Goal: Task Accomplishment & Management: Manage account settings

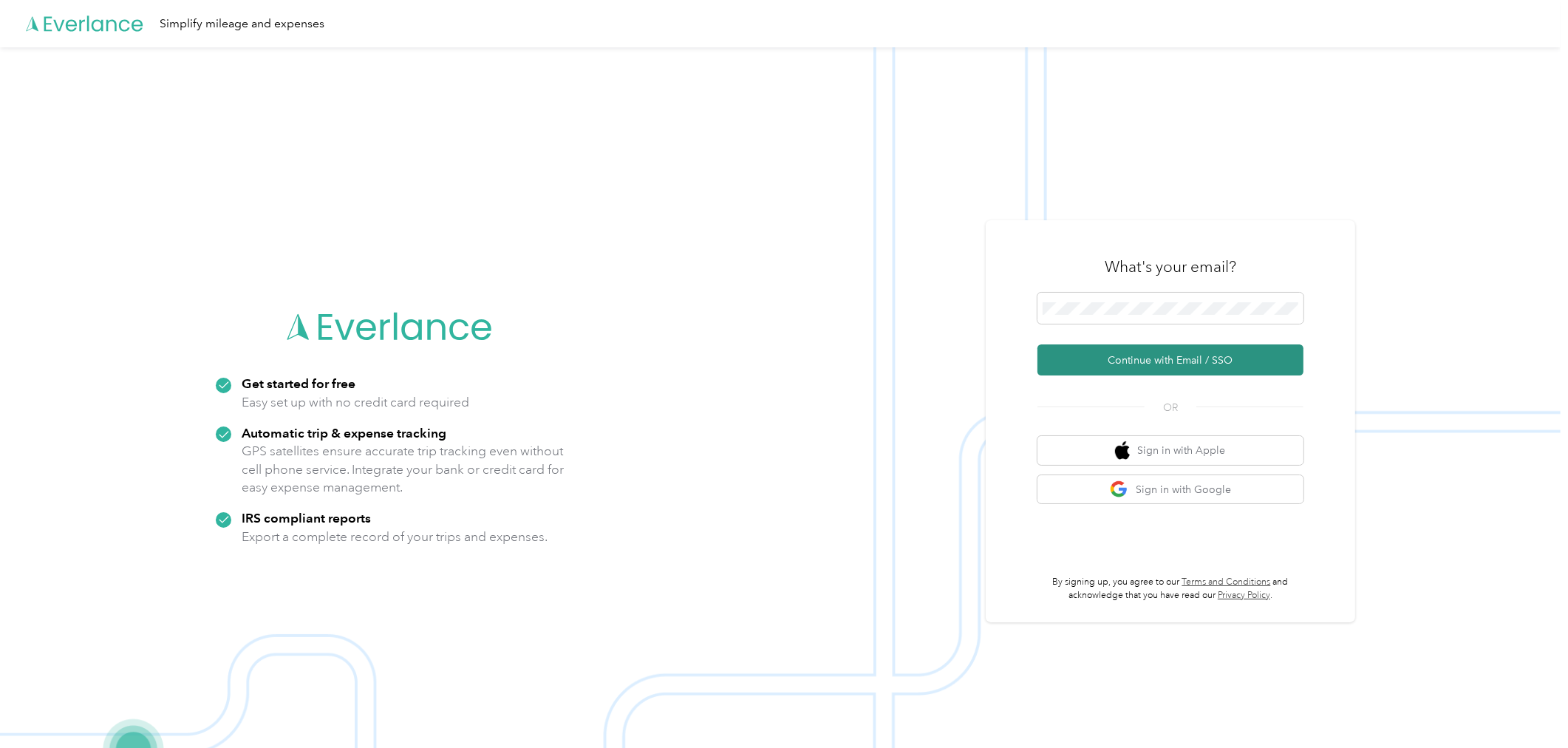
click at [1181, 360] on button "Continue with Email / SSO" at bounding box center [1171, 360] width 266 height 31
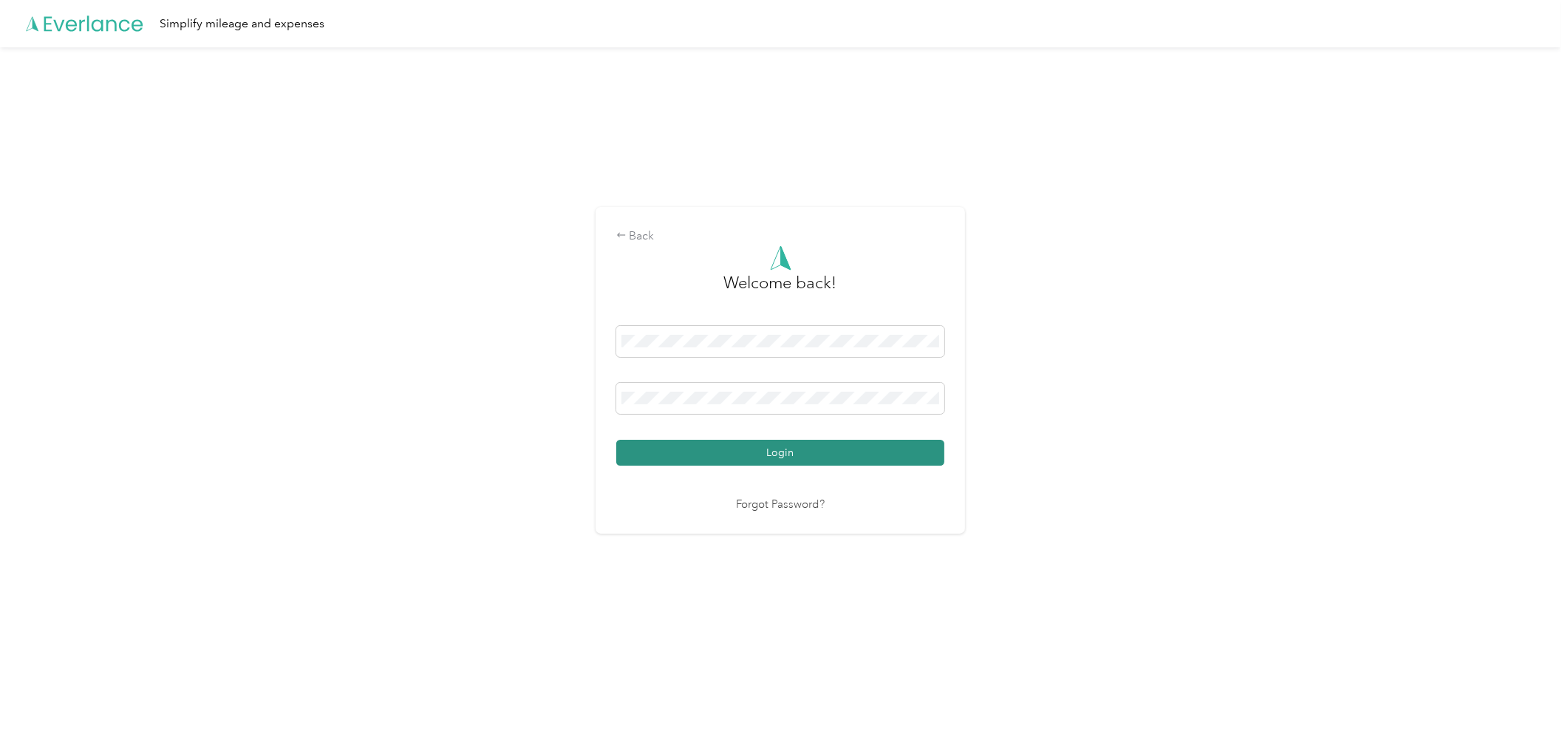
click at [744, 451] on button "Login" at bounding box center [780, 452] width 328 height 26
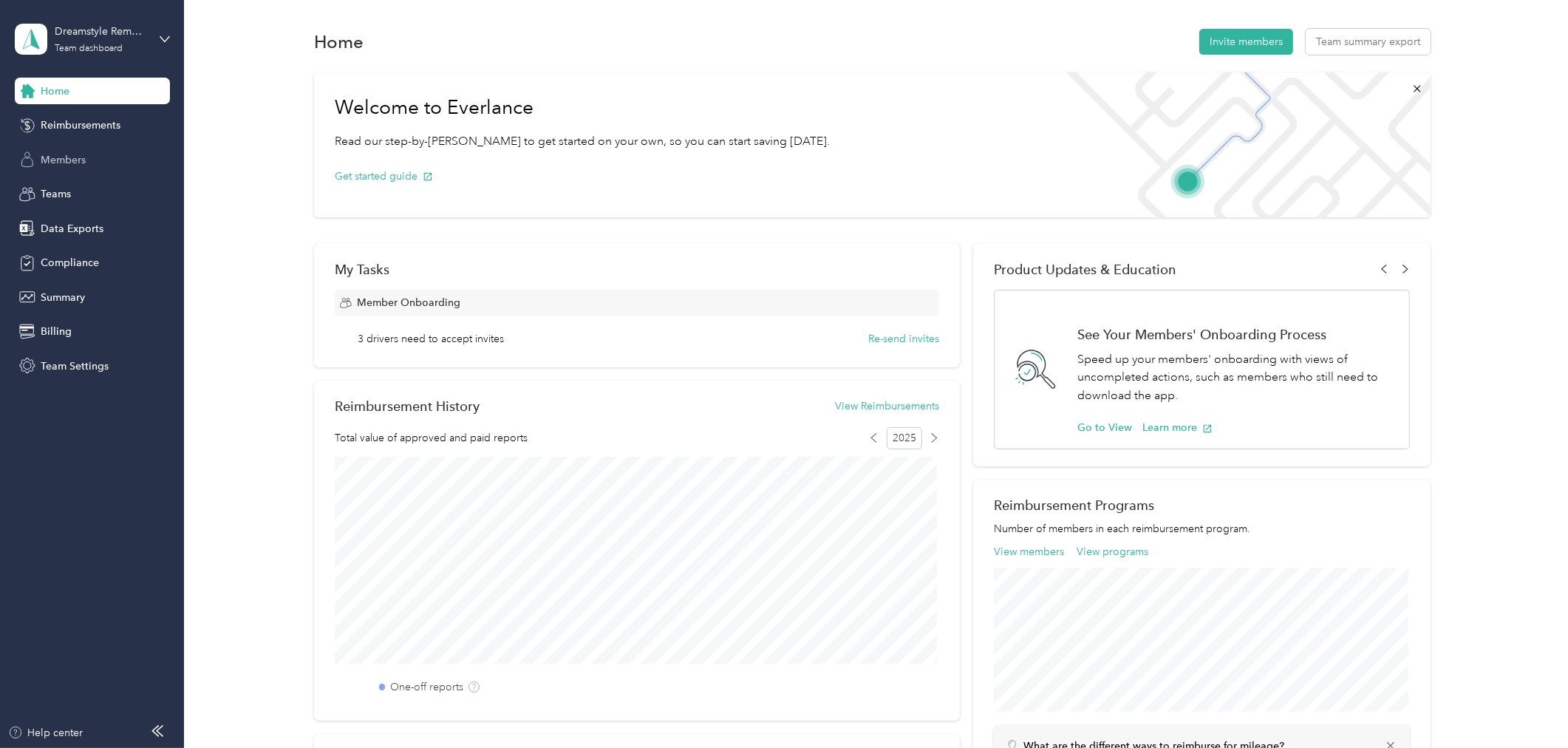
click at [67, 167] on div "Members" at bounding box center [92, 159] width 155 height 27
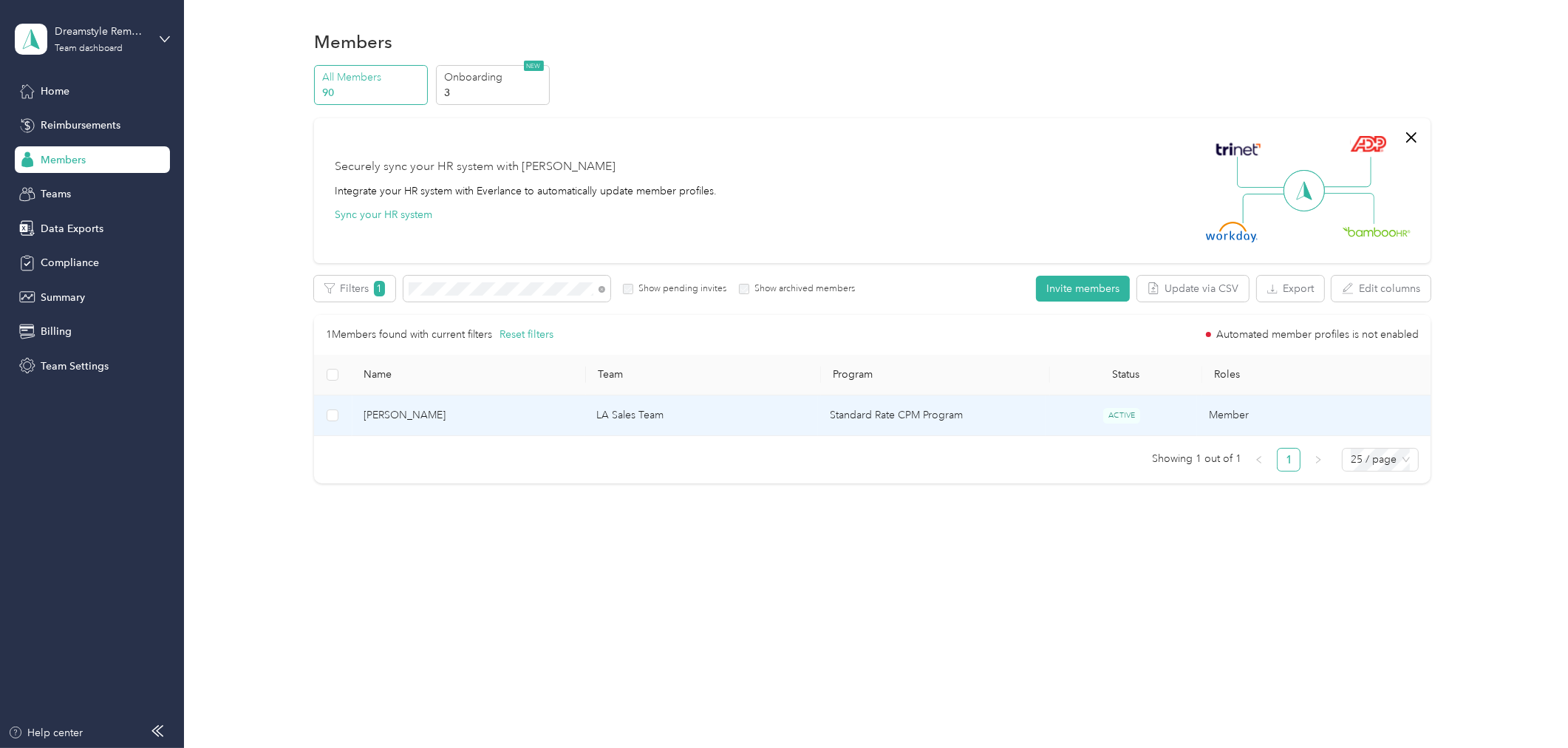
click at [419, 418] on span "Devonte Berryman" at bounding box center [468, 415] width 210 height 16
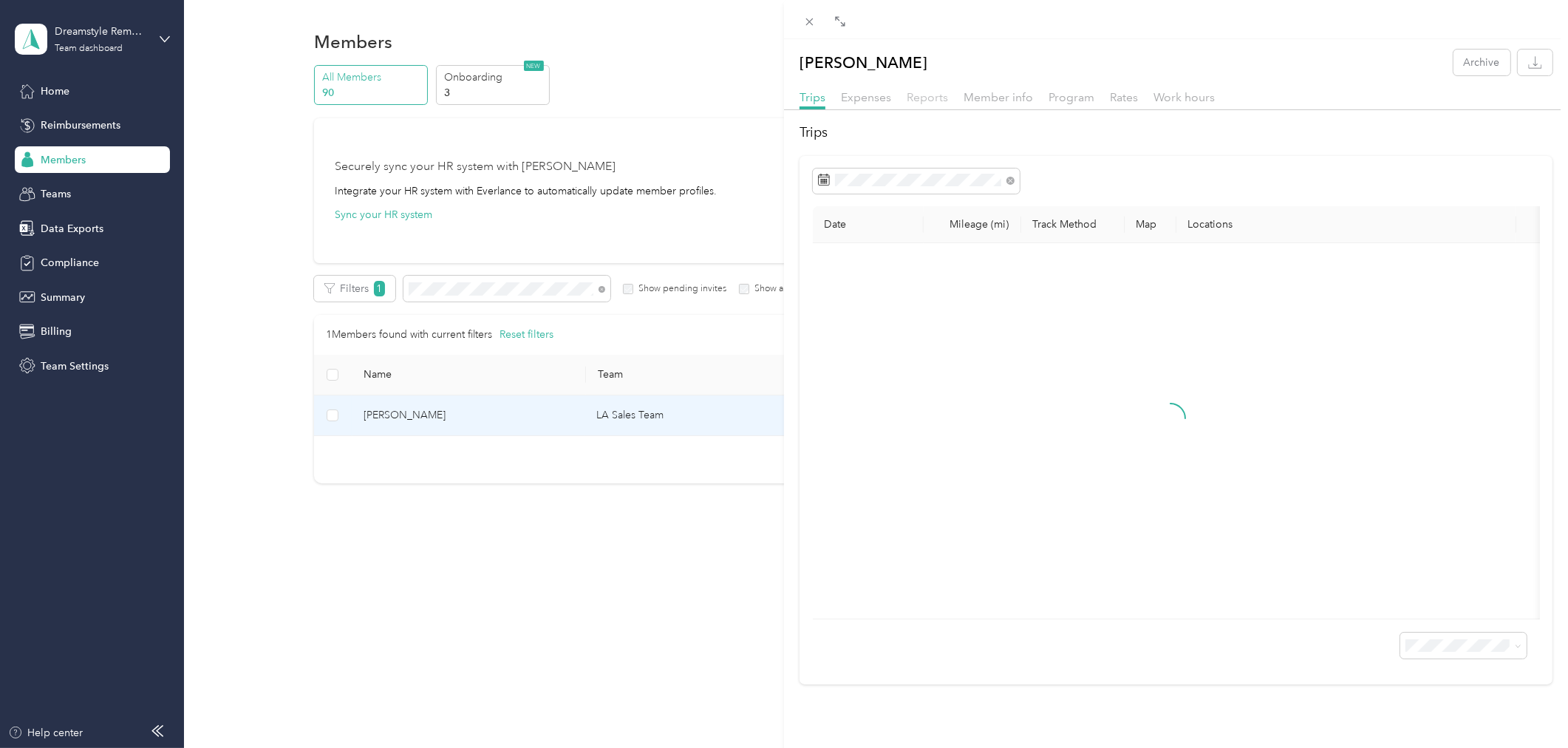
click at [922, 99] on span "Reports" at bounding box center [927, 97] width 42 height 14
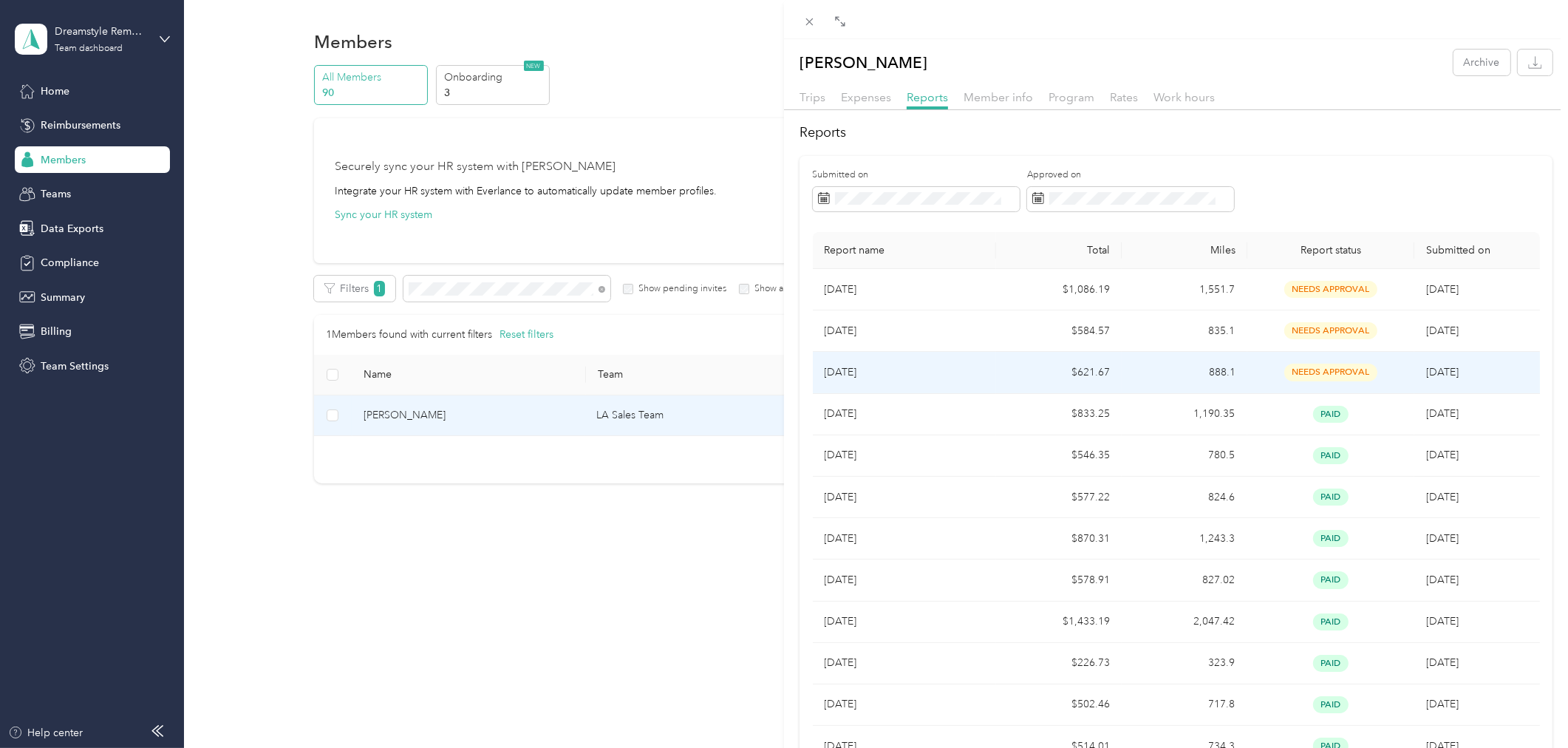
click at [954, 380] on p "Aug 2025" at bounding box center [905, 372] width 160 height 16
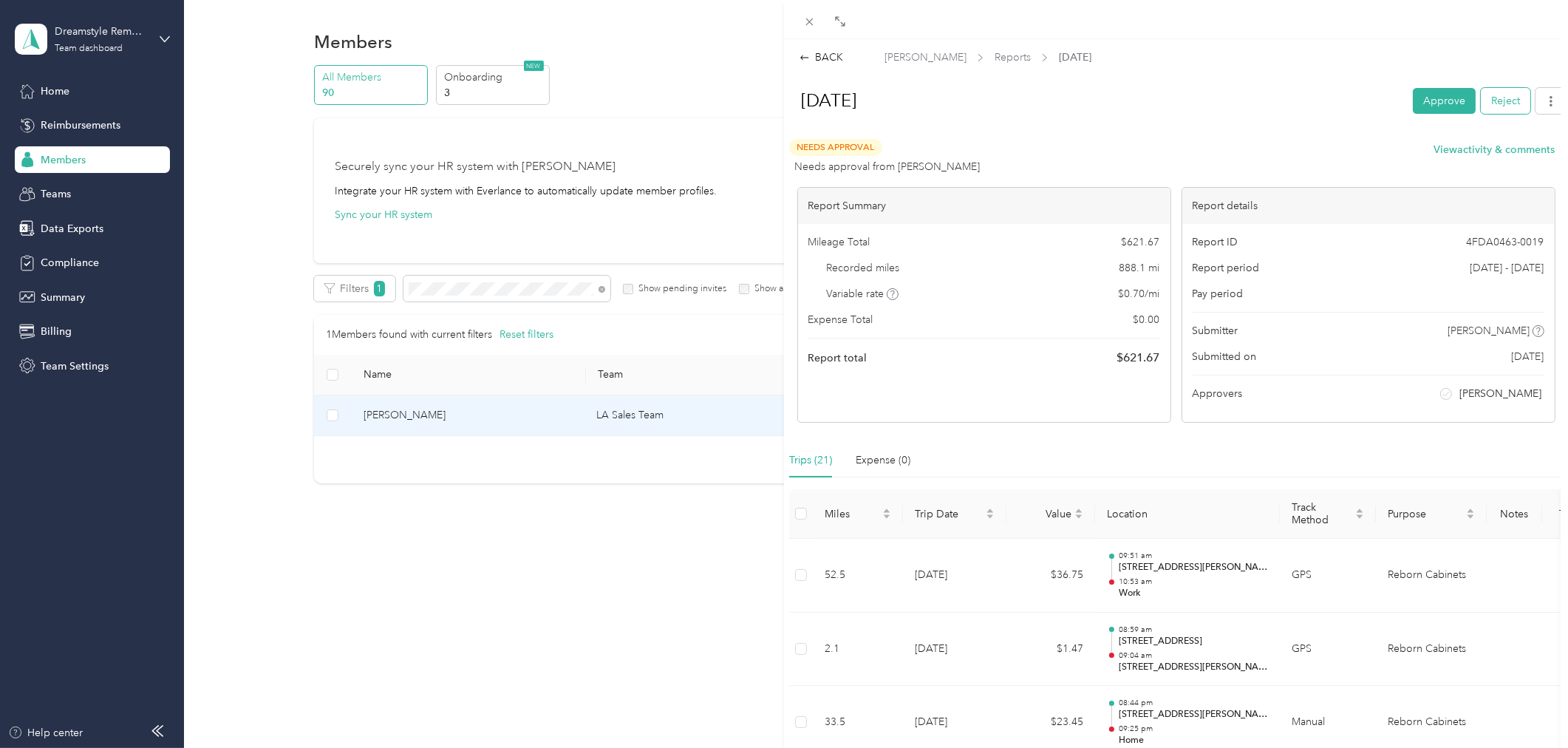
click at [1482, 104] on button "Reject" at bounding box center [1505, 101] width 49 height 26
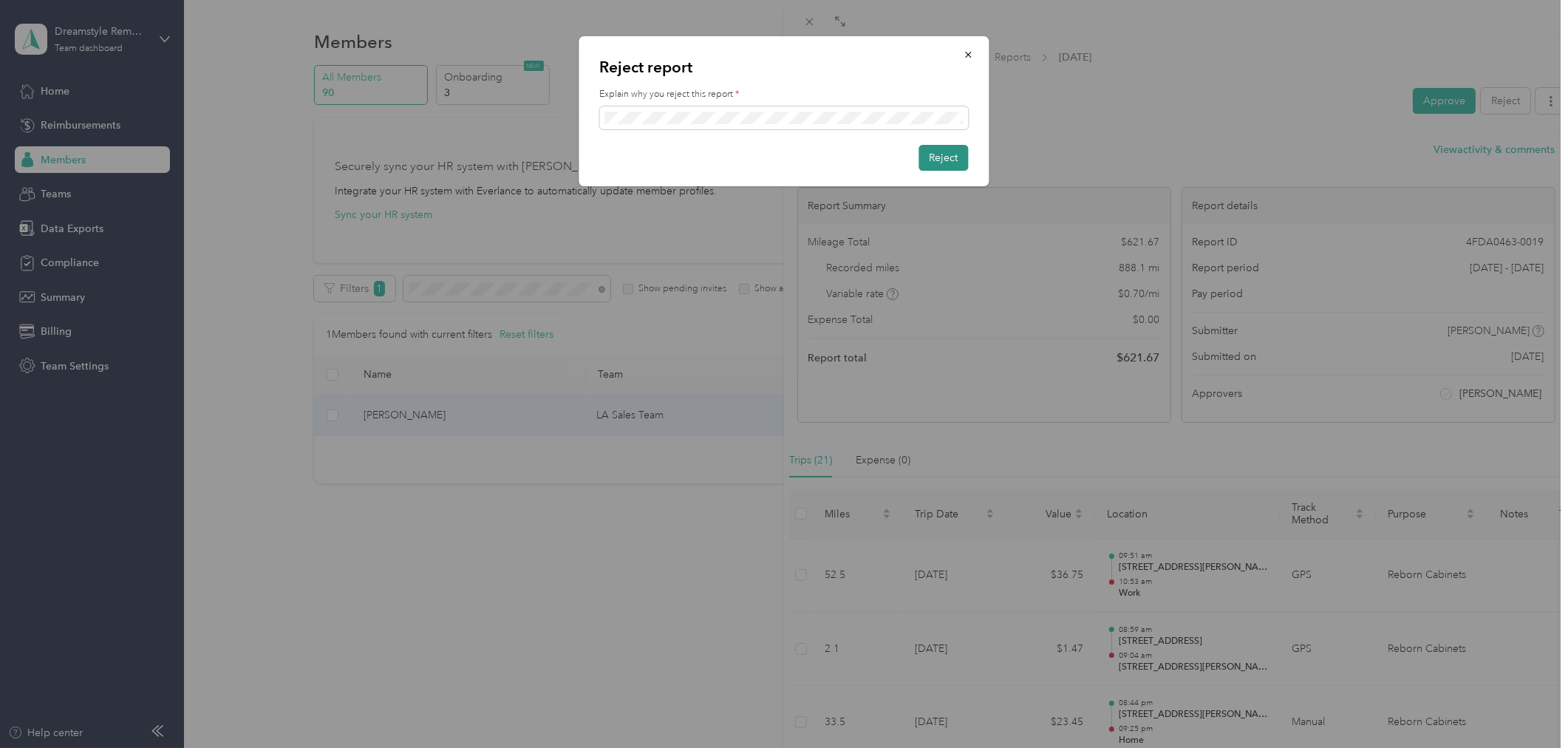
click at [931, 157] on button "Reject" at bounding box center [944, 157] width 49 height 26
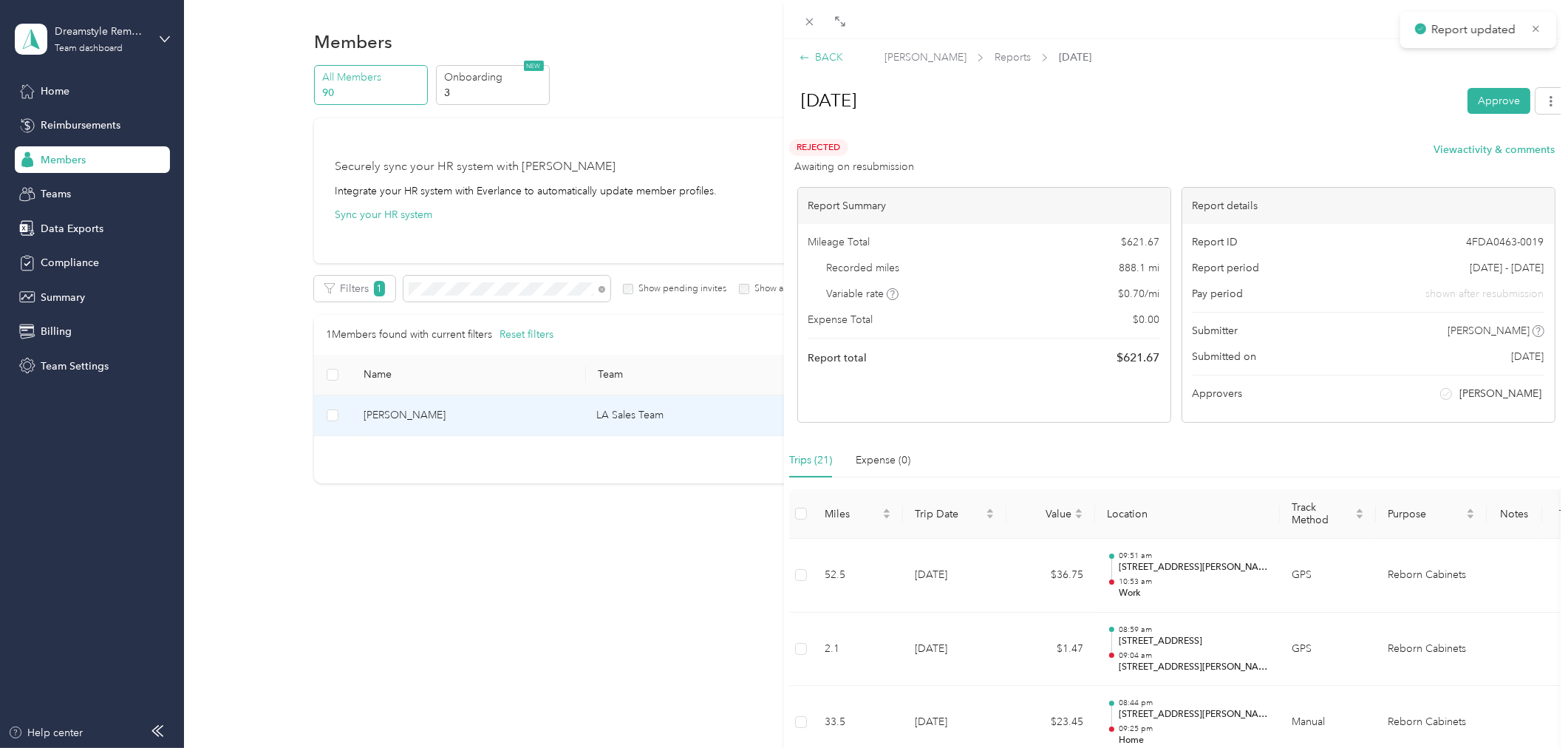
click at [819, 54] on div "BACK" at bounding box center [822, 57] width 43 height 16
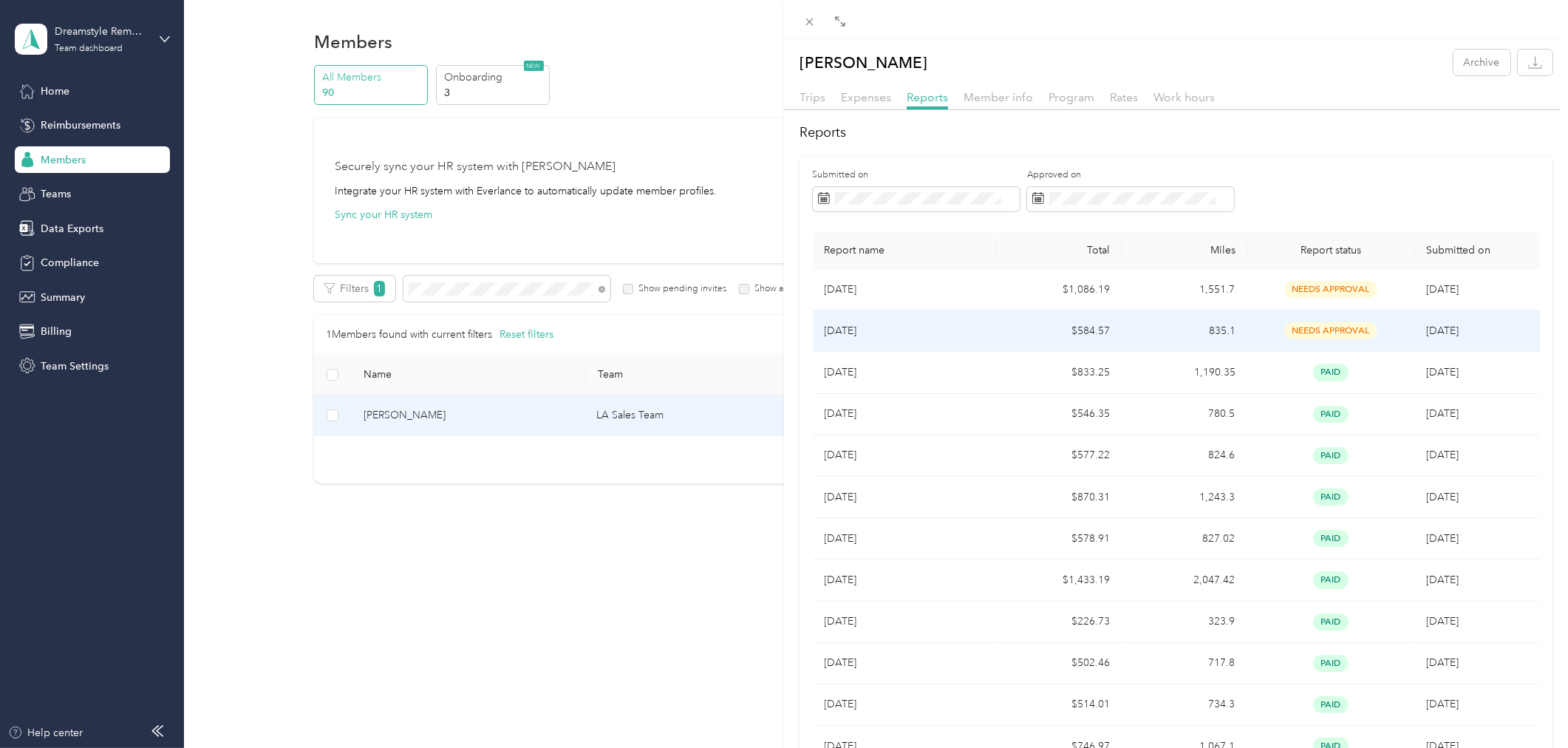
click at [1085, 334] on td "$584.57" at bounding box center [1059, 331] width 125 height 42
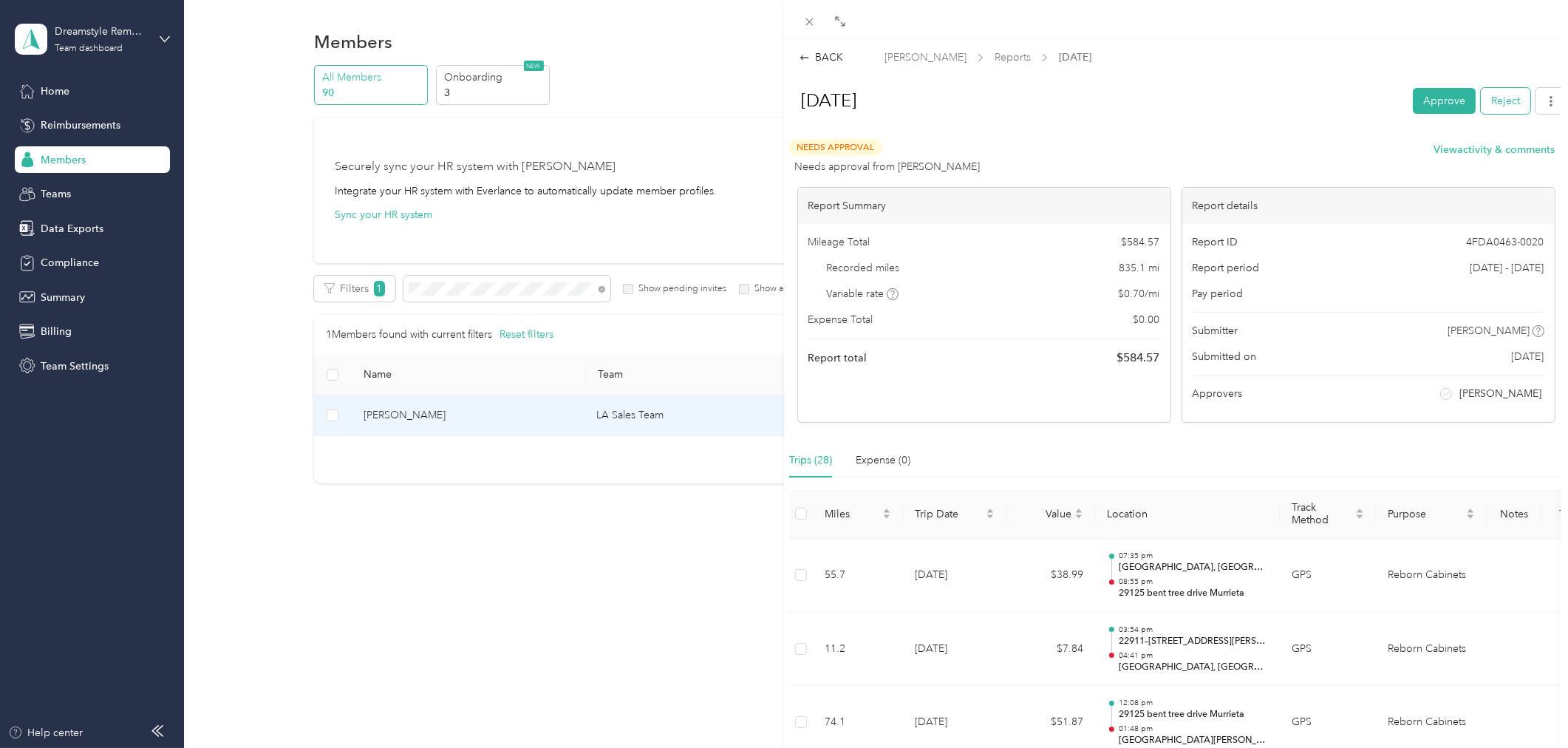
click at [1484, 99] on button "Reject" at bounding box center [1505, 101] width 49 height 26
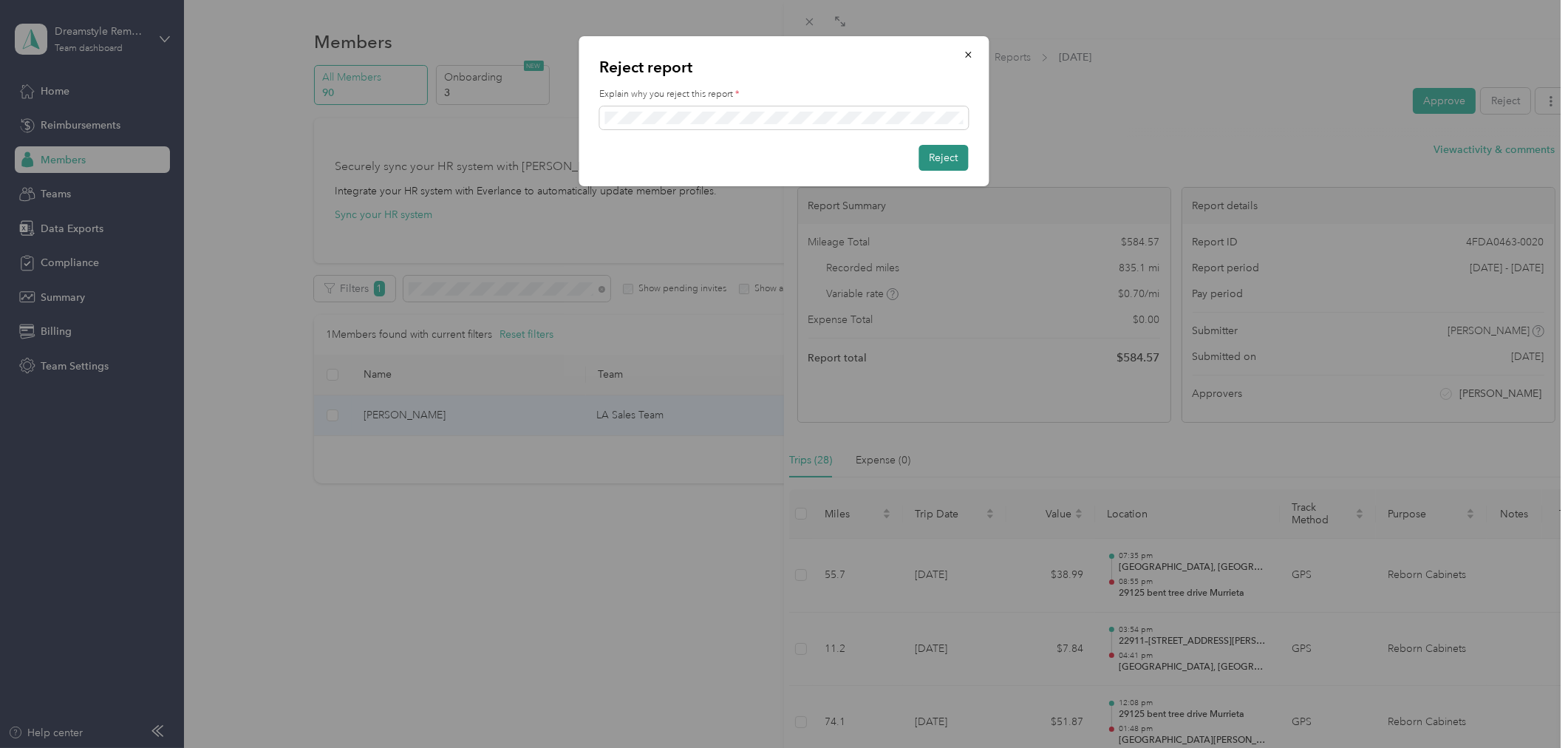
click at [946, 159] on button "Reject" at bounding box center [944, 157] width 49 height 26
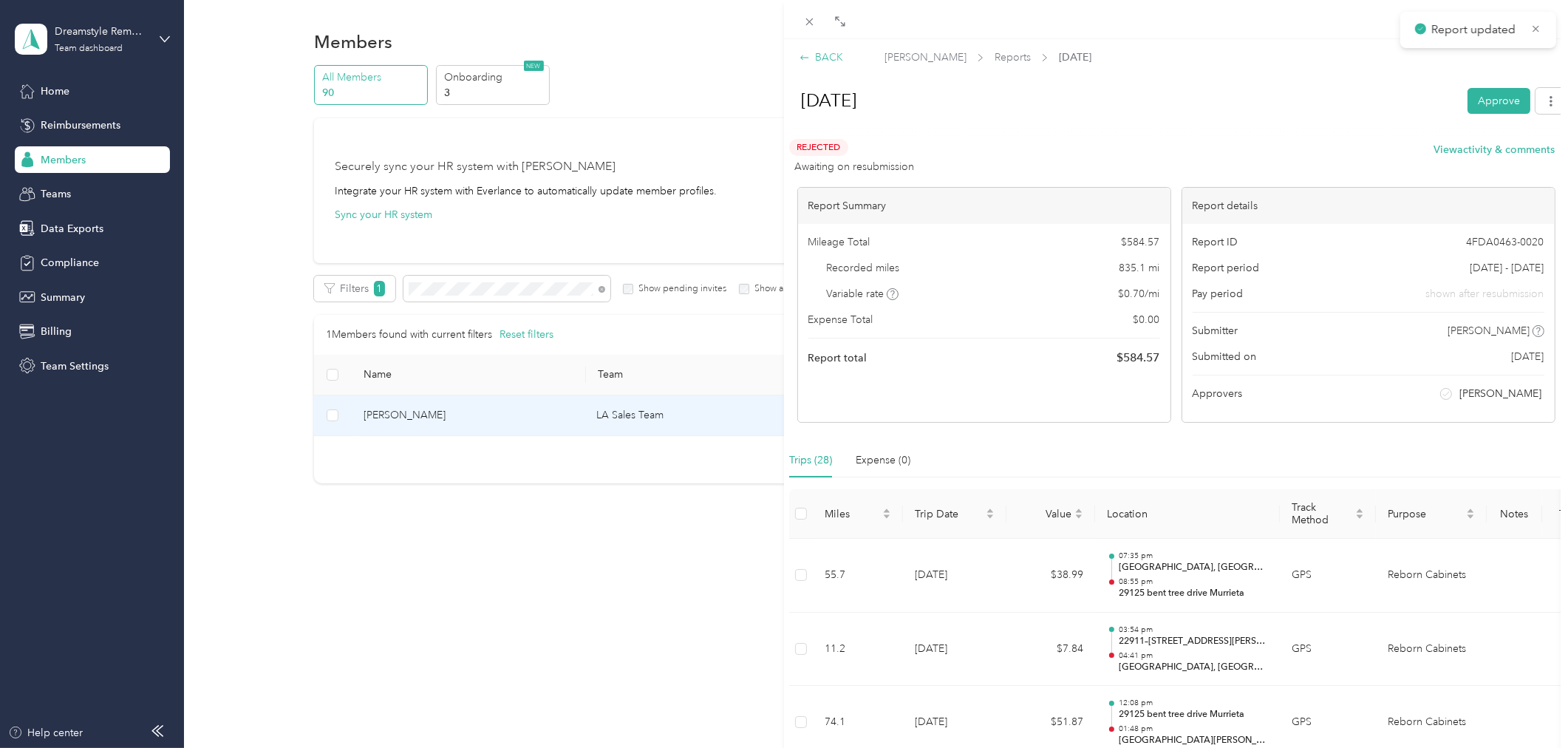
click at [823, 58] on div "BACK" at bounding box center [822, 57] width 43 height 16
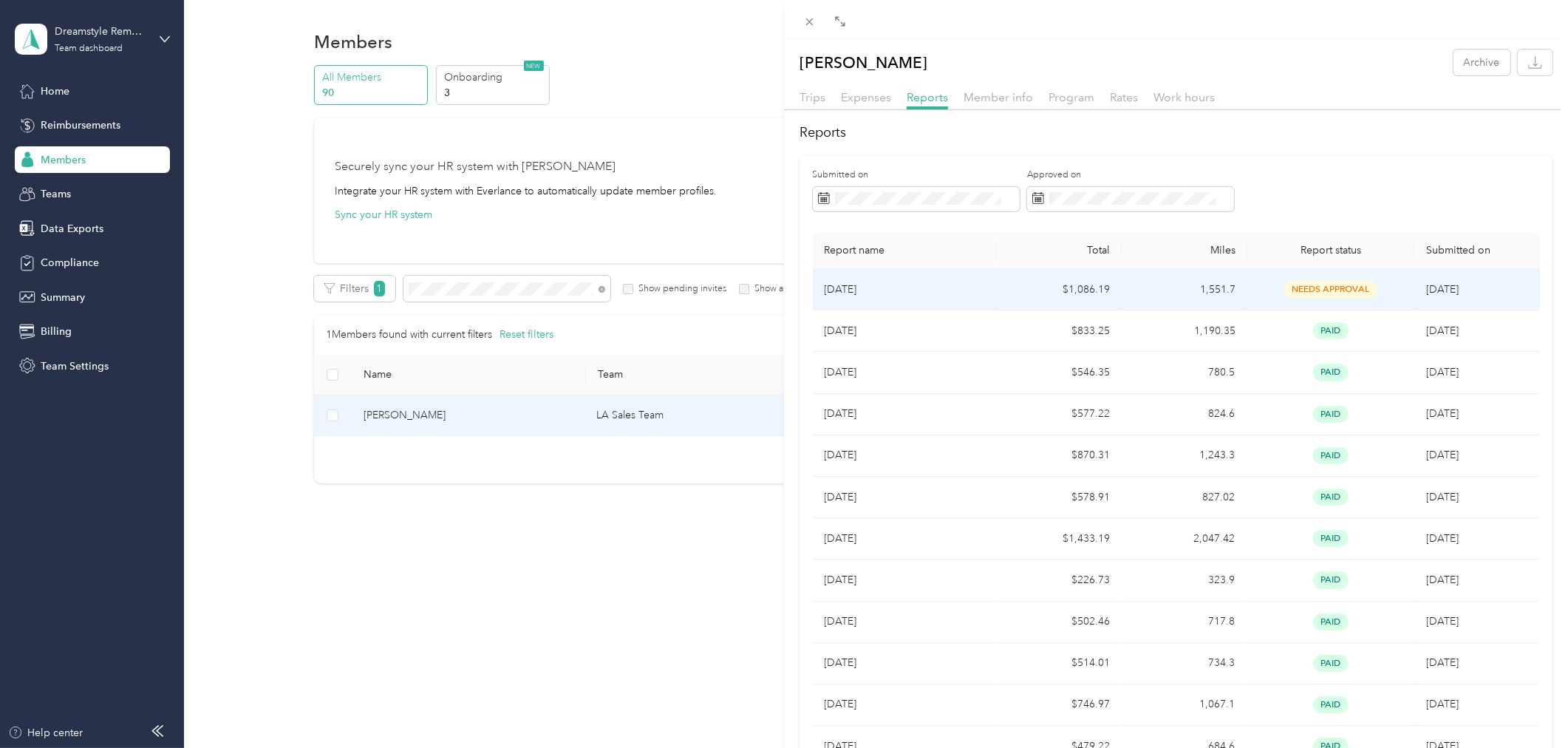
click at [1018, 297] on td "$1,086.19" at bounding box center [1059, 290] width 125 height 42
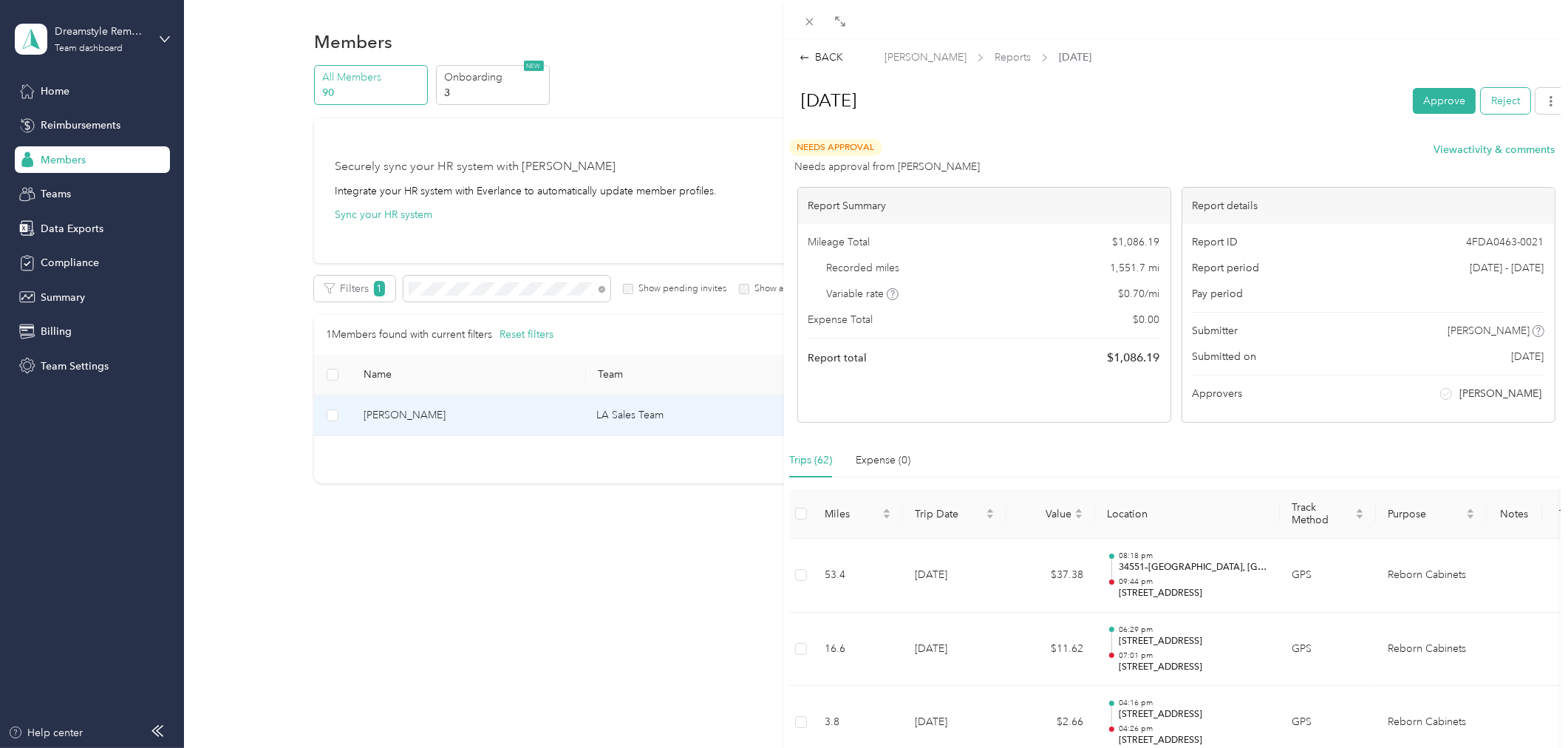
click at [1487, 100] on button "Reject" at bounding box center [1505, 101] width 49 height 26
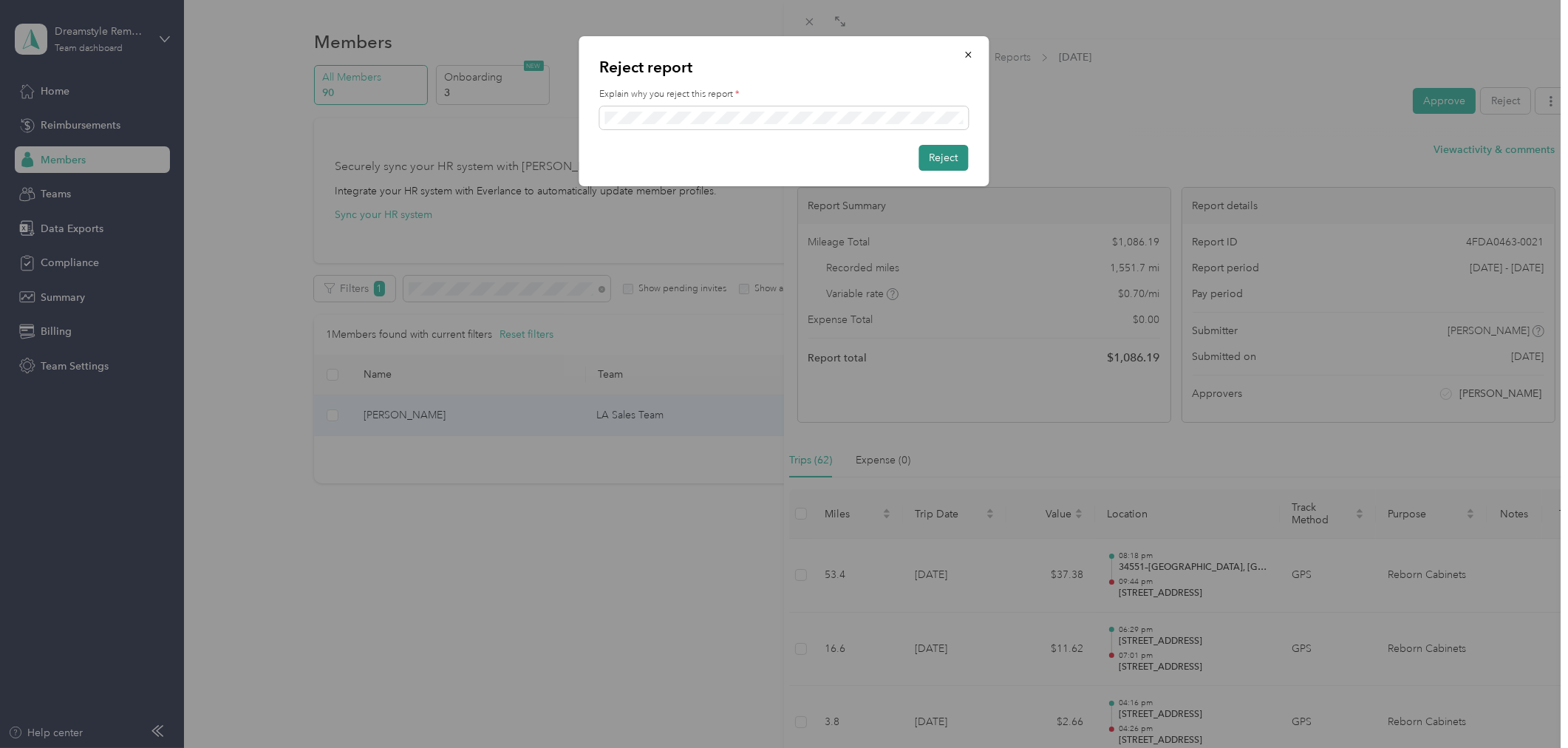
click at [942, 160] on button "Reject" at bounding box center [944, 157] width 49 height 26
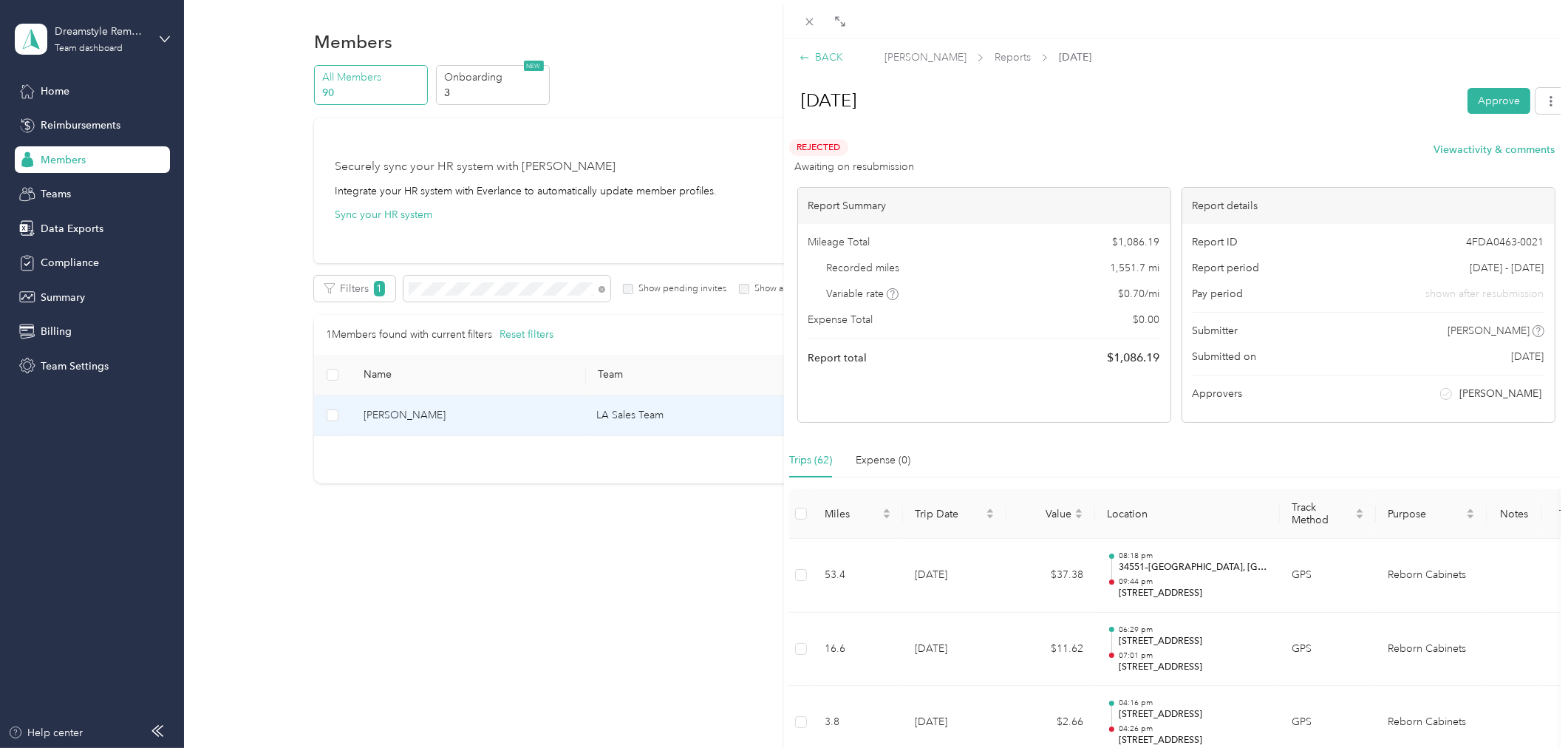
click at [825, 58] on div "BACK" at bounding box center [822, 57] width 43 height 16
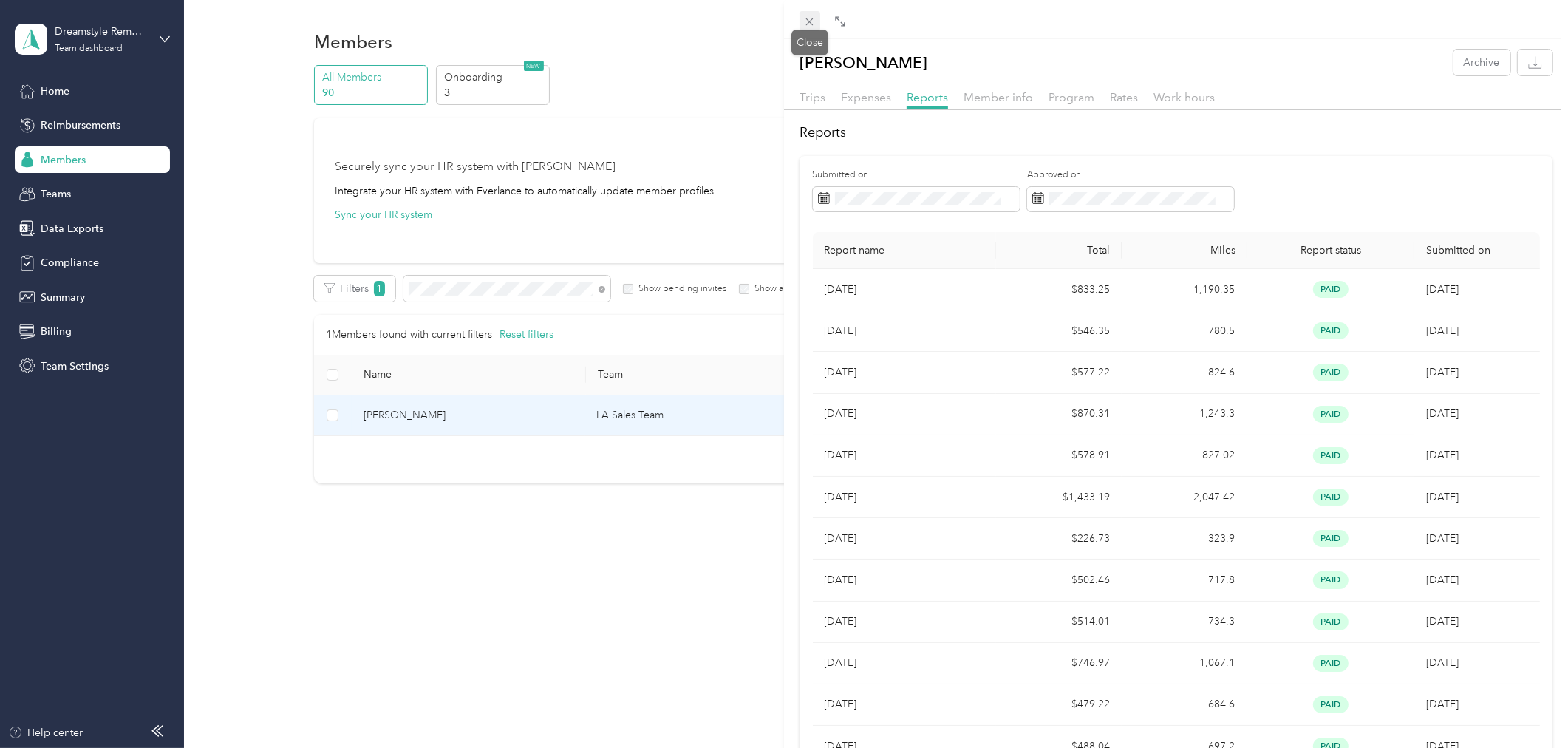
click at [811, 20] on icon at bounding box center [810, 22] width 13 height 13
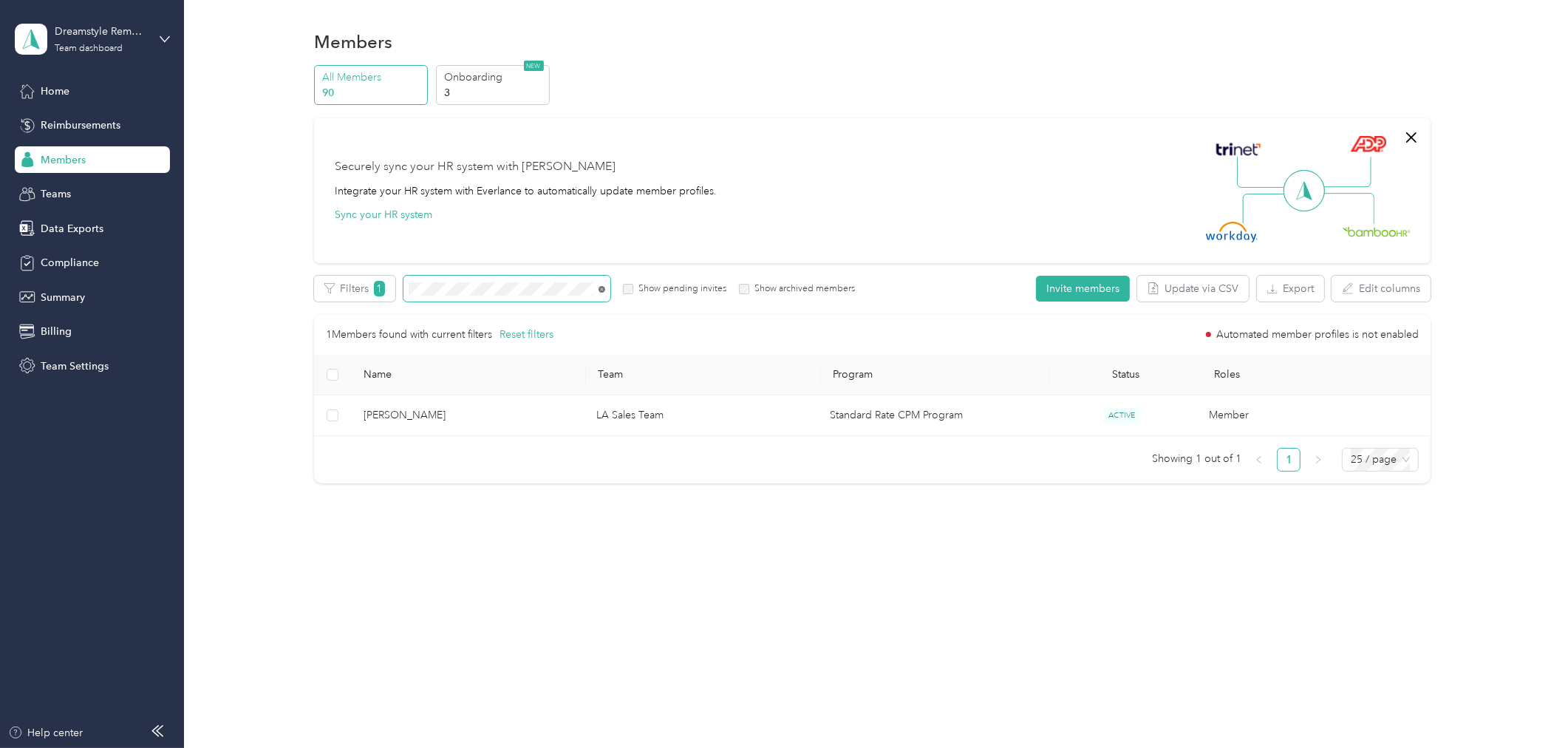
click at [600, 291] on icon at bounding box center [602, 290] width 7 height 7
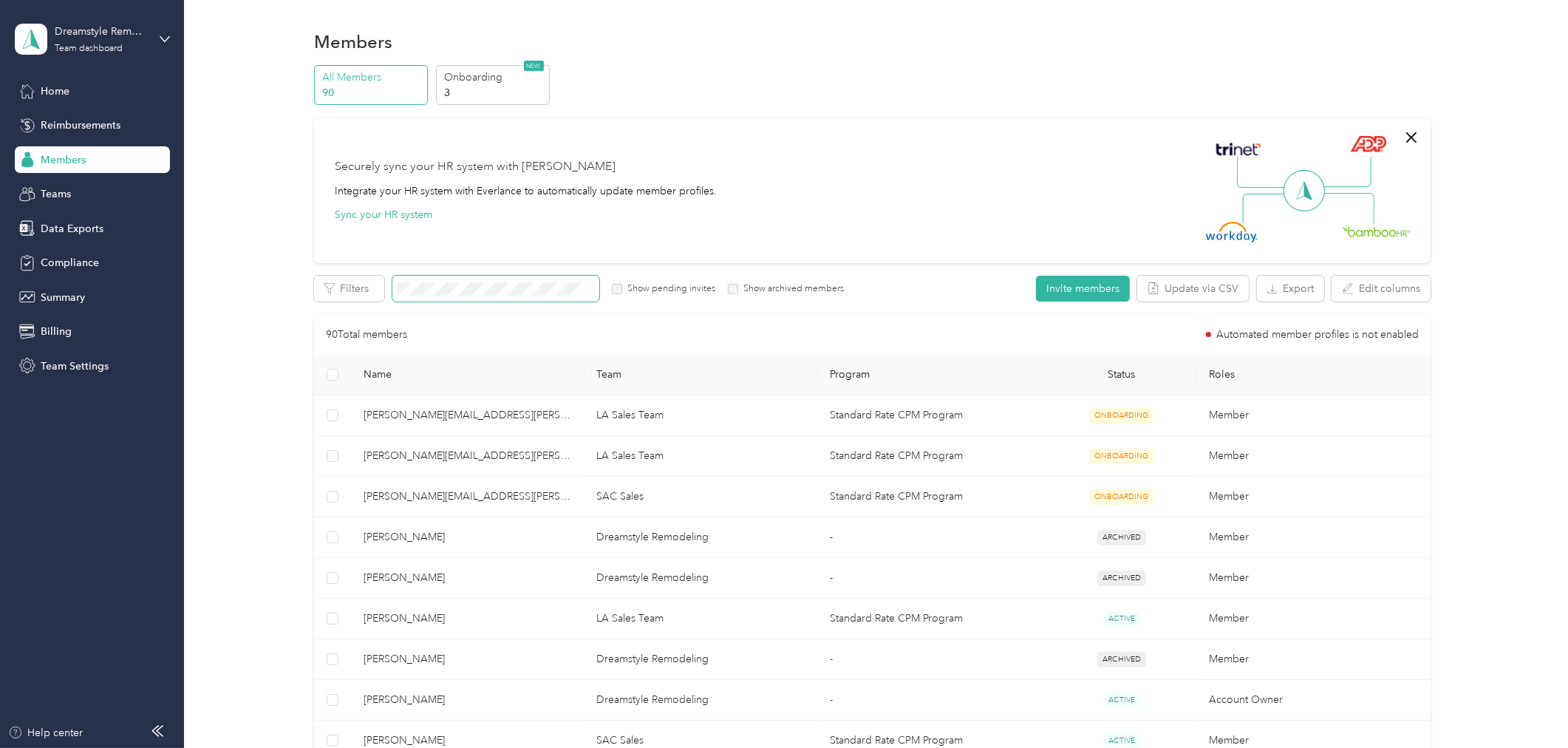
click at [526, 277] on span at bounding box center [496, 289] width 207 height 26
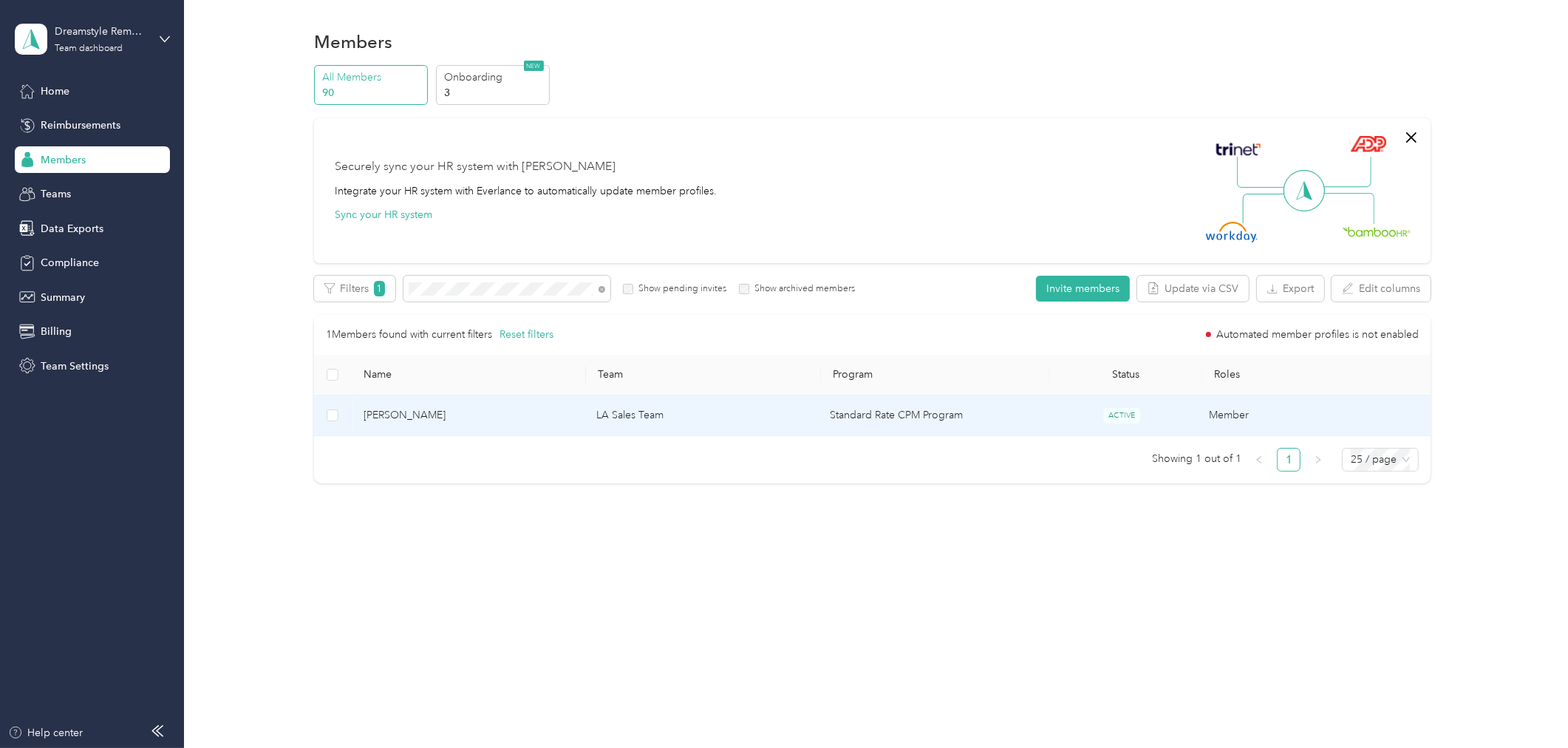
click at [426, 426] on td "Akshay Shah" at bounding box center [469, 415] width 234 height 41
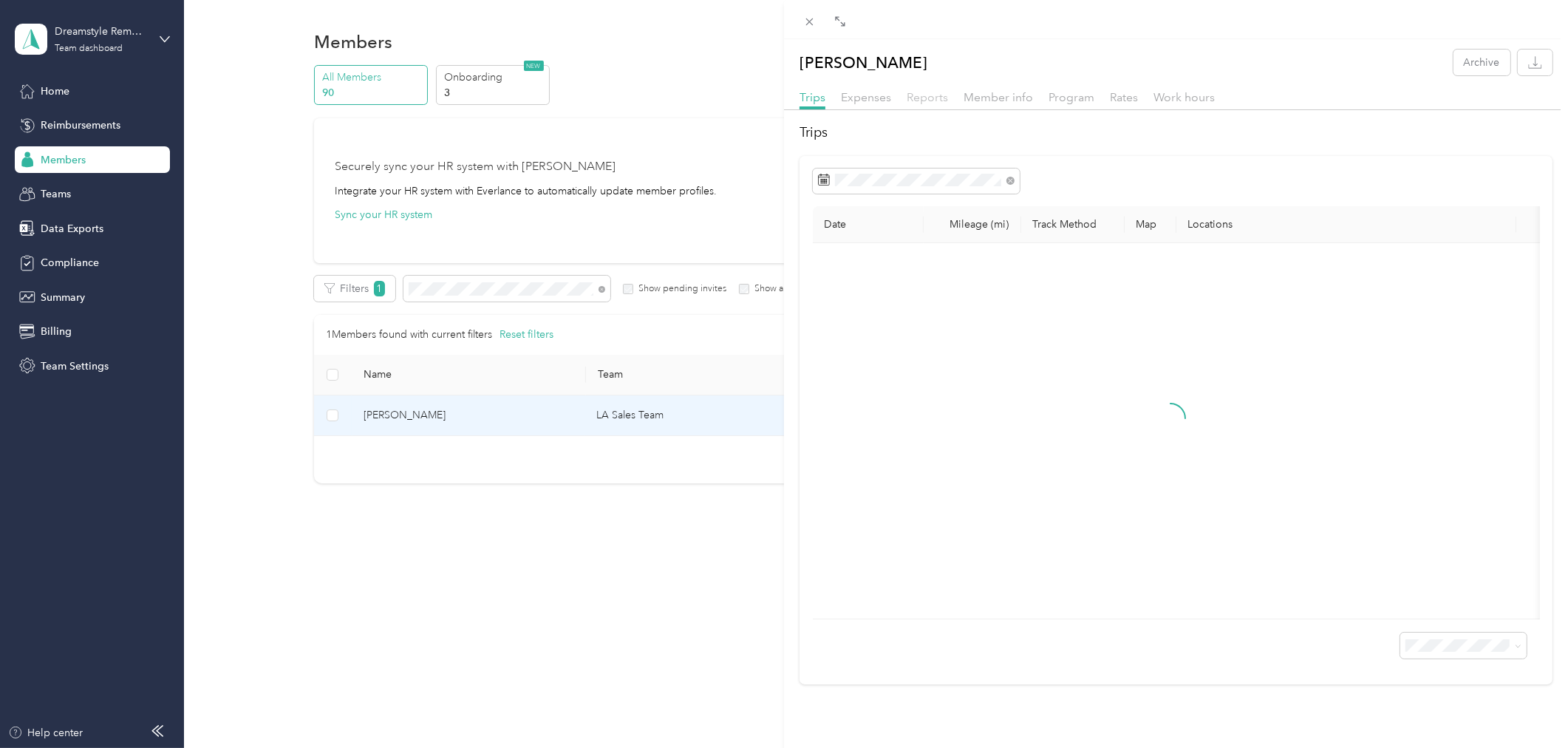
click at [921, 99] on span "Reports" at bounding box center [927, 97] width 42 height 14
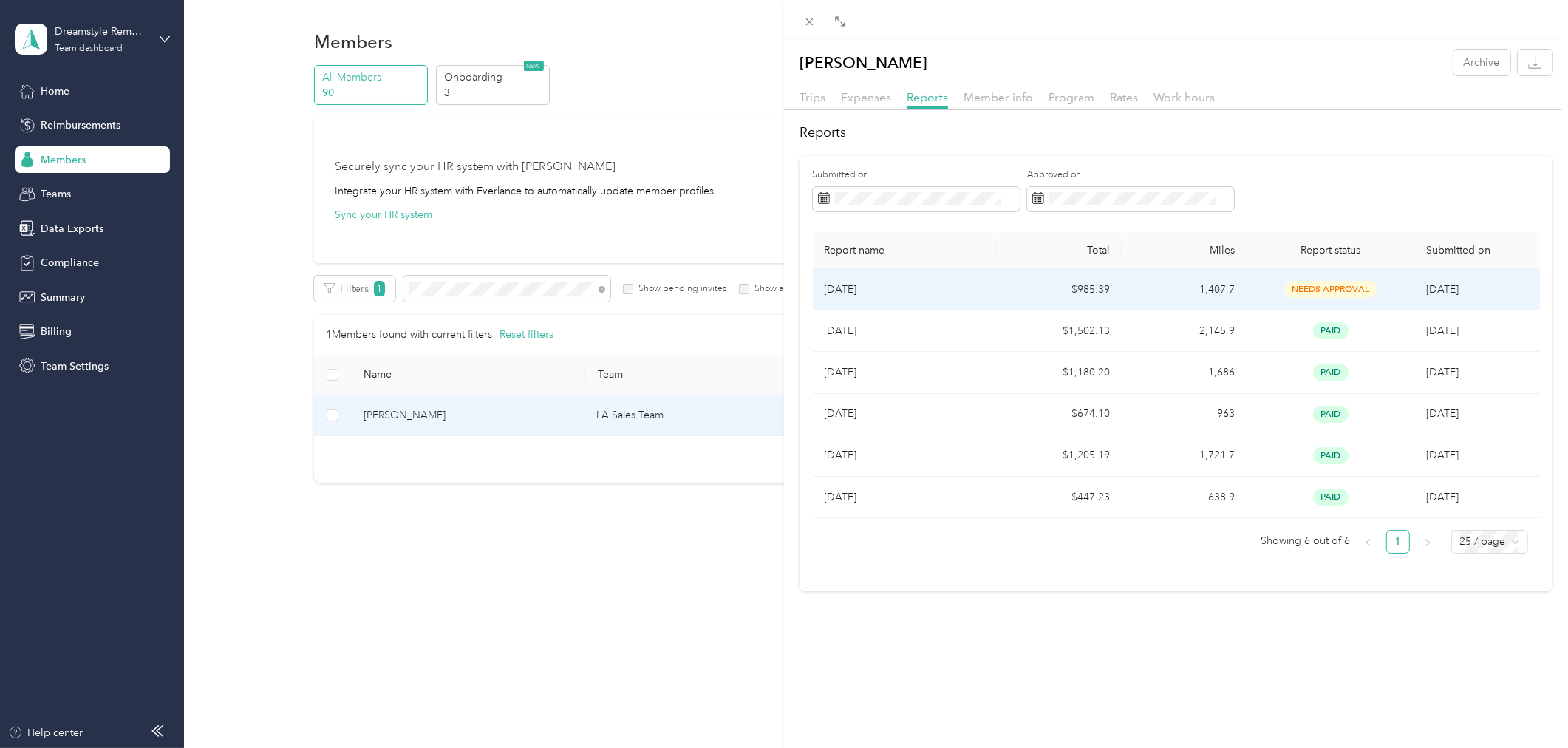
click at [966, 301] on td "Aug 2025" at bounding box center [905, 290] width 184 height 42
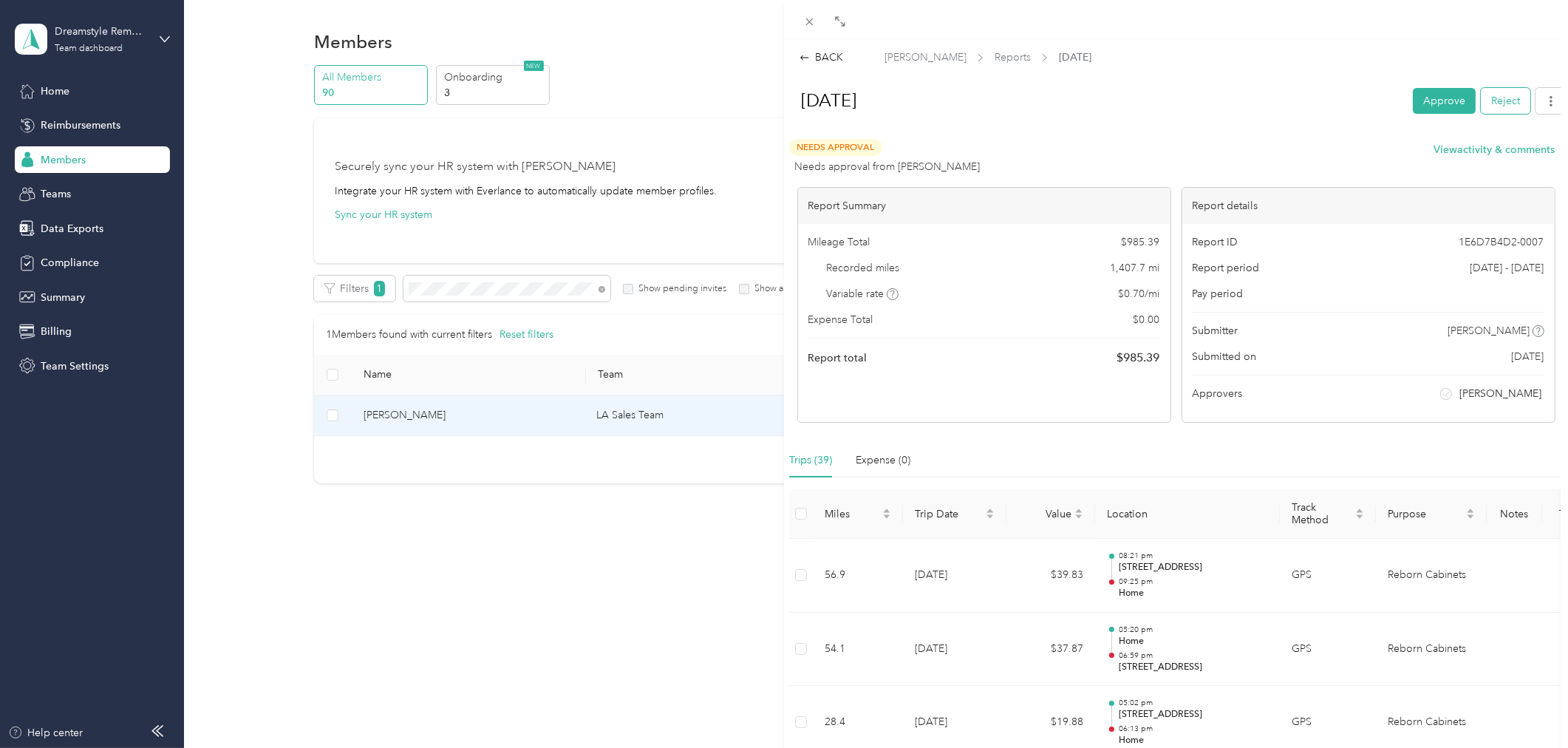
click at [1499, 99] on button "Reject" at bounding box center [1505, 101] width 49 height 26
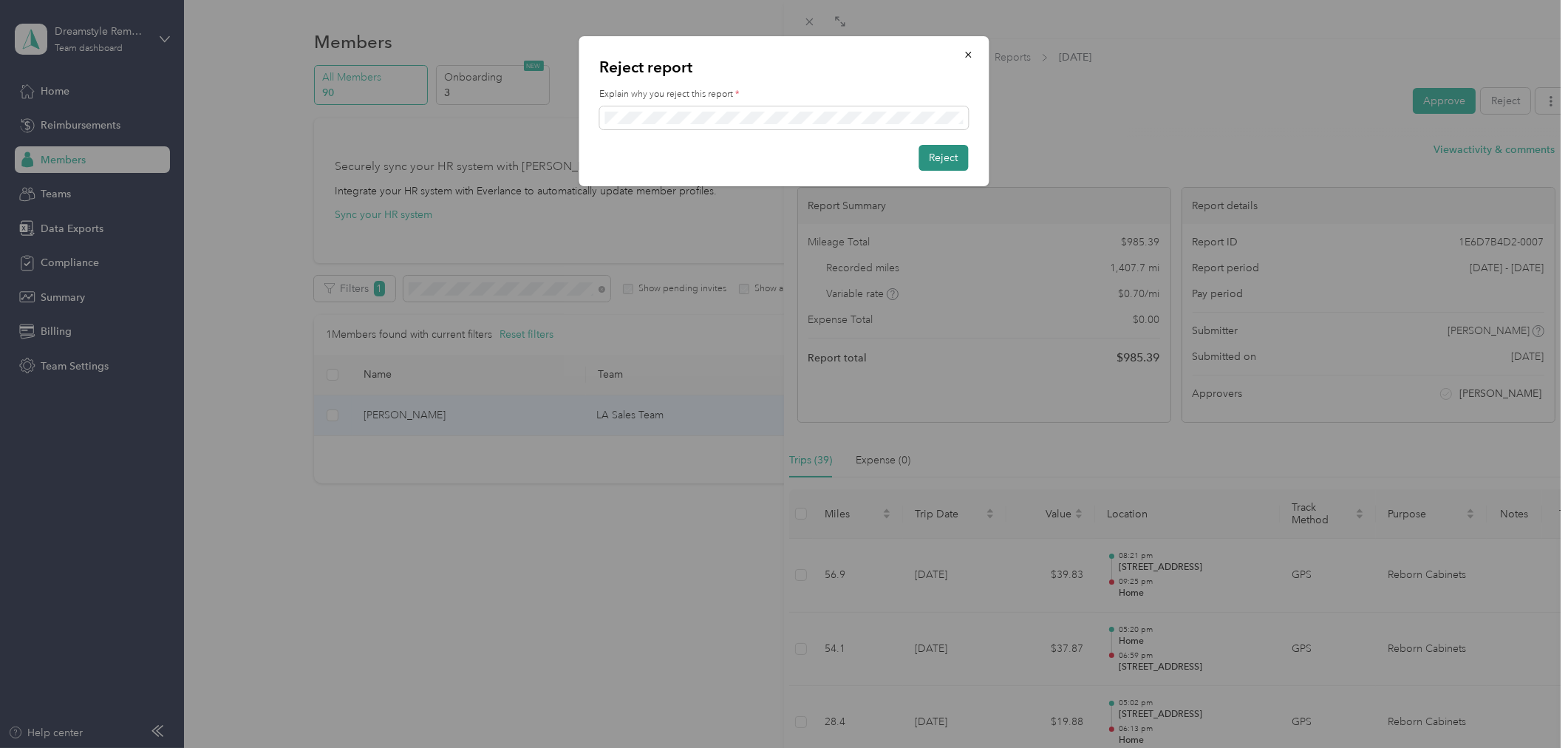
click at [946, 161] on button "Reject" at bounding box center [944, 157] width 49 height 26
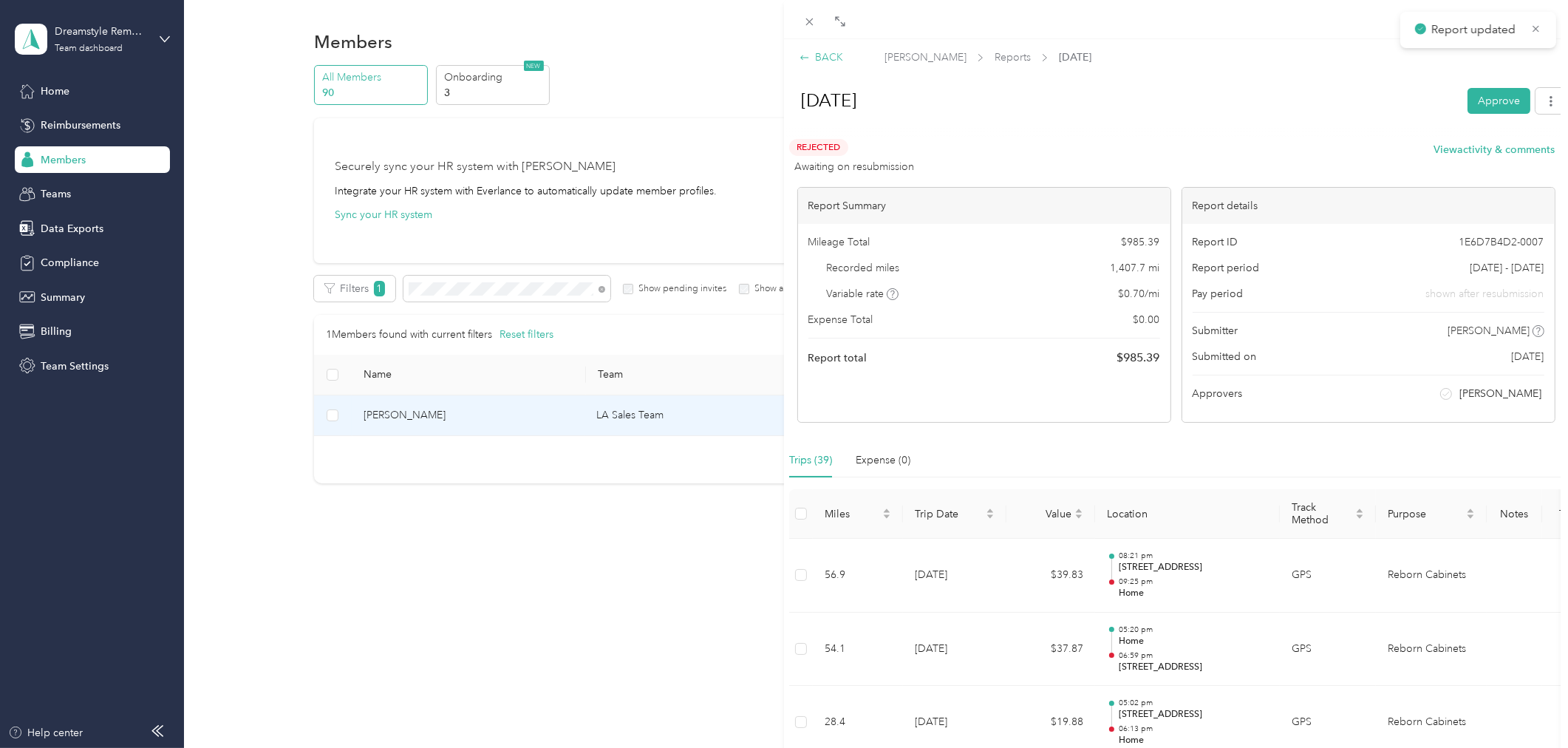
click at [821, 61] on div "BACK" at bounding box center [822, 57] width 43 height 16
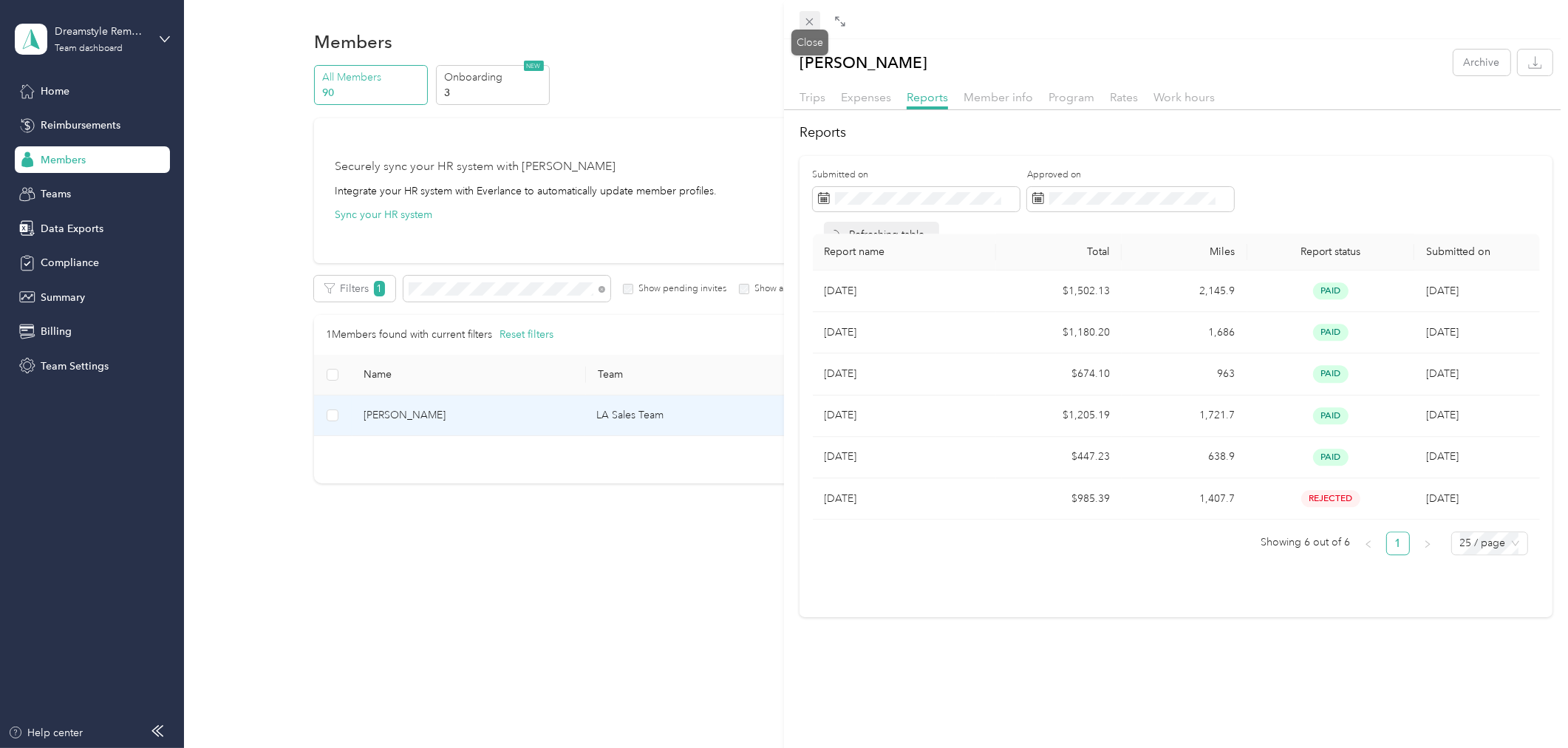
click at [813, 18] on icon at bounding box center [810, 22] width 13 height 13
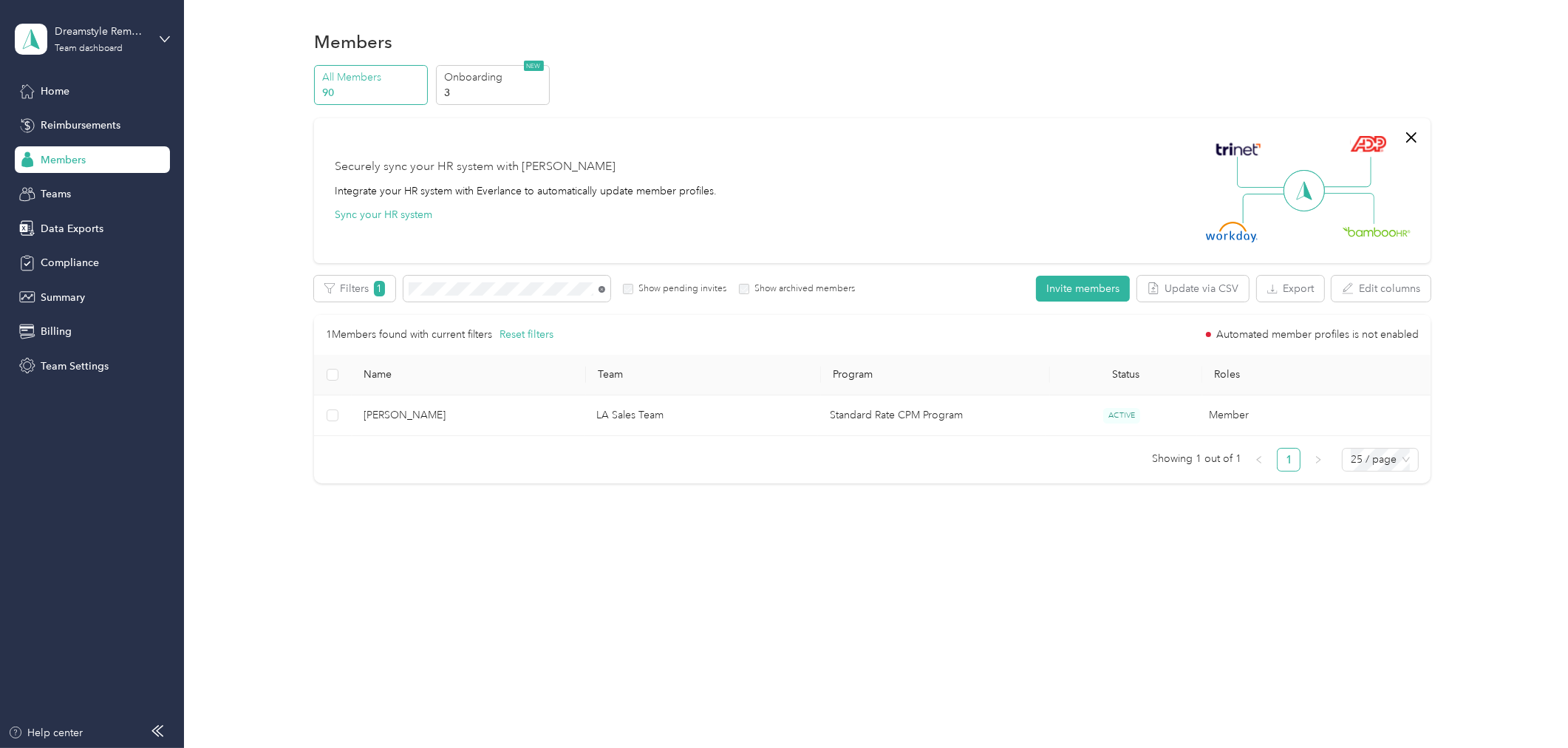
click at [602, 291] on icon at bounding box center [602, 290] width 7 height 7
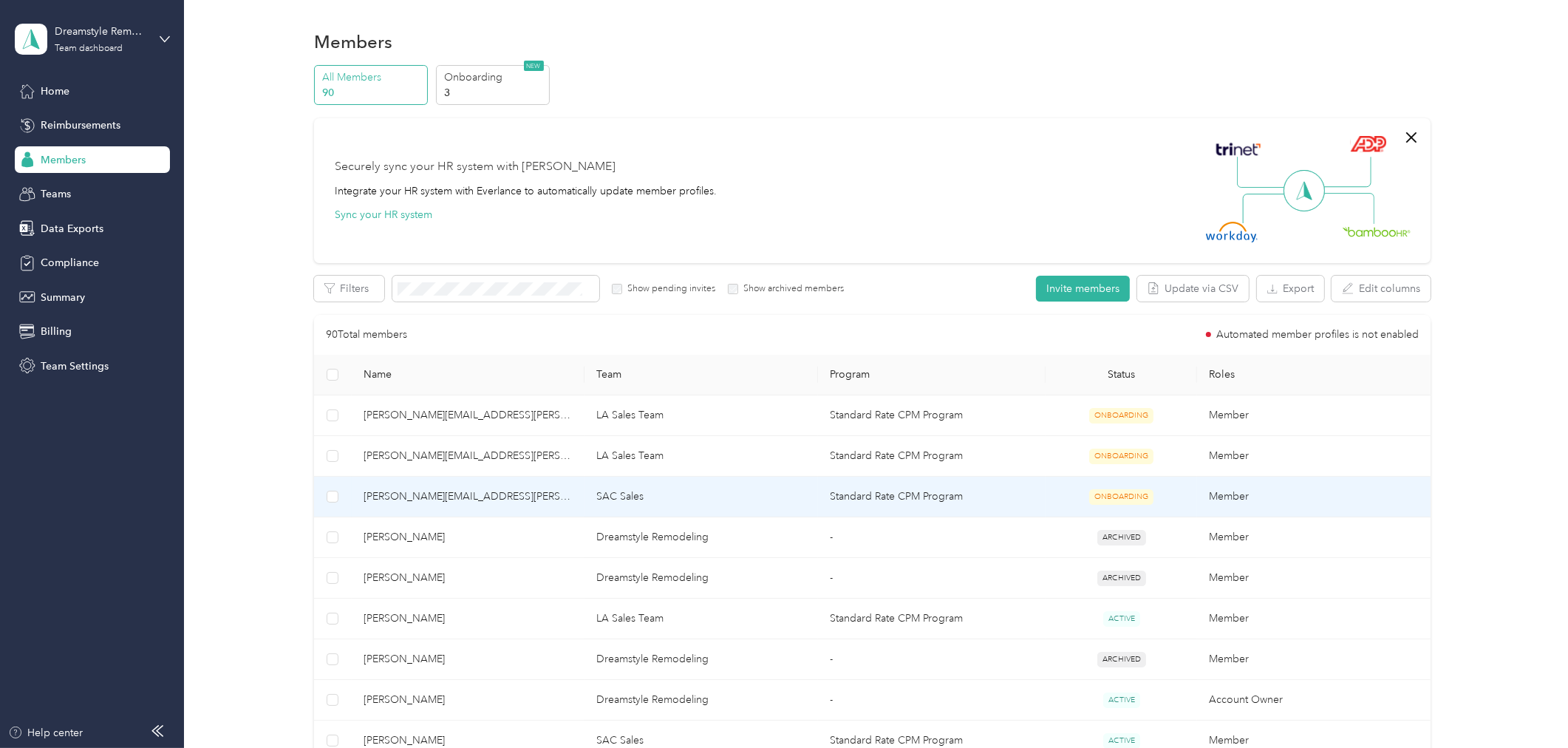
scroll to position [164, 0]
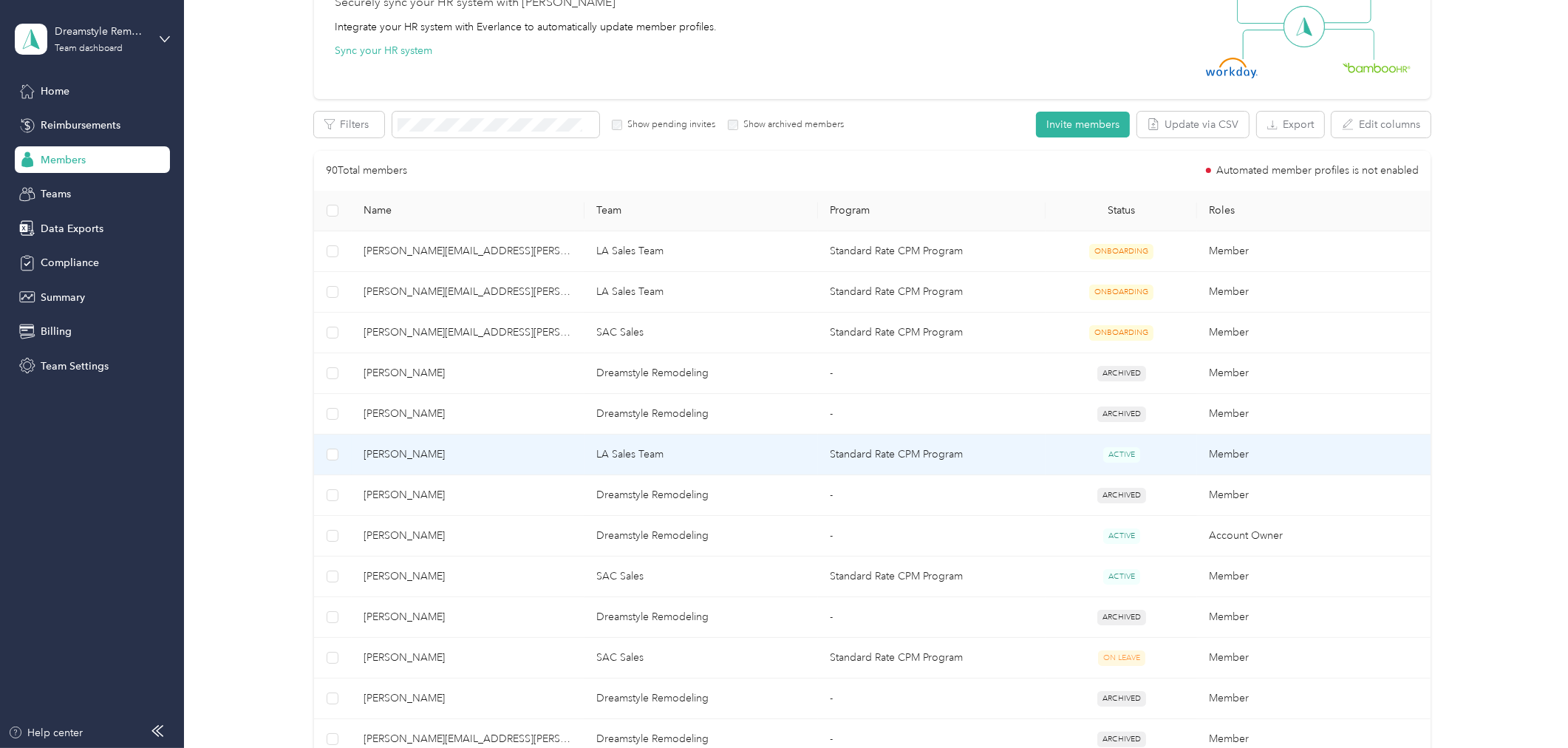
click at [707, 451] on td "LA Sales Team" at bounding box center [701, 454] width 234 height 41
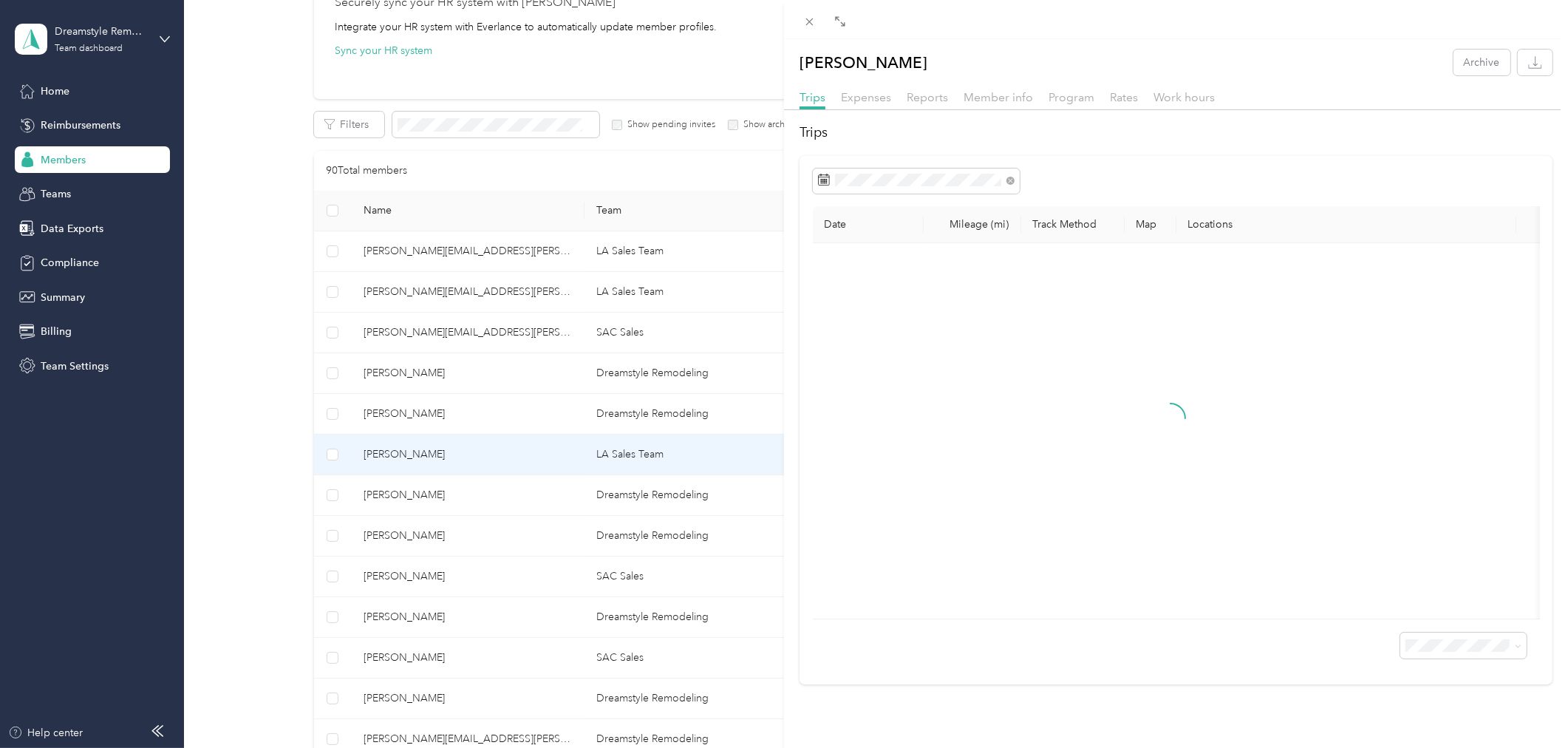
click at [688, 168] on div "Sergio Hernandez Archive Trips Expenses Reports Member info Program Rates Work …" at bounding box center [784, 374] width 1568 height 748
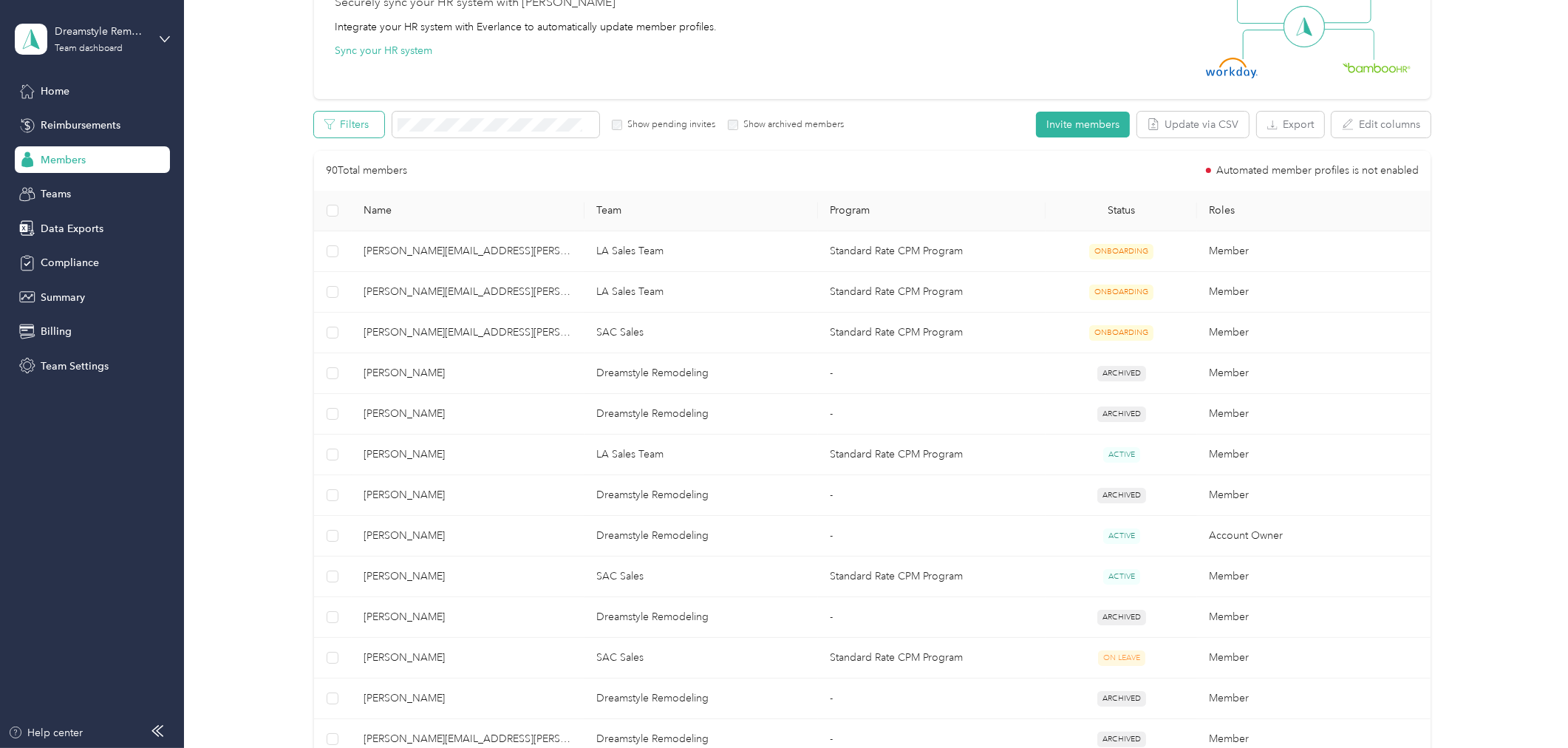
click at [351, 133] on button "Filters" at bounding box center [349, 125] width 70 height 26
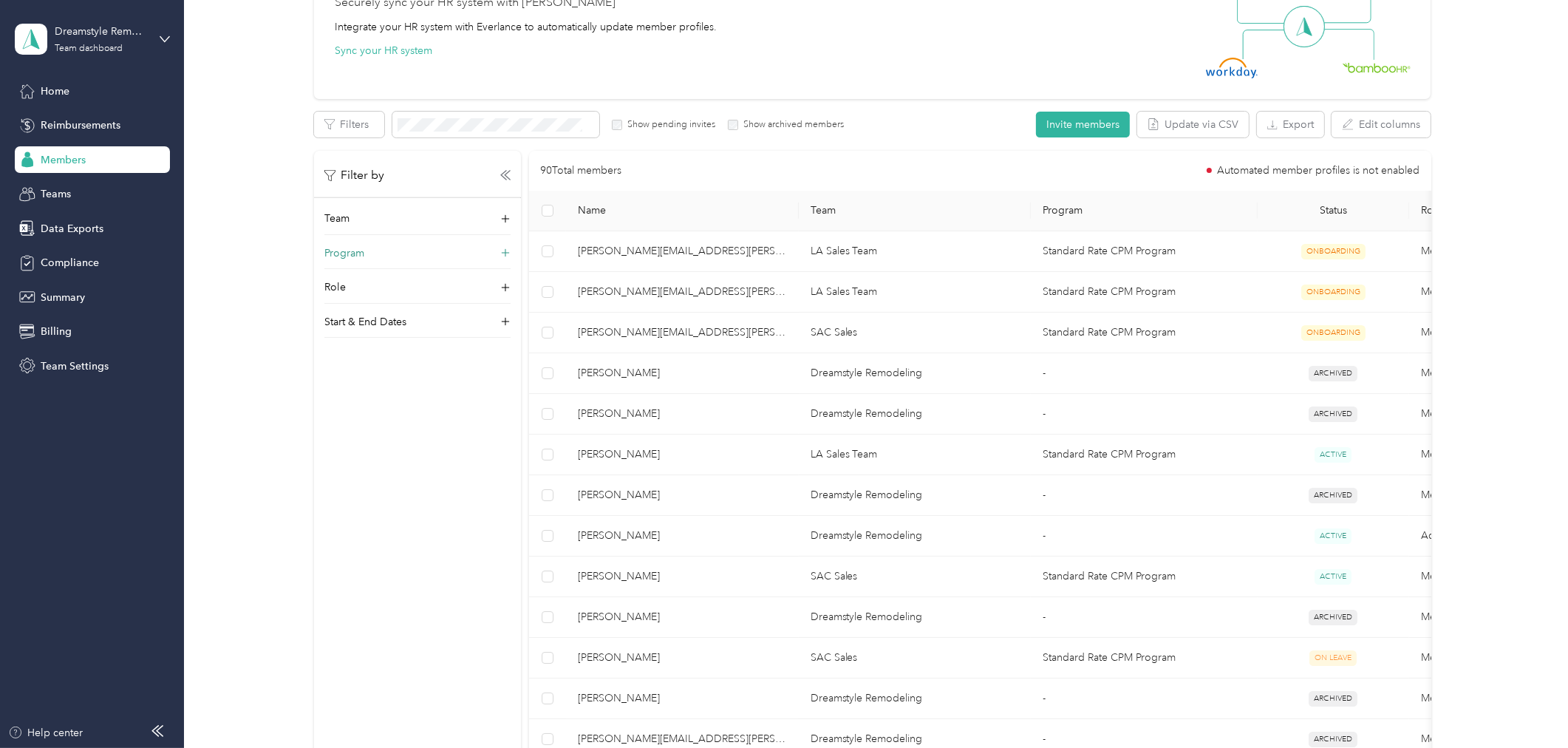
click at [502, 248] on icon at bounding box center [505, 253] width 15 height 15
click at [502, 248] on icon at bounding box center [505, 253] width 10 height 10
click at [503, 285] on icon at bounding box center [505, 287] width 15 height 15
click at [503, 284] on icon at bounding box center [505, 287] width 10 height 10
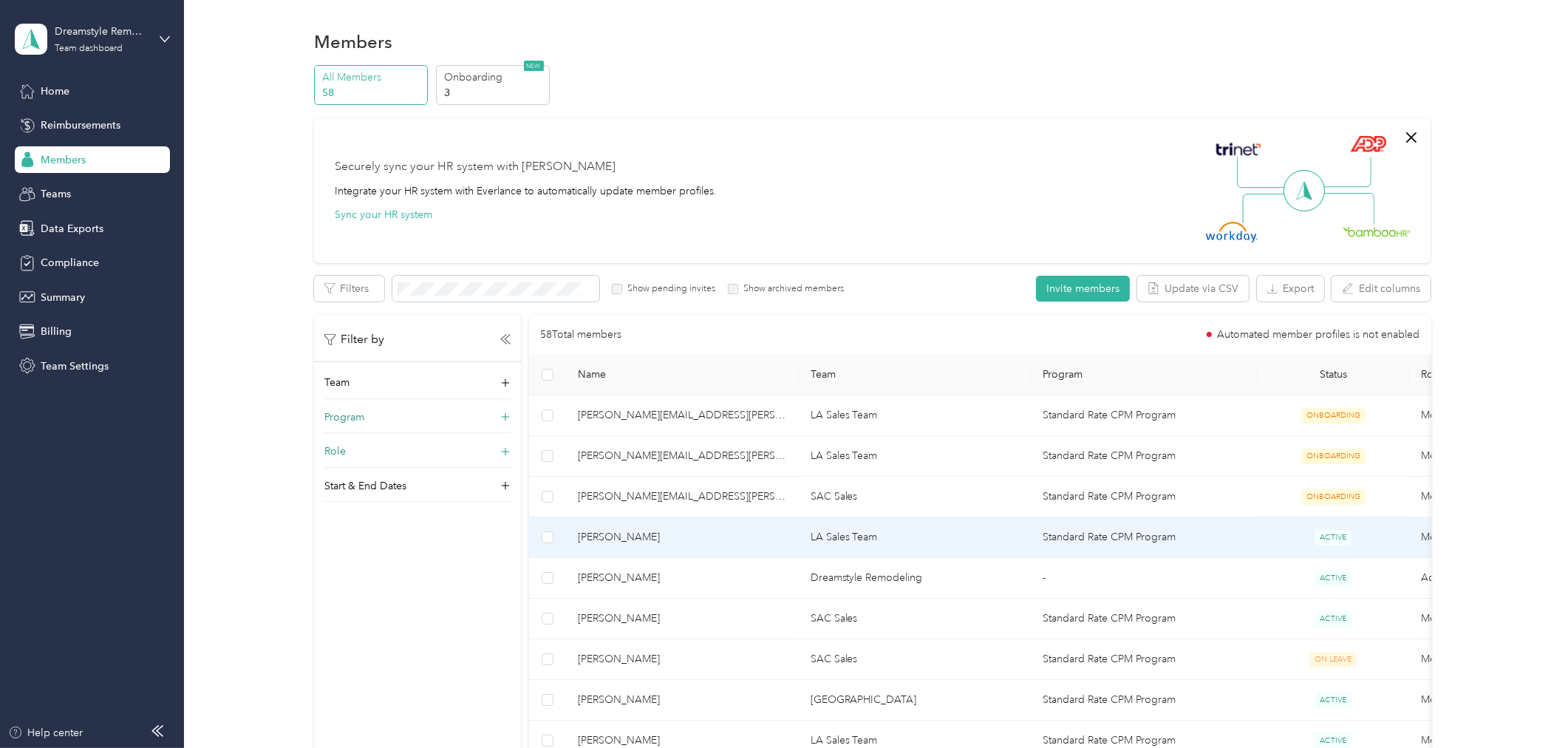
click at [748, 542] on span "Sergio Hernandez" at bounding box center [682, 537] width 209 height 16
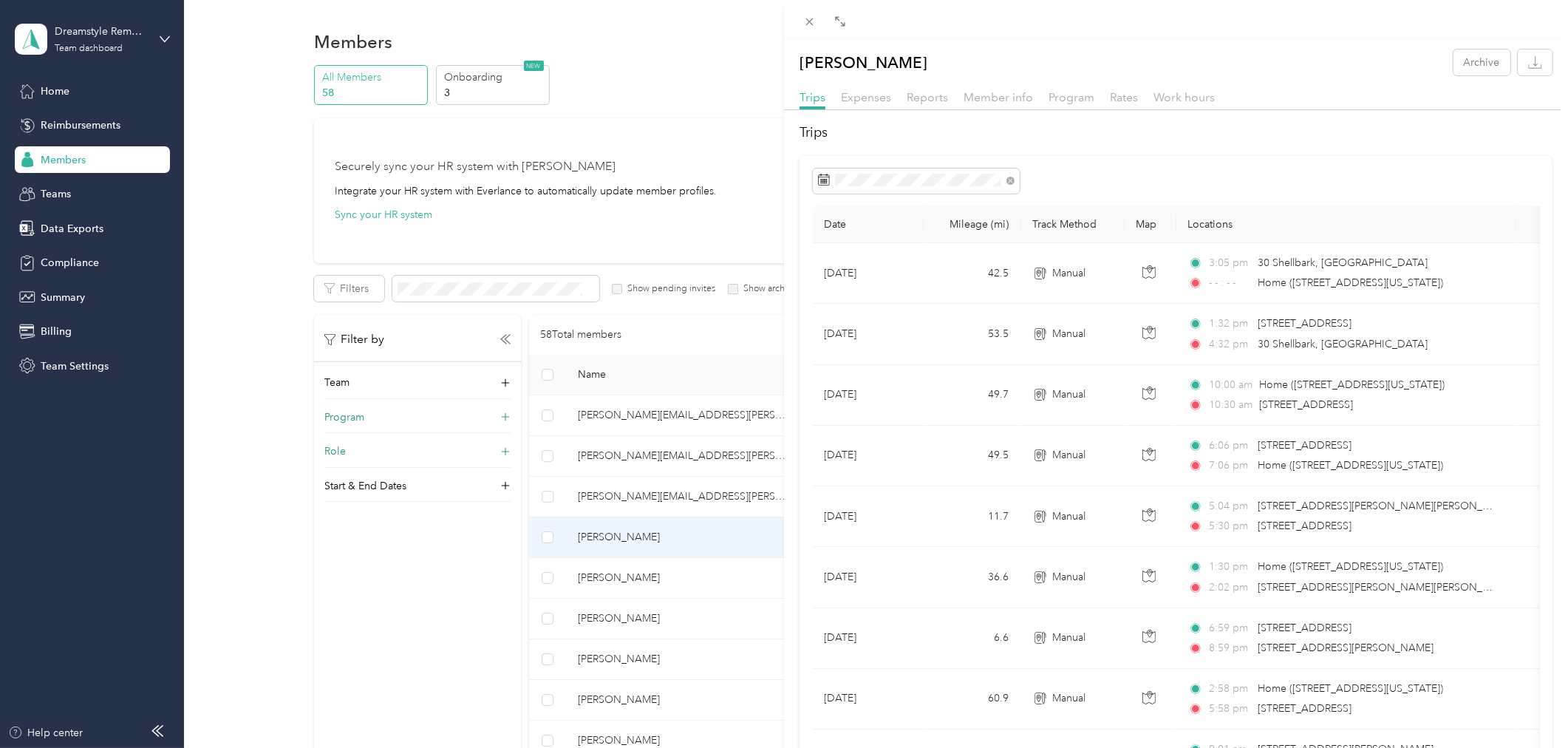
click at [505, 342] on div "Sergio Hernandez Archive Trips Expenses Reports Member info Program Rates Work …" at bounding box center [784, 374] width 1568 height 748
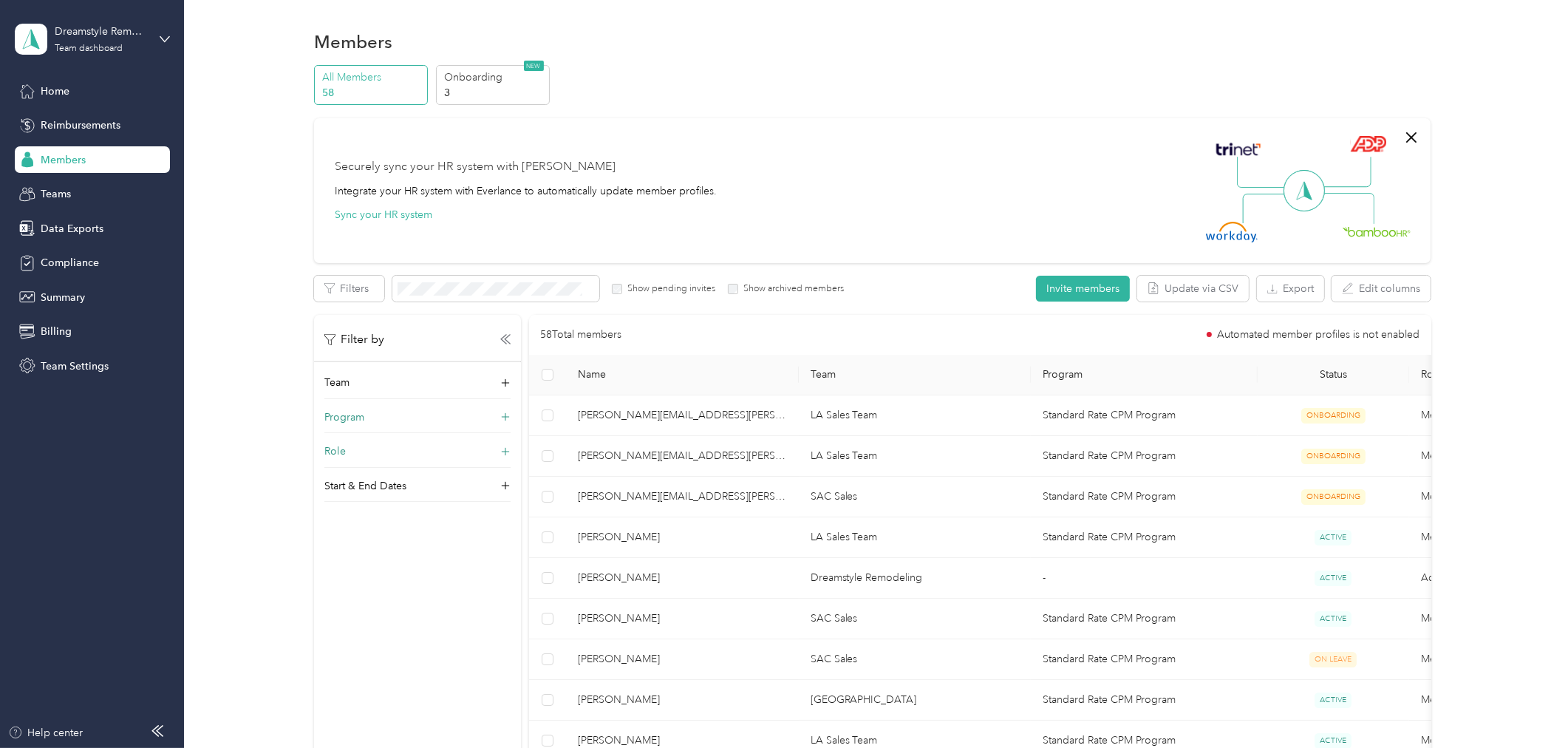
click at [505, 341] on icon at bounding box center [505, 339] width 10 height 10
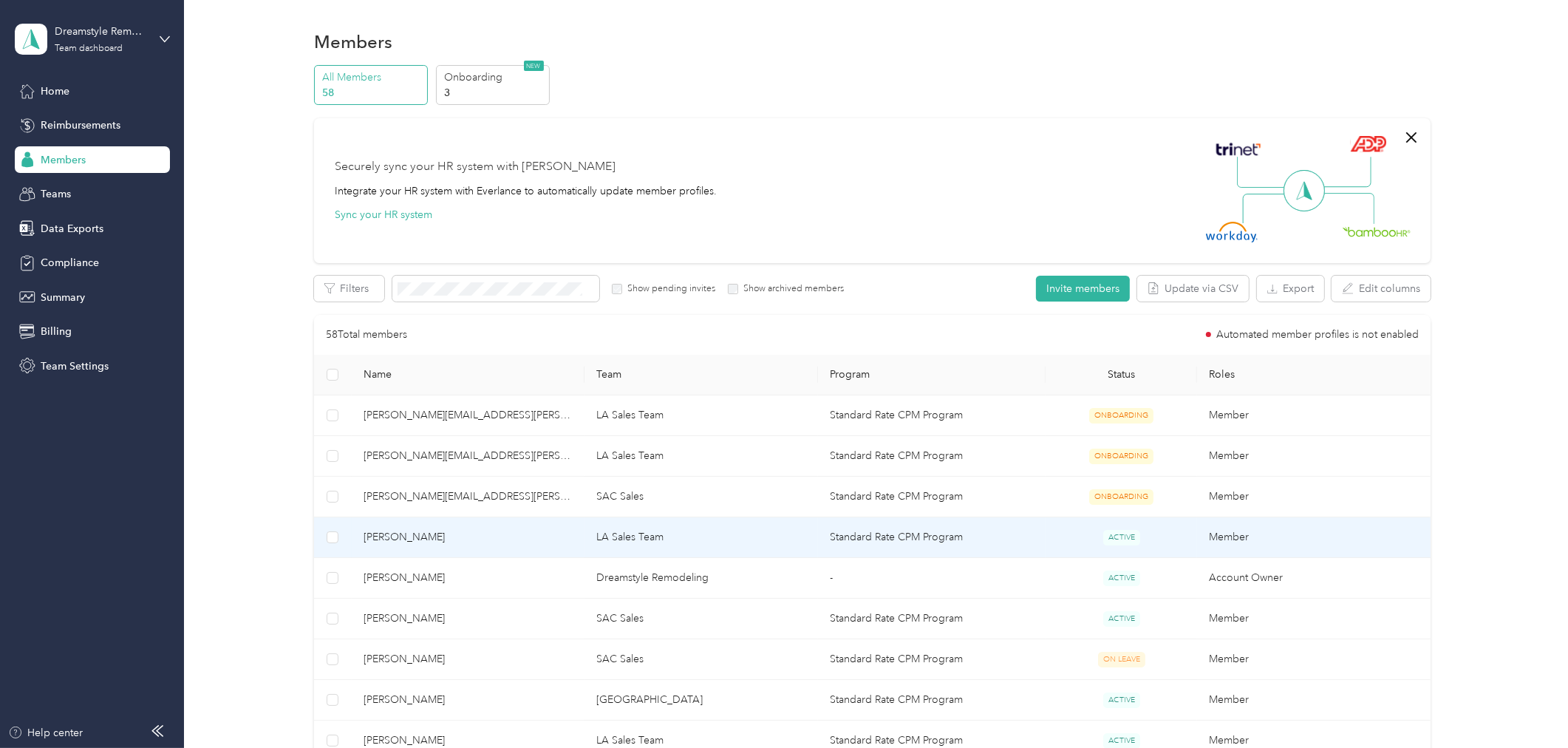
click at [485, 540] on span "Sergio Hernandez" at bounding box center [468, 537] width 210 height 16
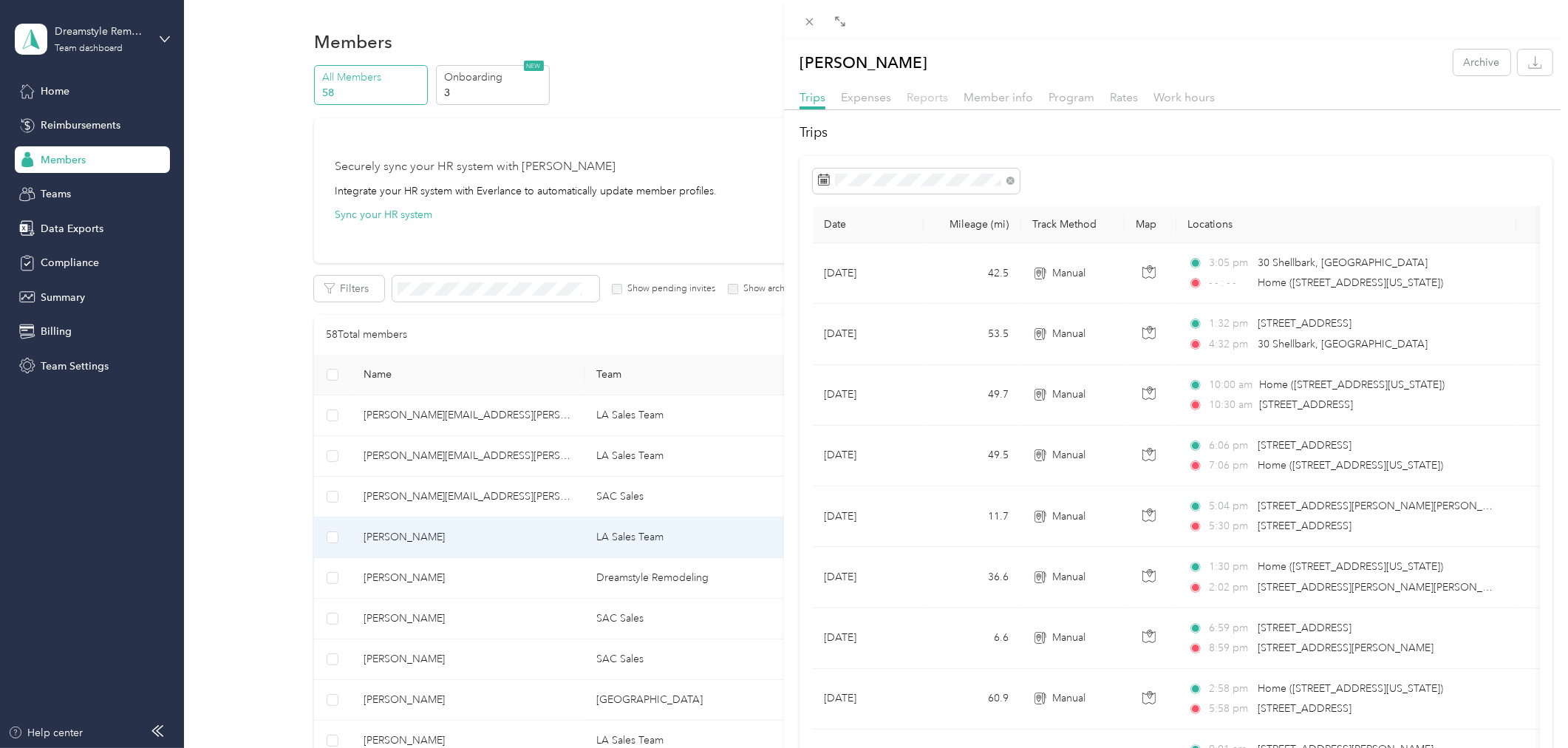
click at [924, 96] on span "Reports" at bounding box center [927, 97] width 42 height 14
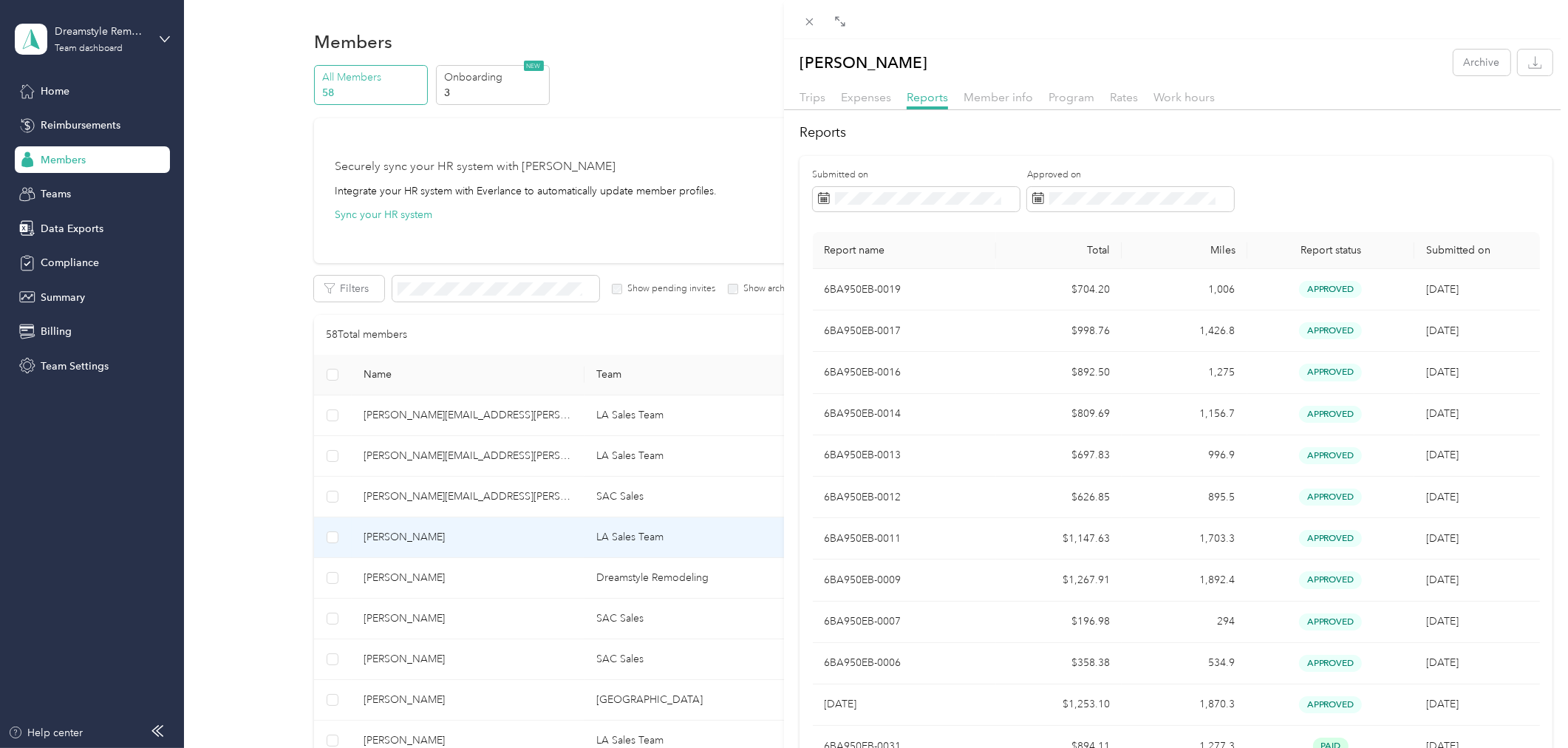
click at [405, 619] on div "Sergio Hernandez Archive Trips Expenses Reports Member info Program Rates Work …" at bounding box center [784, 374] width 1568 height 748
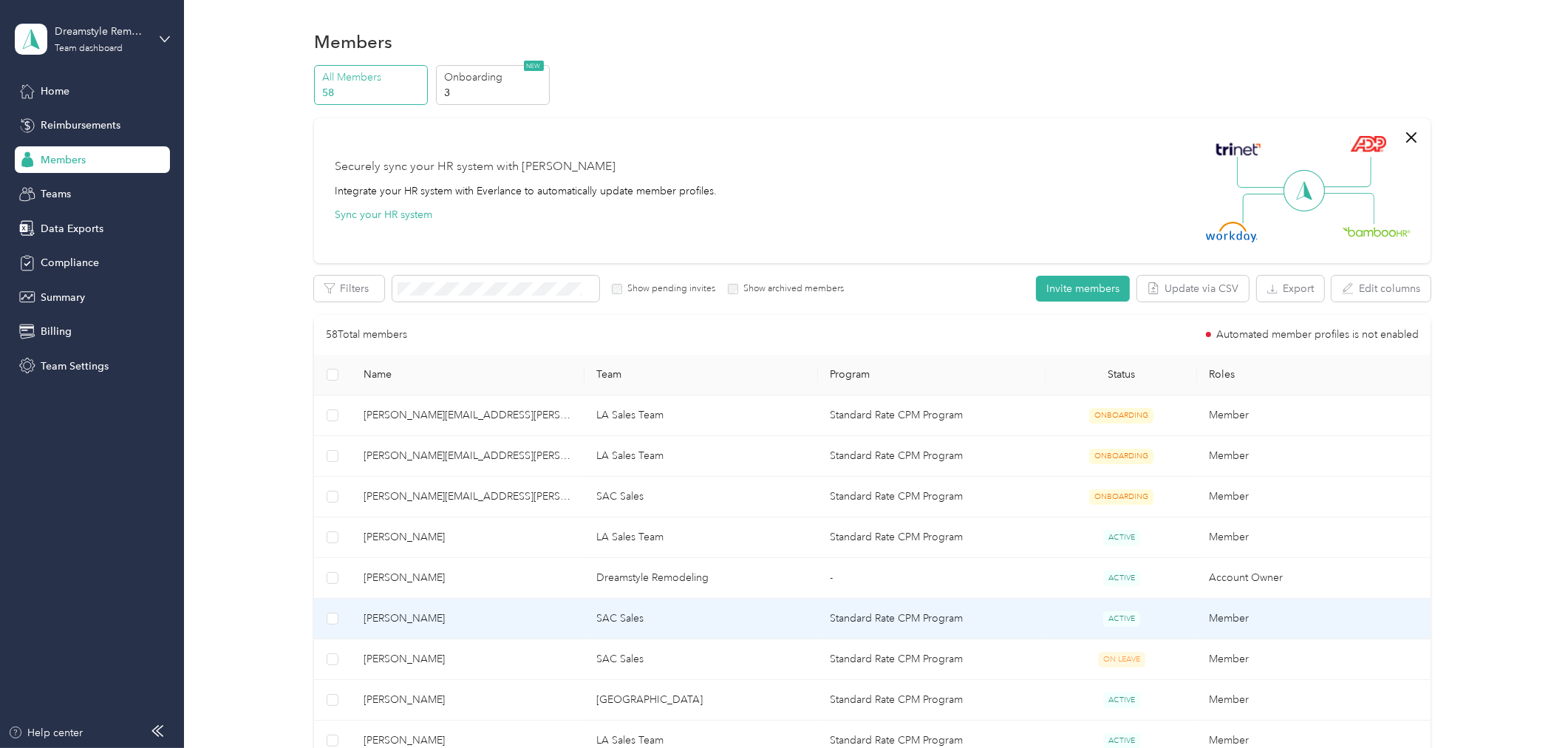
click at [409, 621] on span "Brian Cofer" at bounding box center [468, 618] width 210 height 16
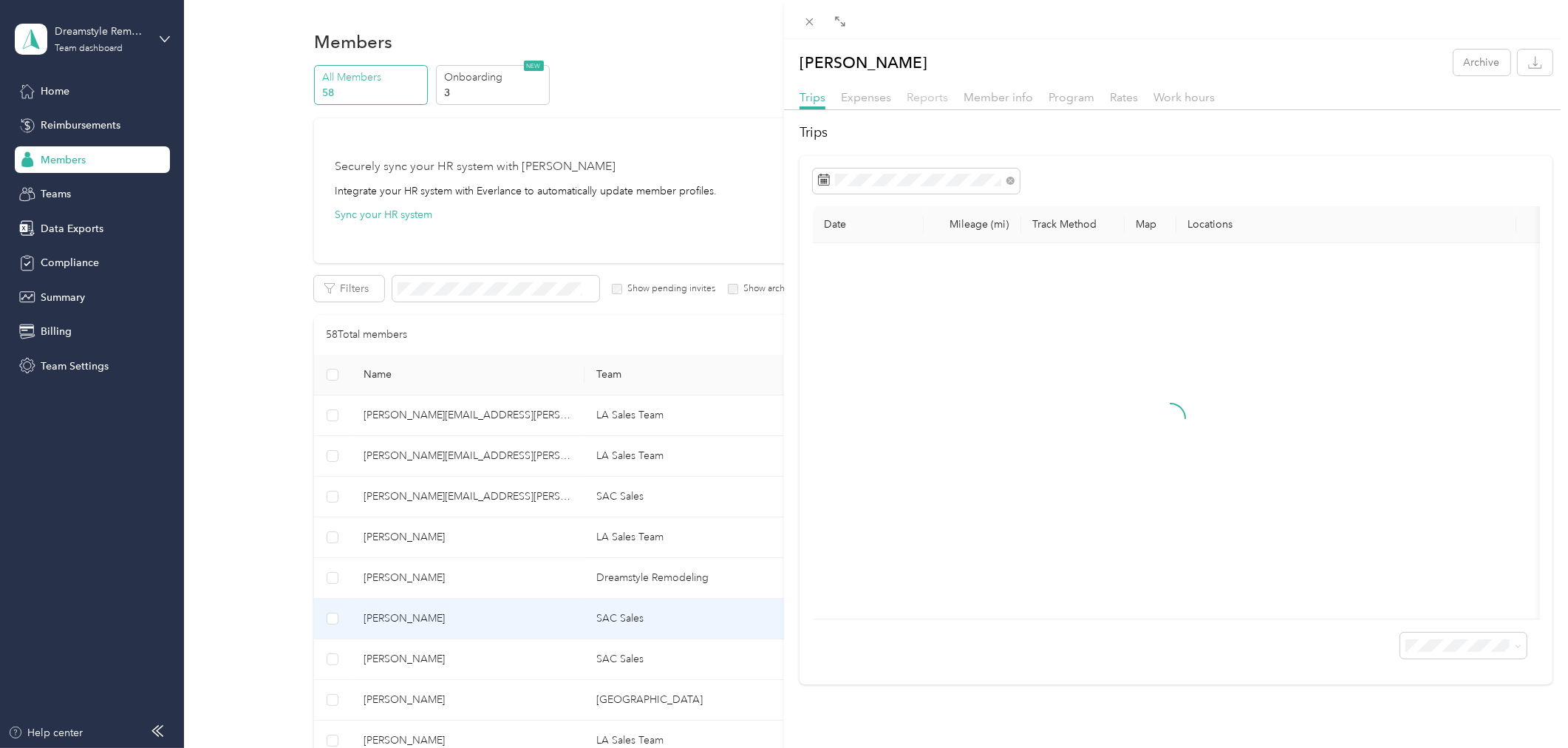
click at [922, 99] on span "Reports" at bounding box center [927, 97] width 42 height 14
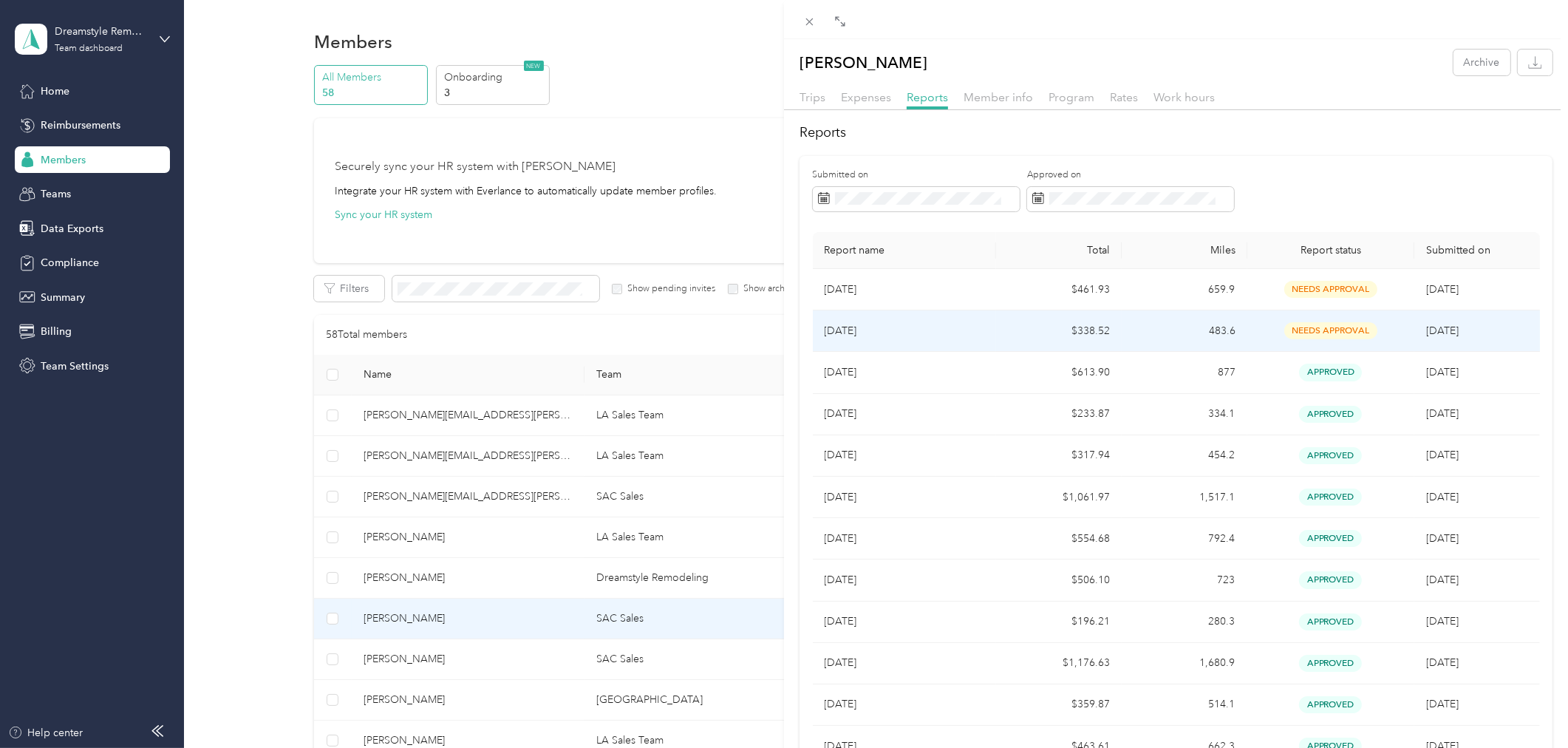
click at [874, 334] on p "Aug 2025" at bounding box center [905, 330] width 160 height 16
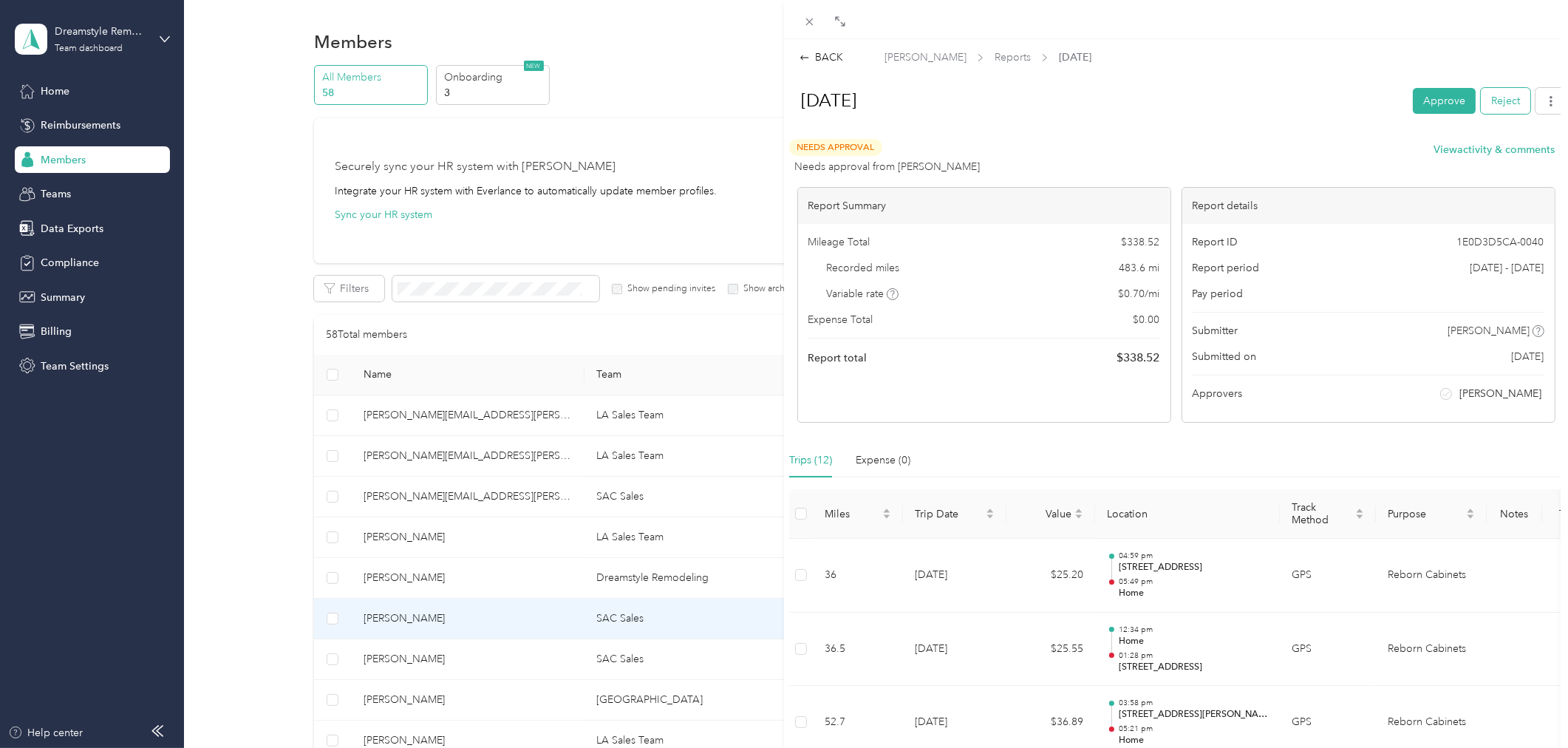
click at [1498, 105] on button "Reject" at bounding box center [1505, 101] width 49 height 26
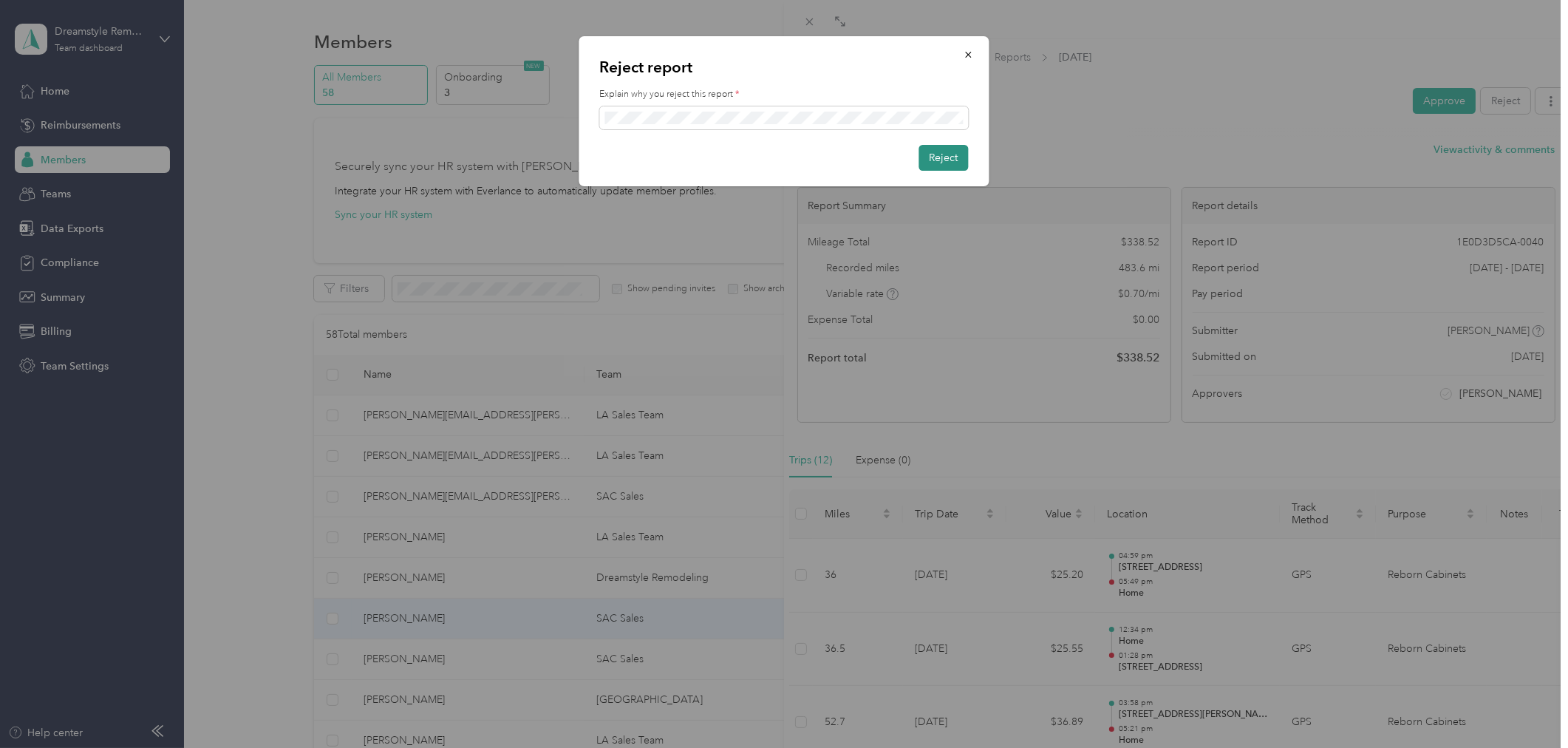
click at [952, 159] on button "Reject" at bounding box center [944, 157] width 49 height 26
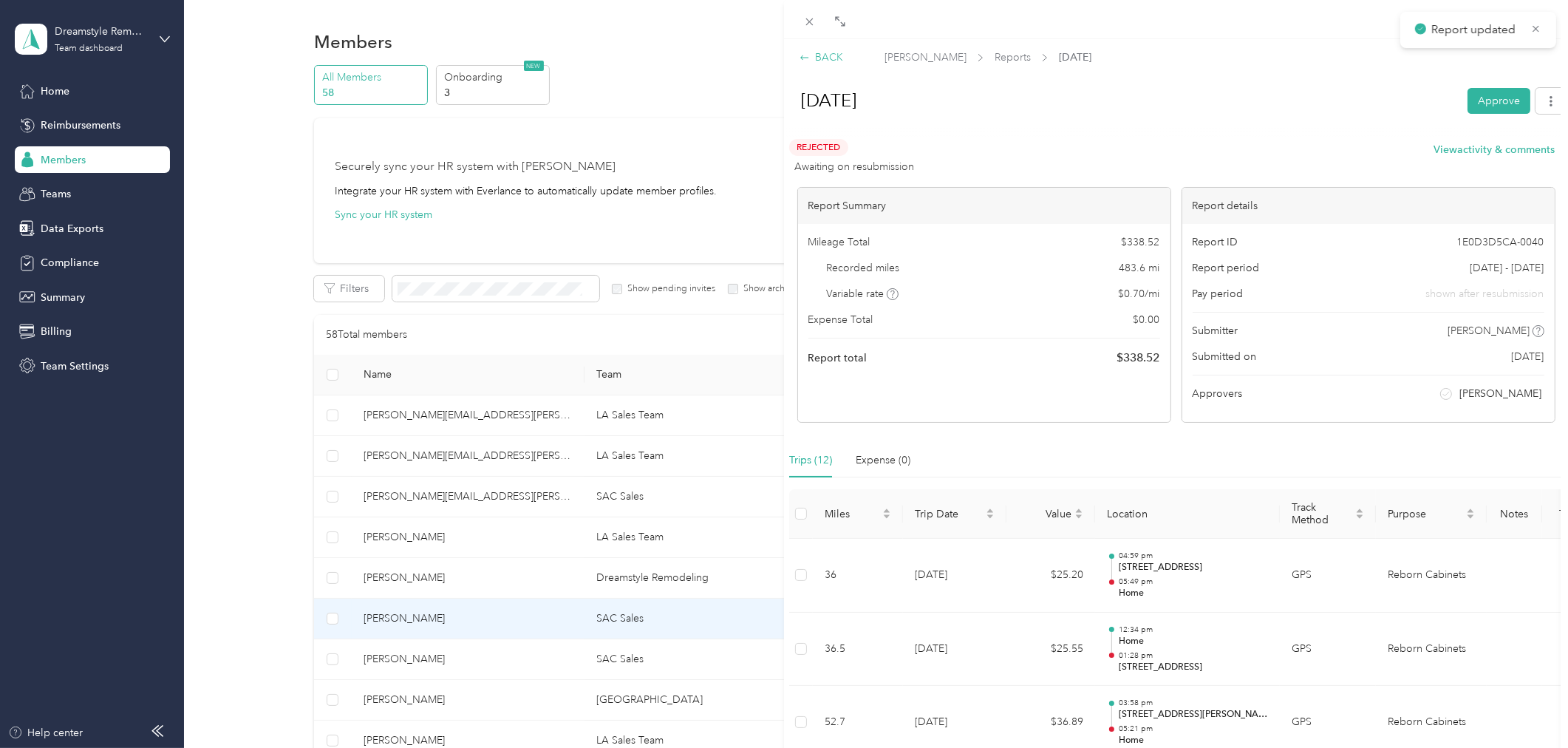
click at [822, 55] on div "BACK" at bounding box center [822, 57] width 43 height 16
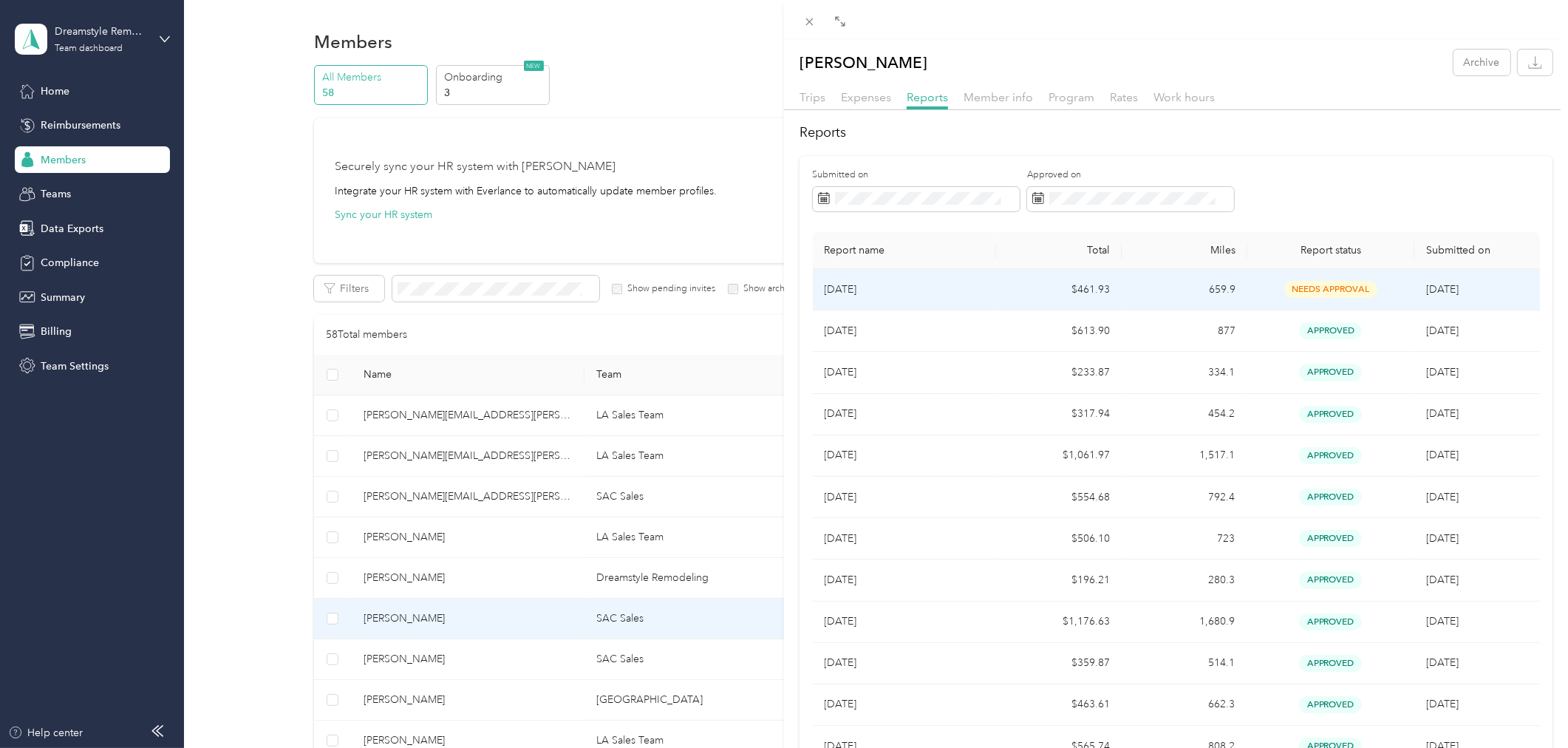
click at [1069, 291] on td "$461.93" at bounding box center [1059, 290] width 125 height 42
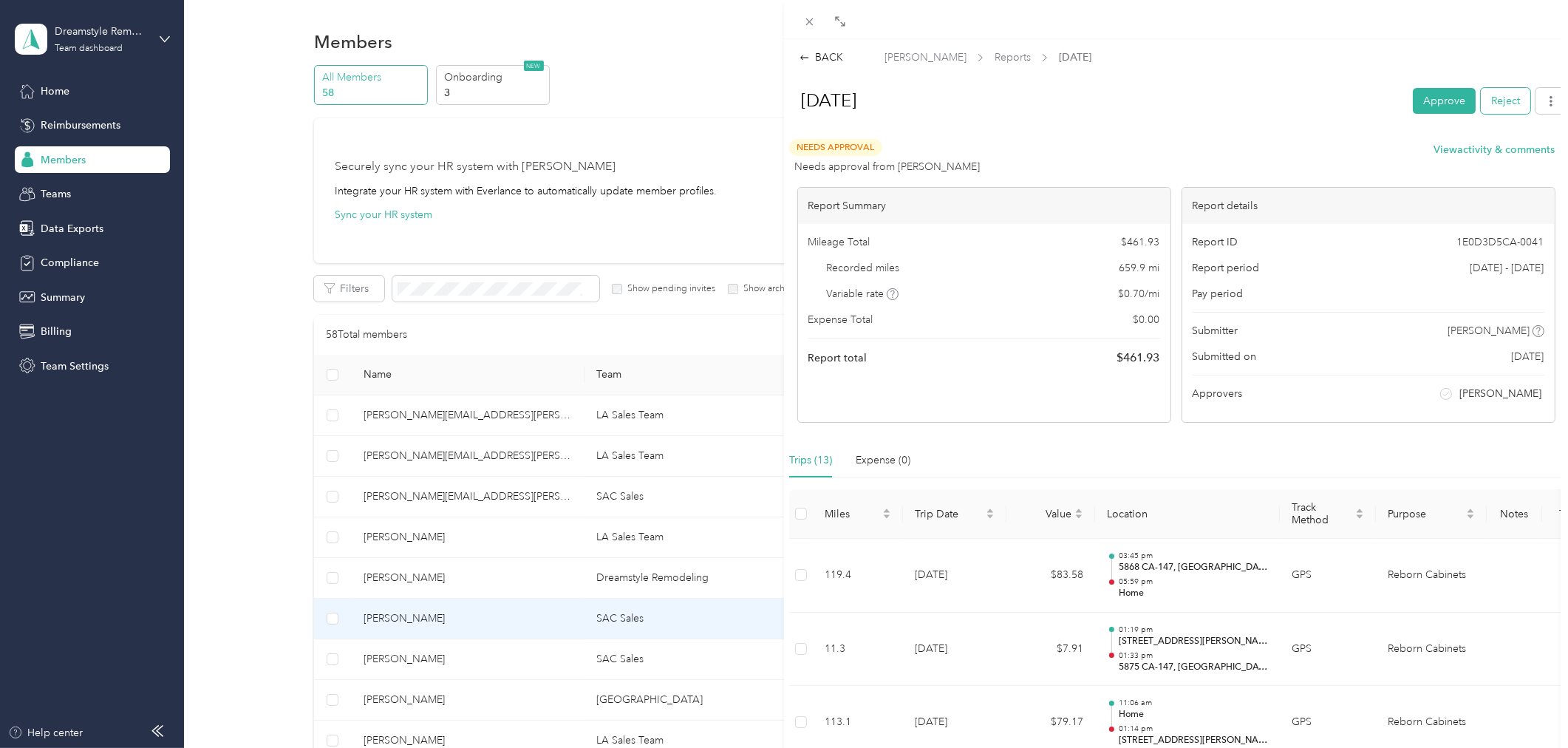
click at [1481, 105] on button "Reject" at bounding box center [1505, 101] width 49 height 26
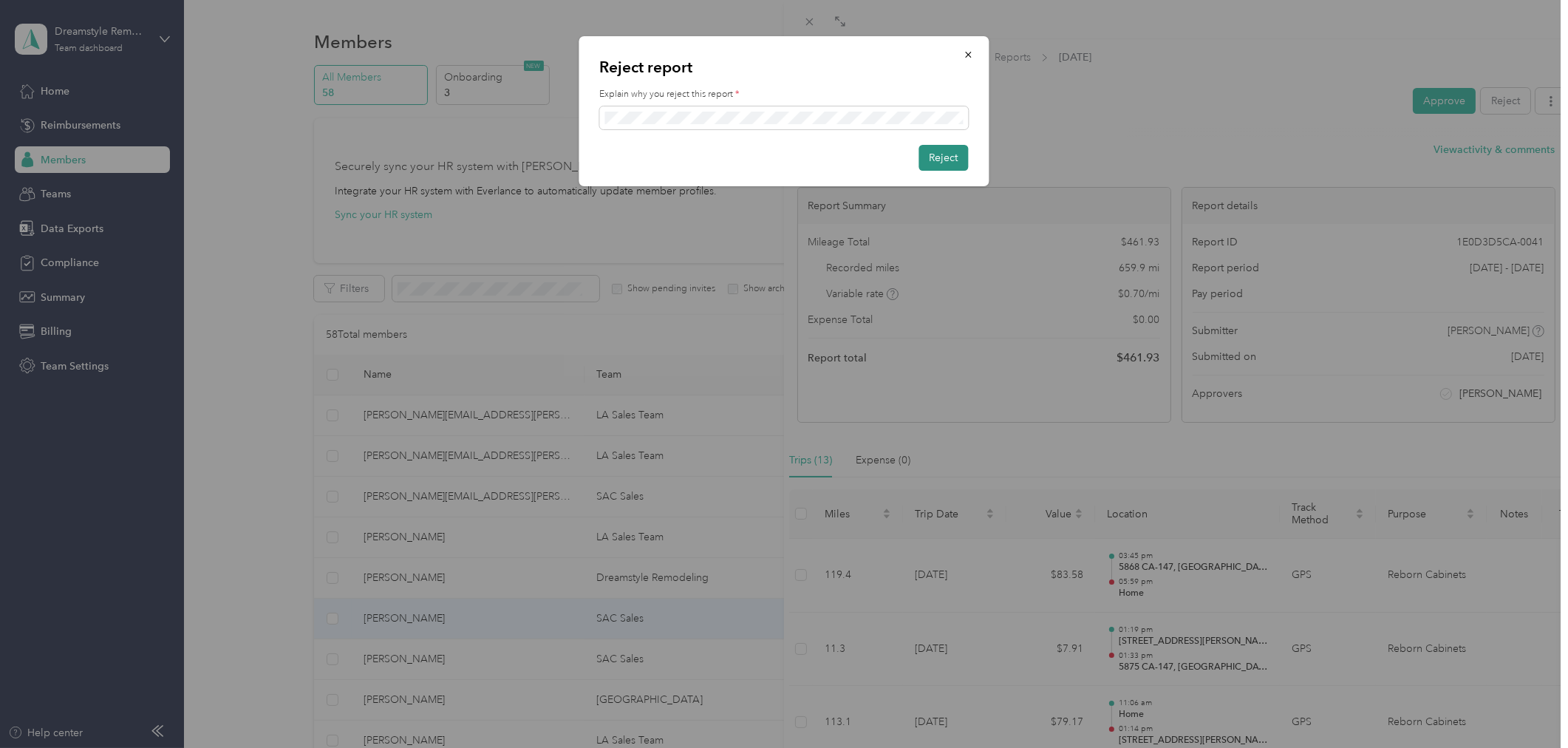
click at [950, 163] on button "Reject" at bounding box center [944, 157] width 49 height 26
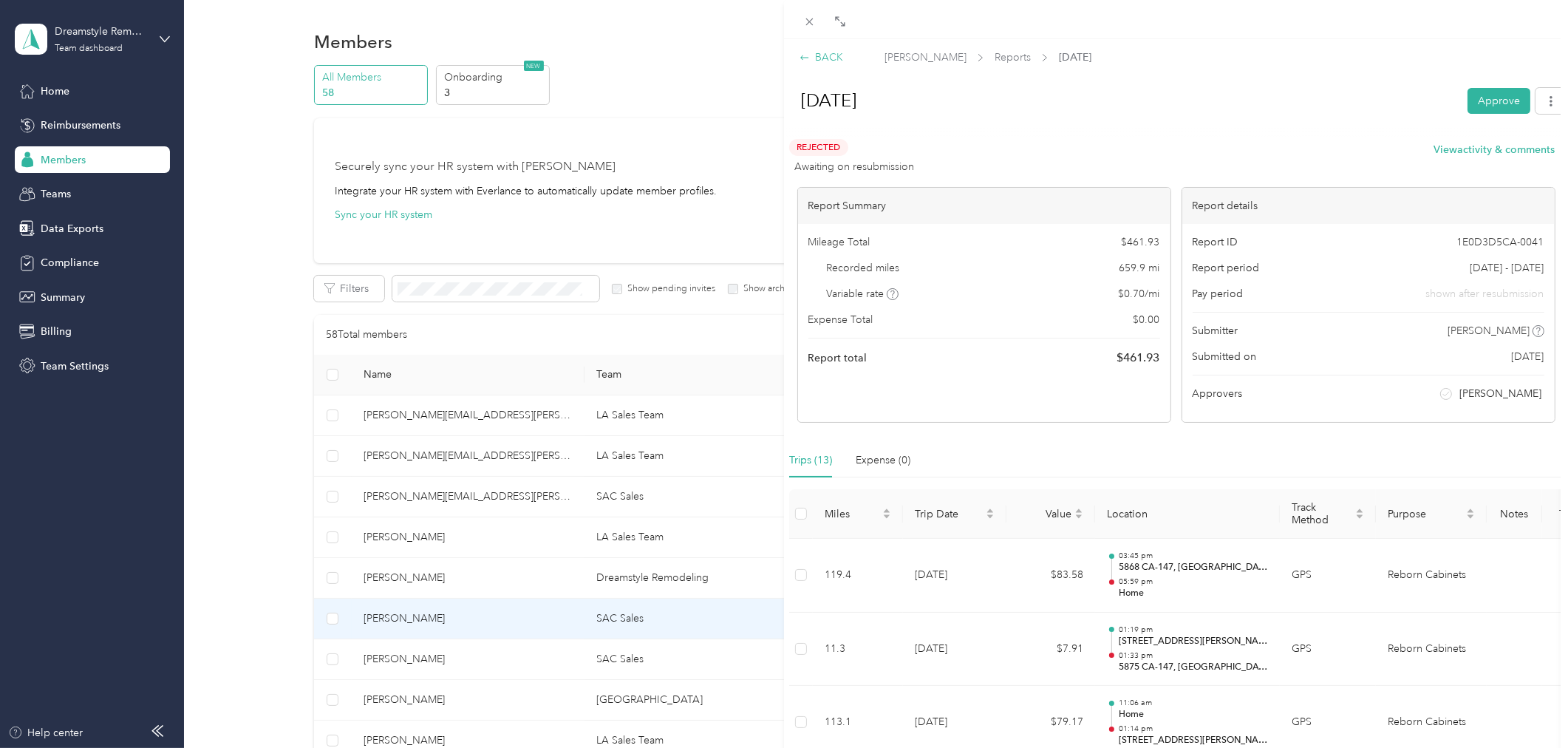
click at [825, 54] on div "BACK" at bounding box center [822, 57] width 43 height 16
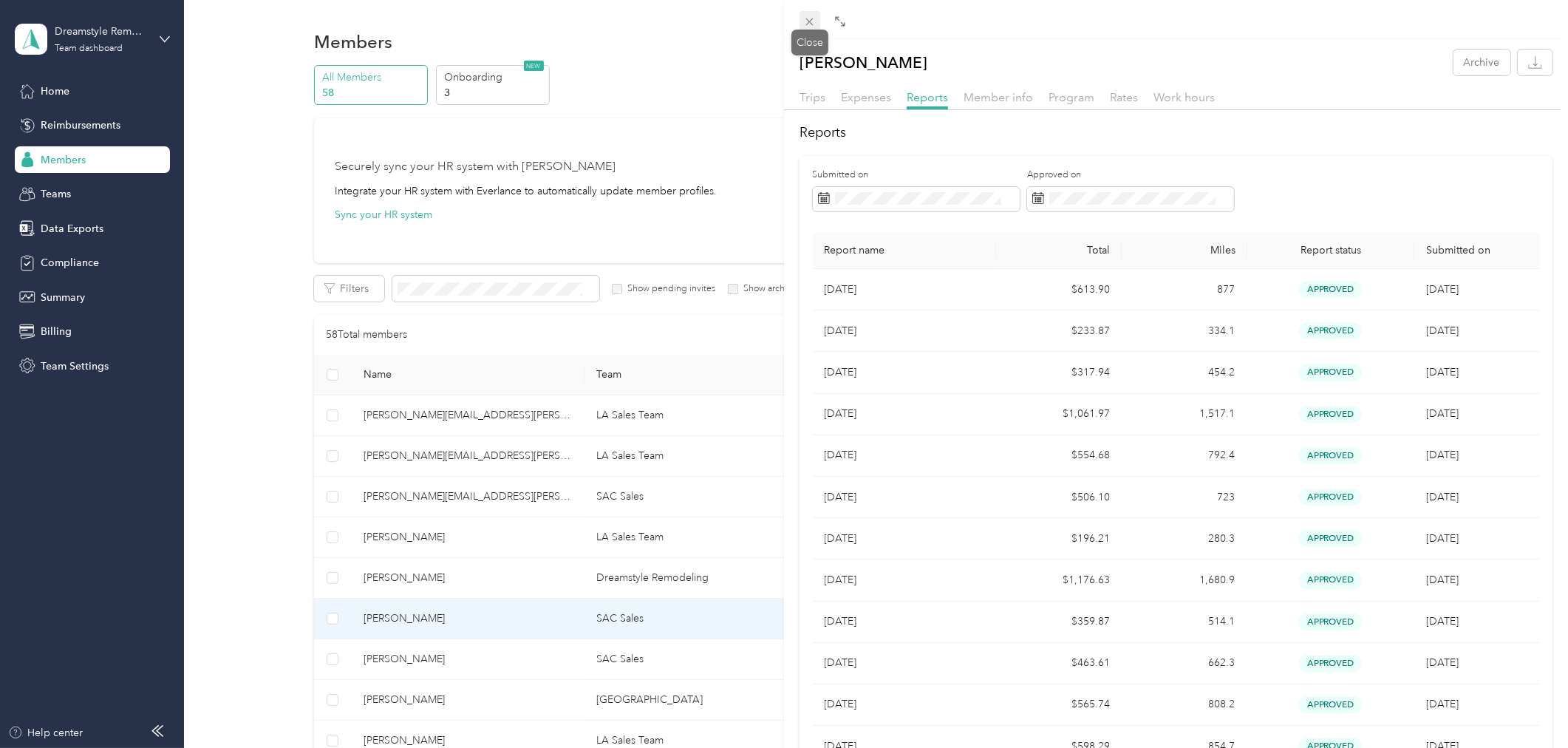
click at [807, 24] on icon at bounding box center [810, 22] width 8 height 8
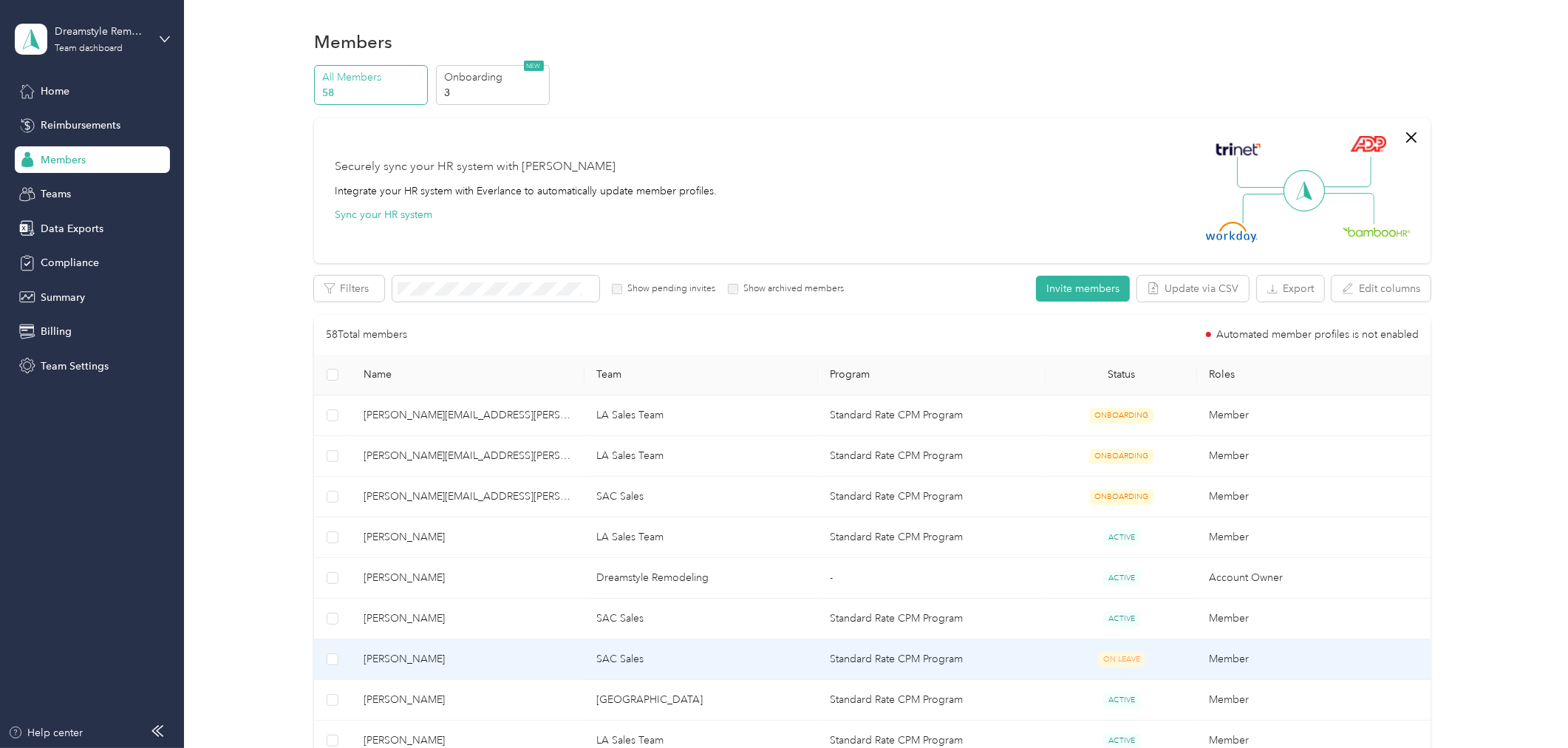
click at [632, 662] on td "SAC Sales" at bounding box center [701, 659] width 234 height 41
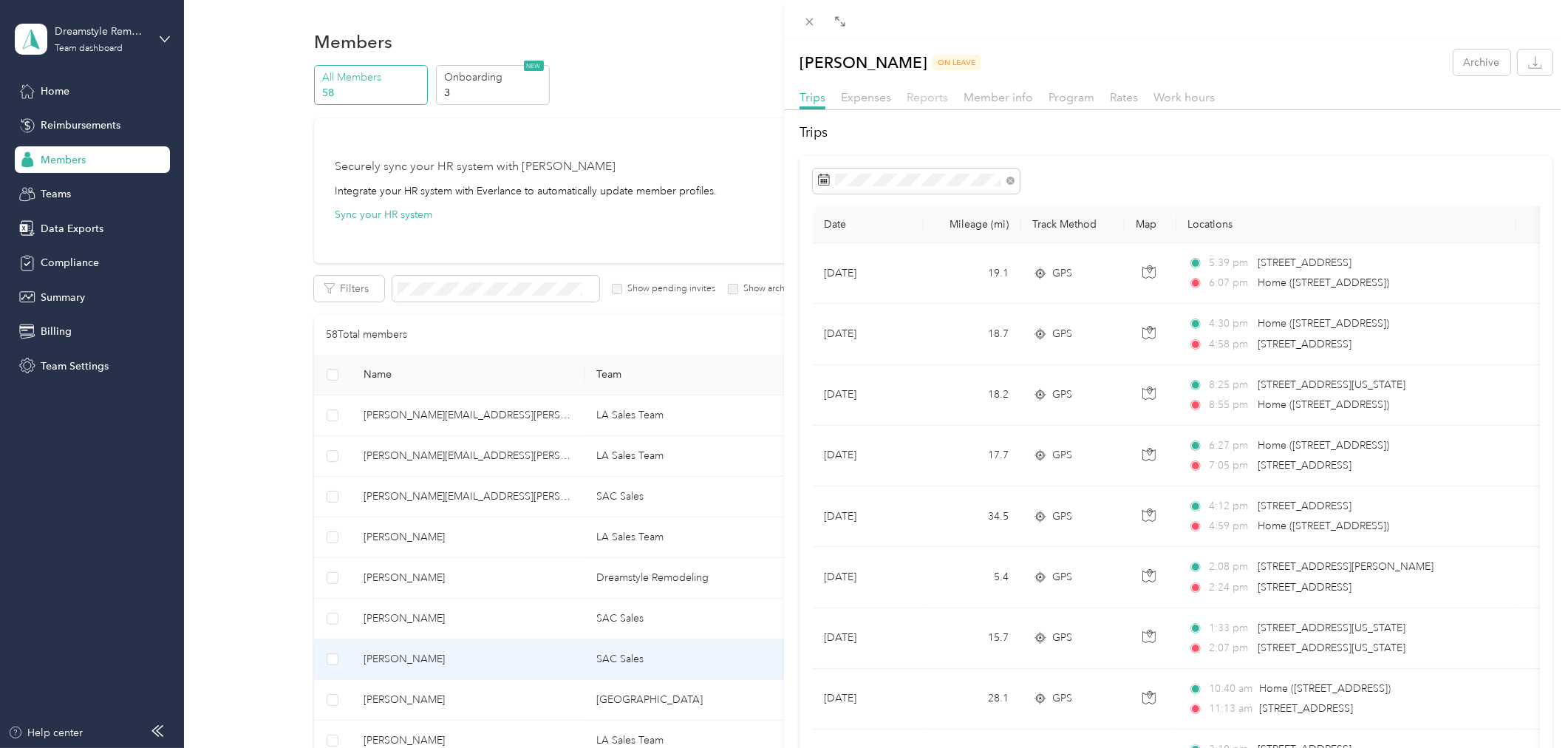
click at [934, 97] on span "Reports" at bounding box center [927, 97] width 42 height 14
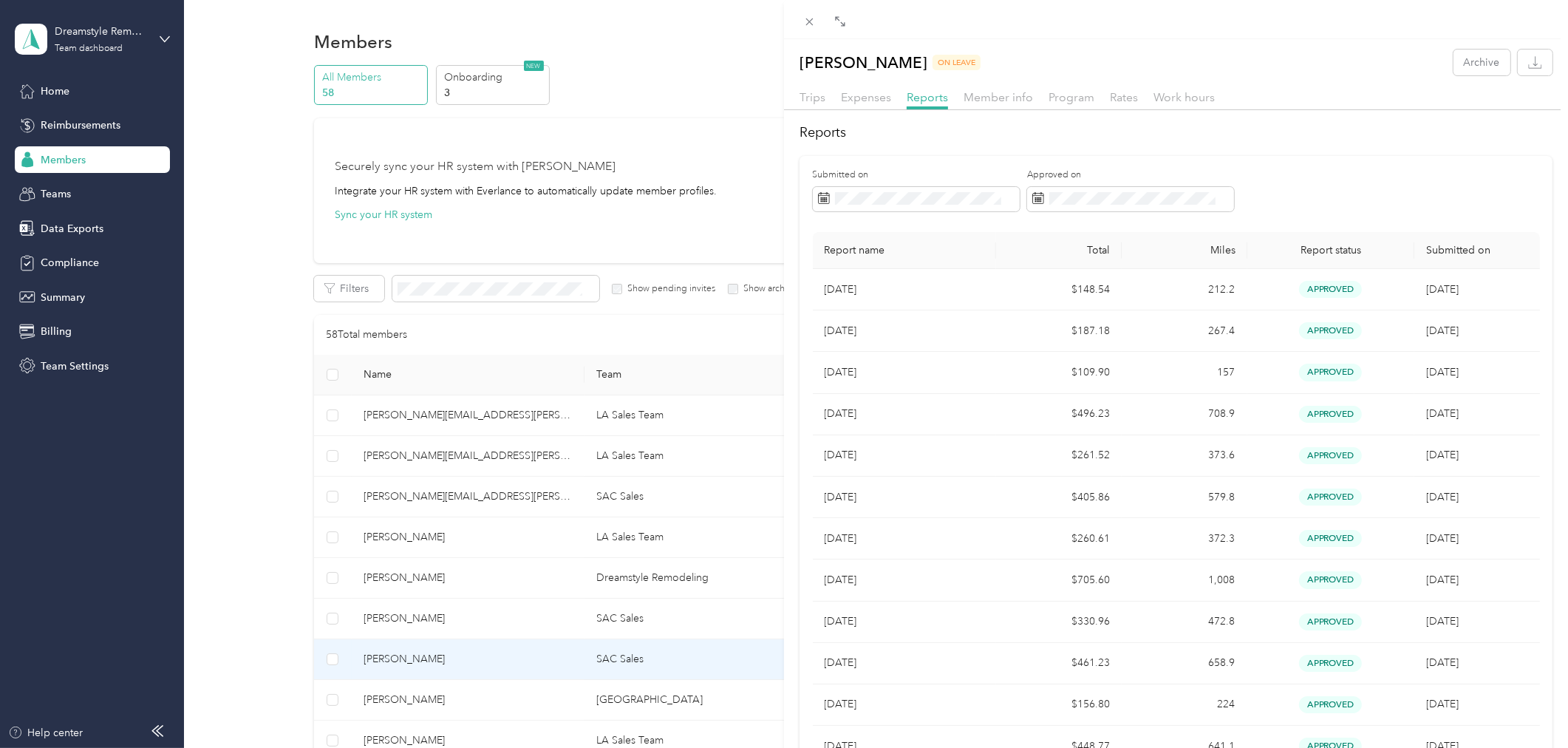
click at [515, 700] on div "Greg Scott ON LEAVE Archive Trips Expenses Reports Member info Program Rates Wo…" at bounding box center [784, 374] width 1568 height 748
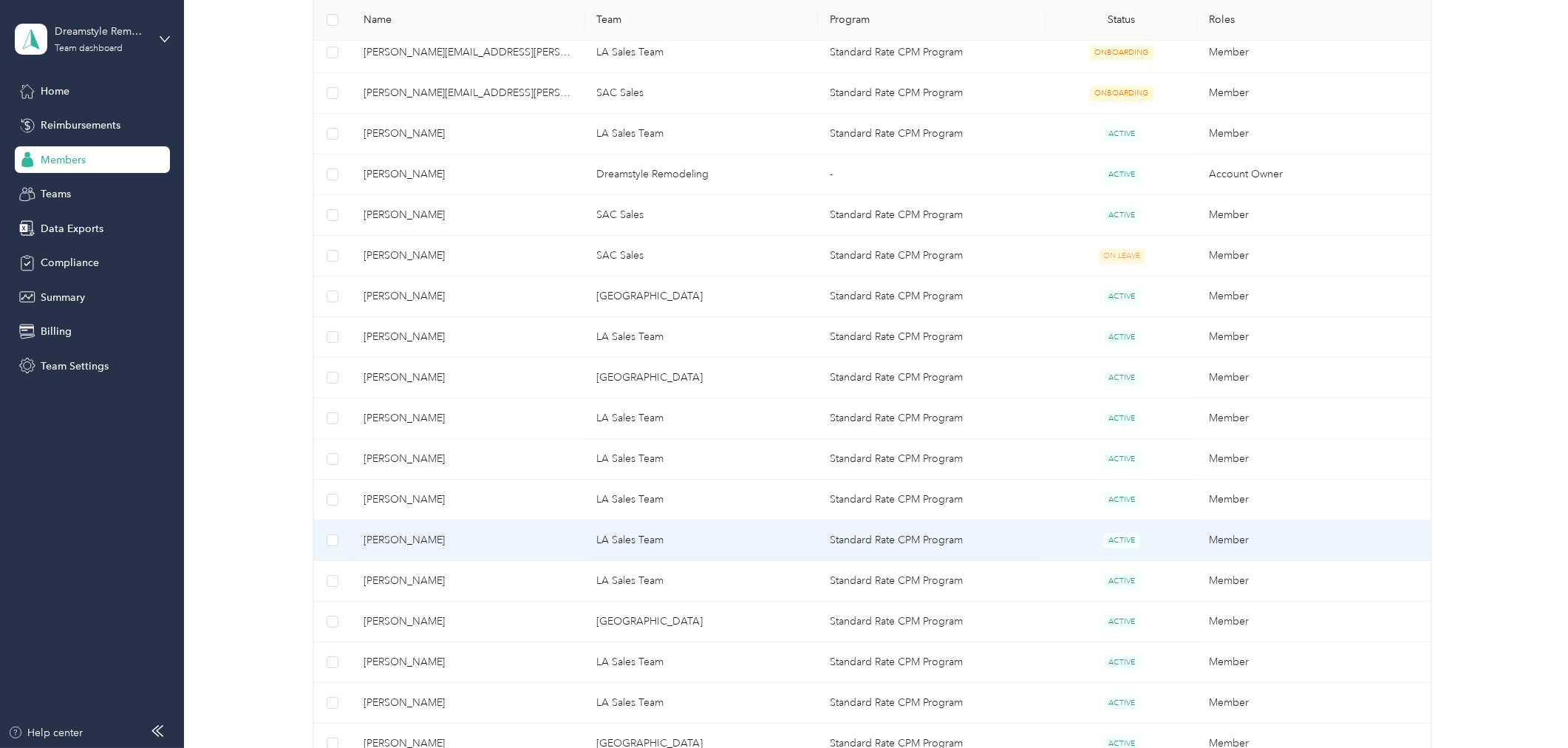
scroll to position [410, 0]
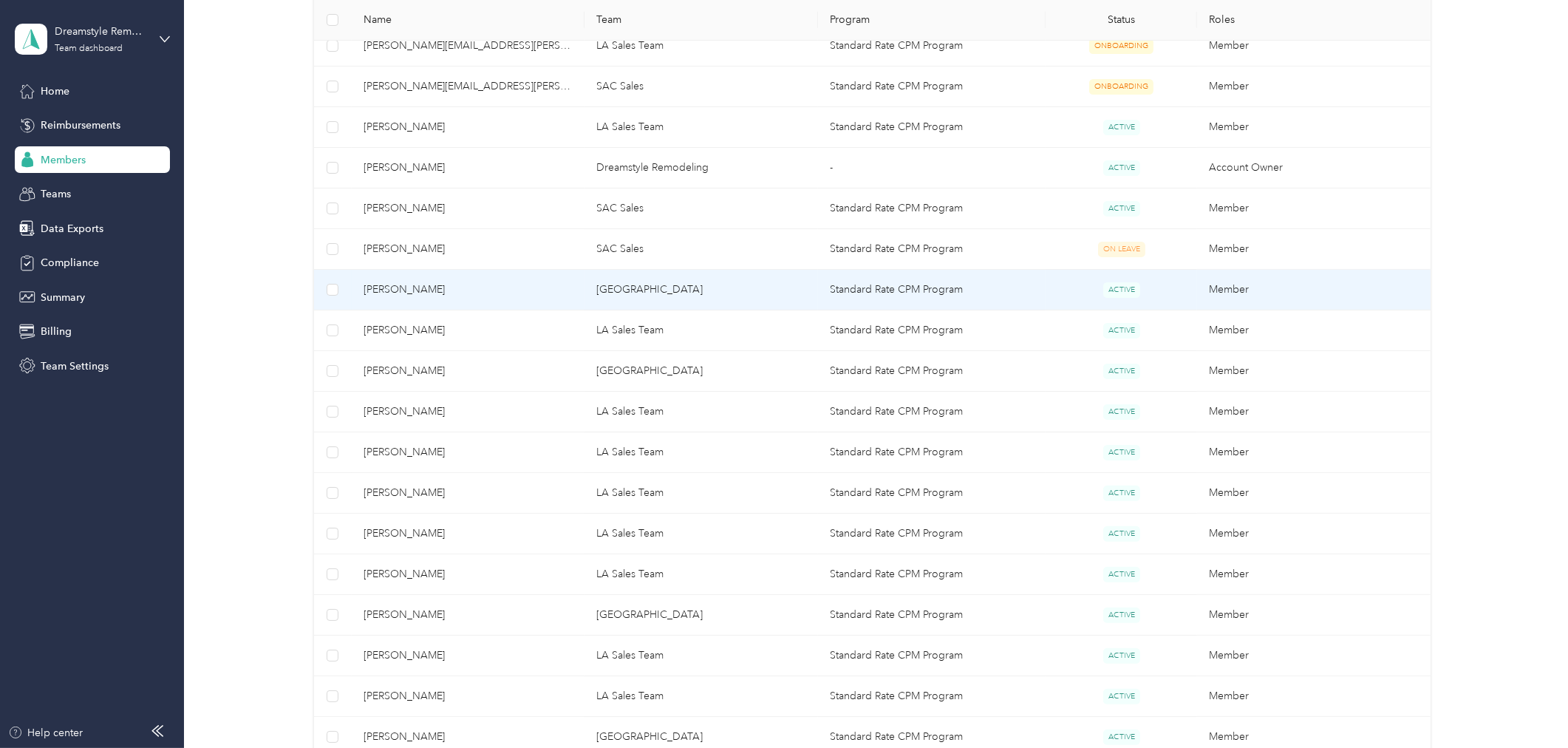
click at [431, 288] on span "Jonathan Billings" at bounding box center [468, 290] width 210 height 16
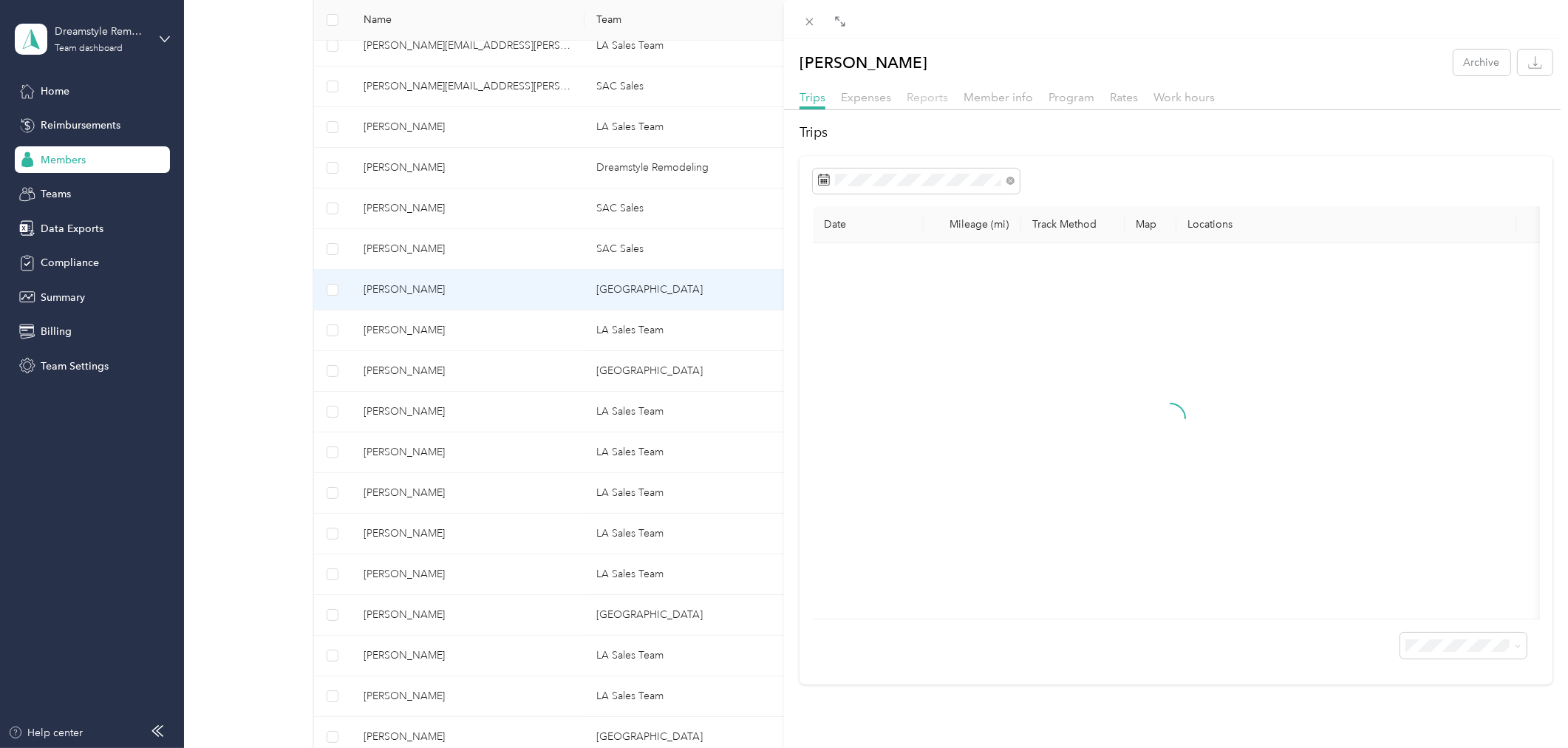
click at [929, 93] on span "Reports" at bounding box center [927, 97] width 42 height 14
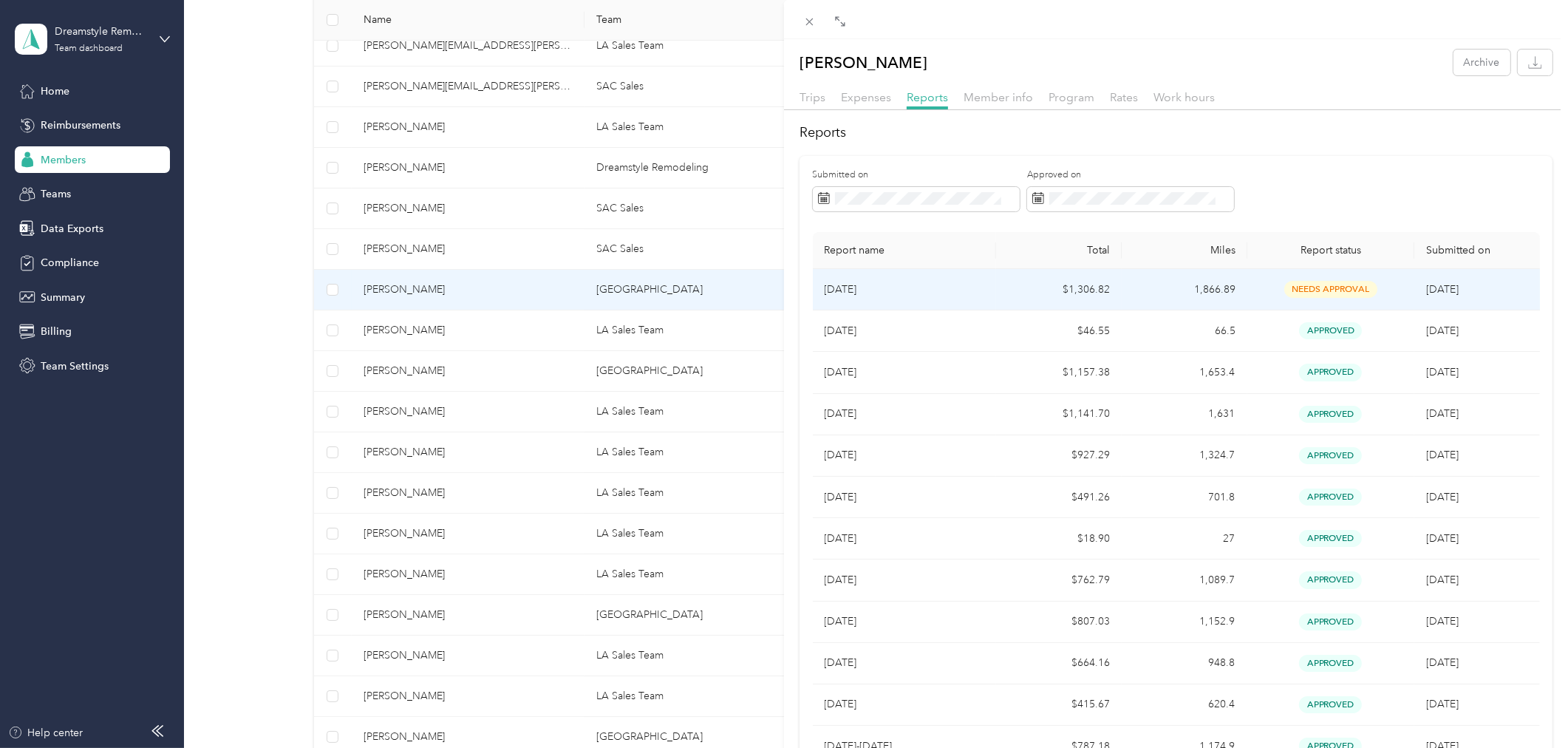
click at [996, 284] on td "$1,306.82" at bounding box center [1059, 290] width 125 height 42
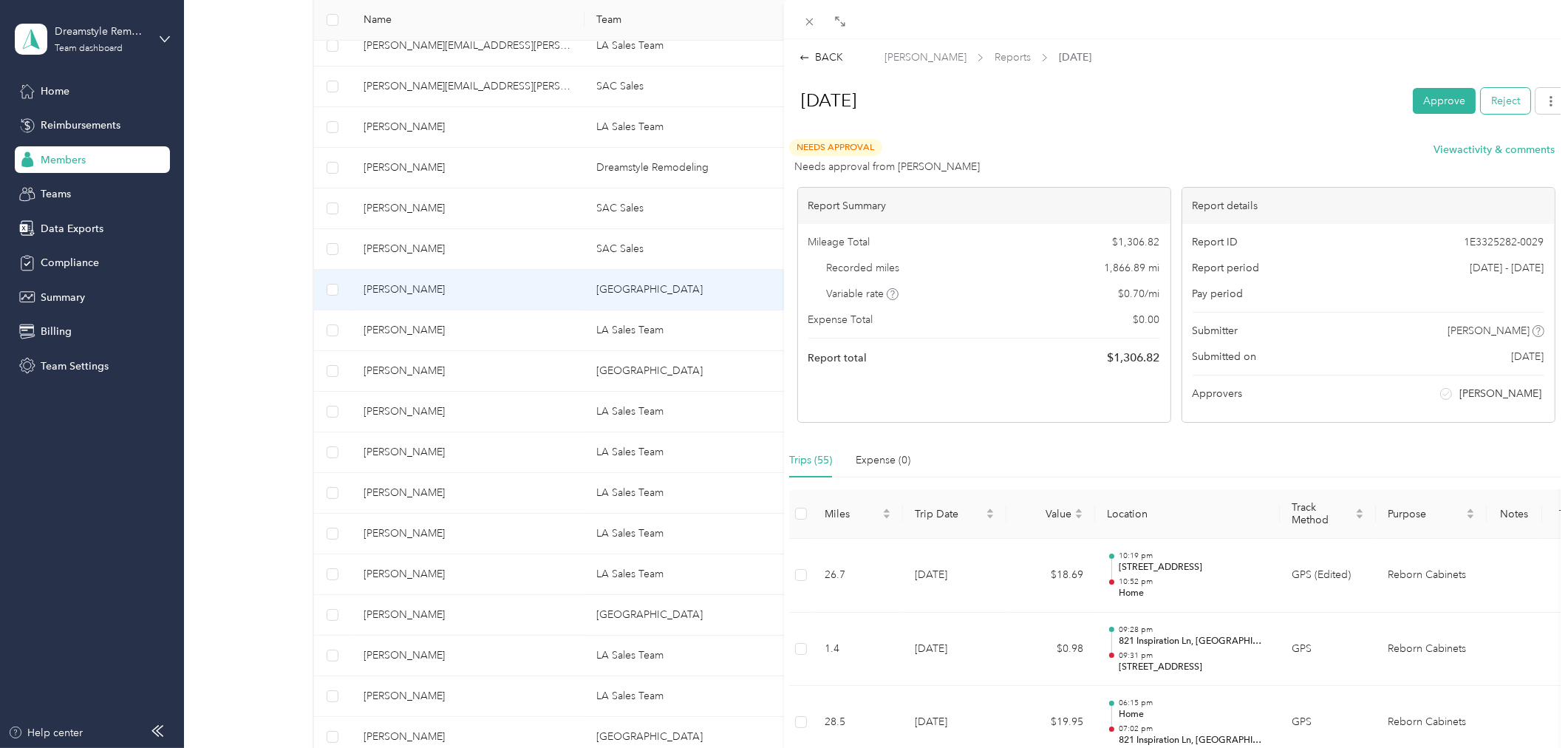
click at [1496, 109] on button "Reject" at bounding box center [1505, 101] width 49 height 26
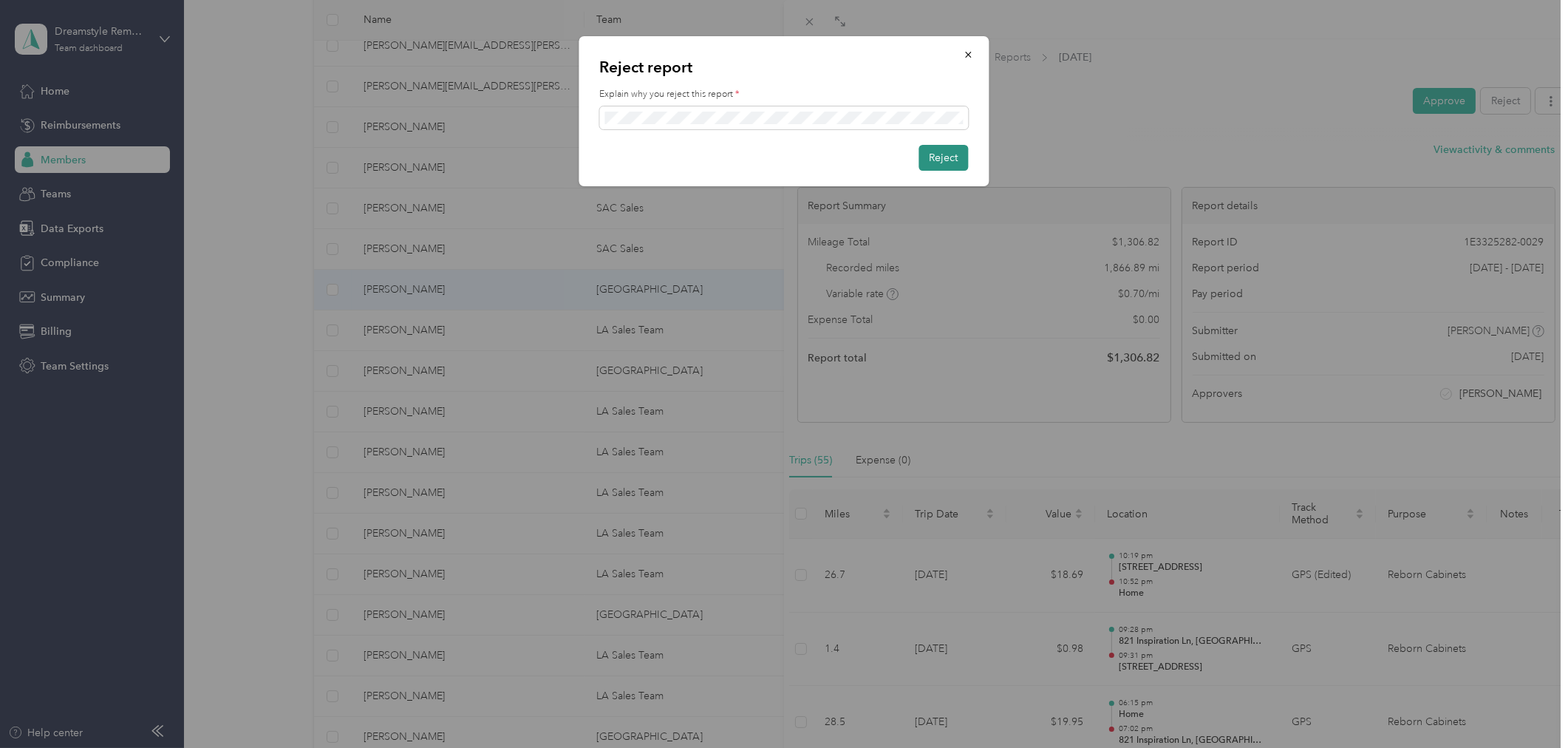
click at [956, 156] on button "Reject" at bounding box center [944, 157] width 49 height 26
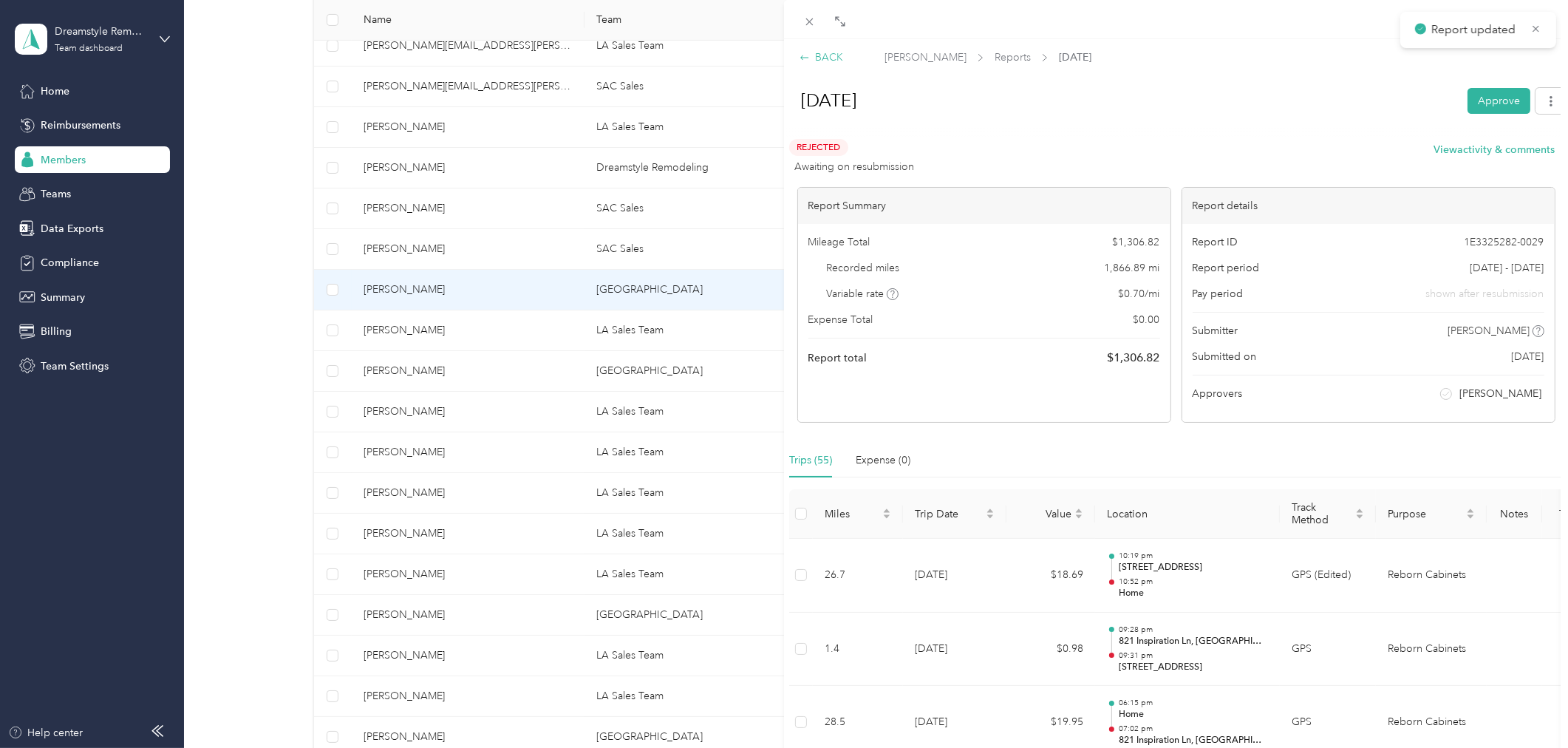
click at [840, 56] on div "BACK" at bounding box center [822, 57] width 43 height 16
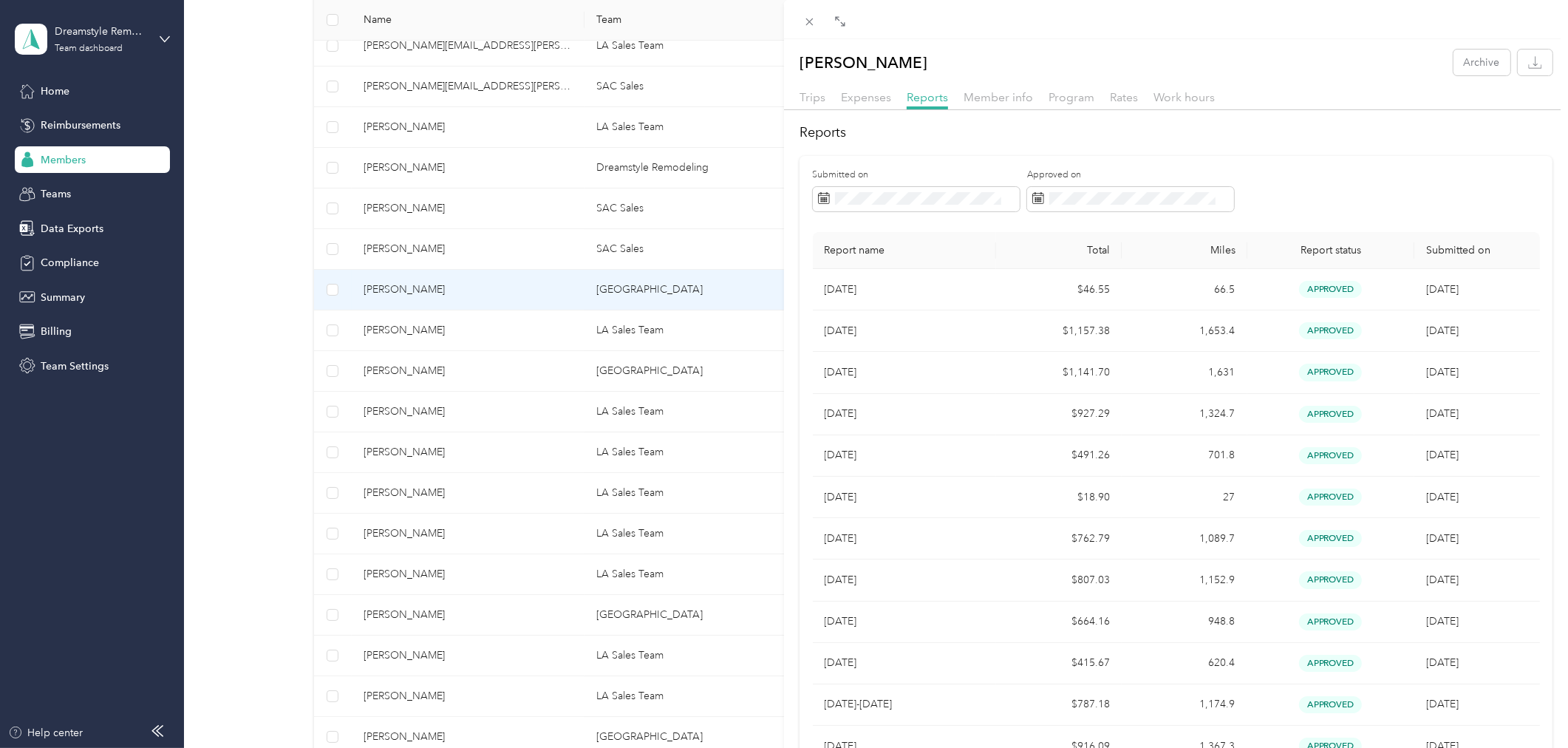
click at [475, 328] on div "Jonathan Billings Archive Trips Expenses Reports Member info Program Rates Work…" at bounding box center [784, 374] width 1568 height 748
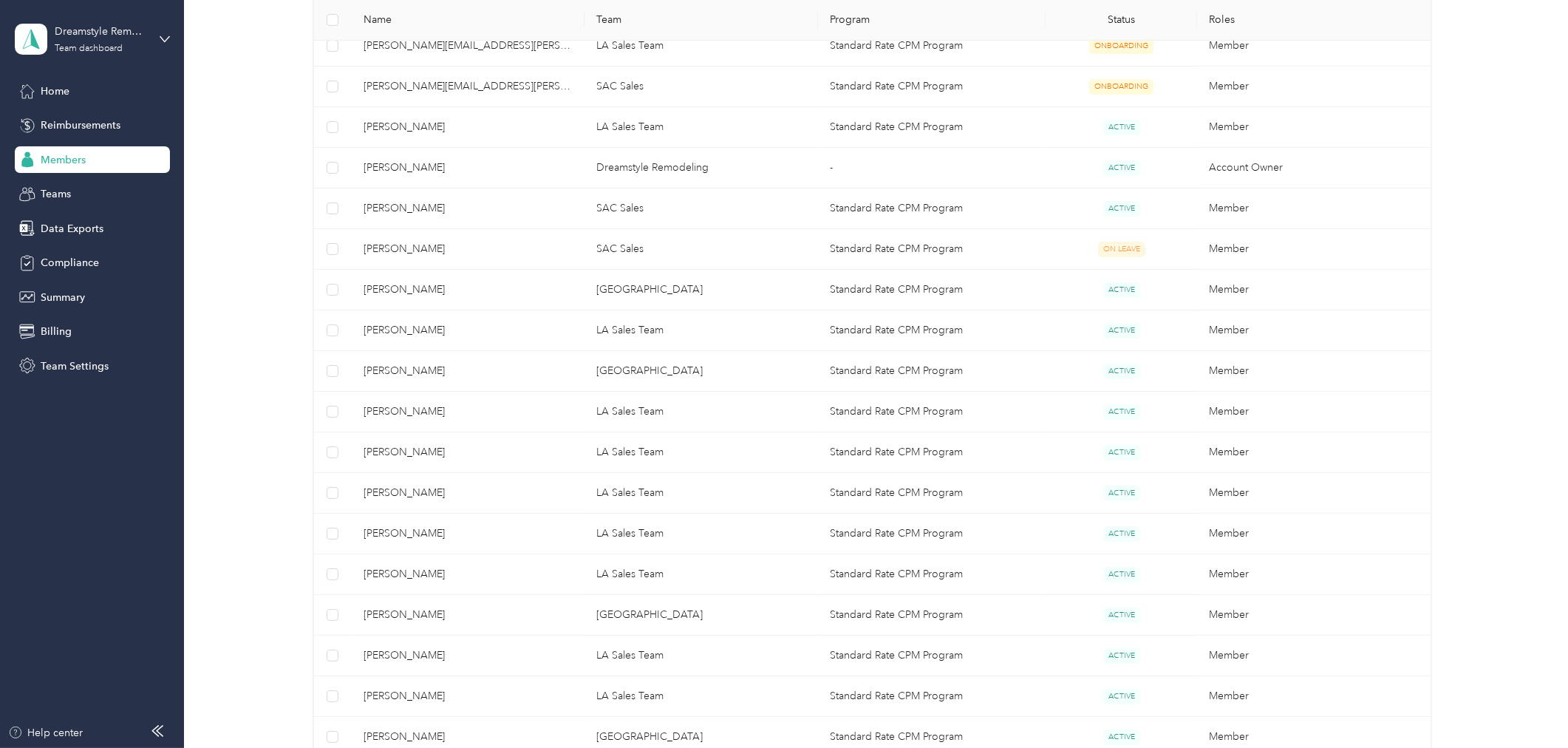
click at [470, 333] on span "Richard Volpe" at bounding box center [468, 330] width 210 height 16
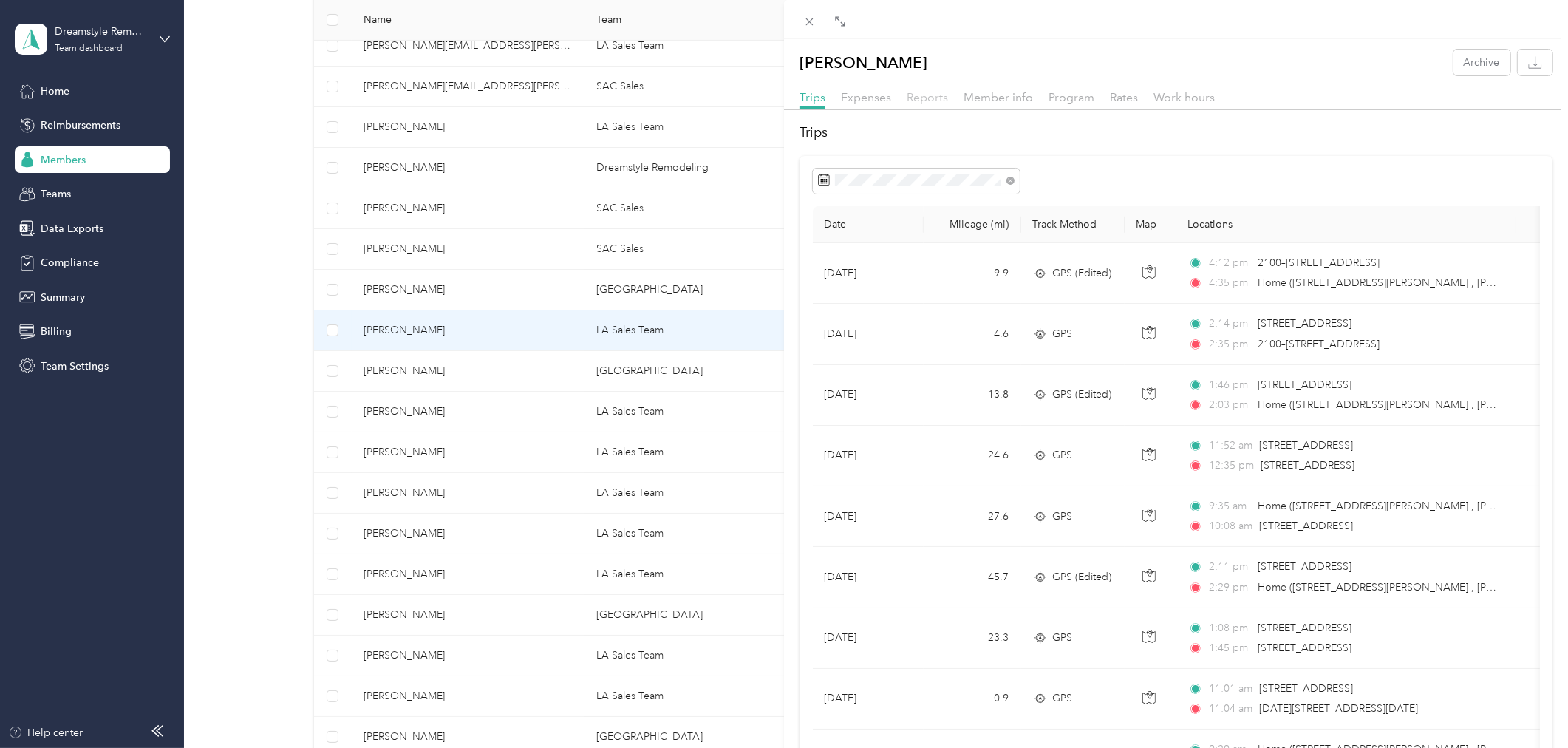
click at [934, 99] on span "Reports" at bounding box center [927, 97] width 42 height 14
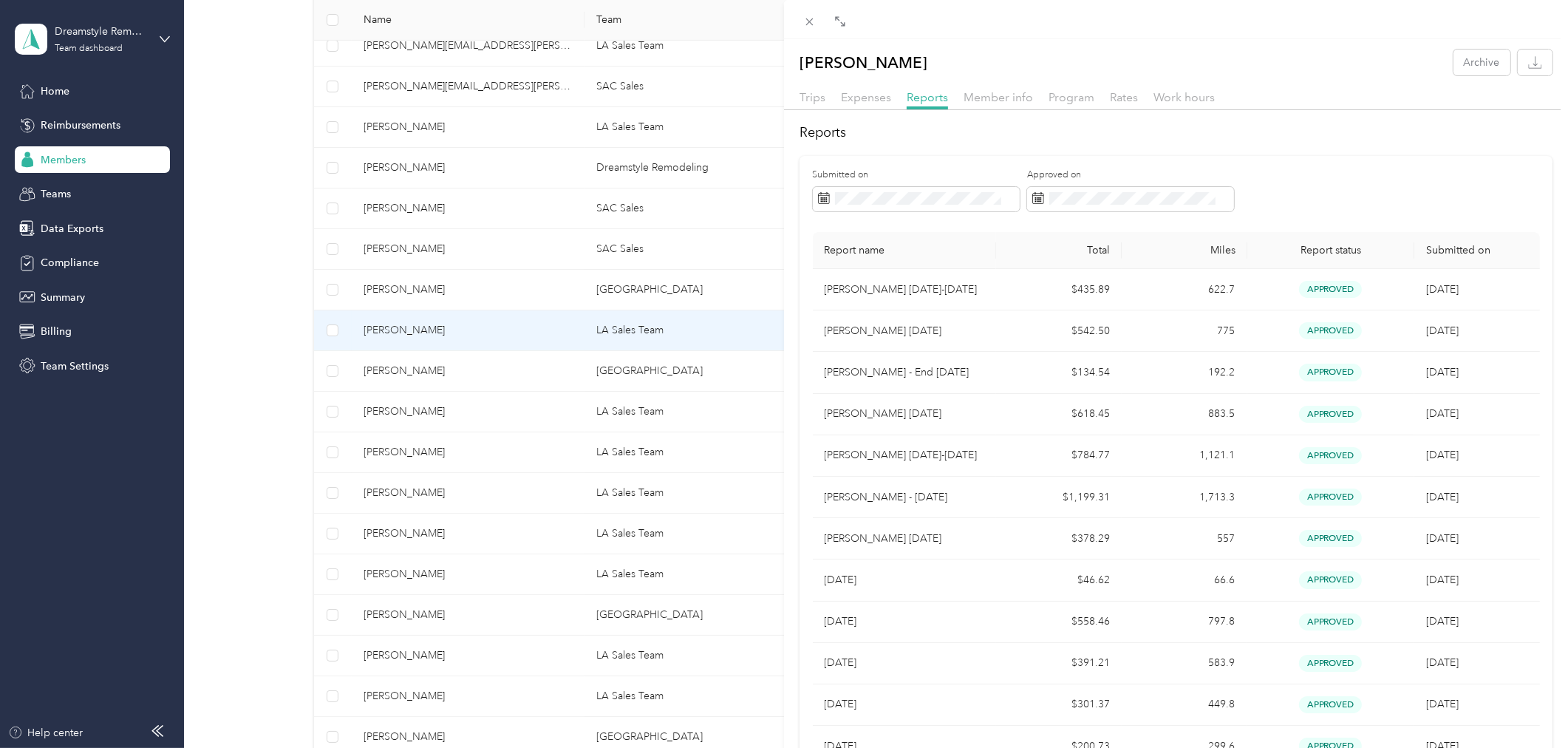
click at [423, 374] on div "Richard Volpe Archive Trips Expenses Reports Member info Program Rates Work hou…" at bounding box center [784, 374] width 1568 height 748
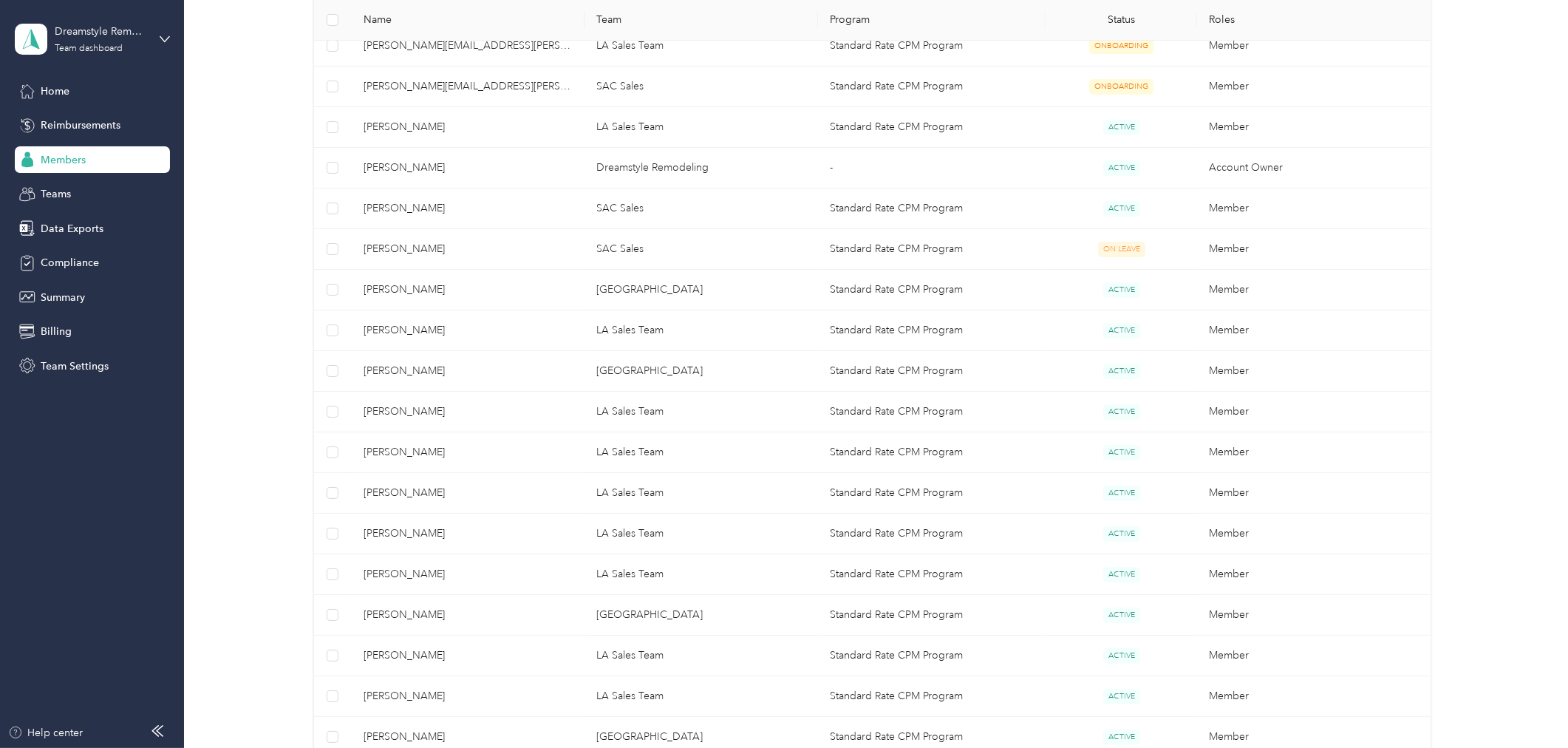
click at [451, 377] on div at bounding box center [784, 374] width 1568 height 748
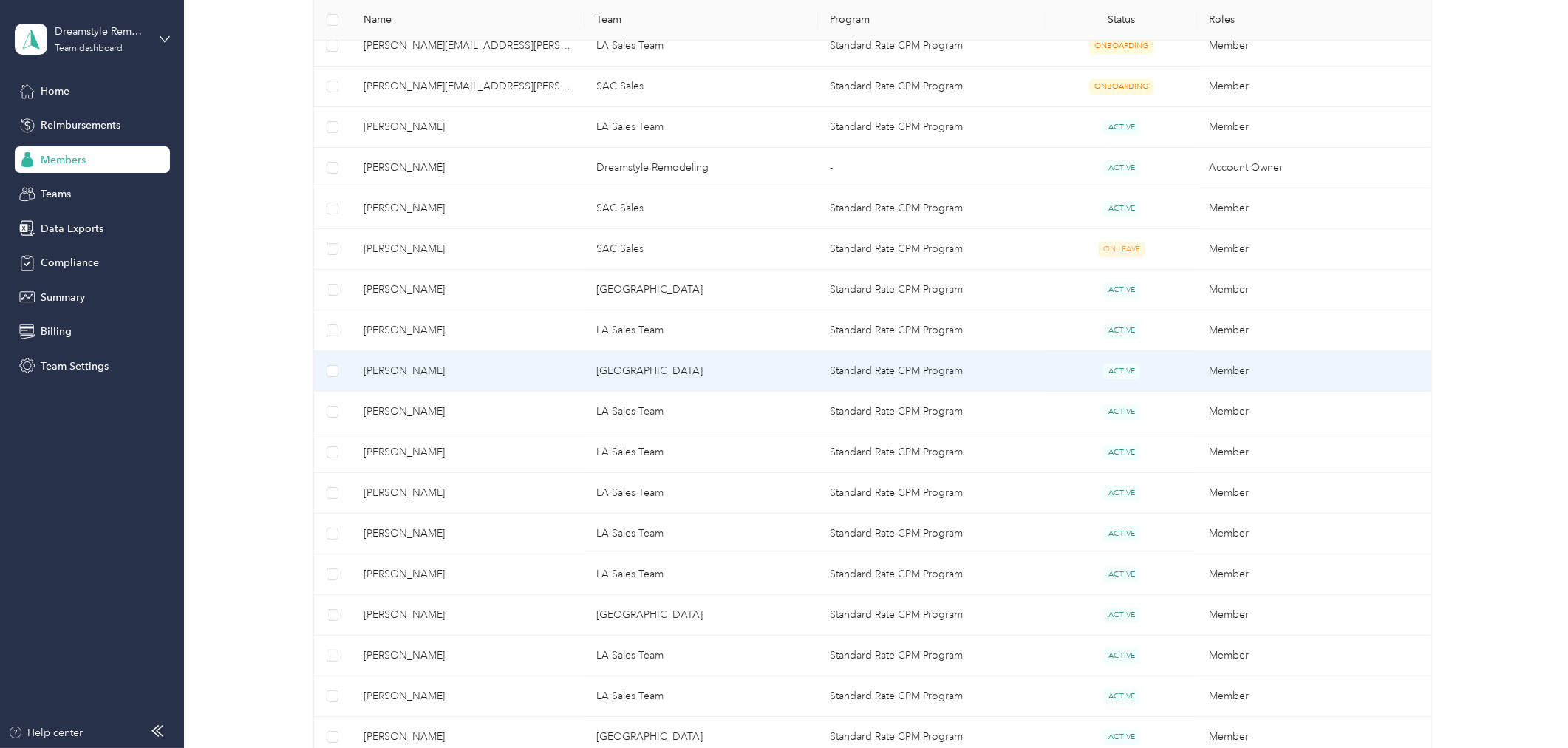
click at [451, 377] on span "[PERSON_NAME]" at bounding box center [468, 371] width 210 height 16
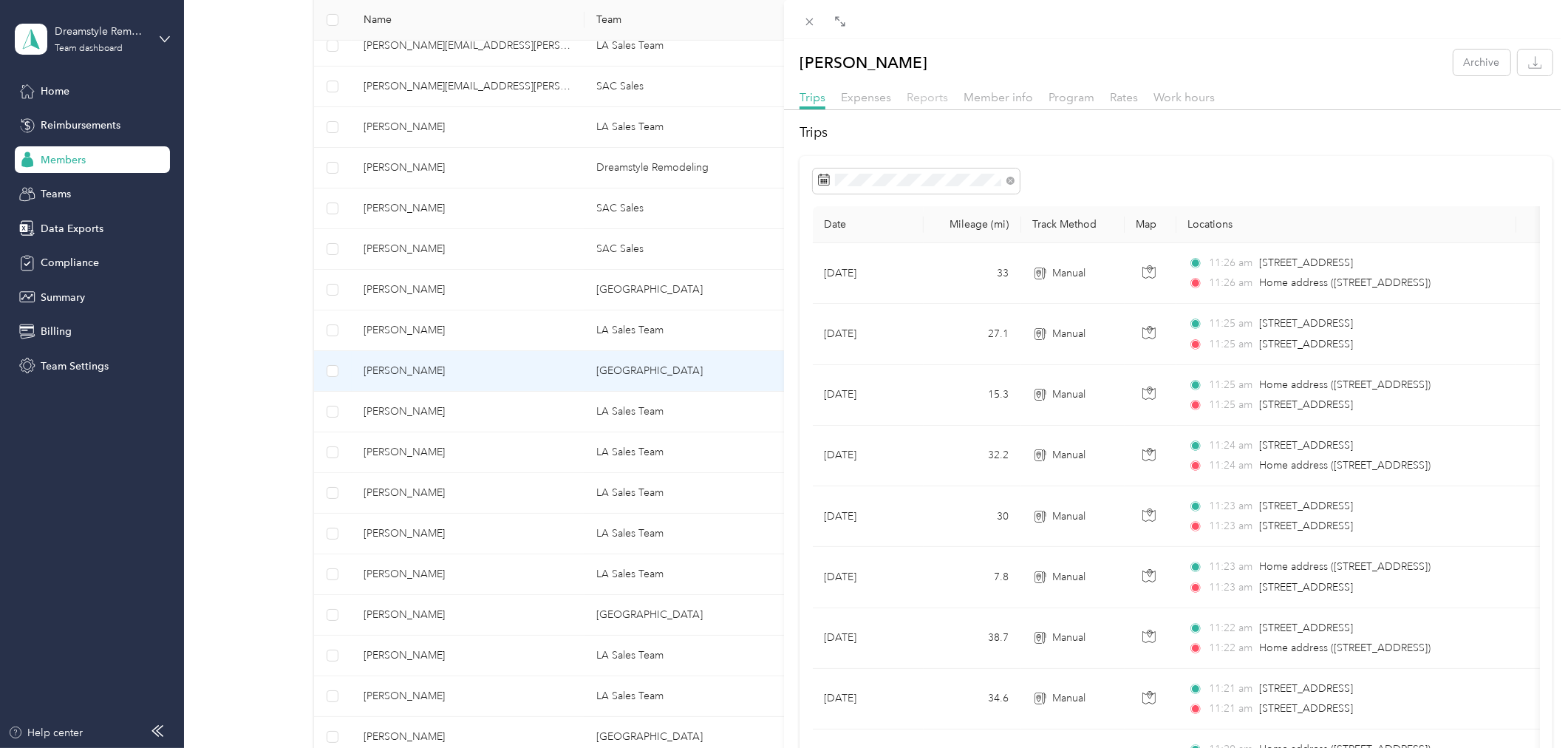
click at [920, 97] on span "Reports" at bounding box center [927, 97] width 42 height 14
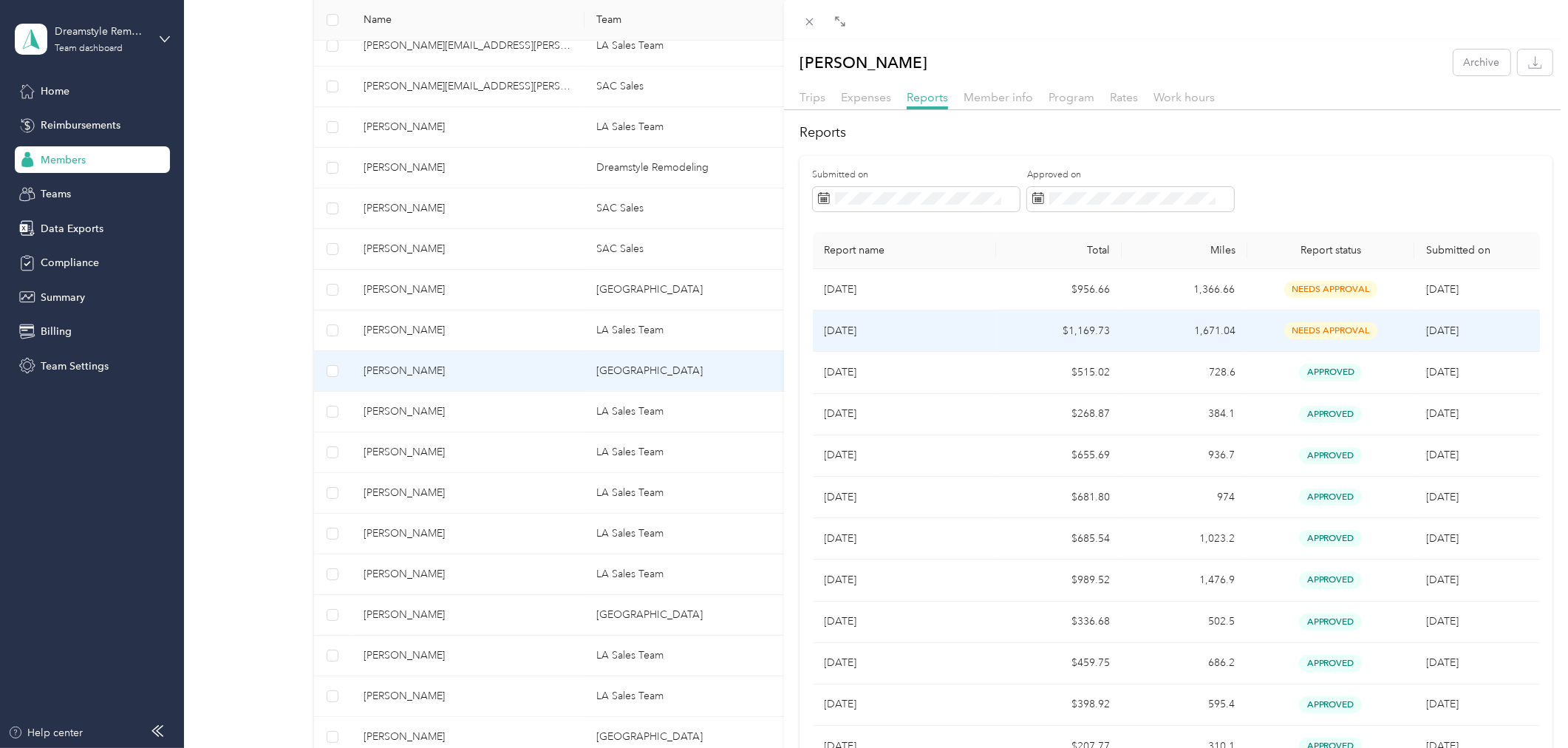
click at [1018, 330] on td "$1,169.73" at bounding box center [1059, 331] width 125 height 42
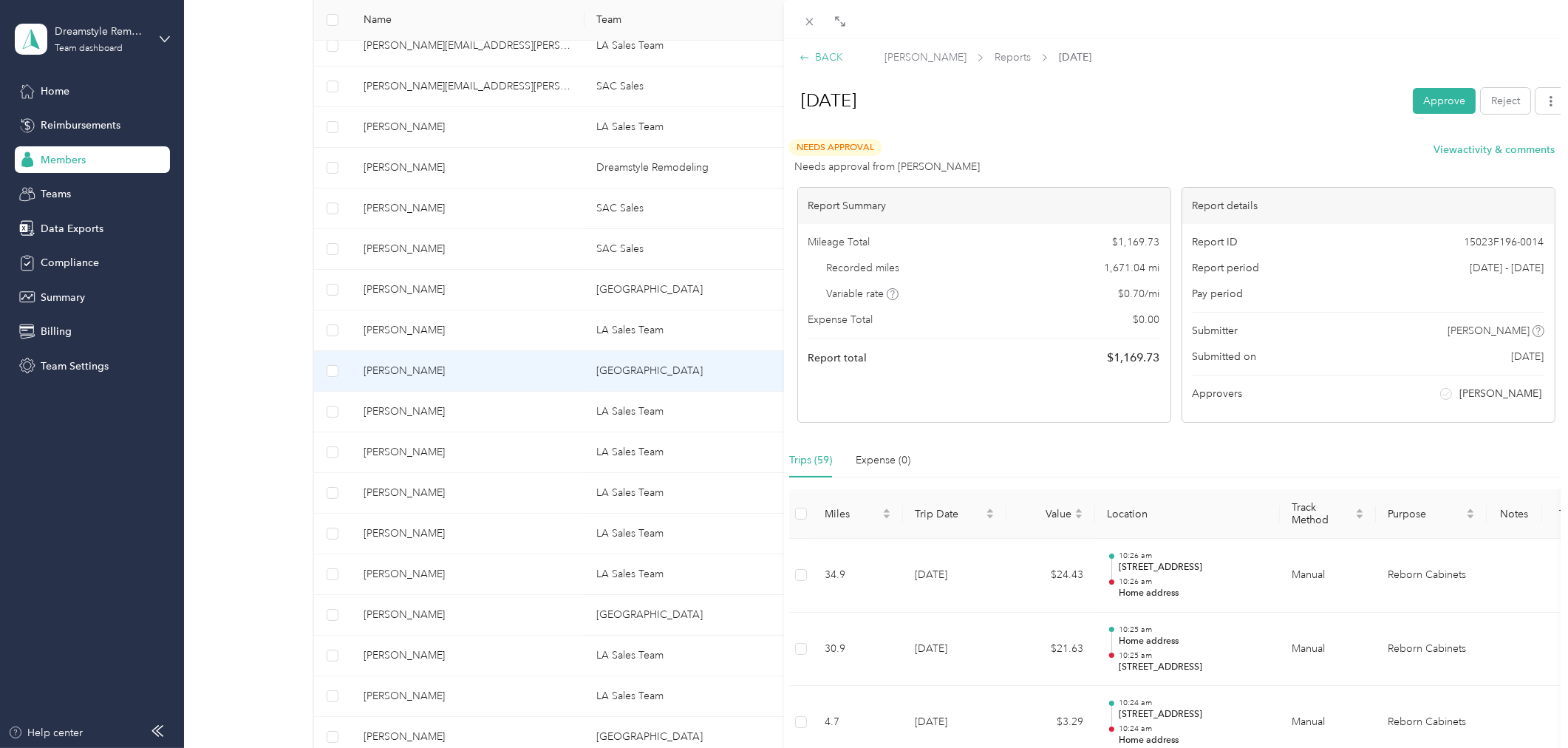
click at [829, 61] on div "BACK" at bounding box center [822, 57] width 43 height 16
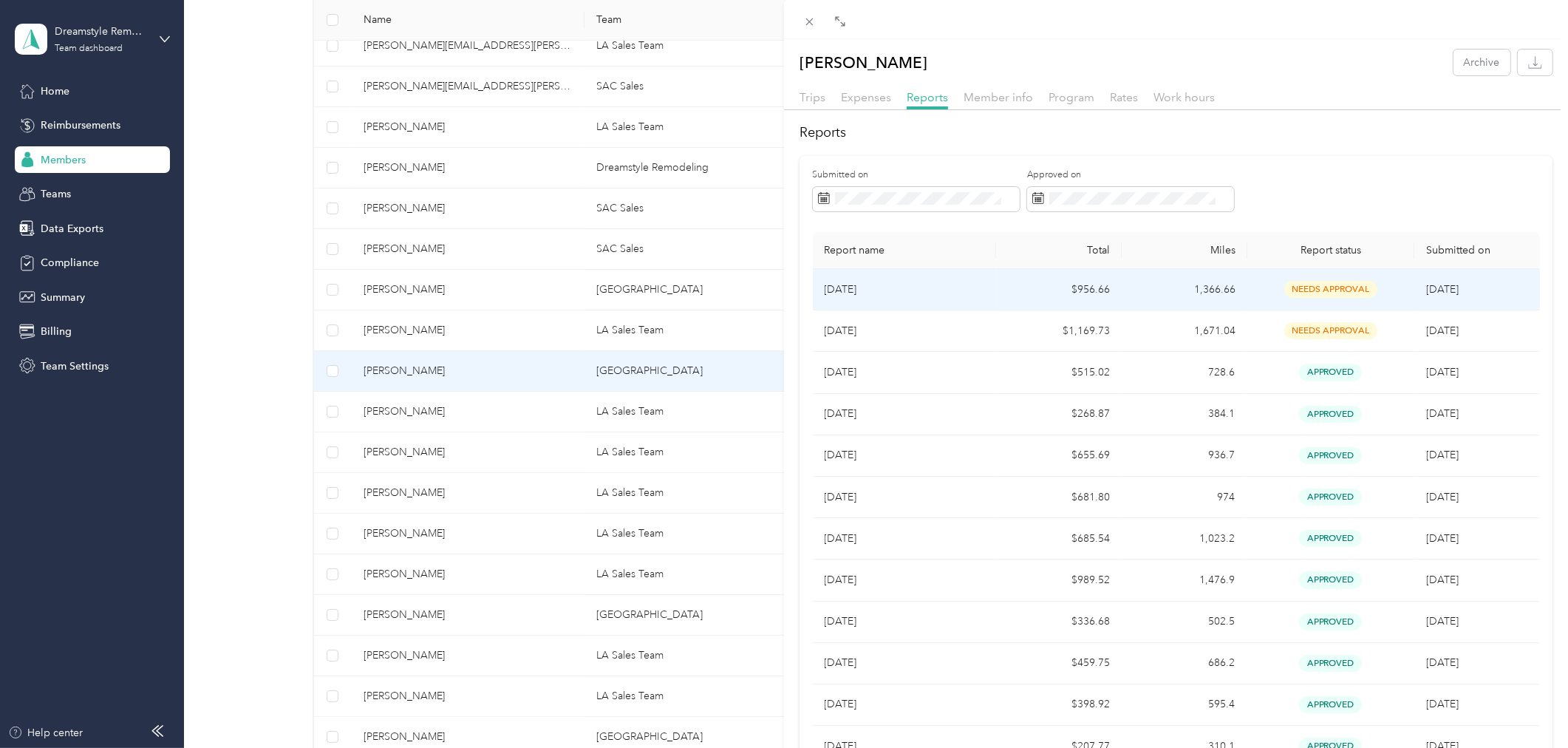
click at [1068, 292] on td "$956.66" at bounding box center [1059, 290] width 125 height 42
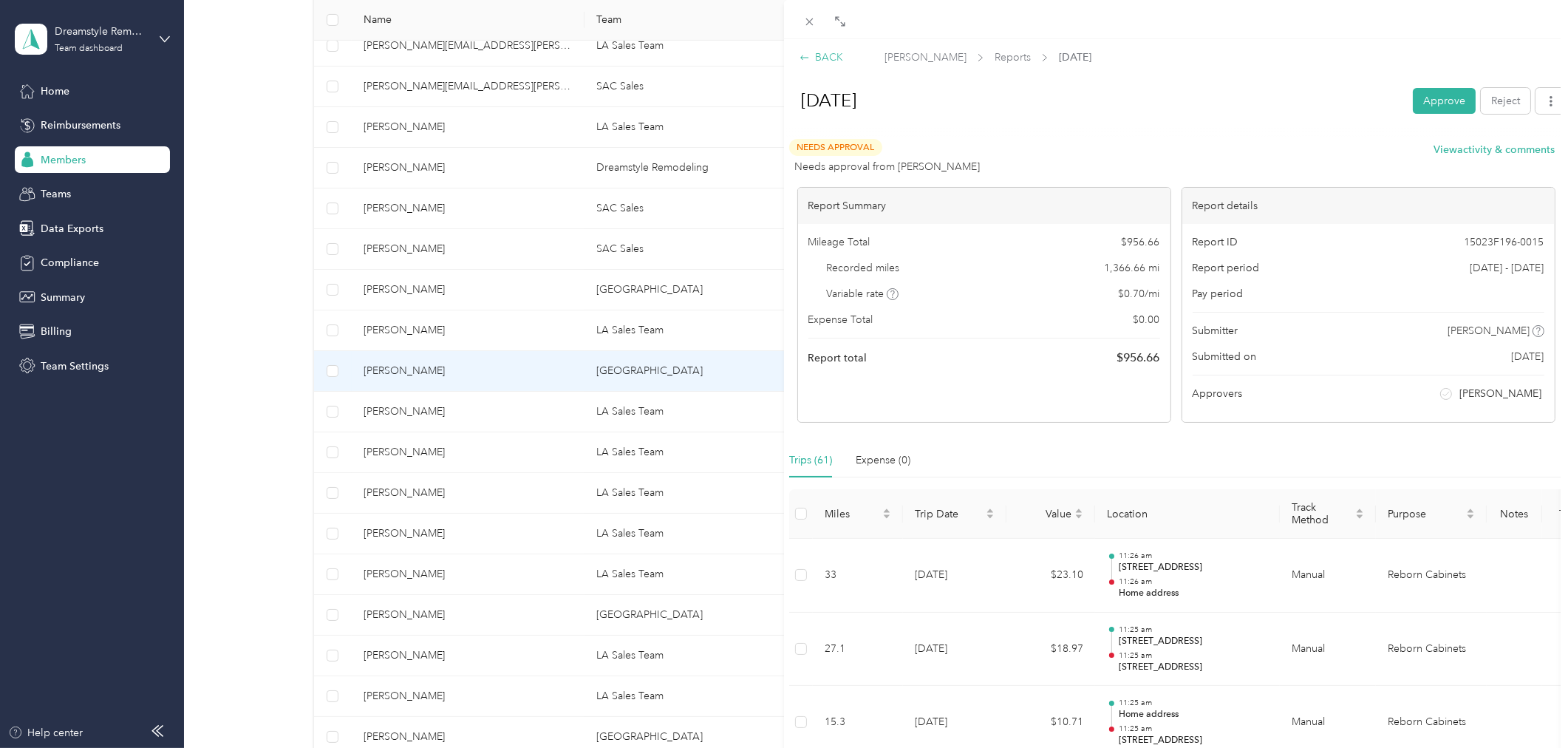
click at [838, 57] on div "BACK" at bounding box center [822, 57] width 43 height 16
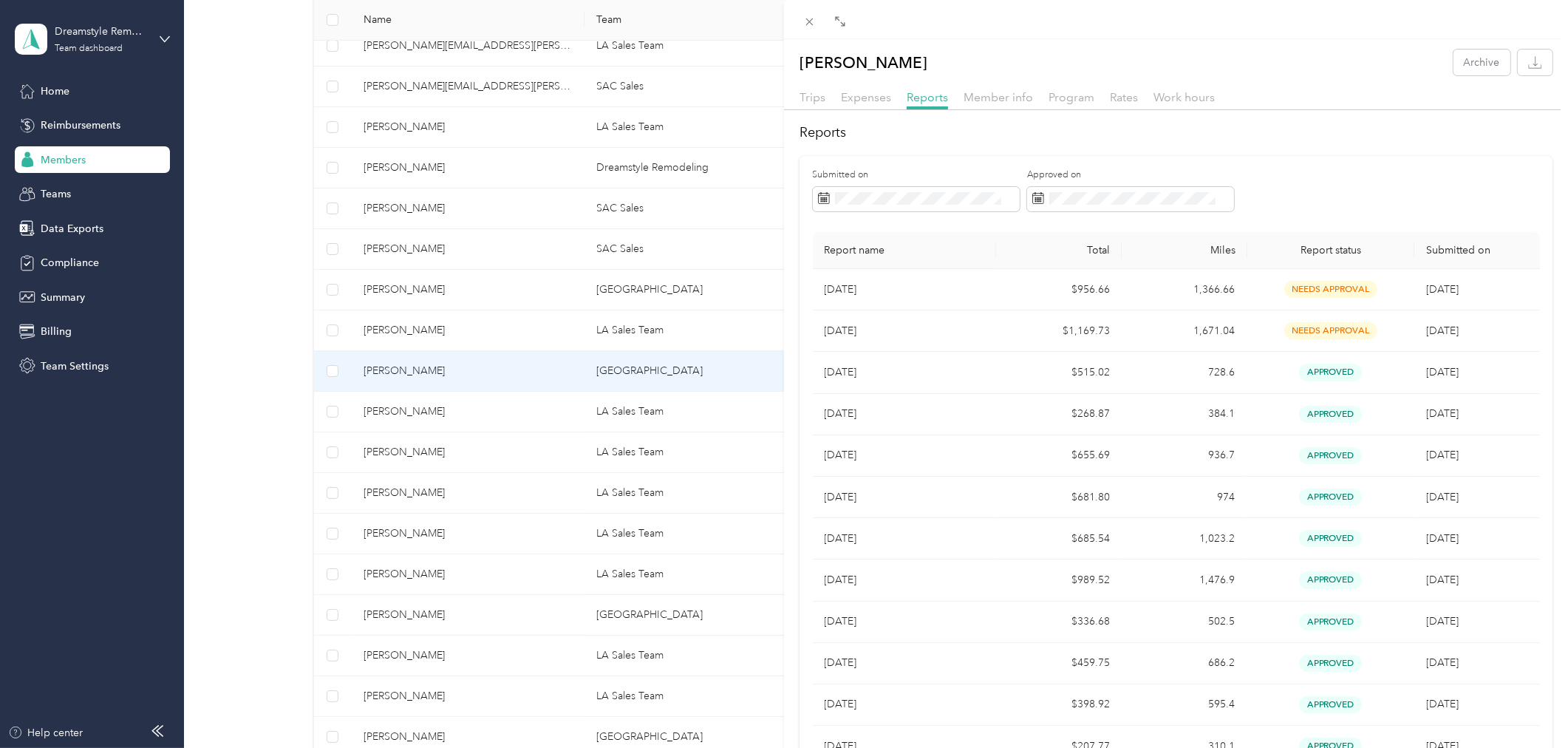
click at [515, 418] on div "Johnathan Hatch Archive Trips Expenses Reports Member info Program Rates Work h…" at bounding box center [784, 374] width 1568 height 748
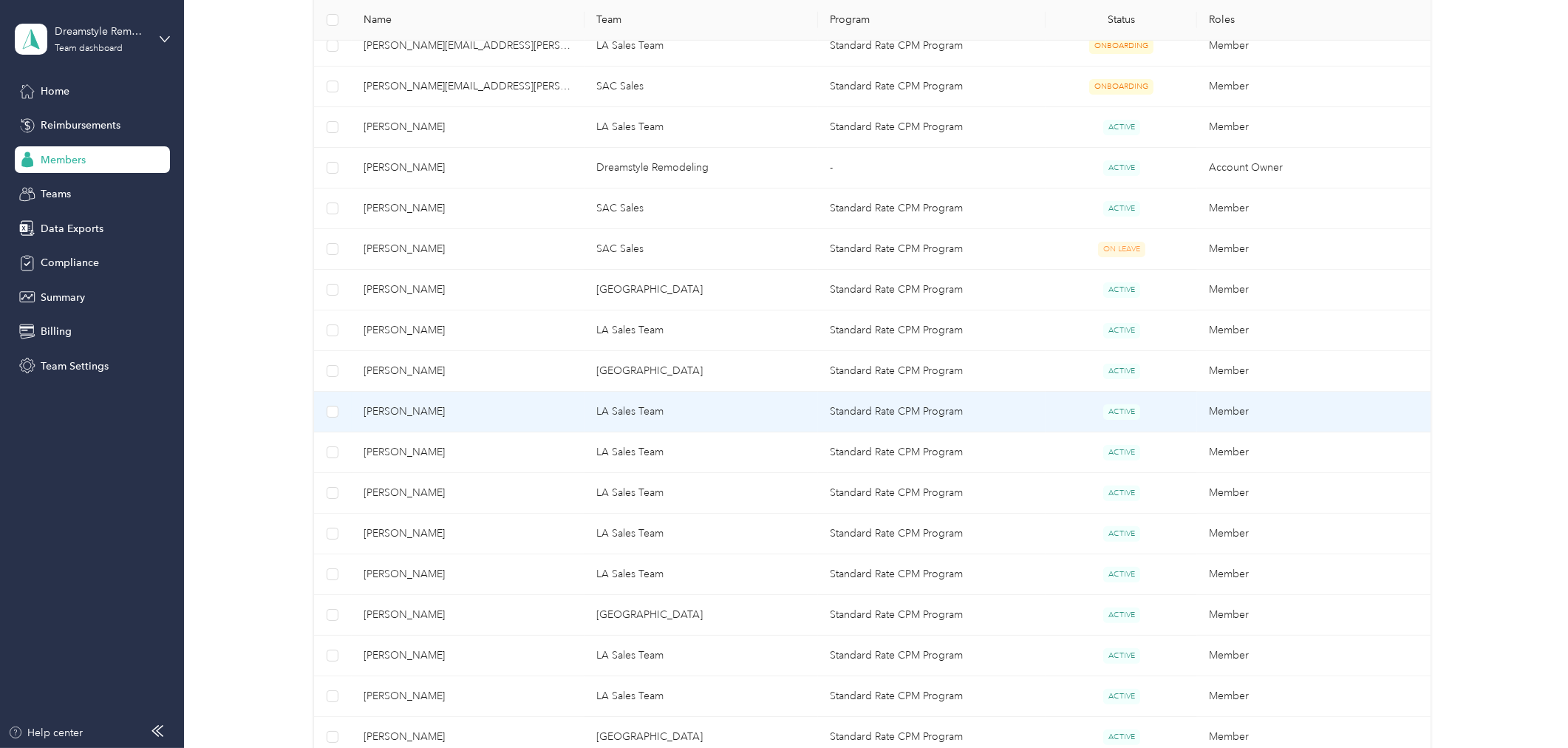
click at [469, 410] on span "Crystal Ramirez" at bounding box center [468, 412] width 210 height 16
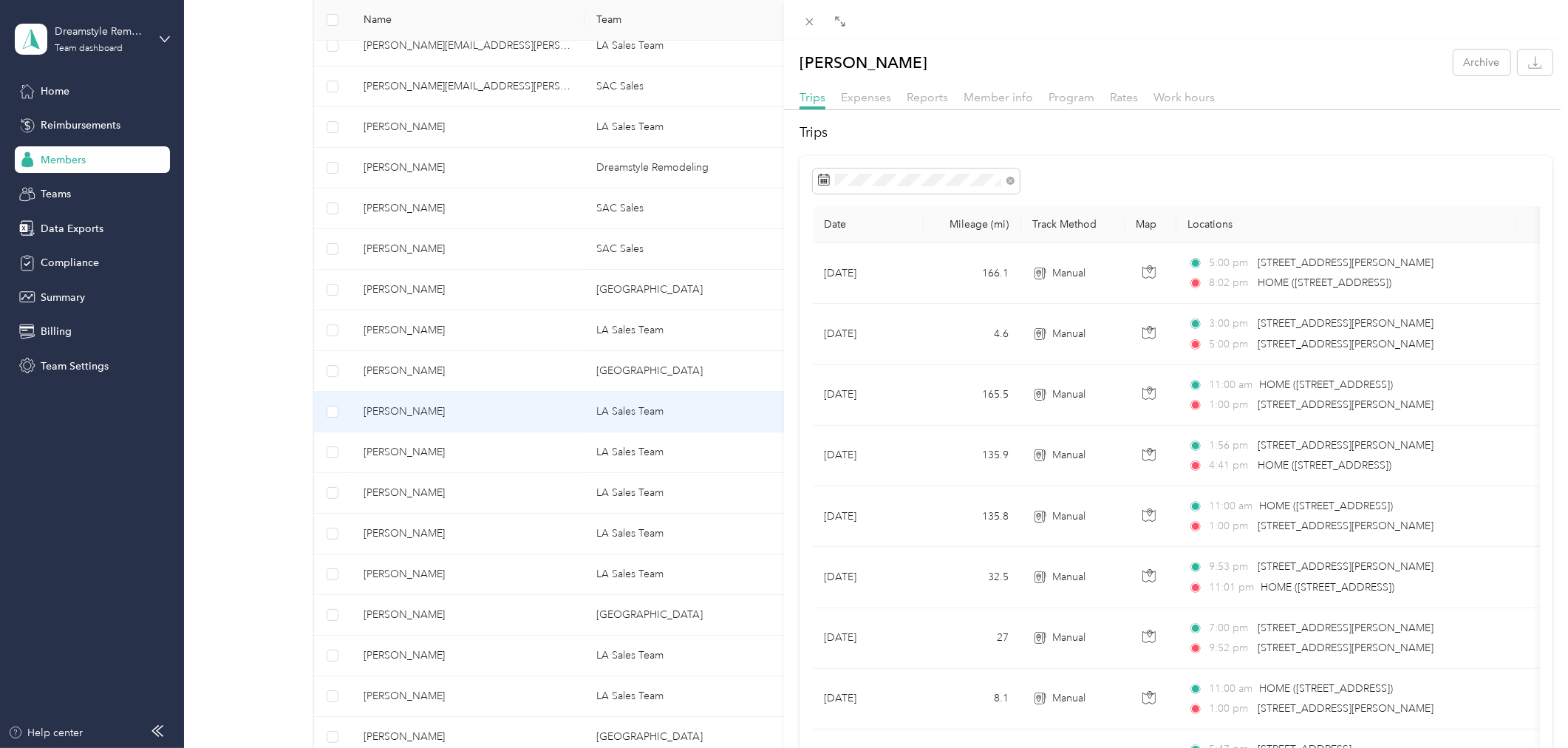
click at [925, 100] on span "Reports" at bounding box center [927, 97] width 42 height 14
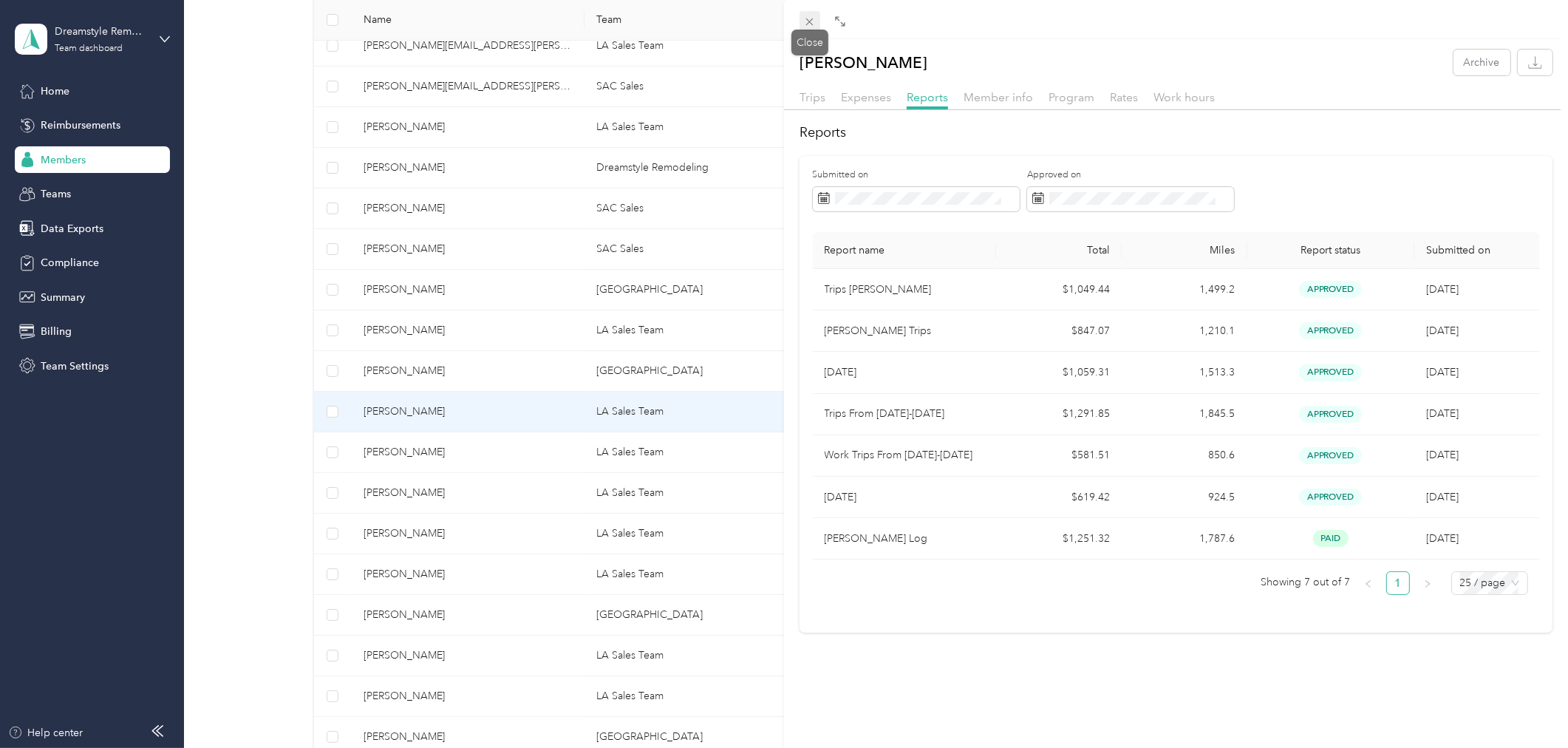
click at [808, 22] on icon at bounding box center [810, 22] width 13 height 13
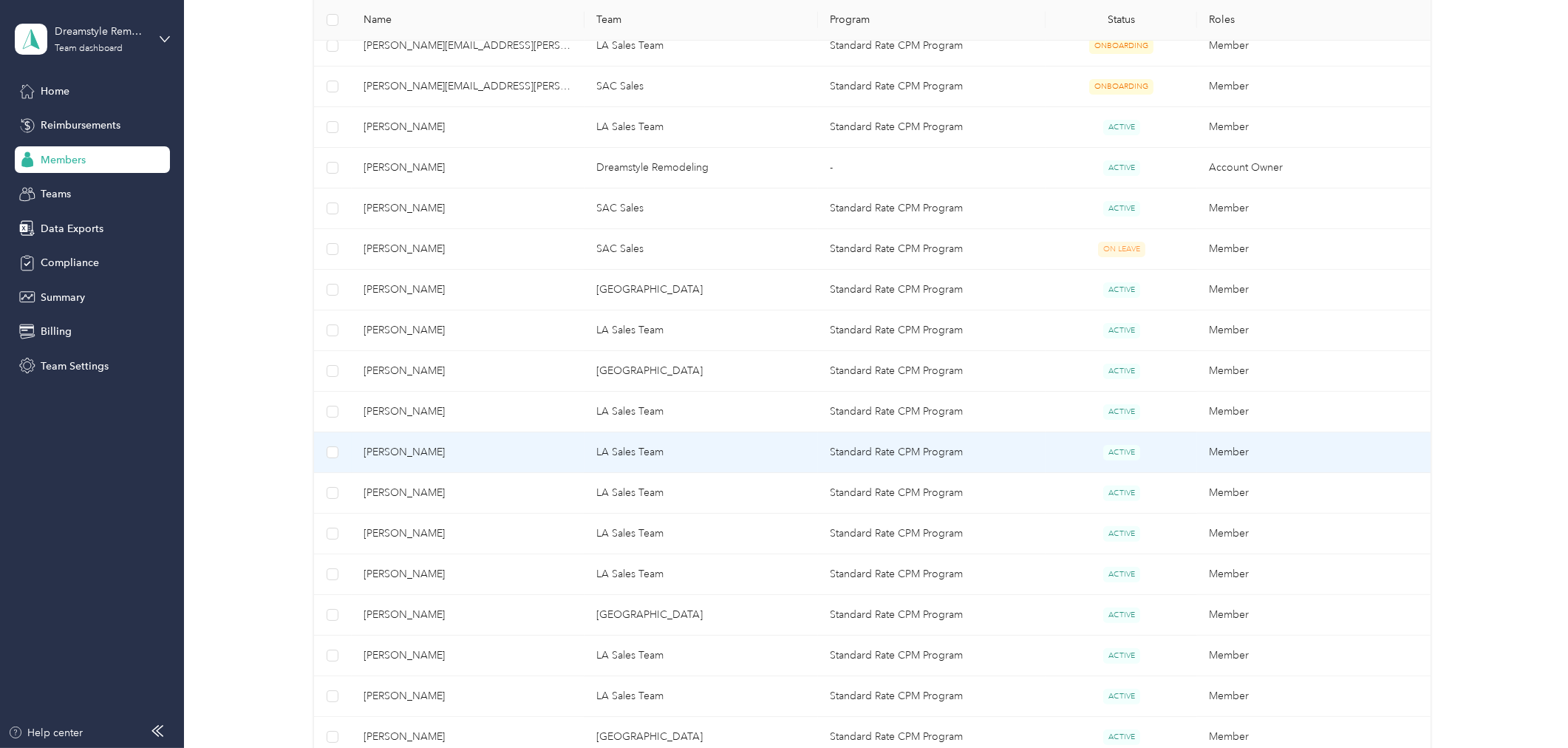
click at [649, 458] on td "LA Sales Team" at bounding box center [701, 452] width 234 height 41
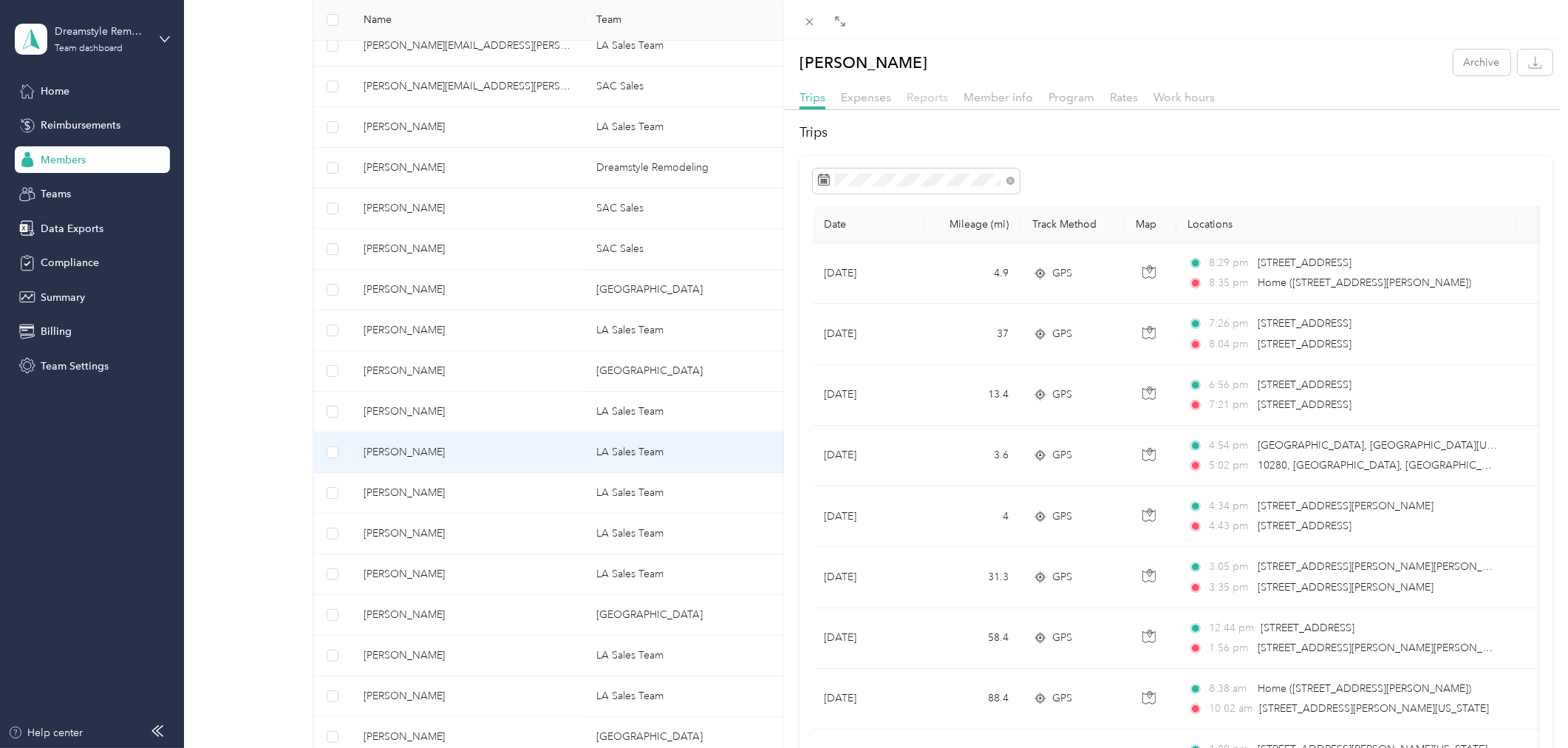
click at [931, 94] on span "Reports" at bounding box center [927, 97] width 42 height 14
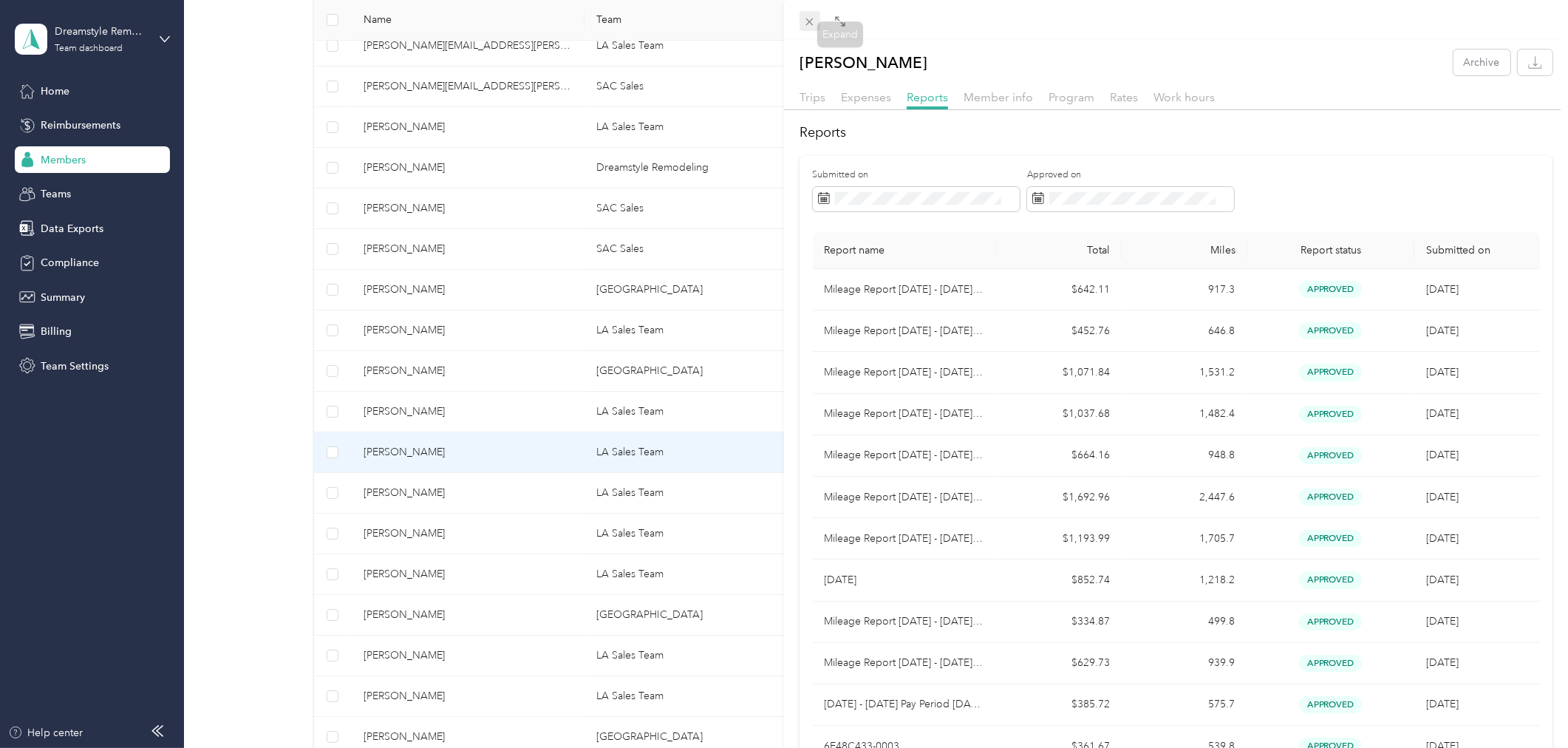
click at [810, 22] on icon at bounding box center [810, 22] width 13 height 13
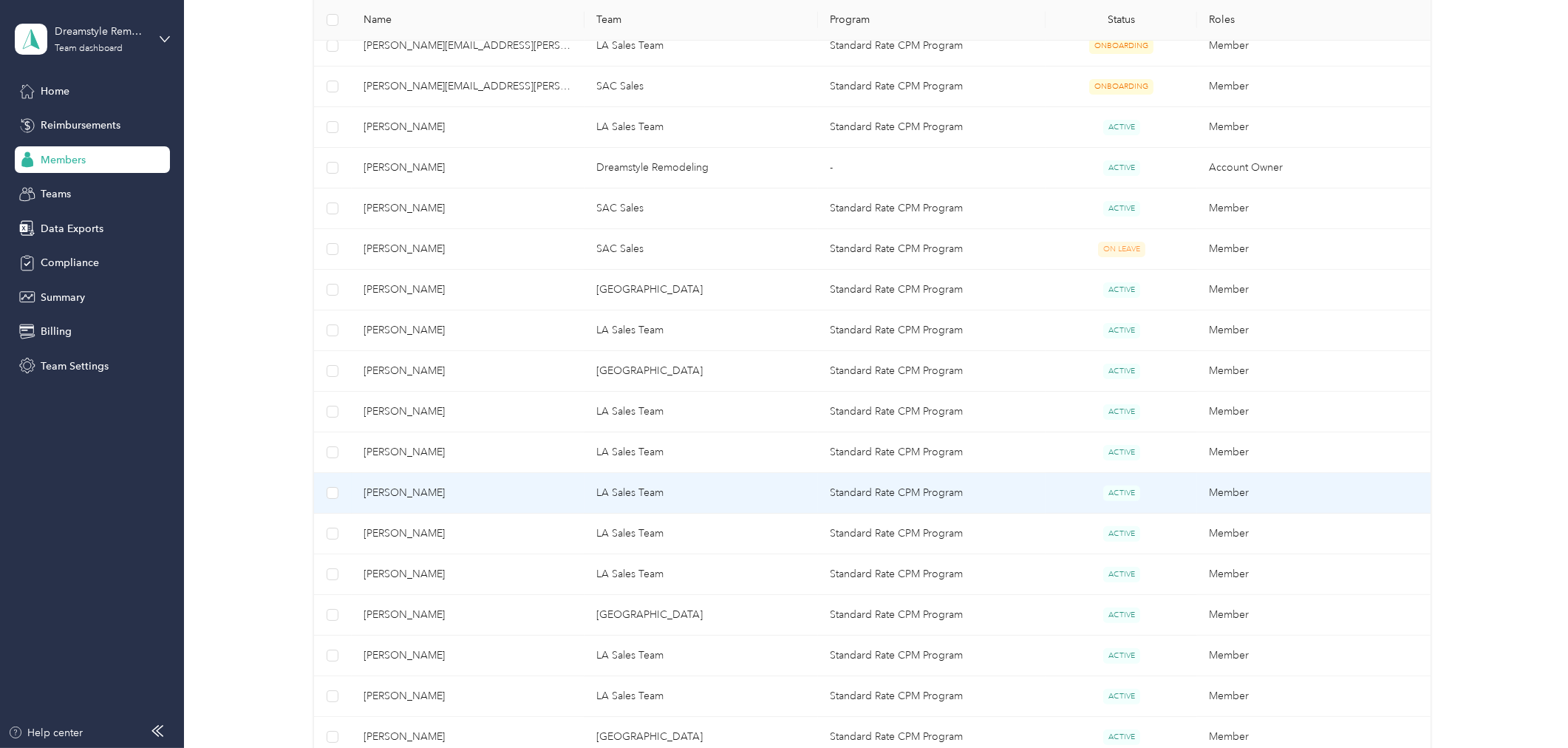
click at [606, 501] on td "LA Sales Team" at bounding box center [701, 493] width 234 height 41
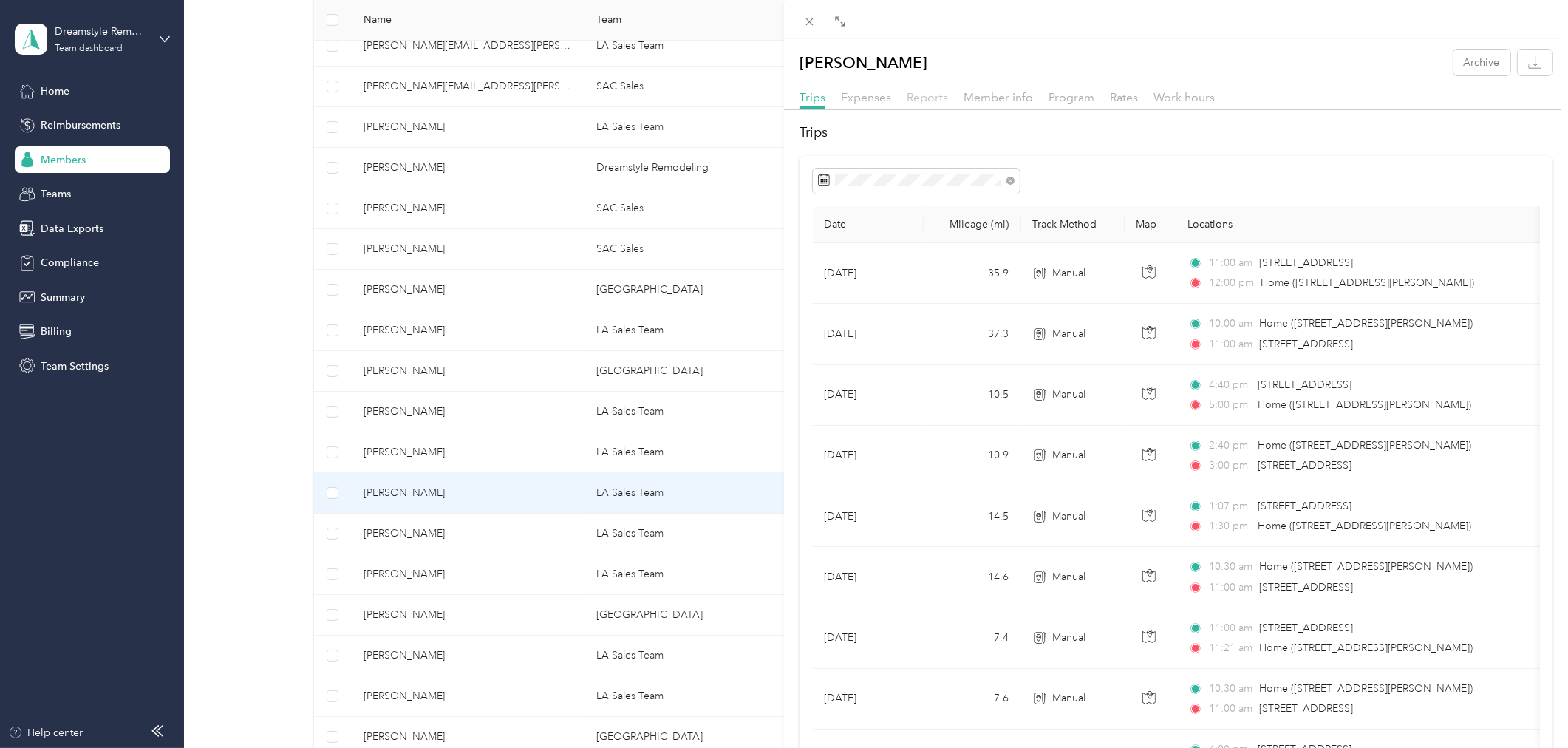
click at [929, 97] on span "Reports" at bounding box center [927, 97] width 42 height 14
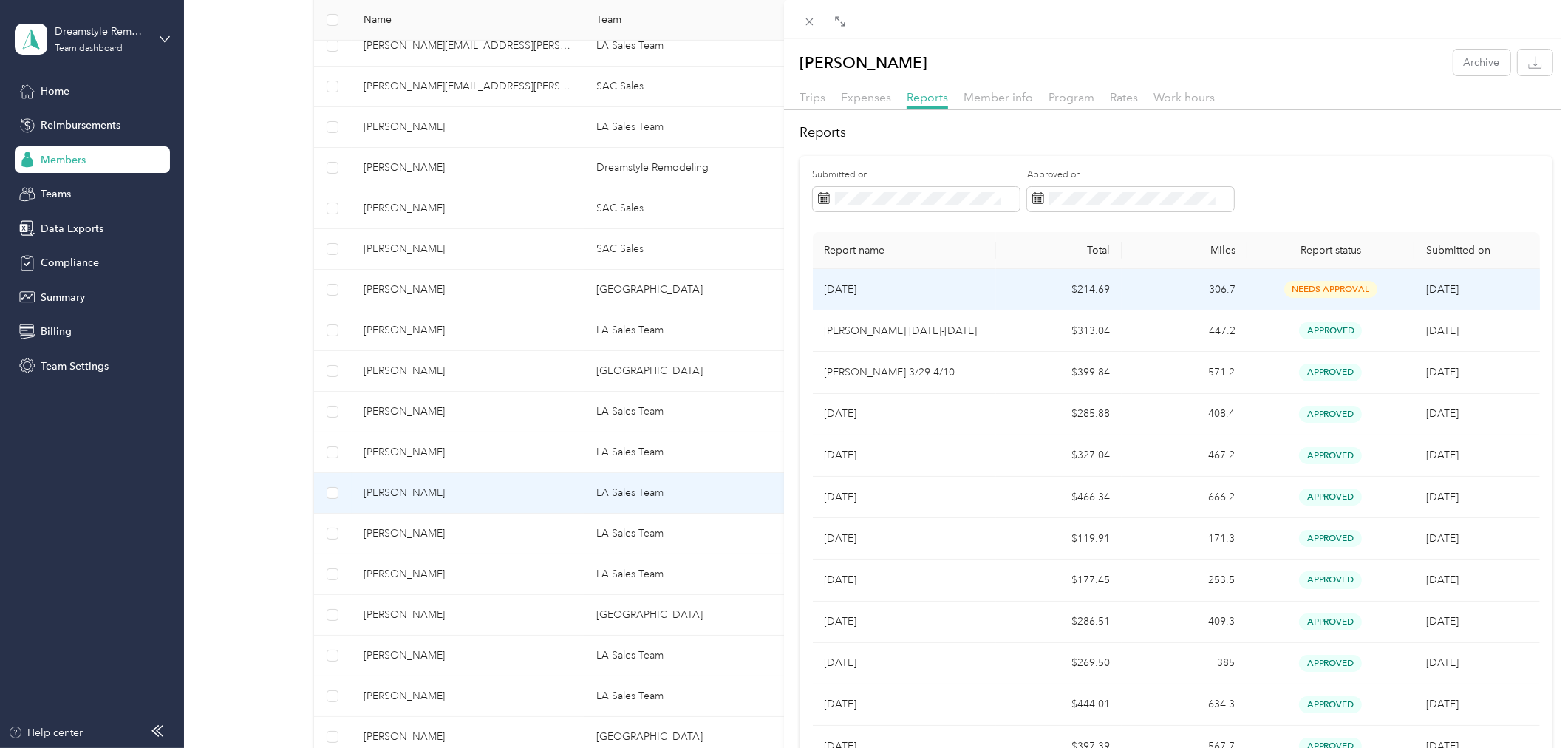
click at [935, 289] on p "Aug 2025" at bounding box center [905, 290] width 160 height 16
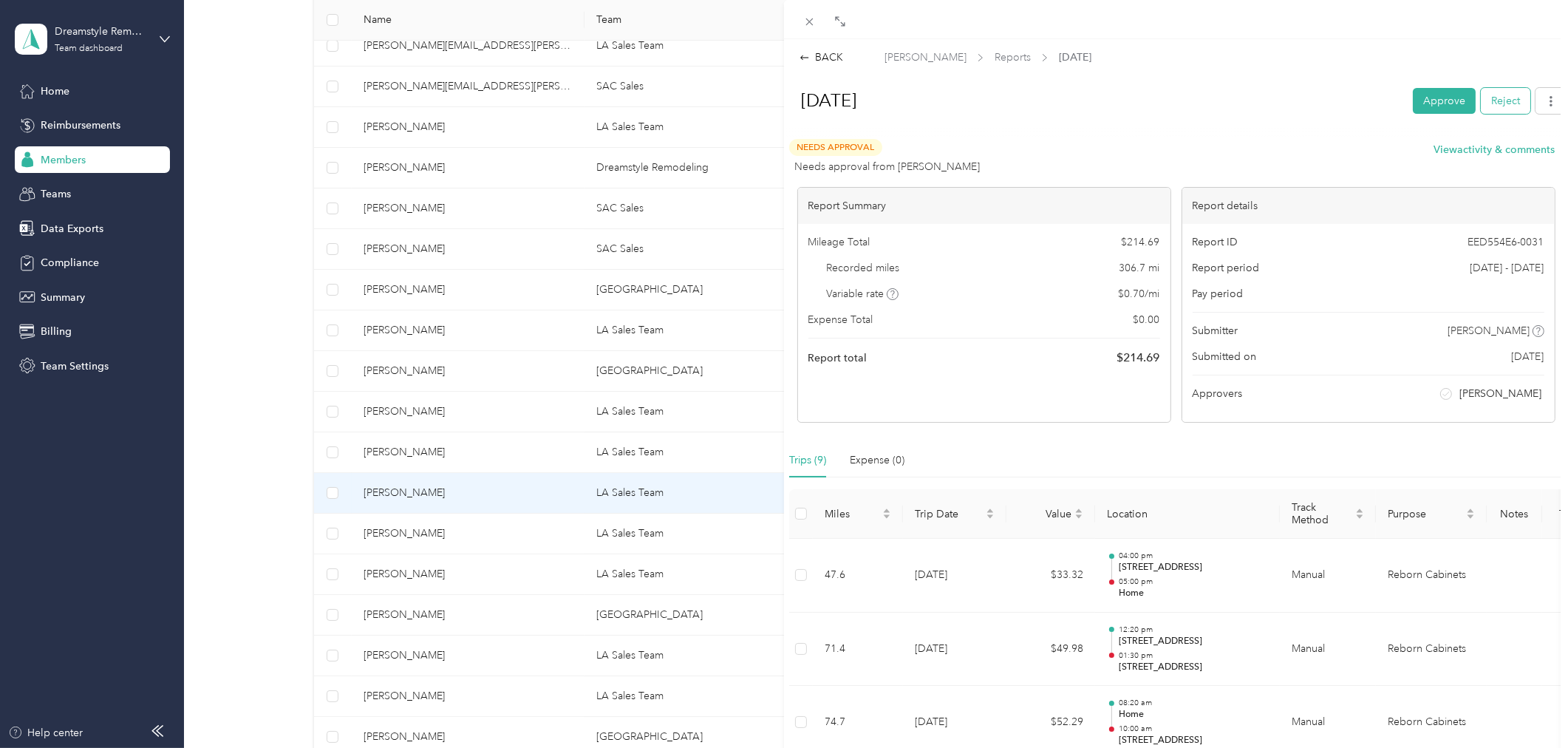
click at [1495, 99] on button "Reject" at bounding box center [1505, 101] width 49 height 26
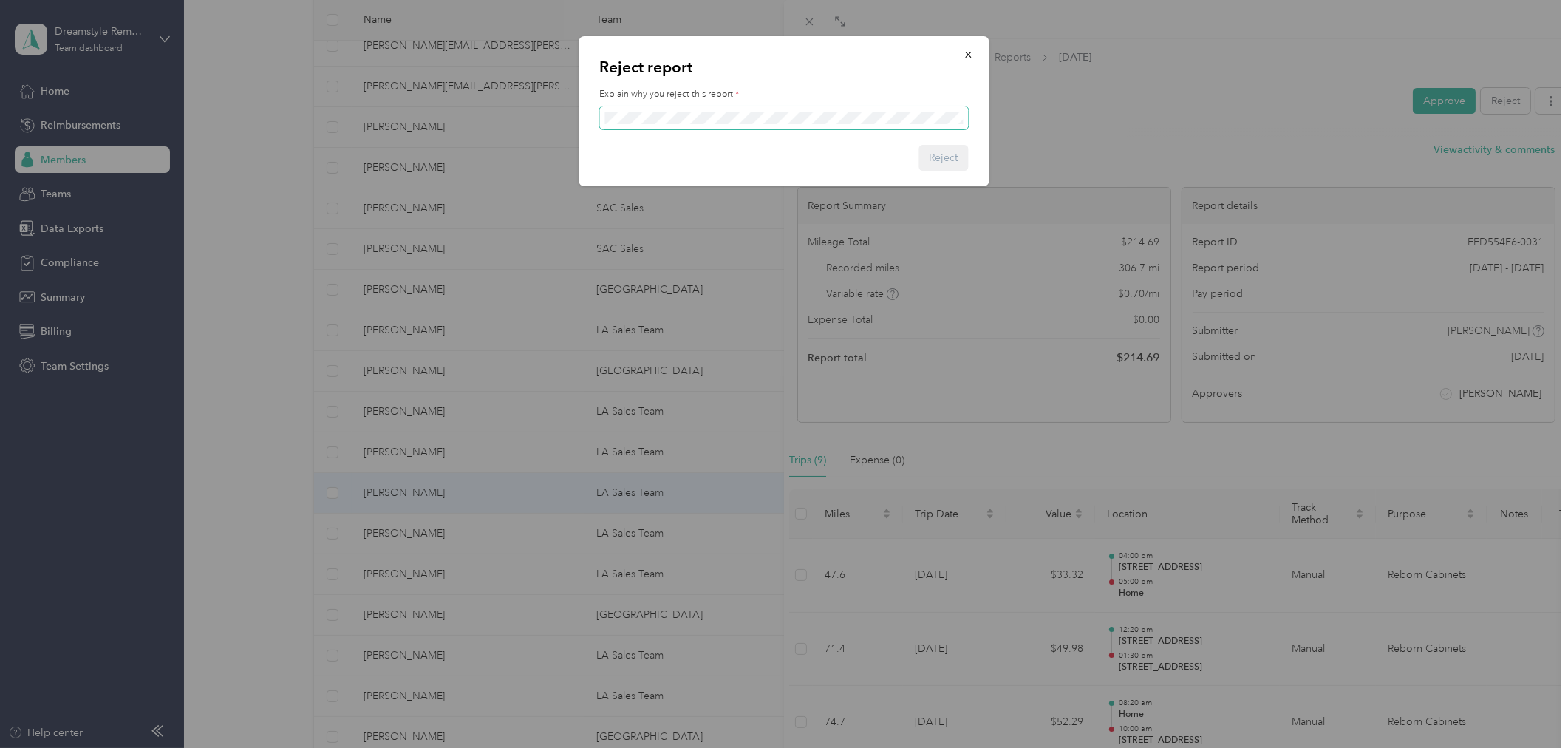
click at [772, 112] on span at bounding box center [784, 118] width 368 height 22
click at [948, 157] on button "Reject" at bounding box center [944, 157] width 49 height 26
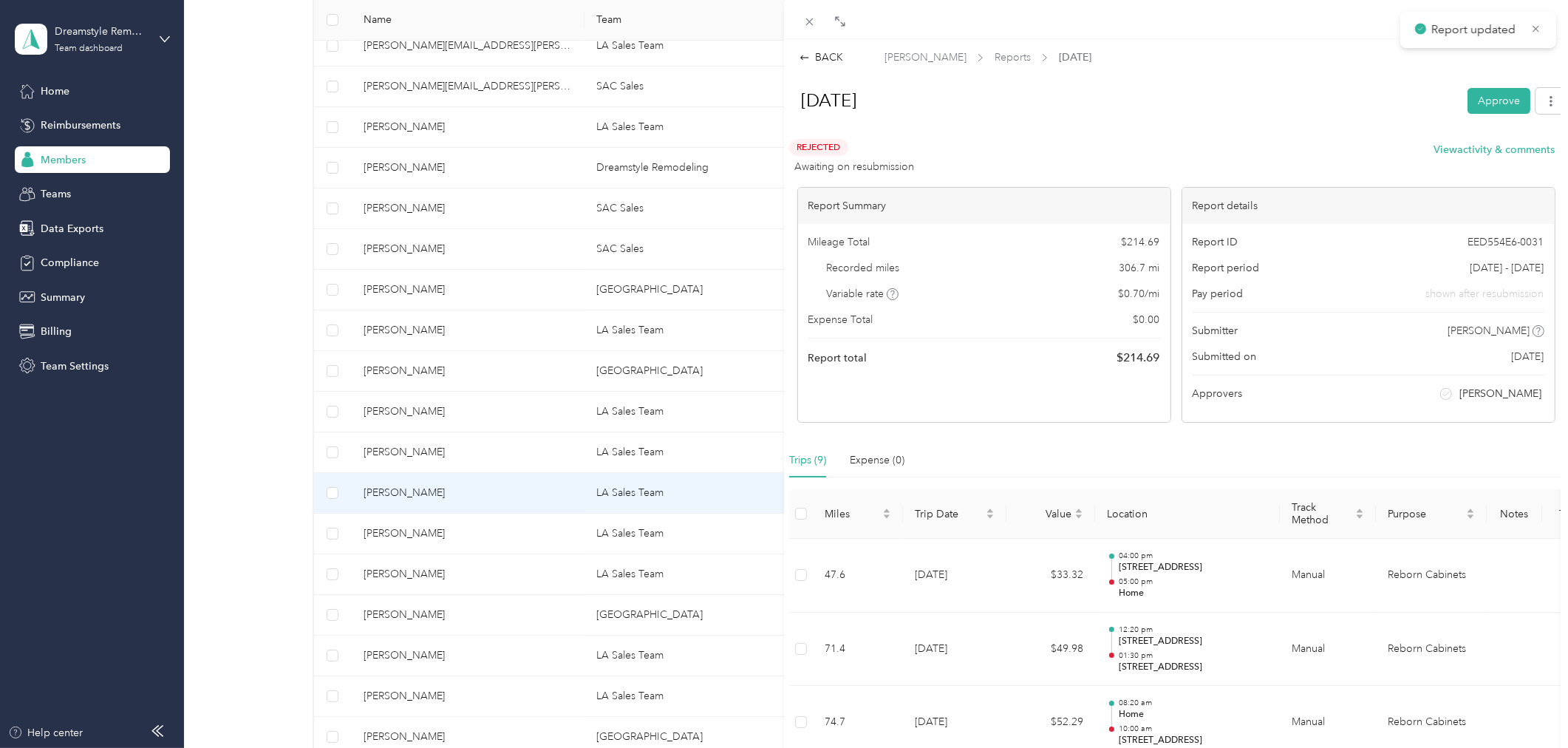
click at [507, 540] on div "BACK Thomas Oh Reports Aug 2025 Aug 2025 Approve Rejected Awaiting on resubmiss…" at bounding box center [784, 374] width 1568 height 748
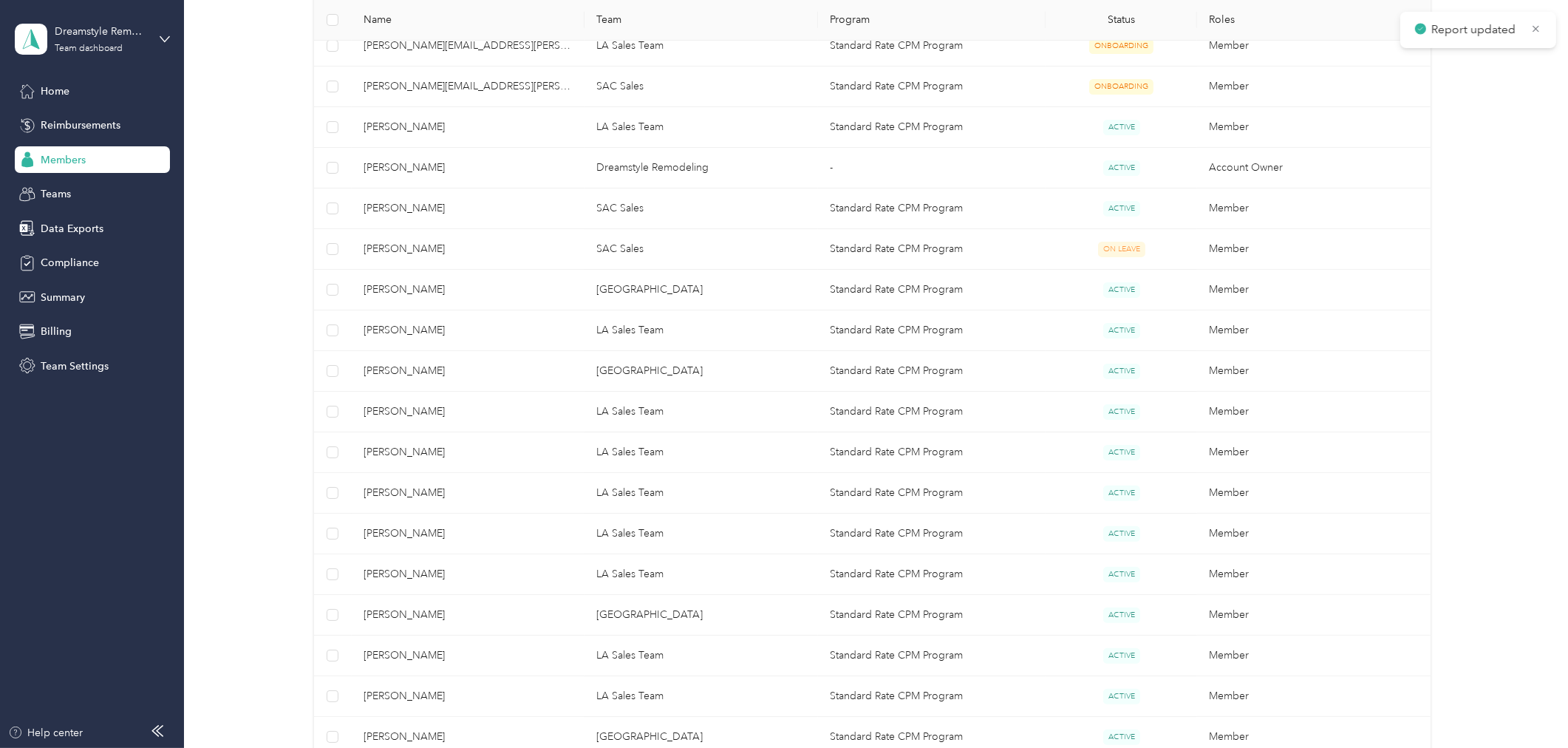
click at [483, 540] on div at bounding box center [784, 374] width 1568 height 748
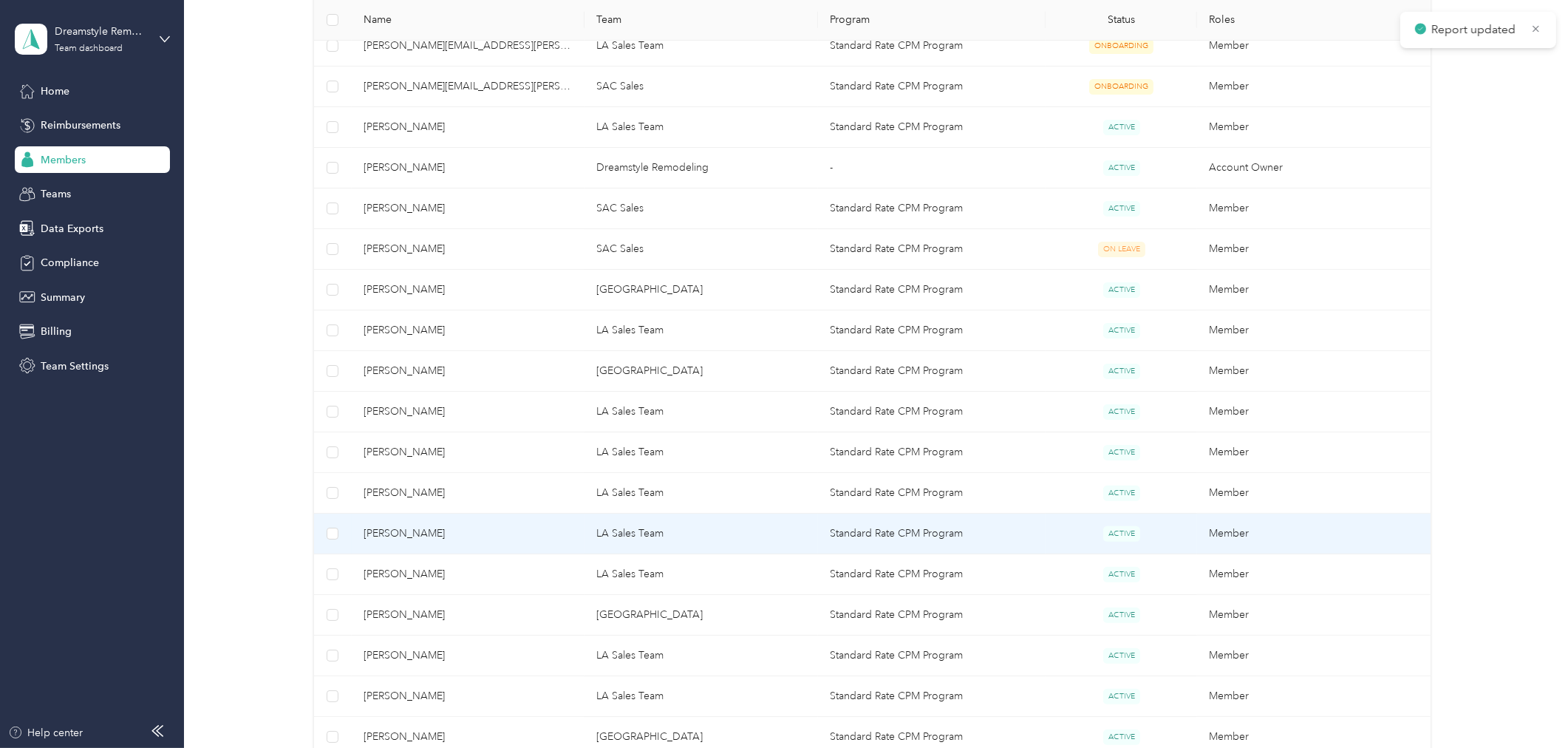
click at [448, 534] on span "Mario Sanchez" at bounding box center [468, 534] width 210 height 16
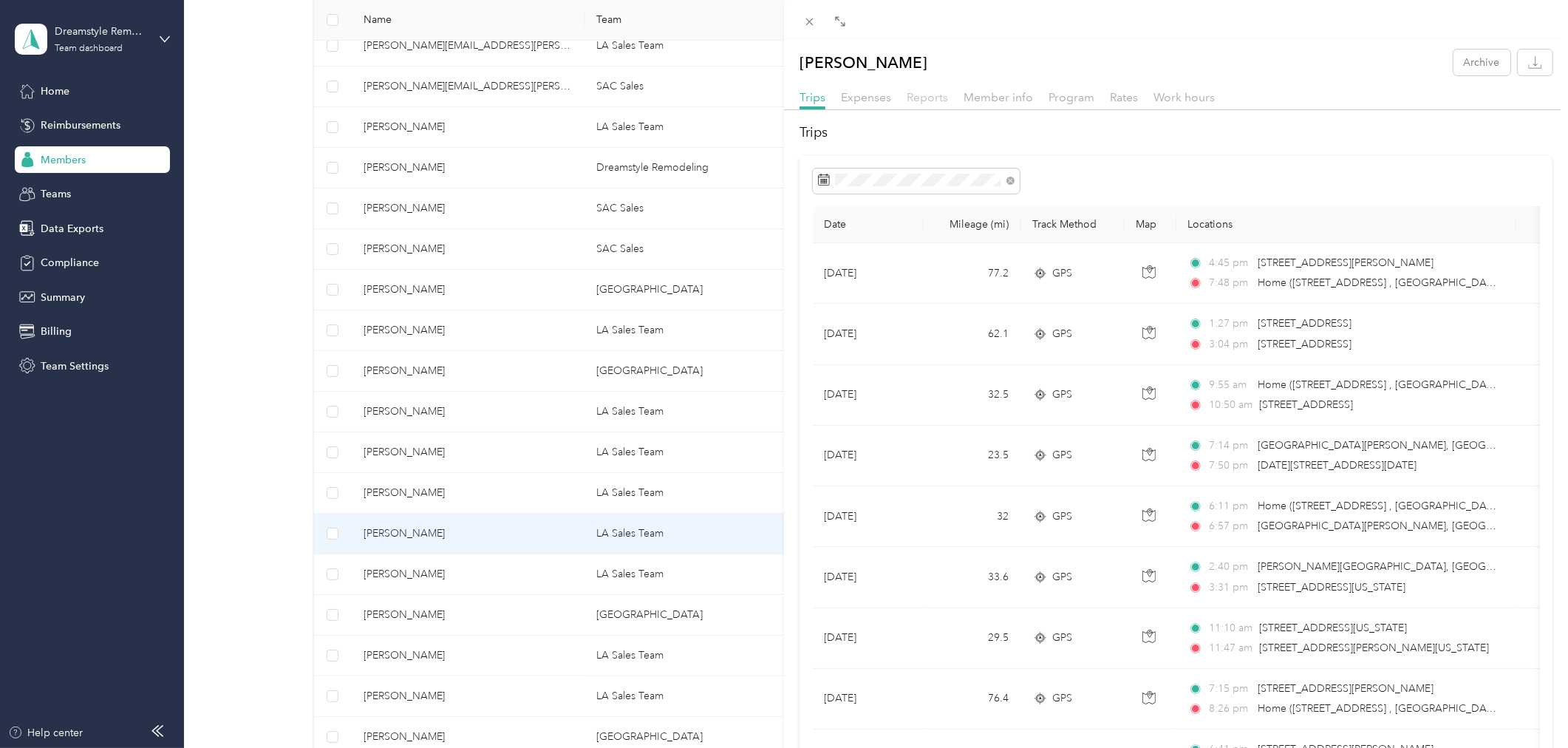
click at [917, 99] on span "Reports" at bounding box center [927, 97] width 42 height 14
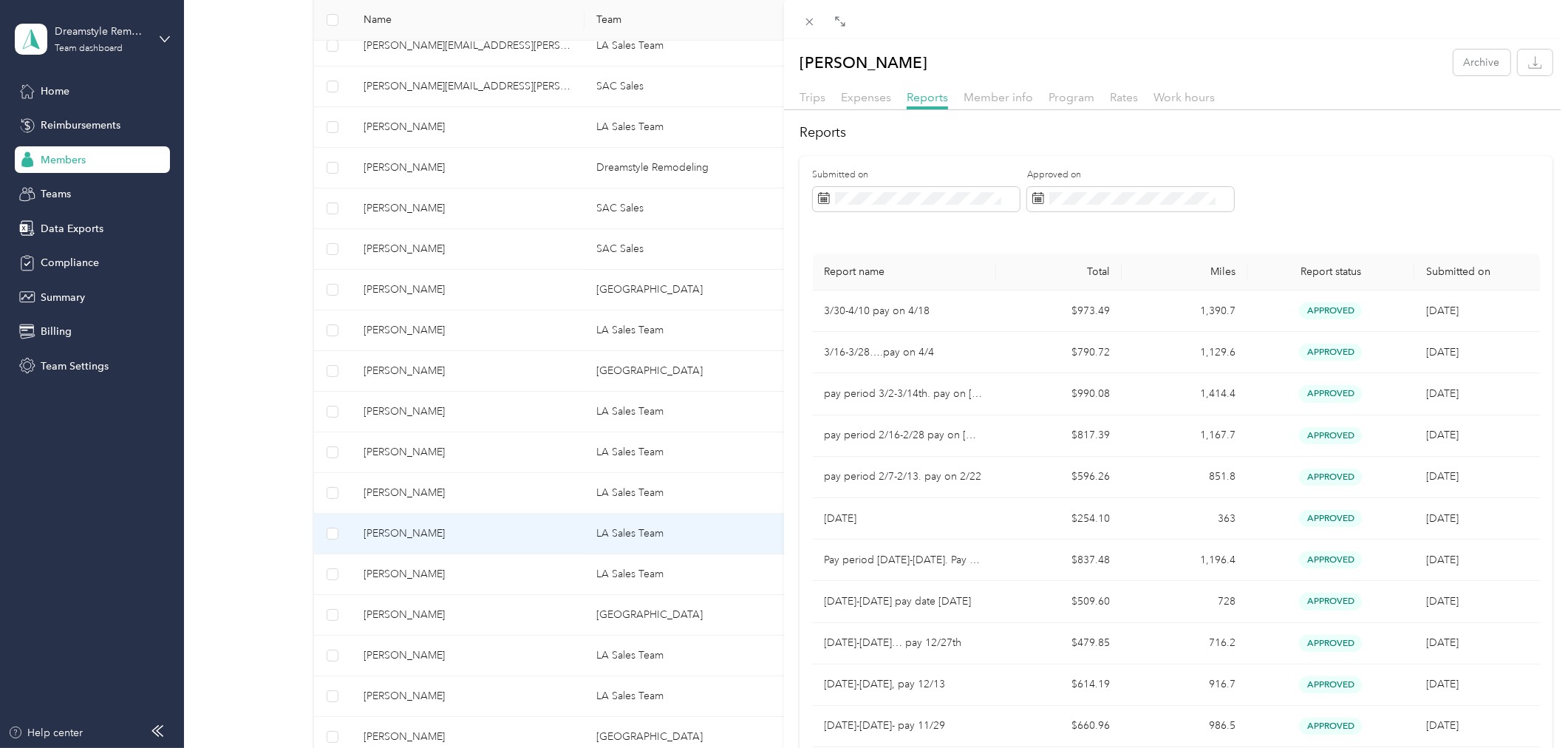
drag, startPoint x: 510, startPoint y: 573, endPoint x: 500, endPoint y: 575, distance: 10.2
click at [511, 573] on div "Mario Sanchez Archive Trips Expenses Reports Member info Program Rates Work hou…" at bounding box center [784, 374] width 1568 height 748
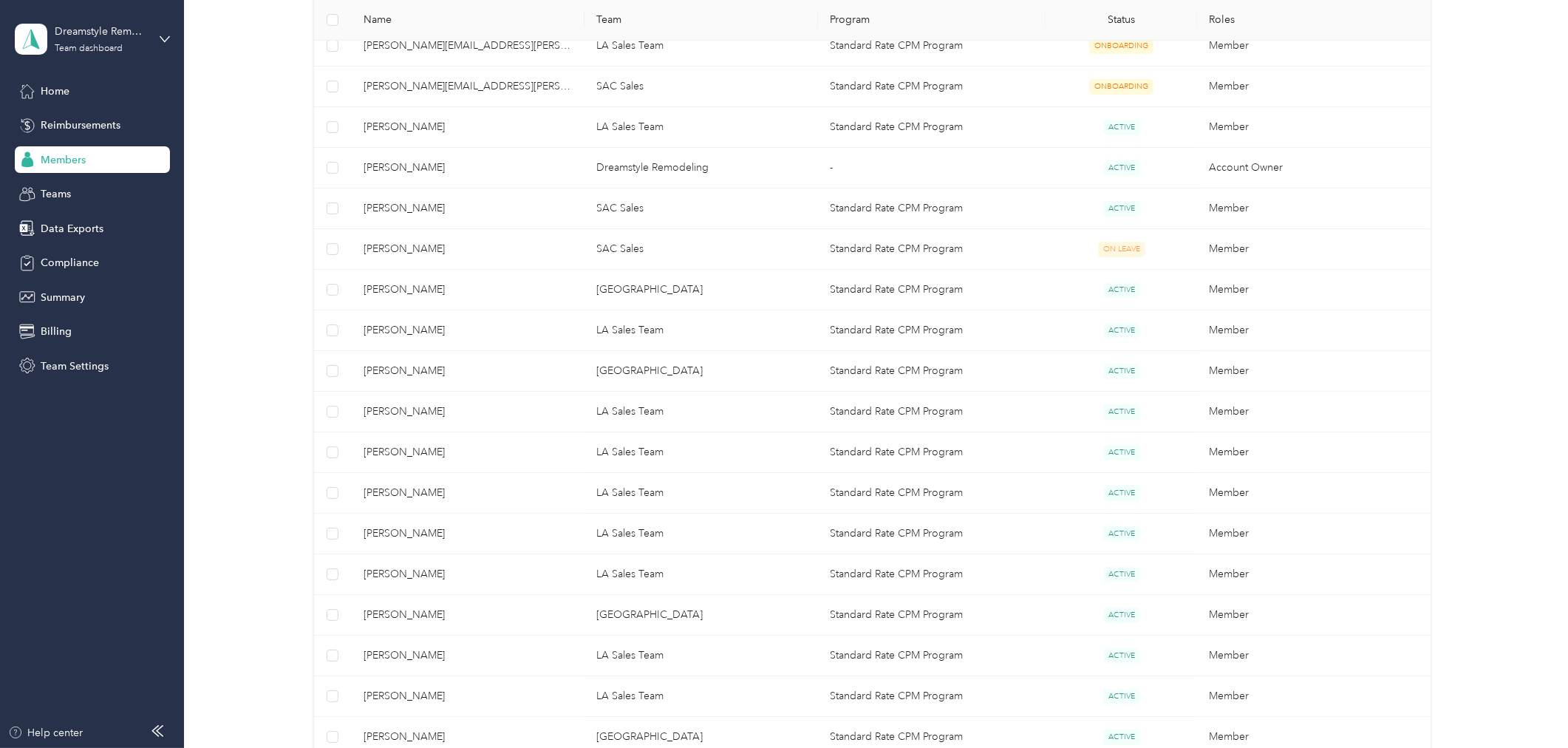
click at [478, 577] on div at bounding box center [784, 374] width 1568 height 748
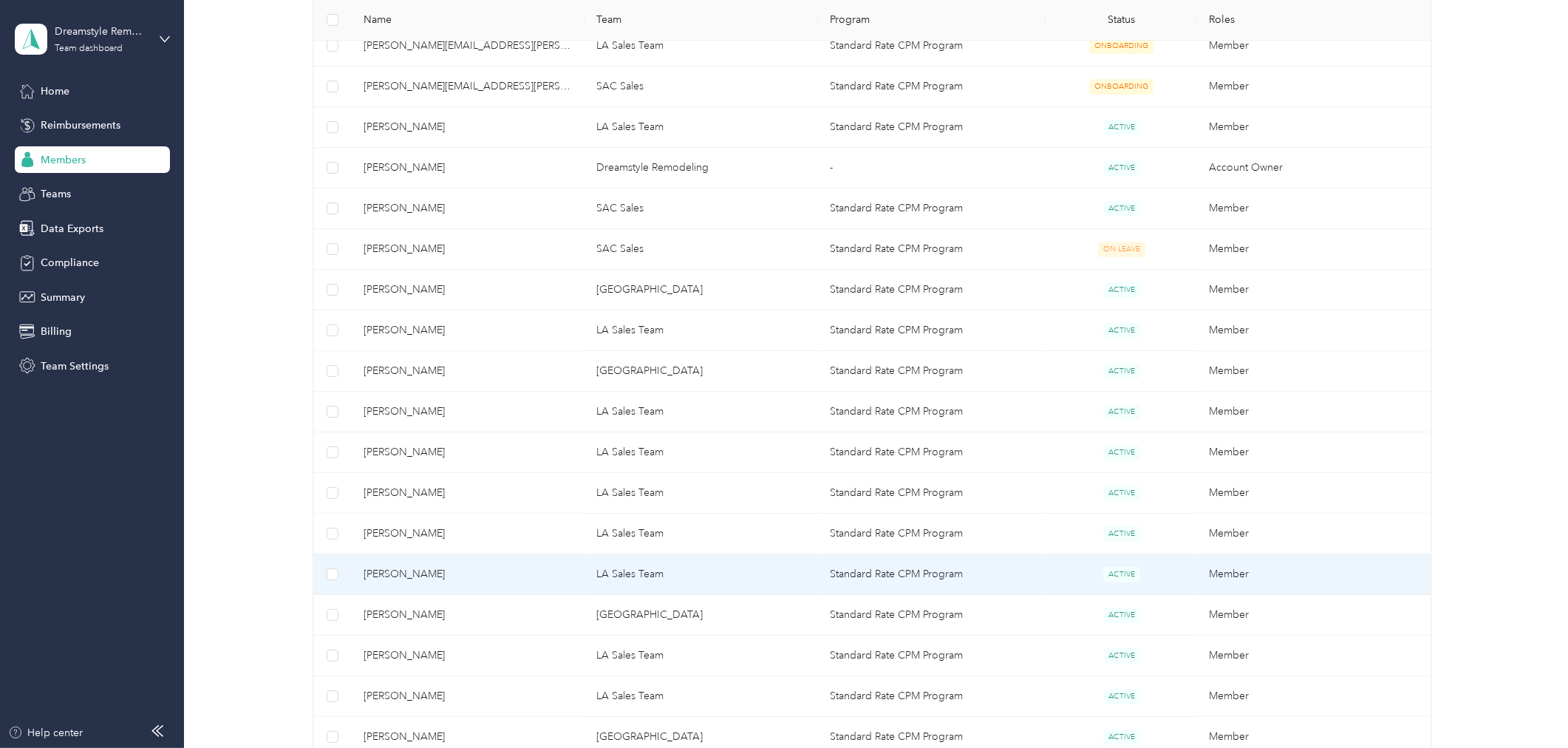
click at [426, 572] on span "Dampierre Barahona" at bounding box center [468, 574] width 210 height 16
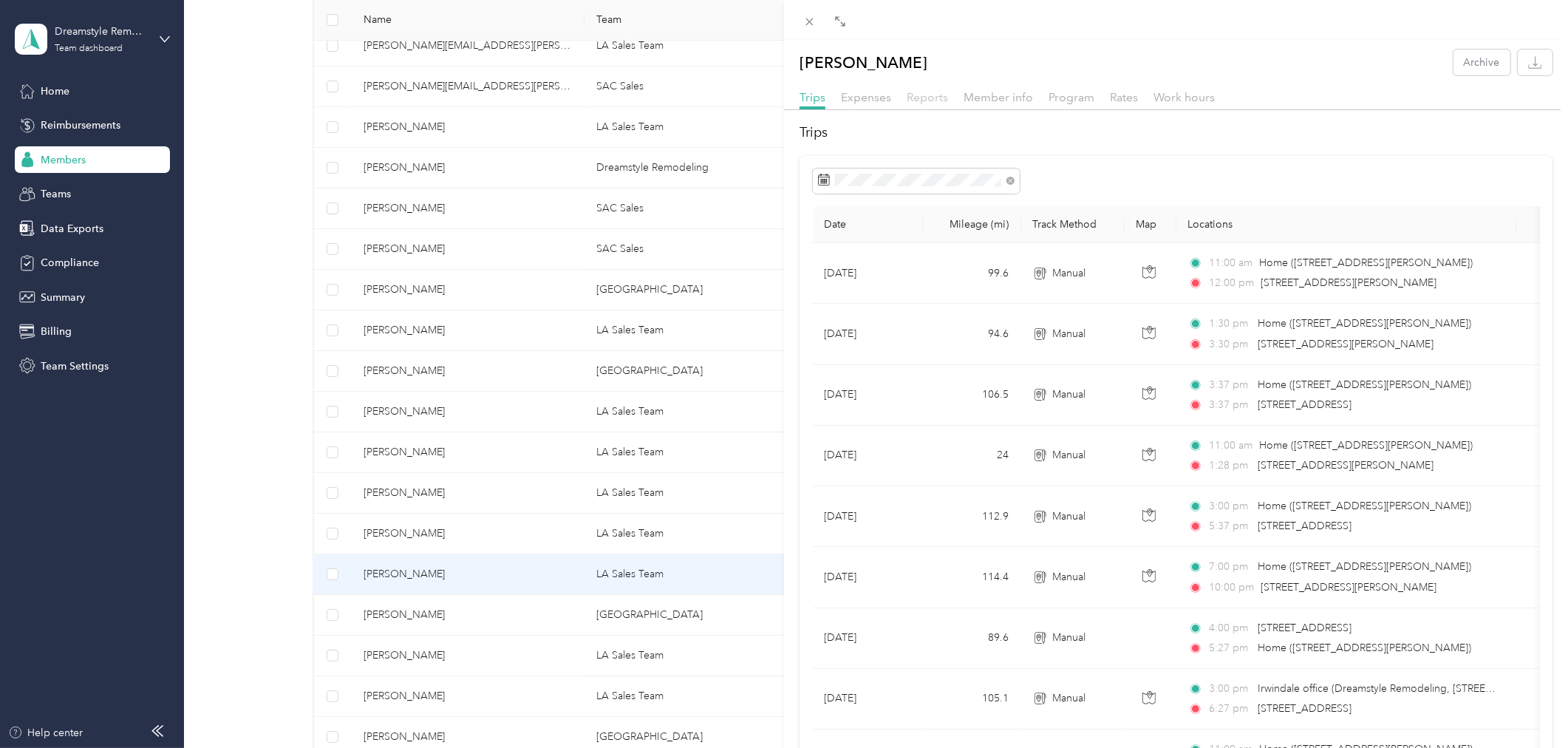
click at [933, 104] on span "Reports" at bounding box center [927, 97] width 42 height 14
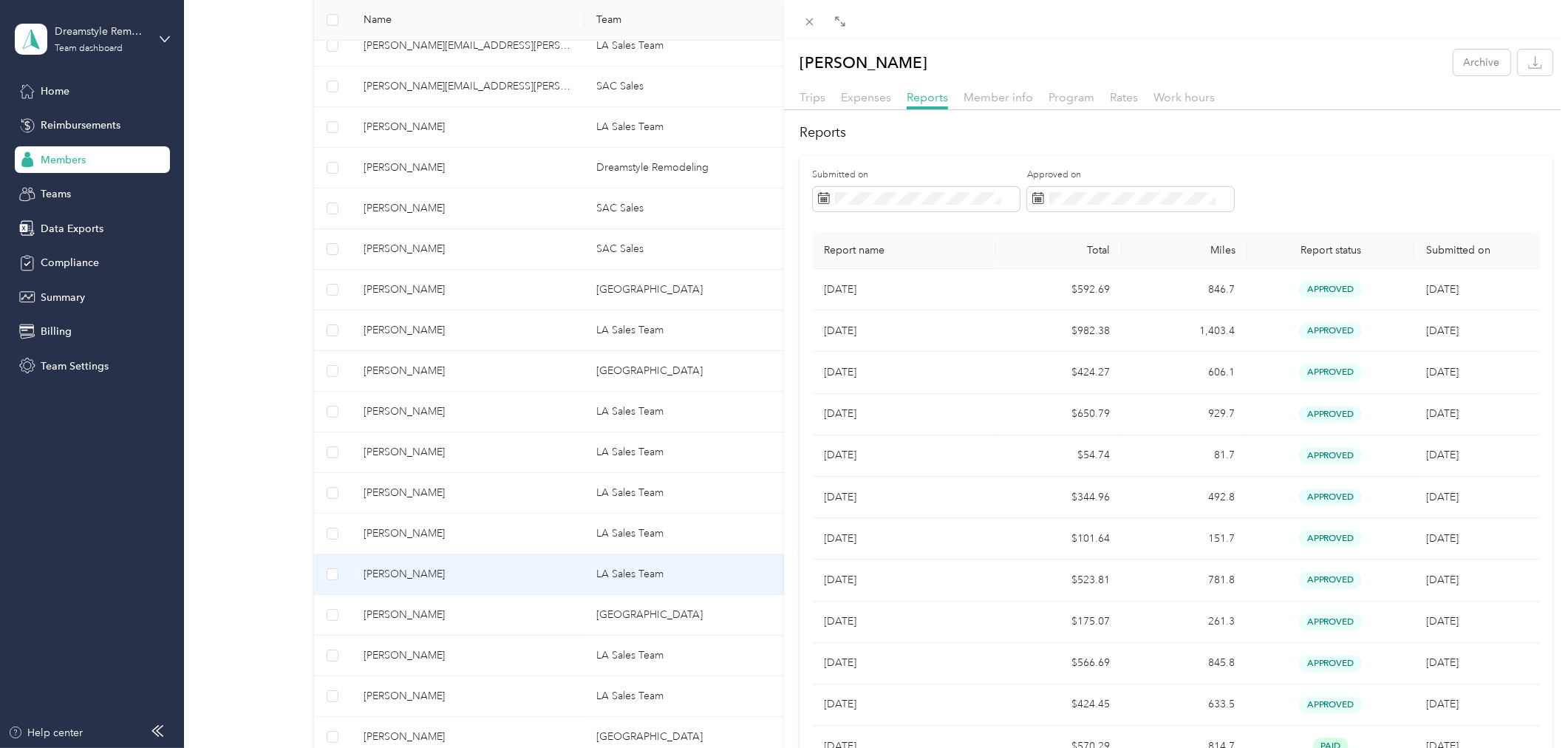
click at [470, 608] on div "Dampierre Barahona Archive Trips Expenses Reports Member info Program Rates Wor…" at bounding box center [784, 374] width 1568 height 748
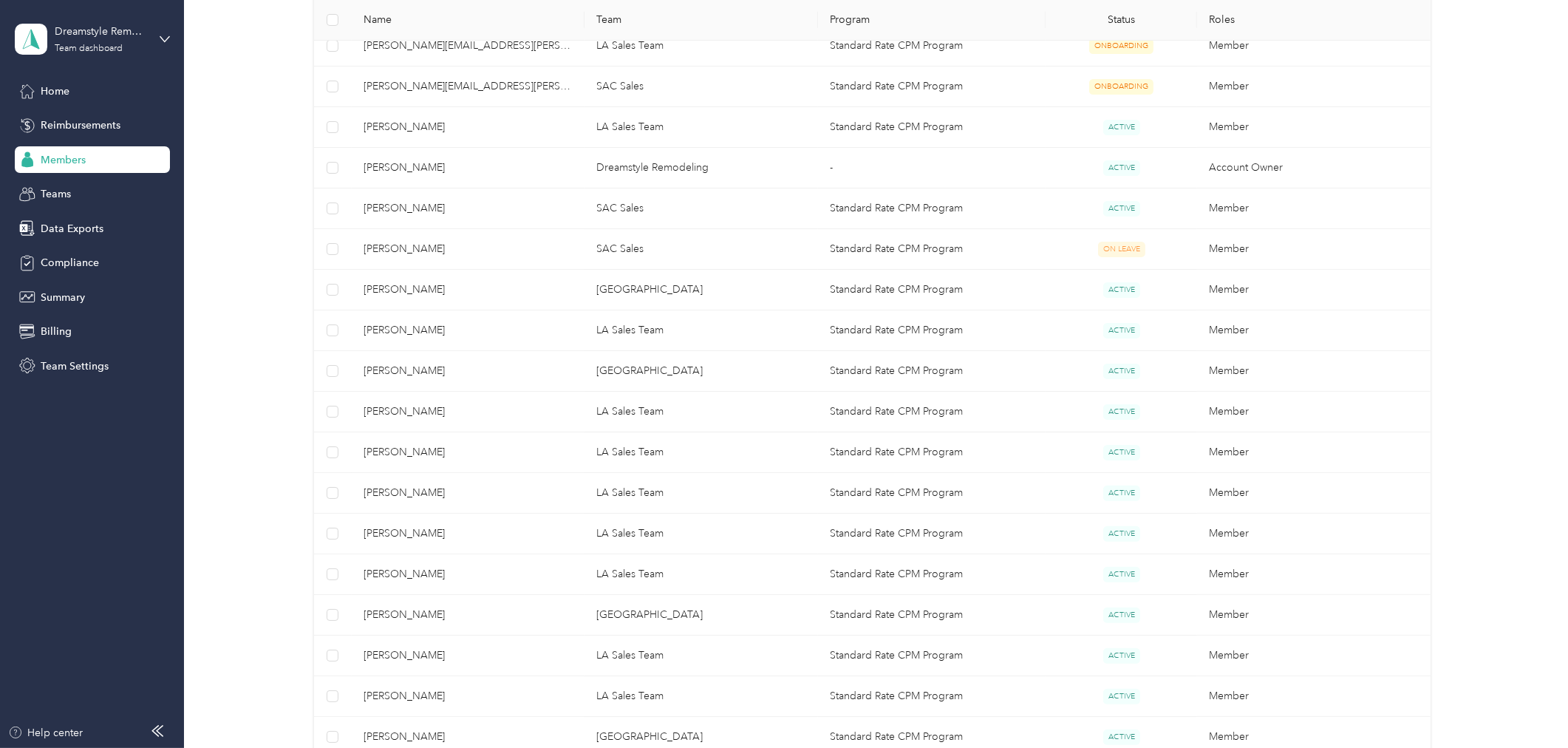
click at [424, 621] on div at bounding box center [784, 374] width 1568 height 748
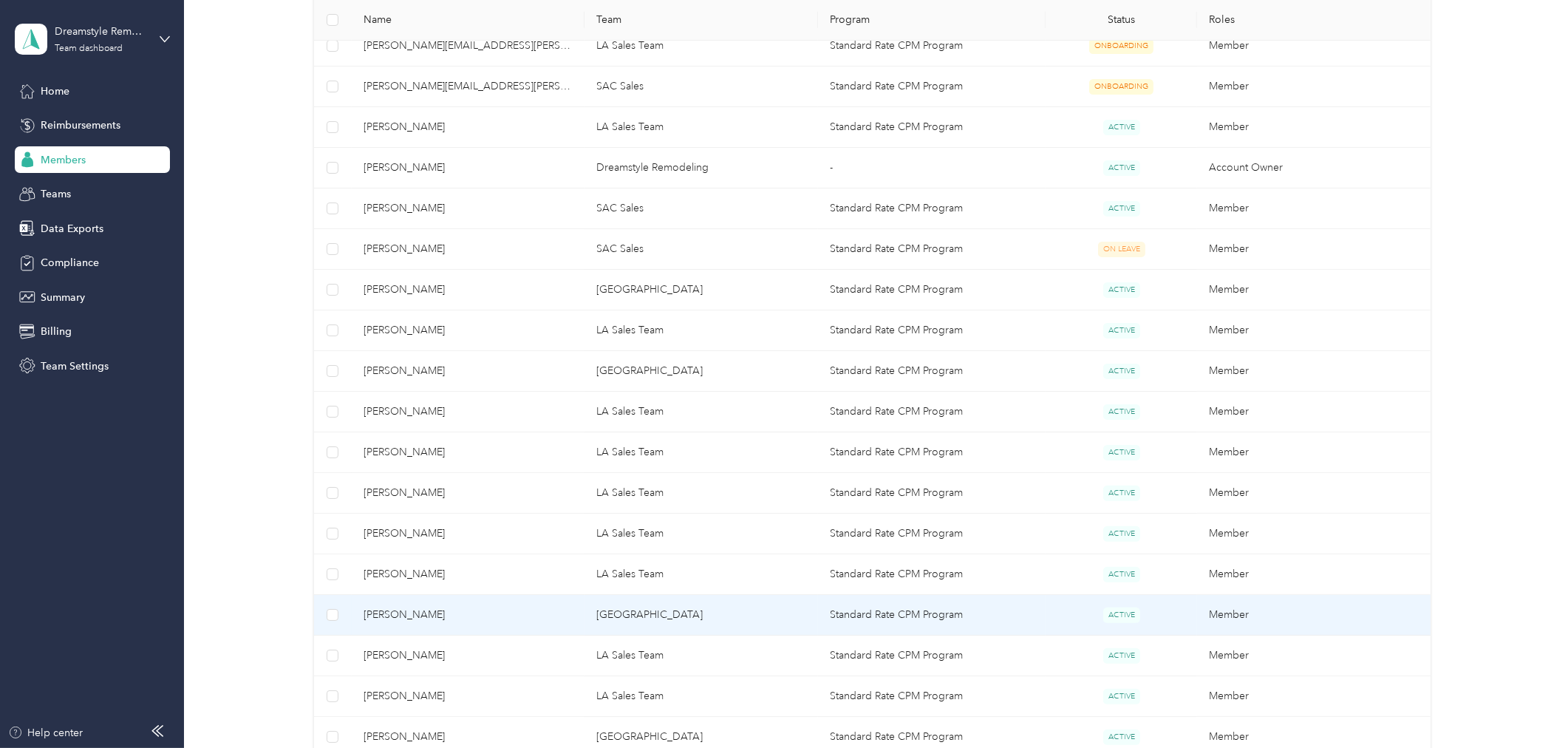
click at [424, 618] on span "Michael Hunter" at bounding box center [468, 615] width 210 height 16
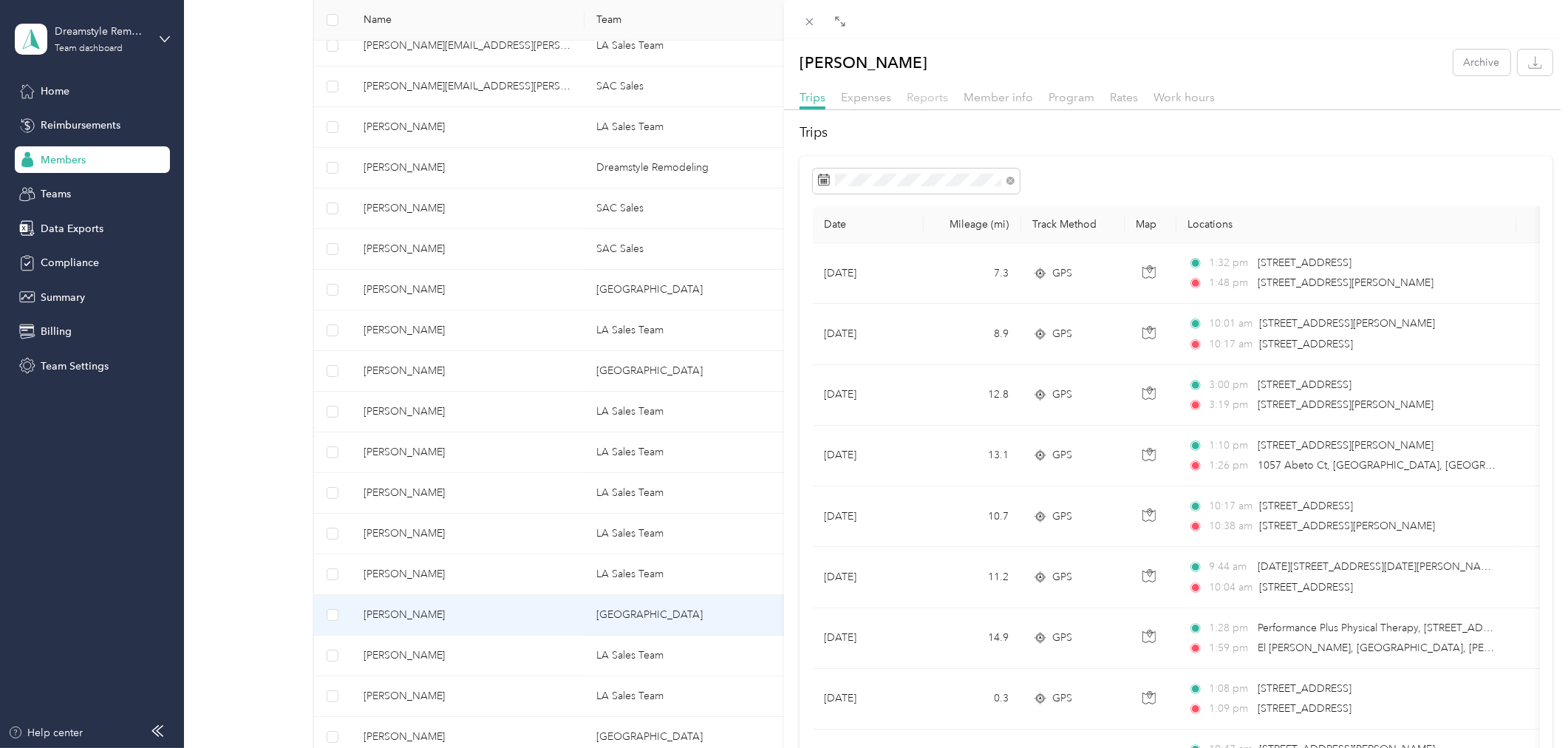
click at [931, 99] on span "Reports" at bounding box center [927, 97] width 42 height 14
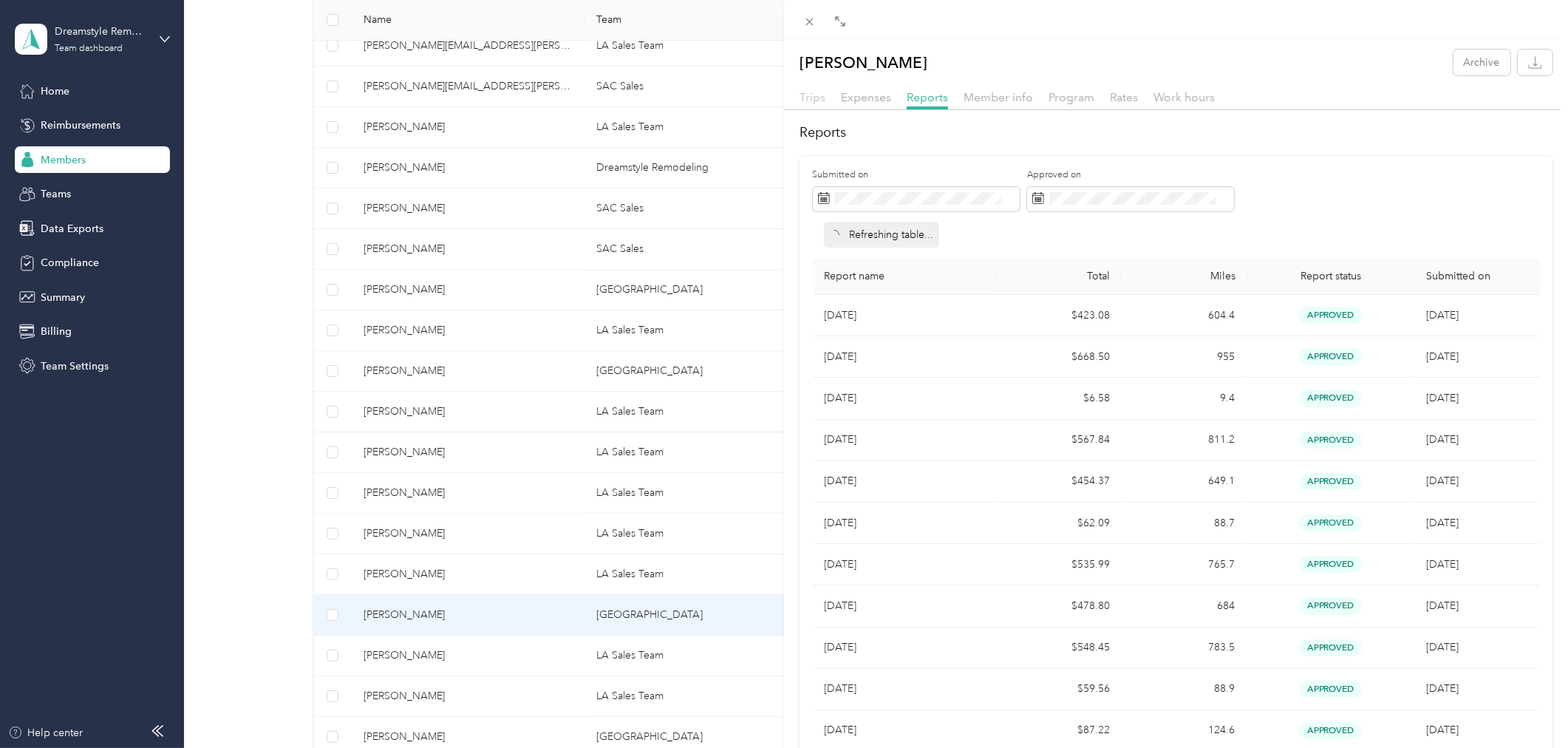
click at [810, 102] on span "Trips" at bounding box center [813, 97] width 26 height 14
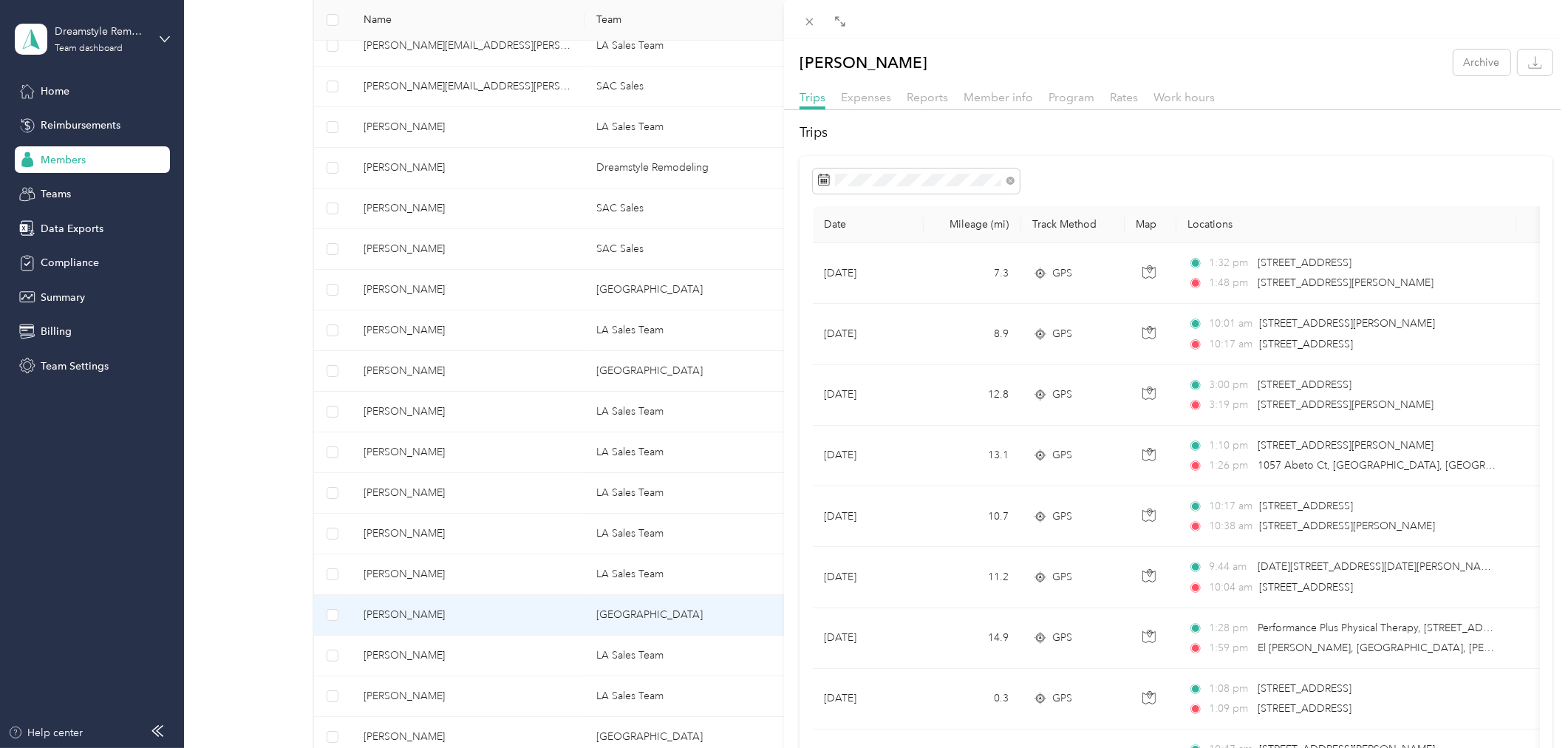
click at [582, 670] on div "Michael Hunter Archive Trips Expenses Reports Member info Program Rates Work ho…" at bounding box center [784, 374] width 1568 height 748
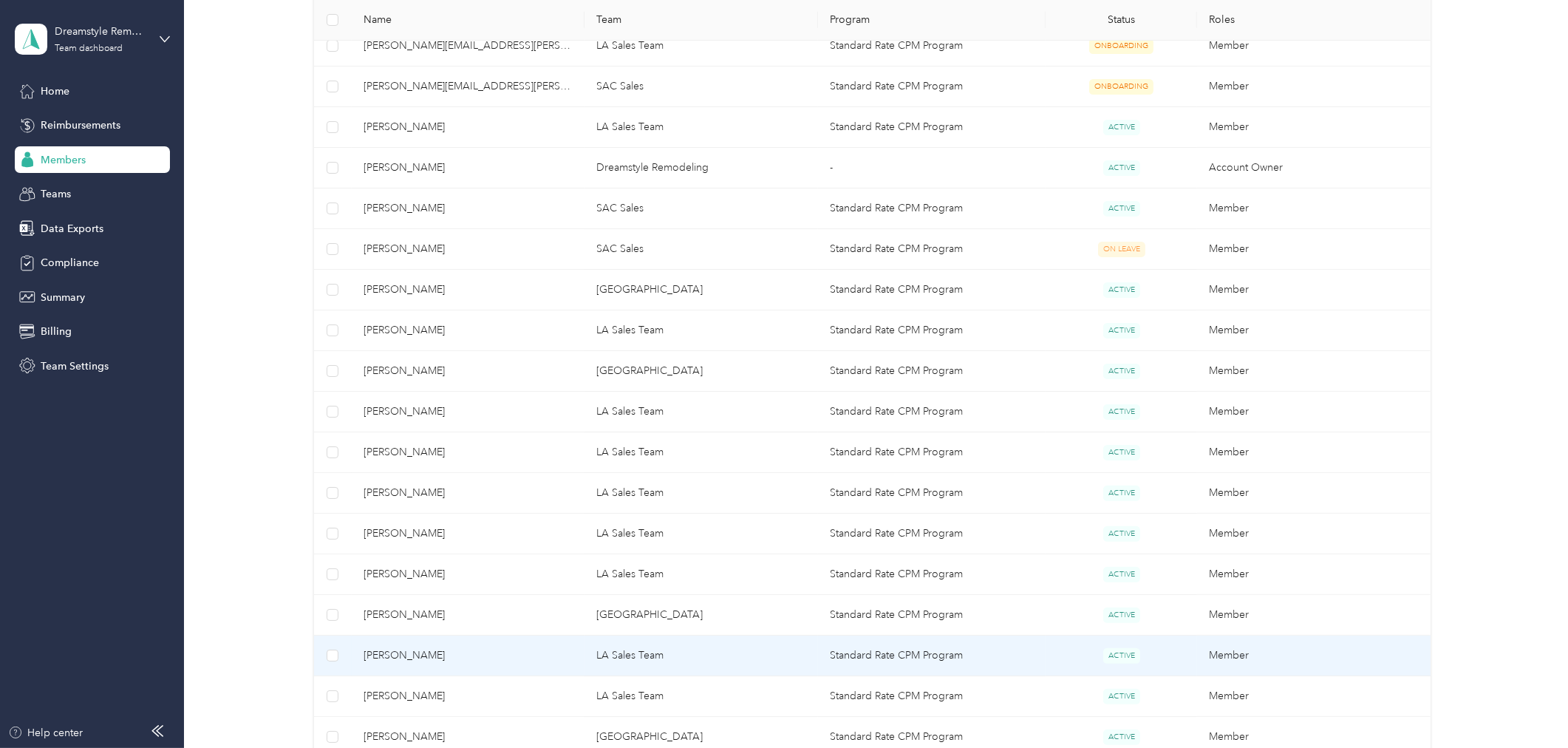
click at [430, 658] on span "Derek Delgado" at bounding box center [468, 655] width 210 height 16
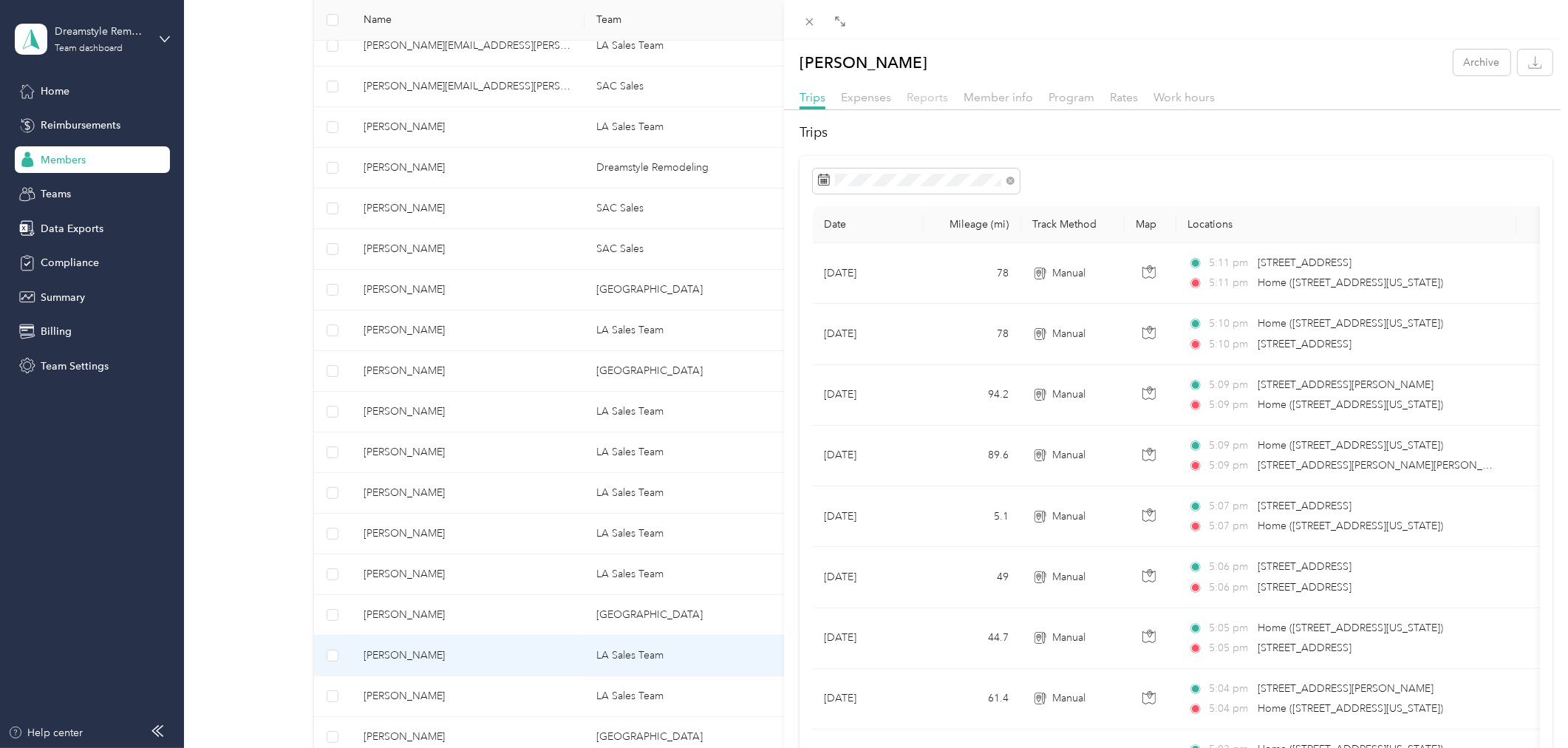
click at [928, 99] on span "Reports" at bounding box center [927, 97] width 42 height 14
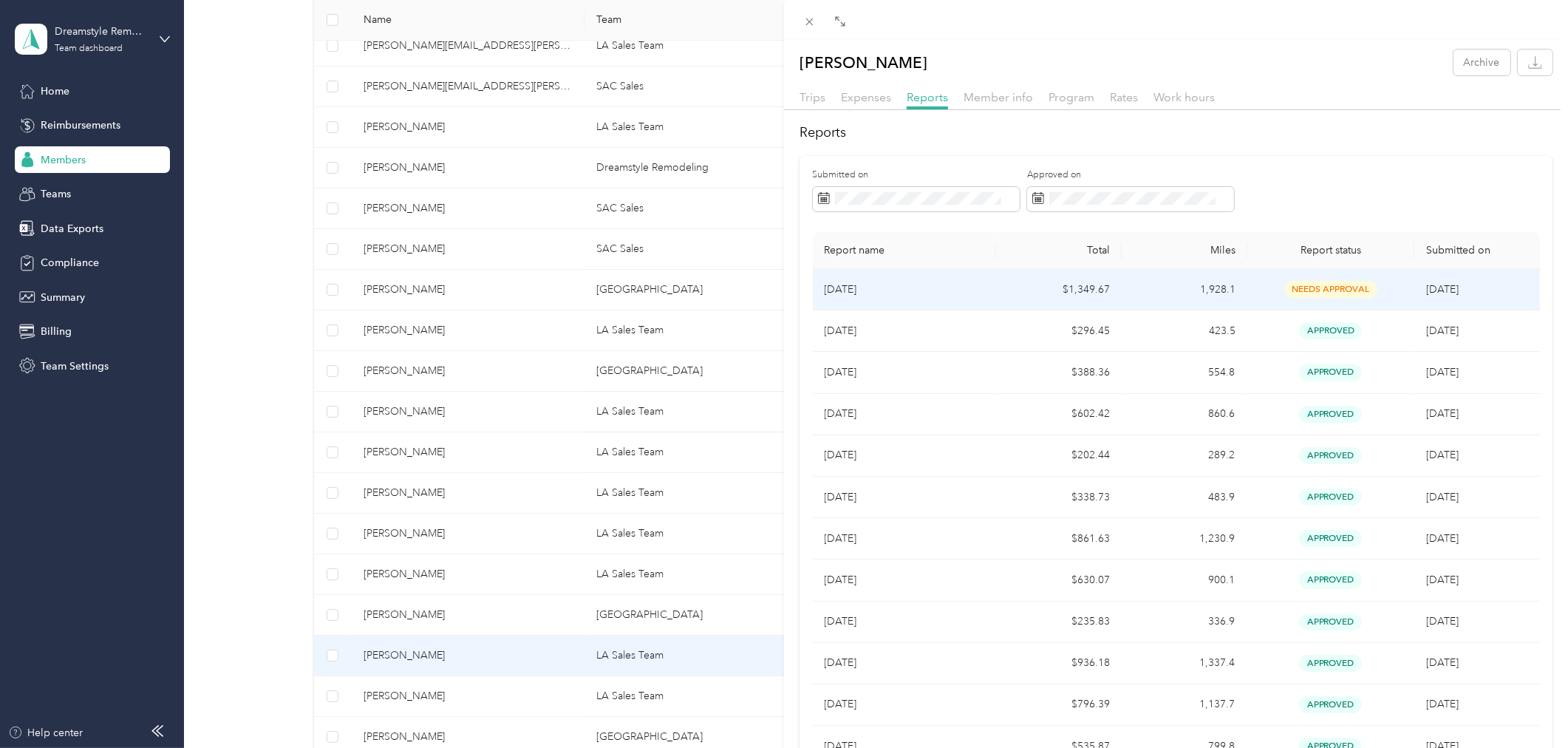
click at [1122, 291] on td "1,928.1" at bounding box center [1184, 290] width 125 height 42
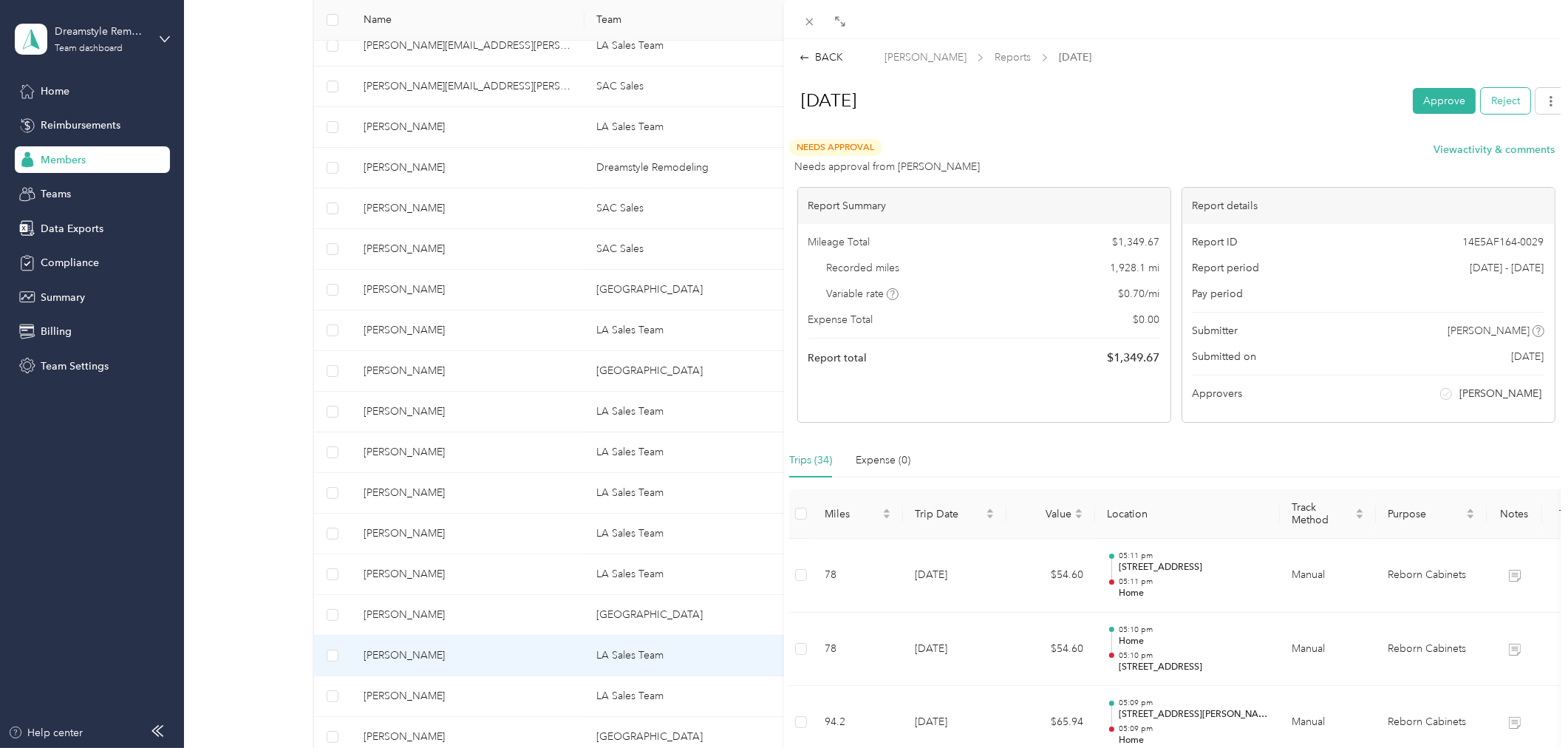
click at [1501, 107] on button "Reject" at bounding box center [1505, 101] width 49 height 26
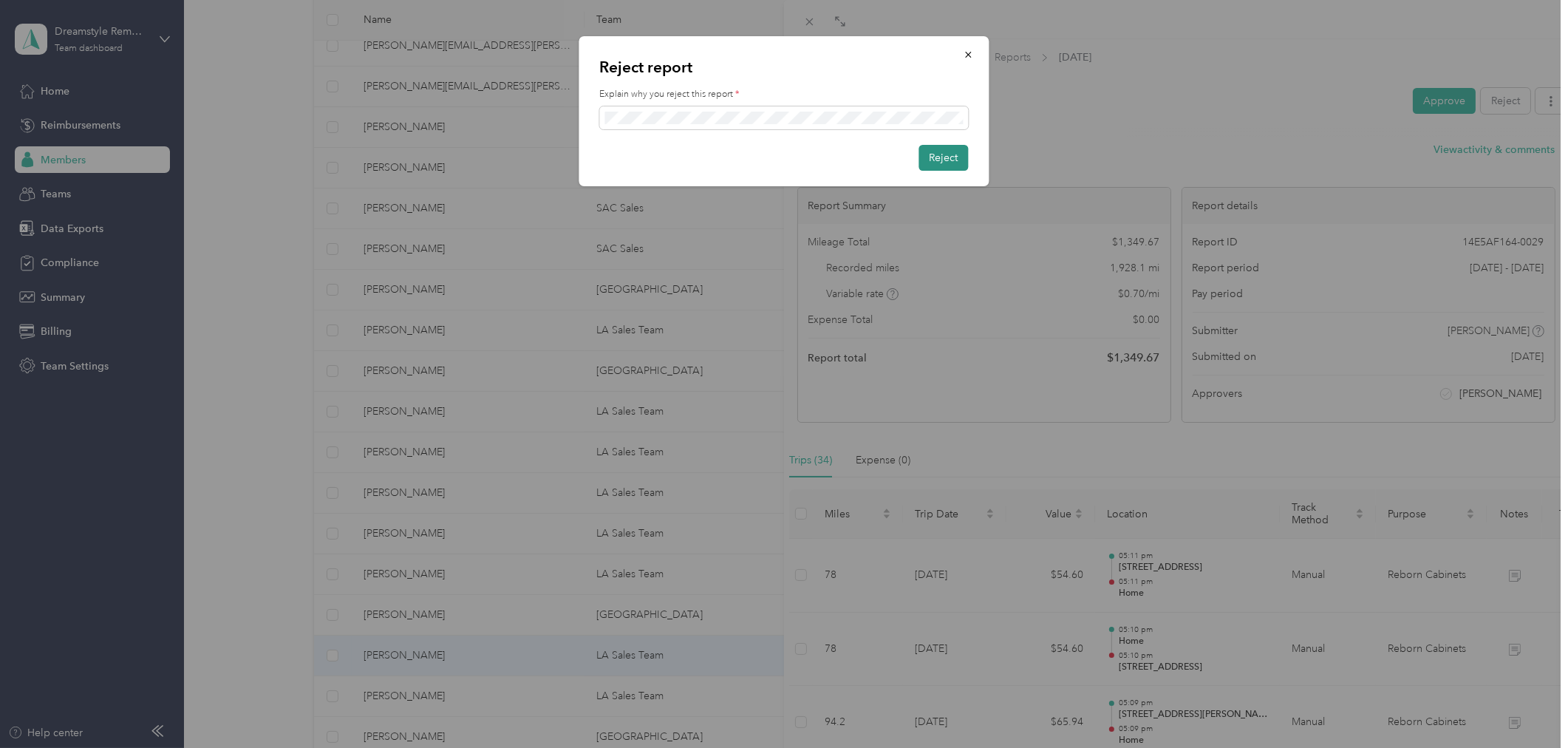
click at [937, 156] on button "Reject" at bounding box center [944, 157] width 49 height 26
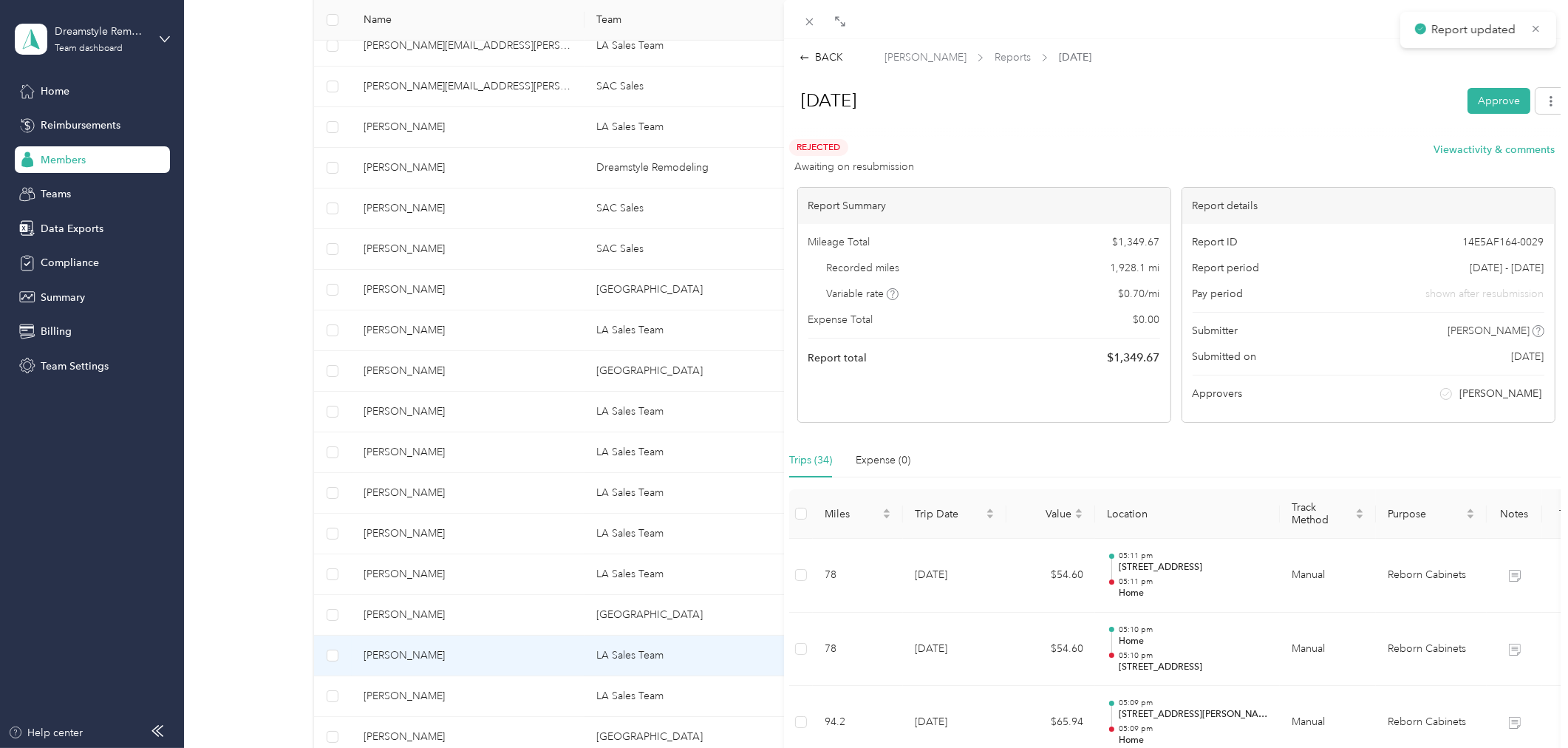
click at [549, 697] on div "BACK Derek Delgado Reports Aug 2025 Aug 2025 Approve Rejected Awaiting on resub…" at bounding box center [784, 374] width 1568 height 748
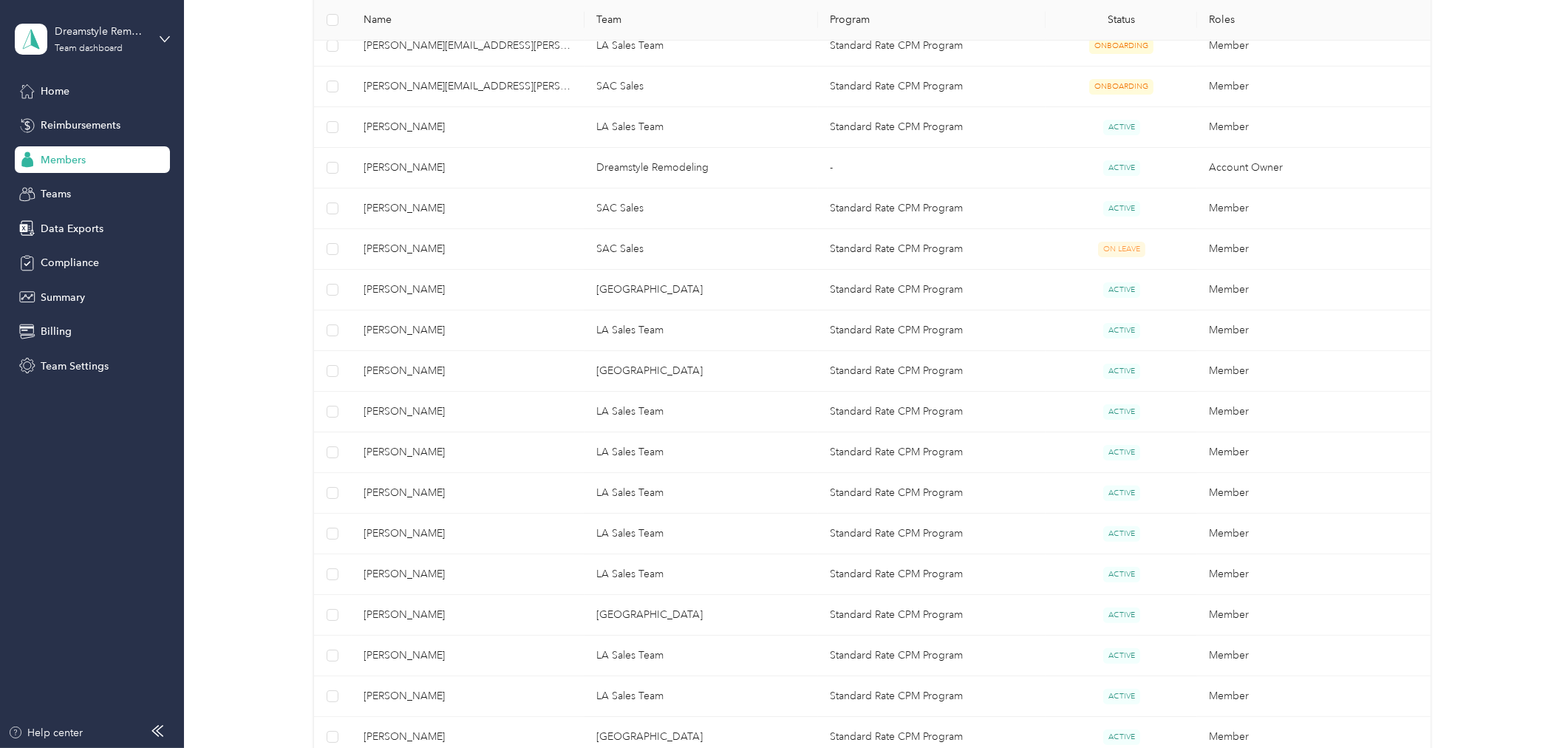
click at [470, 697] on div at bounding box center [784, 374] width 1568 height 748
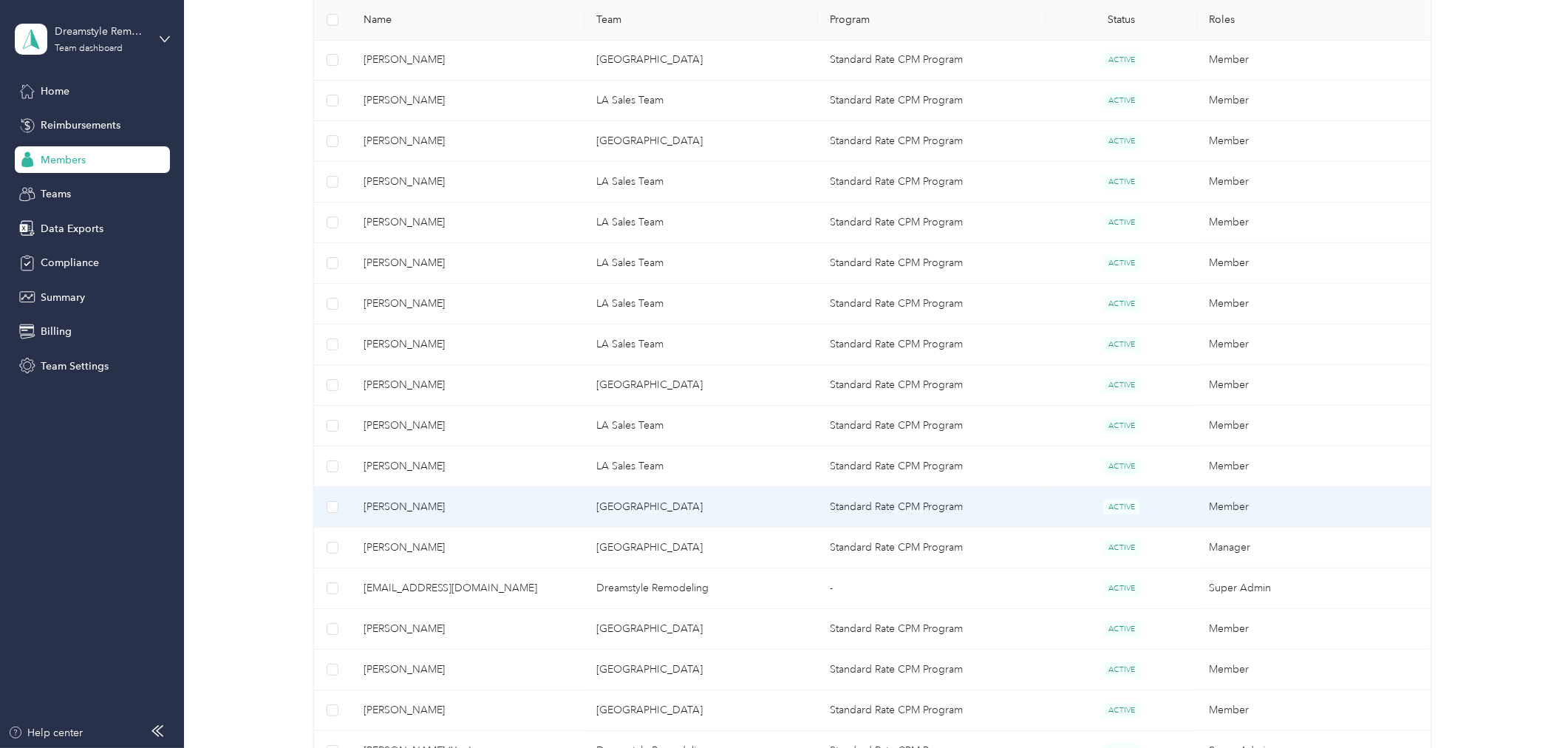
scroll to position [656, 0]
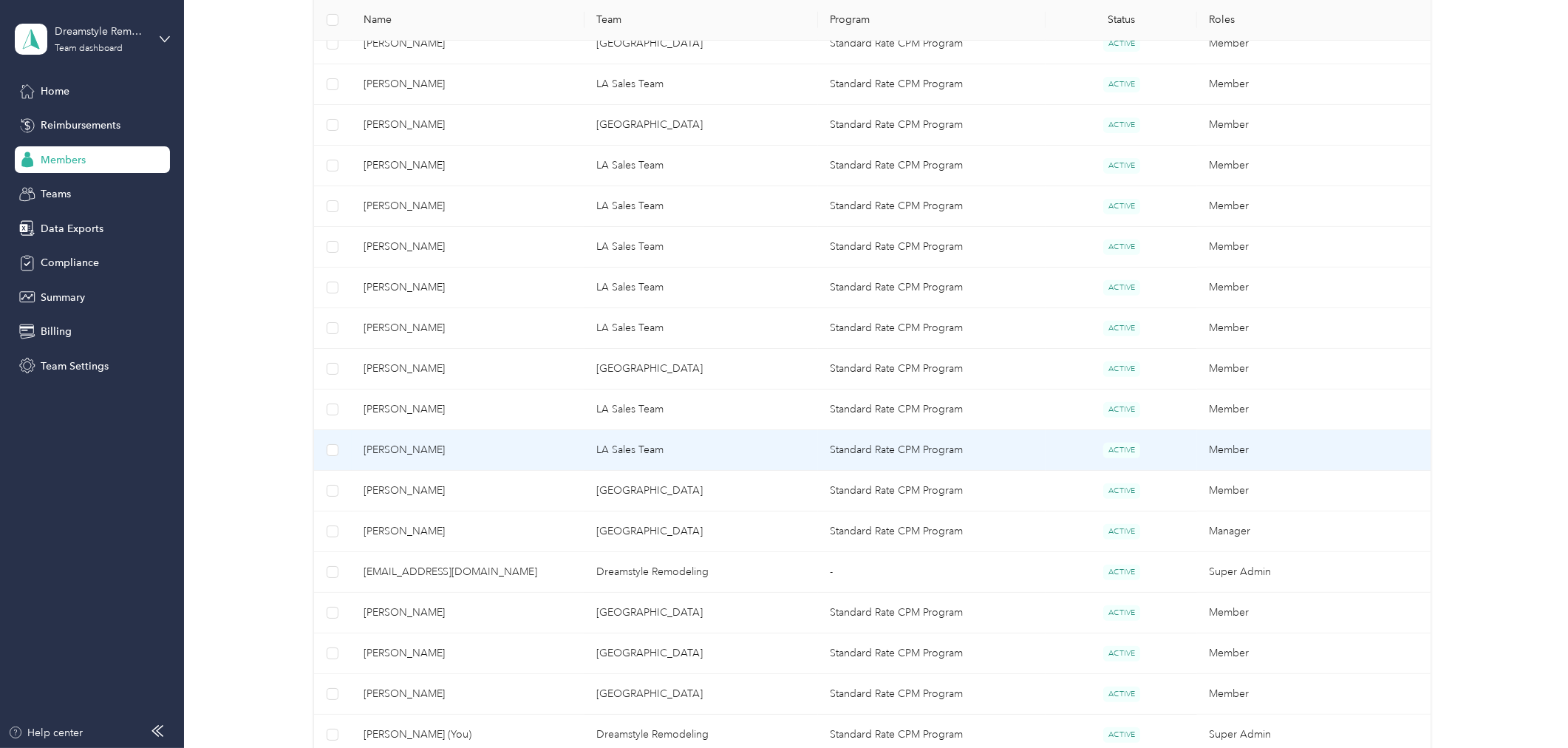
click at [519, 454] on span "Jennifer Moon" at bounding box center [468, 450] width 210 height 16
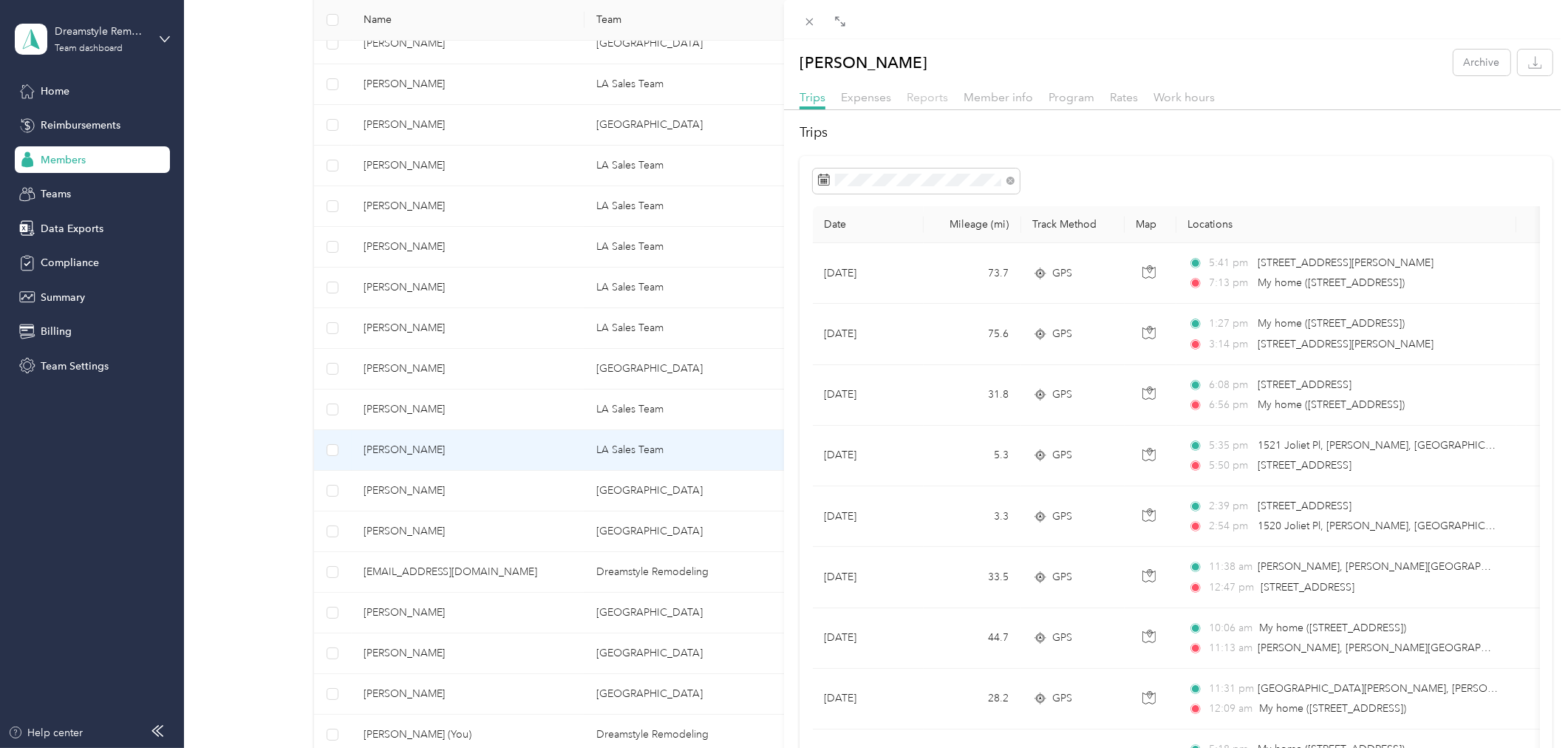
click at [932, 99] on span "Reports" at bounding box center [927, 97] width 42 height 14
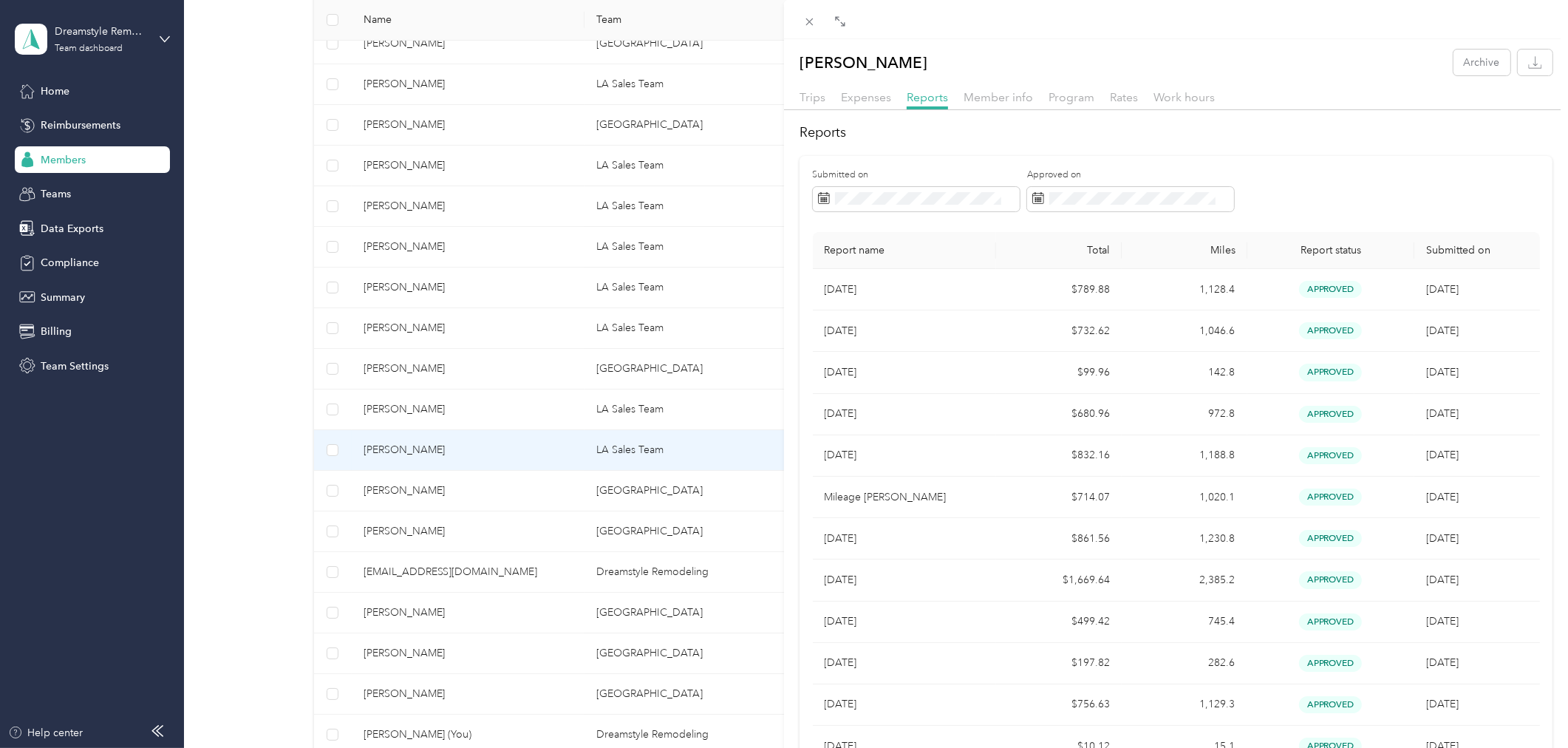
click at [429, 489] on div "Jennifer Moon Archive Trips Expenses Reports Member info Program Rates Work hou…" at bounding box center [784, 374] width 1568 height 748
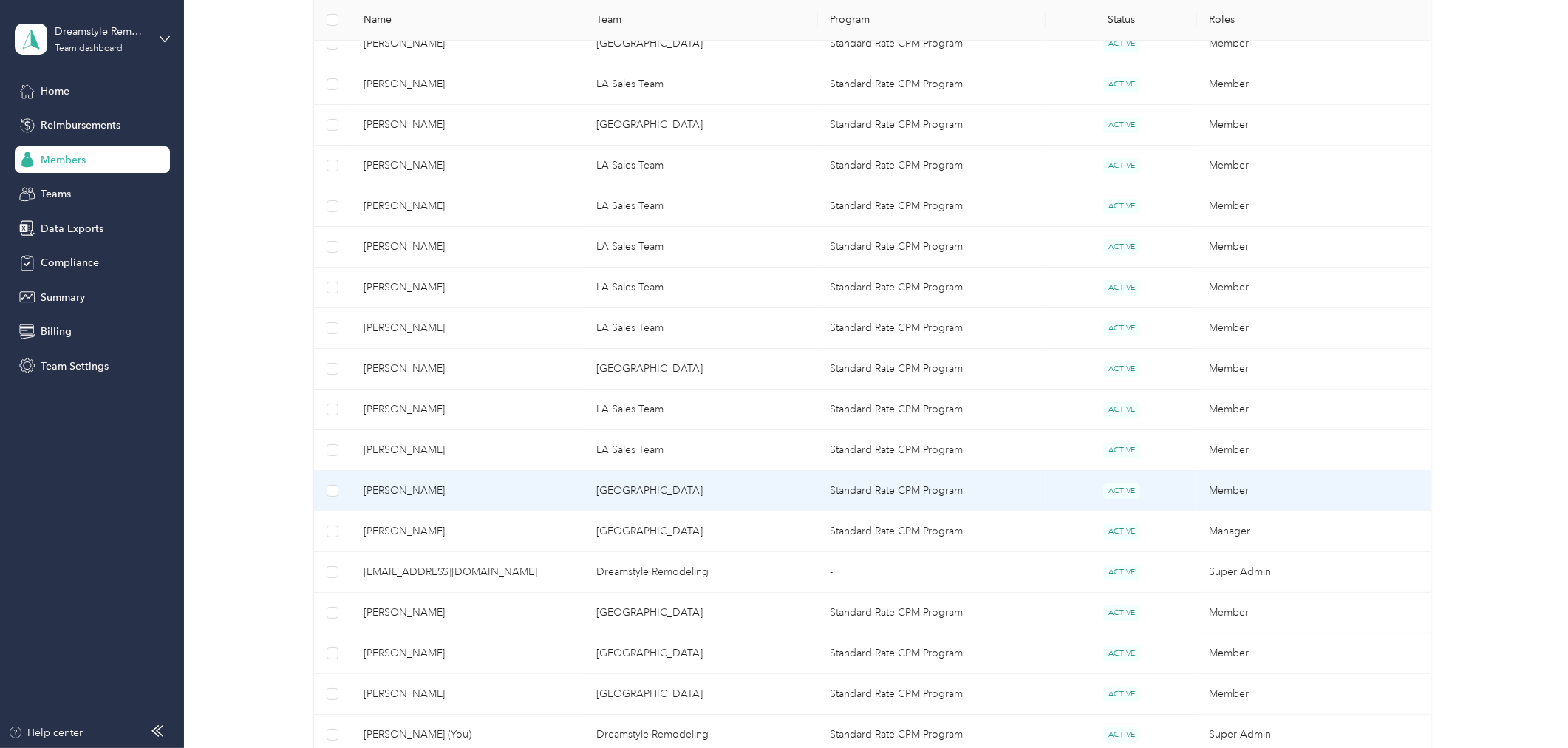
click at [427, 495] on span "[PERSON_NAME]" at bounding box center [468, 490] width 210 height 16
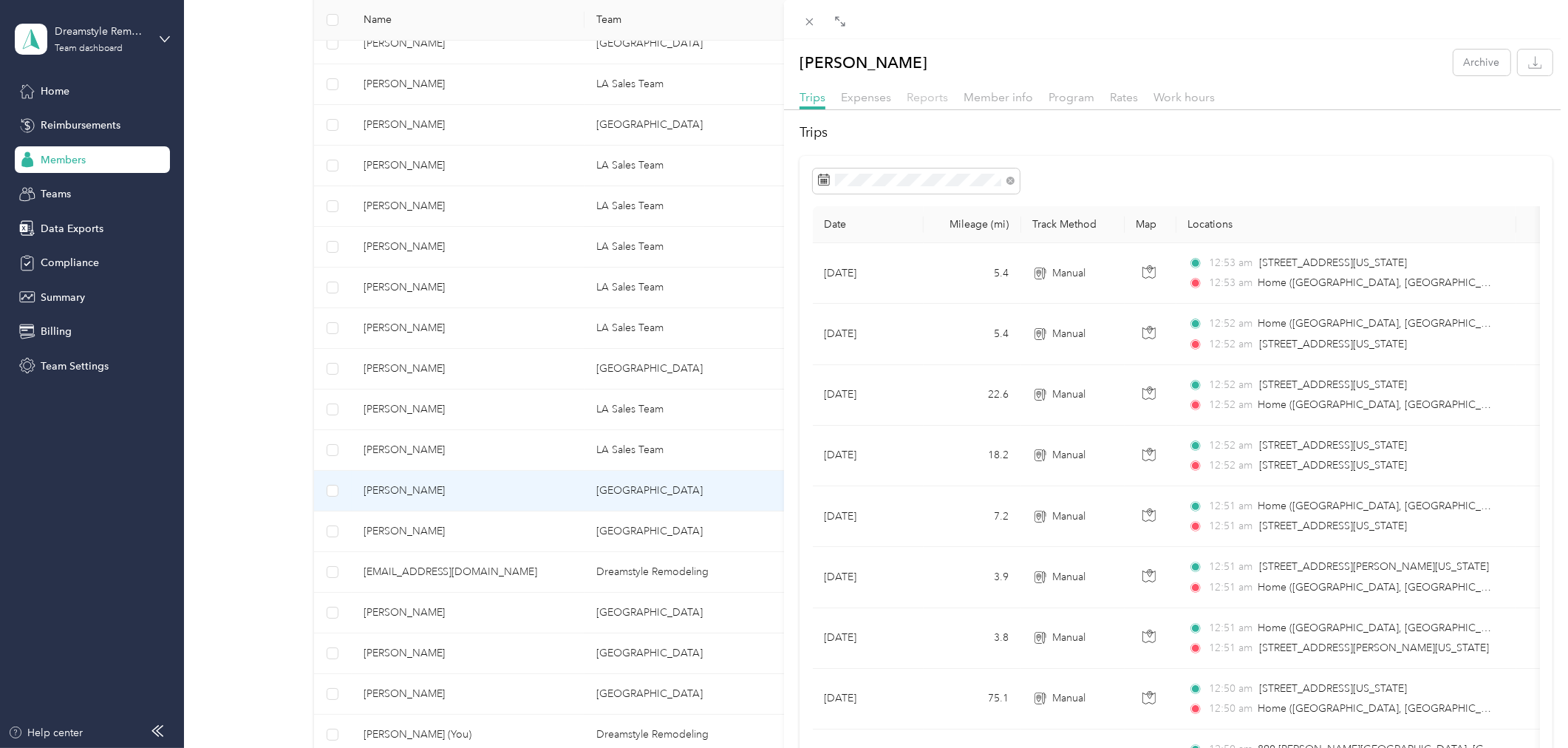
click at [915, 99] on span "Reports" at bounding box center [927, 97] width 42 height 14
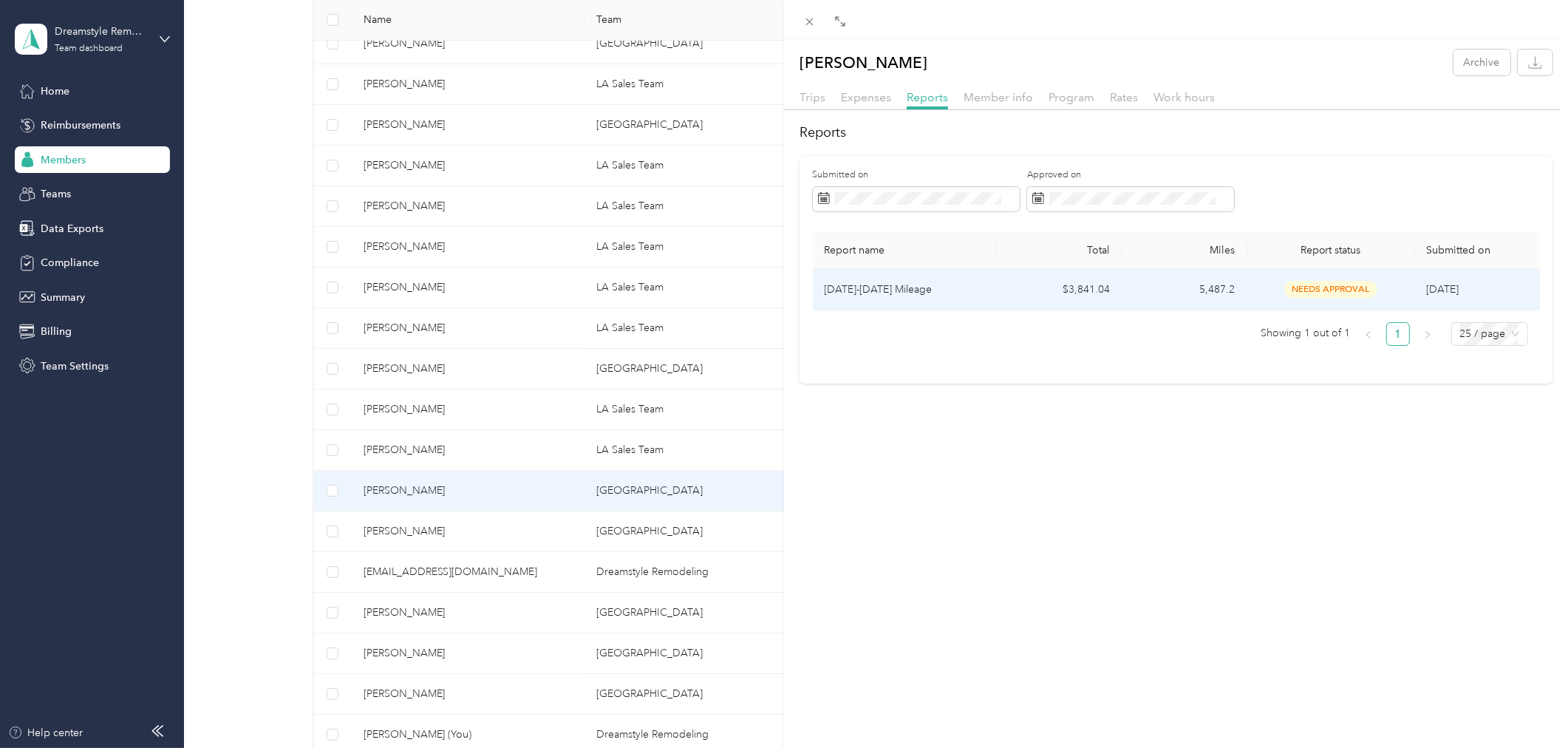
click at [927, 283] on p "[DATE]-[DATE] Mileage" at bounding box center [905, 290] width 160 height 16
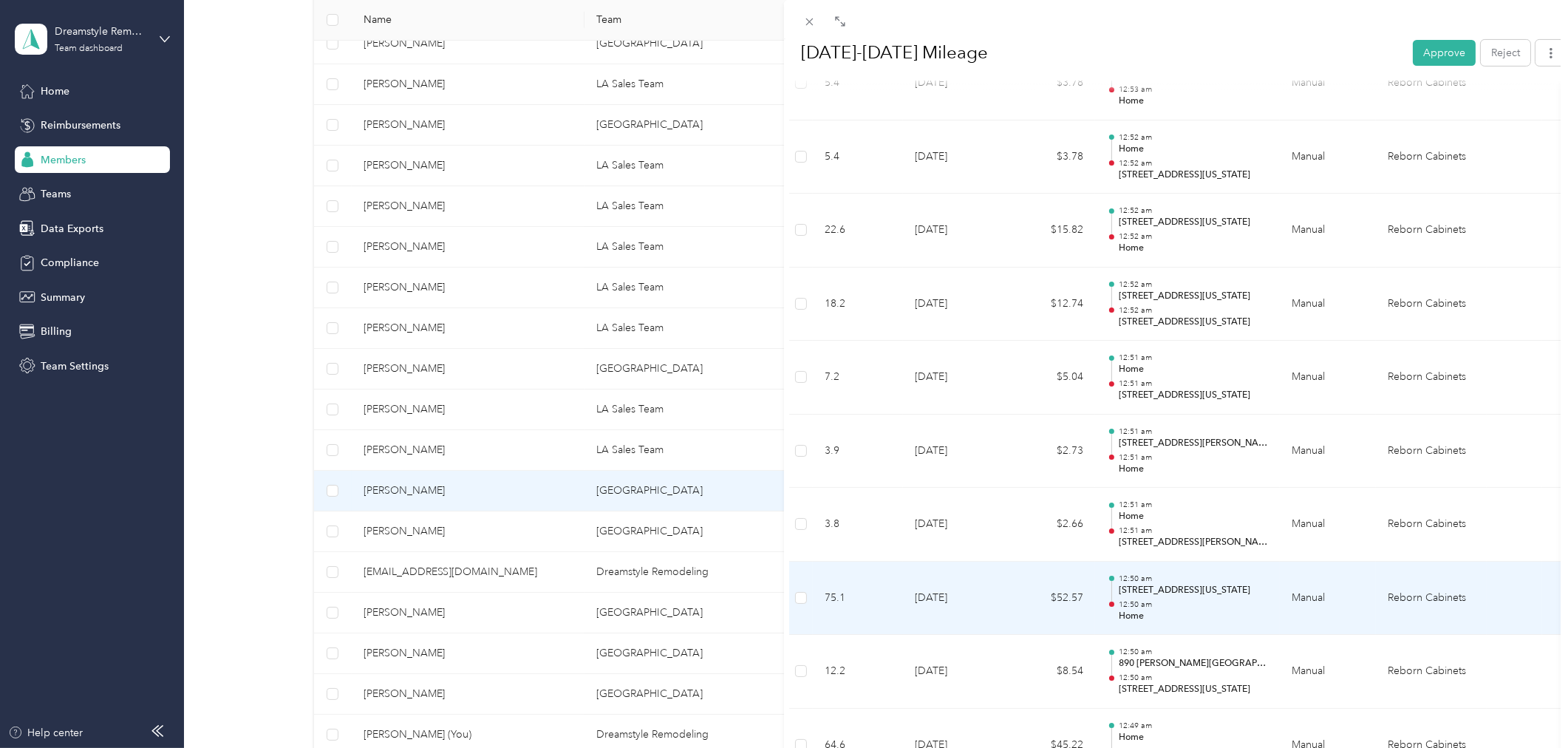
scroll to position [1149, 0]
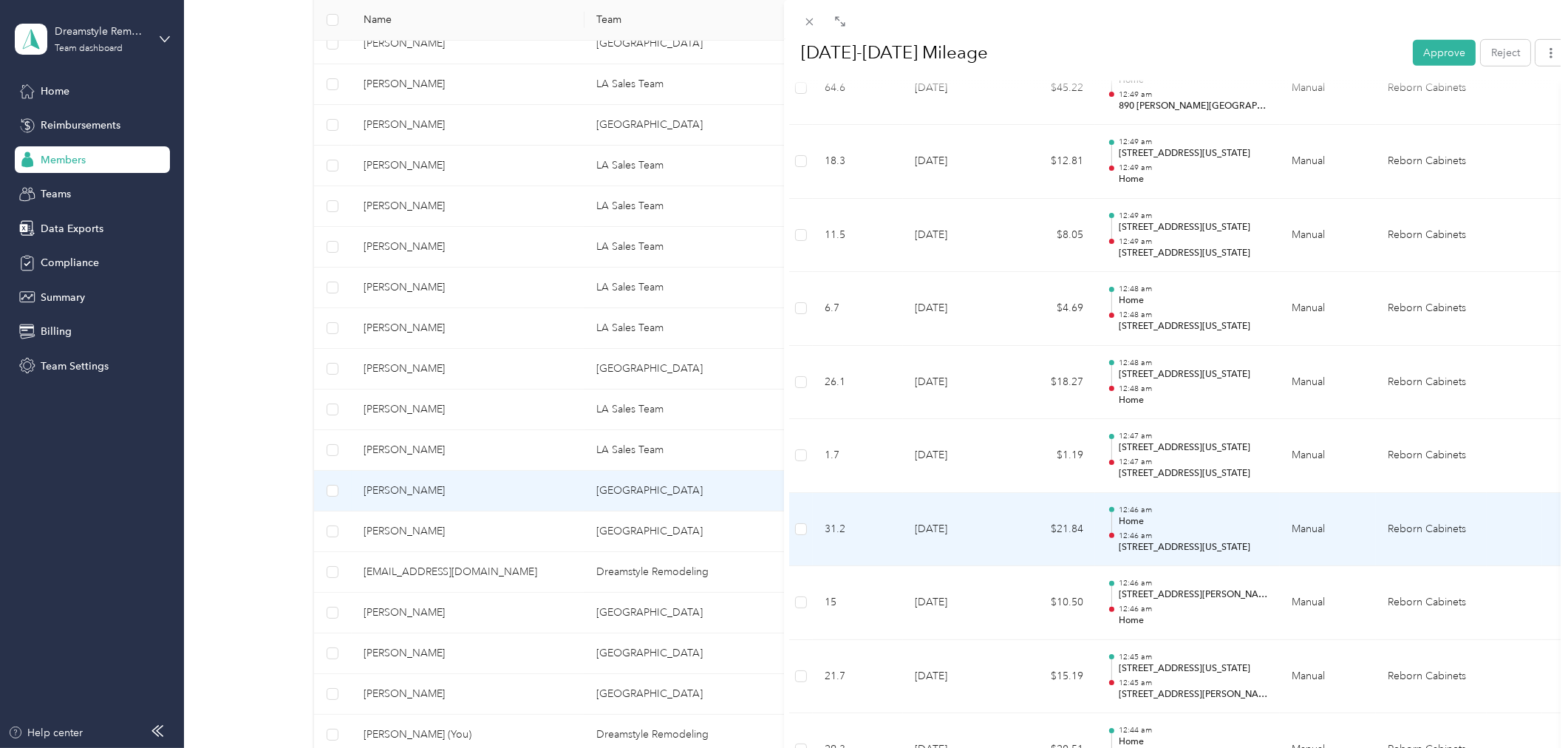
click at [1237, 521] on p "Home" at bounding box center [1194, 521] width 150 height 13
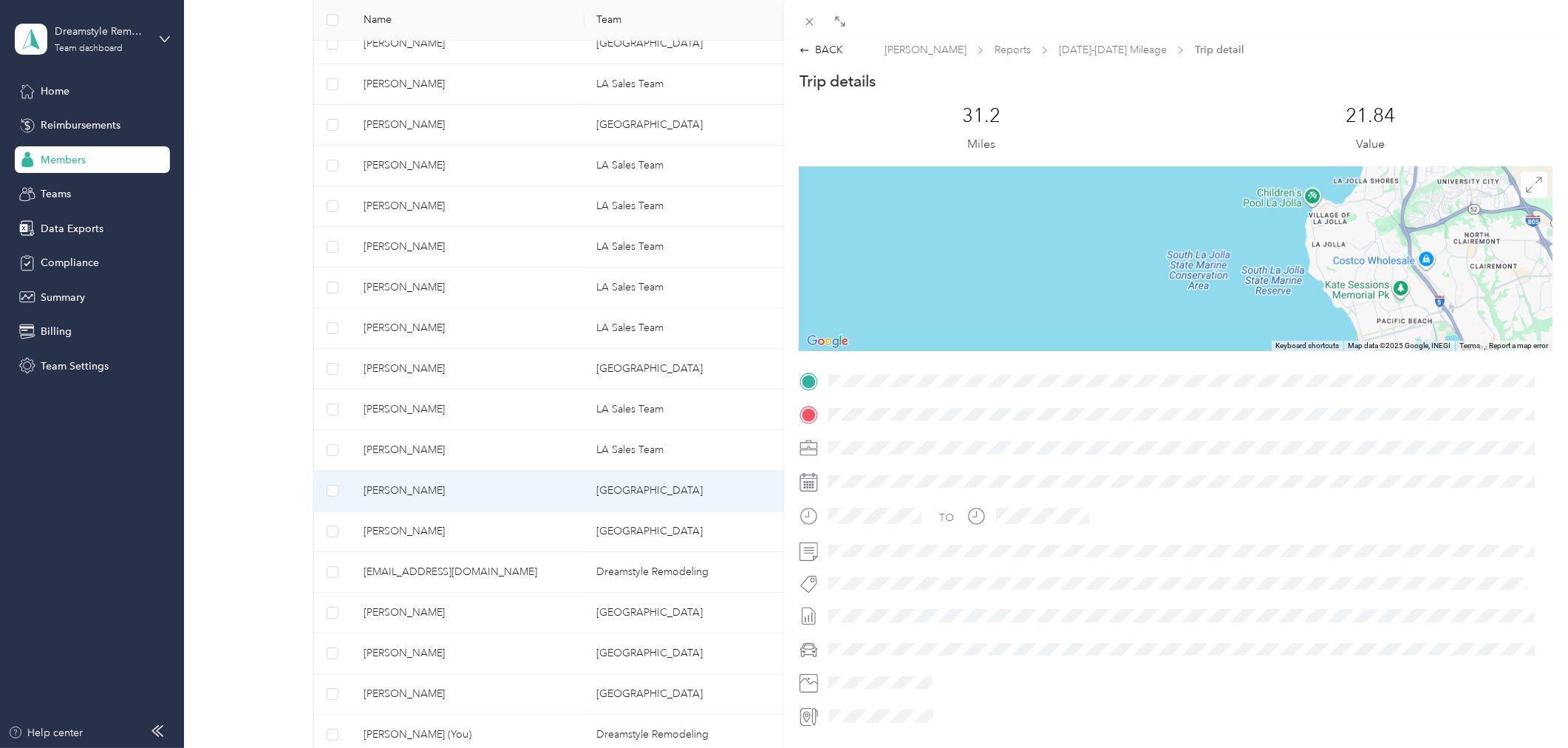
scroll to position [0, 0]
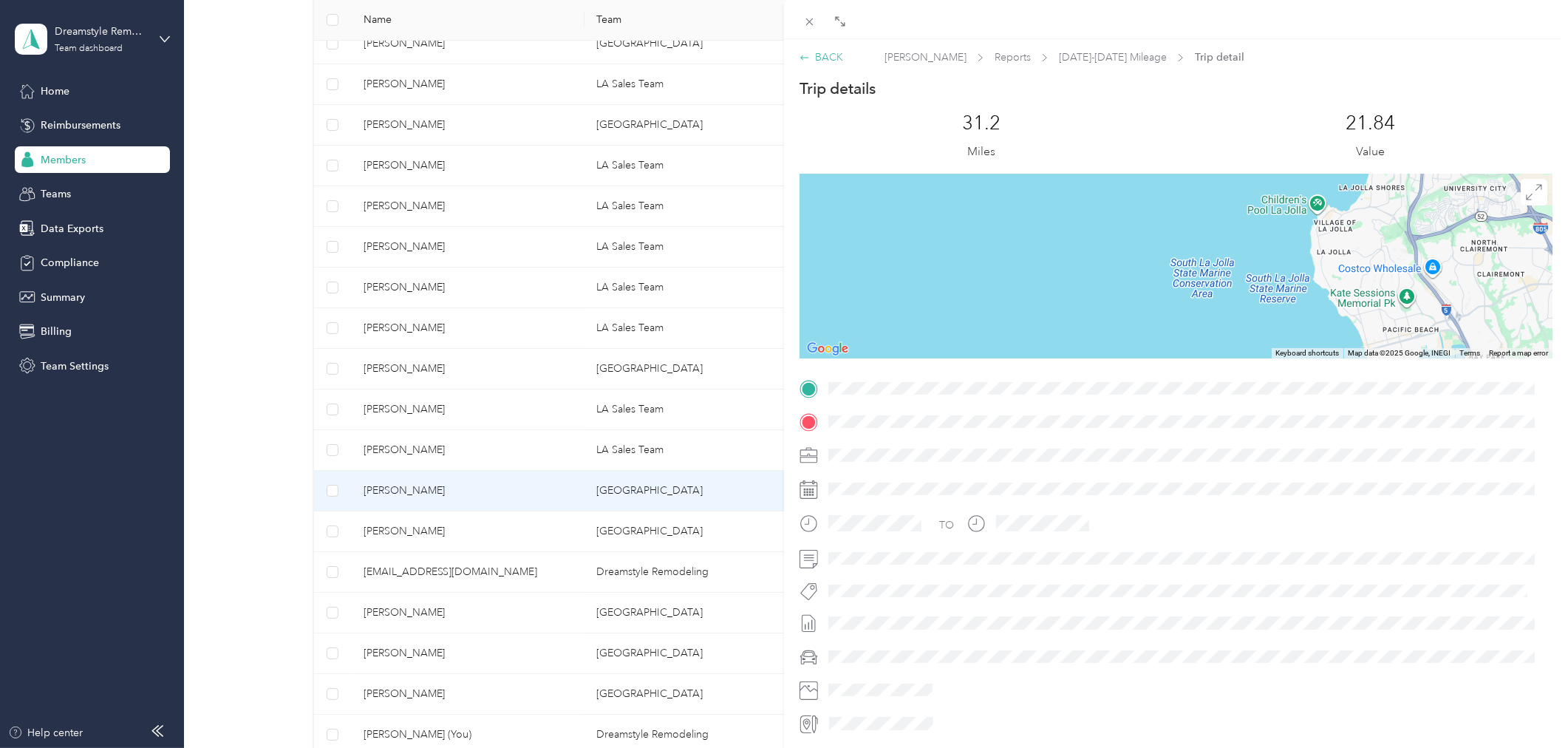
click at [817, 63] on div "BACK" at bounding box center [822, 57] width 43 height 16
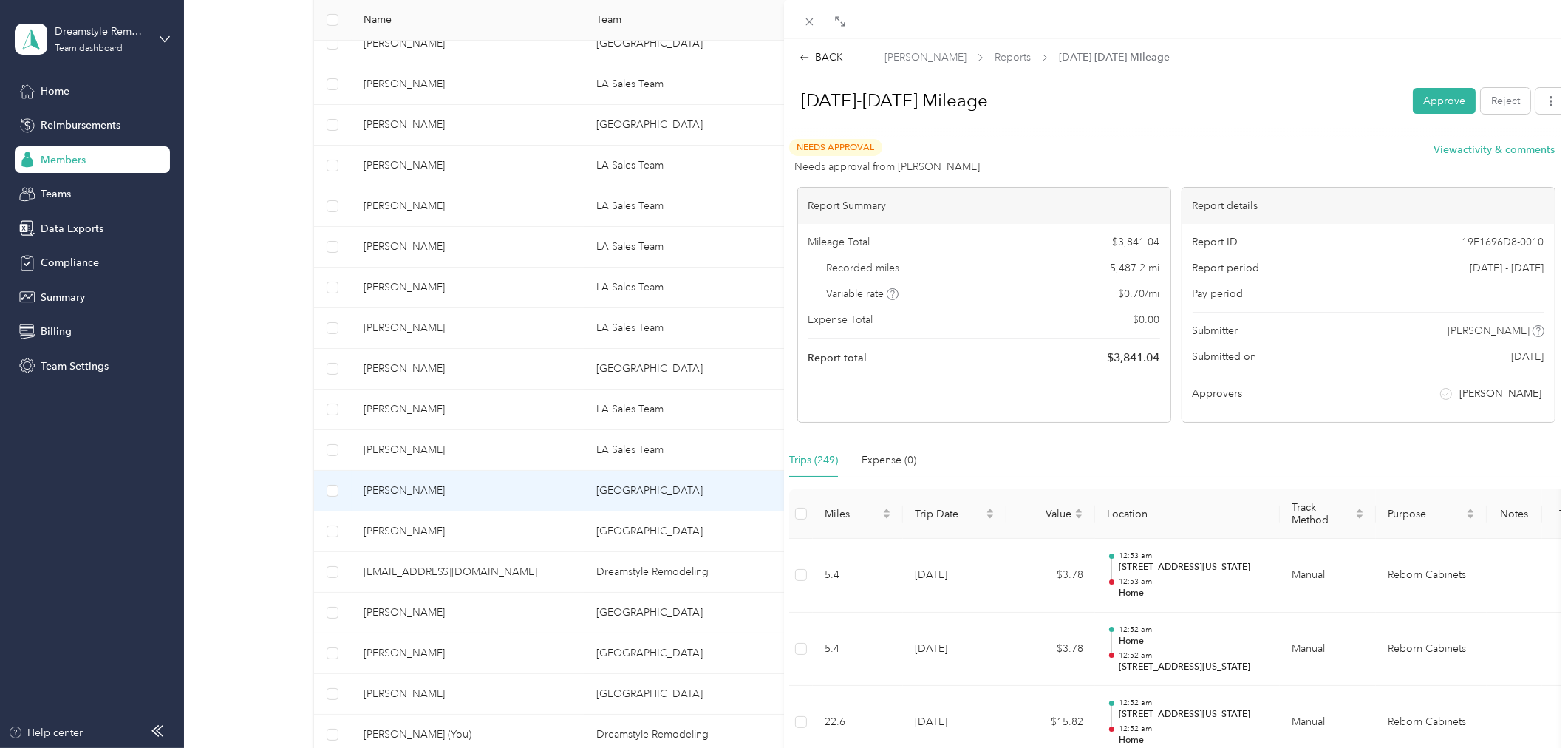
scroll to position [82, 0]
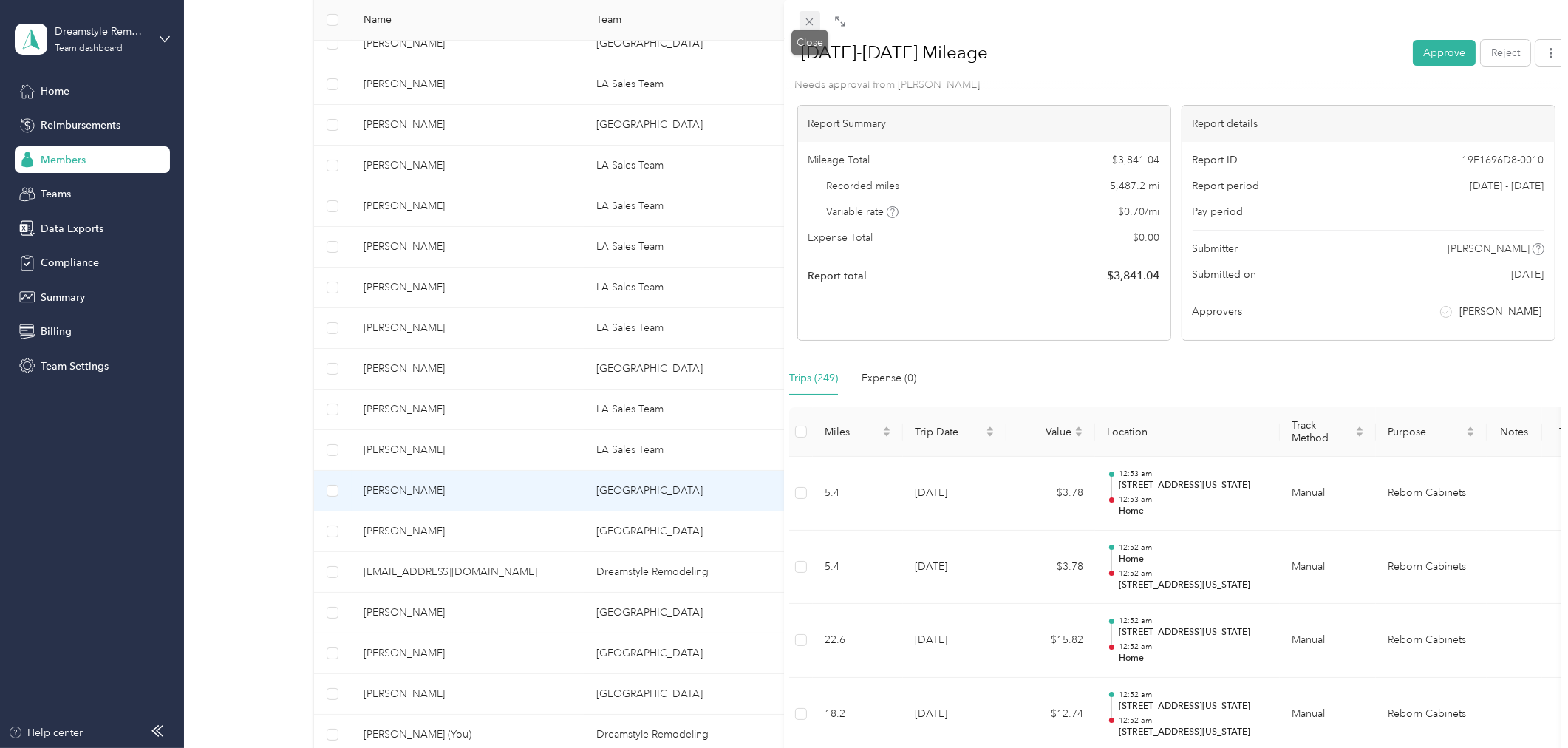
click at [811, 18] on icon at bounding box center [810, 22] width 13 height 13
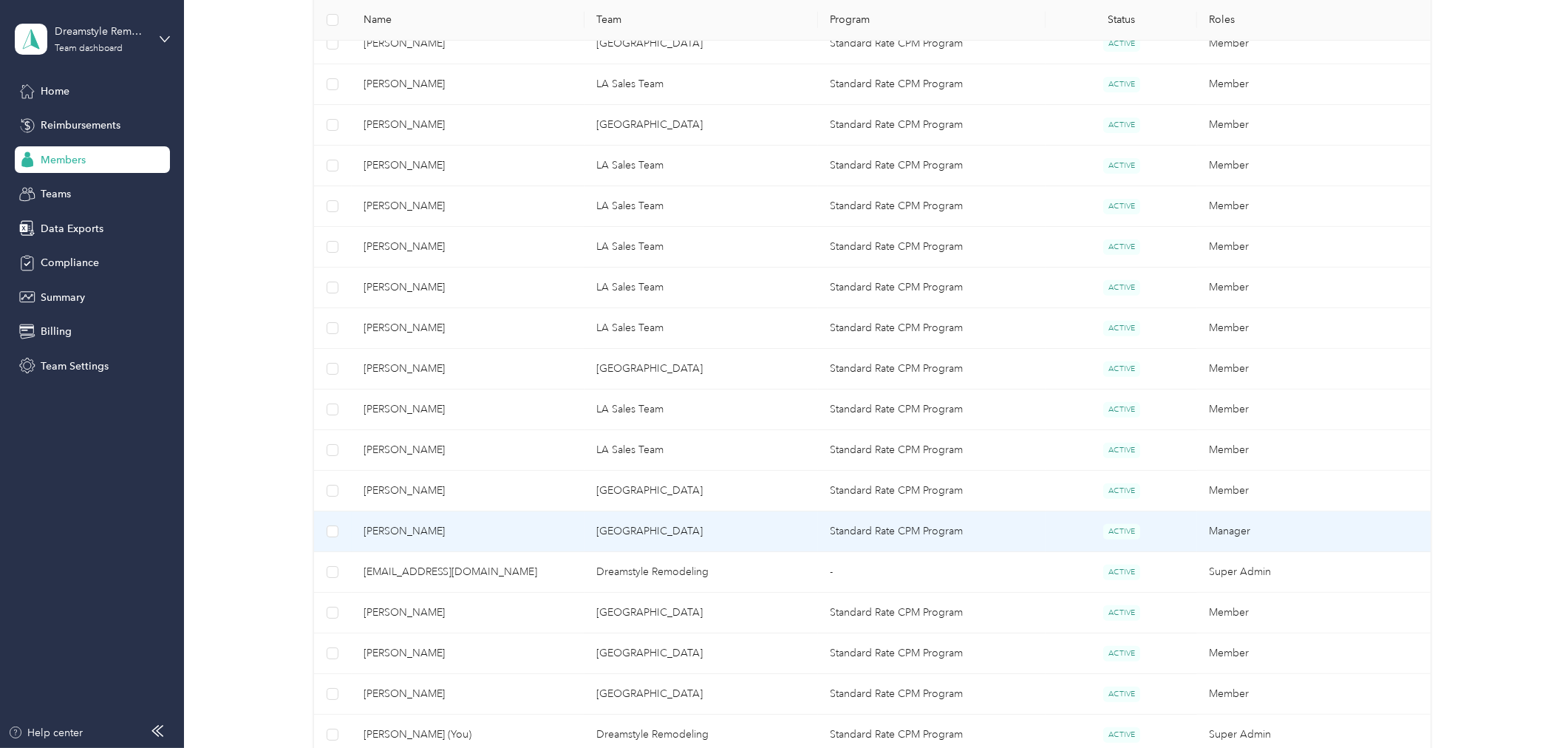
click at [456, 530] on span "Austin Santee" at bounding box center [468, 531] width 210 height 16
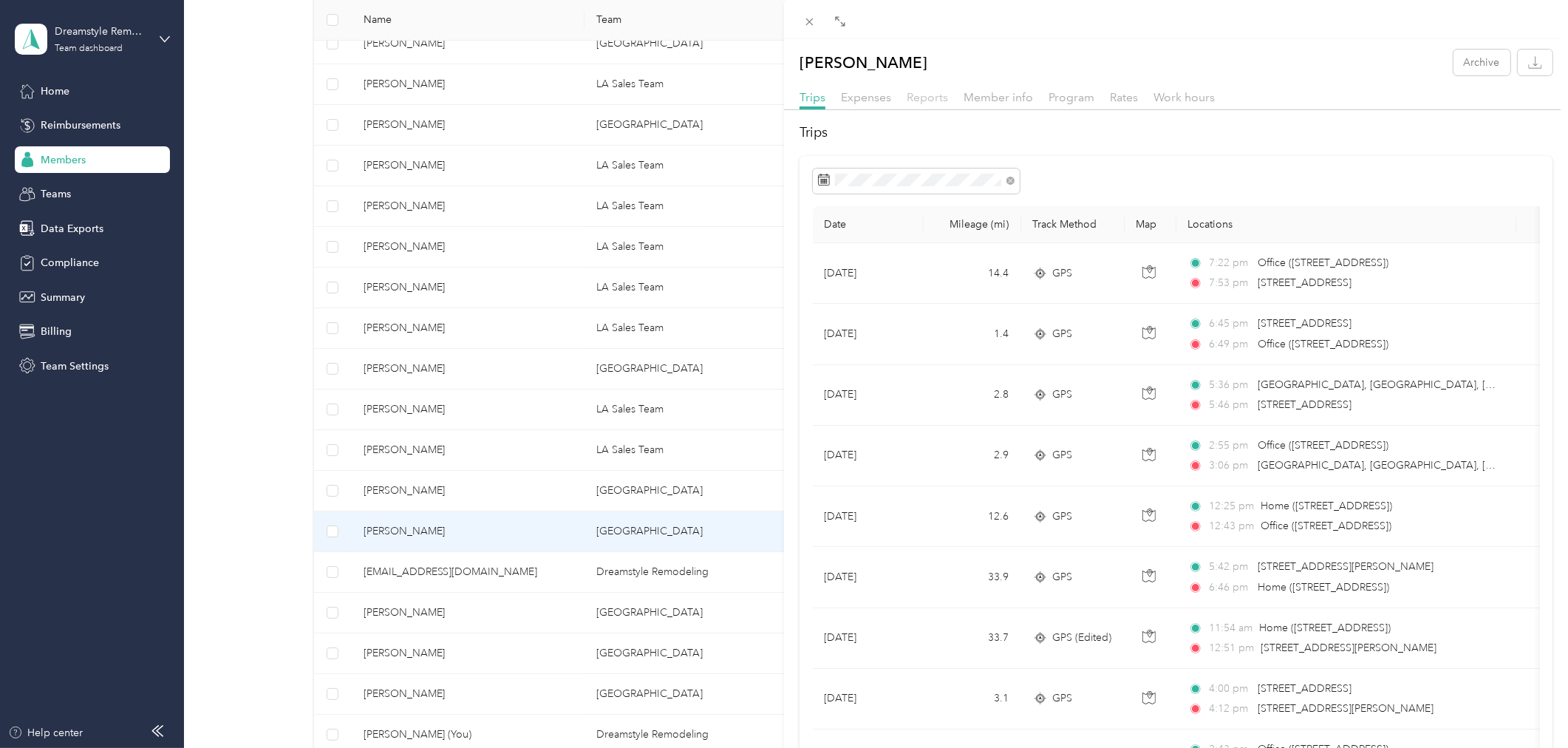
click at [919, 97] on span "Reports" at bounding box center [927, 97] width 42 height 14
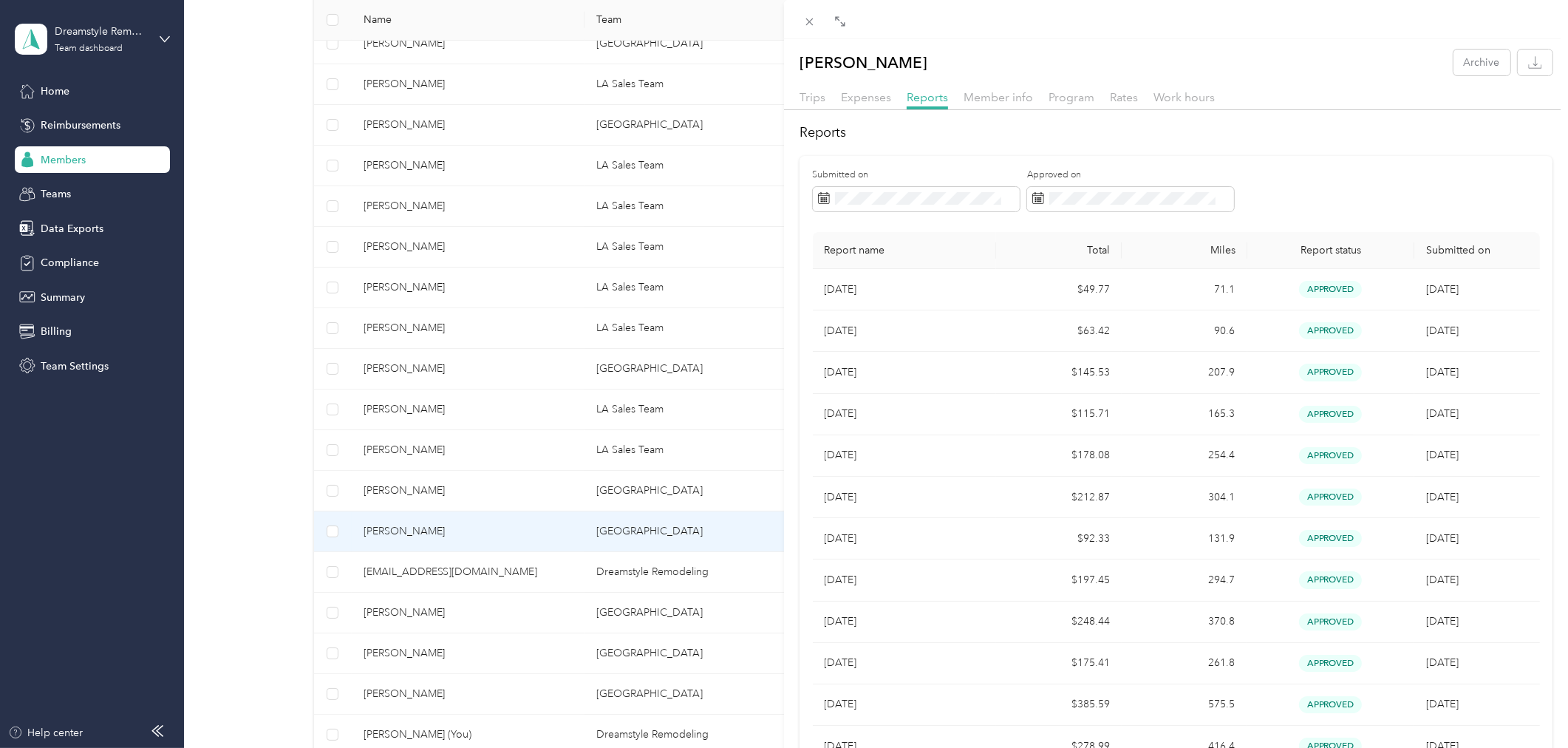
click at [425, 614] on div "Austin Santee Archive Trips Expenses Reports Member info Program Rates Work hou…" at bounding box center [784, 374] width 1568 height 748
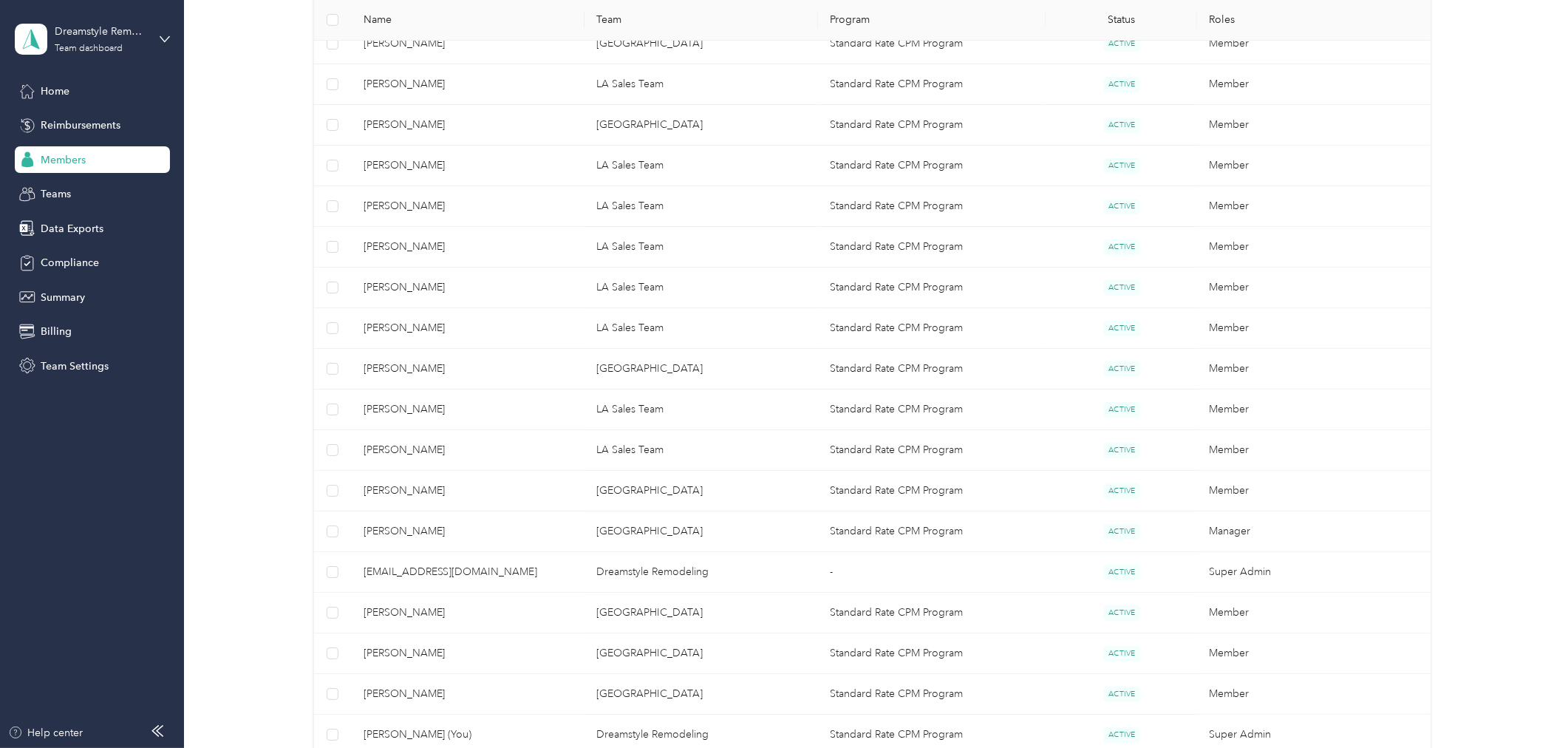
click at [410, 612] on span "Zachary Mitchell" at bounding box center [468, 612] width 210 height 16
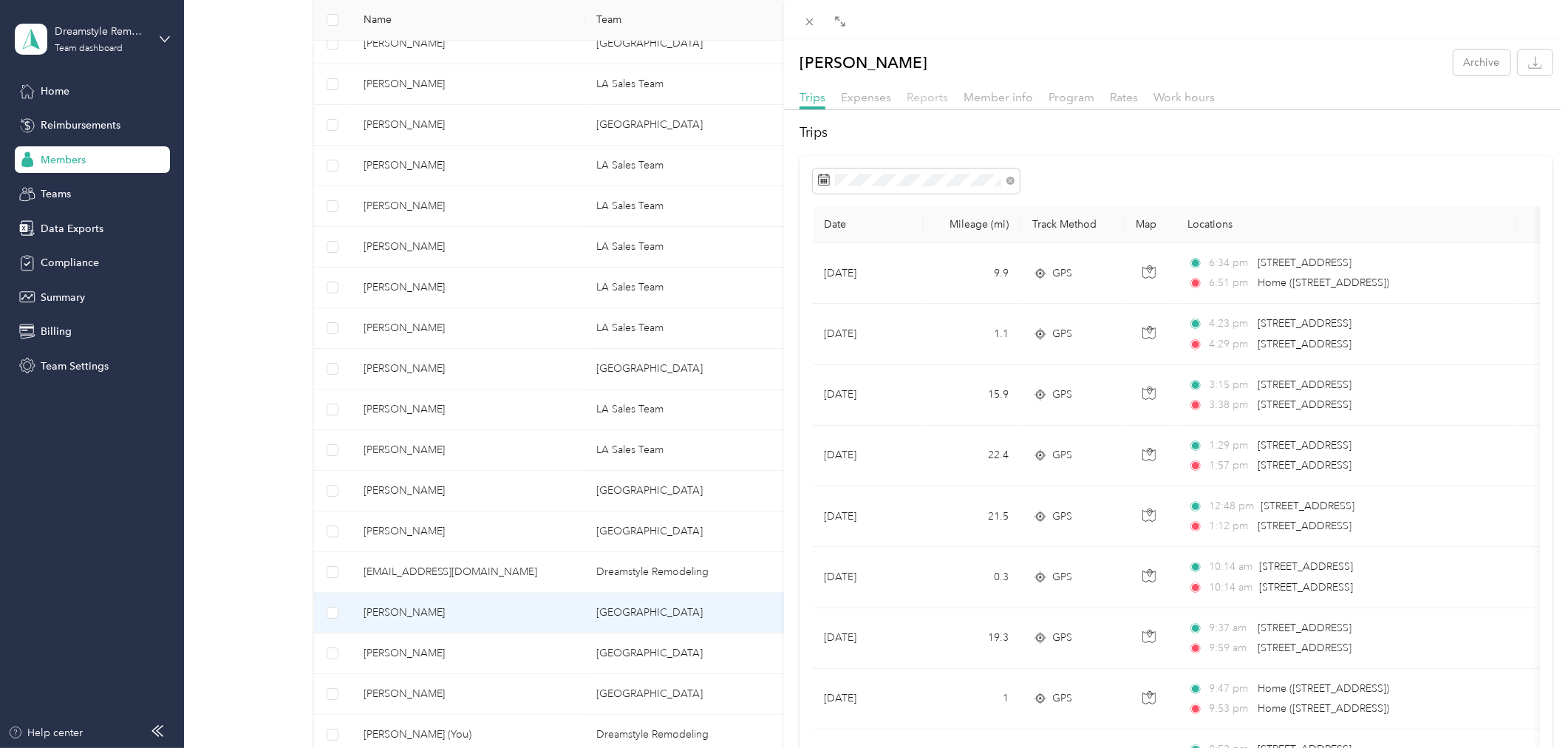
click at [922, 100] on span "Reports" at bounding box center [927, 97] width 42 height 14
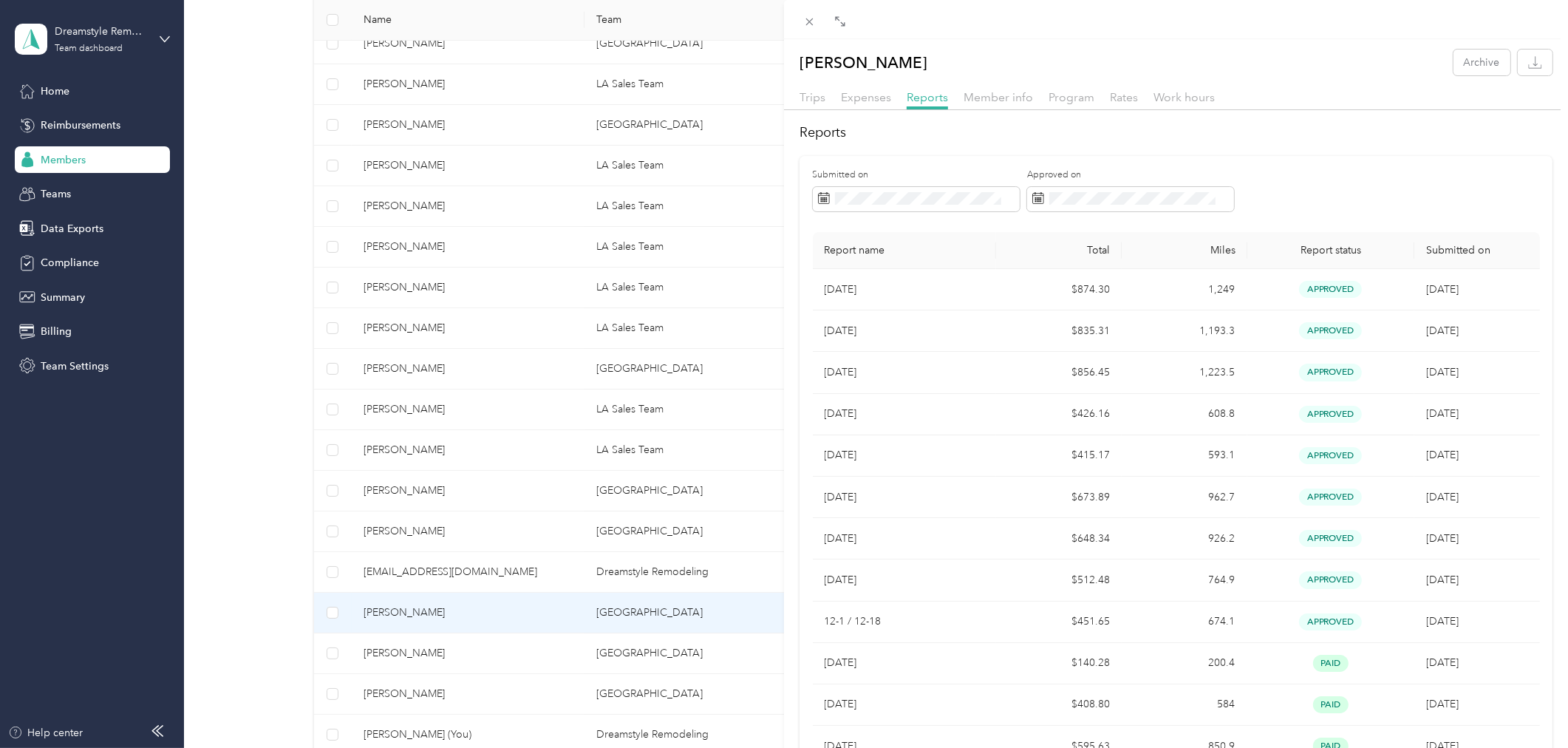
click at [600, 663] on div "Zachary Mitchell Archive Trips Expenses Reports Member info Program Rates Work …" at bounding box center [784, 374] width 1568 height 748
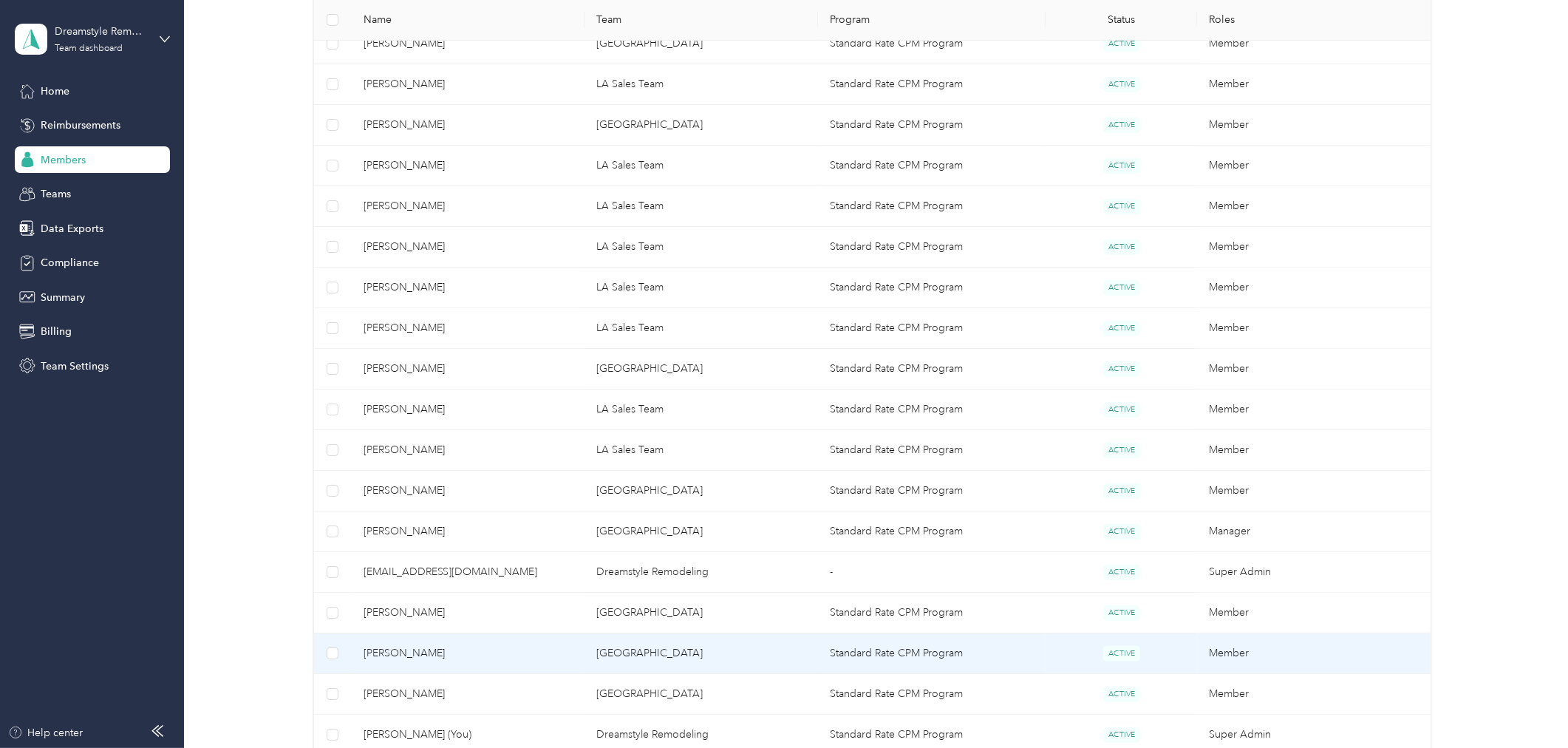
click at [480, 651] on span "David Frandsen" at bounding box center [468, 653] width 210 height 16
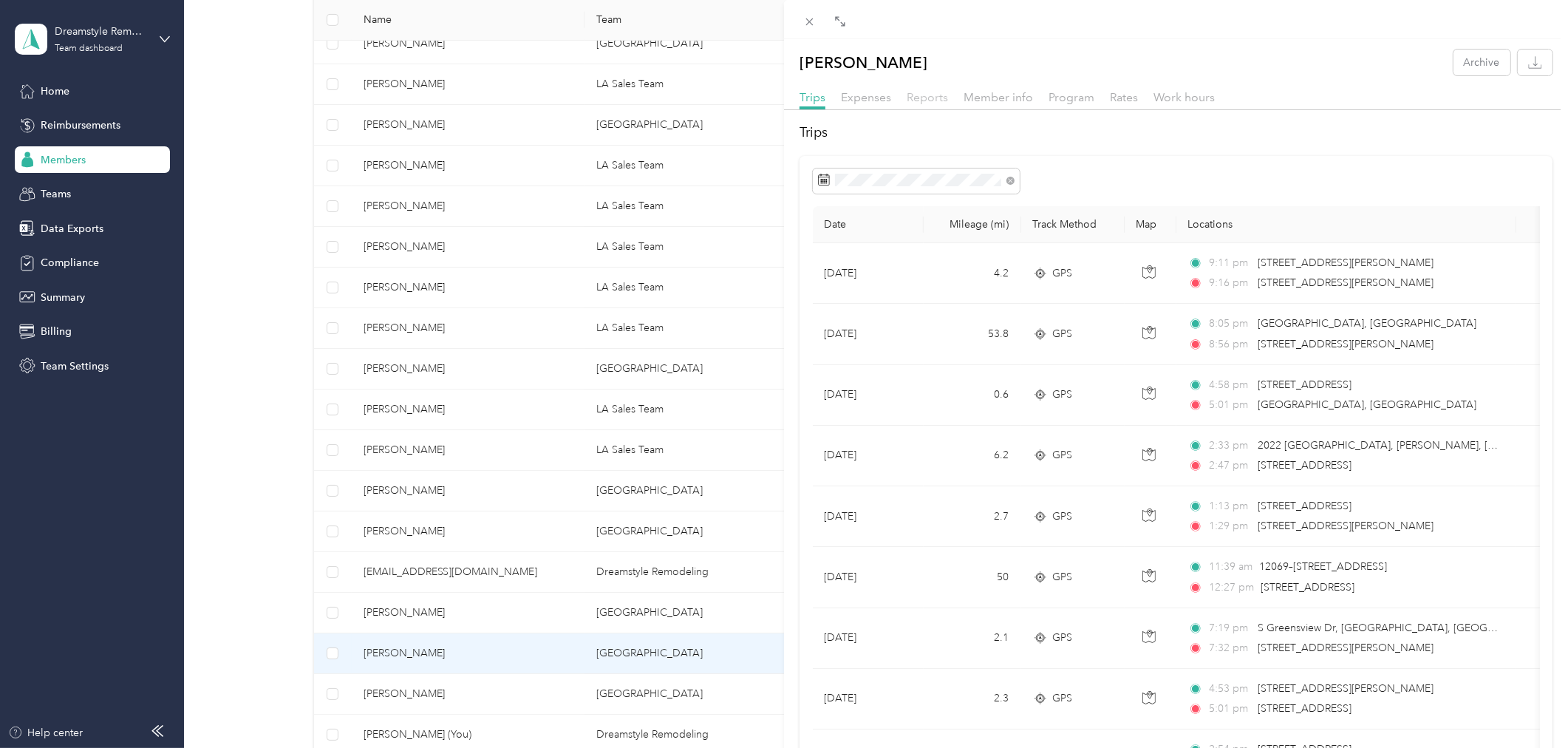
click at [935, 104] on span "Reports" at bounding box center [927, 97] width 42 height 14
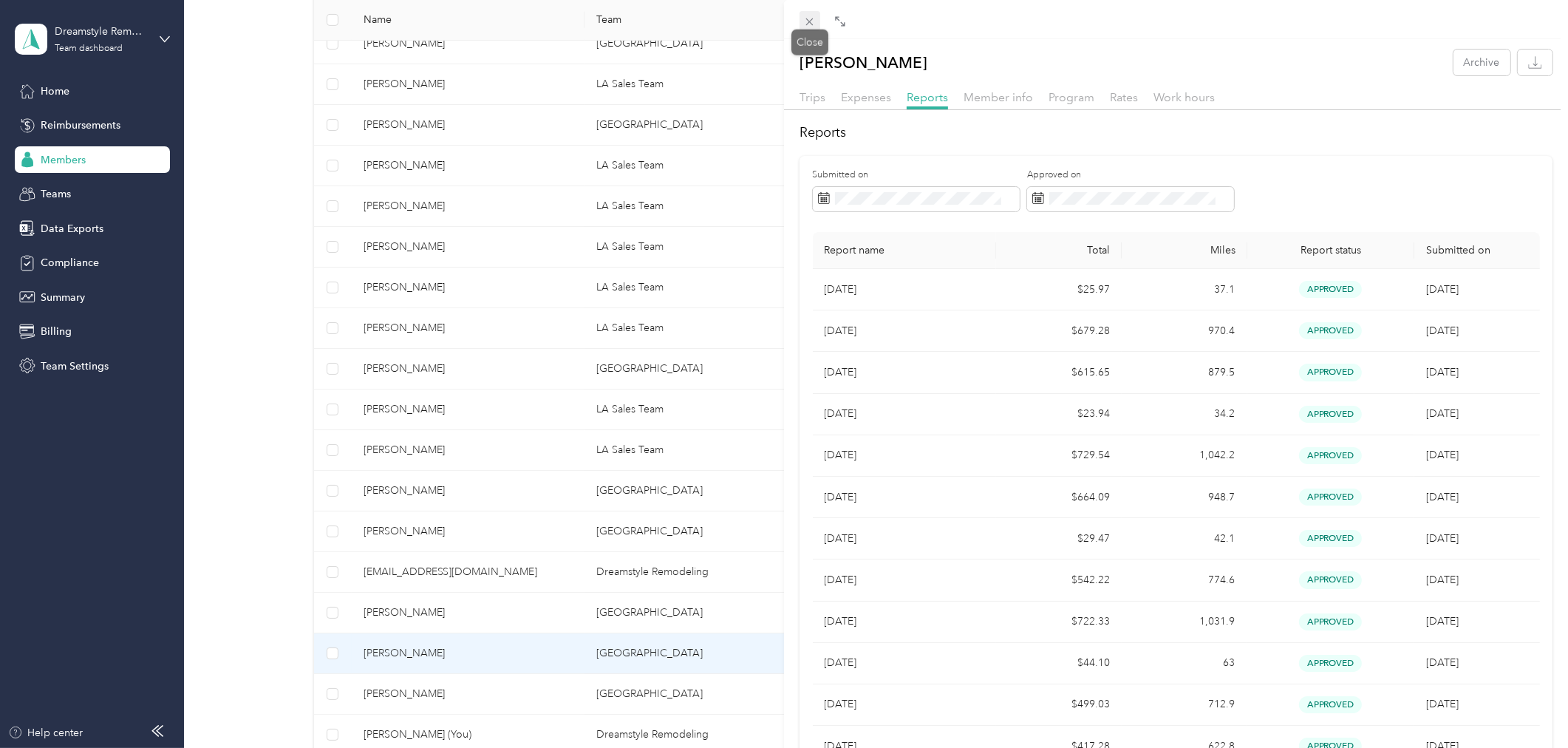
click at [807, 21] on icon at bounding box center [810, 22] width 13 height 13
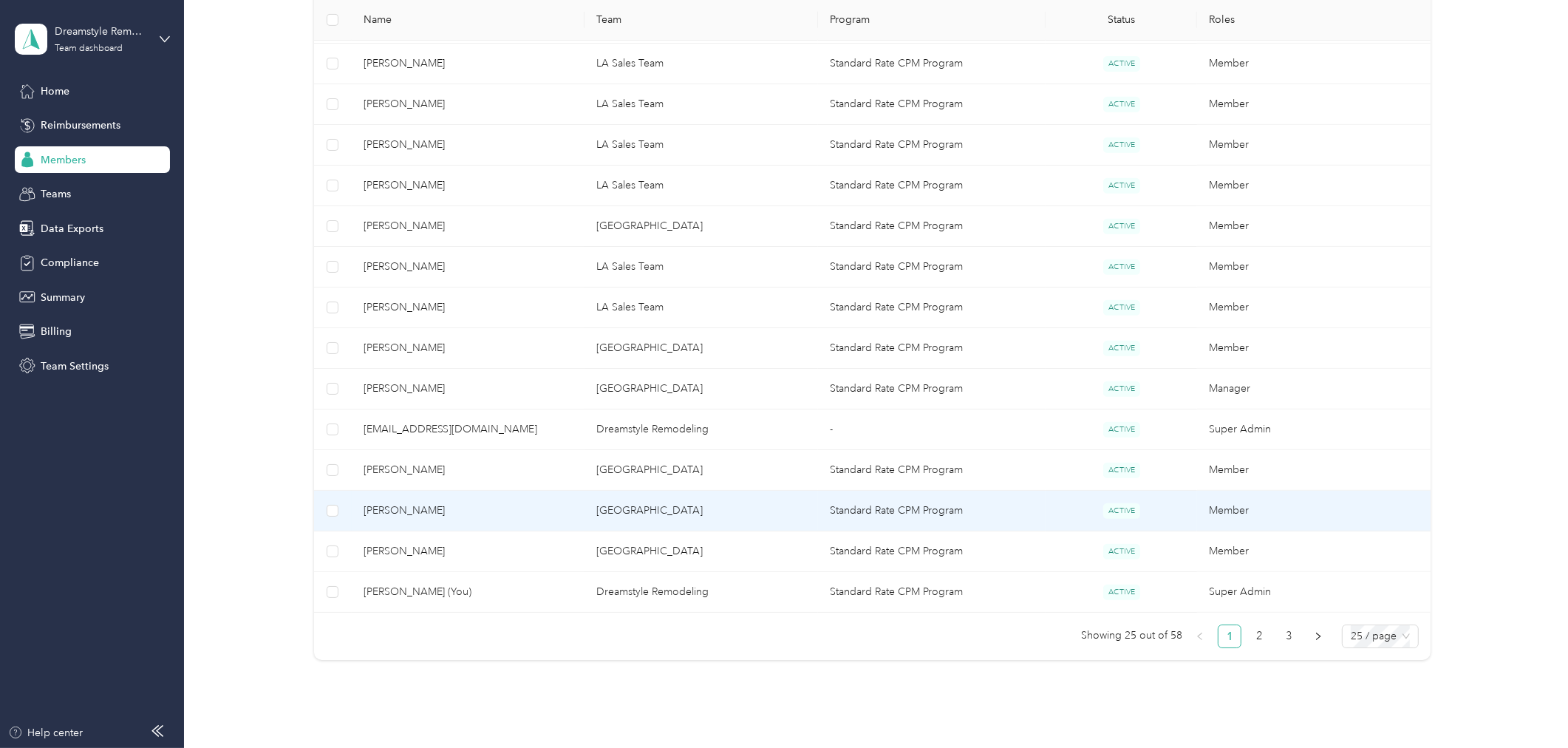
scroll to position [821, 0]
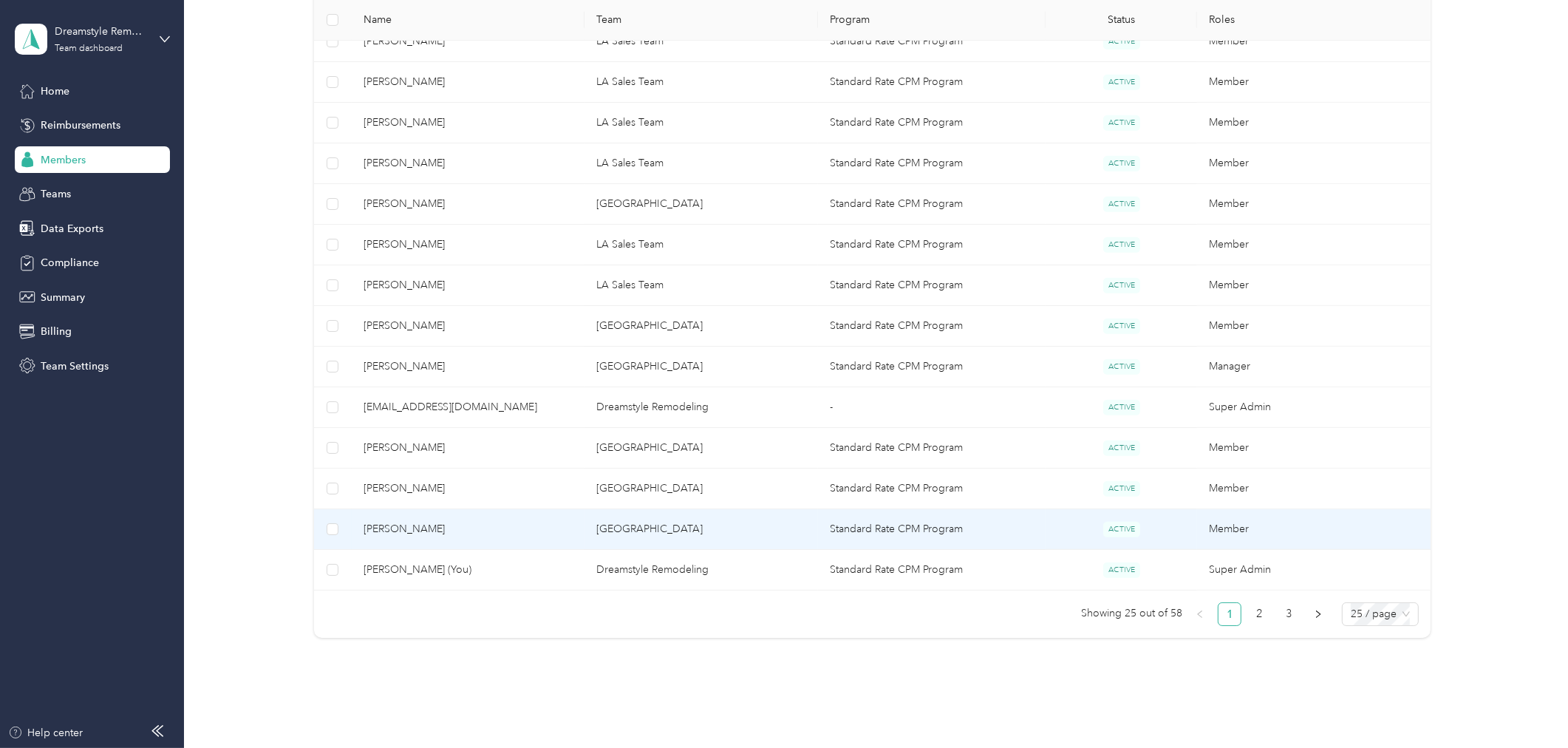
click at [631, 534] on td "San Diego" at bounding box center [701, 529] width 234 height 41
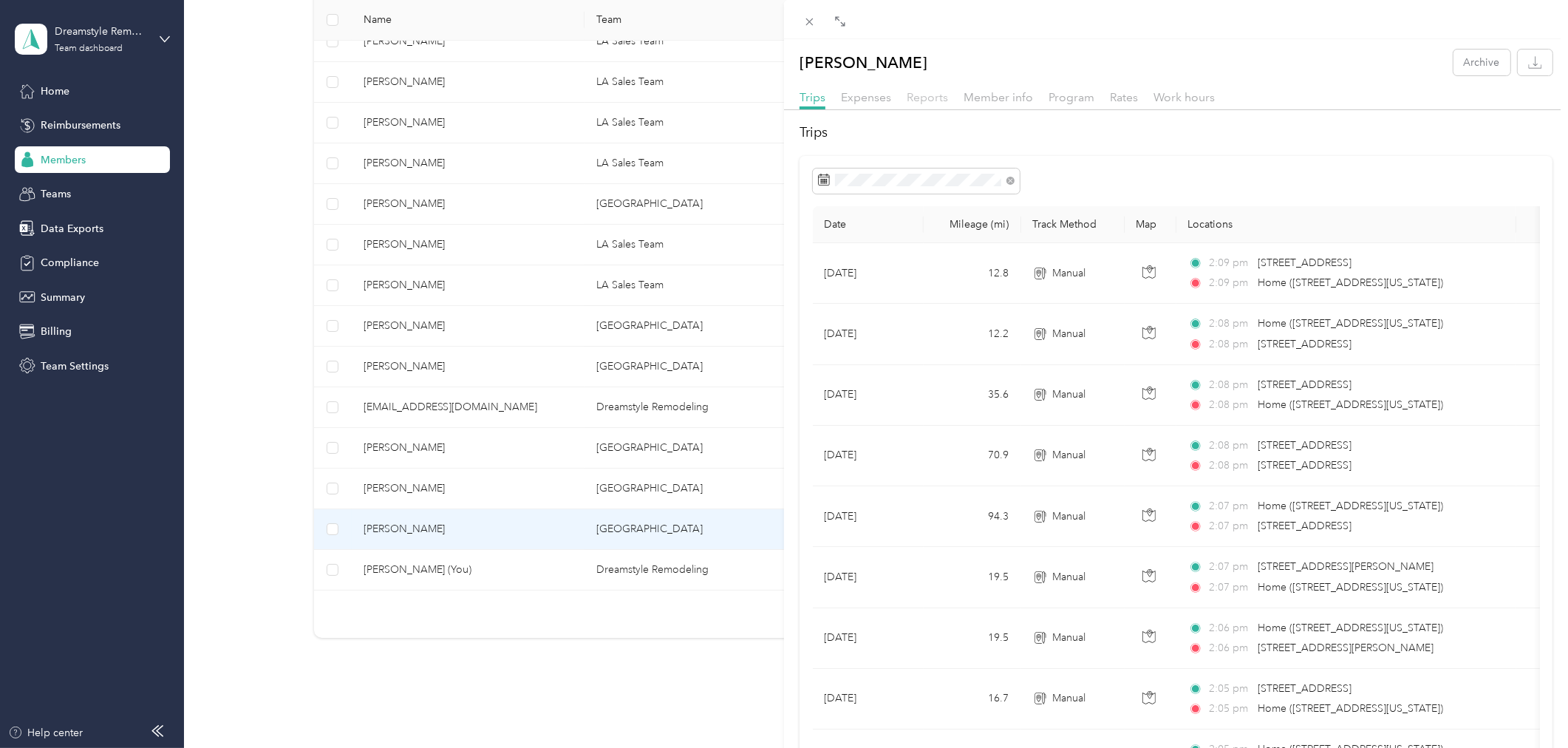
click at [933, 97] on span "Reports" at bounding box center [927, 97] width 42 height 14
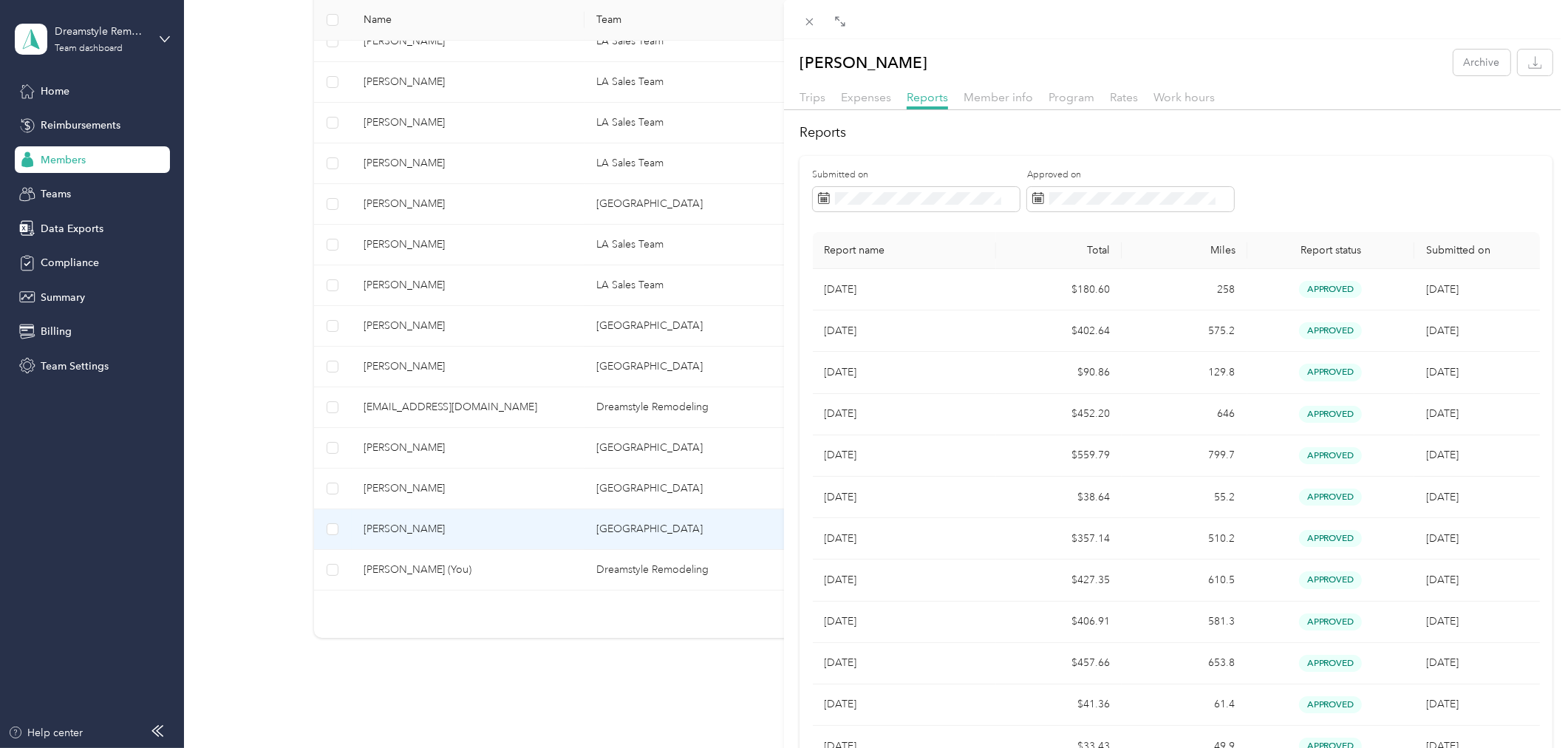
click at [451, 572] on div "Alyssa Ohearn Archive Trips Expenses Reports Member info Program Rates Work hou…" at bounding box center [784, 374] width 1568 height 748
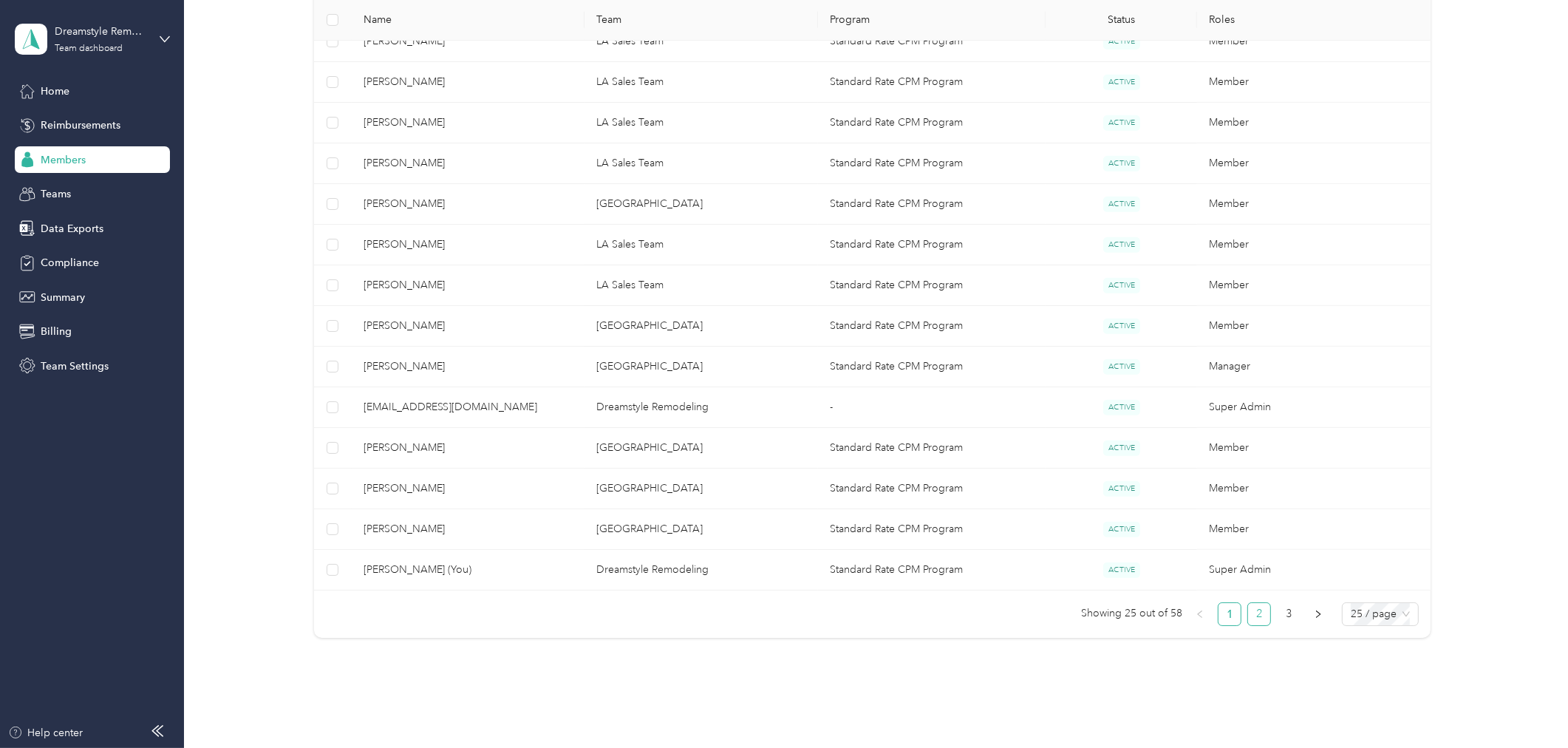
click at [1258, 615] on link "2" at bounding box center [1259, 614] width 22 height 22
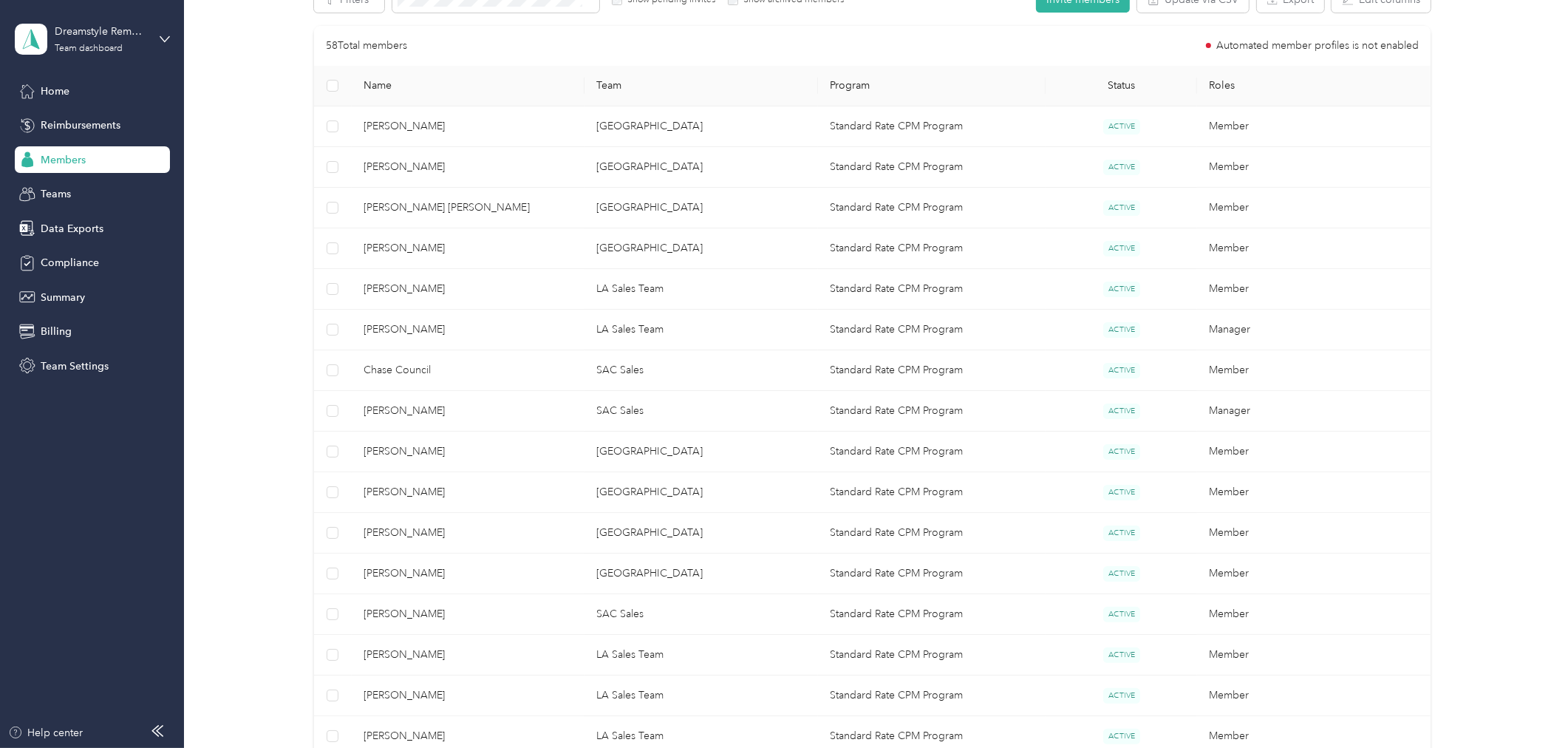
scroll to position [246, 0]
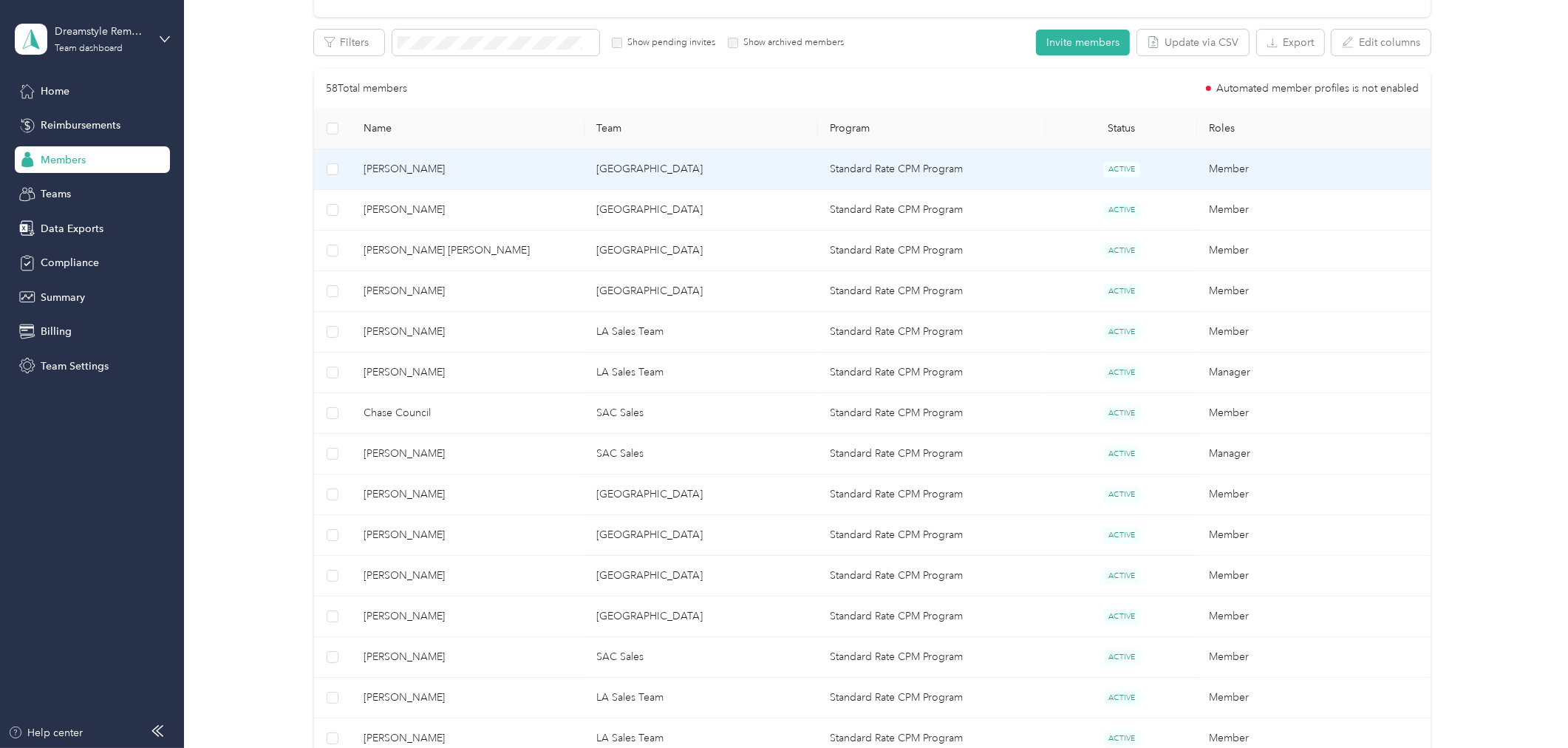
click at [444, 167] on span "Turan Ismayilov" at bounding box center [468, 169] width 210 height 16
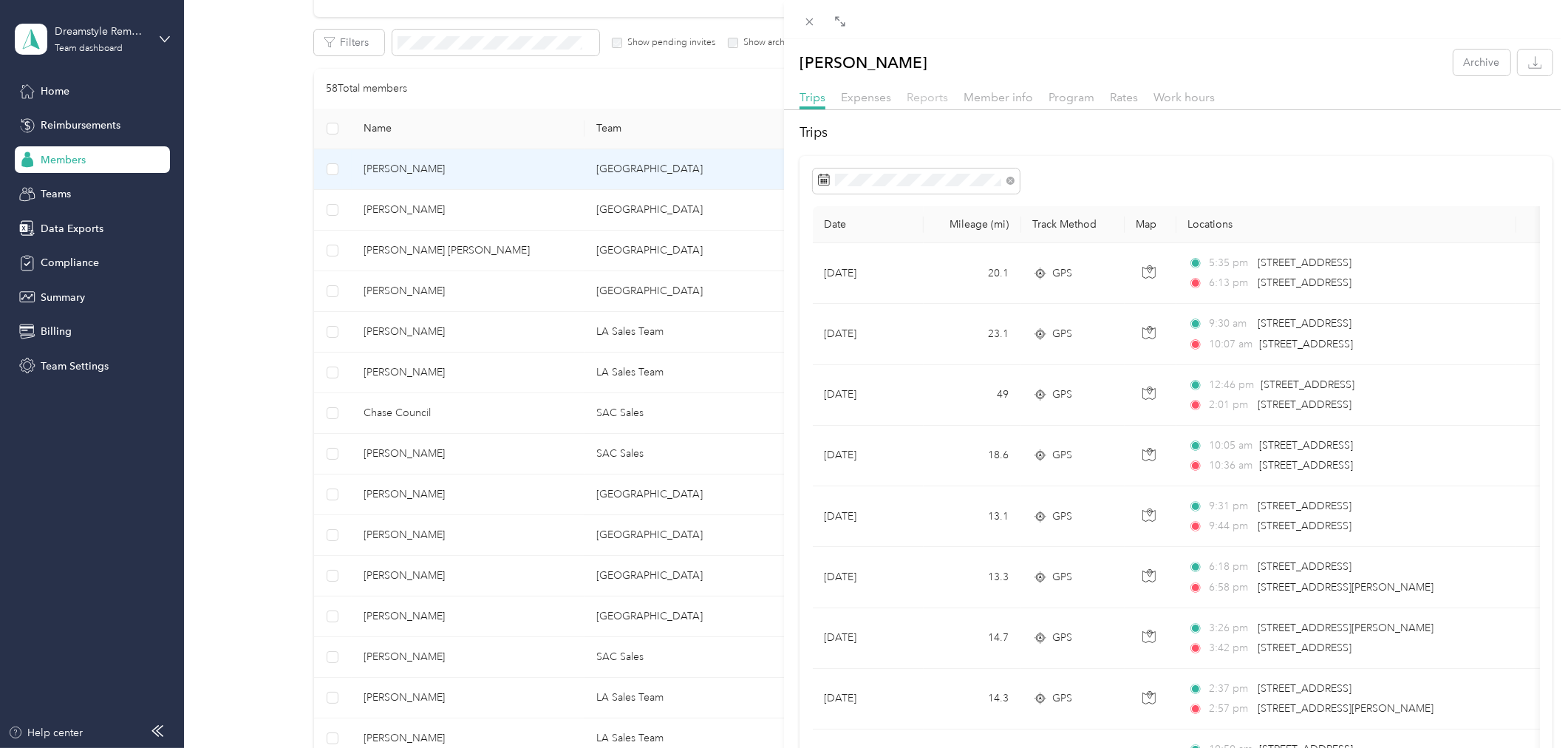
click at [924, 99] on span "Reports" at bounding box center [927, 97] width 42 height 14
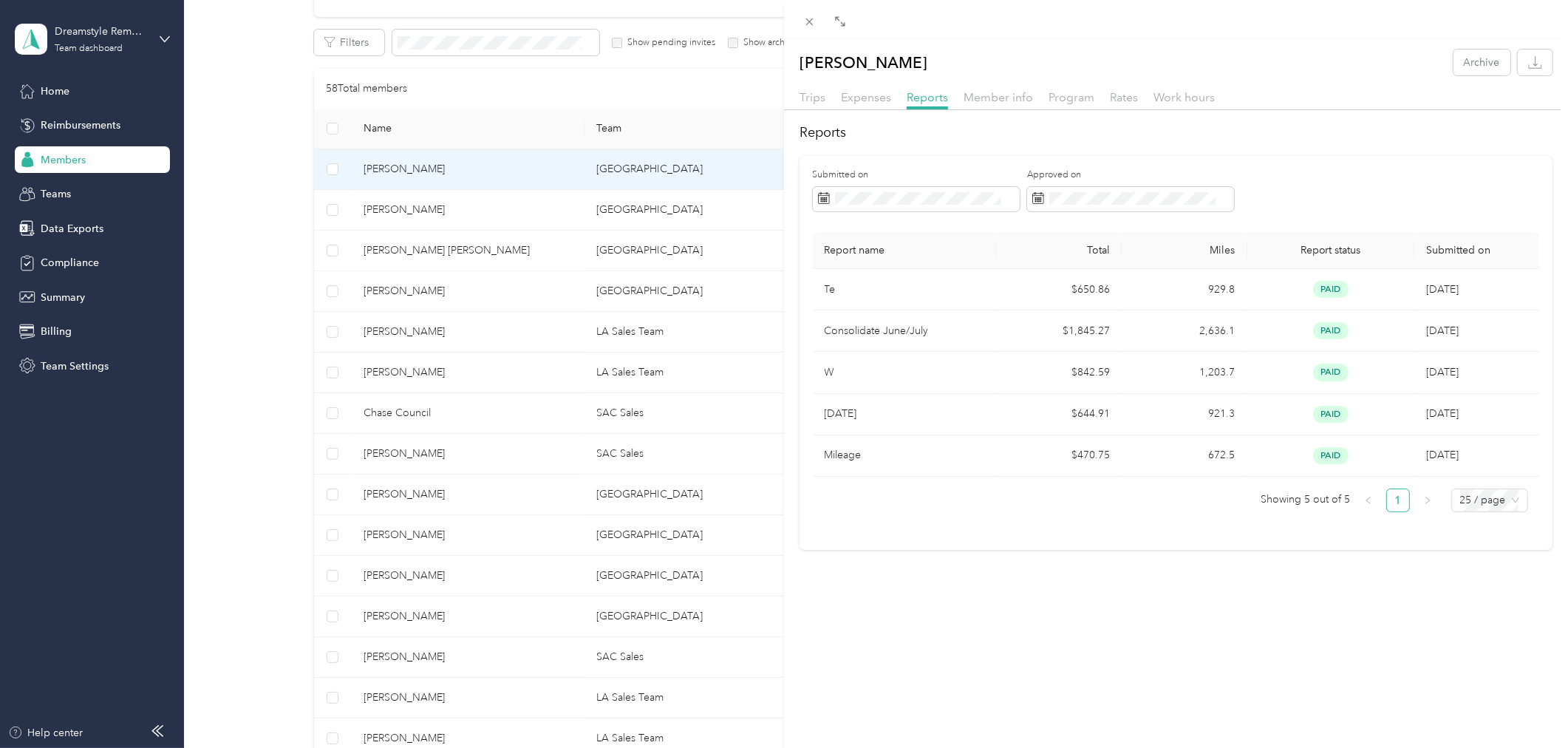
click at [617, 208] on div "Turan Ismayilov Archive Trips Expenses Reports Member info Program Rates Work h…" at bounding box center [784, 374] width 1568 height 748
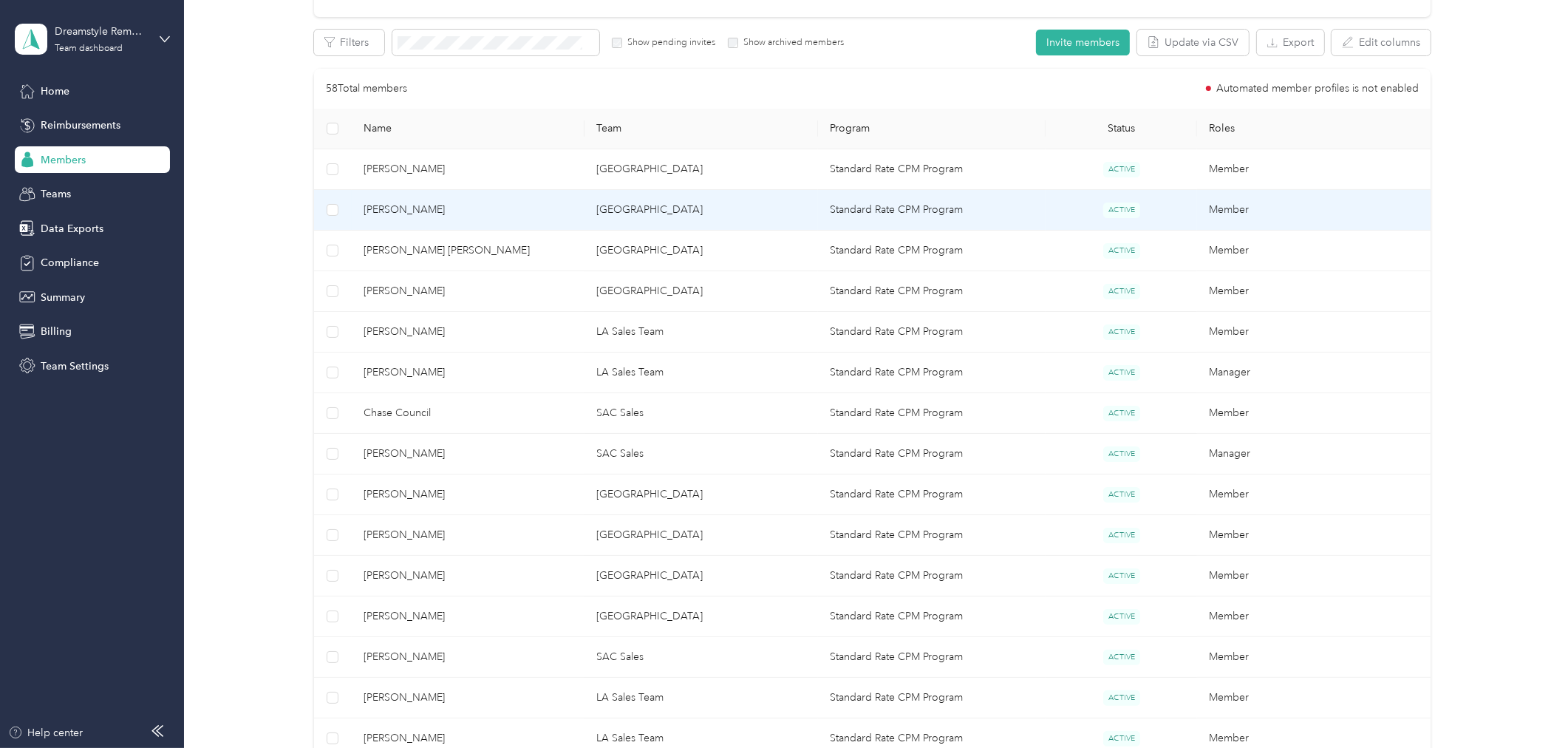
click at [628, 212] on td "San Diego" at bounding box center [701, 210] width 234 height 41
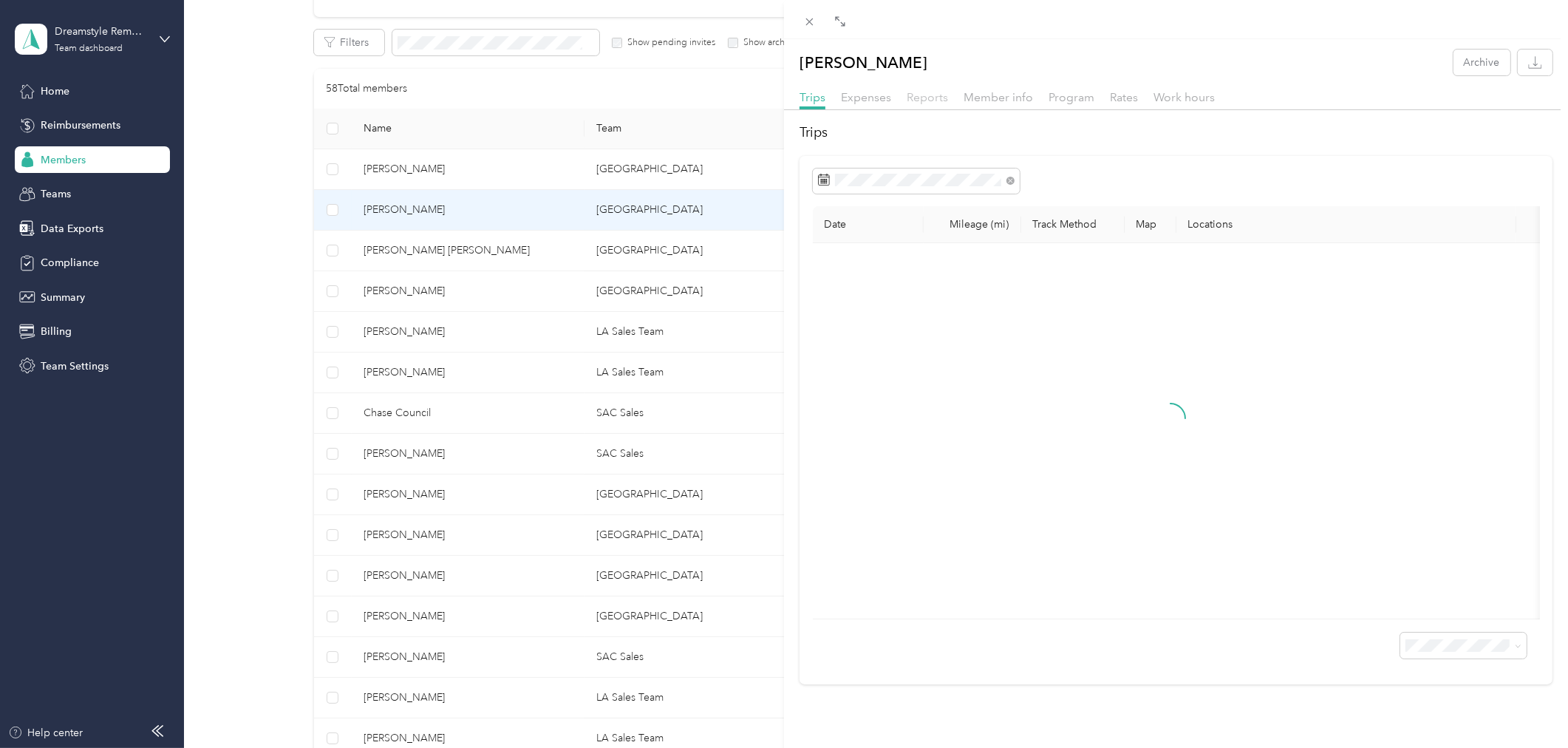
click at [927, 98] on span "Reports" at bounding box center [927, 97] width 42 height 14
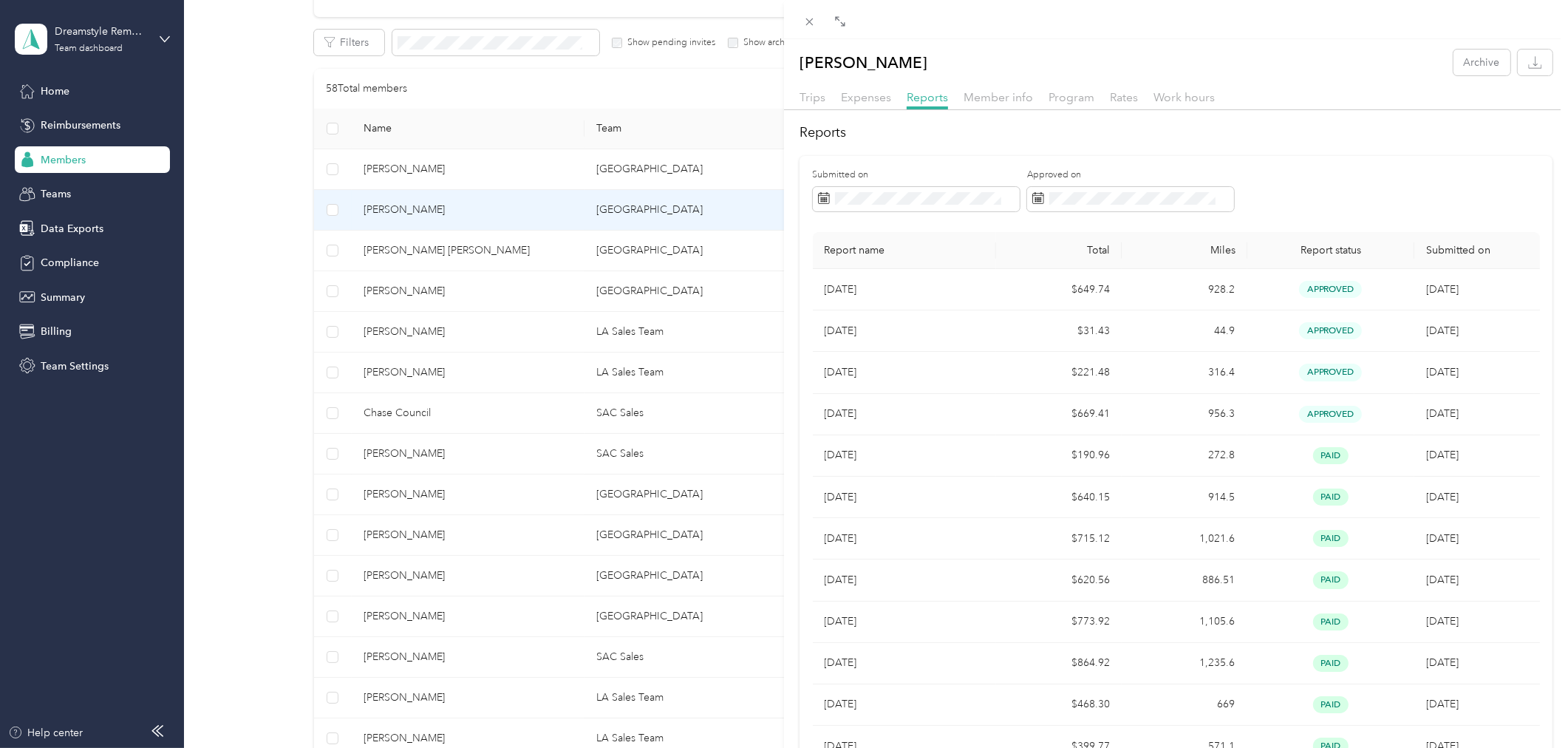
click at [506, 239] on div "Christopher Diaz Archive Trips Expenses Reports Member info Program Rates Work …" at bounding box center [784, 374] width 1568 height 748
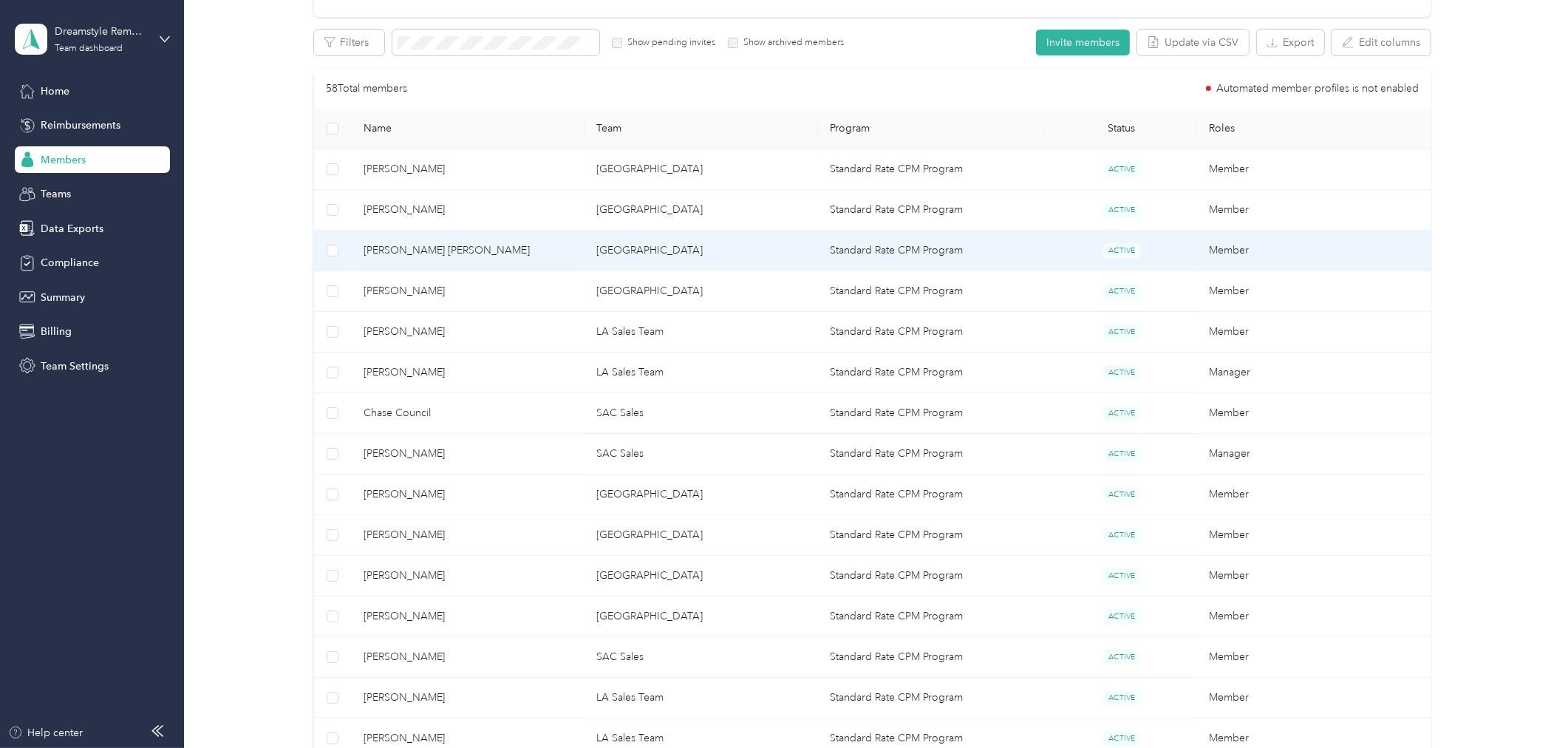
click at [445, 249] on span "[PERSON_NAME] [PERSON_NAME]" at bounding box center [468, 250] width 210 height 16
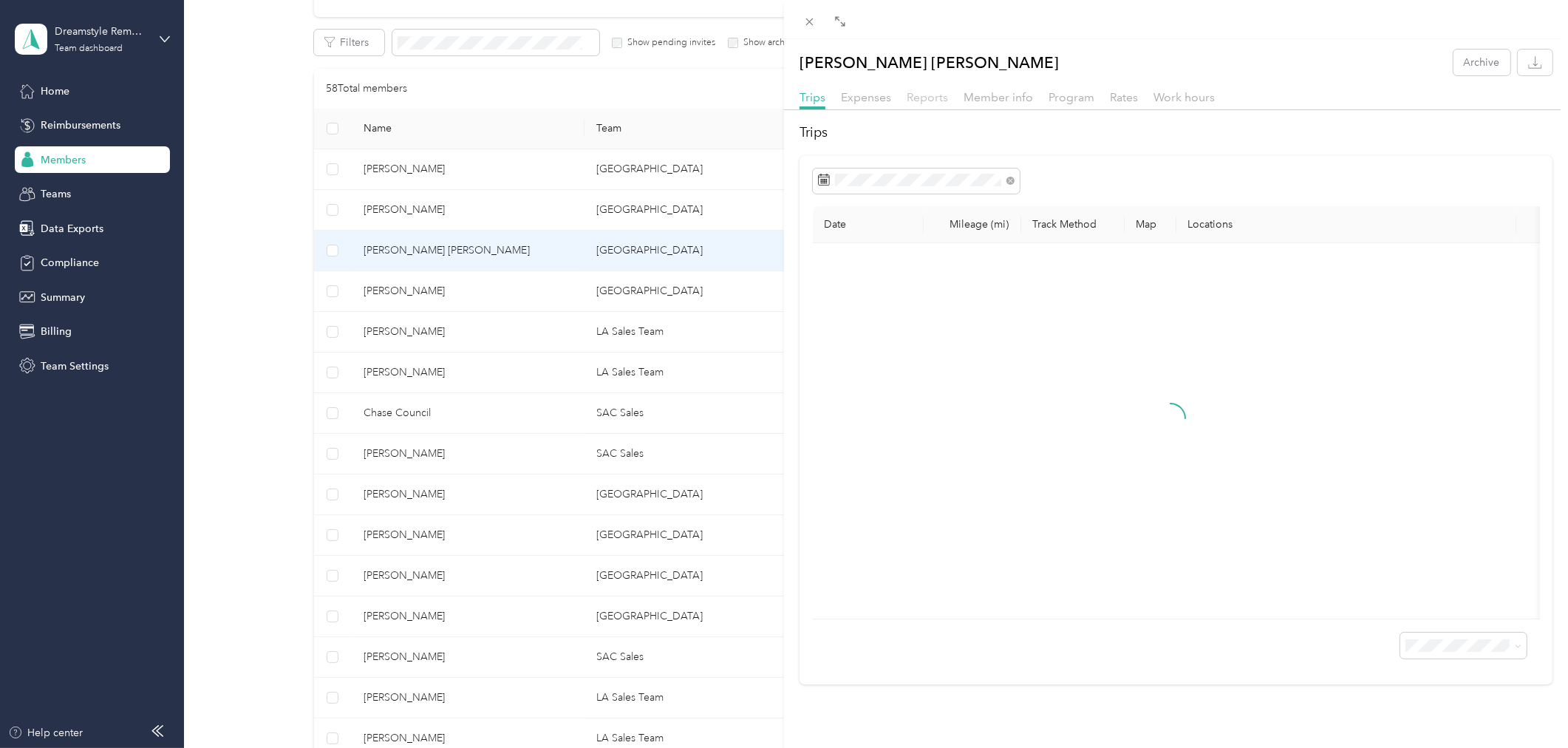
click at [933, 101] on span "Reports" at bounding box center [927, 97] width 42 height 14
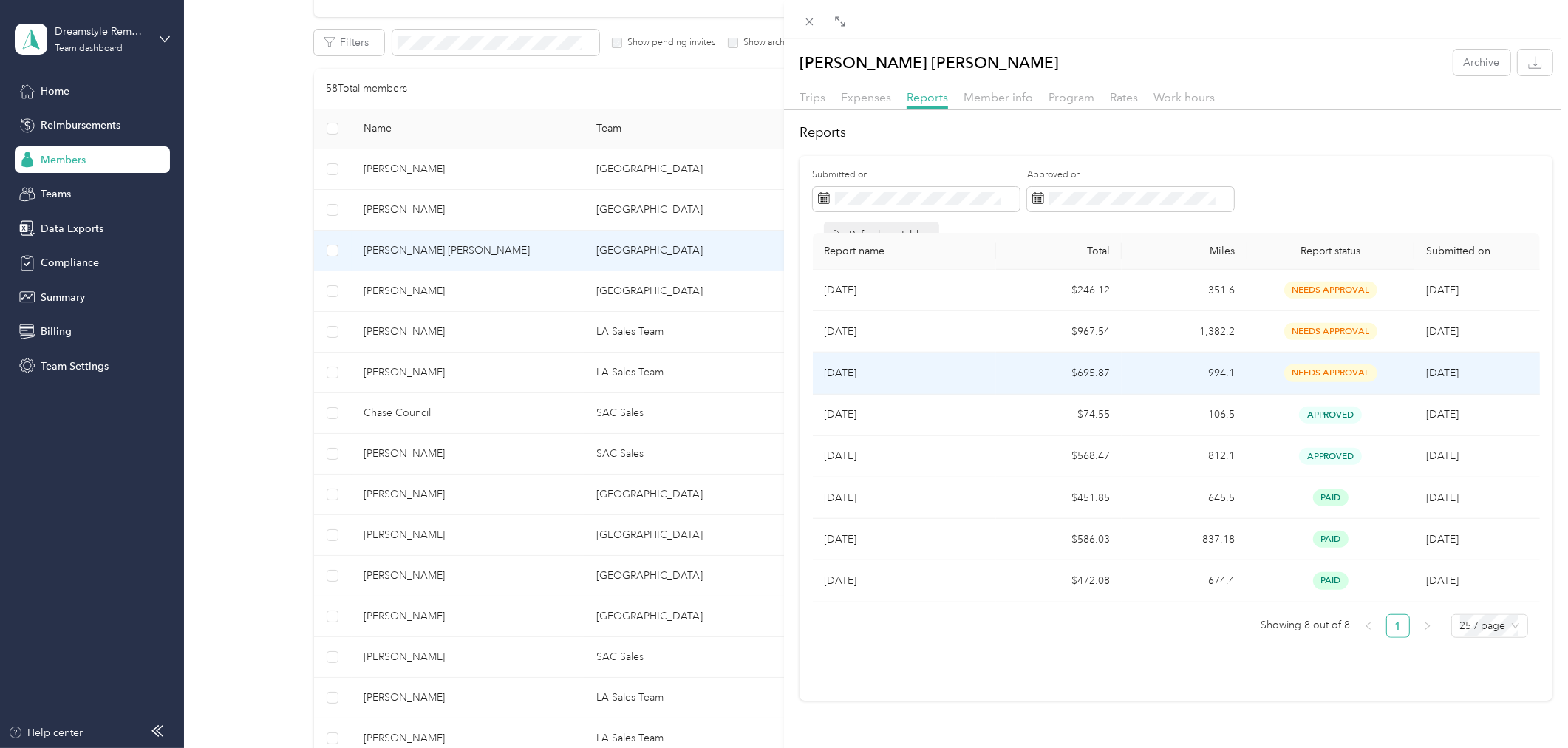
click at [929, 375] on p "[DATE]" at bounding box center [905, 373] width 160 height 16
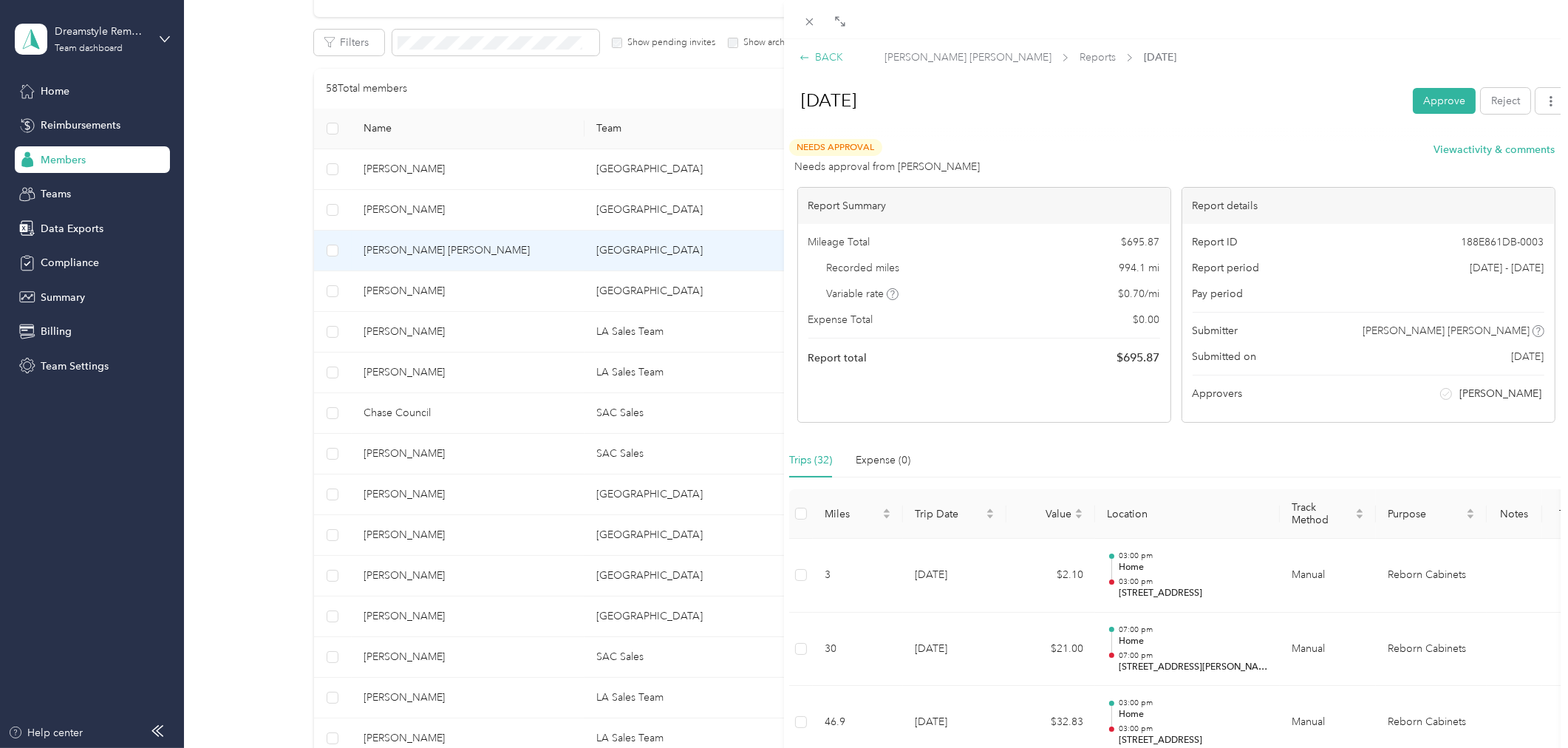
click at [833, 56] on div "BACK" at bounding box center [822, 57] width 43 height 16
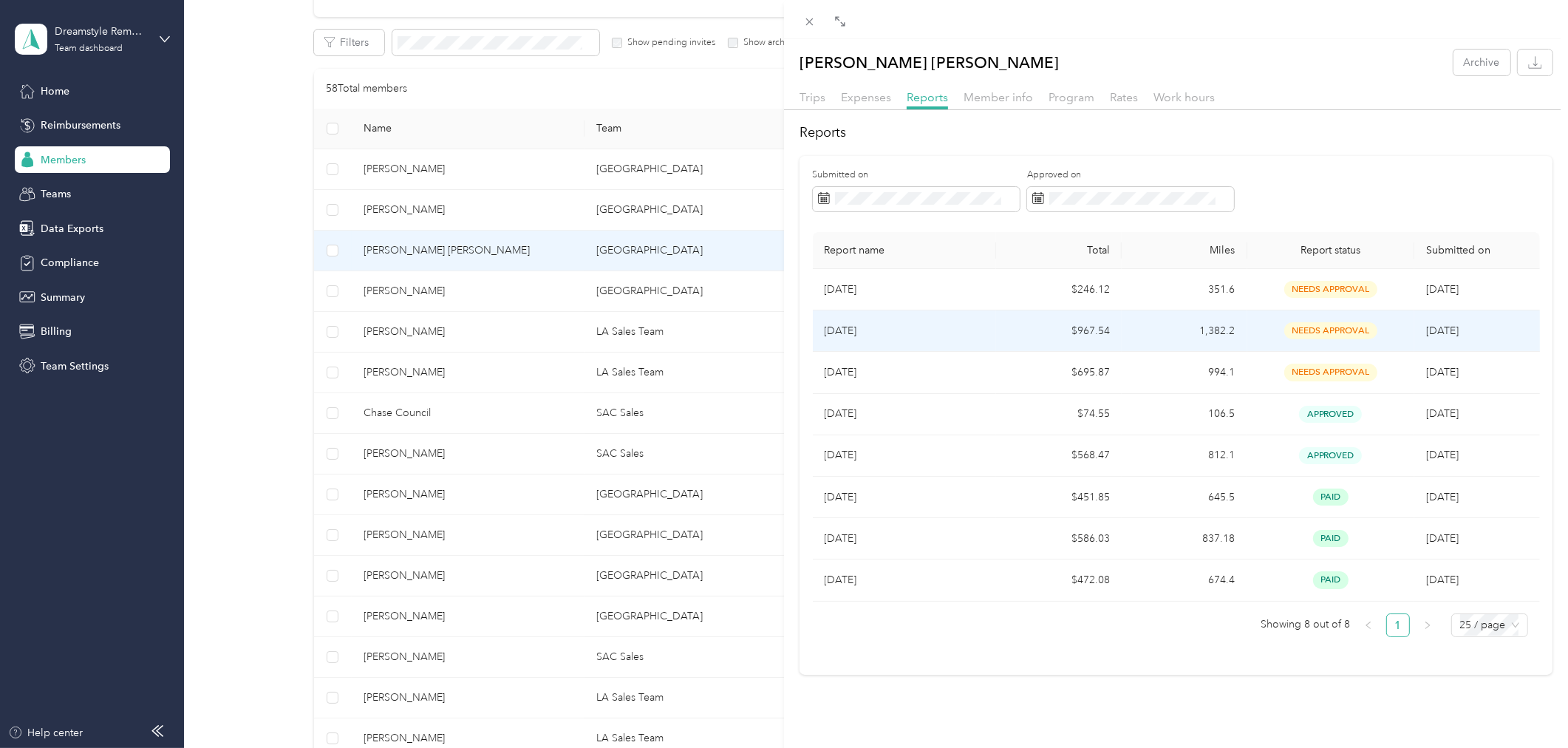
click at [976, 328] on p "[DATE]" at bounding box center [905, 330] width 160 height 16
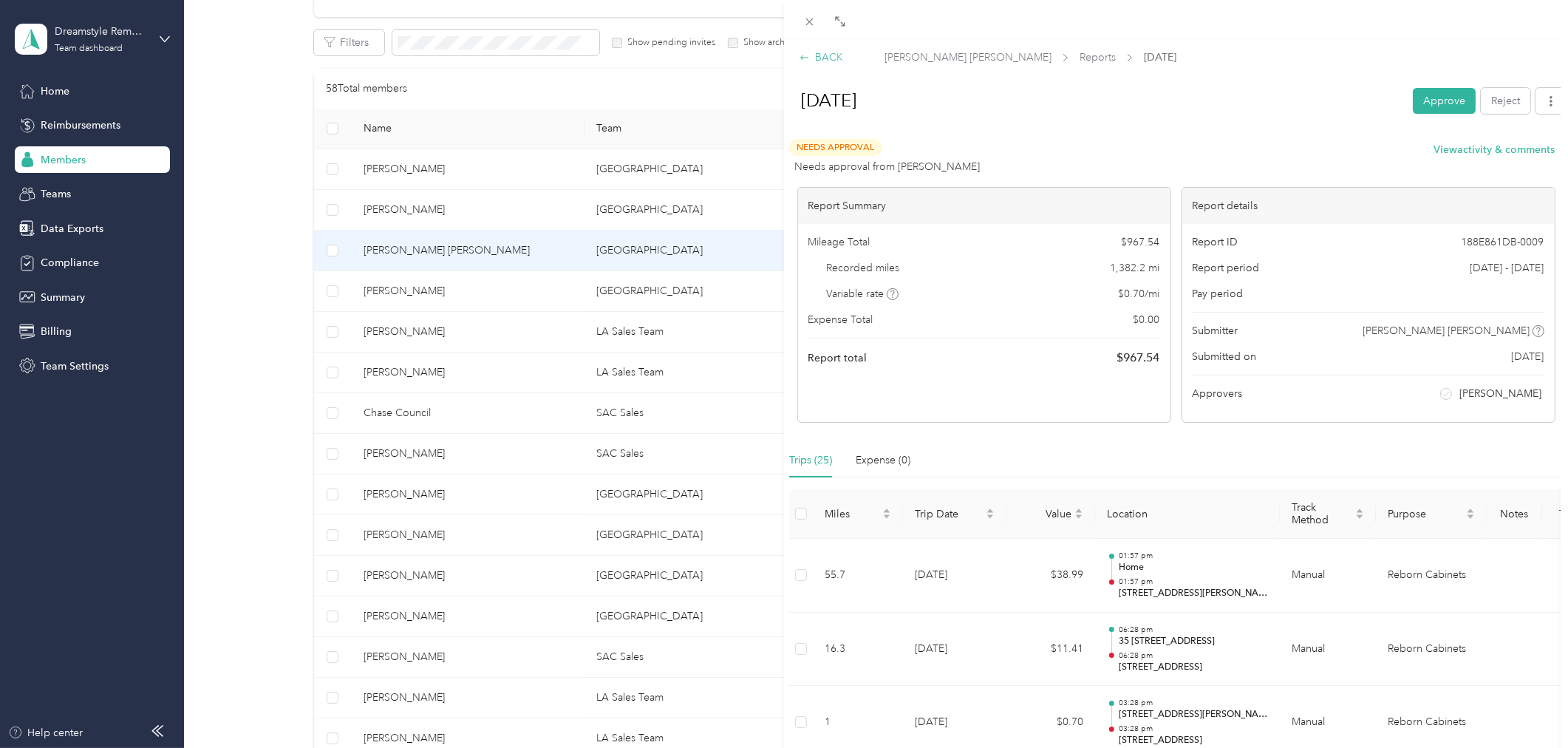
click at [833, 54] on div "BACK" at bounding box center [822, 57] width 43 height 16
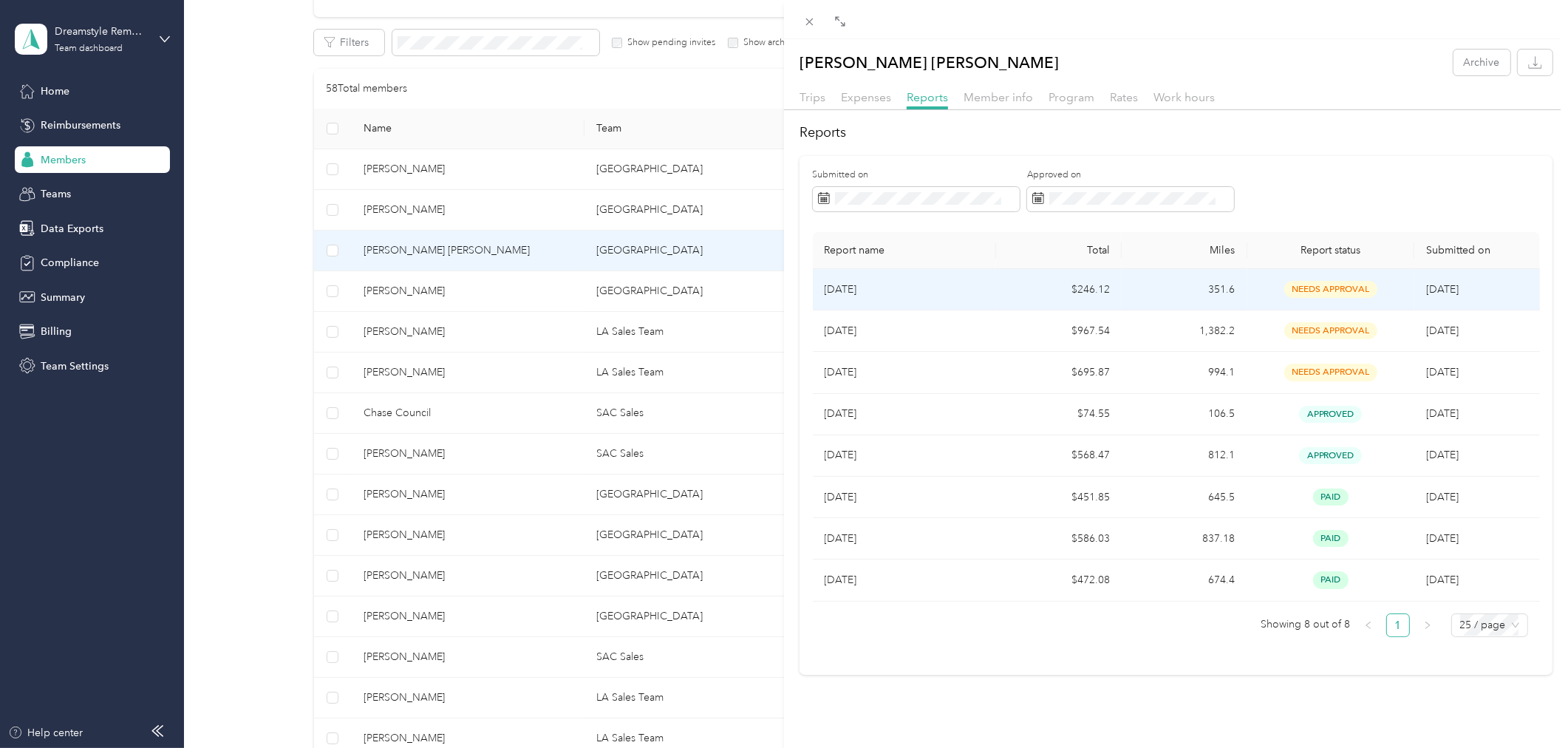
click at [964, 299] on td "Aug 2025" at bounding box center [905, 290] width 184 height 42
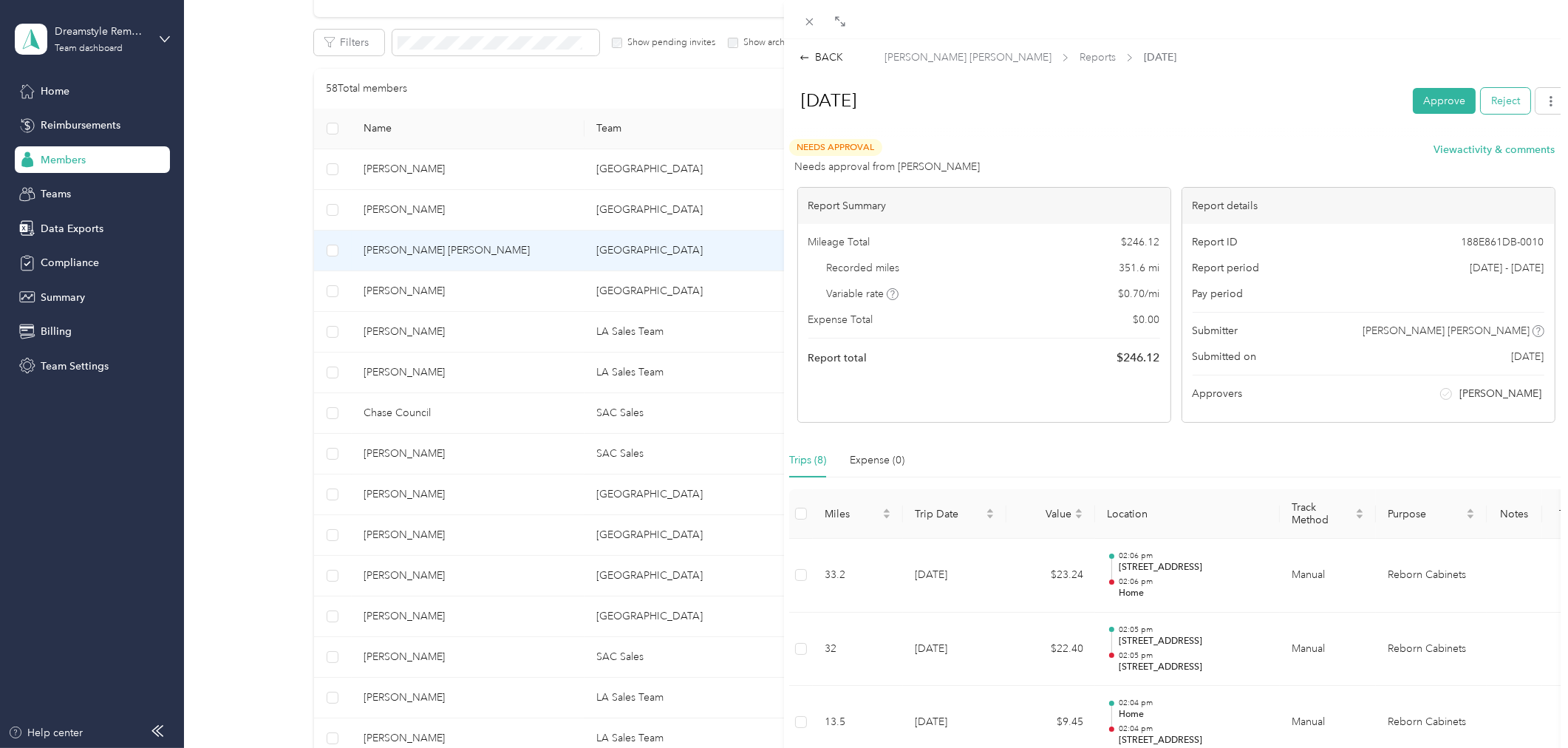
click at [1495, 104] on button "Reject" at bounding box center [1505, 101] width 49 height 26
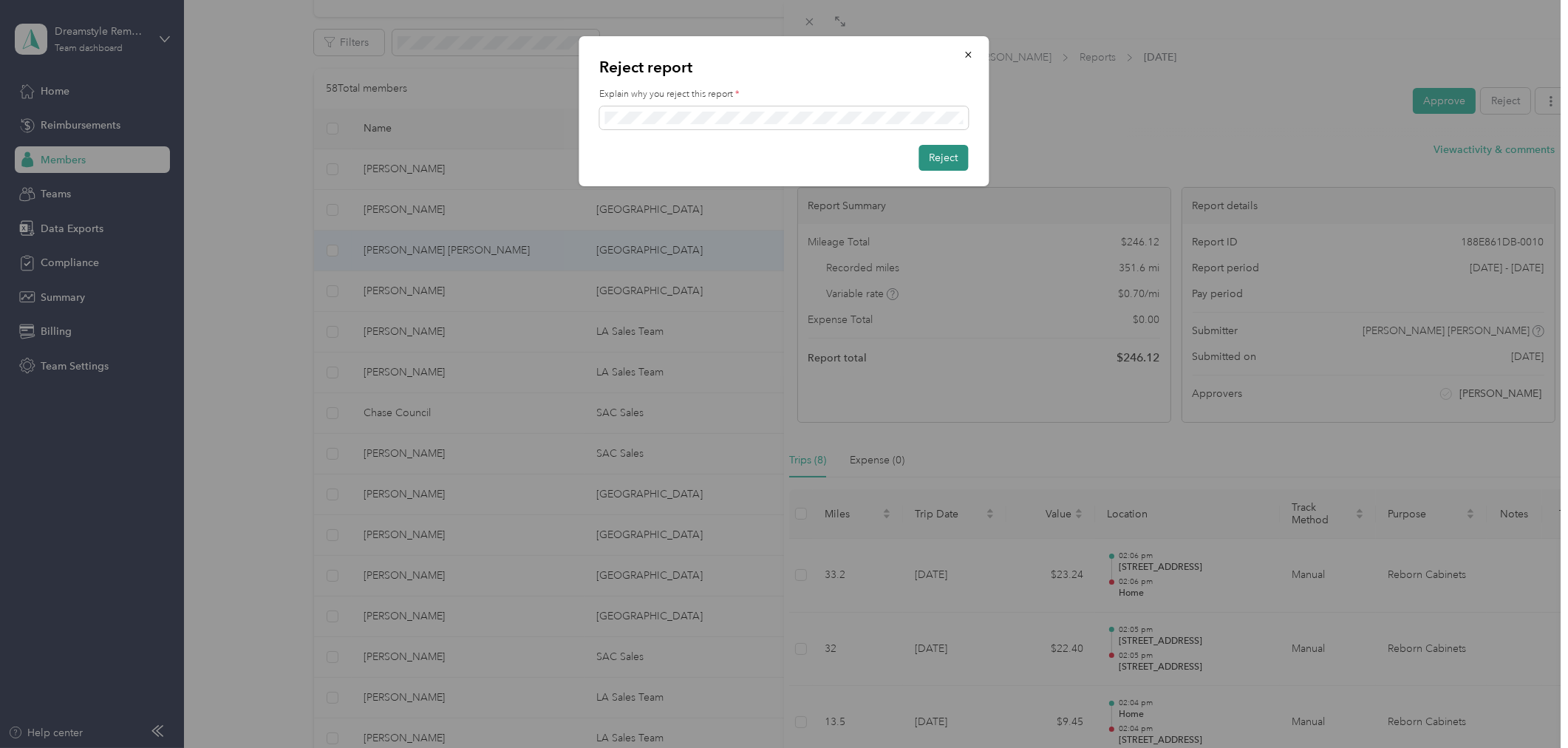
click at [957, 160] on button "Reject" at bounding box center [944, 157] width 49 height 26
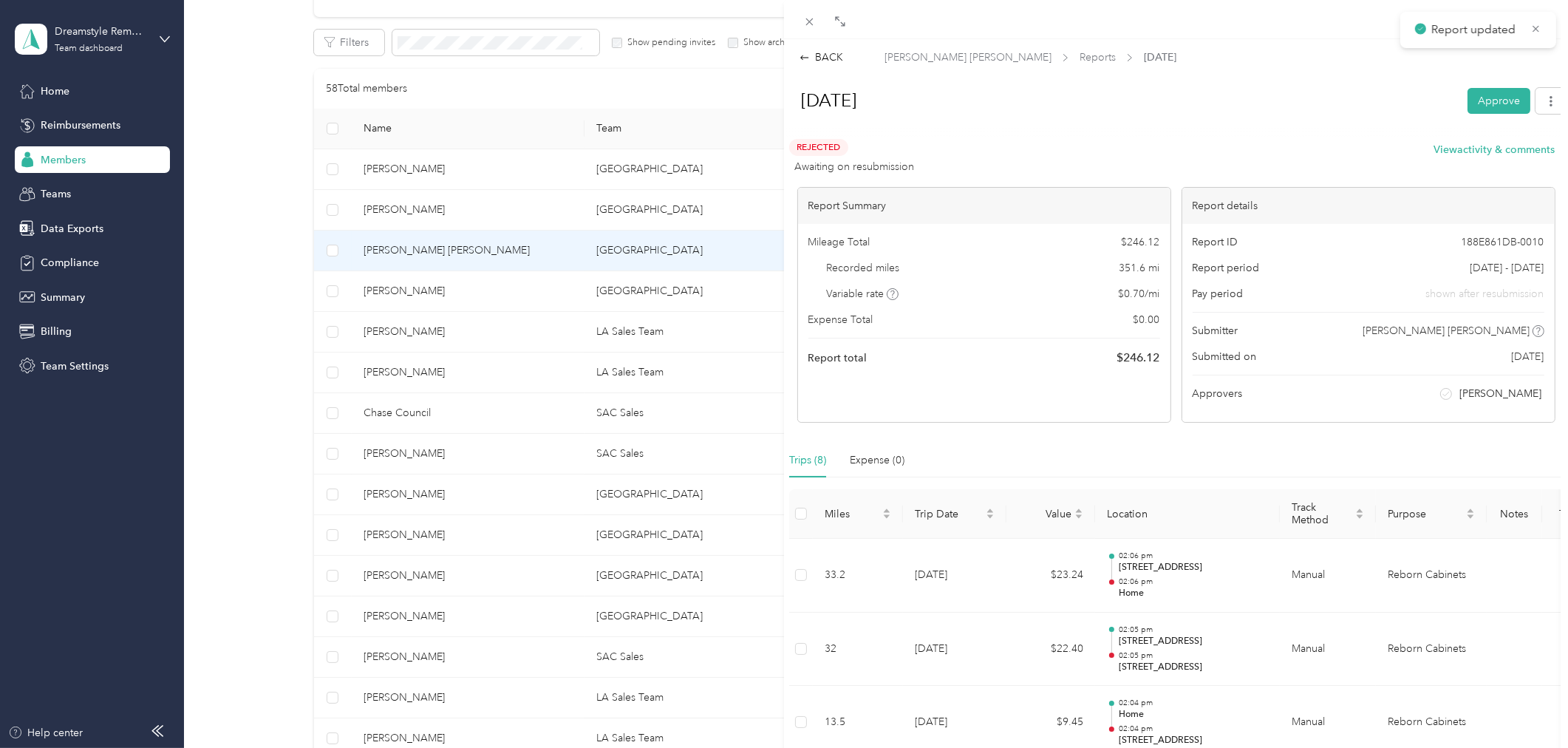
click at [464, 277] on div "BACK Francisco Reyes Lopez Reports Aug 2025 Aug 2025 Approve Rejected Awaiting …" at bounding box center [784, 374] width 1568 height 748
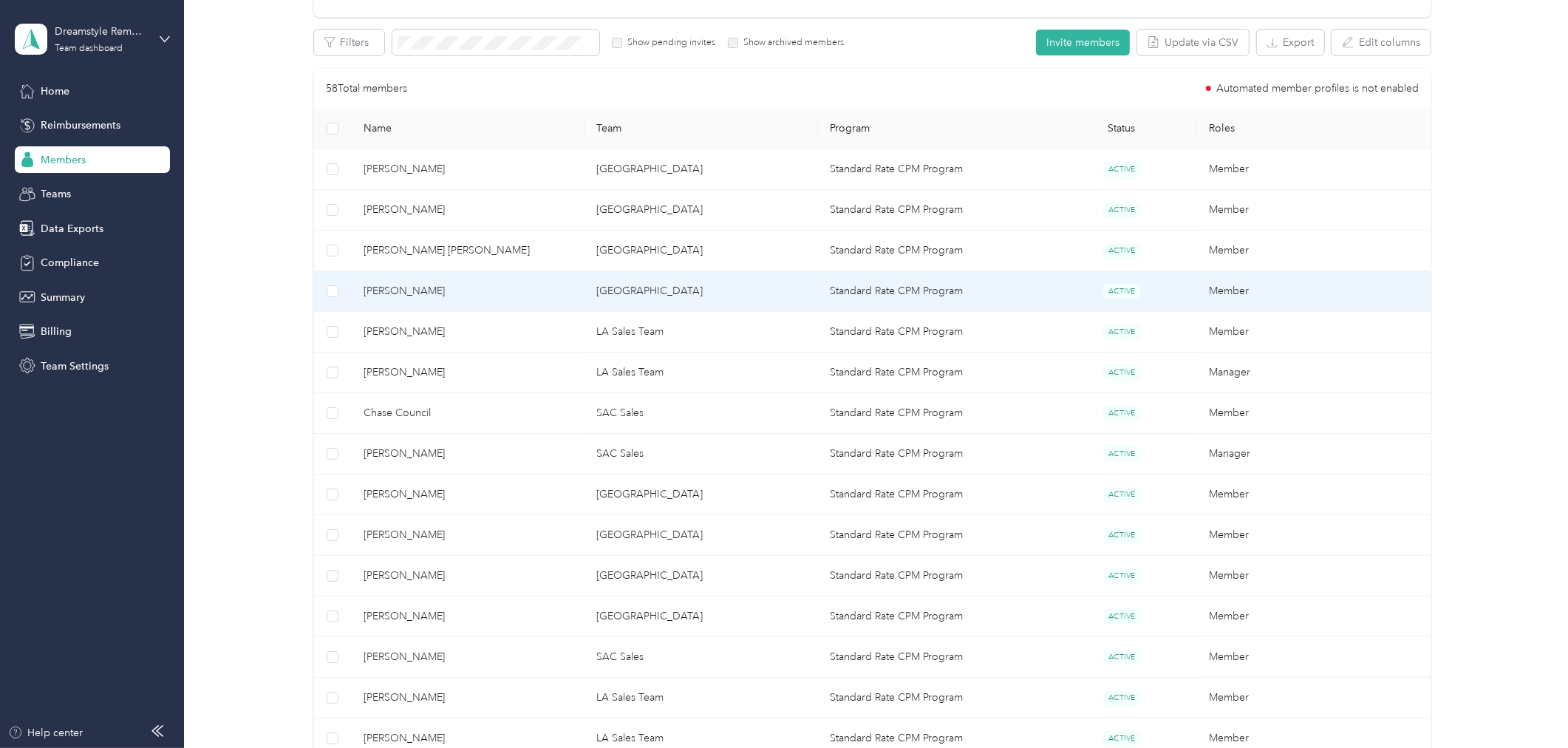
click at [419, 292] on span "Matthew Silva" at bounding box center [468, 291] width 210 height 16
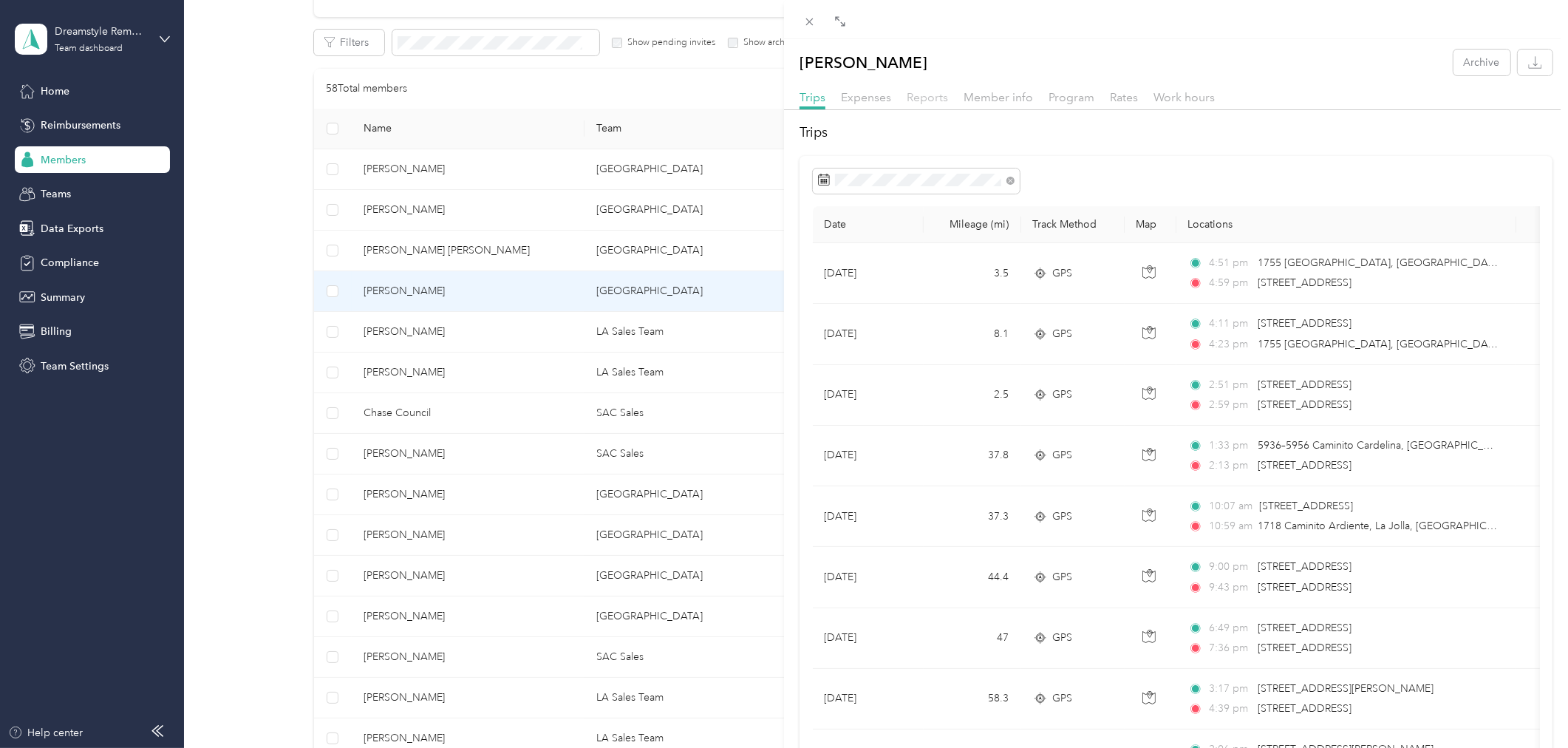
click at [927, 98] on span "Reports" at bounding box center [927, 97] width 42 height 14
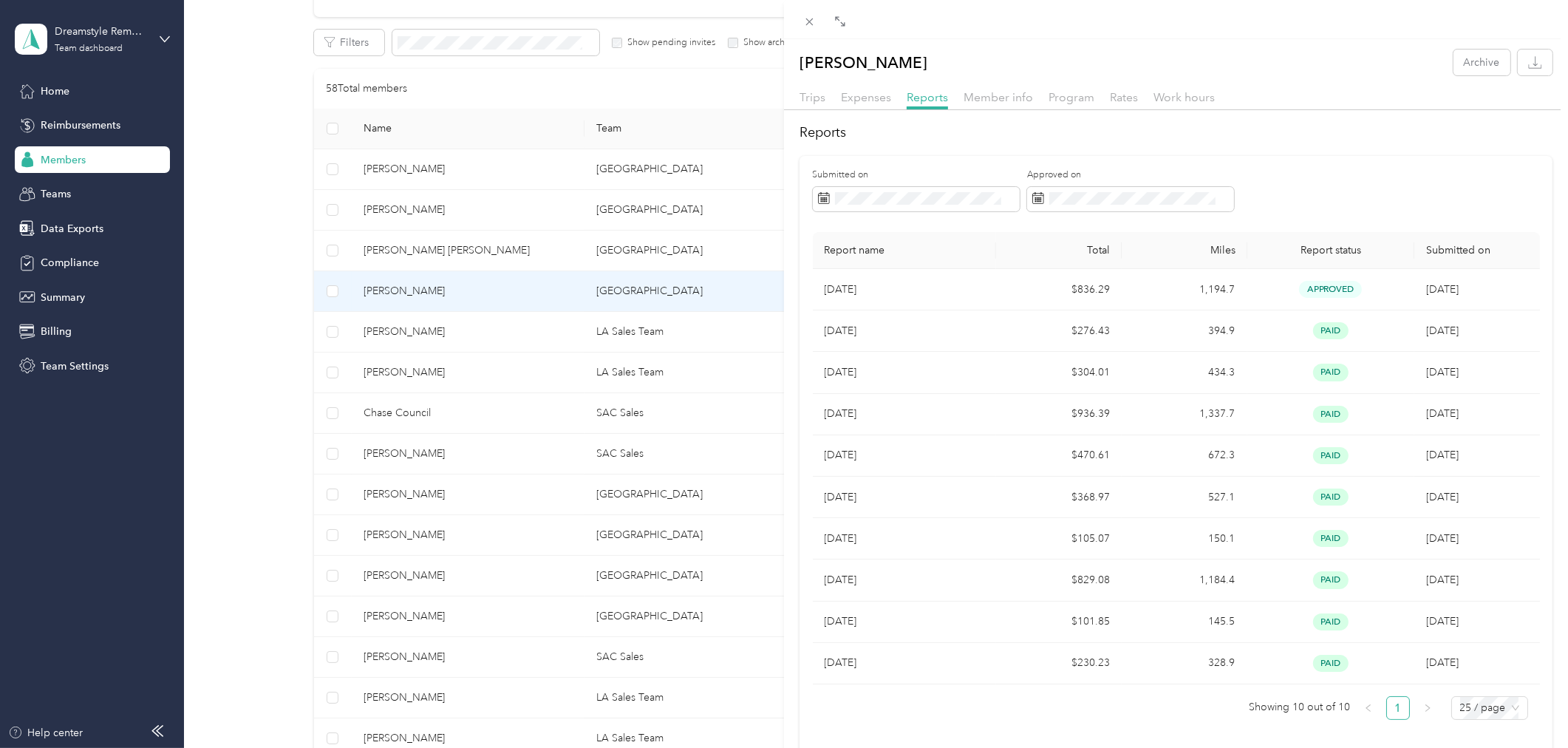
click at [482, 338] on div "Matthew Silva Archive Trips Expenses Reports Member info Program Rates Work hou…" at bounding box center [784, 374] width 1568 height 748
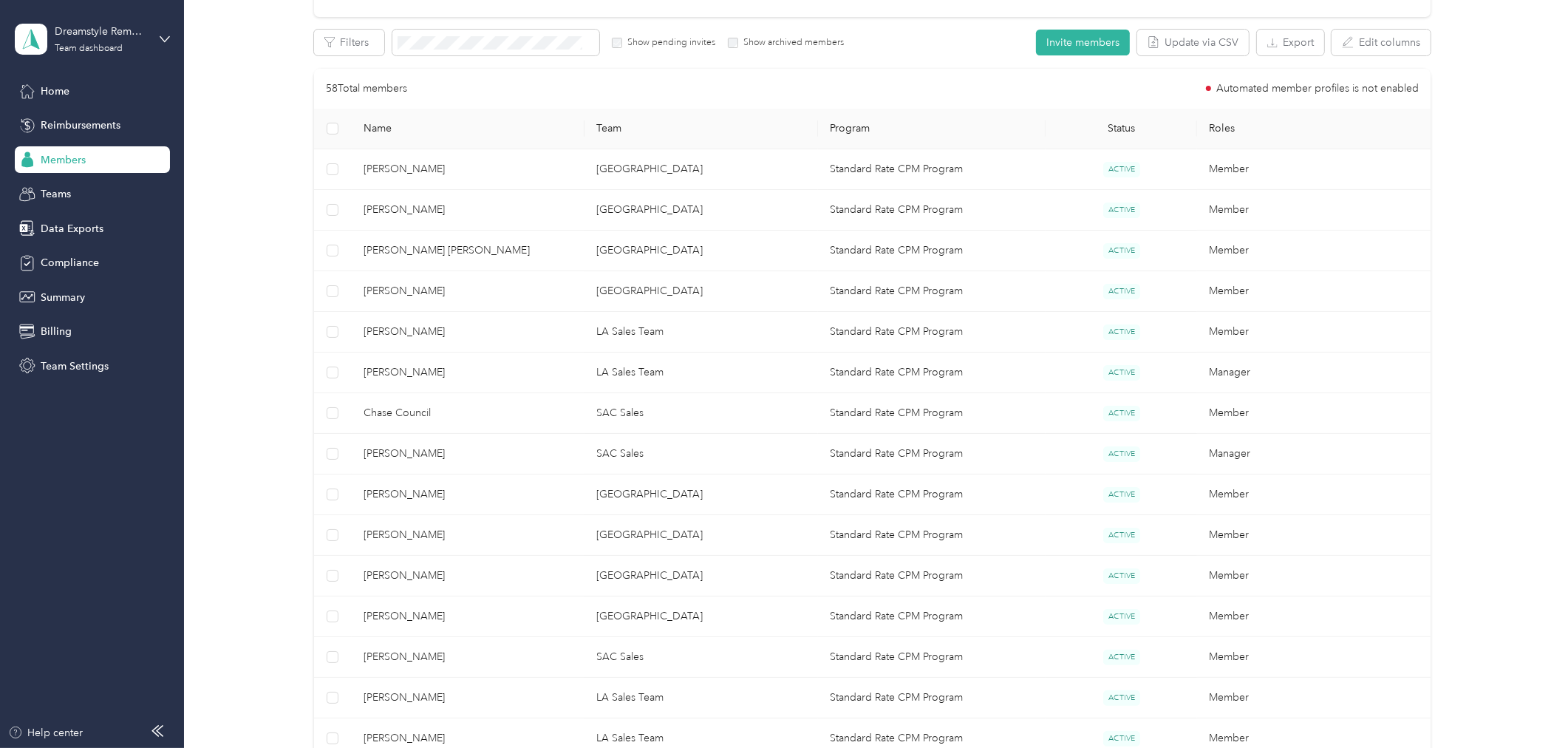
click at [403, 333] on span "John Strader" at bounding box center [468, 331] width 210 height 16
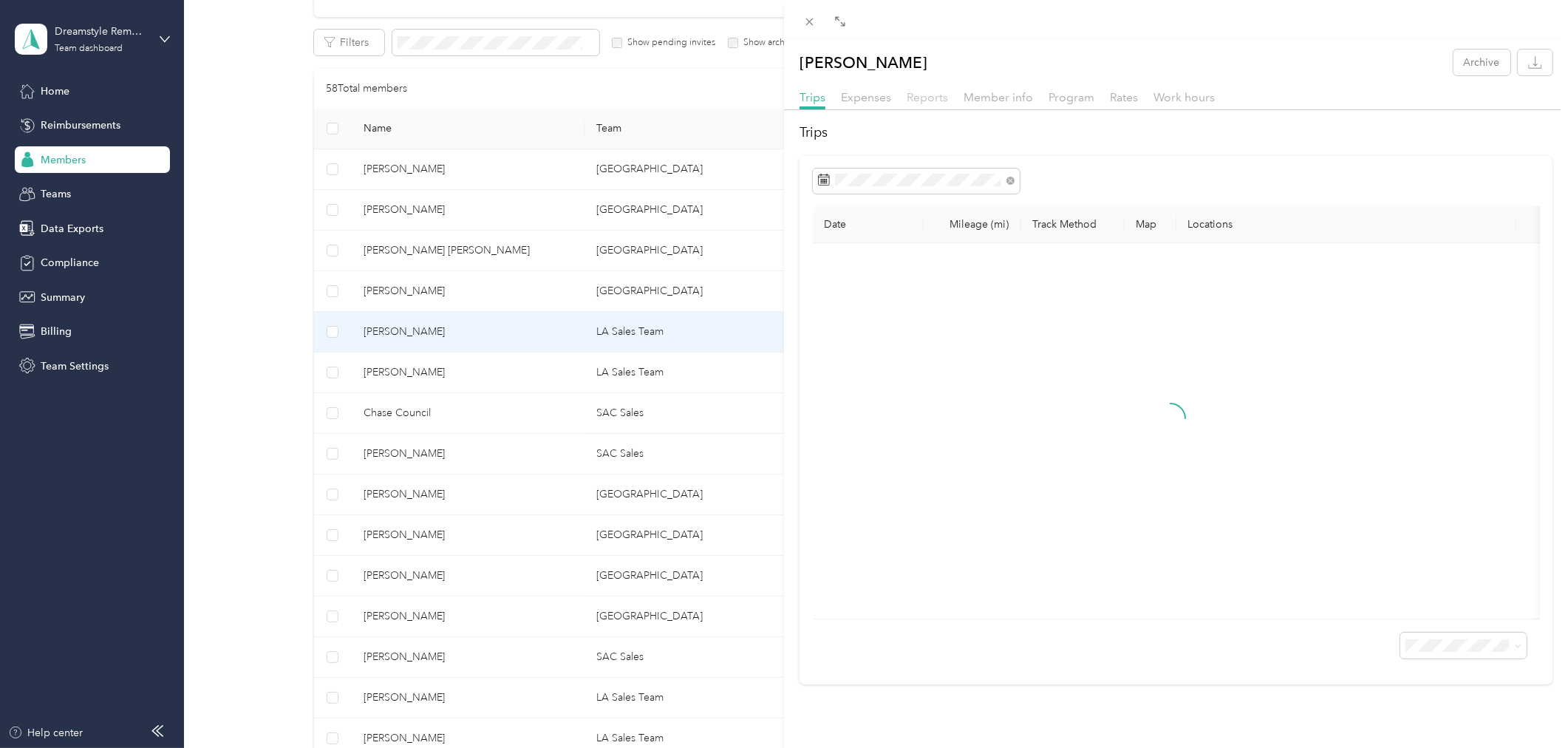
click at [931, 99] on span "Reports" at bounding box center [927, 97] width 42 height 14
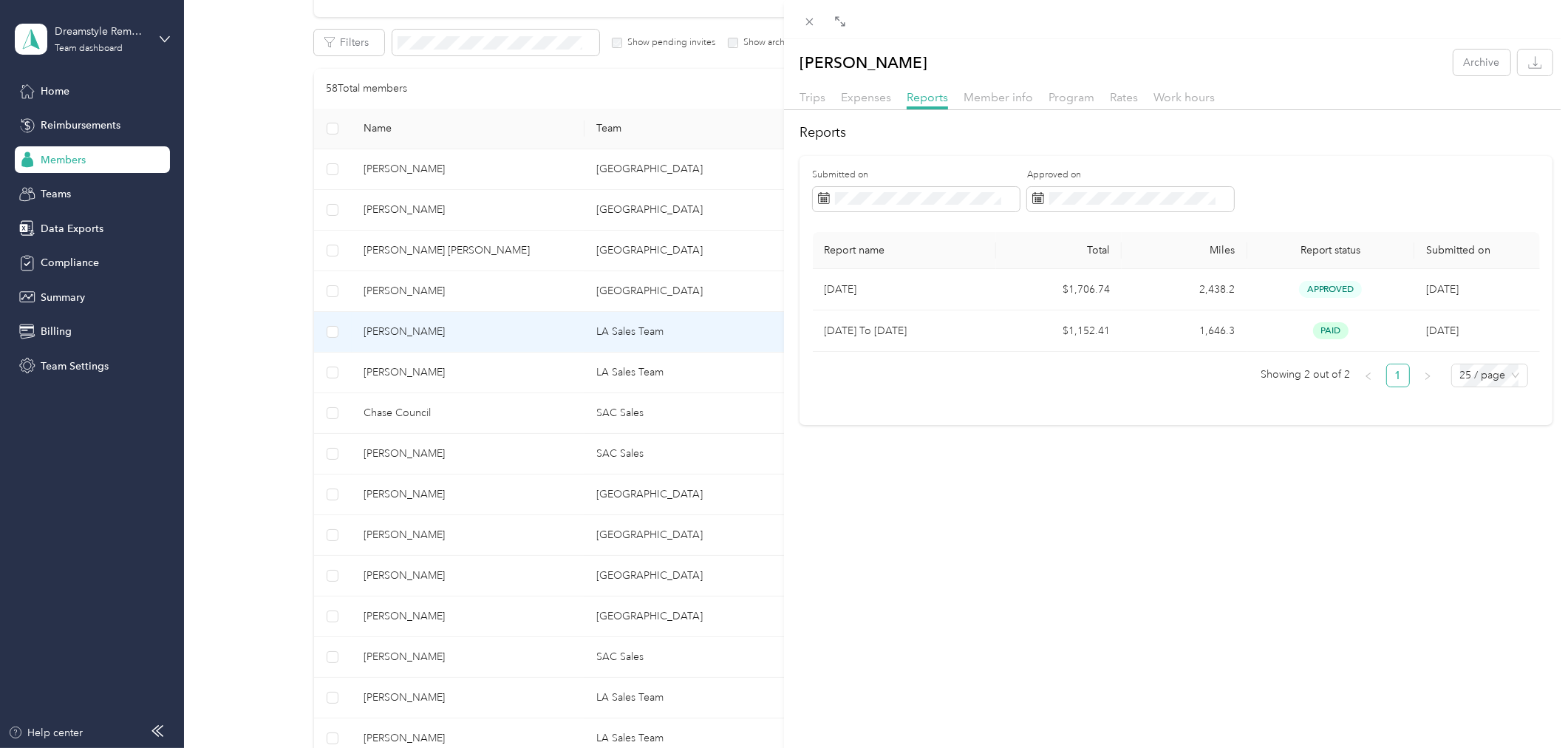
click at [444, 368] on div "John Strader Archive Trips Expenses Reports Member info Program Rates Work hour…" at bounding box center [784, 374] width 1568 height 748
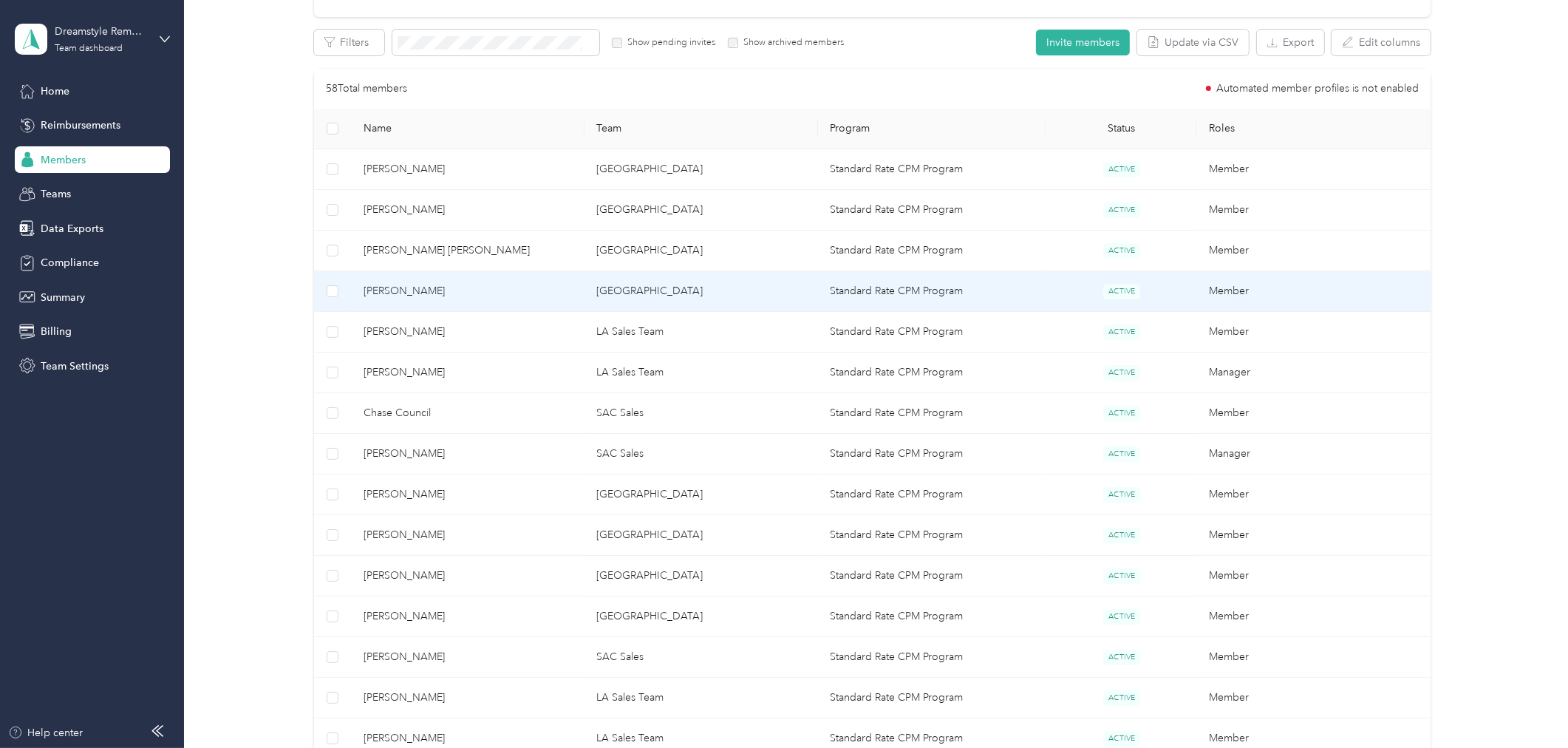
click at [455, 291] on span "Matthew Silva" at bounding box center [468, 291] width 210 height 16
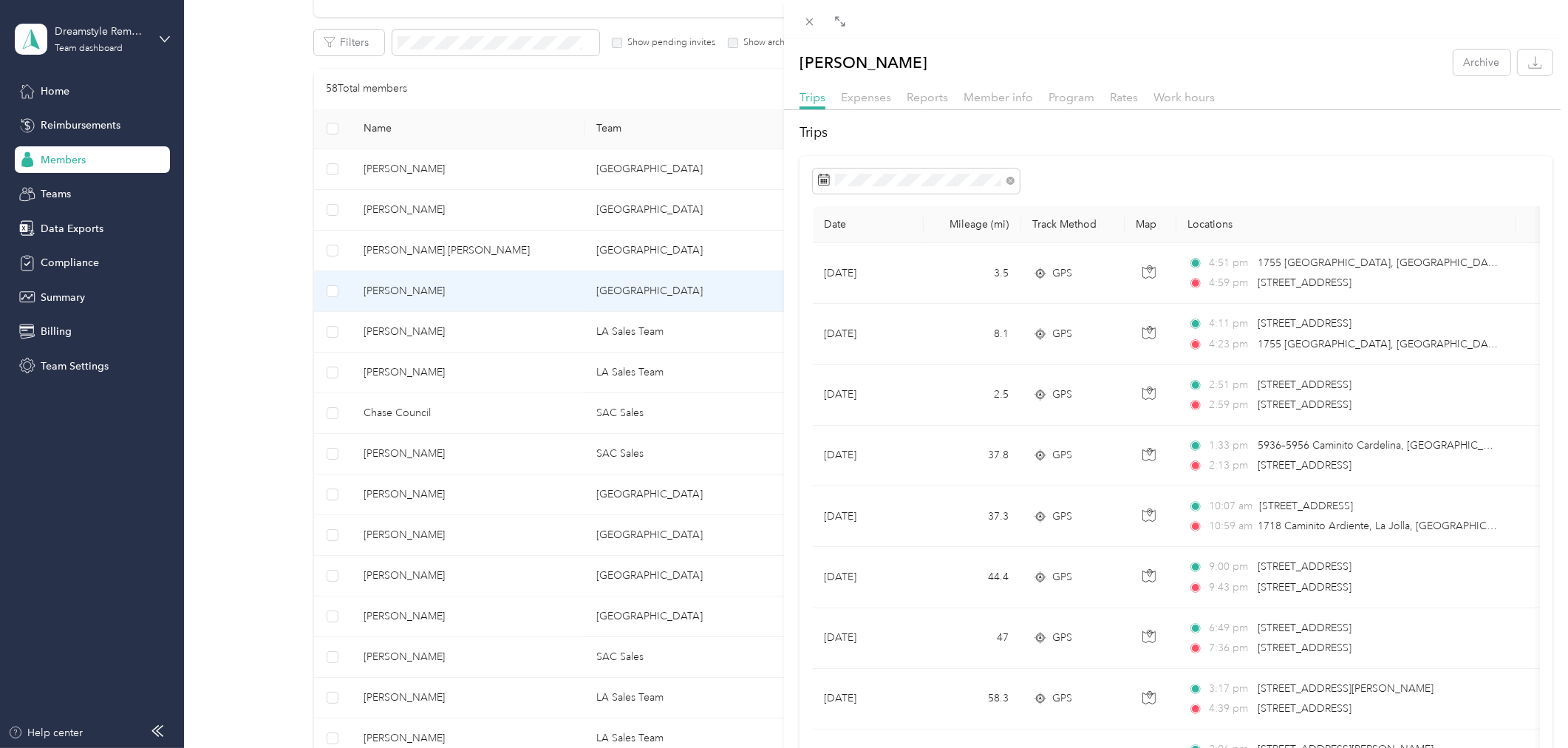
drag, startPoint x: 528, startPoint y: 342, endPoint x: 513, endPoint y: 342, distance: 15.0
click at [522, 342] on div "Matthew Silva Archive Trips Expenses Reports Member info Program Rates Work hou…" at bounding box center [784, 374] width 1568 height 748
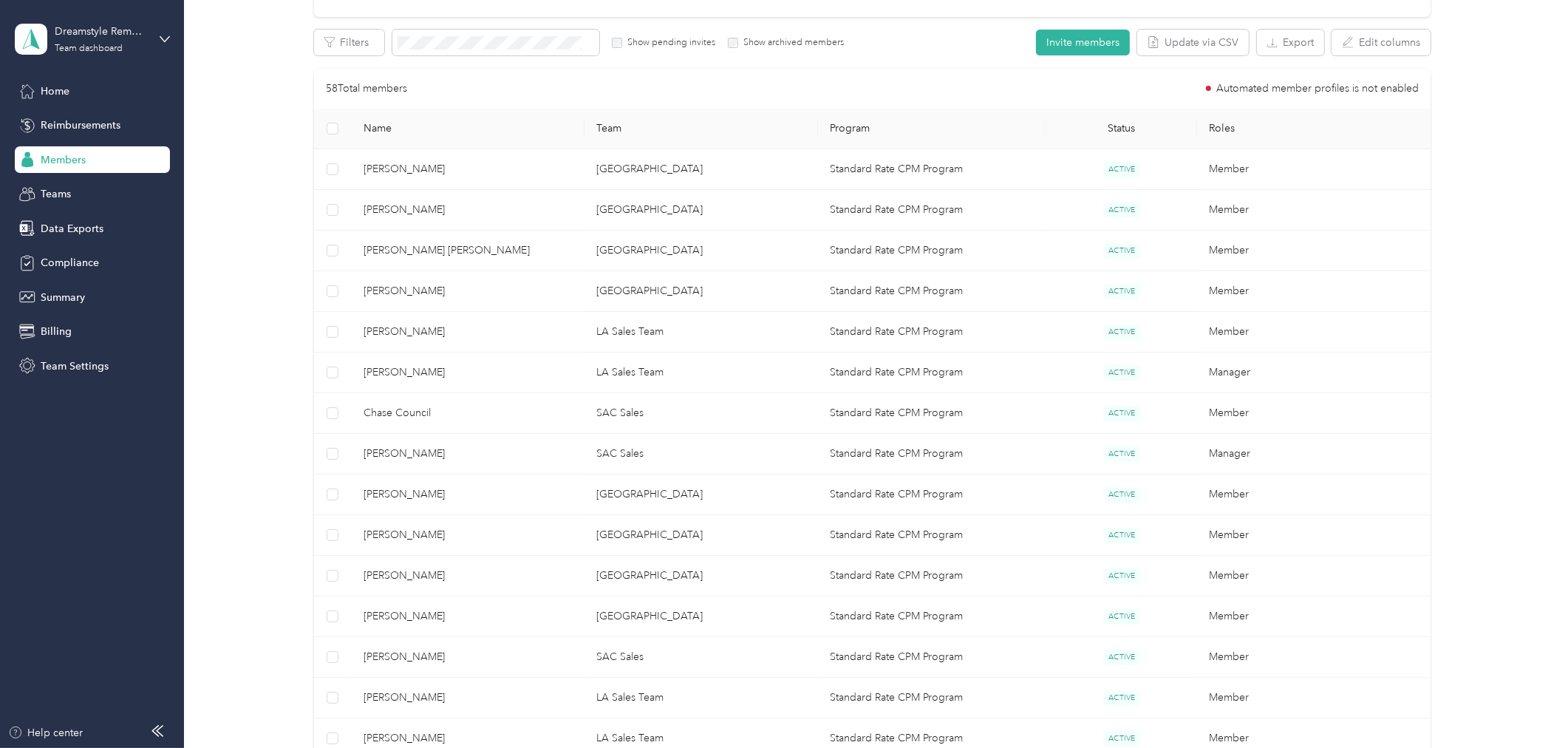
click at [411, 335] on div at bounding box center [784, 374] width 1568 height 748
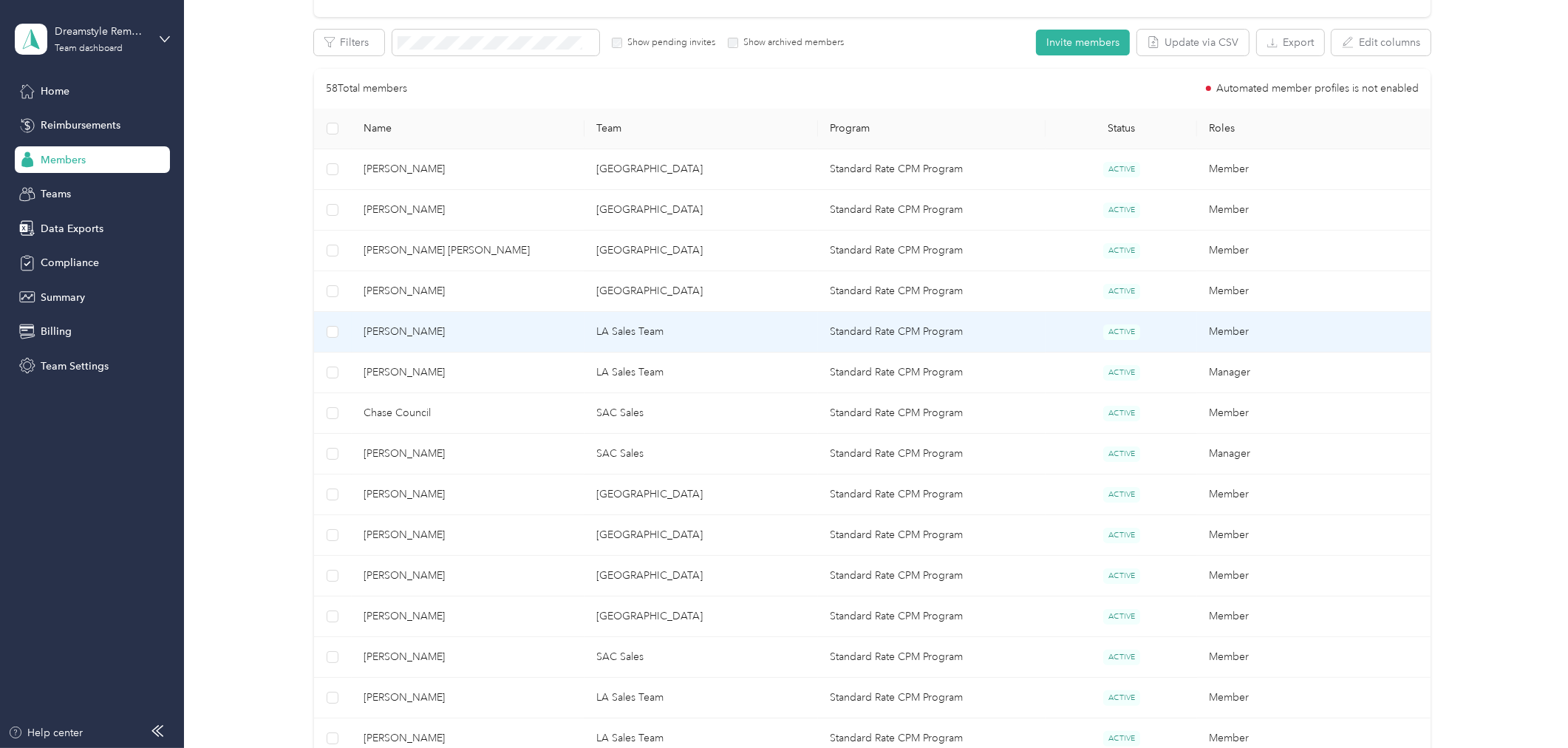
click at [411, 335] on span "John Strader" at bounding box center [468, 331] width 210 height 16
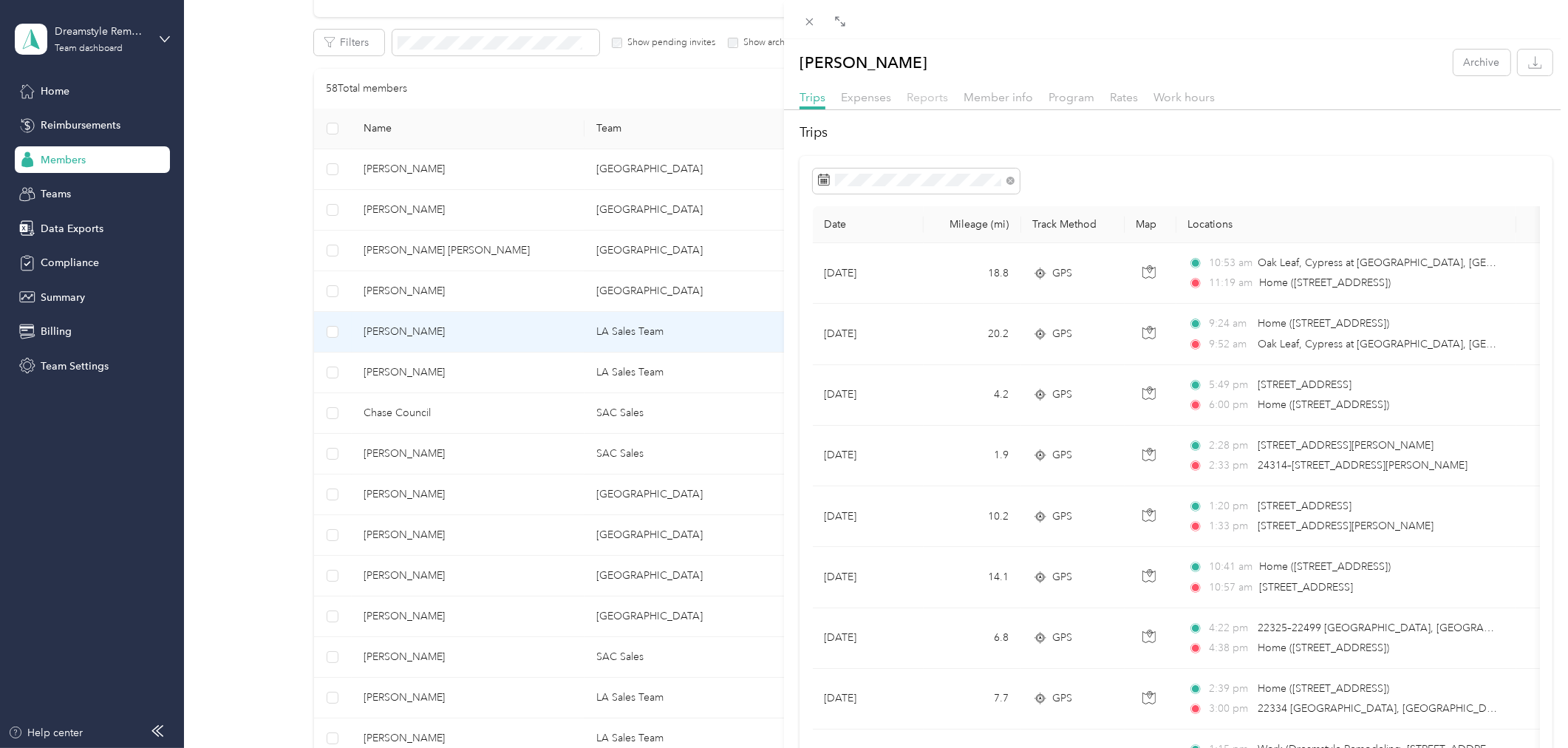
click at [928, 96] on span "Reports" at bounding box center [927, 97] width 42 height 14
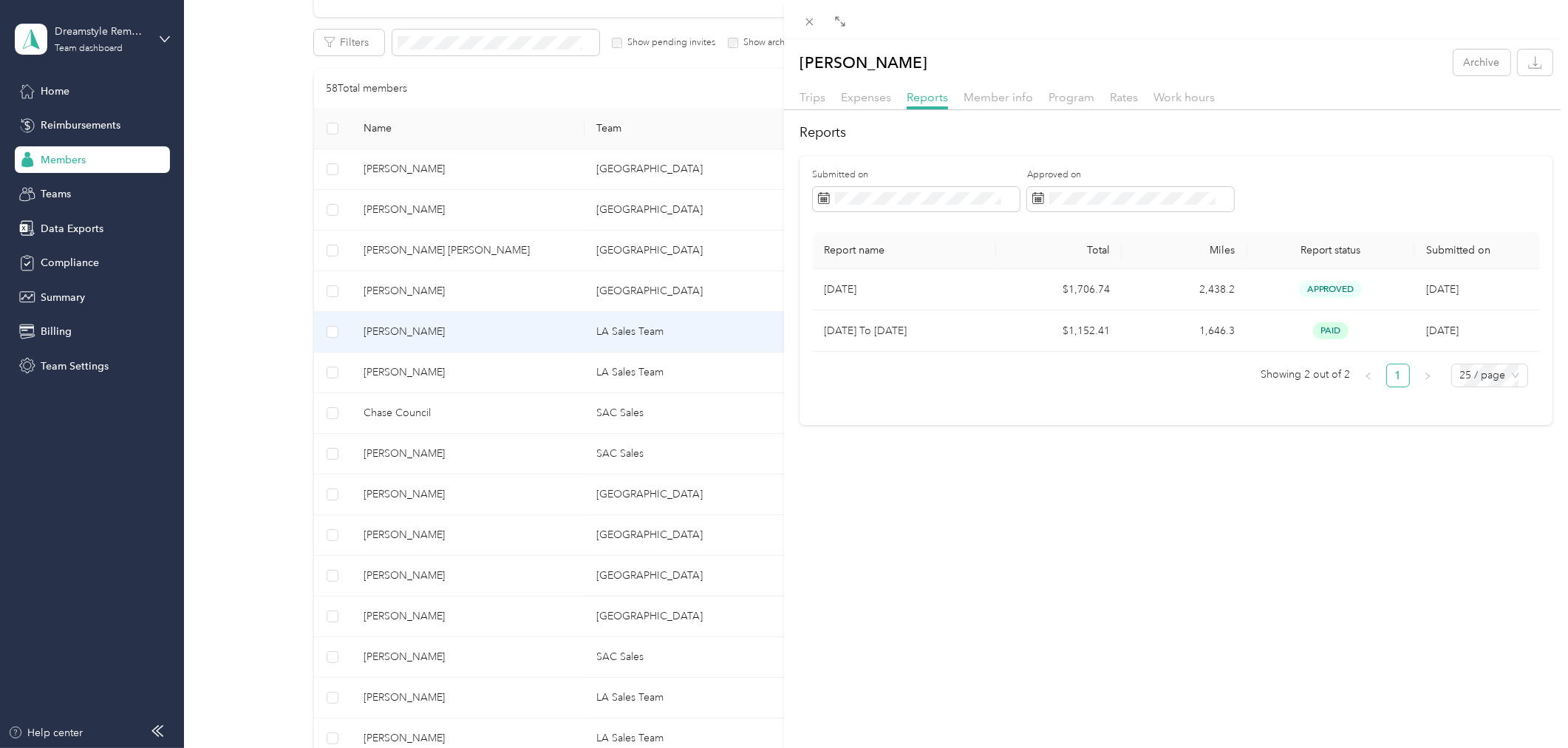
click at [464, 389] on div "John Strader Archive Trips Expenses Reports Member info Program Rates Work hour…" at bounding box center [784, 374] width 1568 height 748
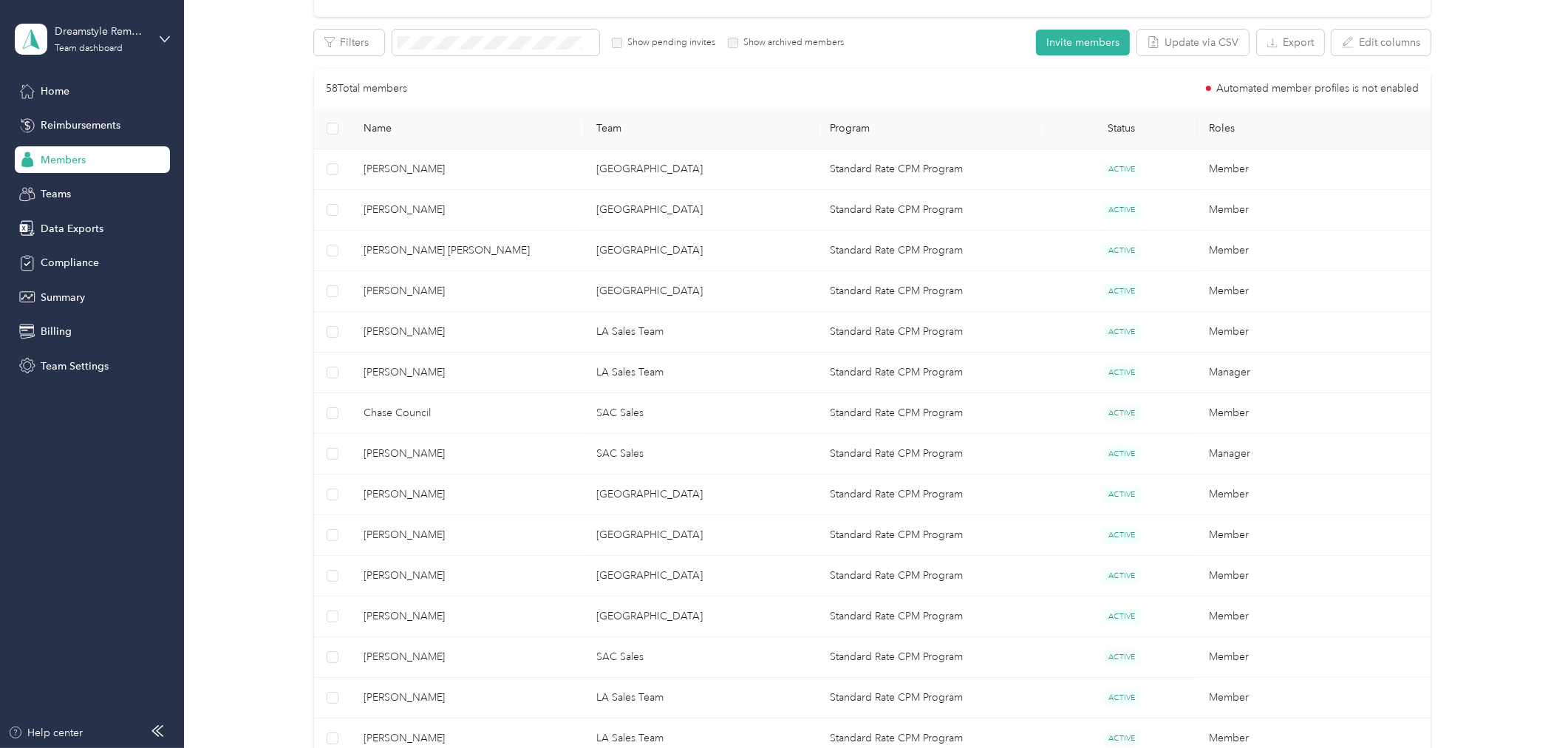
click at [485, 379] on span "Stephen Brooks" at bounding box center [468, 372] width 210 height 16
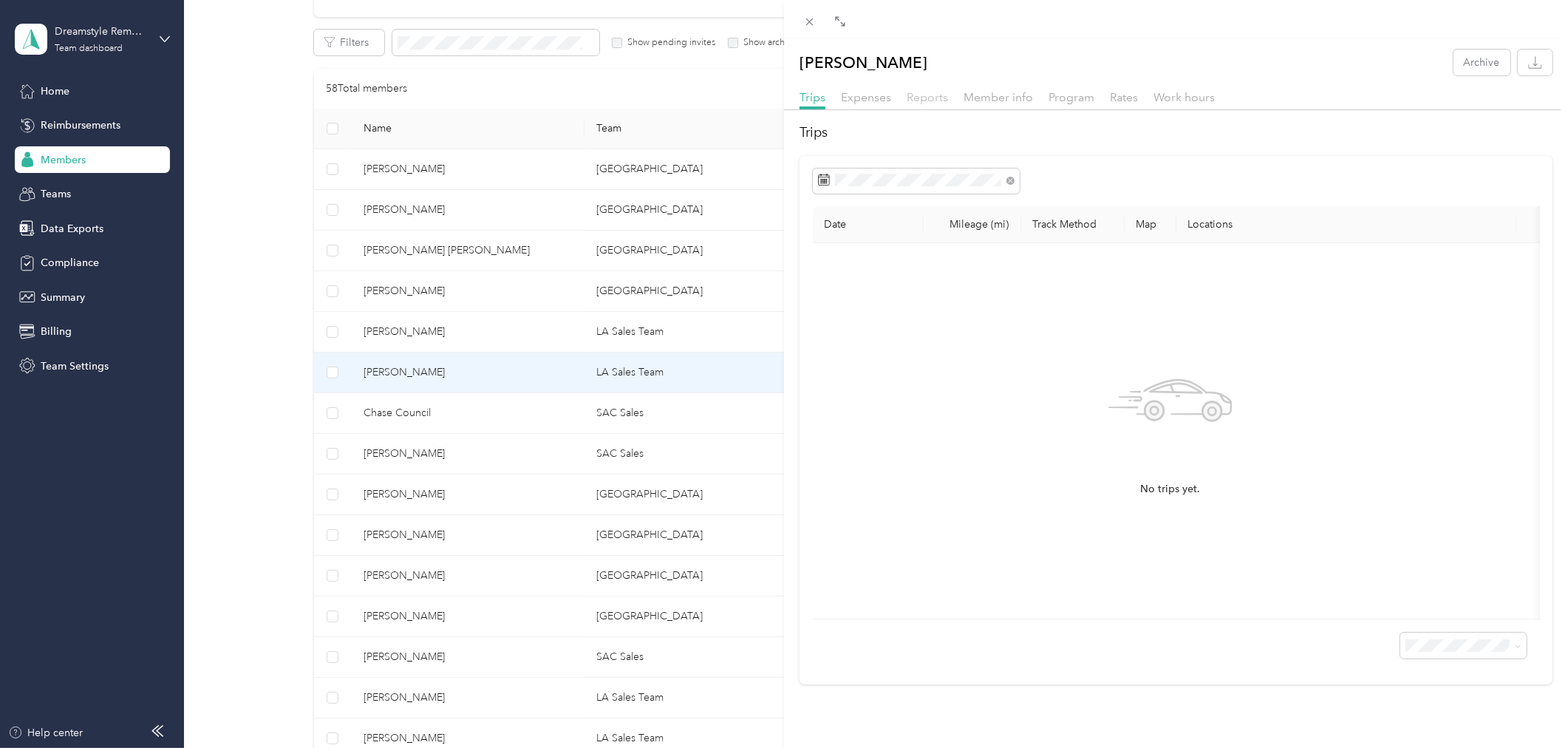
click at [917, 98] on span "Reports" at bounding box center [927, 97] width 42 height 14
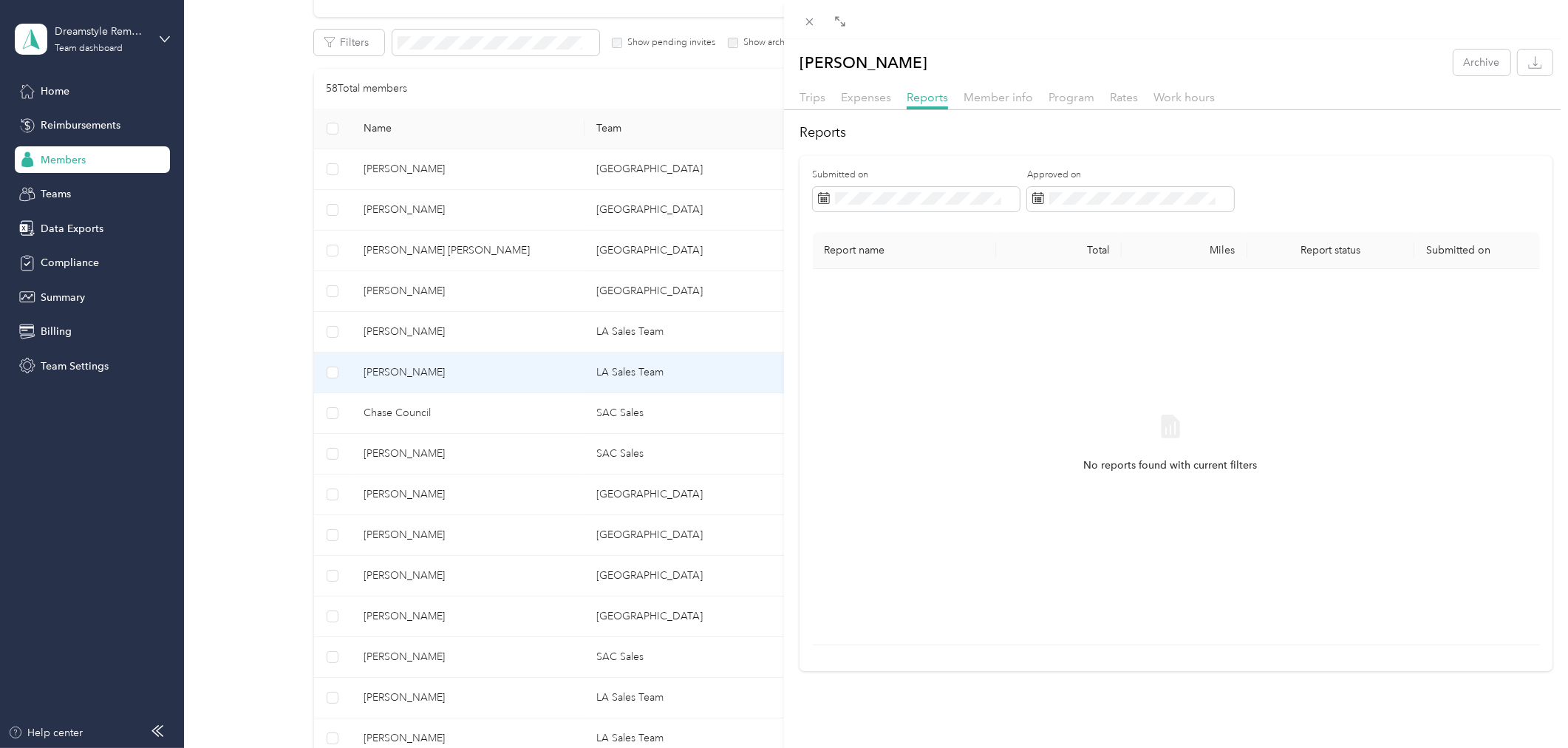
click at [475, 419] on div "Stephen Brooks Archive Trips Expenses Reports Member info Program Rates Work ho…" at bounding box center [784, 374] width 1568 height 748
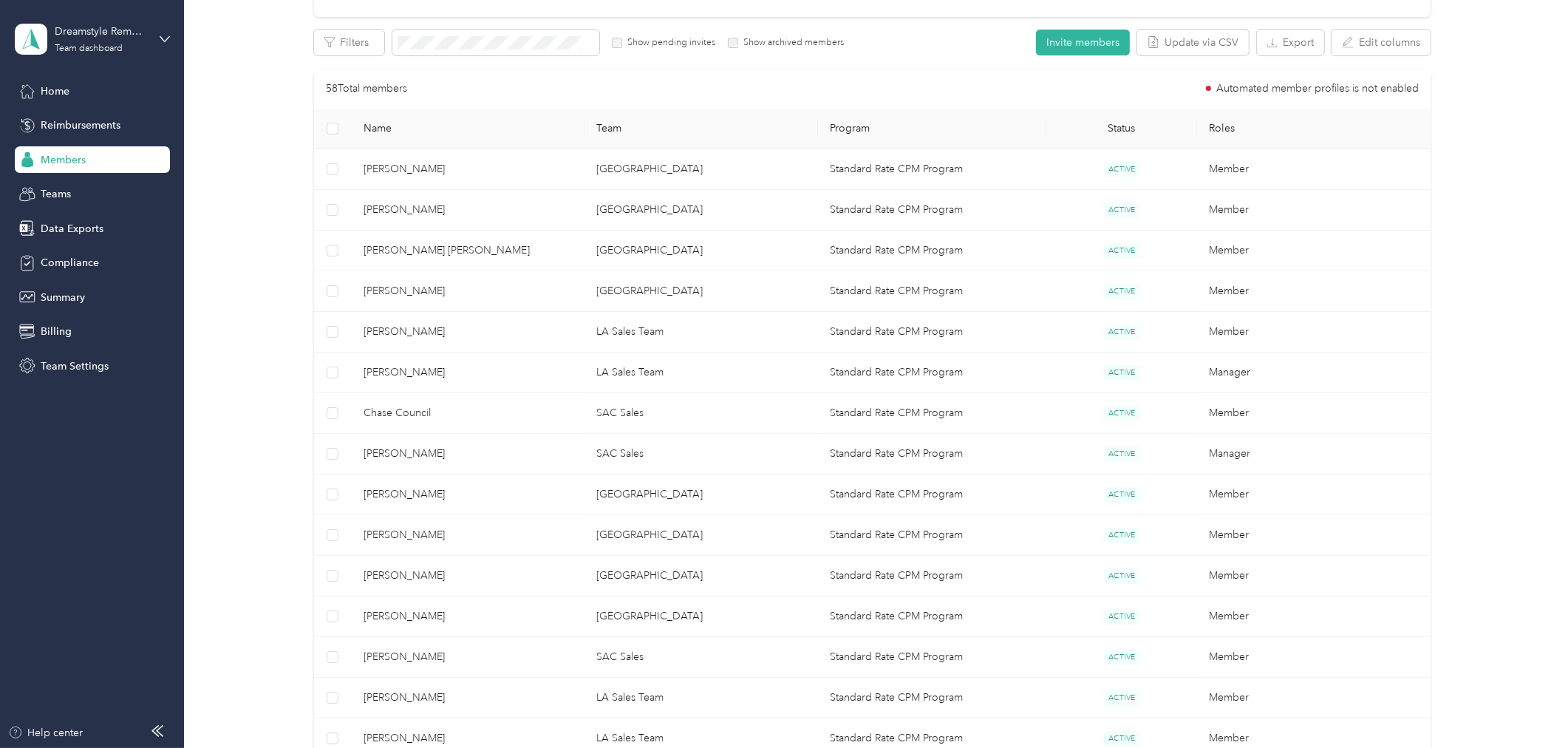
click at [424, 419] on div at bounding box center [784, 374] width 1568 height 748
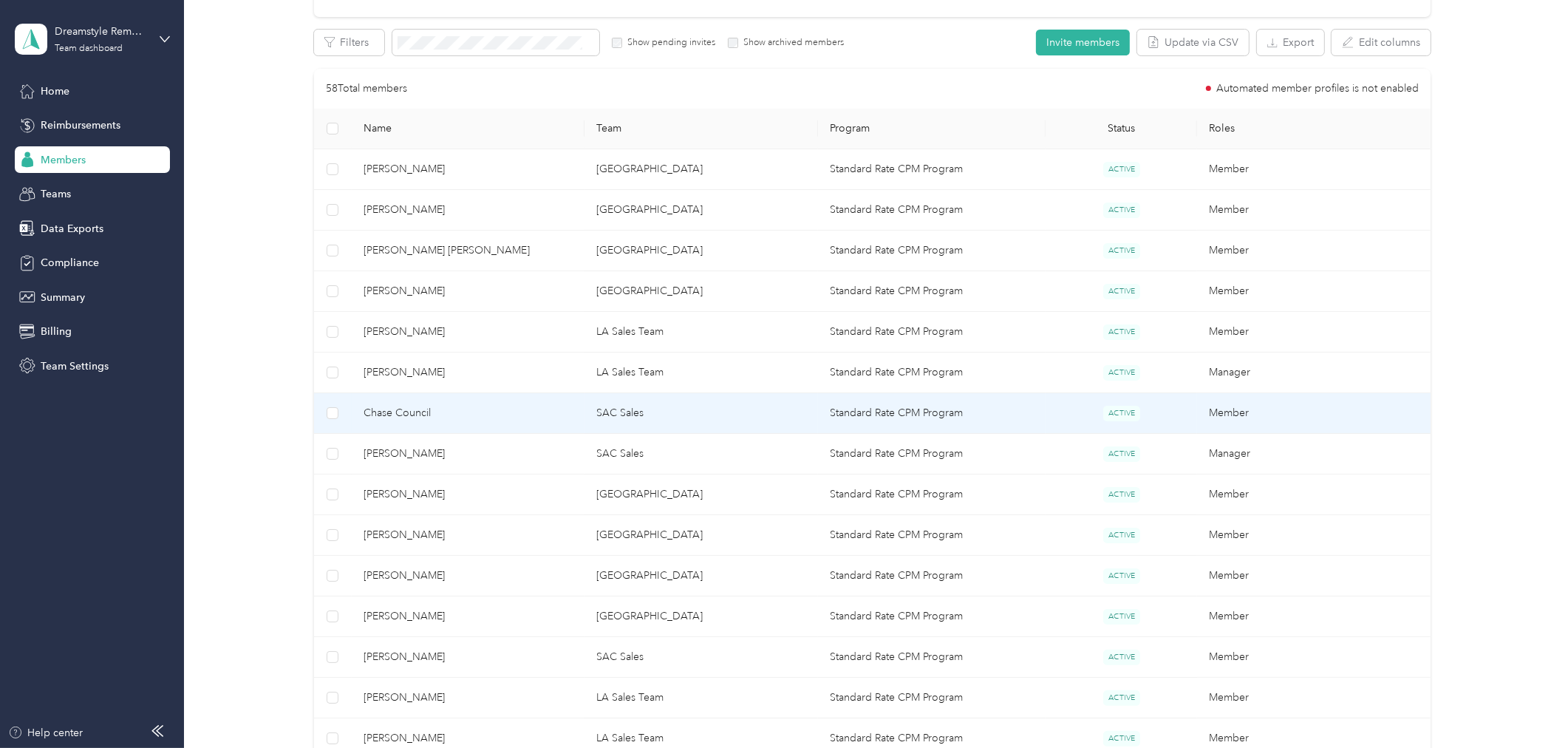
click at [419, 415] on span "Chase Council" at bounding box center [468, 412] width 210 height 16
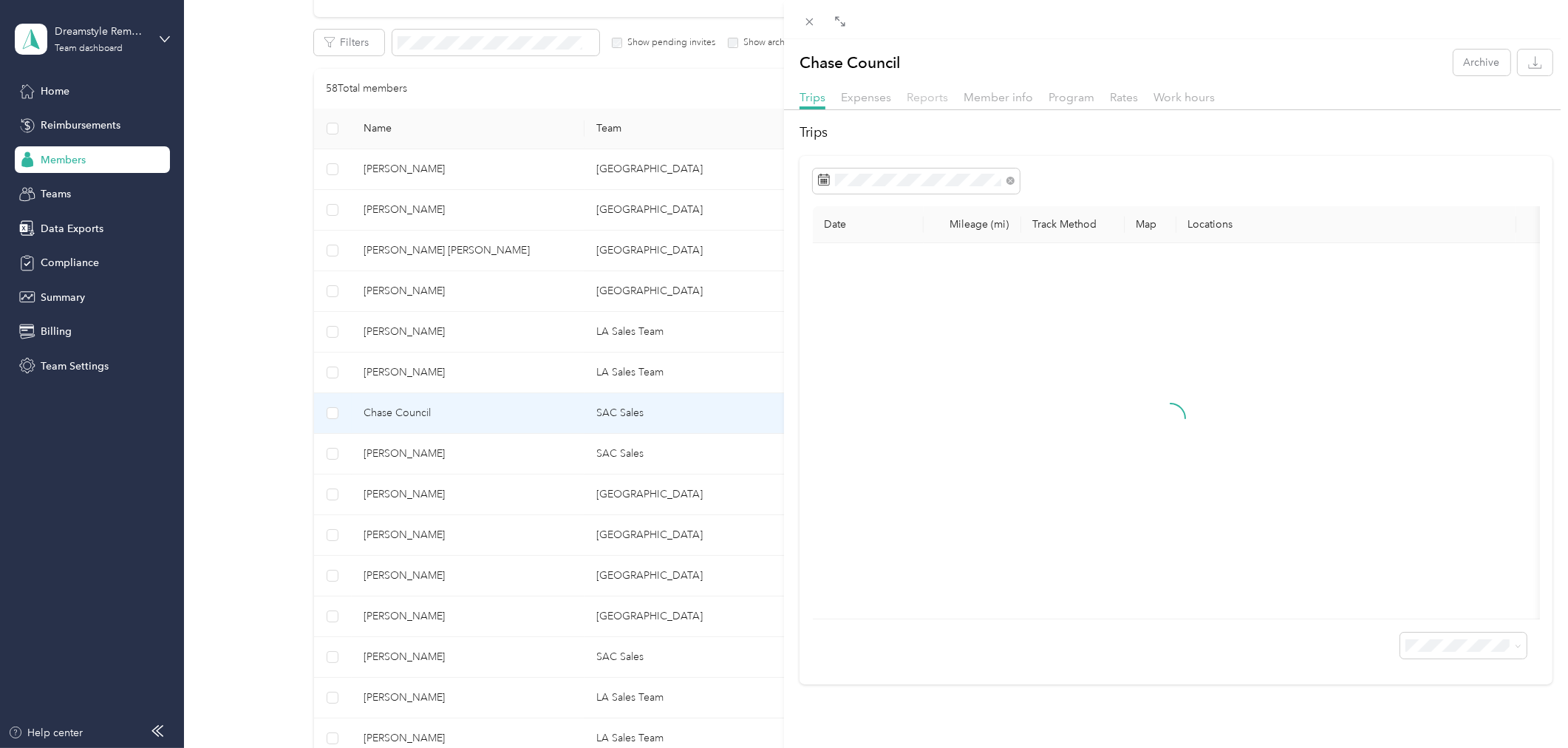
click at [921, 99] on span "Reports" at bounding box center [927, 97] width 42 height 14
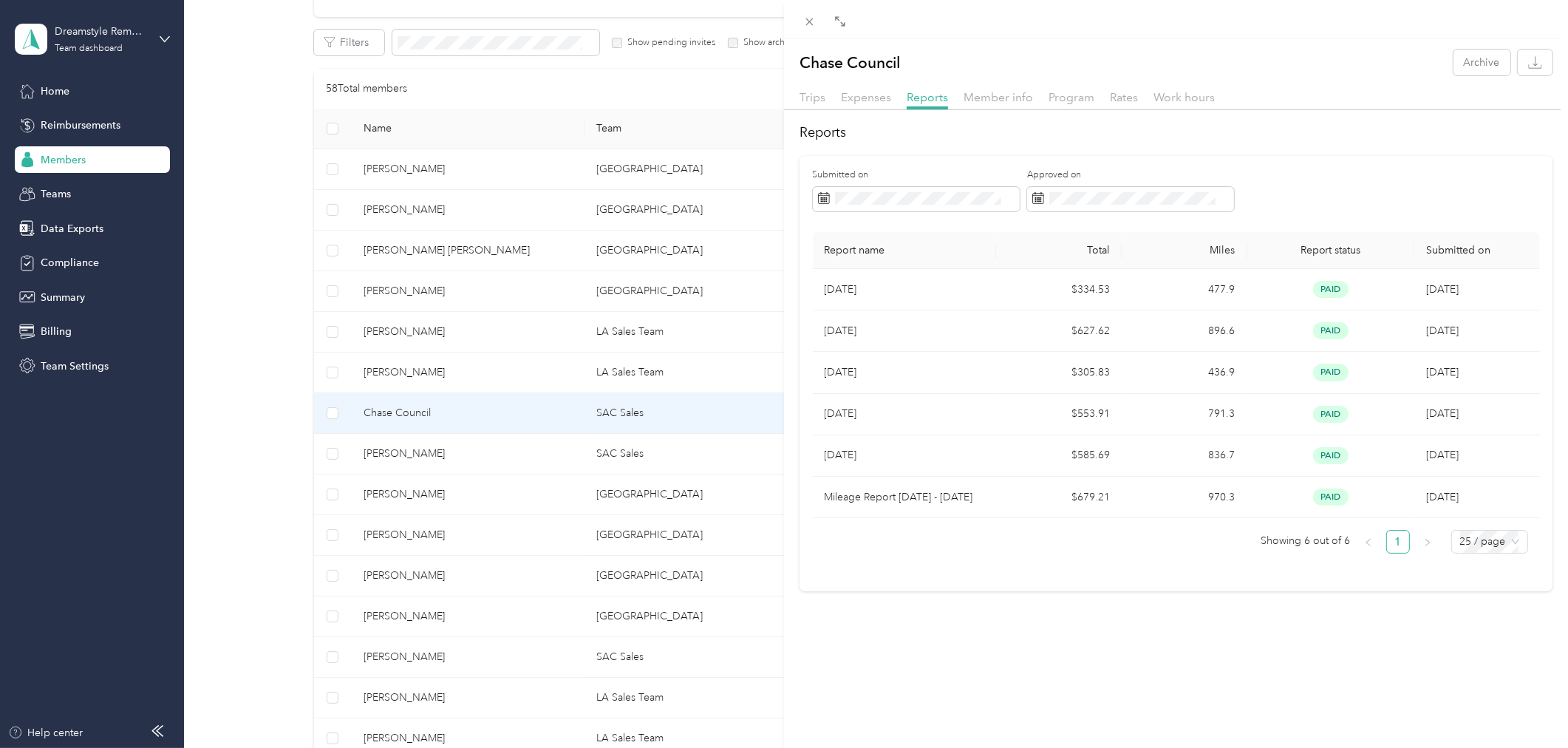
click at [578, 456] on div "Chase Council Archive Trips Expenses Reports Member info Program Rates Work hou…" at bounding box center [784, 374] width 1568 height 748
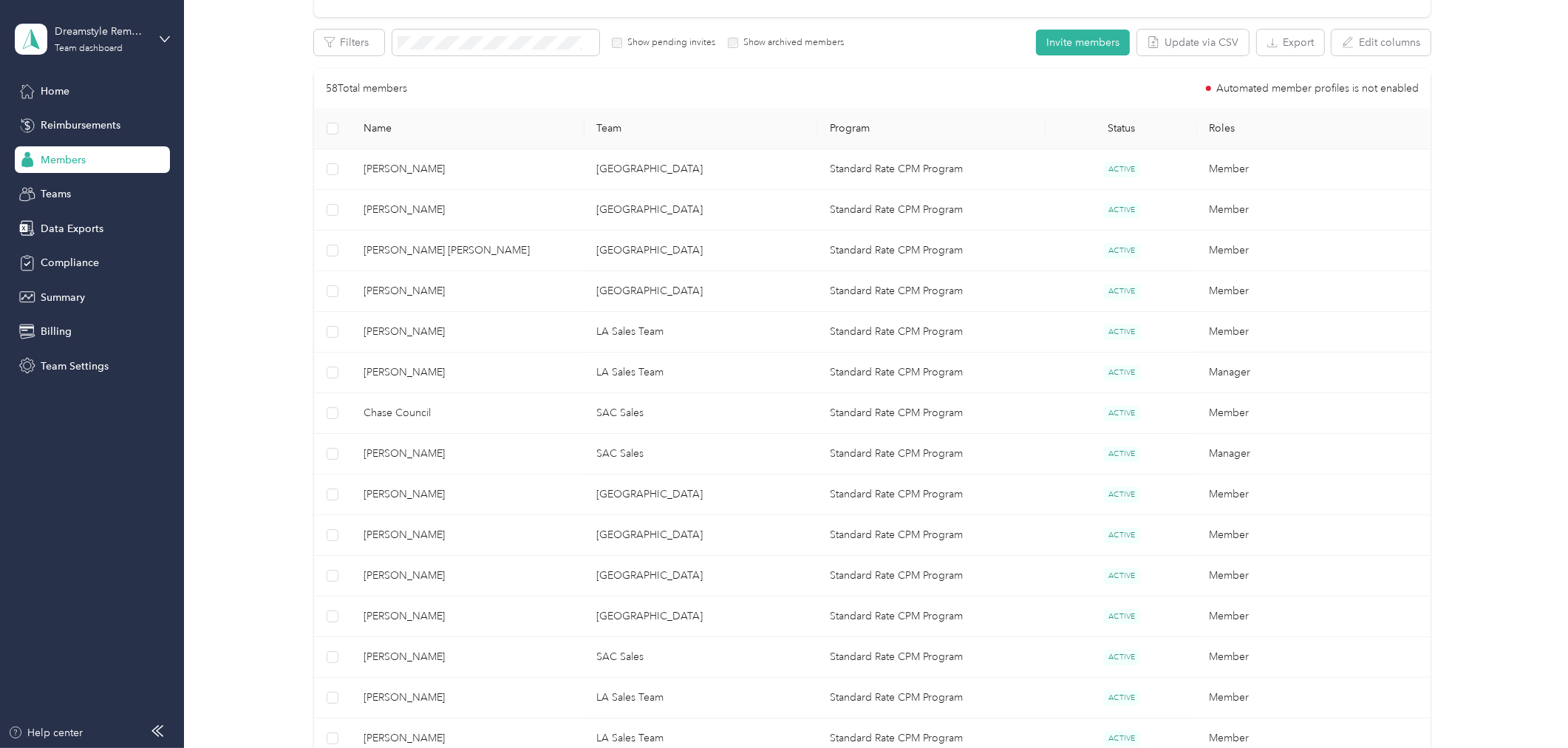
click at [579, 455] on div at bounding box center [784, 374] width 1568 height 748
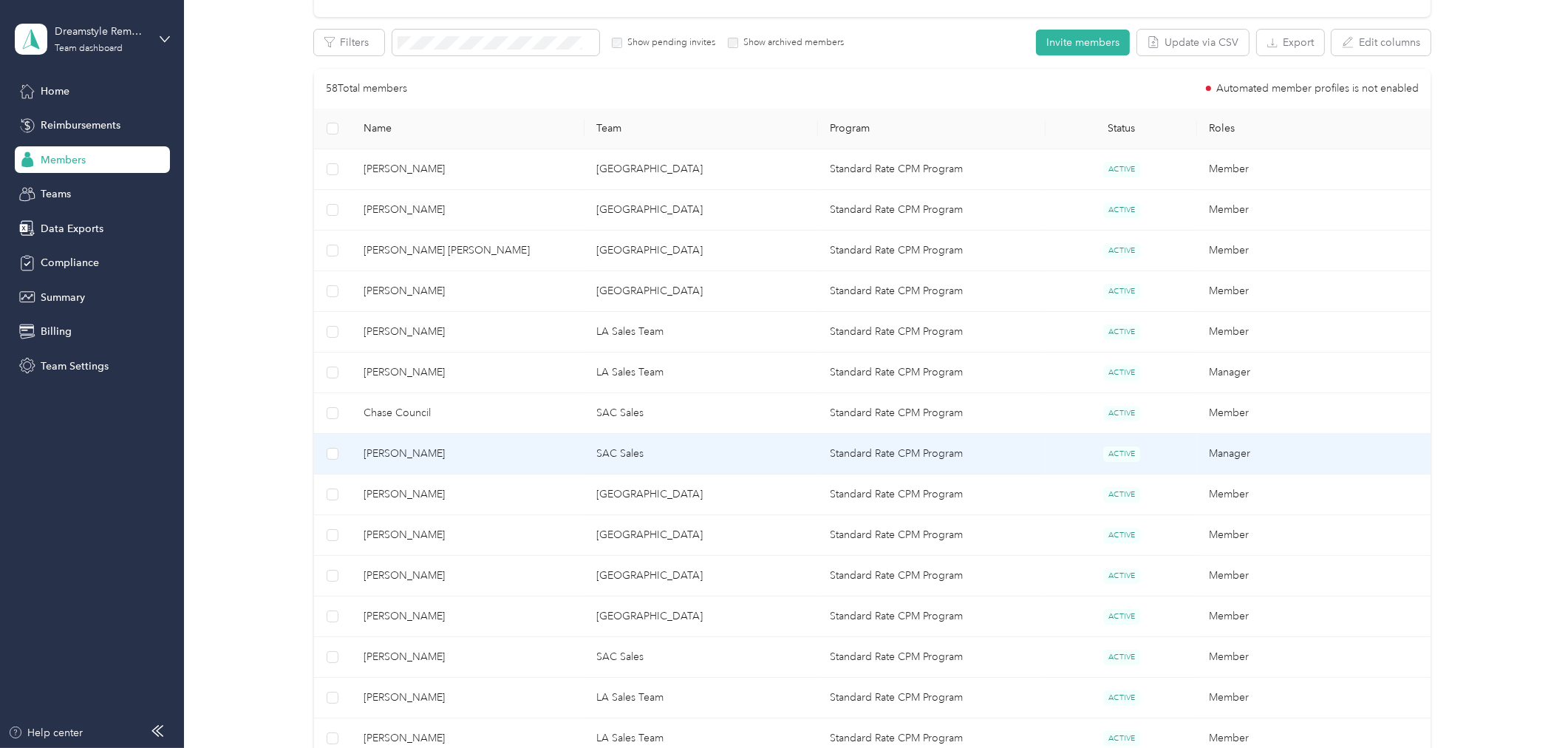
click at [517, 457] on span "Mark Johnson" at bounding box center [468, 453] width 210 height 16
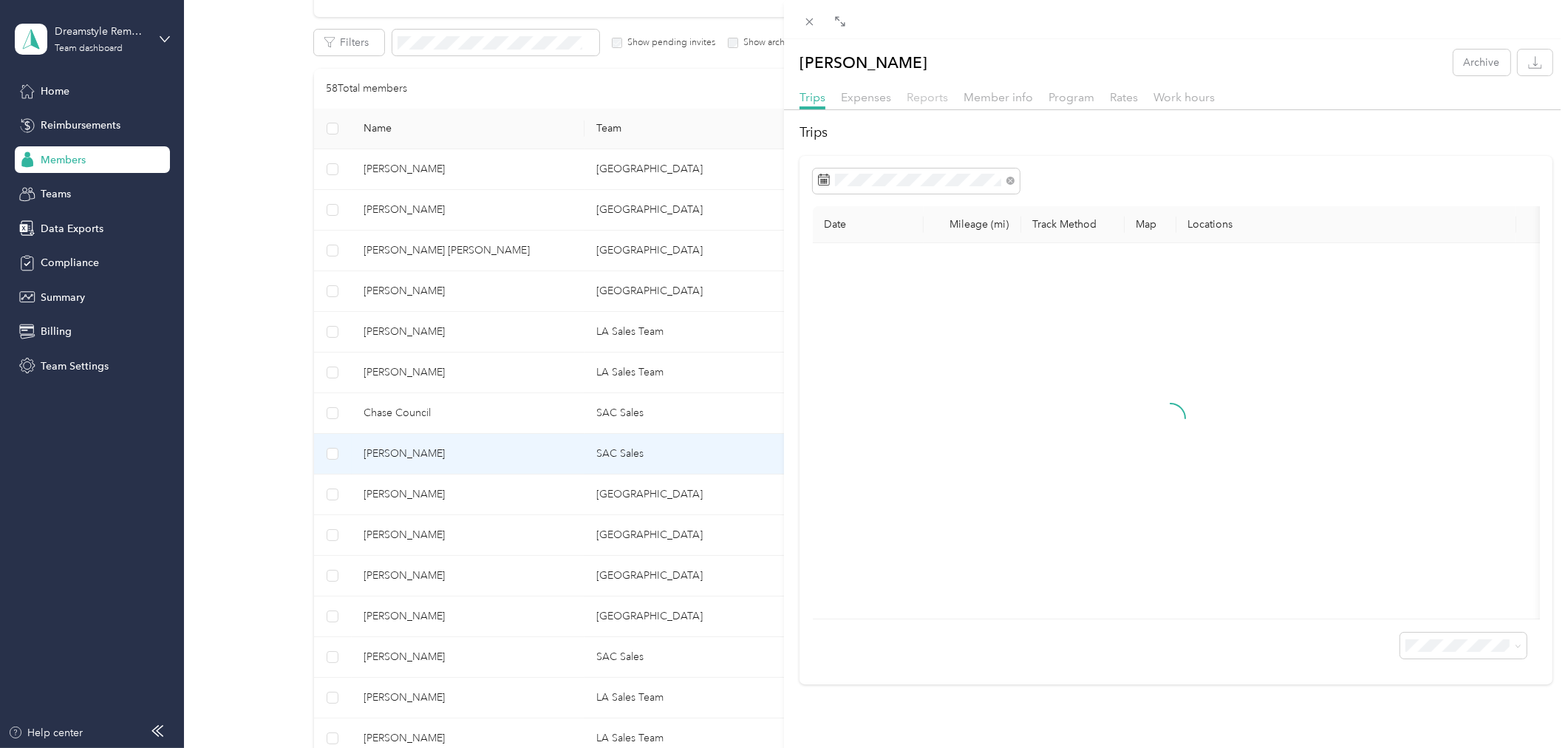
click at [932, 98] on span "Reports" at bounding box center [927, 97] width 42 height 14
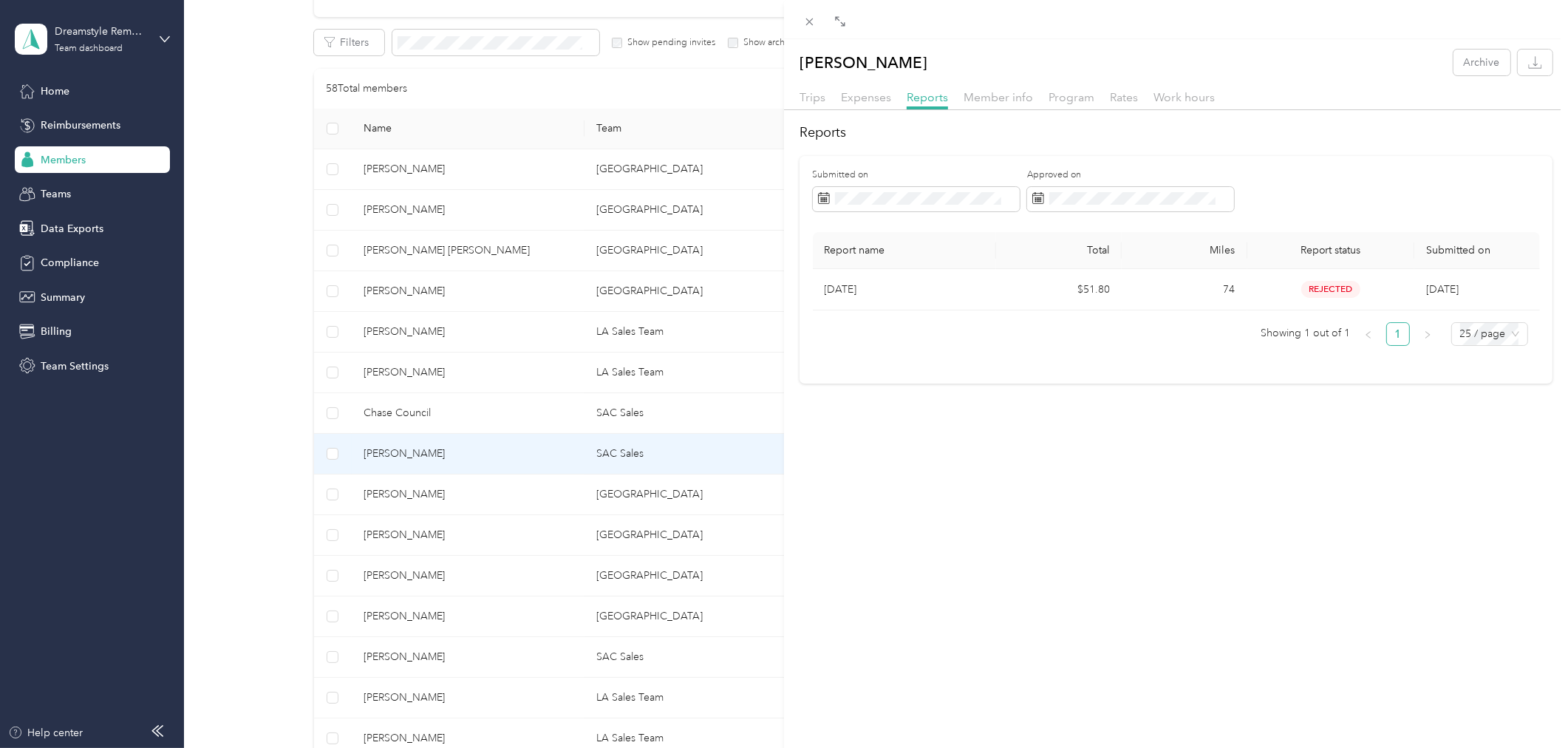
drag, startPoint x: 483, startPoint y: 495, endPoint x: 457, endPoint y: 505, distance: 27.9
click at [482, 499] on div "Mark Johnson Archive Trips Expenses Reports Member info Program Rates Work hour…" at bounding box center [784, 374] width 1568 height 748
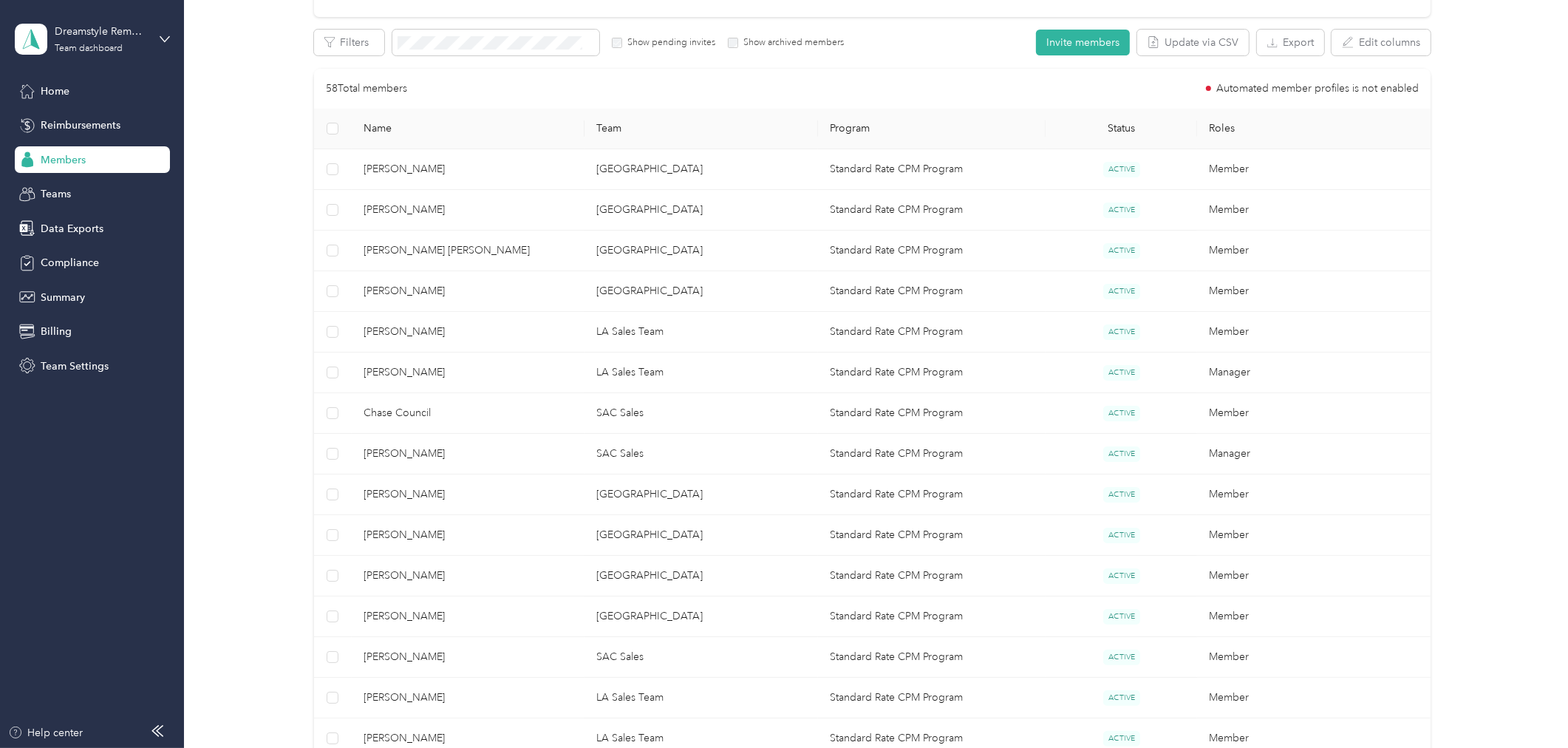
click at [414, 495] on div at bounding box center [784, 374] width 1568 height 748
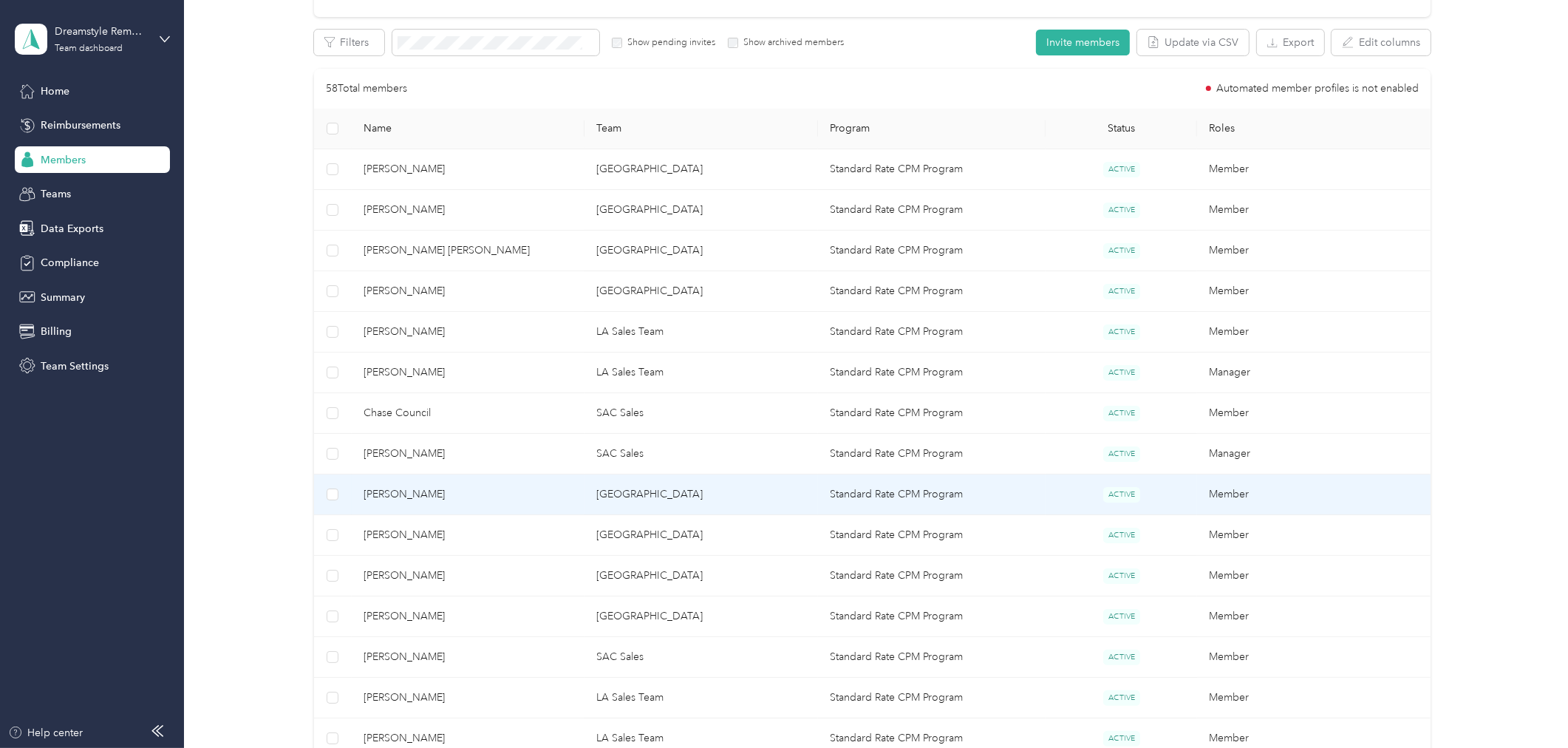
click at [611, 500] on td "San Diego" at bounding box center [701, 495] width 234 height 41
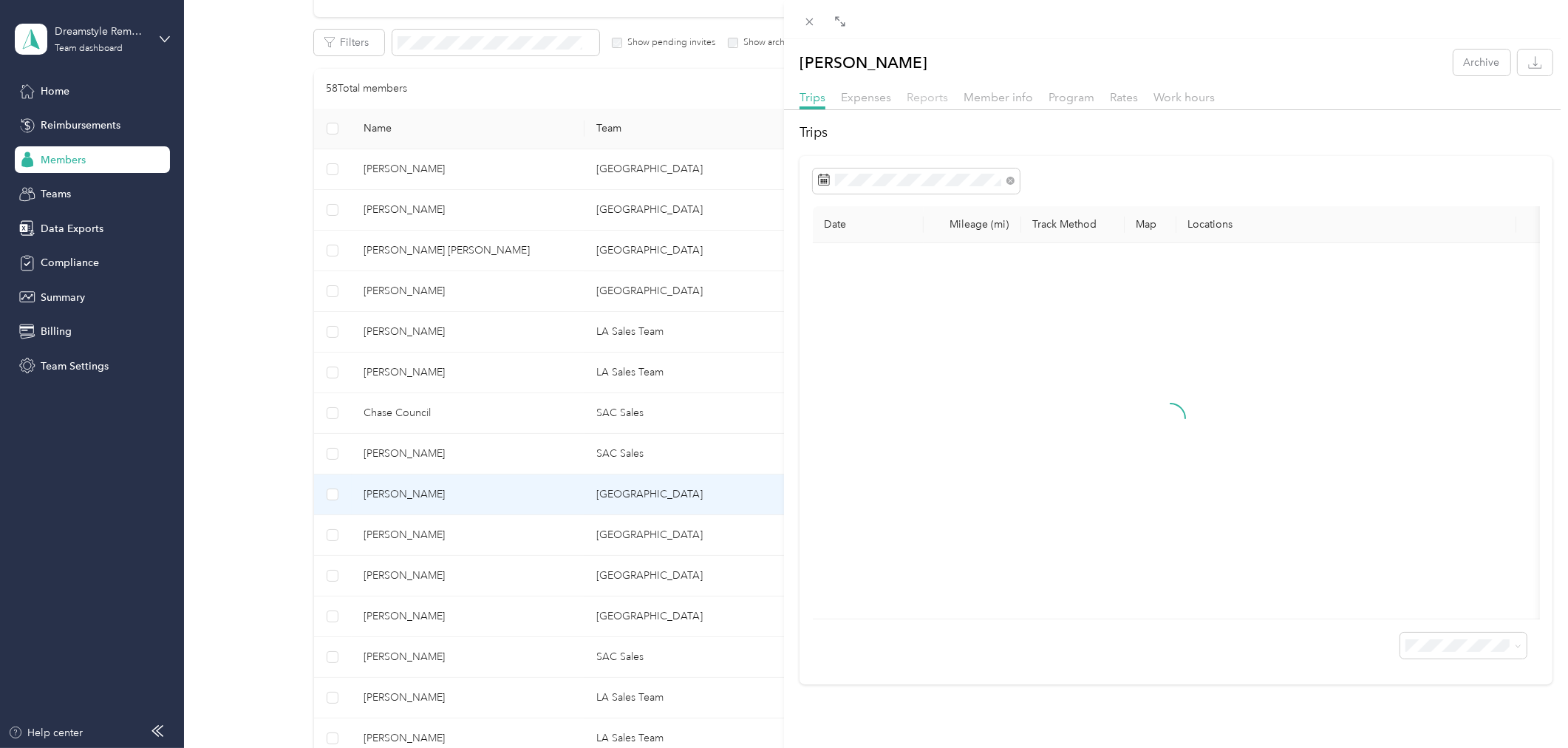
click at [935, 100] on span "Reports" at bounding box center [927, 97] width 42 height 14
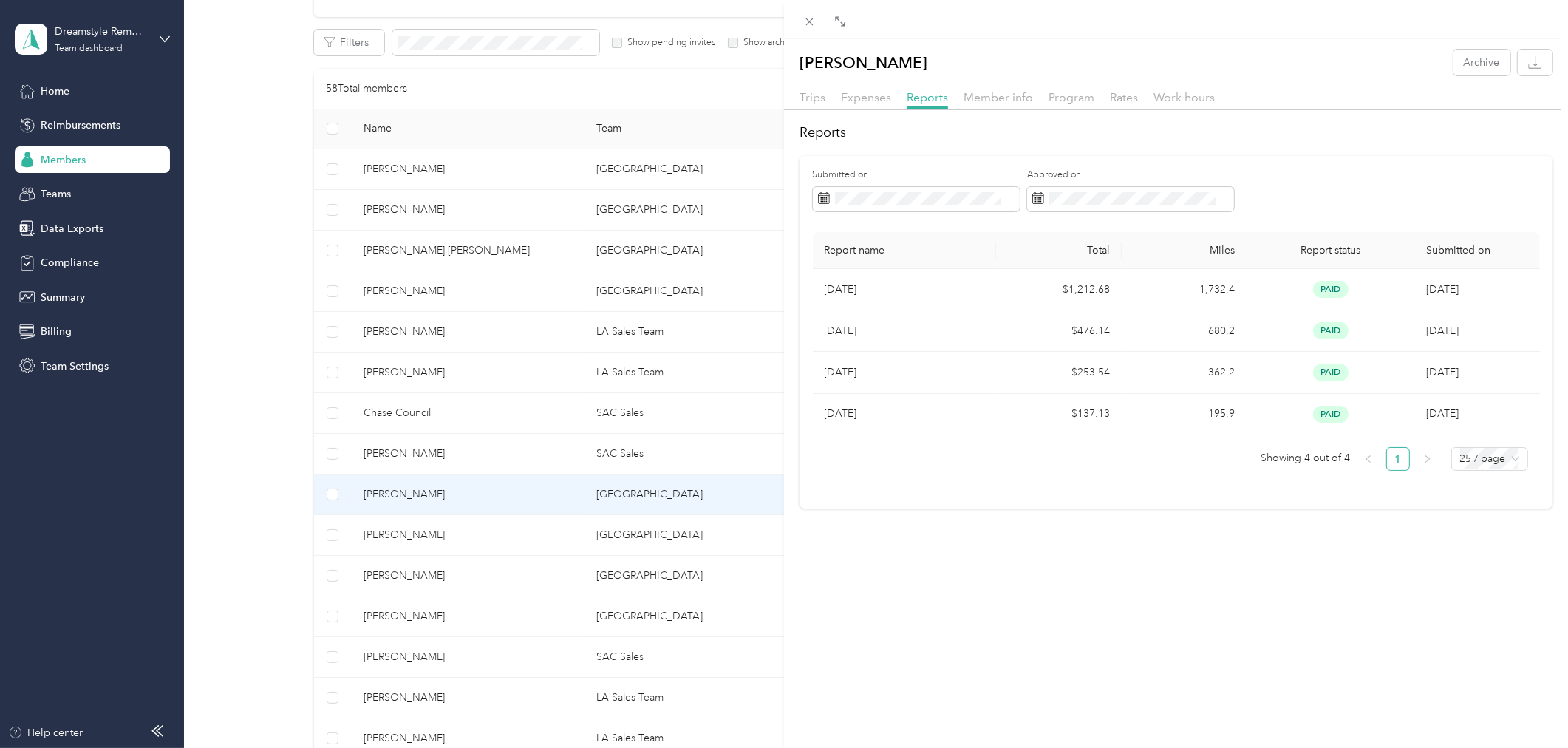
click at [613, 532] on div "Kyle Holland Archive Trips Expenses Reports Member info Program Rates Work hour…" at bounding box center [784, 374] width 1568 height 748
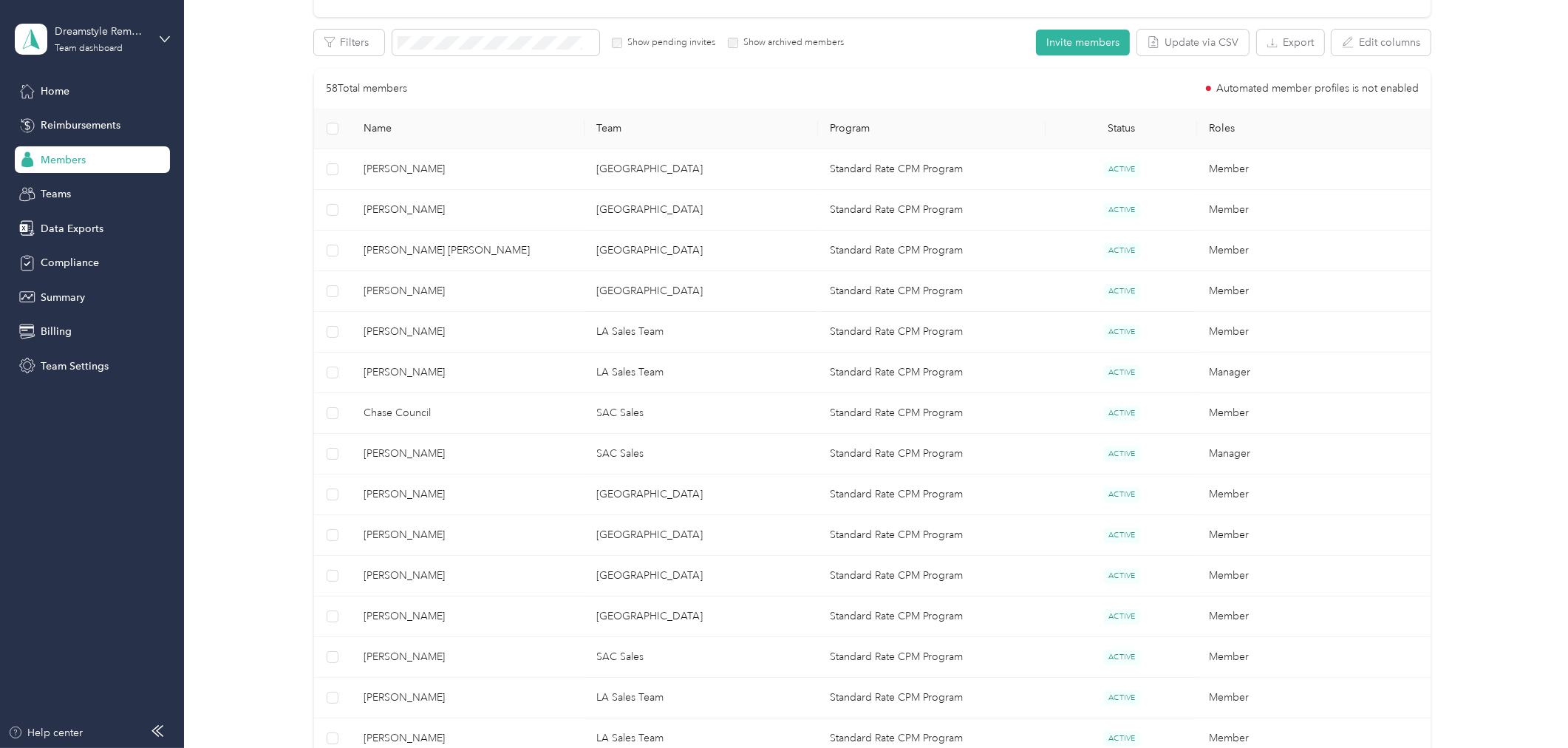
click at [617, 537] on div at bounding box center [784, 374] width 1568 height 748
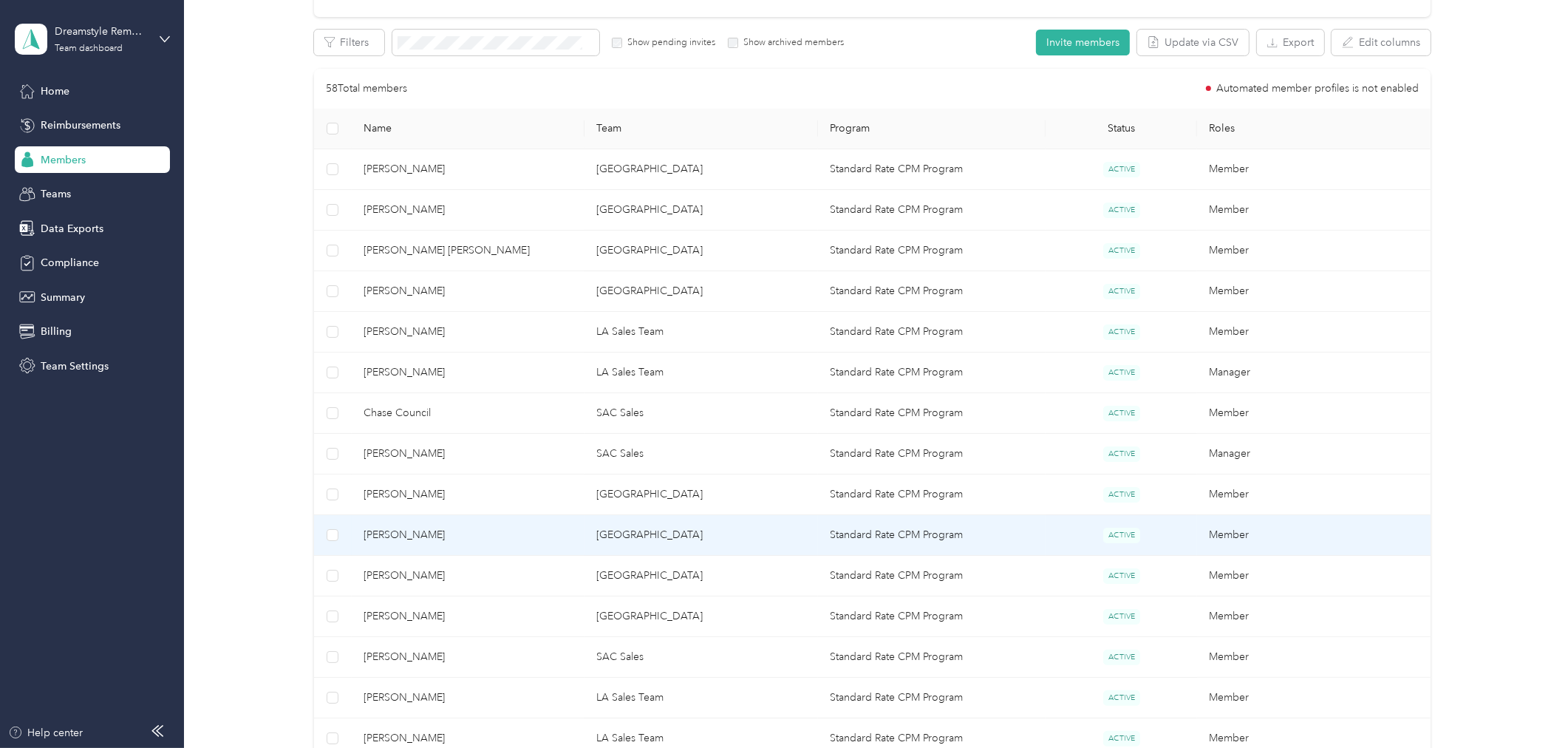
click at [619, 537] on td "San Diego" at bounding box center [701, 535] width 234 height 41
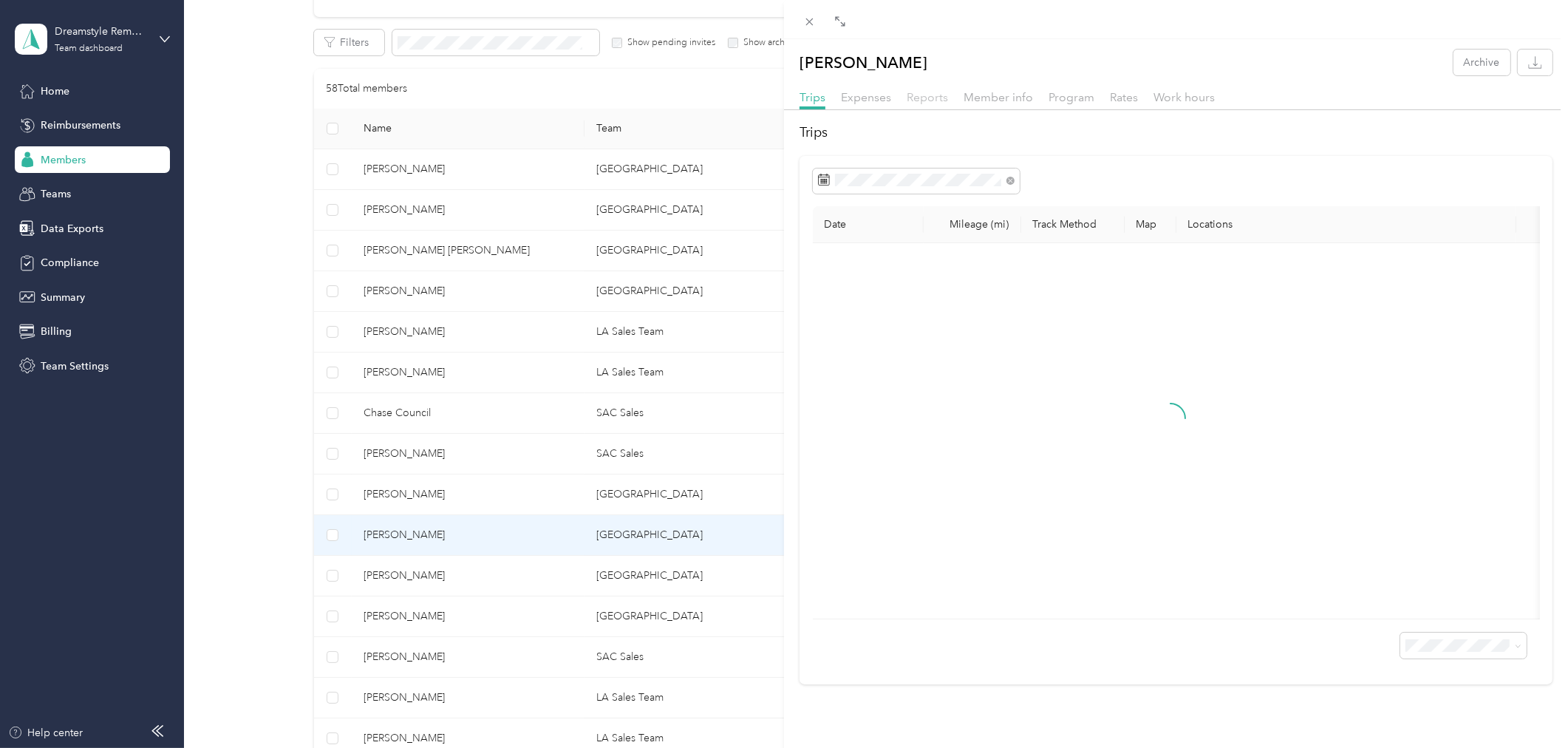
click at [931, 97] on span "Reports" at bounding box center [927, 97] width 42 height 14
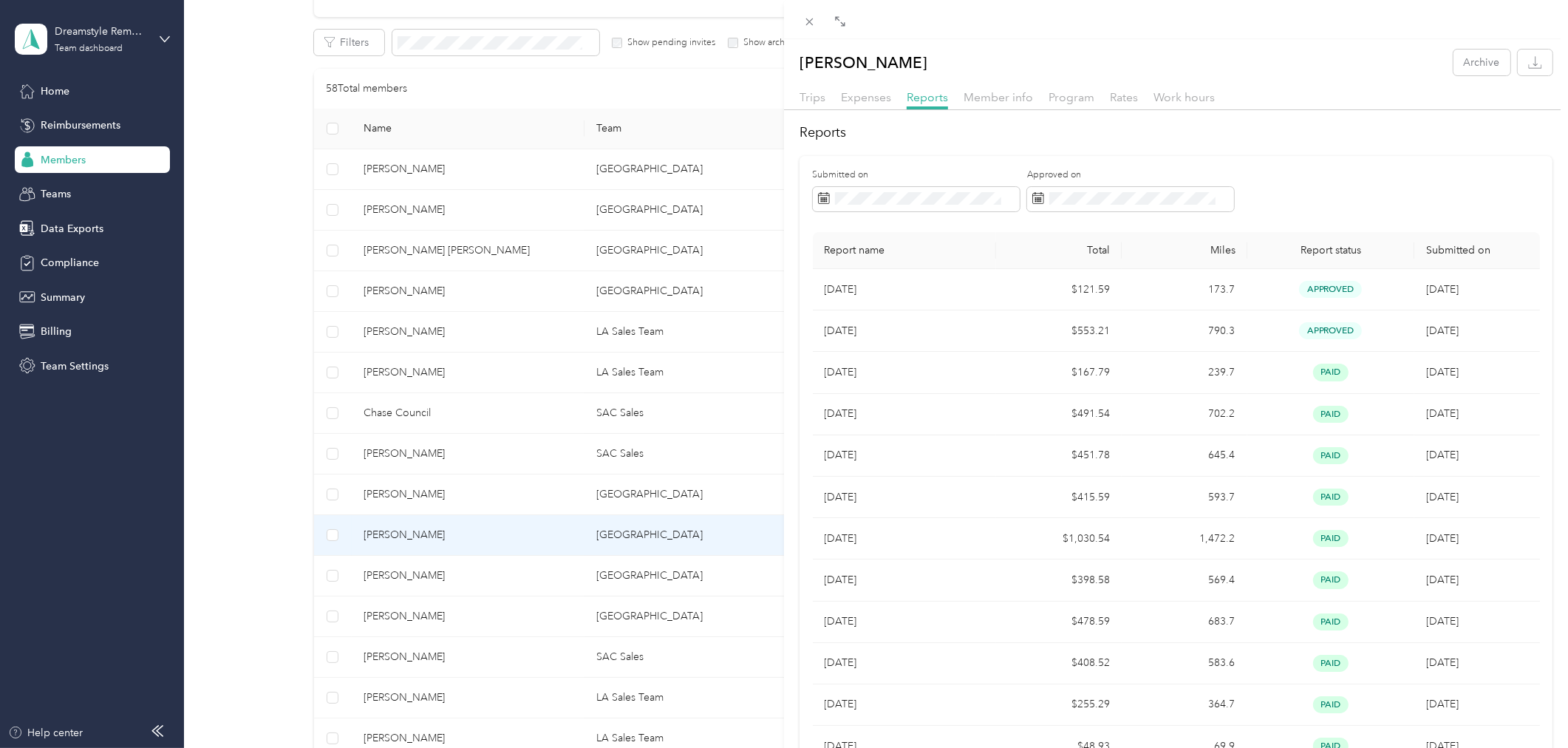
click at [609, 578] on div "Zachary Landry Archive Trips Expenses Reports Member info Program Rates Work ho…" at bounding box center [784, 374] width 1568 height 748
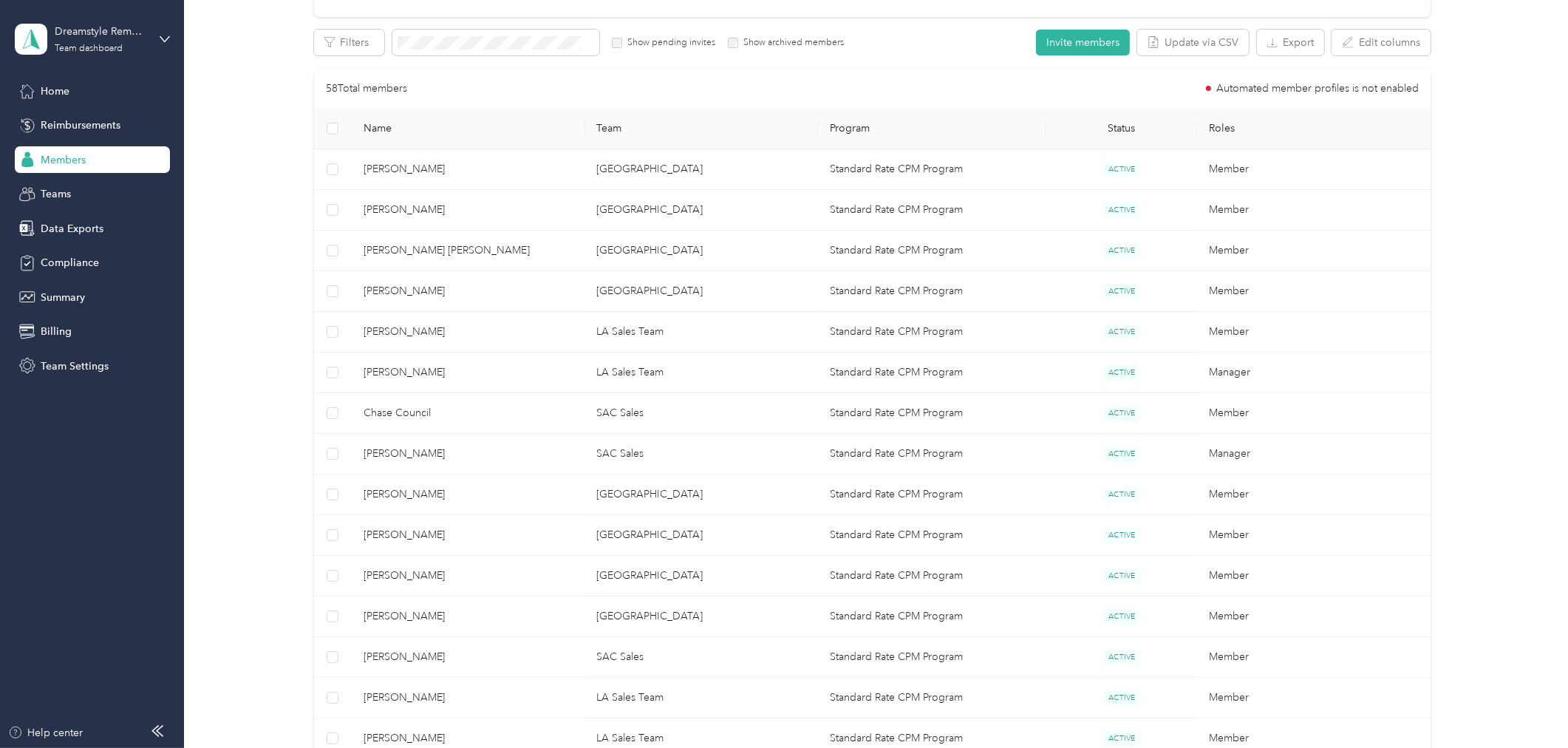
click at [631, 579] on td "San Diego" at bounding box center [701, 576] width 234 height 41
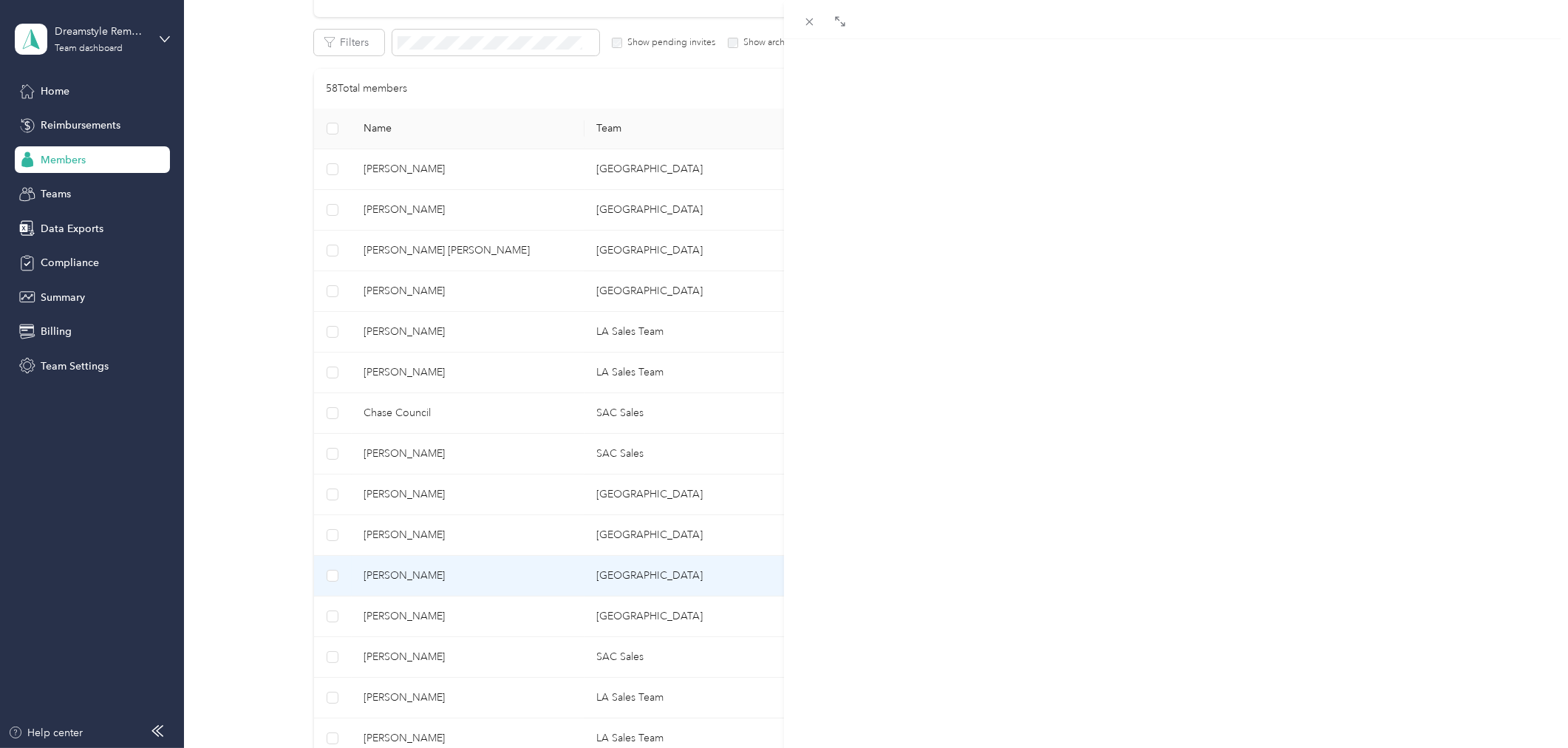
click at [927, 93] on span "Reports" at bounding box center [927, 97] width 42 height 14
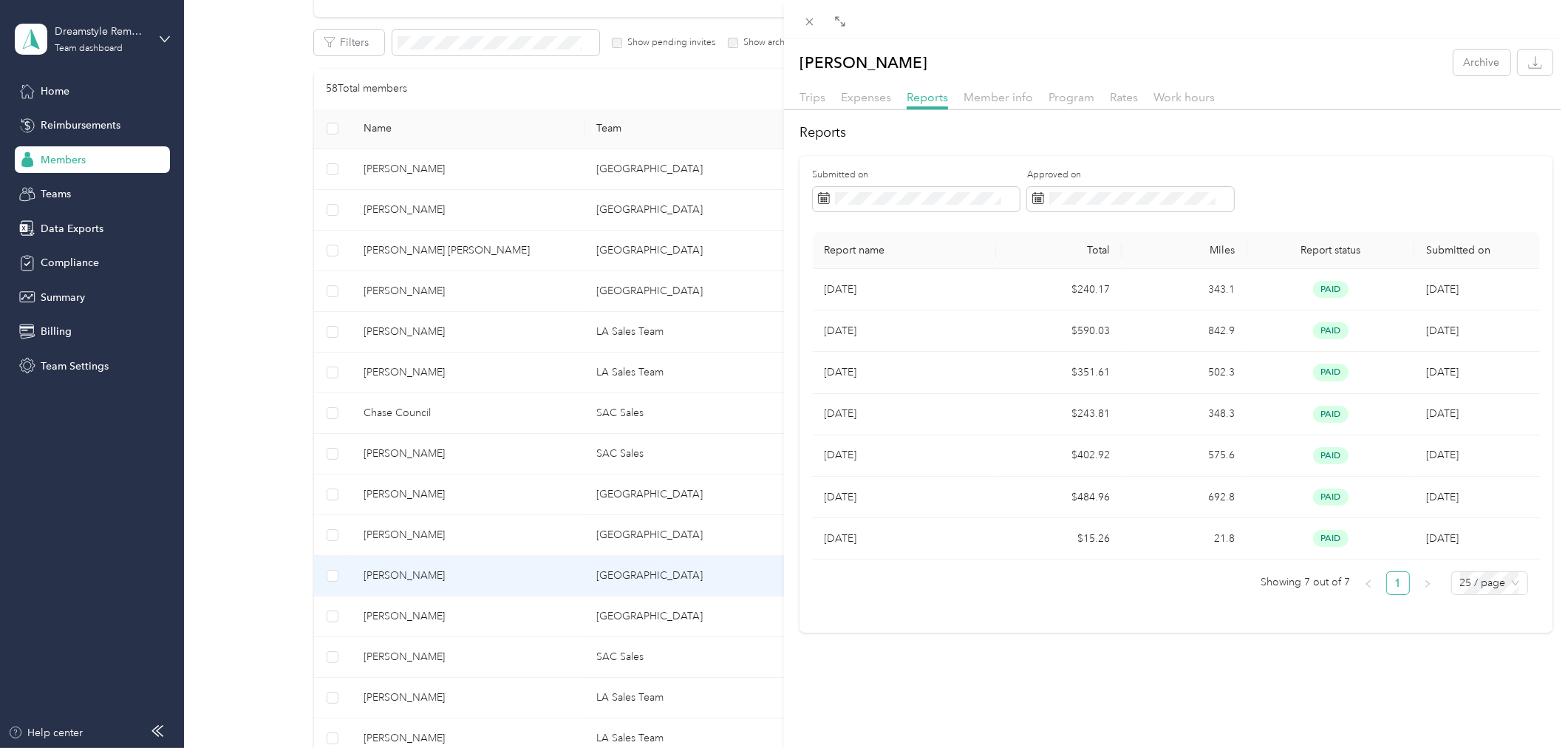
click at [633, 612] on div "Matthew Morris Archive Trips Expenses Reports Member info Program Rates Work ho…" at bounding box center [784, 374] width 1568 height 748
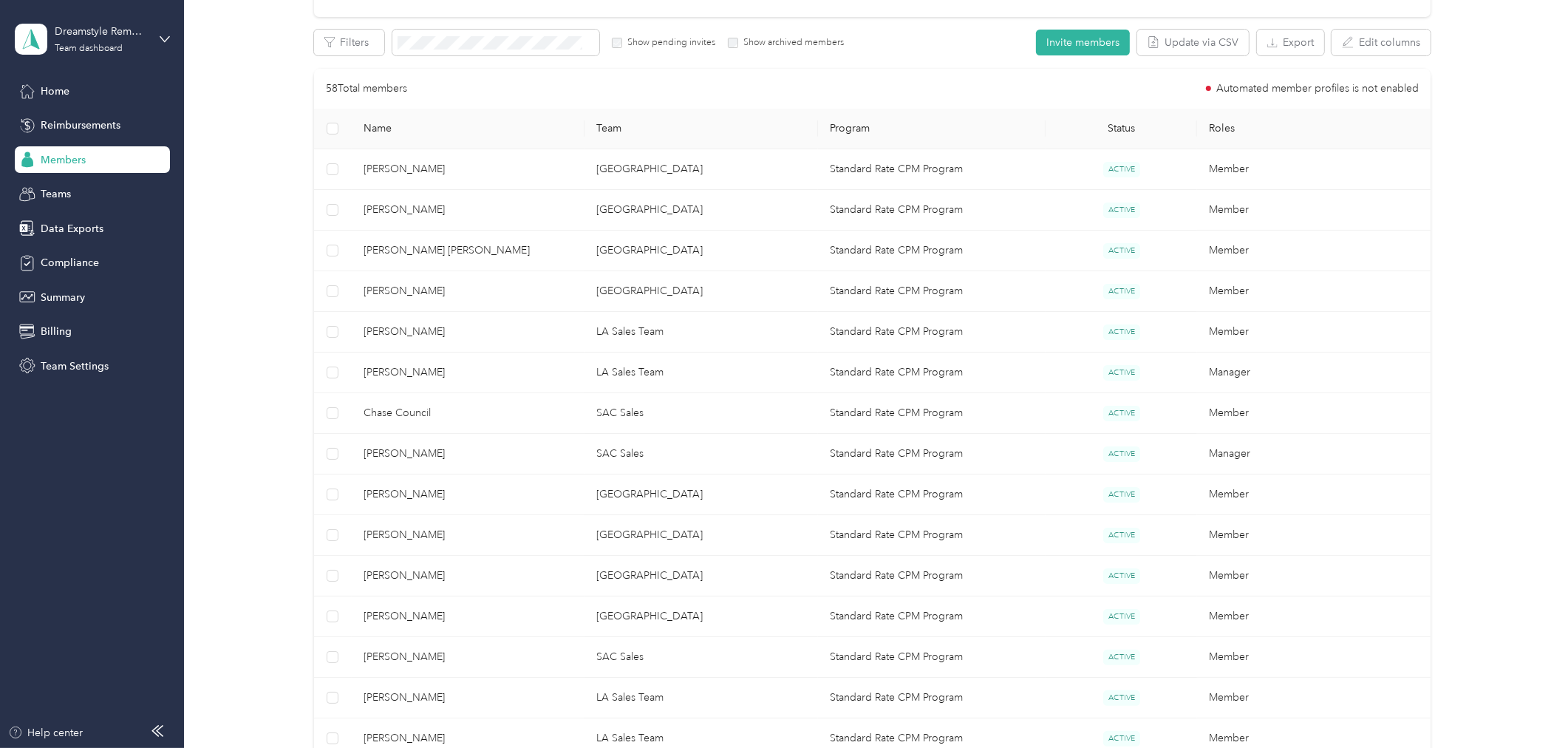
click at [628, 619] on div at bounding box center [784, 374] width 1568 height 748
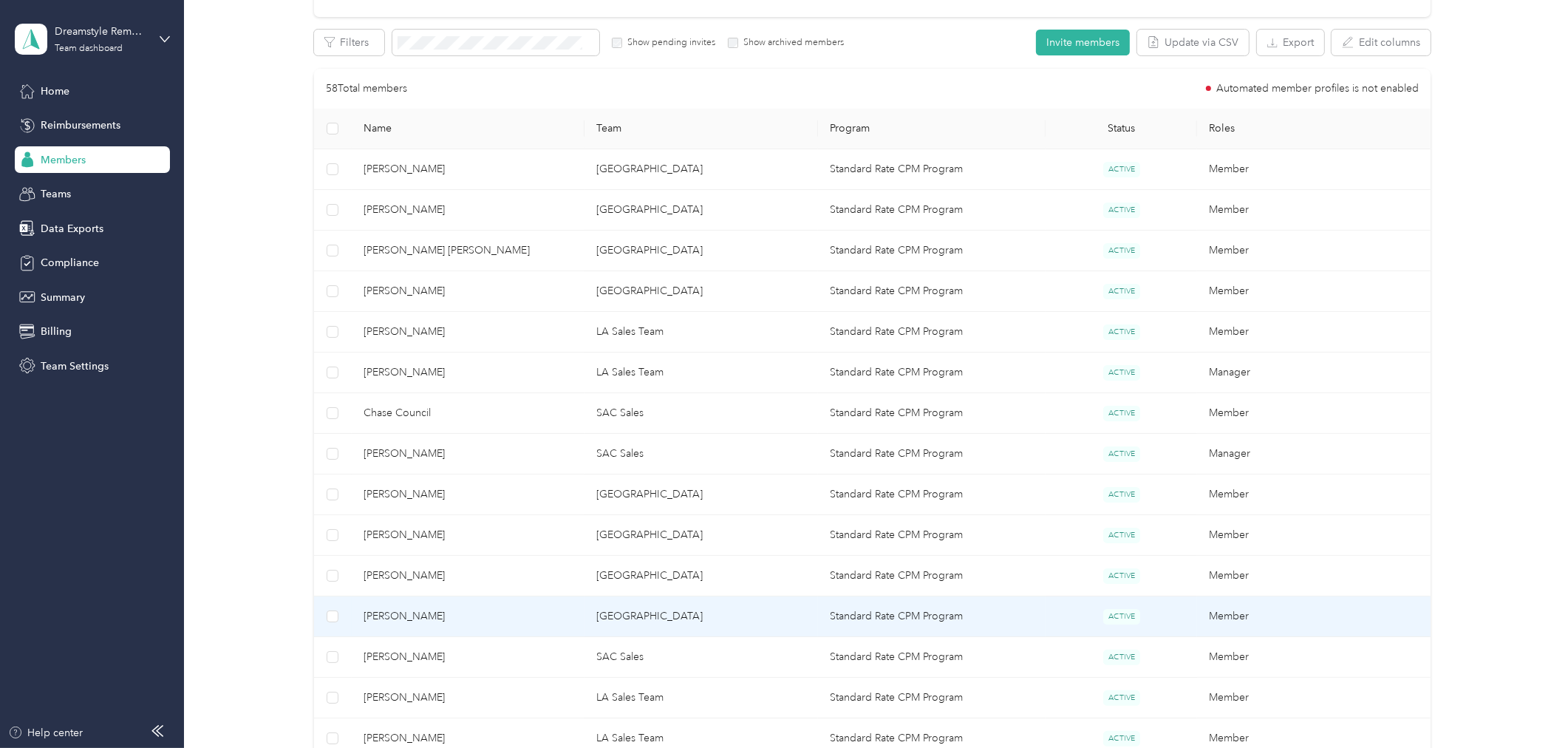
click at [630, 622] on td "San Diego" at bounding box center [701, 617] width 234 height 41
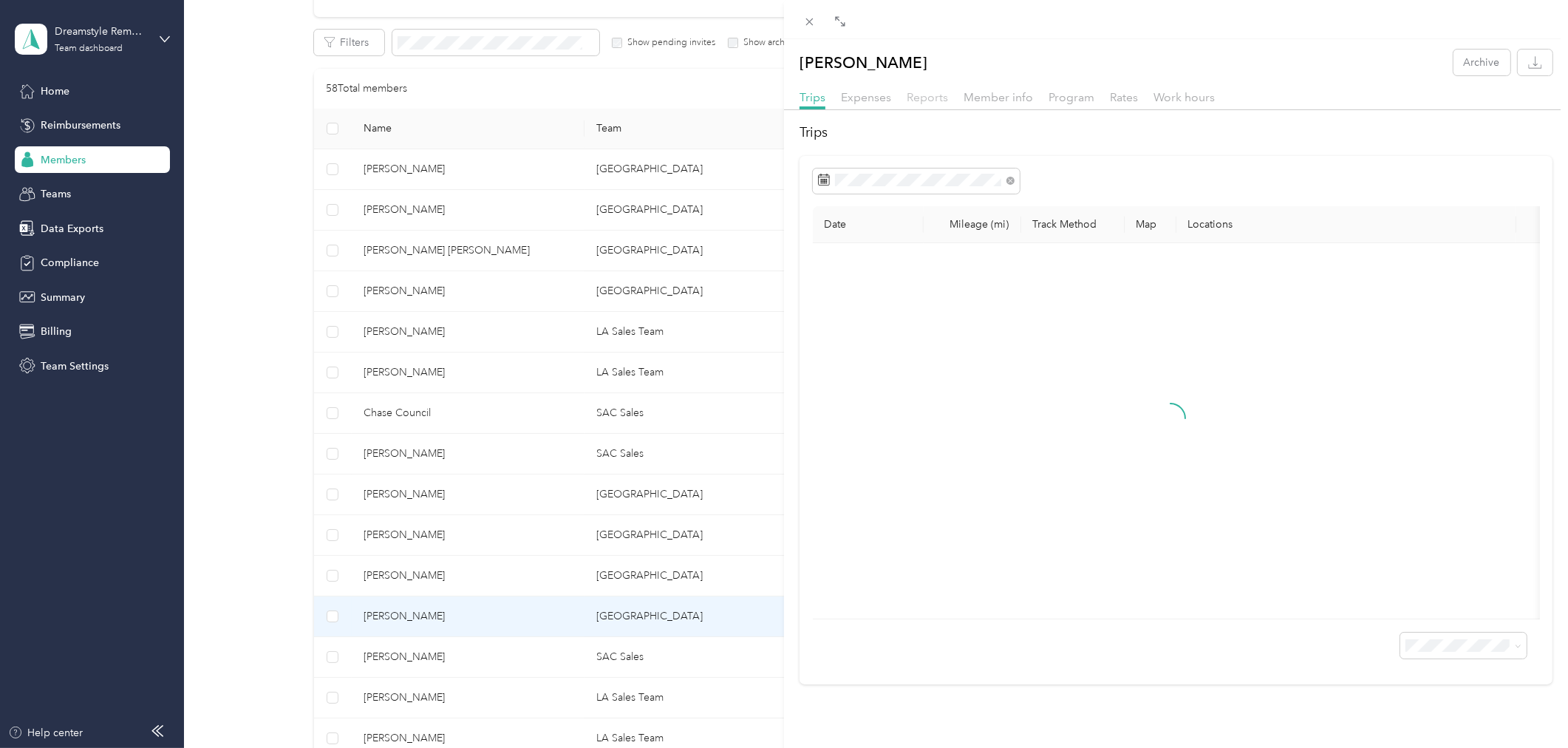
click at [936, 98] on span "Reports" at bounding box center [927, 97] width 42 height 14
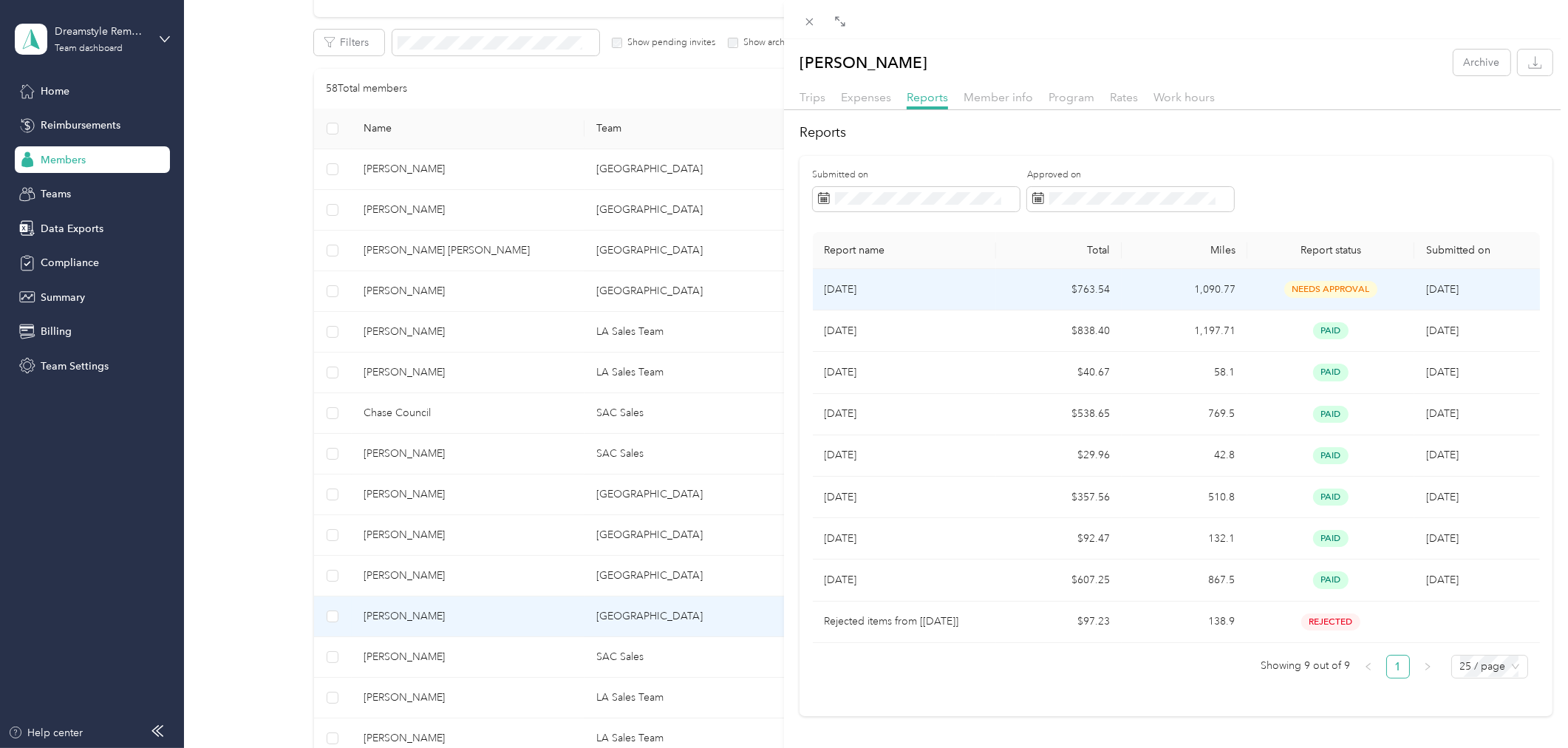
click at [942, 289] on p "Aug 2025" at bounding box center [905, 290] width 160 height 16
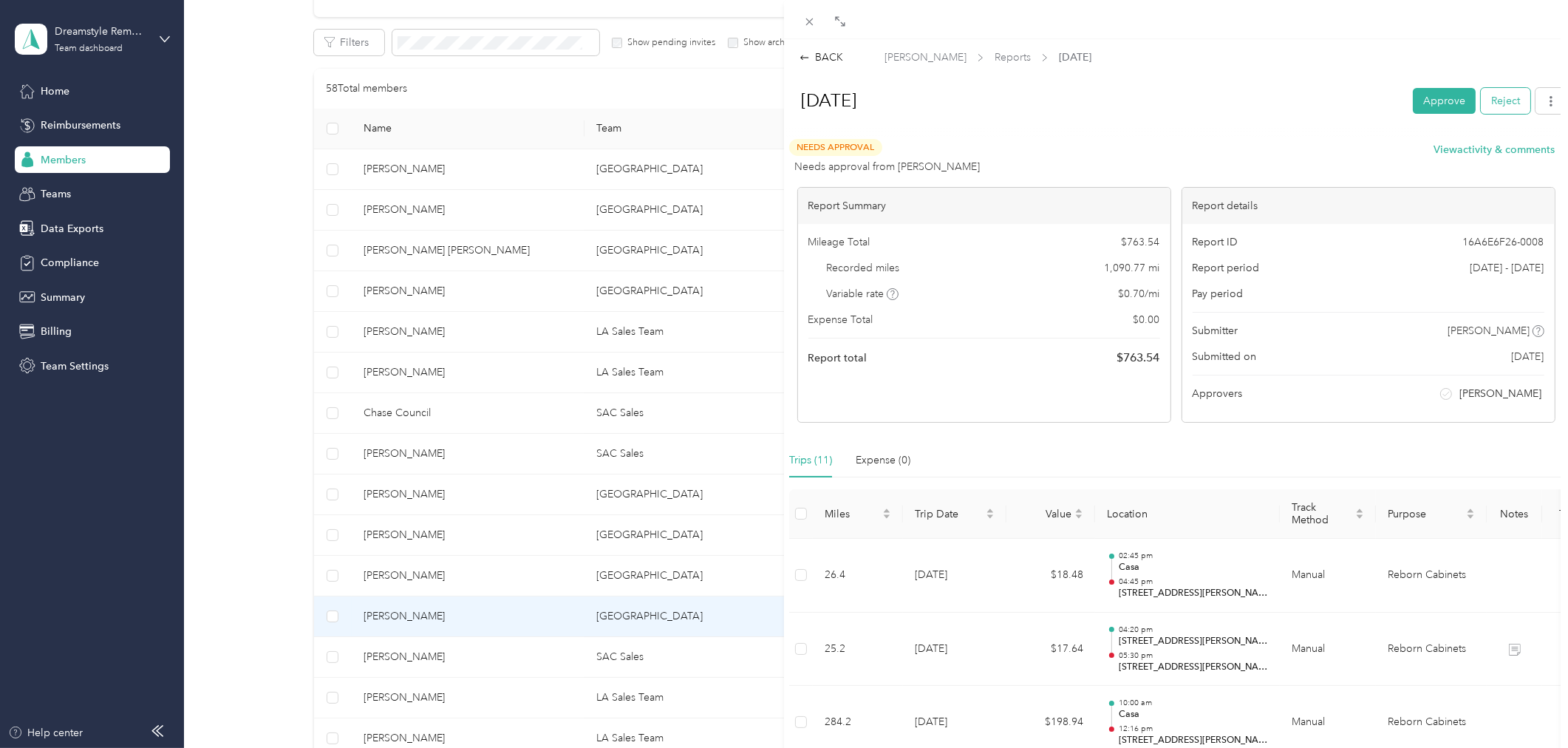
click at [1509, 99] on button "Reject" at bounding box center [1505, 101] width 49 height 26
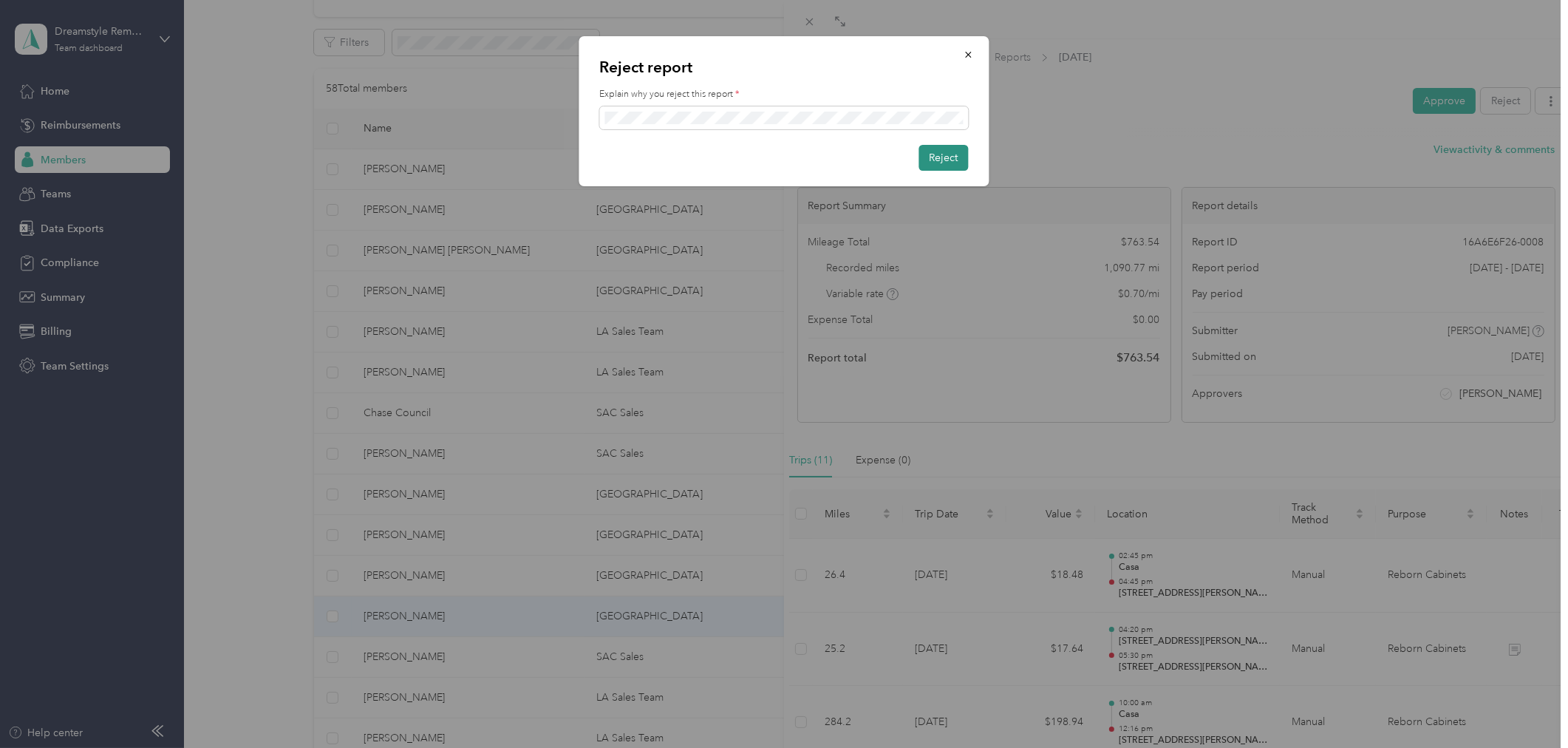
click at [954, 160] on button "Reject" at bounding box center [944, 157] width 49 height 26
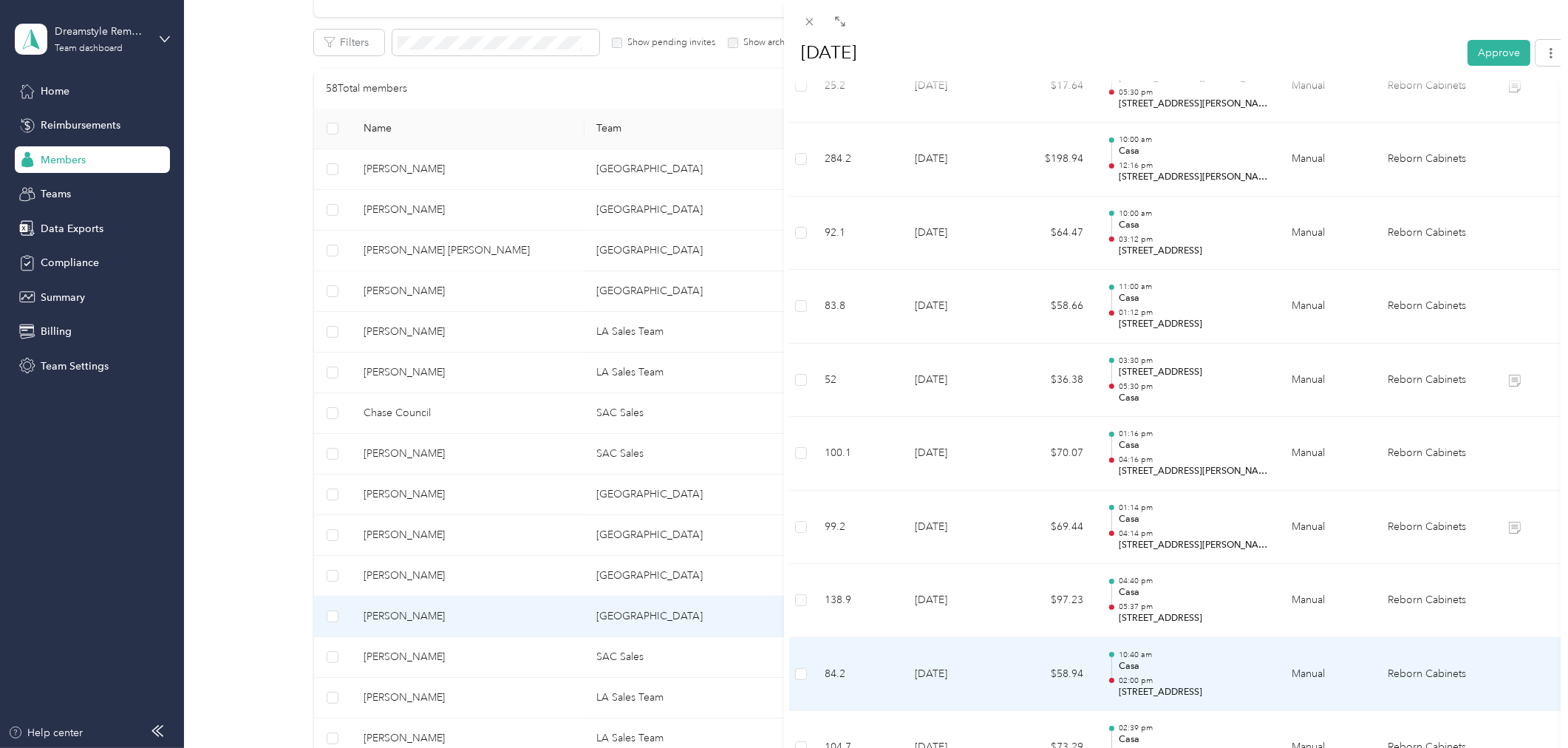
scroll to position [714, 0]
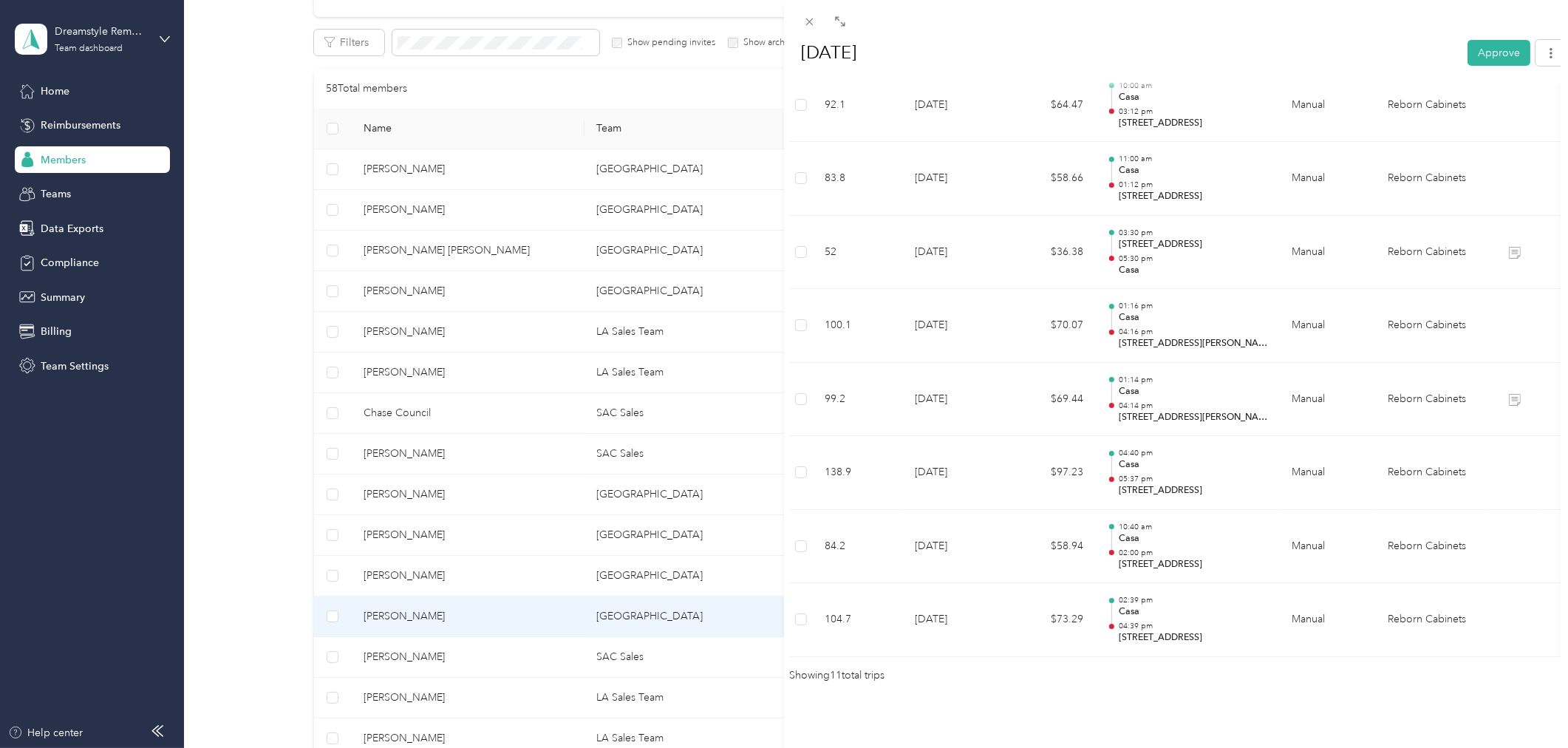
click at [432, 653] on div "BACK Christopher Taheri Reports Aug 2025 Aug 2025 Approve Rejected Awaiting on …" at bounding box center [784, 374] width 1568 height 748
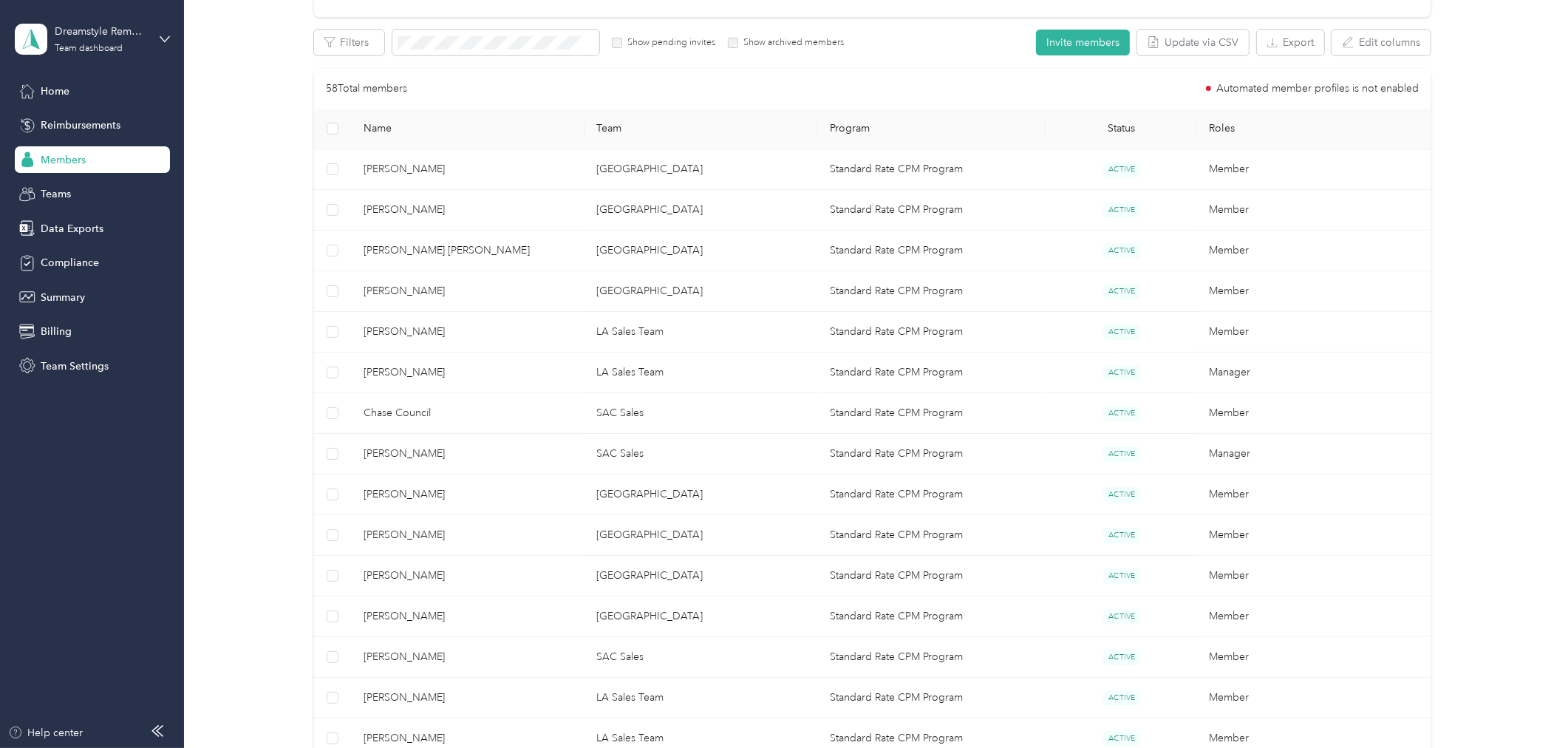
click at [424, 657] on div at bounding box center [784, 374] width 1568 height 748
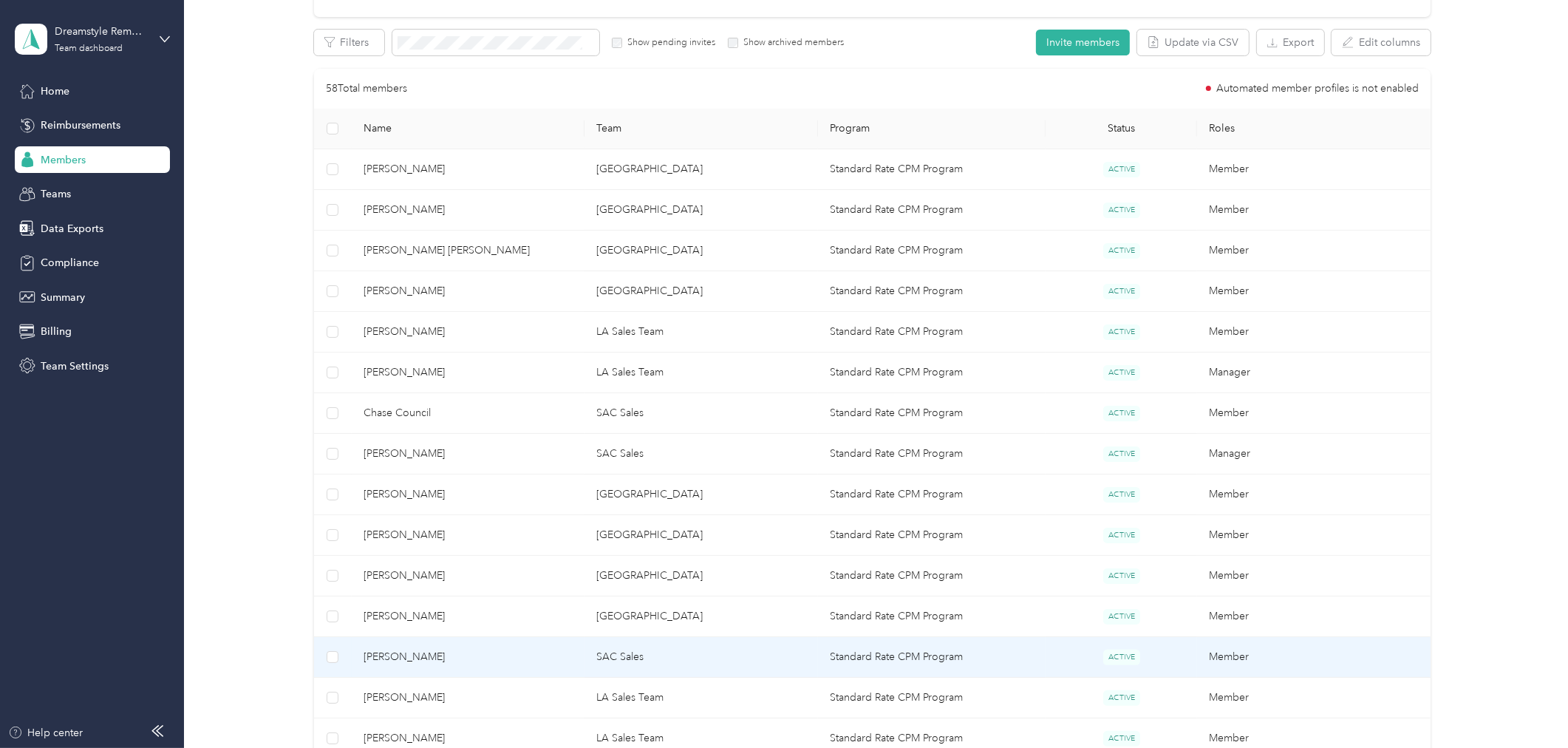
click at [423, 662] on span "Jason Simpson" at bounding box center [468, 656] width 210 height 16
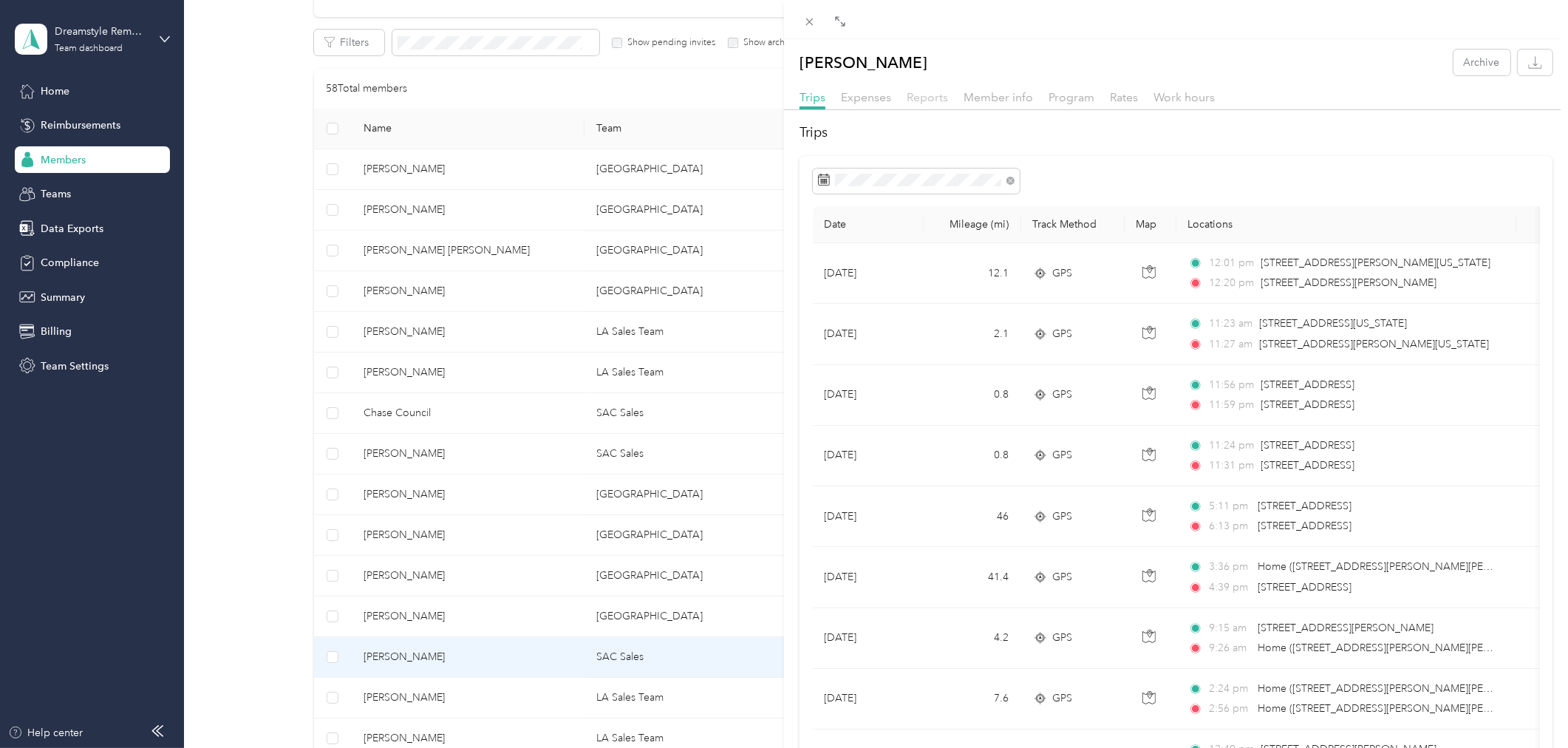
click at [912, 97] on span "Reports" at bounding box center [927, 97] width 42 height 14
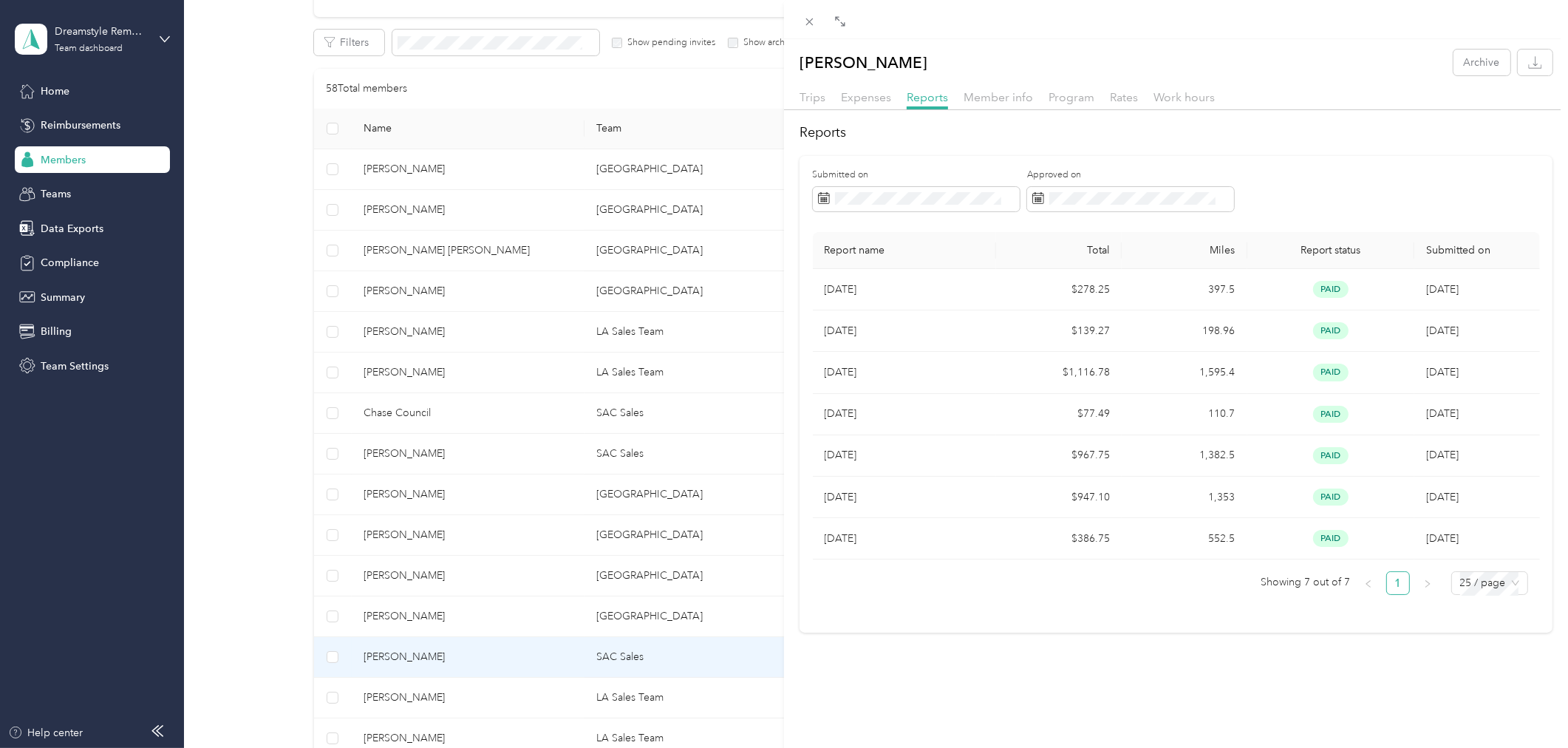
click at [494, 711] on div "Jason Simpson Archive Trips Expenses Reports Member info Program Rates Work hou…" at bounding box center [784, 374] width 1568 height 748
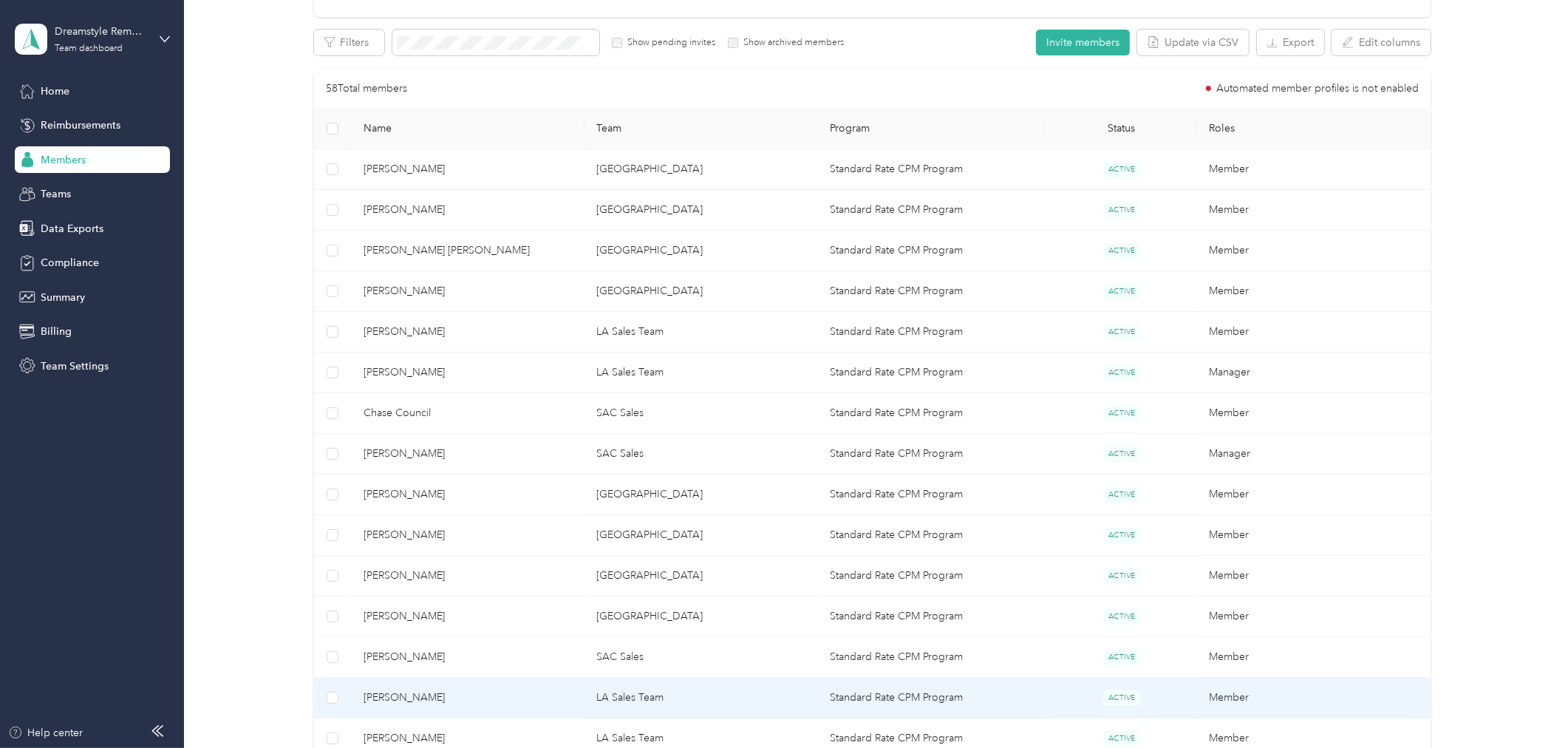
click at [429, 698] on span "Devonte Berryman" at bounding box center [468, 697] width 210 height 16
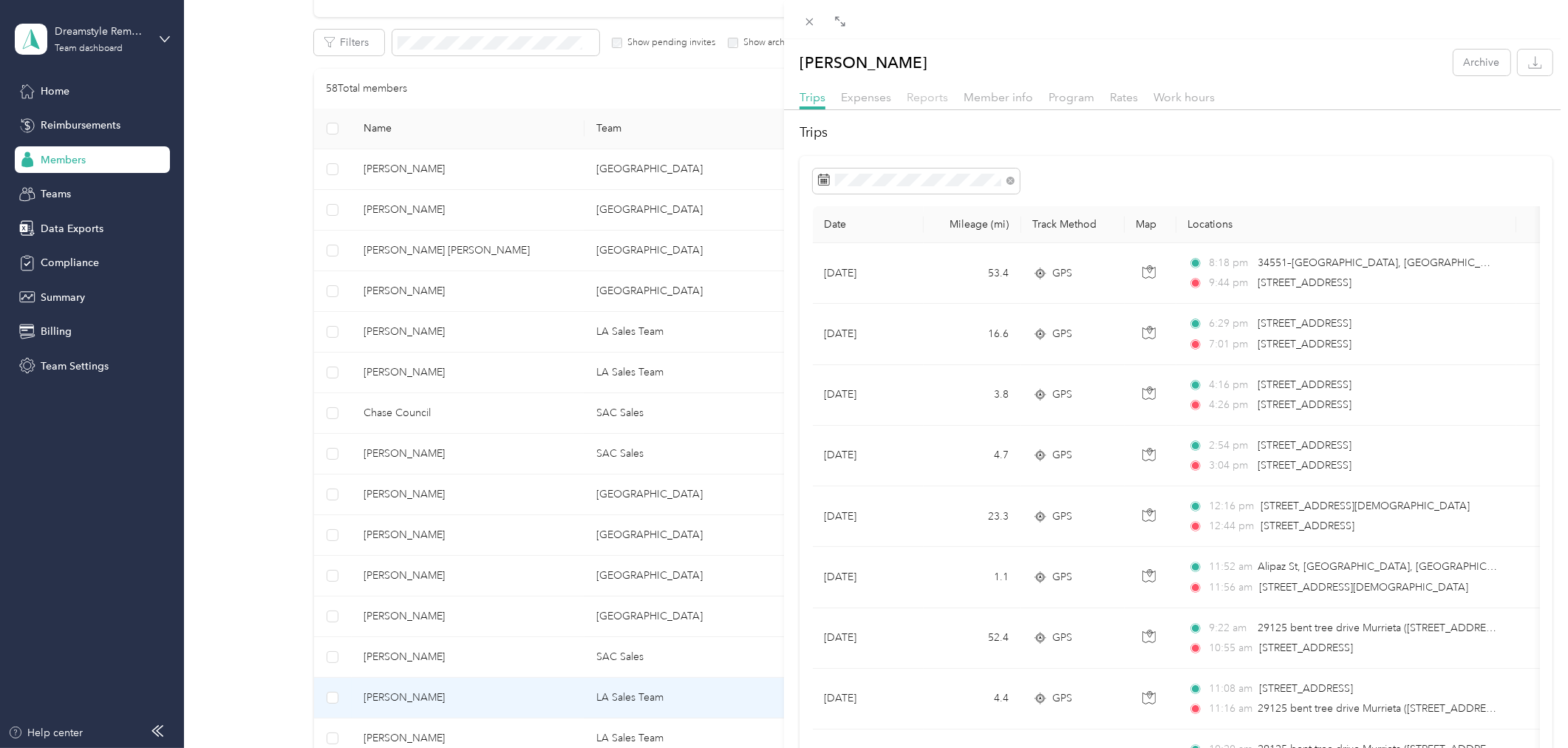
click at [931, 96] on span "Reports" at bounding box center [927, 97] width 42 height 14
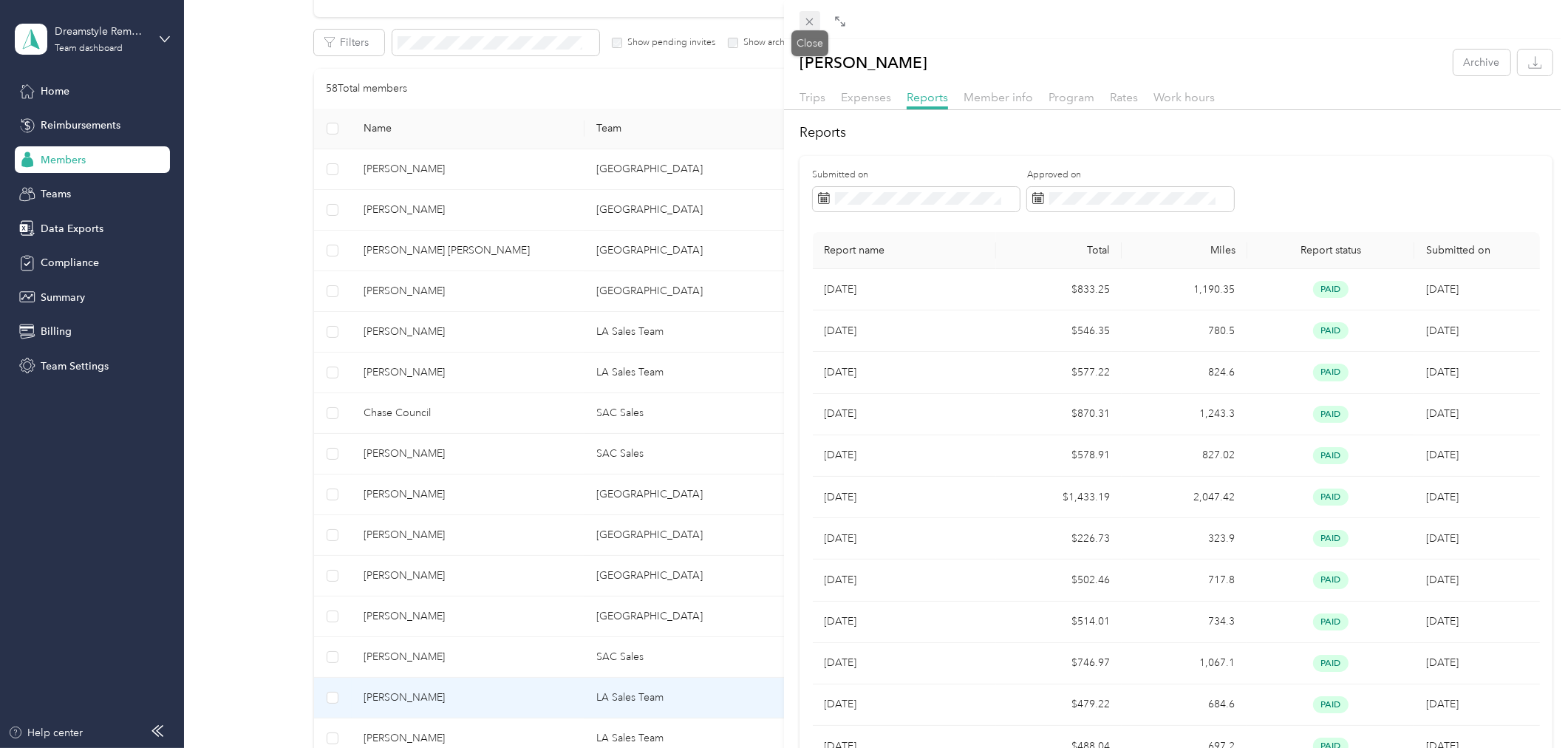
click at [810, 23] on icon at bounding box center [810, 22] width 13 height 13
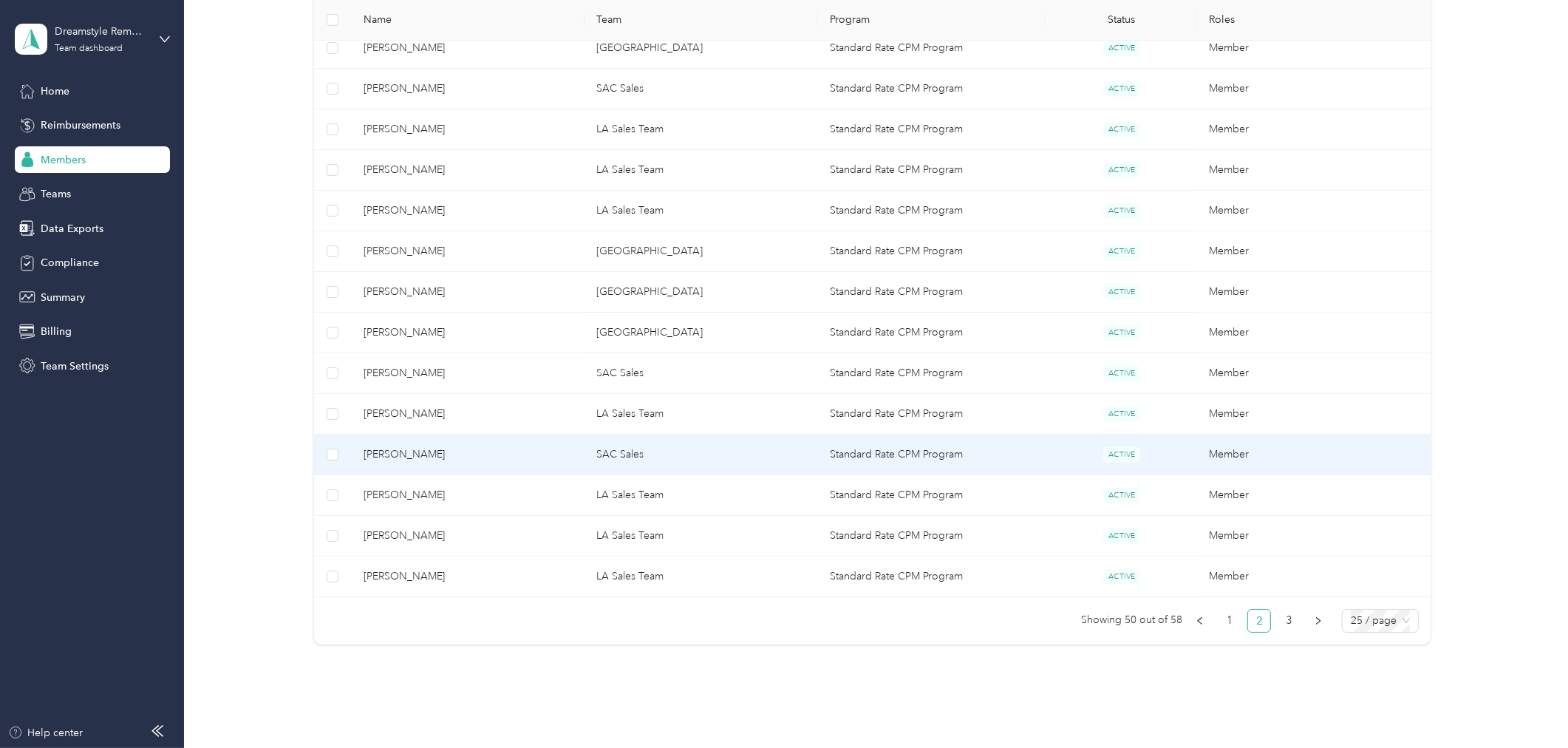
scroll to position [821, 0]
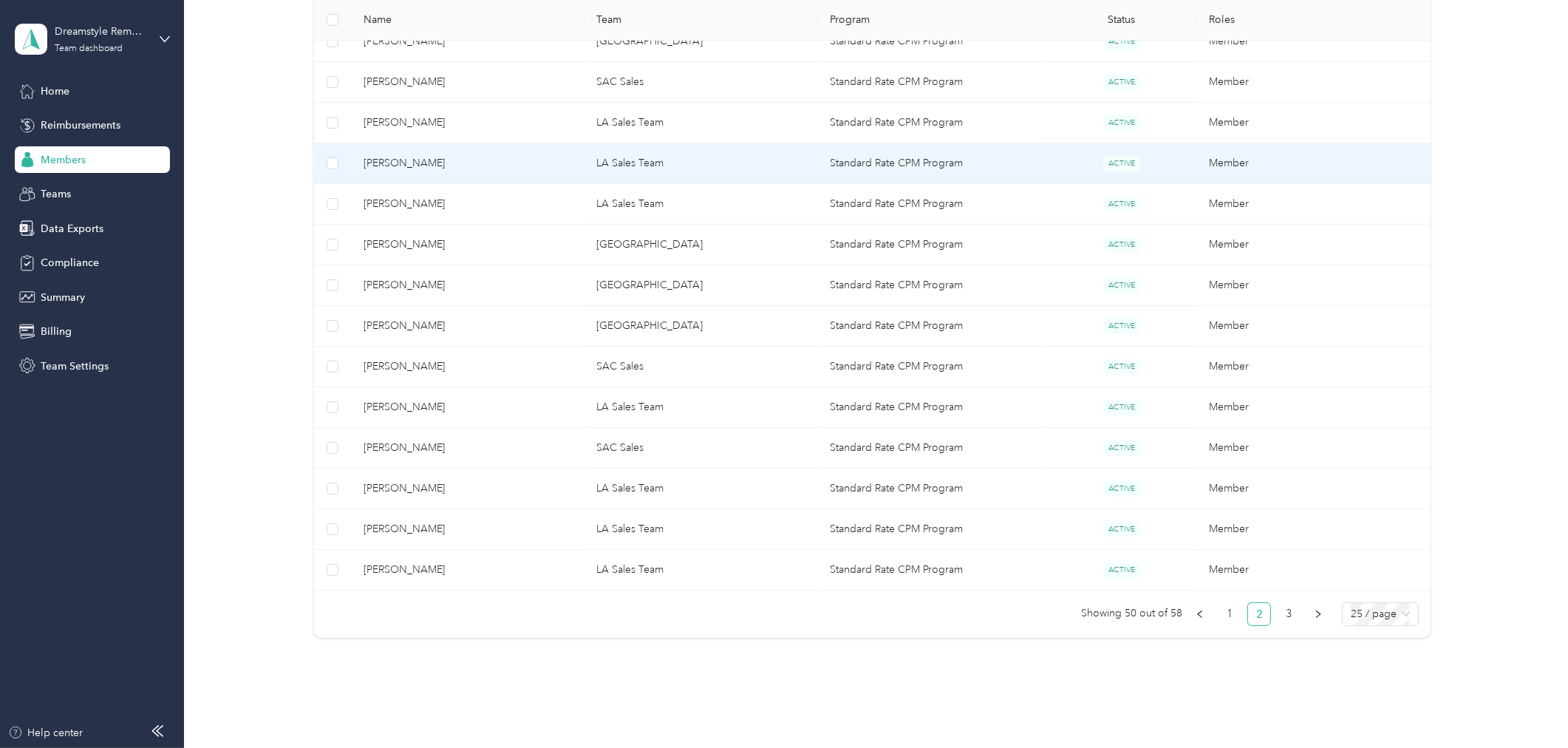
click at [458, 154] on td "Alexander Ballesteros" at bounding box center [469, 163] width 234 height 41
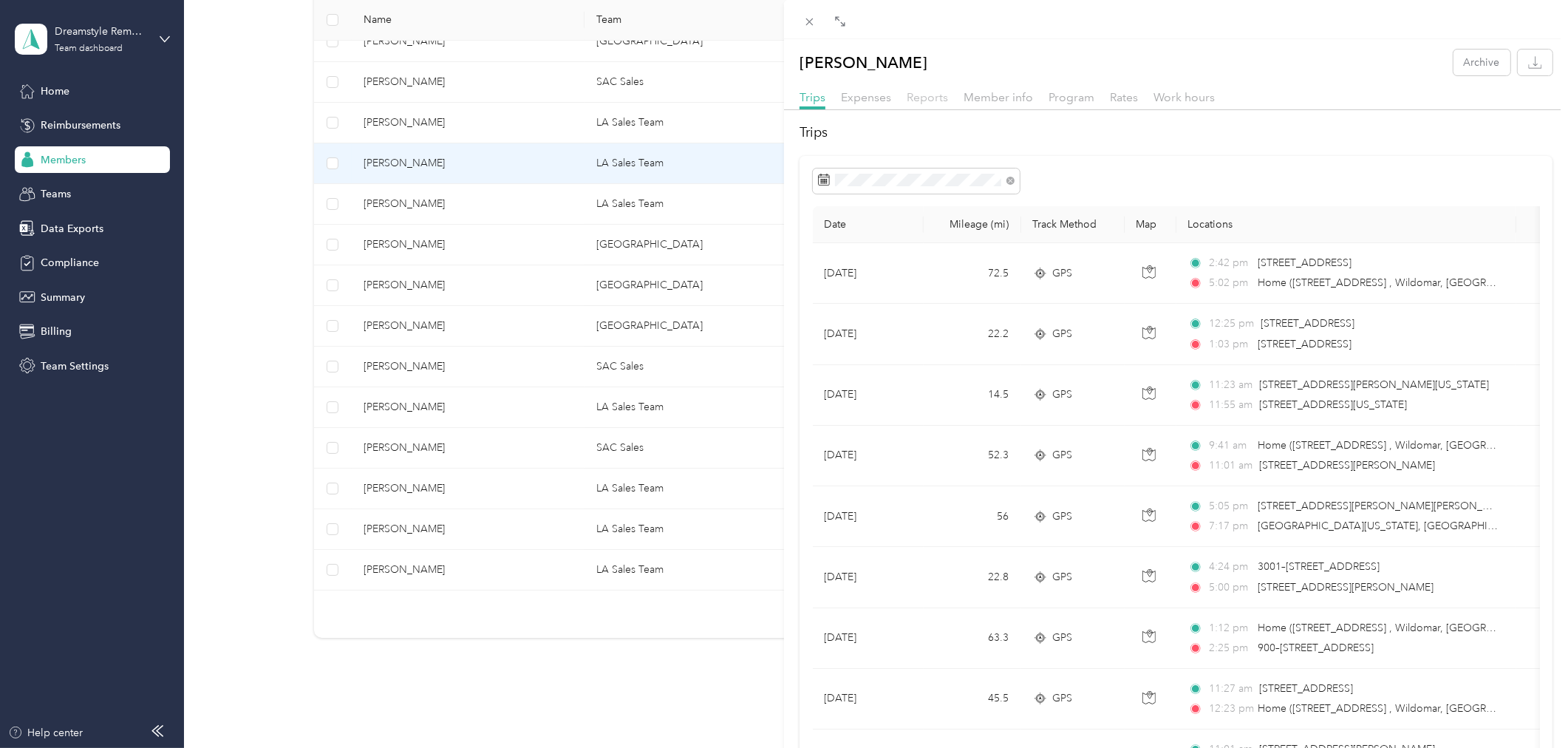
click at [920, 100] on span "Reports" at bounding box center [927, 97] width 42 height 14
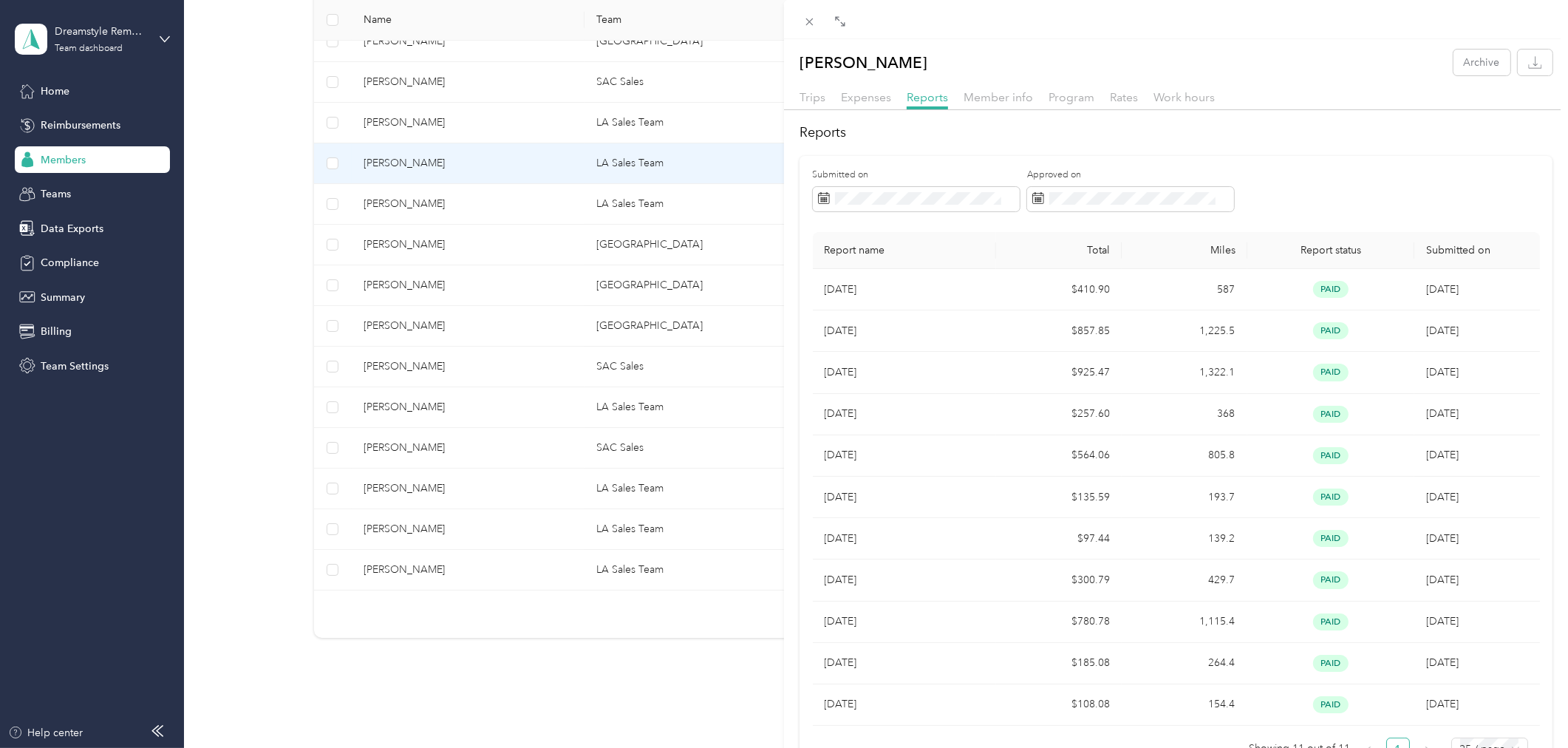
click at [507, 194] on div "Alexander Ballesteros Archive Trips Expenses Reports Member info Program Rates …" at bounding box center [784, 374] width 1568 height 748
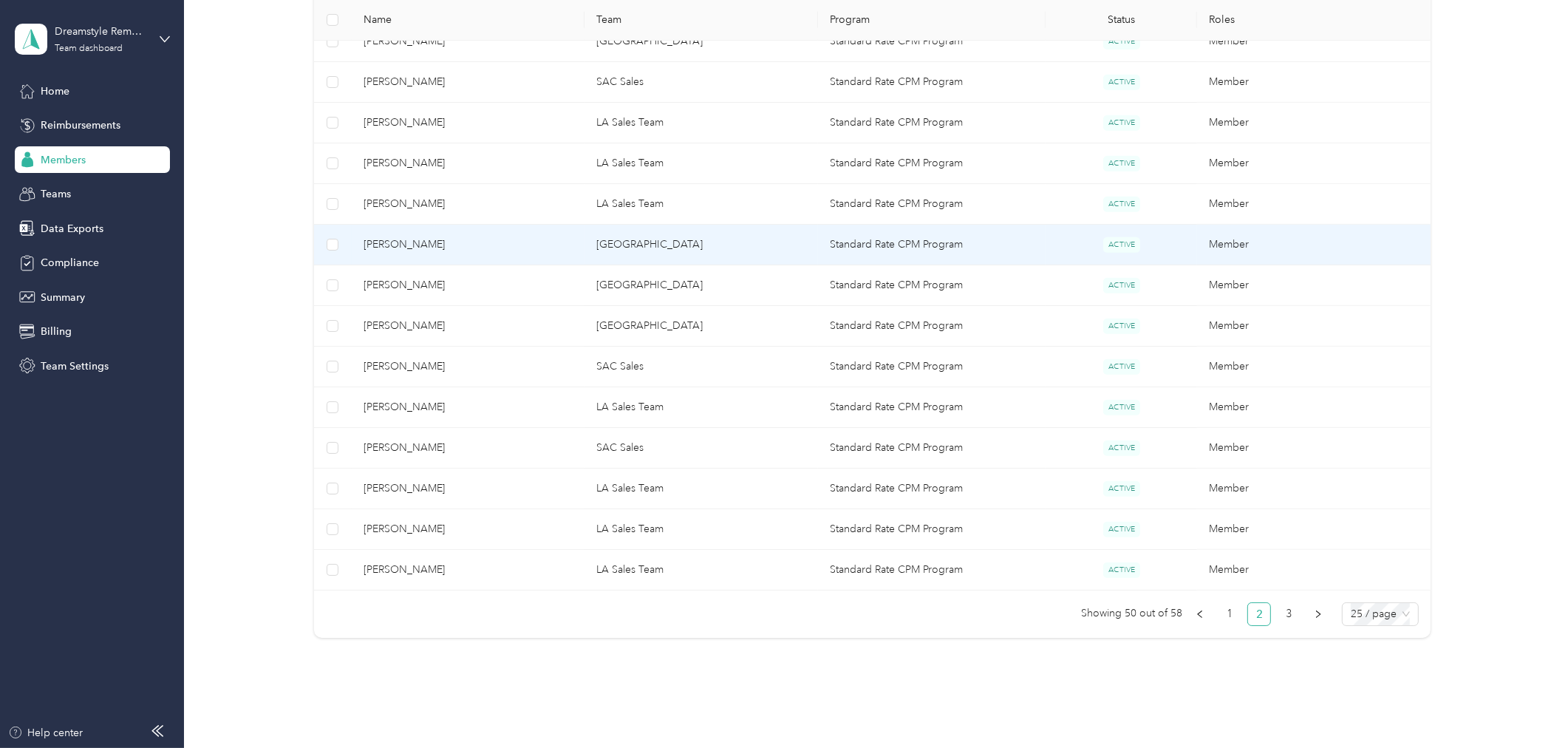
click at [488, 245] on span "Ashton Silva" at bounding box center [468, 244] width 210 height 16
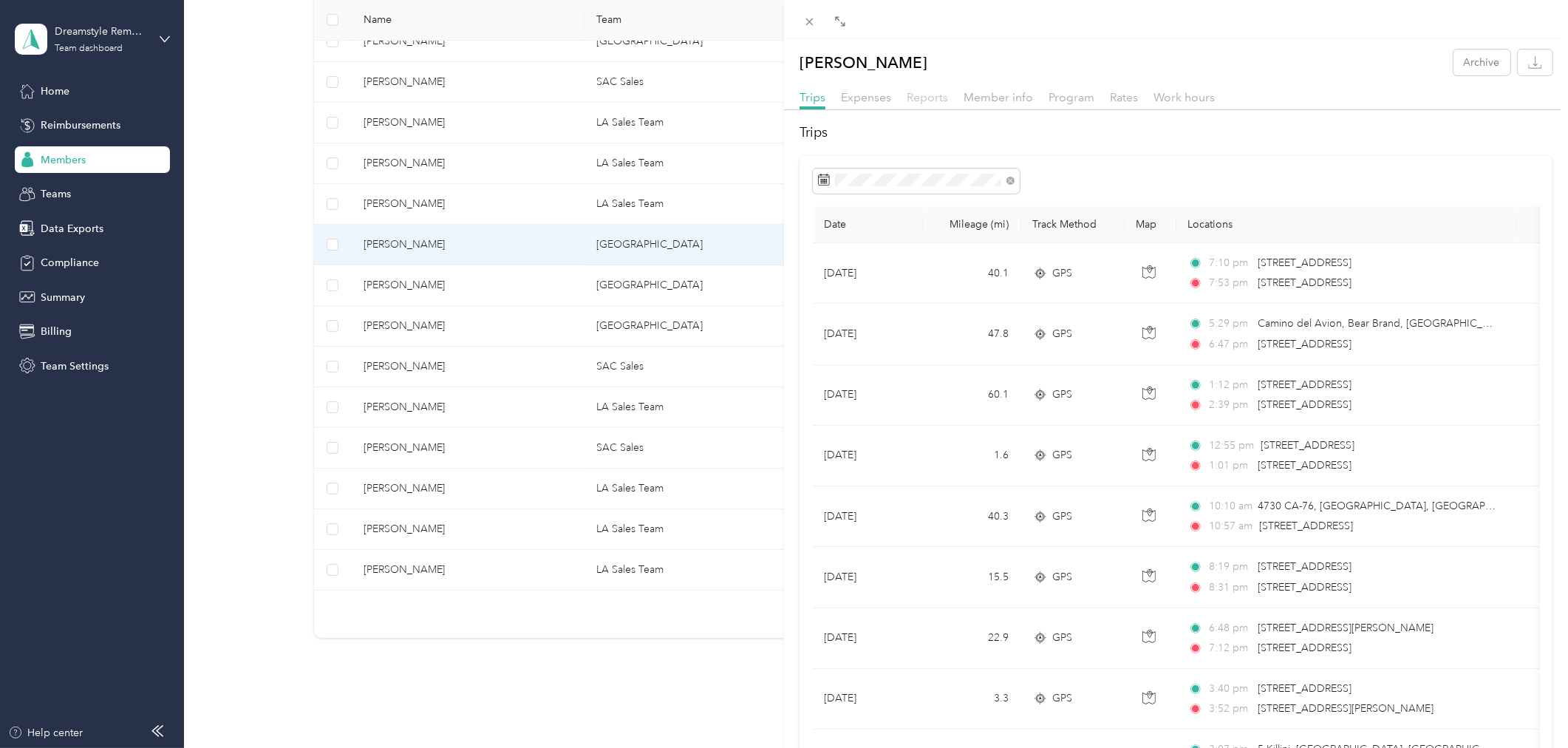
click at [934, 101] on span "Reports" at bounding box center [927, 97] width 42 height 14
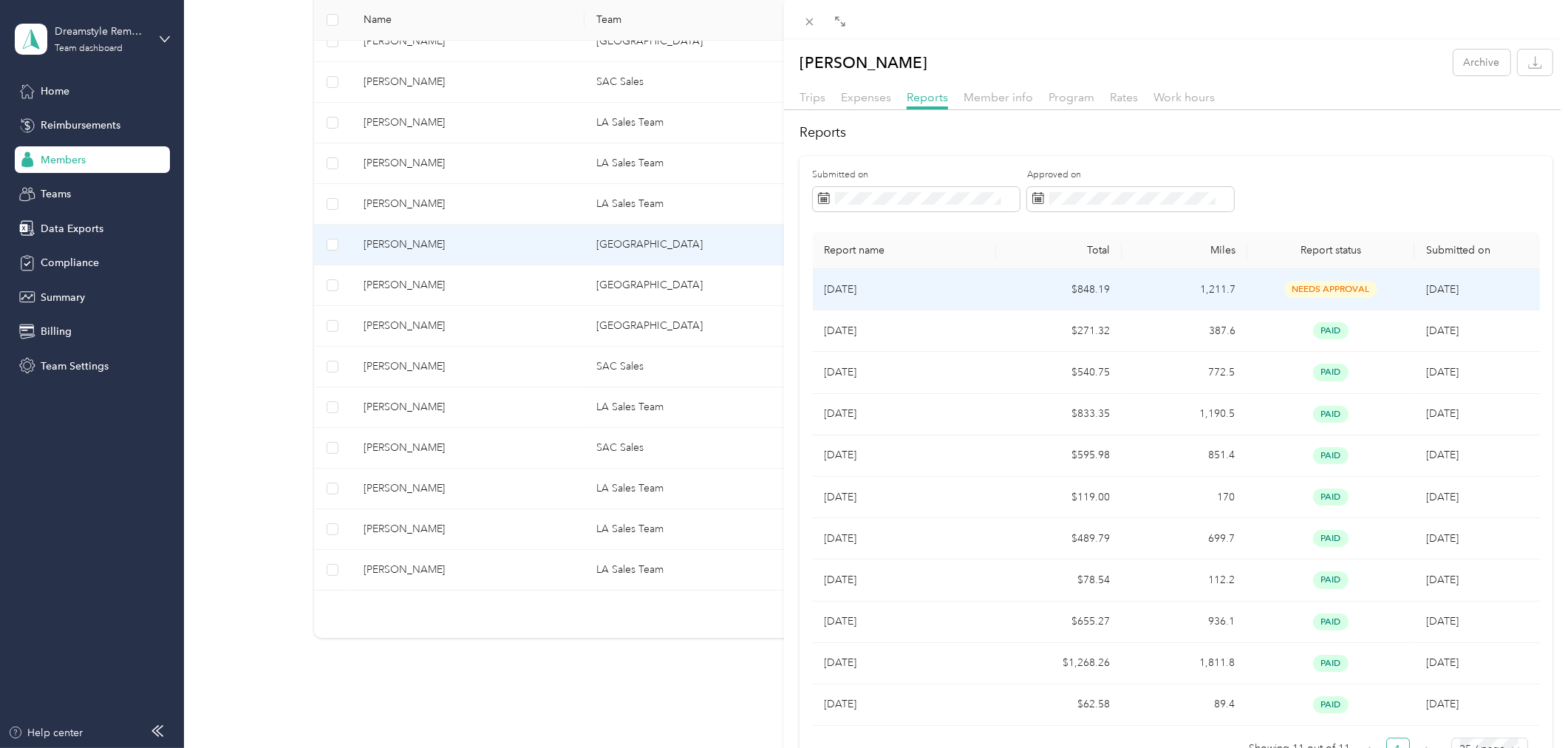
click at [937, 277] on td "Aug 2025" at bounding box center [905, 290] width 184 height 42
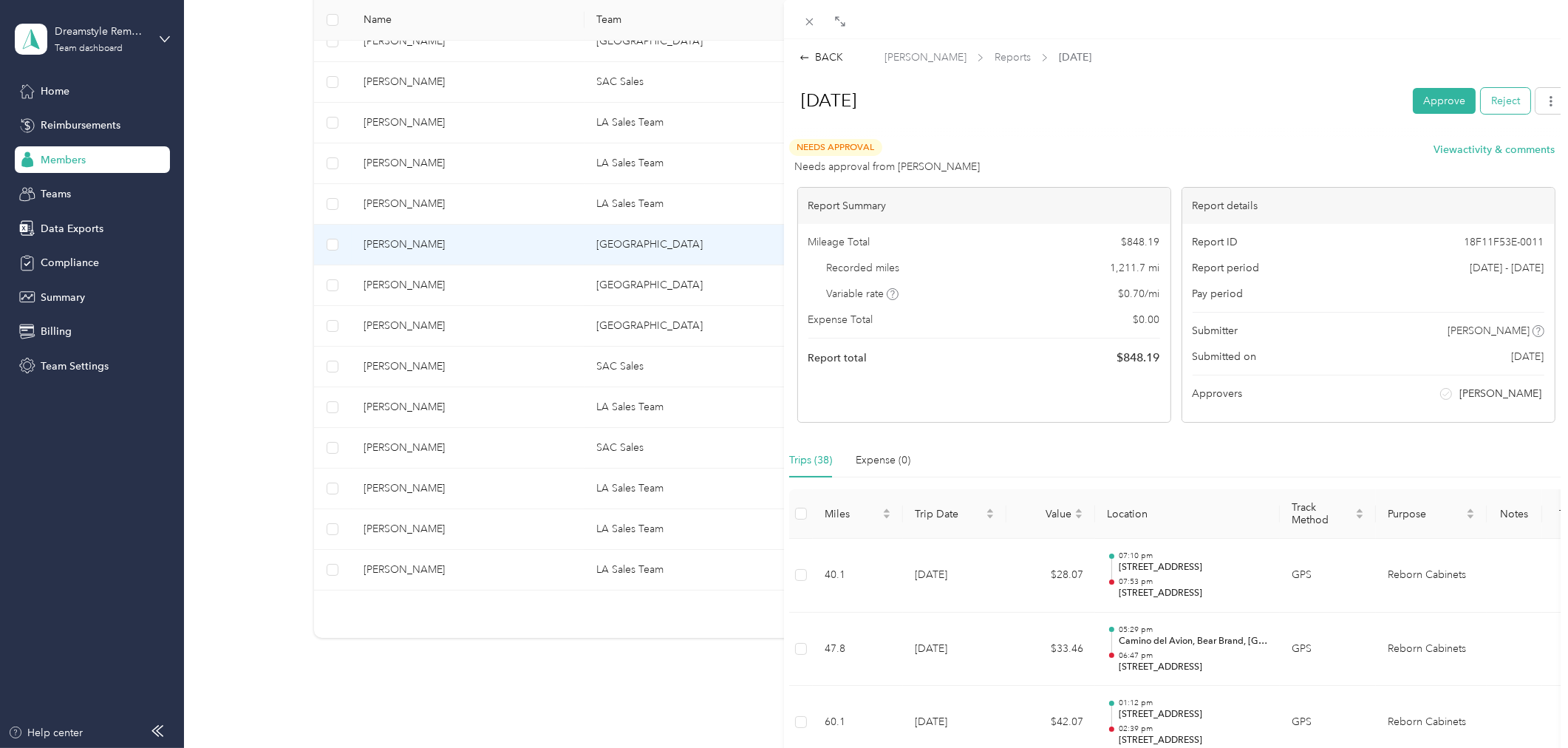
click at [1493, 99] on button "Reject" at bounding box center [1505, 101] width 49 height 26
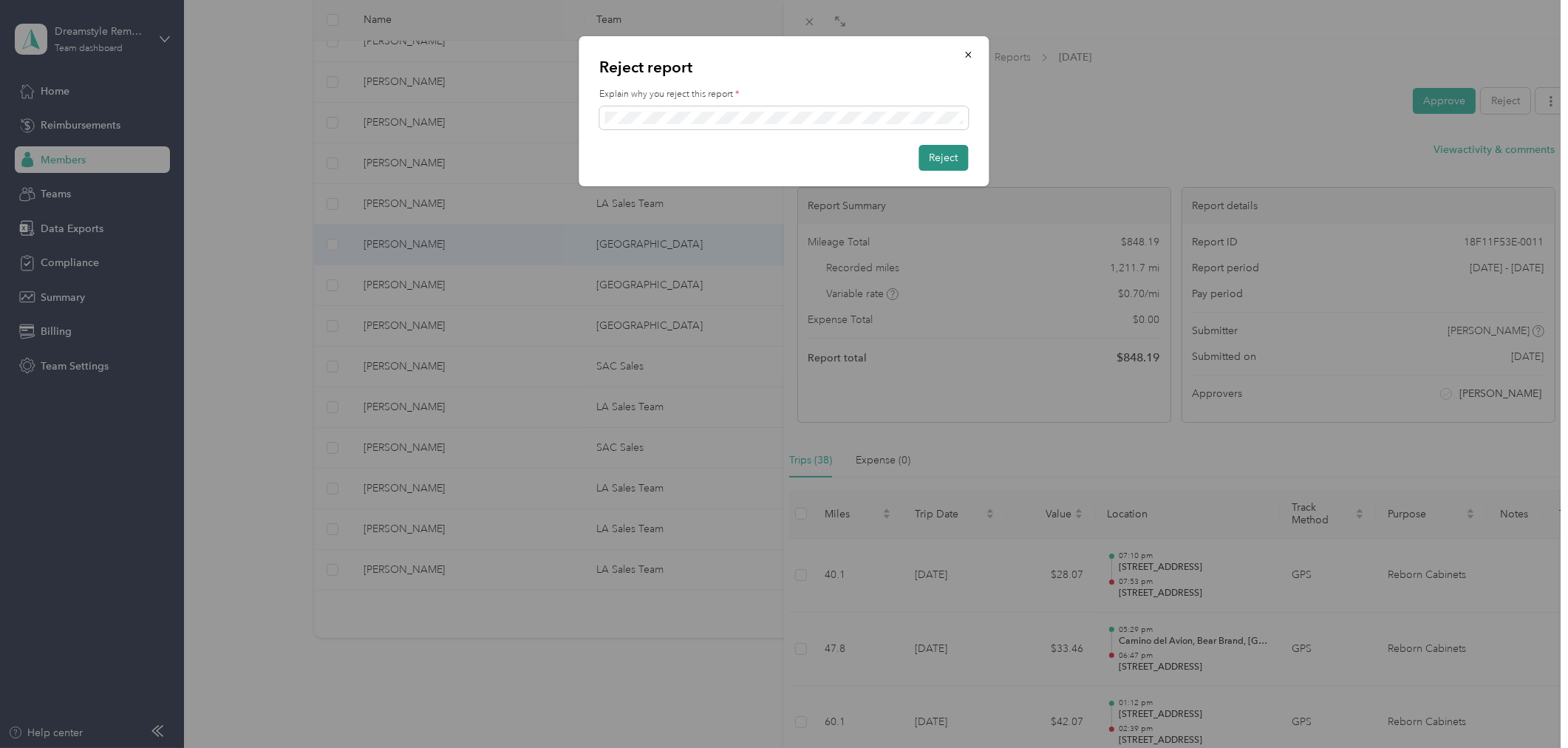
click at [951, 163] on button "Reject" at bounding box center [944, 157] width 49 height 26
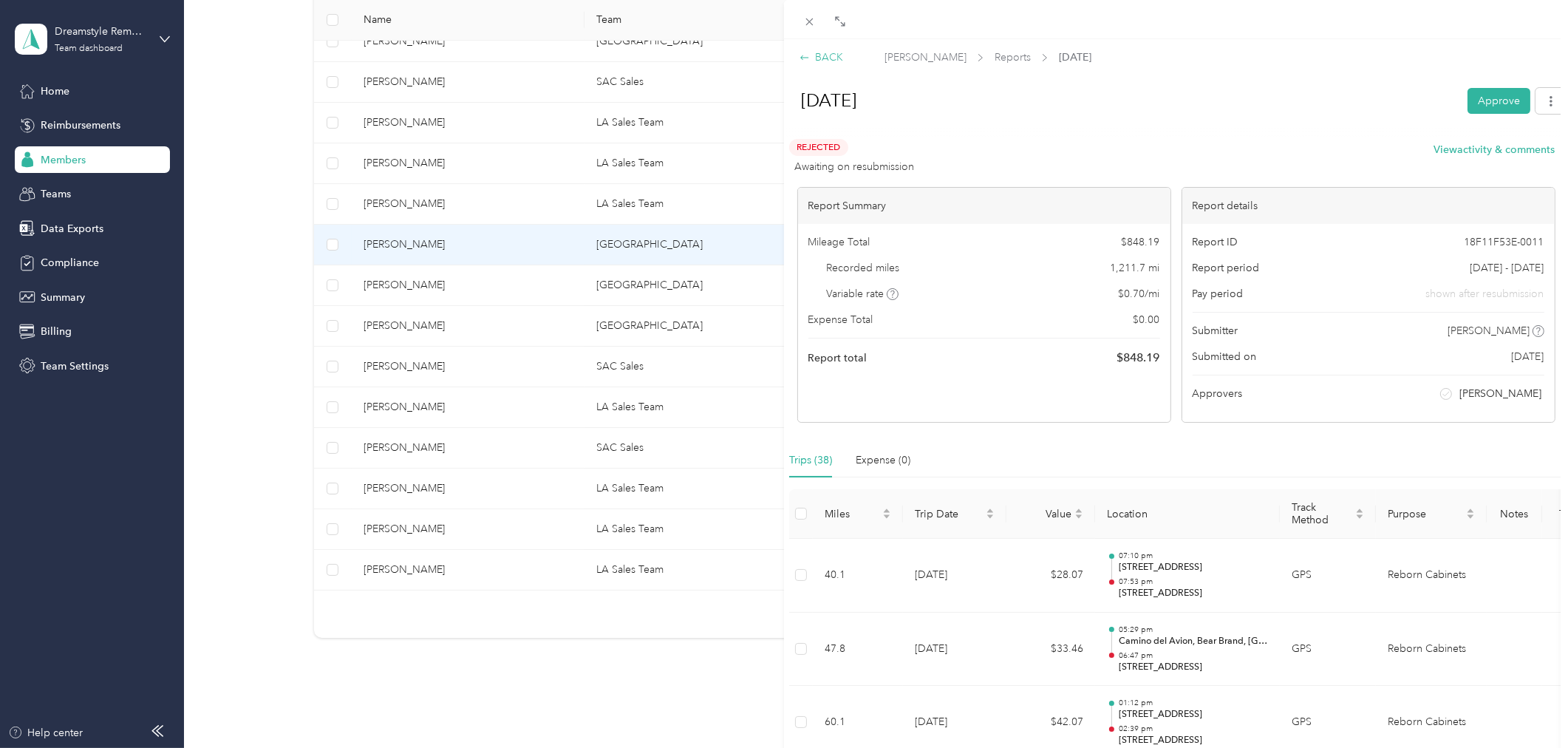
click at [830, 58] on div "BACK" at bounding box center [822, 57] width 43 height 16
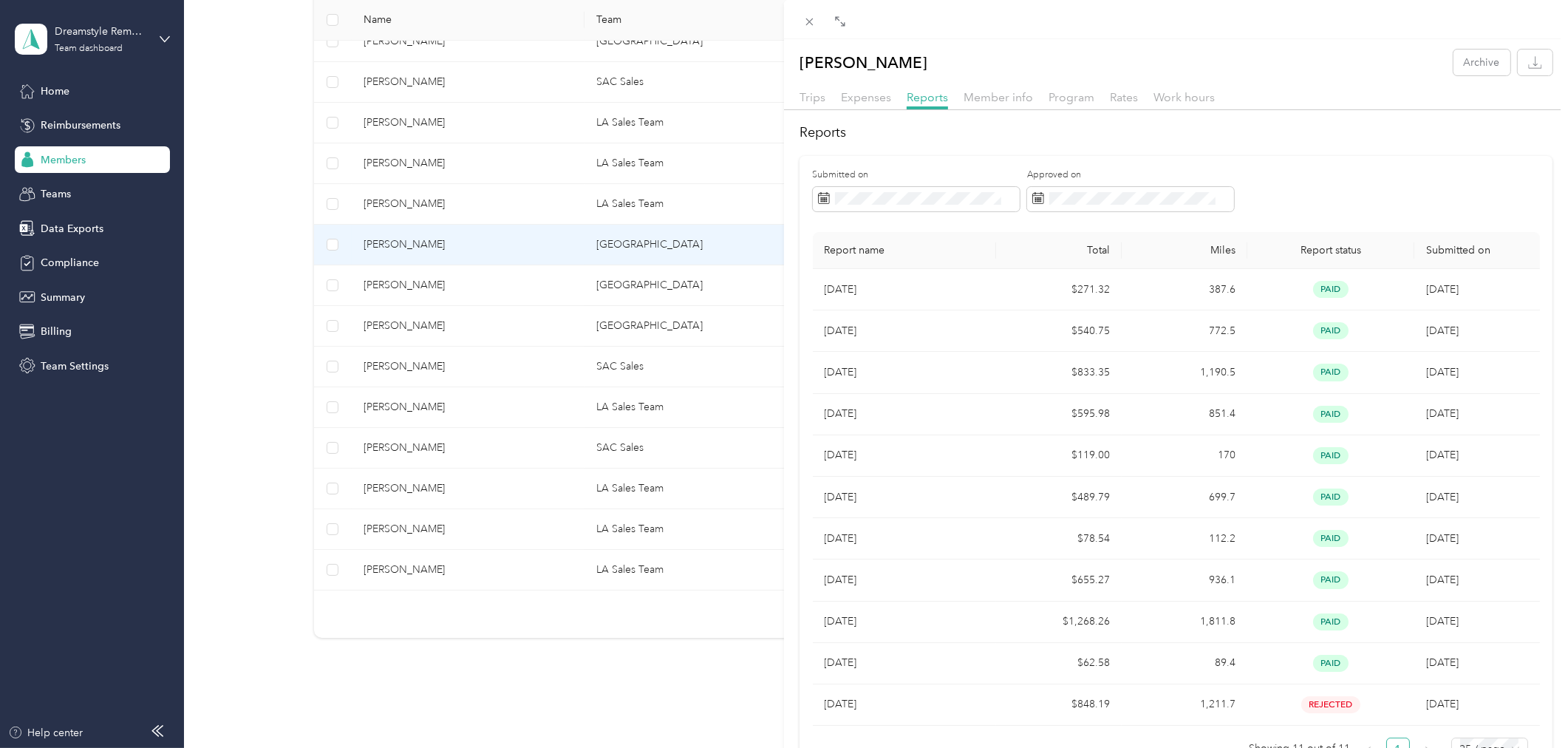
click at [610, 284] on div "Ashton Silva Archive Trips Expenses Reports Member info Program Rates Work hour…" at bounding box center [784, 374] width 1568 height 748
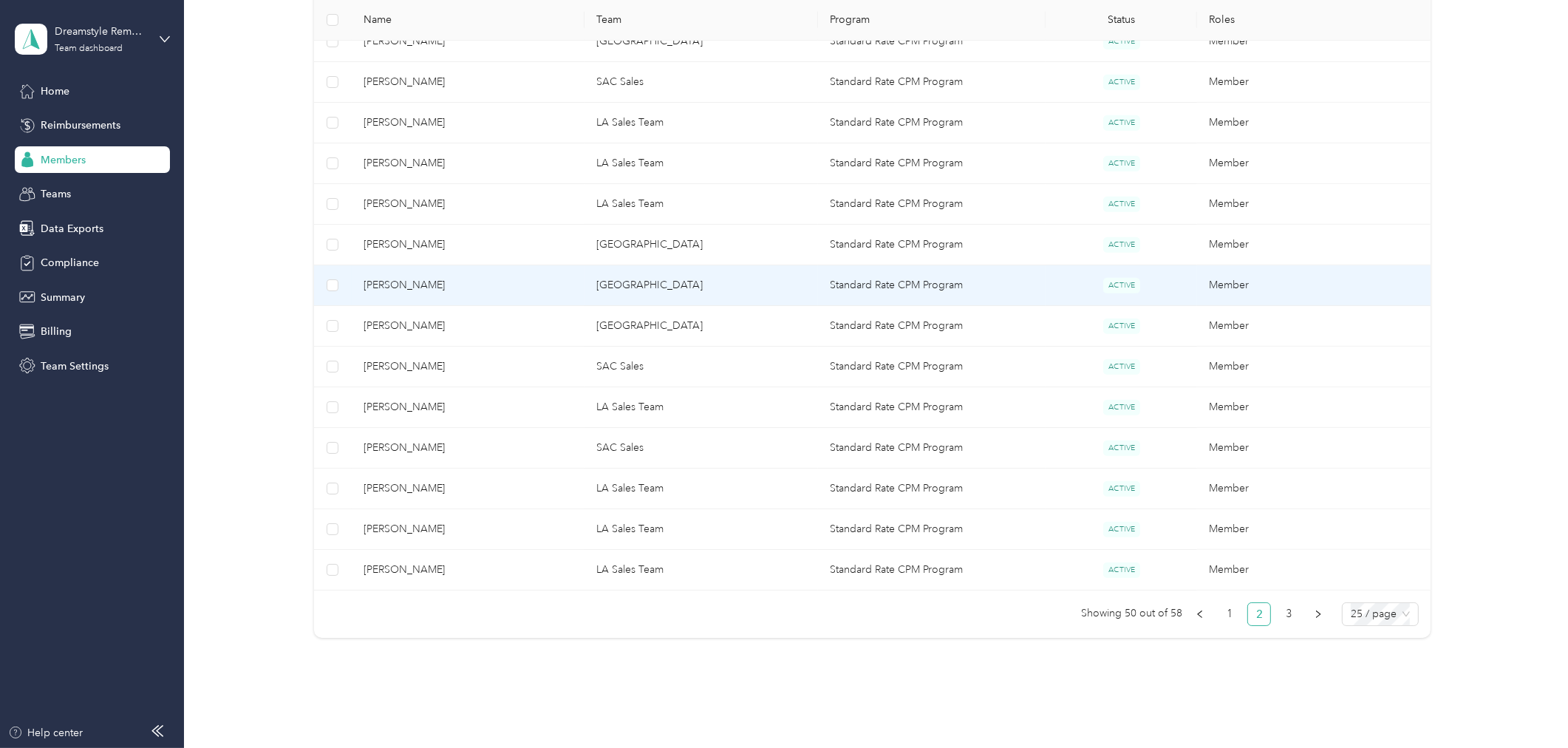
click at [522, 287] on span "David Robles" at bounding box center [468, 284] width 210 height 16
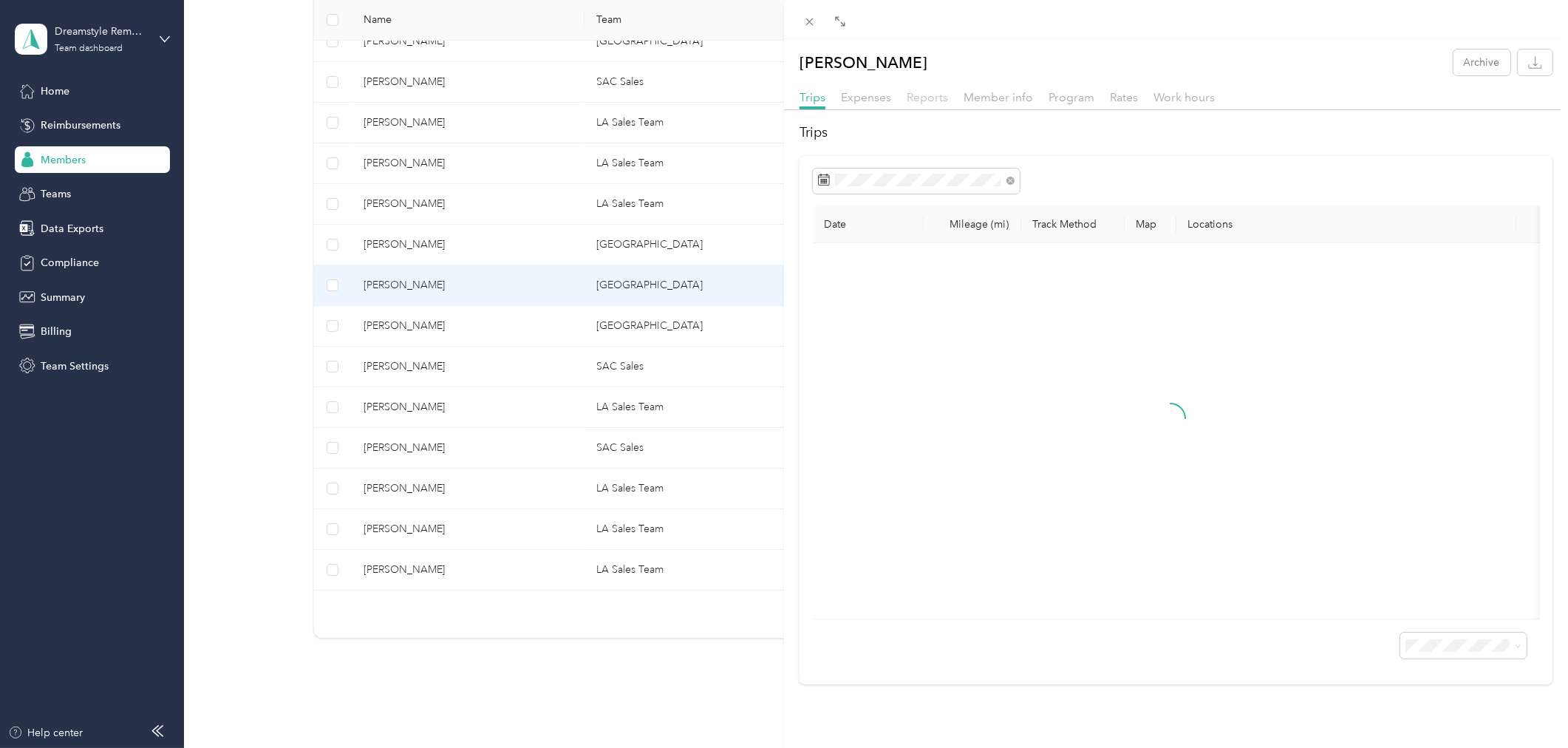
click at [930, 101] on span "Reports" at bounding box center [927, 97] width 42 height 14
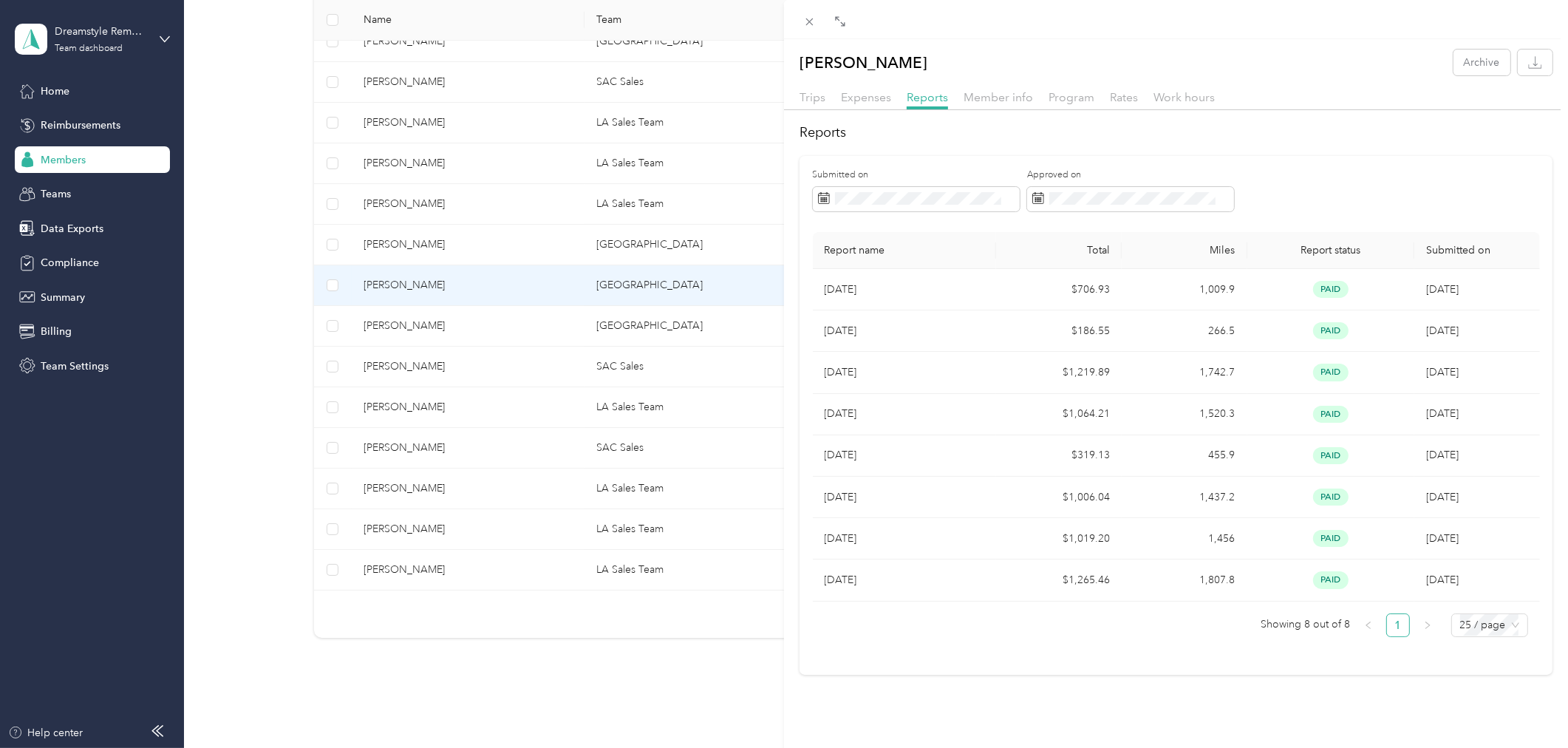
click at [464, 321] on div "David Robles Archive Trips Expenses Reports Member info Program Rates Work hour…" at bounding box center [784, 374] width 1568 height 748
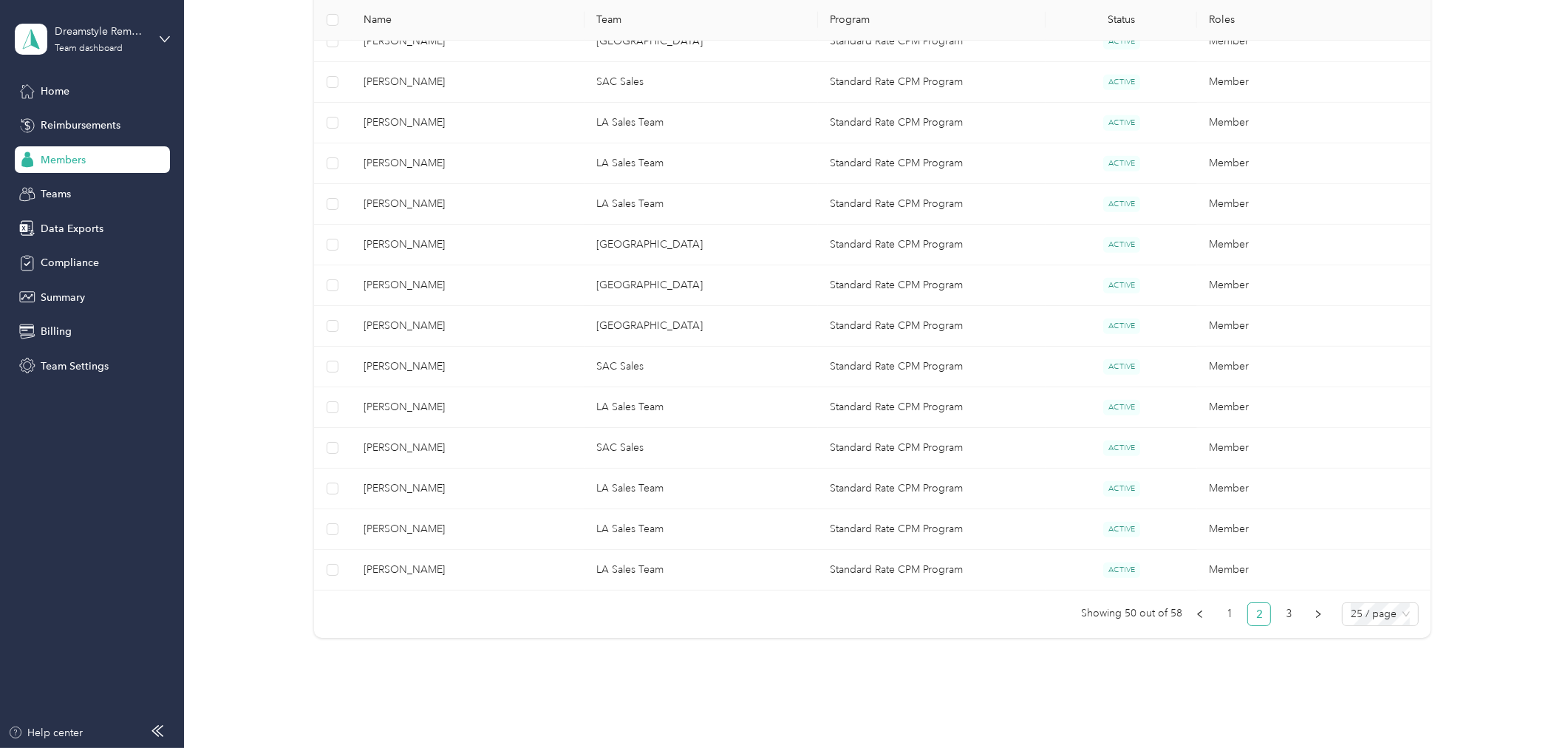
click at [404, 328] on div at bounding box center [784, 374] width 1568 height 748
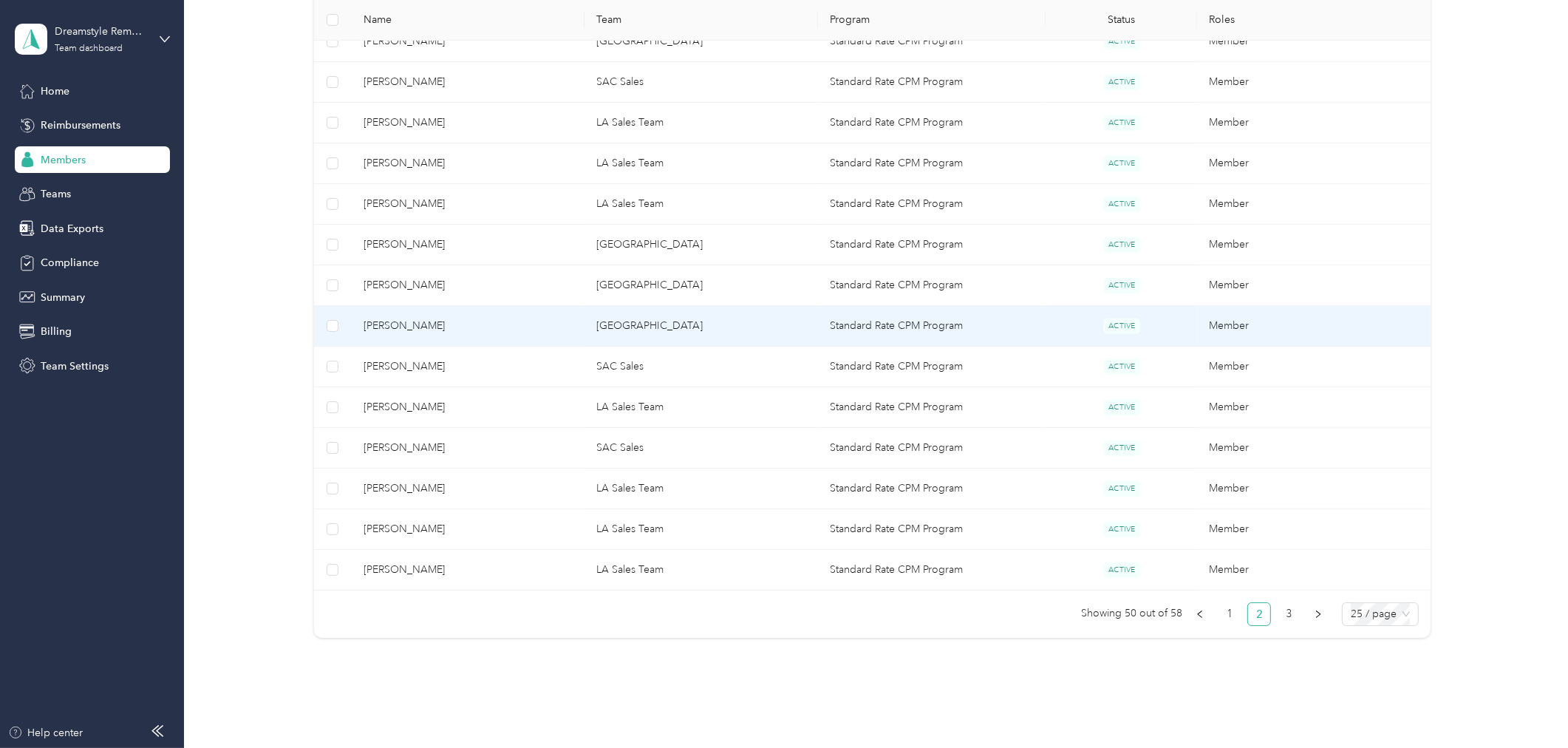
click at [409, 328] on span "Thomas Herrington" at bounding box center [468, 325] width 210 height 16
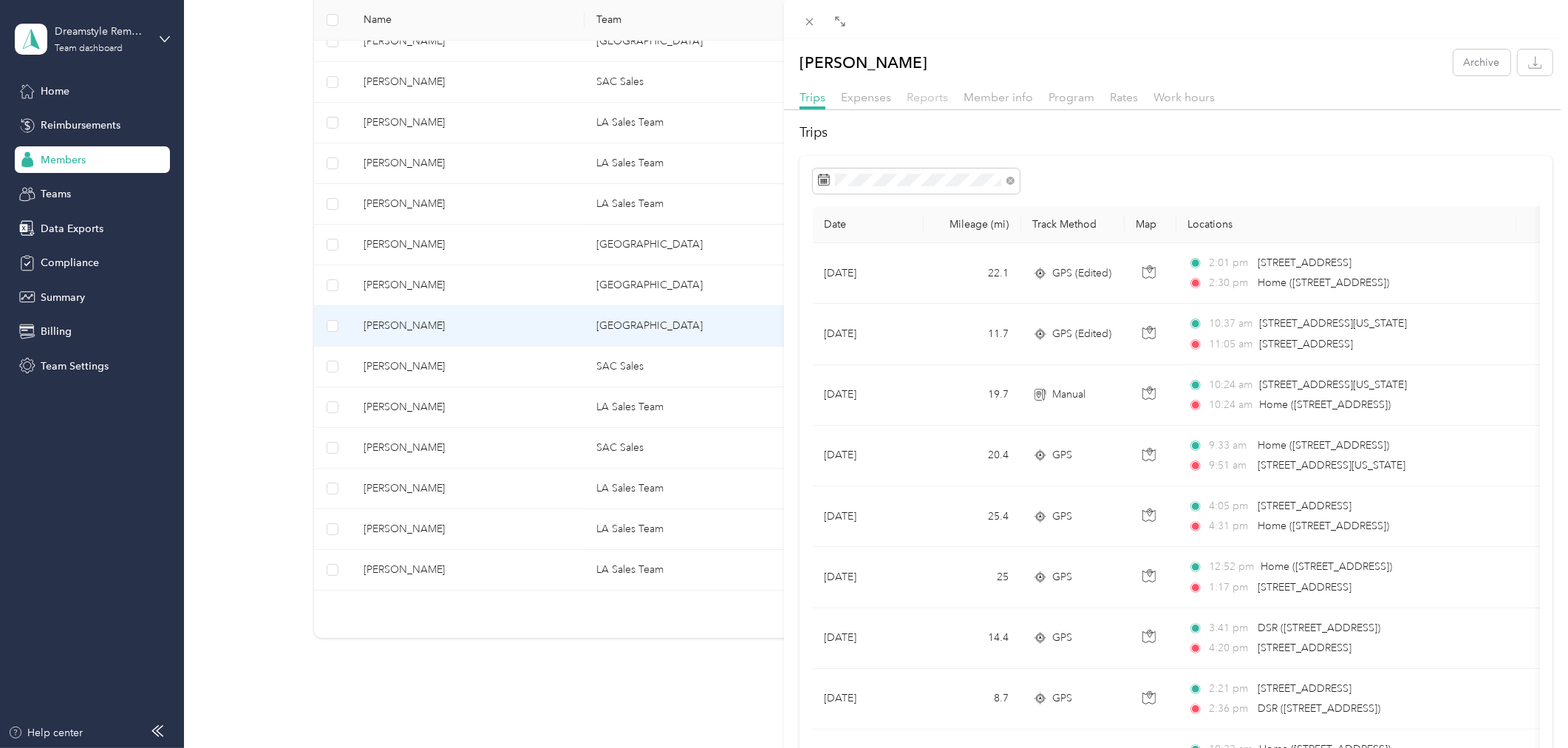
click at [926, 94] on span "Reports" at bounding box center [927, 97] width 42 height 14
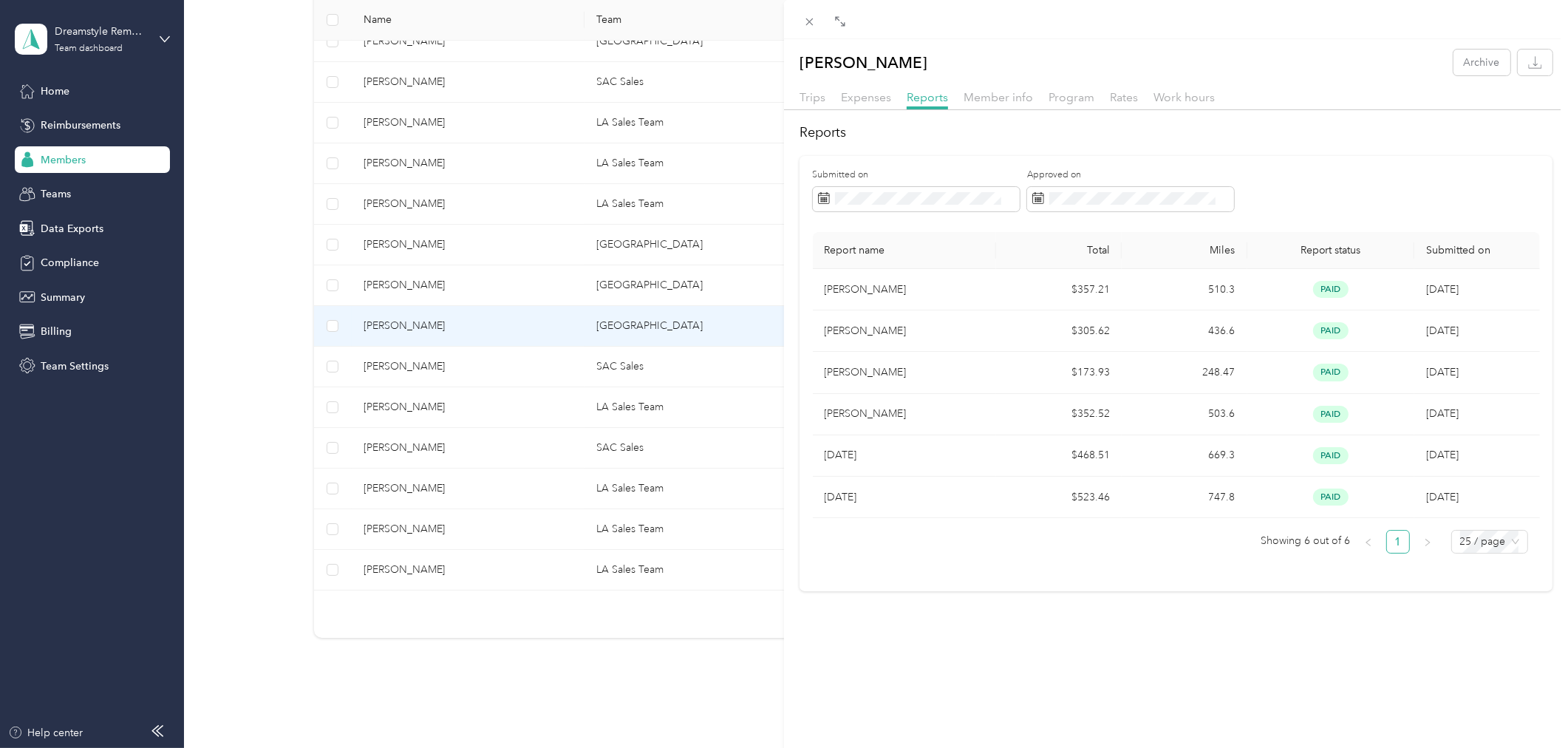
click at [458, 355] on div "Thomas Herrington Archive Trips Expenses Reports Member info Program Rates Work…" at bounding box center [784, 374] width 1568 height 748
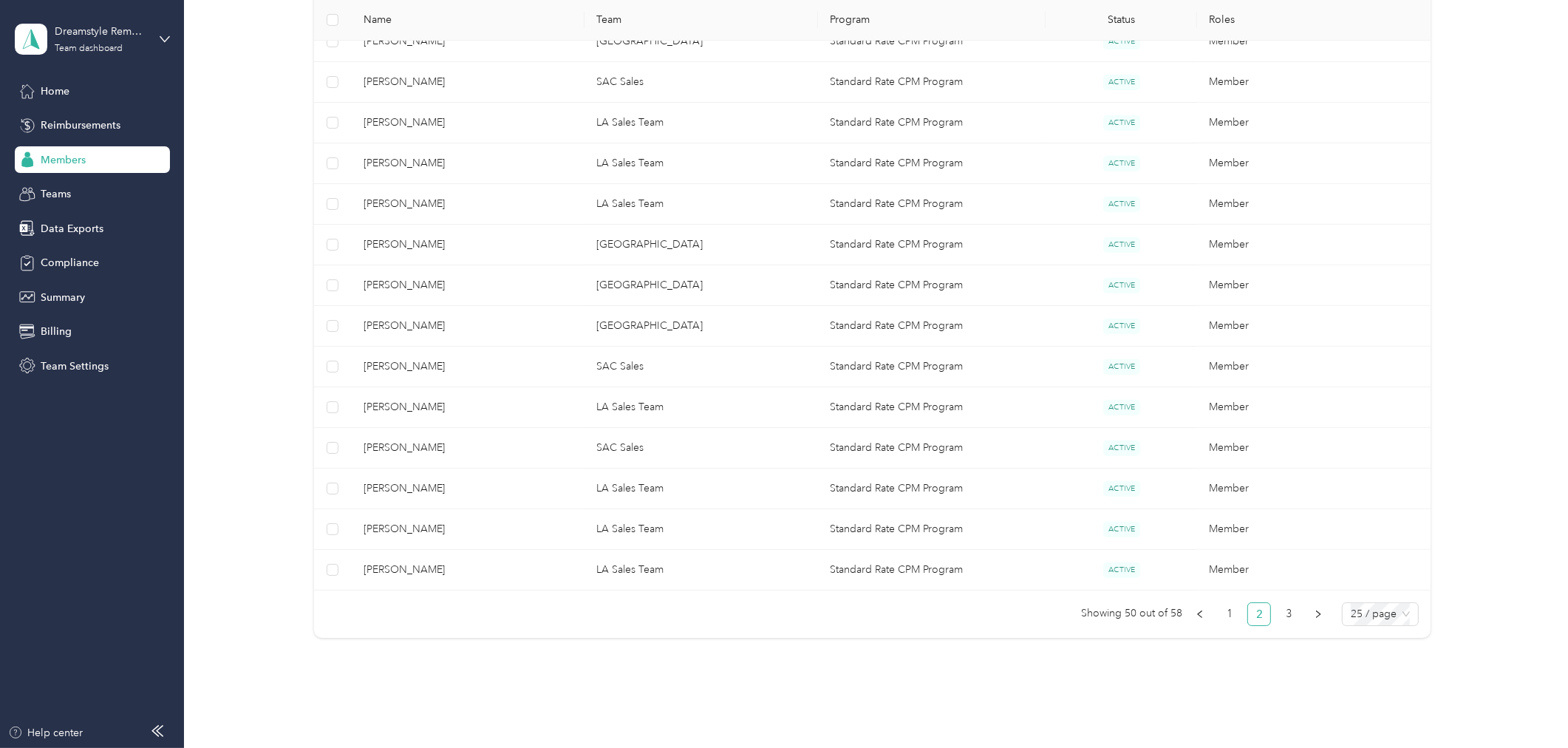
click at [419, 366] on div at bounding box center [784, 374] width 1568 height 748
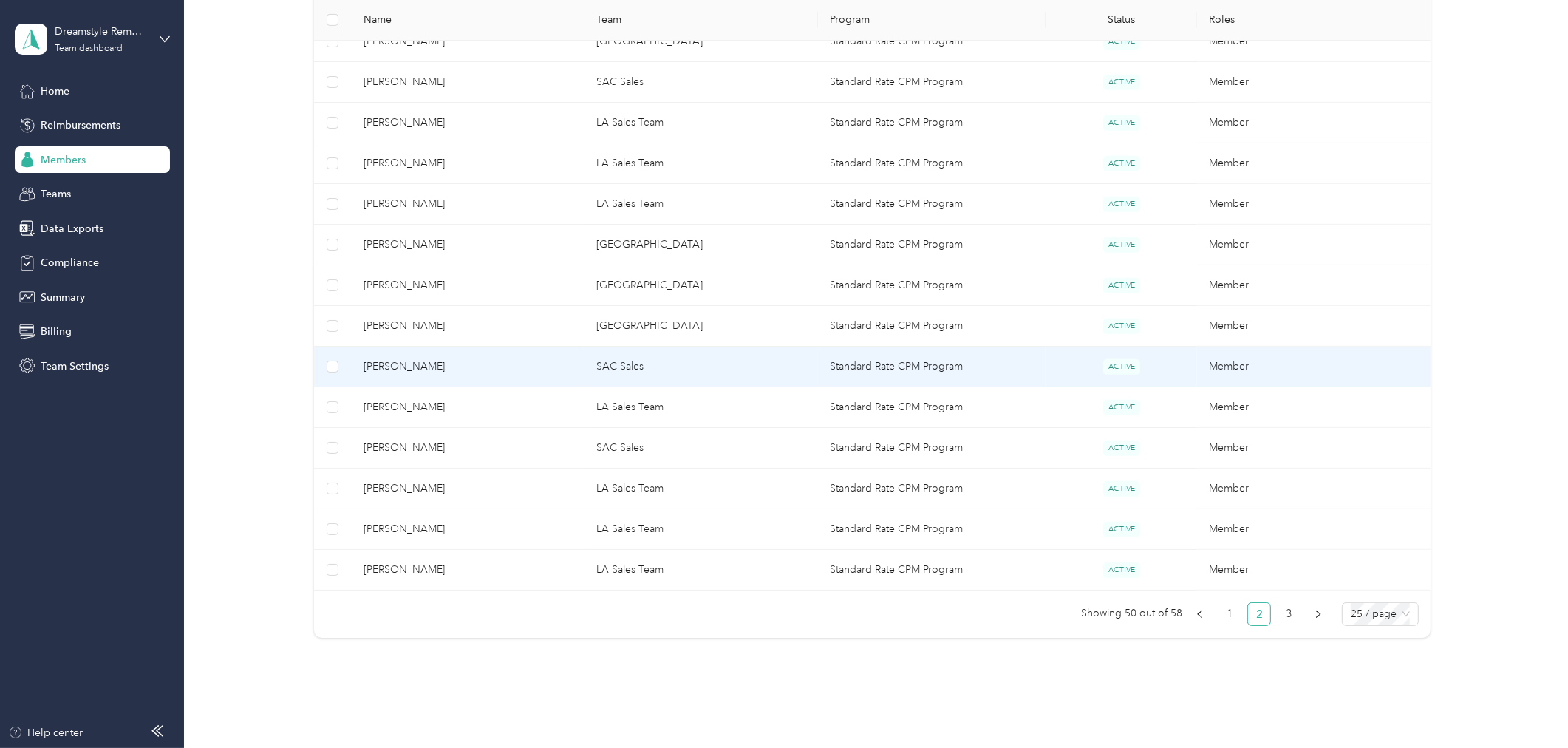
click at [424, 371] on span "Logan Almgren" at bounding box center [468, 366] width 210 height 16
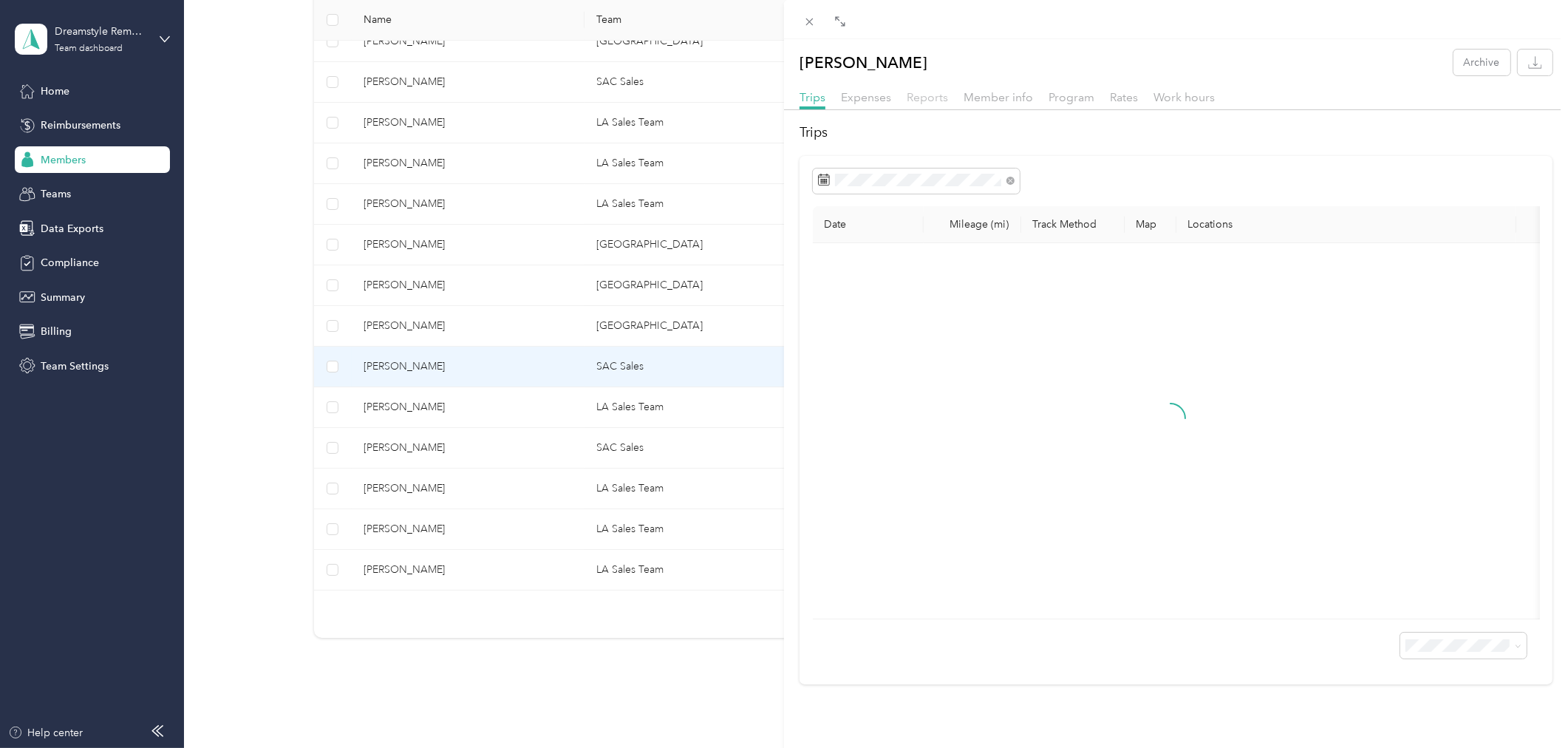
click at [931, 101] on span "Reports" at bounding box center [927, 97] width 42 height 14
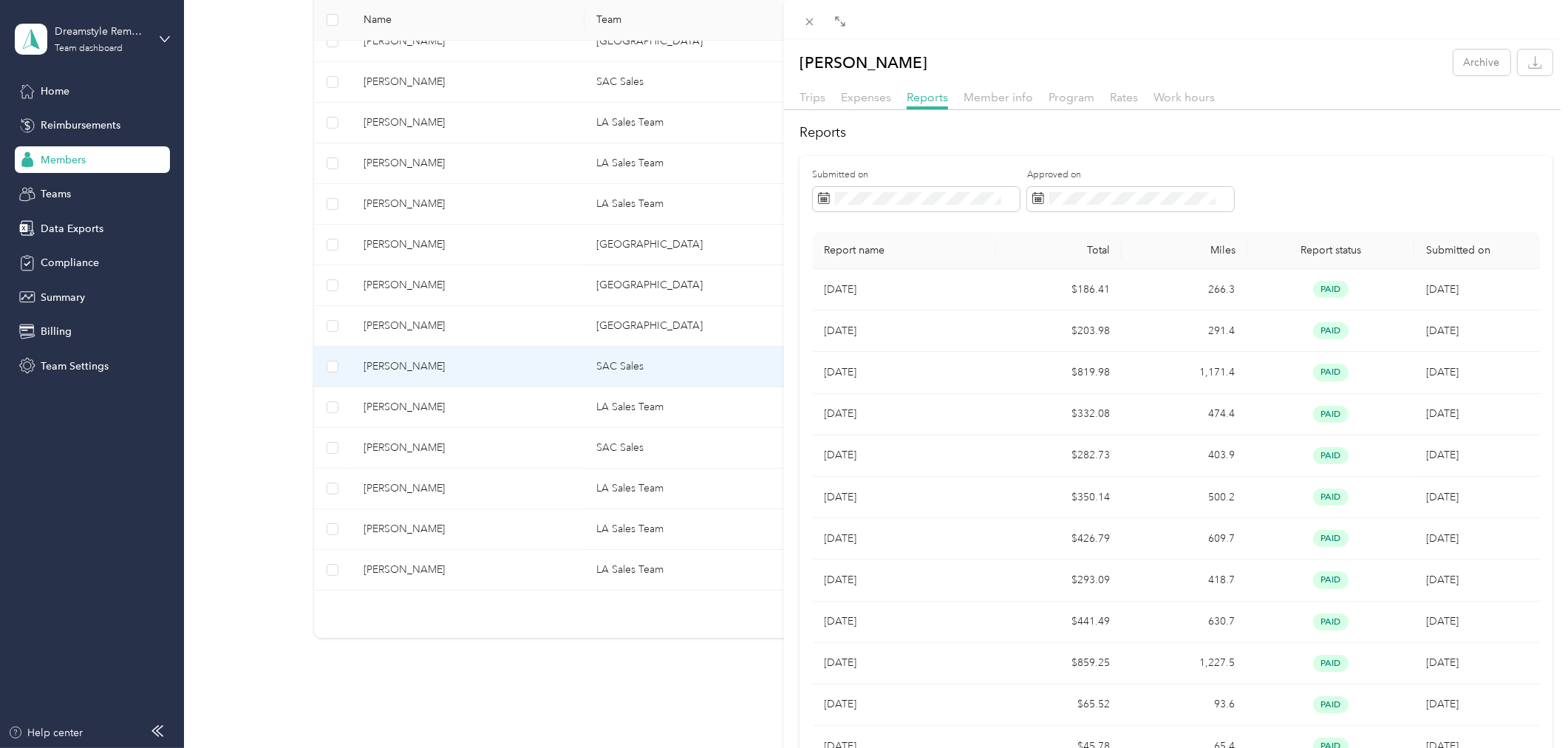
drag, startPoint x: 477, startPoint y: 403, endPoint x: 503, endPoint y: 403, distance: 26.0
click at [477, 403] on div "Logan Almgren Archive Trips Expenses Reports Member info Program Rates Work hou…" at bounding box center [784, 374] width 1568 height 748
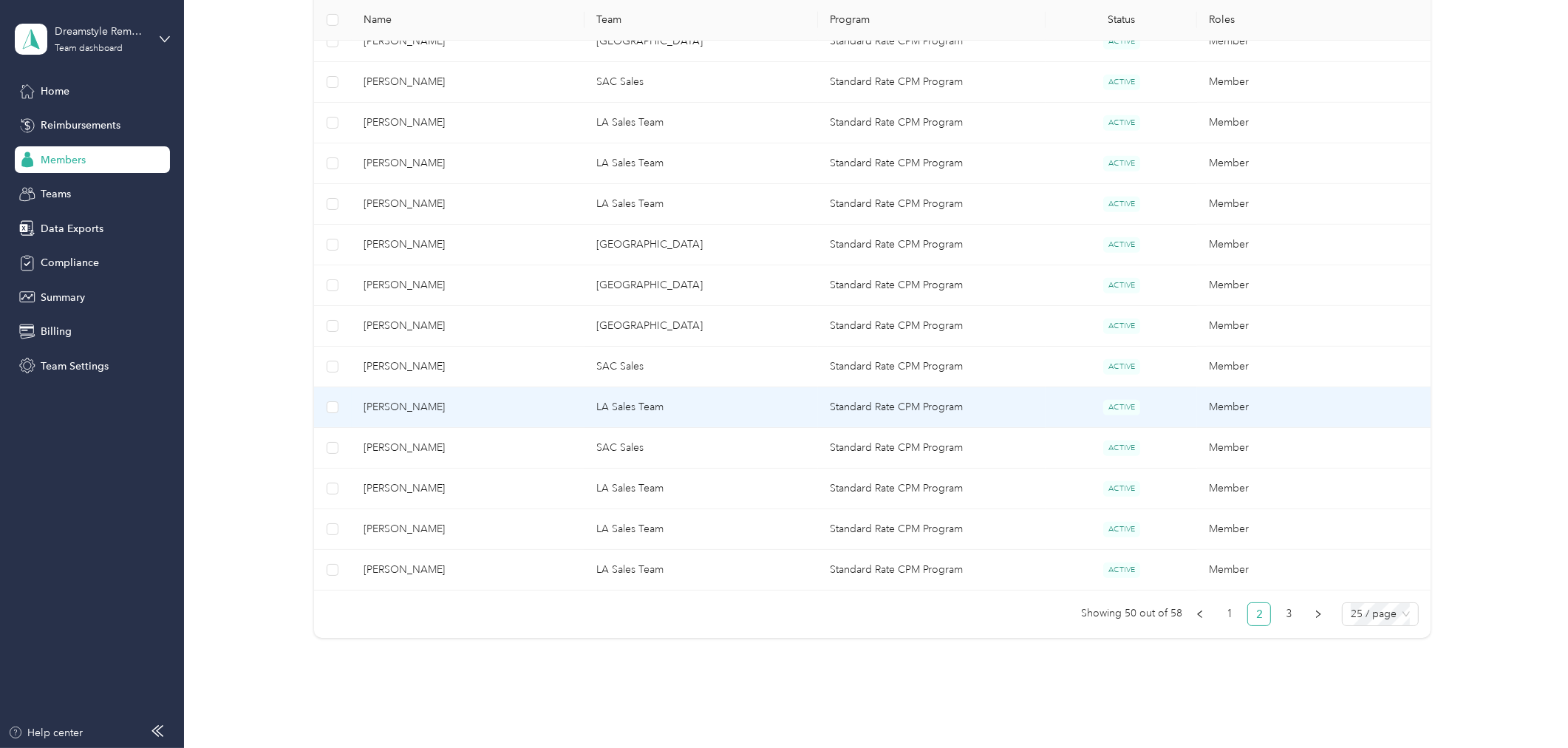
click at [528, 415] on span "Christopher Pitts" at bounding box center [468, 406] width 210 height 16
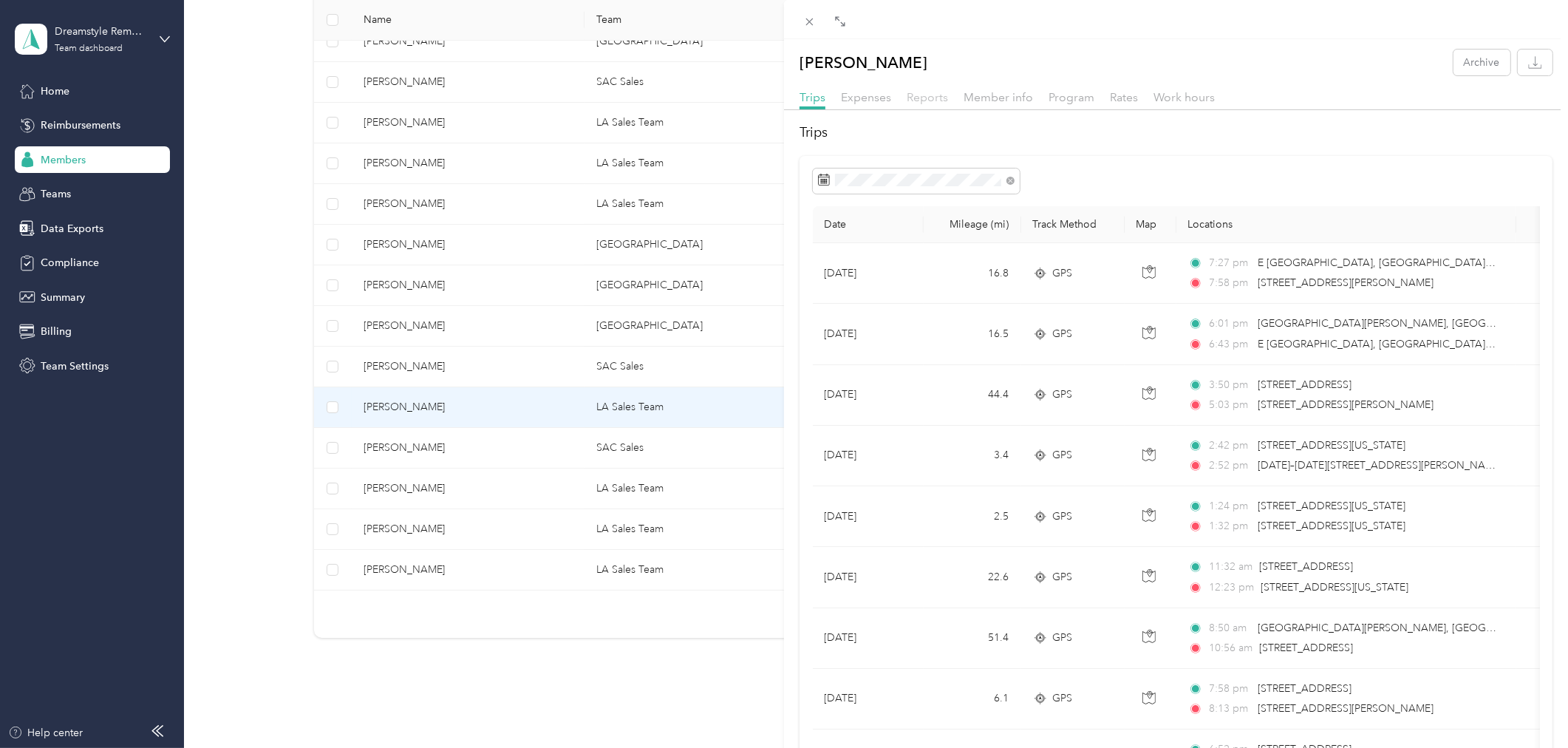
click at [932, 99] on span "Reports" at bounding box center [927, 97] width 42 height 14
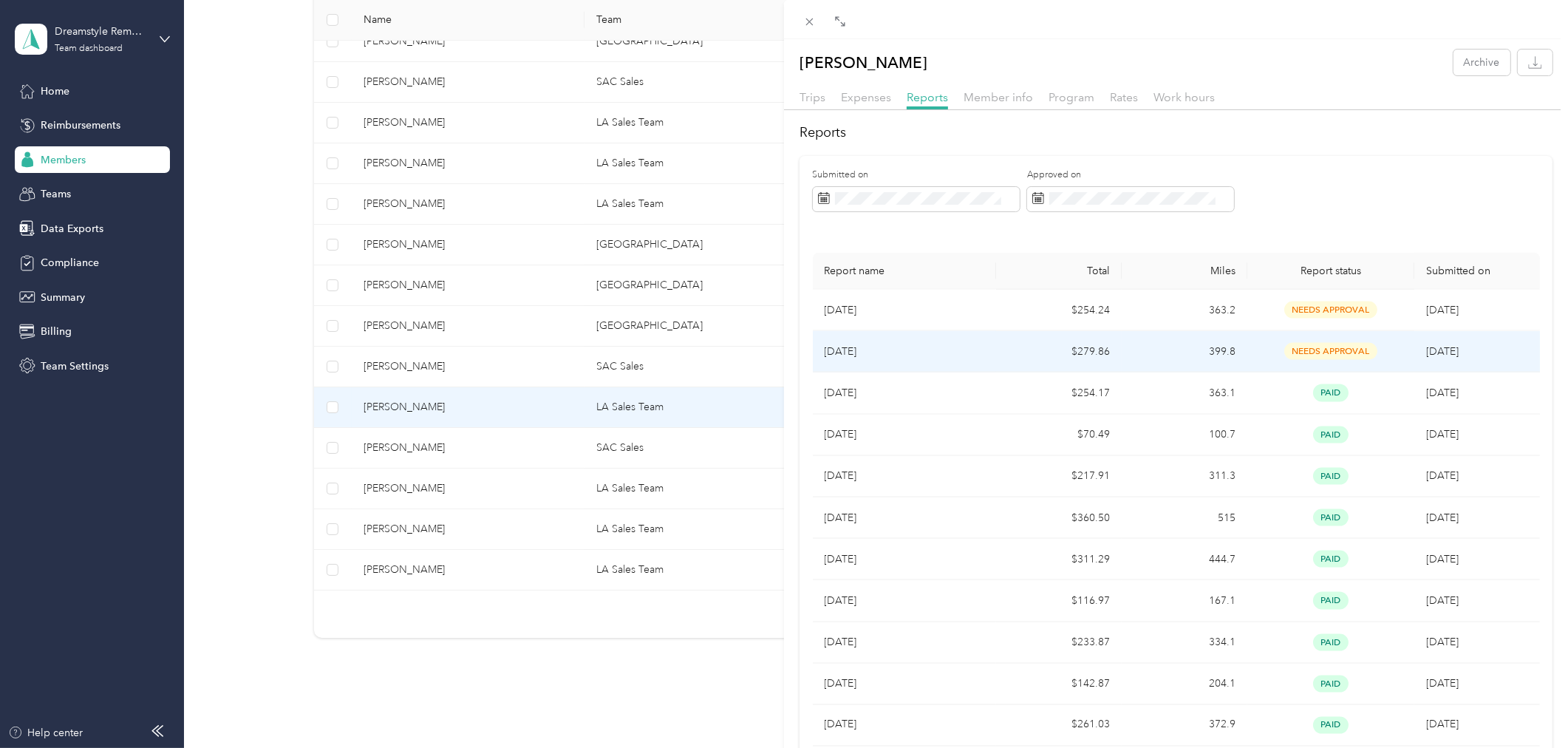
click at [1015, 353] on td "$279.86" at bounding box center [1059, 352] width 125 height 42
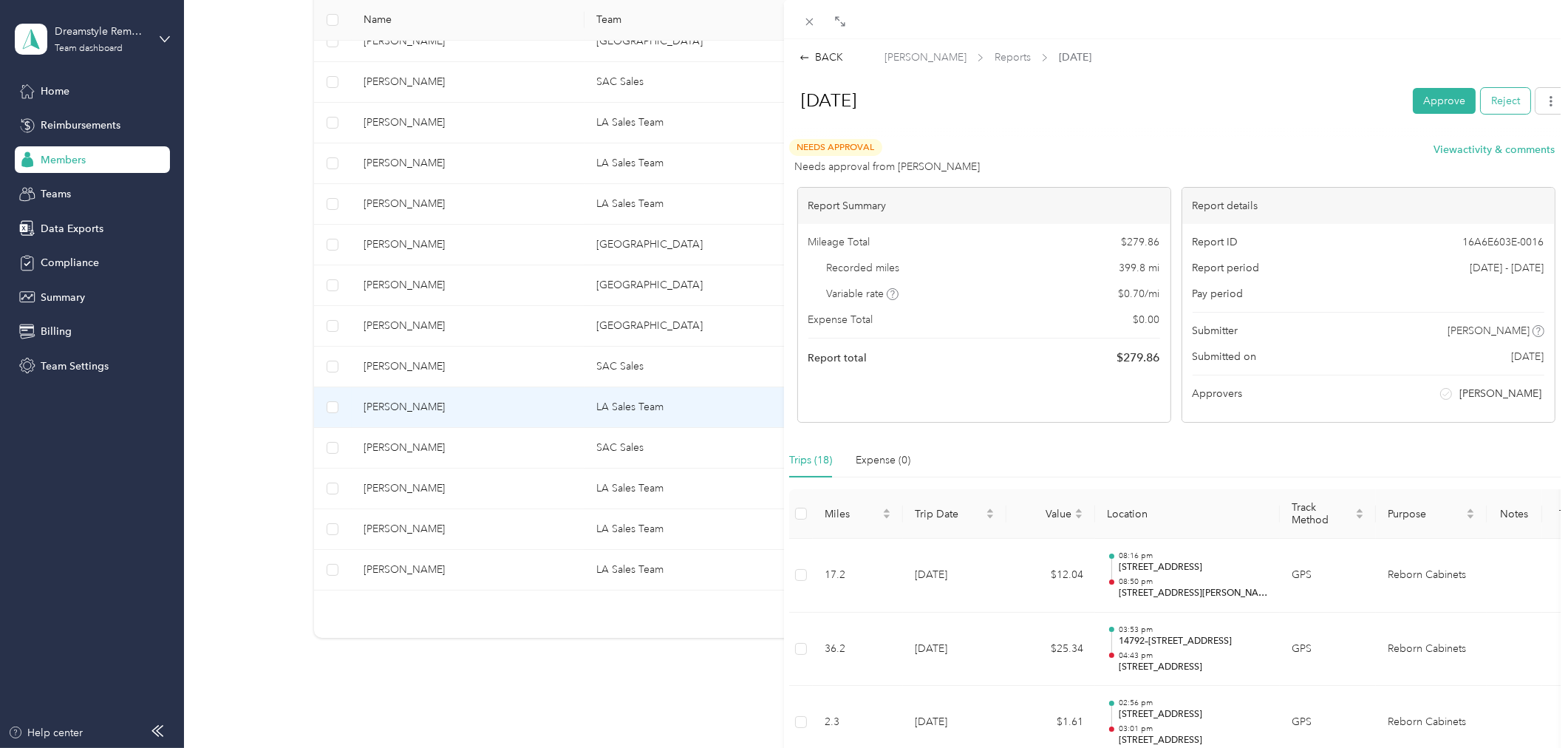
click at [1503, 102] on button "Reject" at bounding box center [1505, 101] width 49 height 26
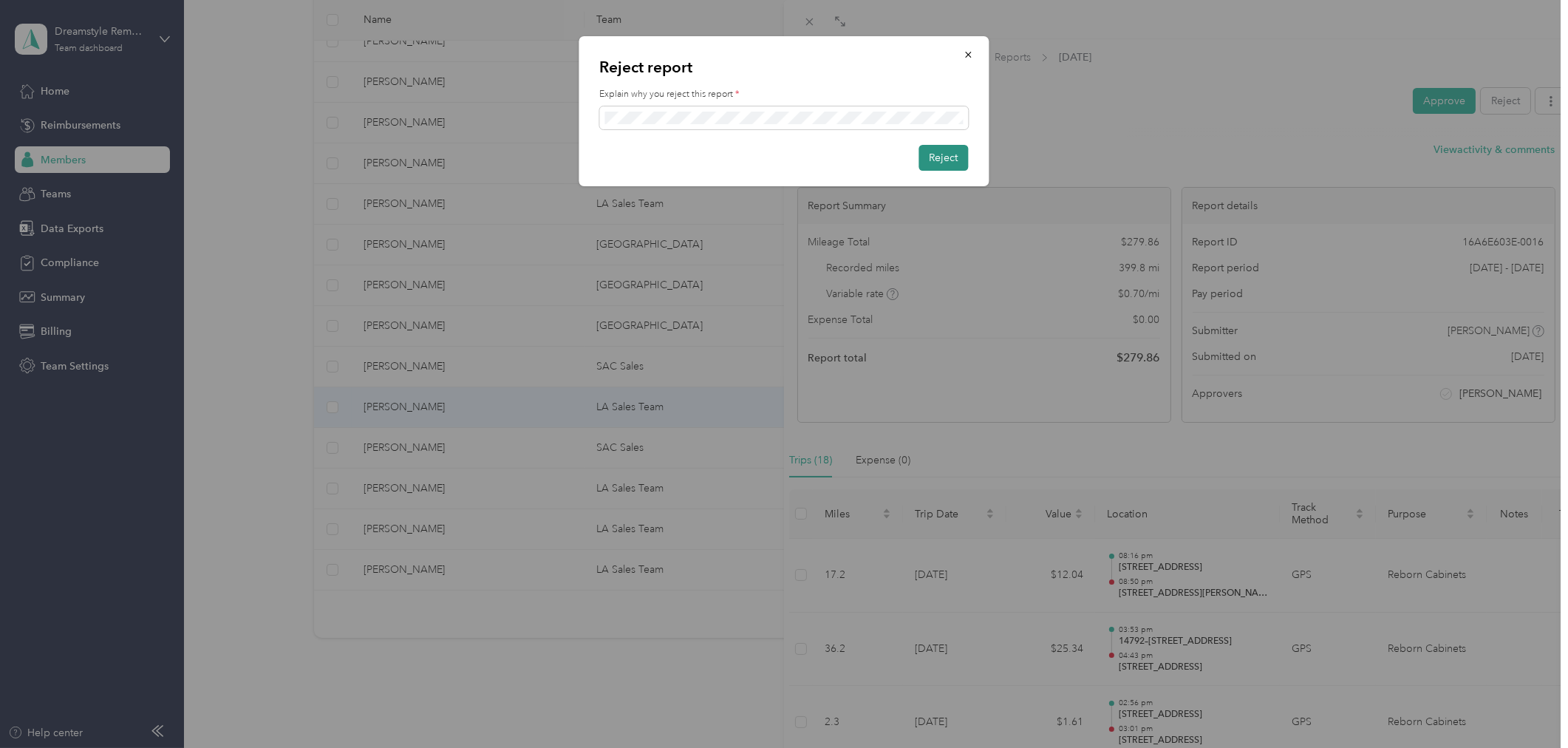
click at [952, 163] on button "Reject" at bounding box center [944, 157] width 49 height 26
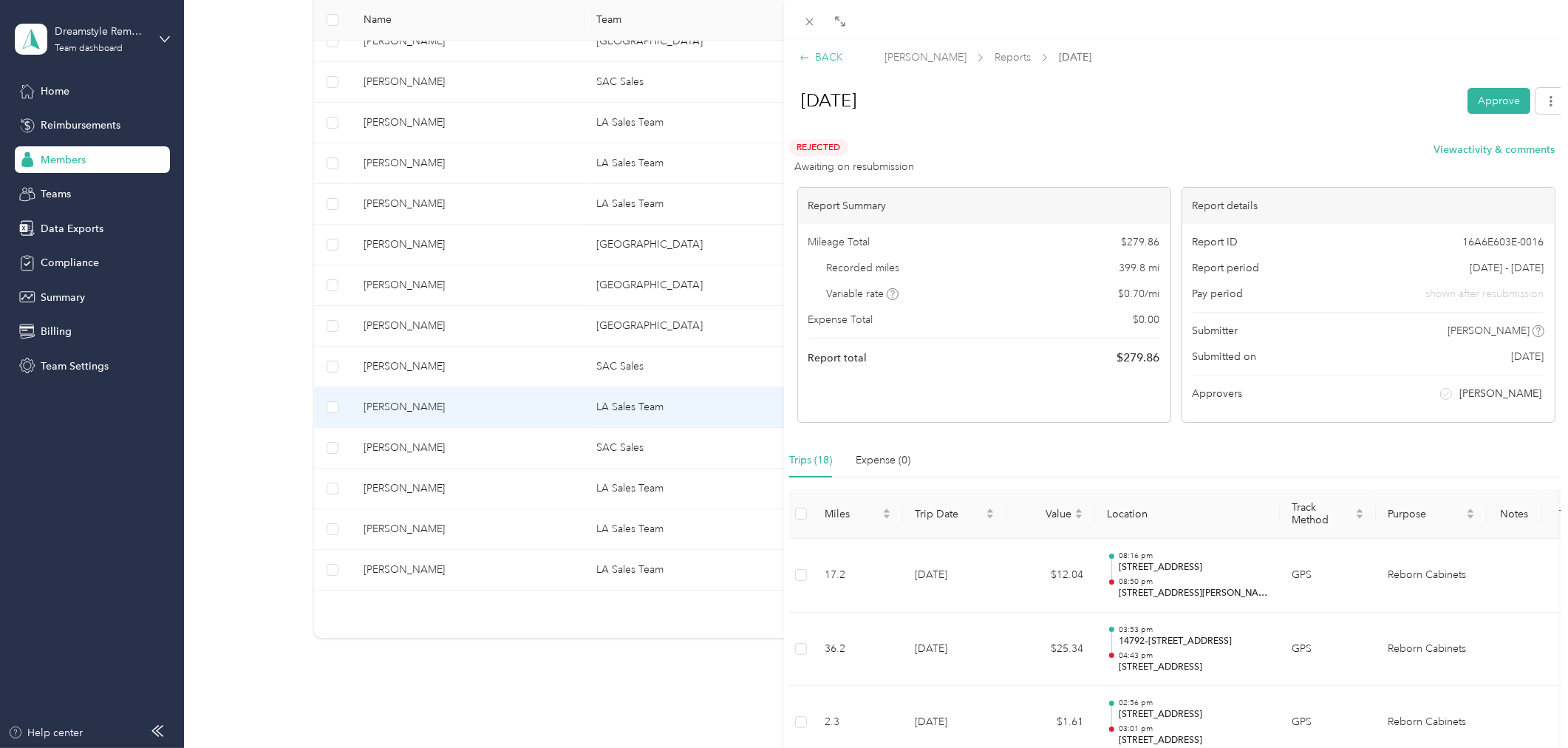
click at [821, 53] on div "BACK" at bounding box center [822, 57] width 43 height 16
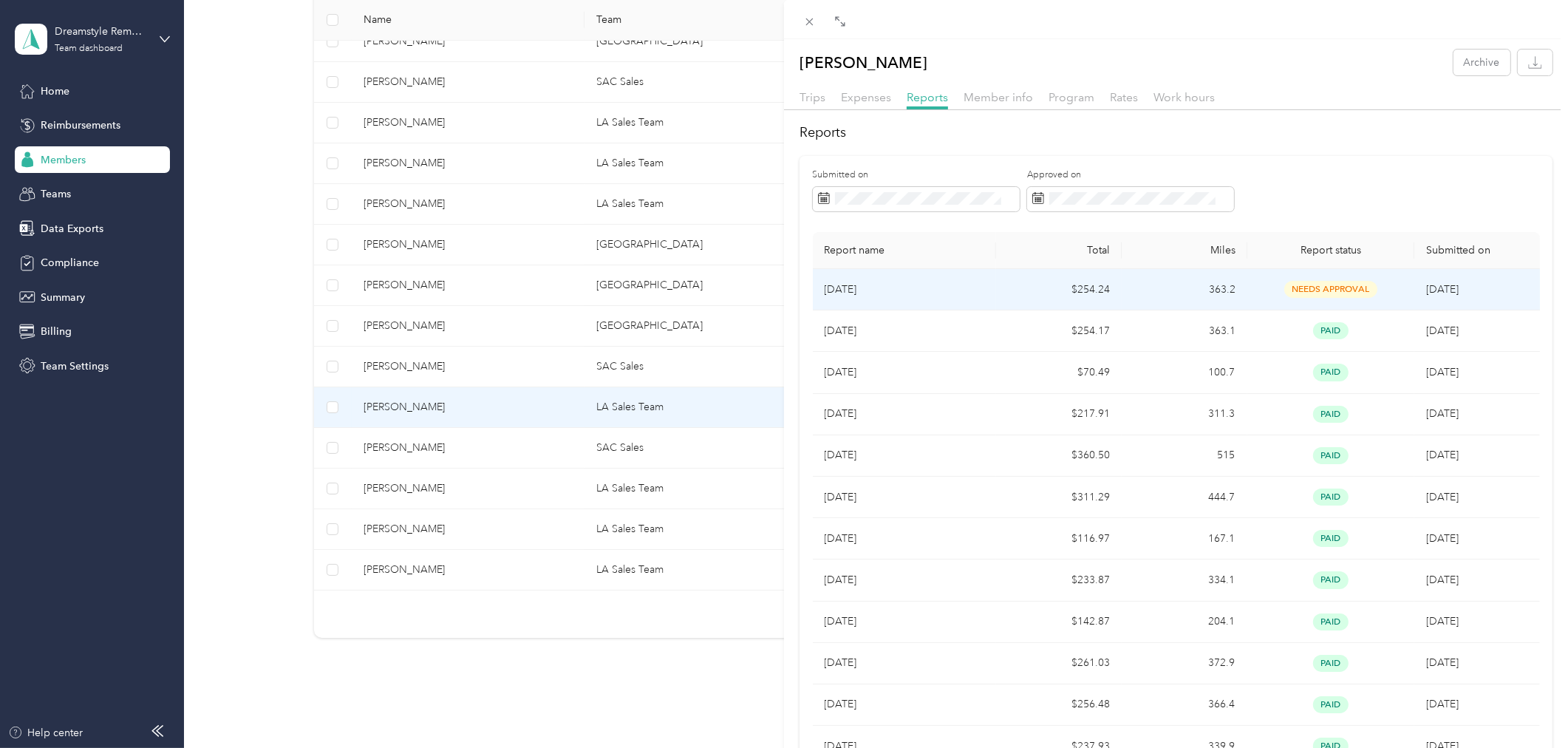
click at [1135, 291] on td "363.2" at bounding box center [1184, 290] width 125 height 42
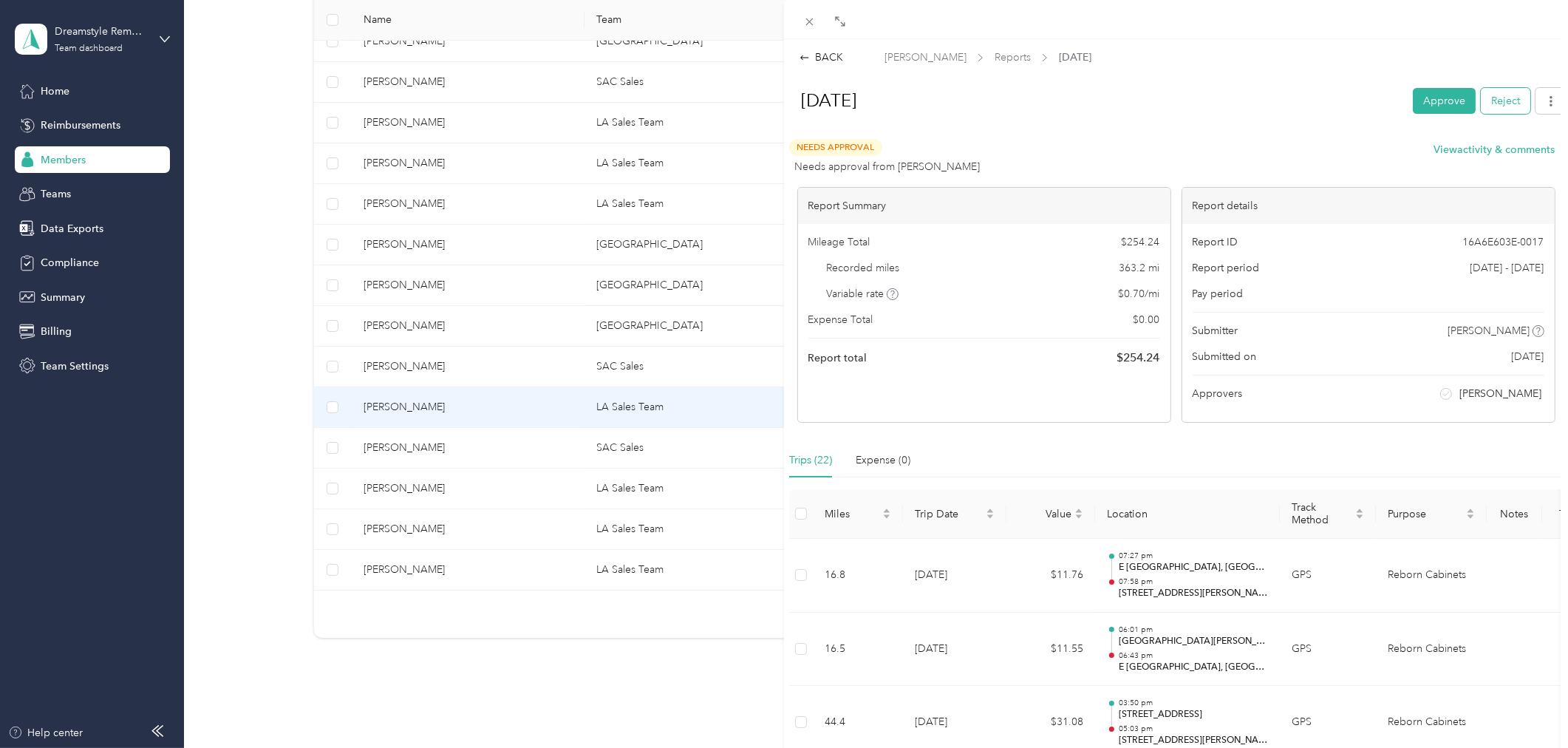
click at [1488, 98] on button "Reject" at bounding box center [1505, 101] width 49 height 26
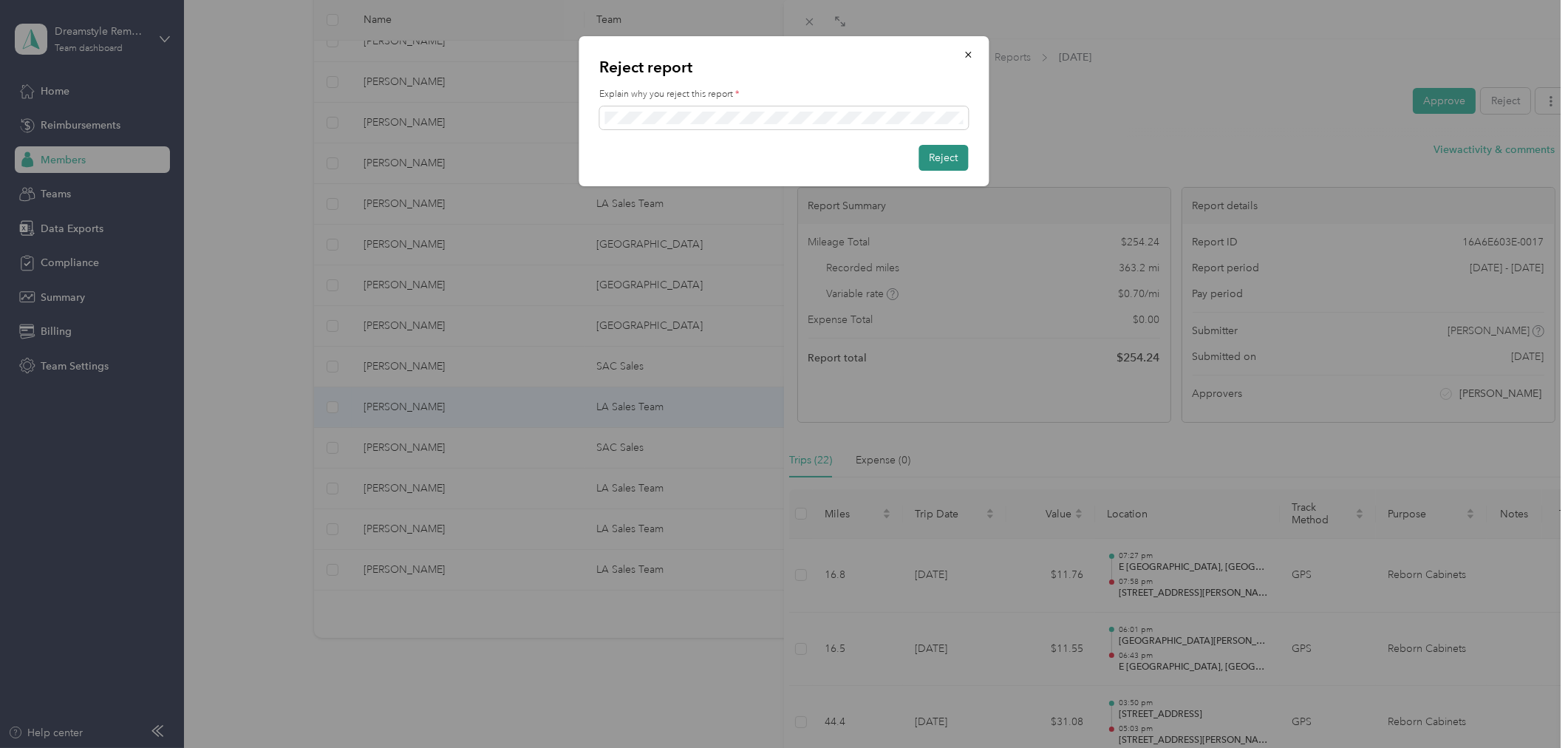
click at [947, 164] on button "Reject" at bounding box center [944, 157] width 49 height 26
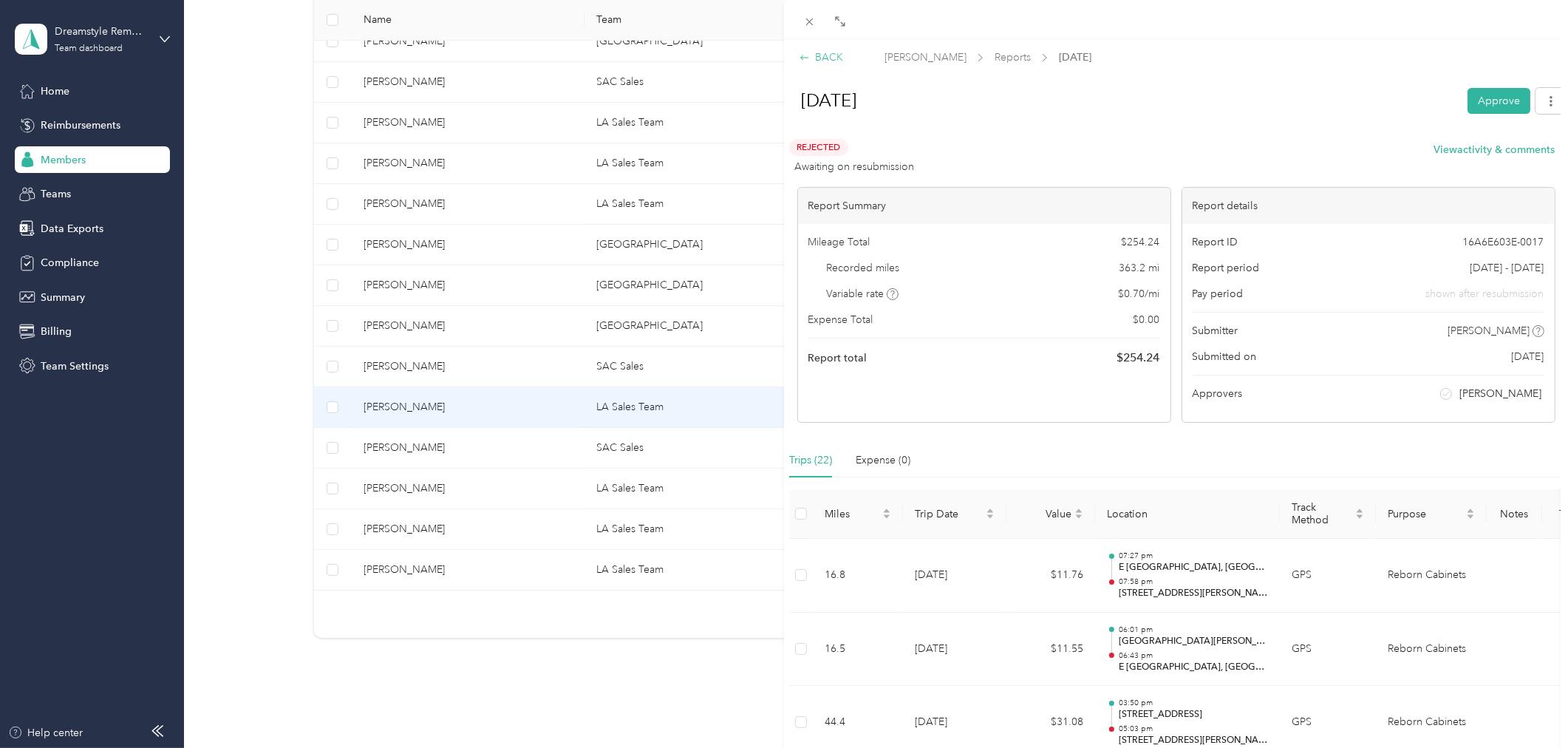
click at [825, 58] on div "BACK" at bounding box center [822, 57] width 43 height 16
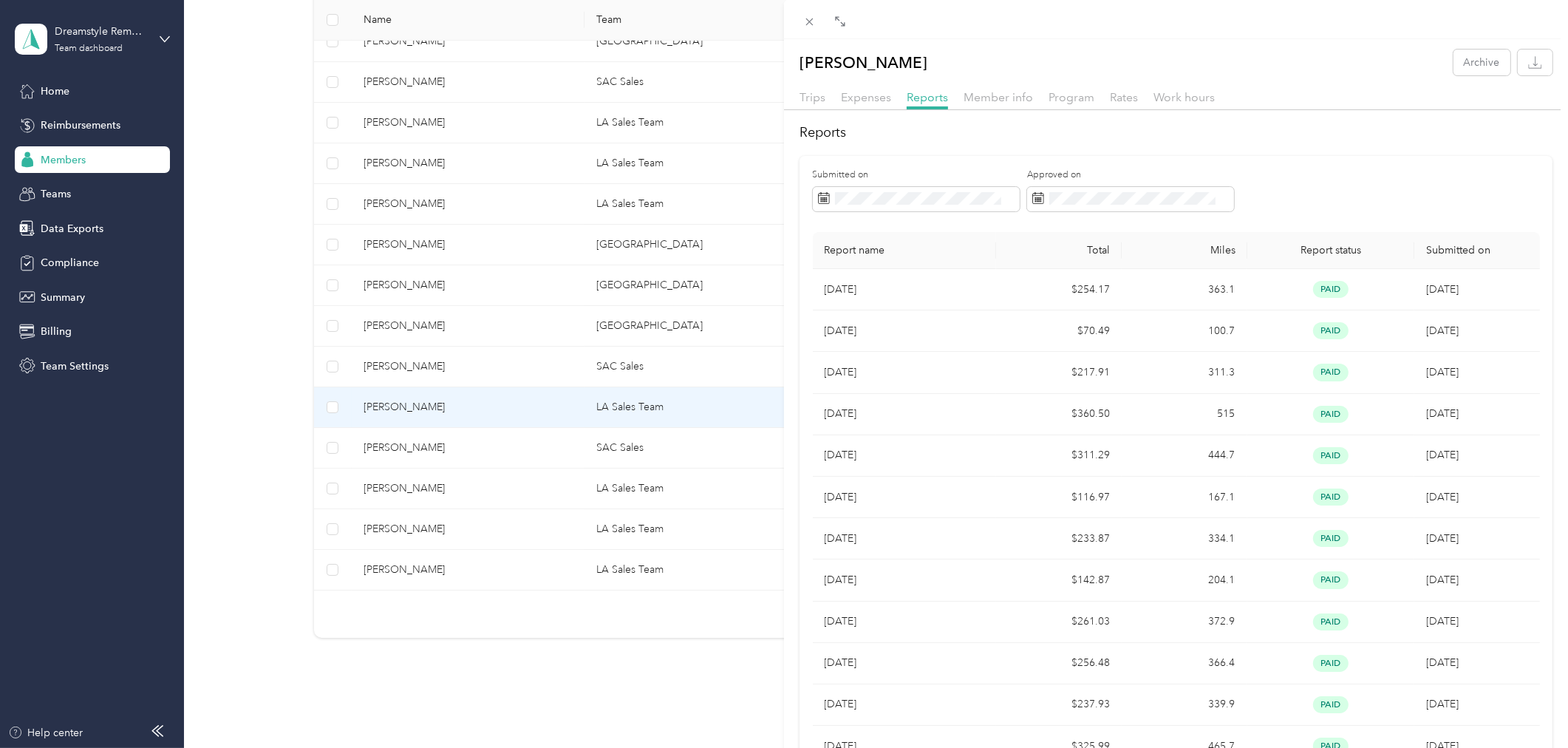
drag, startPoint x: 586, startPoint y: 445, endPoint x: 576, endPoint y: 445, distance: 10.0
click at [586, 445] on div "Christopher Pitts Archive Trips Expenses Reports Member info Program Rates Work…" at bounding box center [784, 374] width 1568 height 748
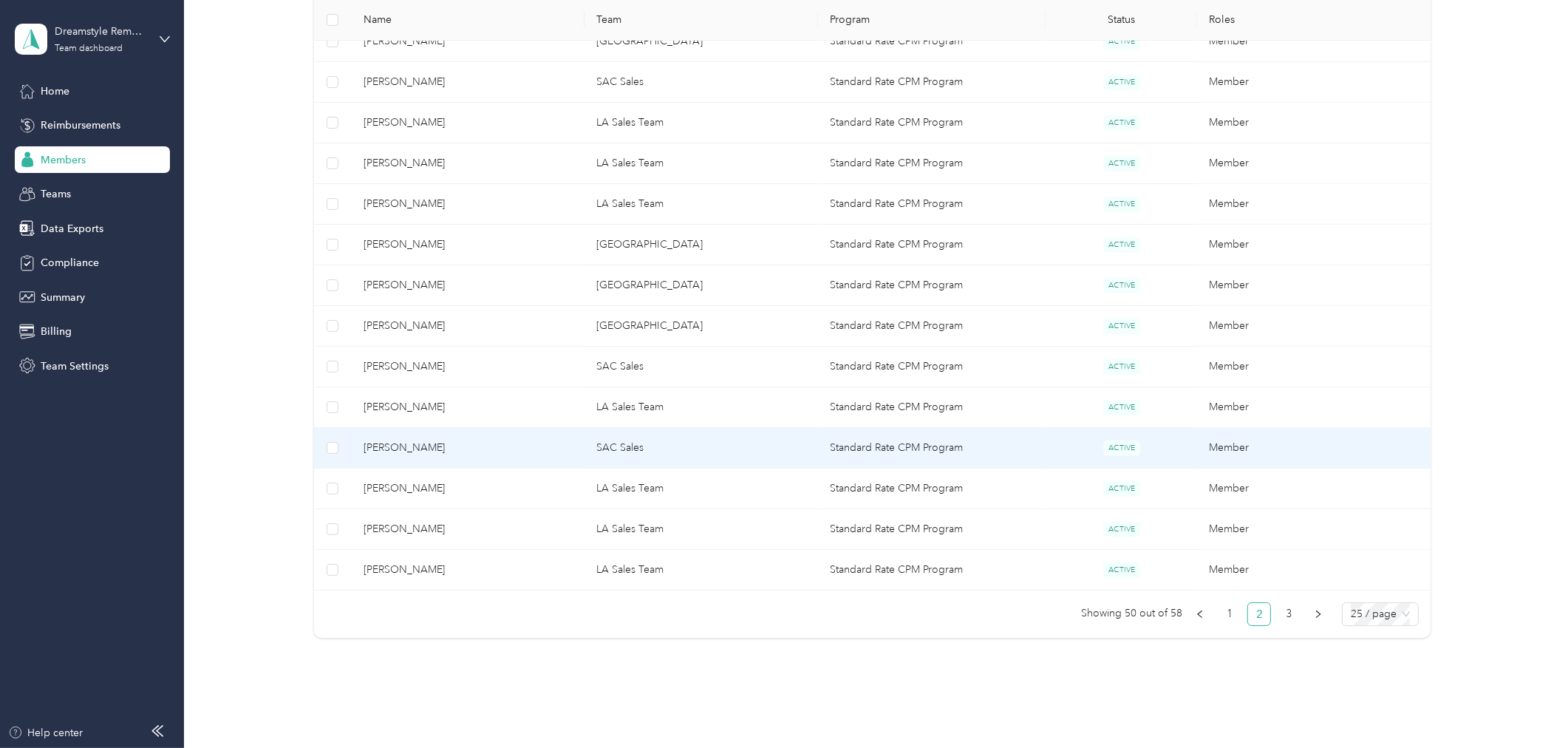
click at [455, 448] on span "Starlyn Mendez Perez" at bounding box center [468, 447] width 210 height 16
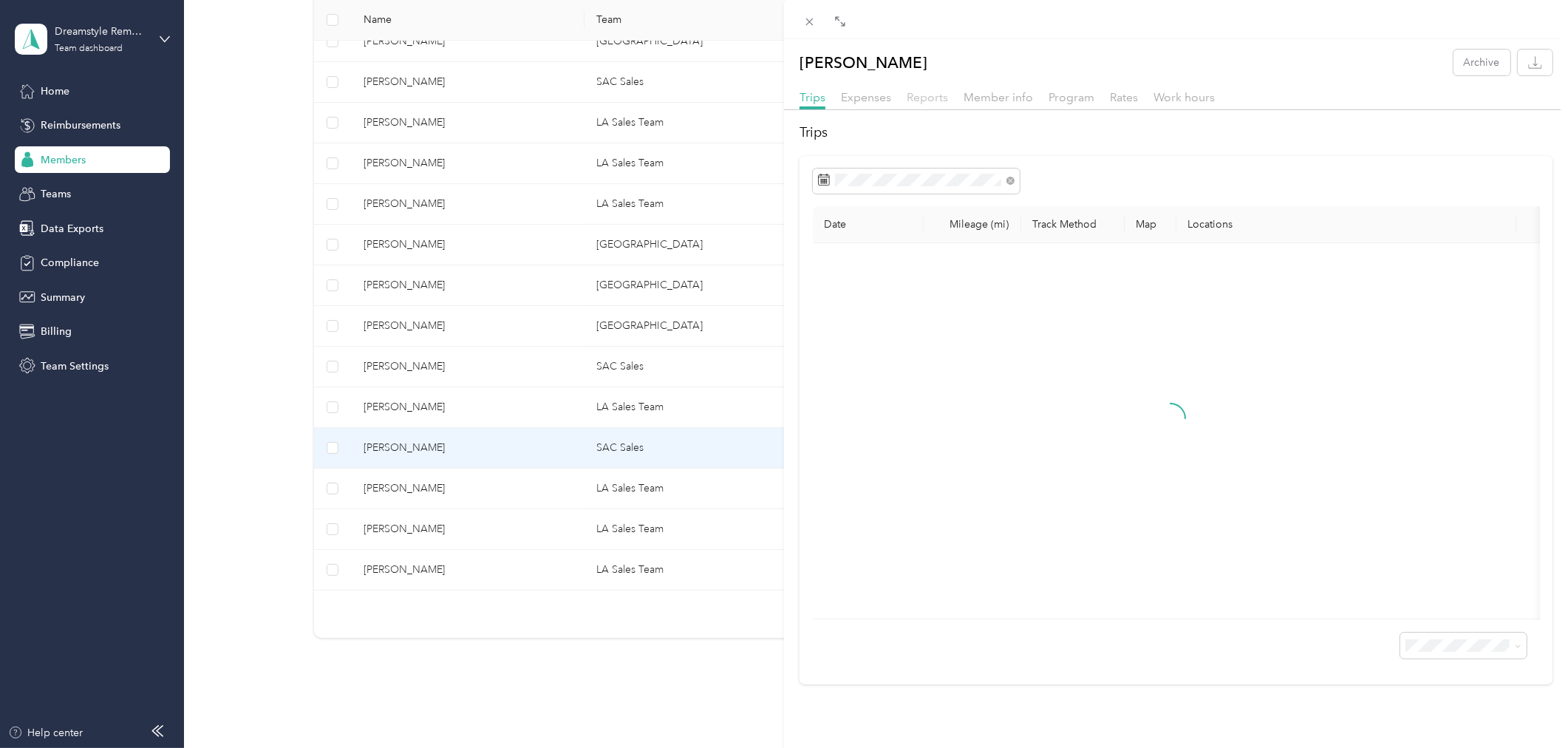
click at [925, 96] on span "Reports" at bounding box center [927, 97] width 42 height 14
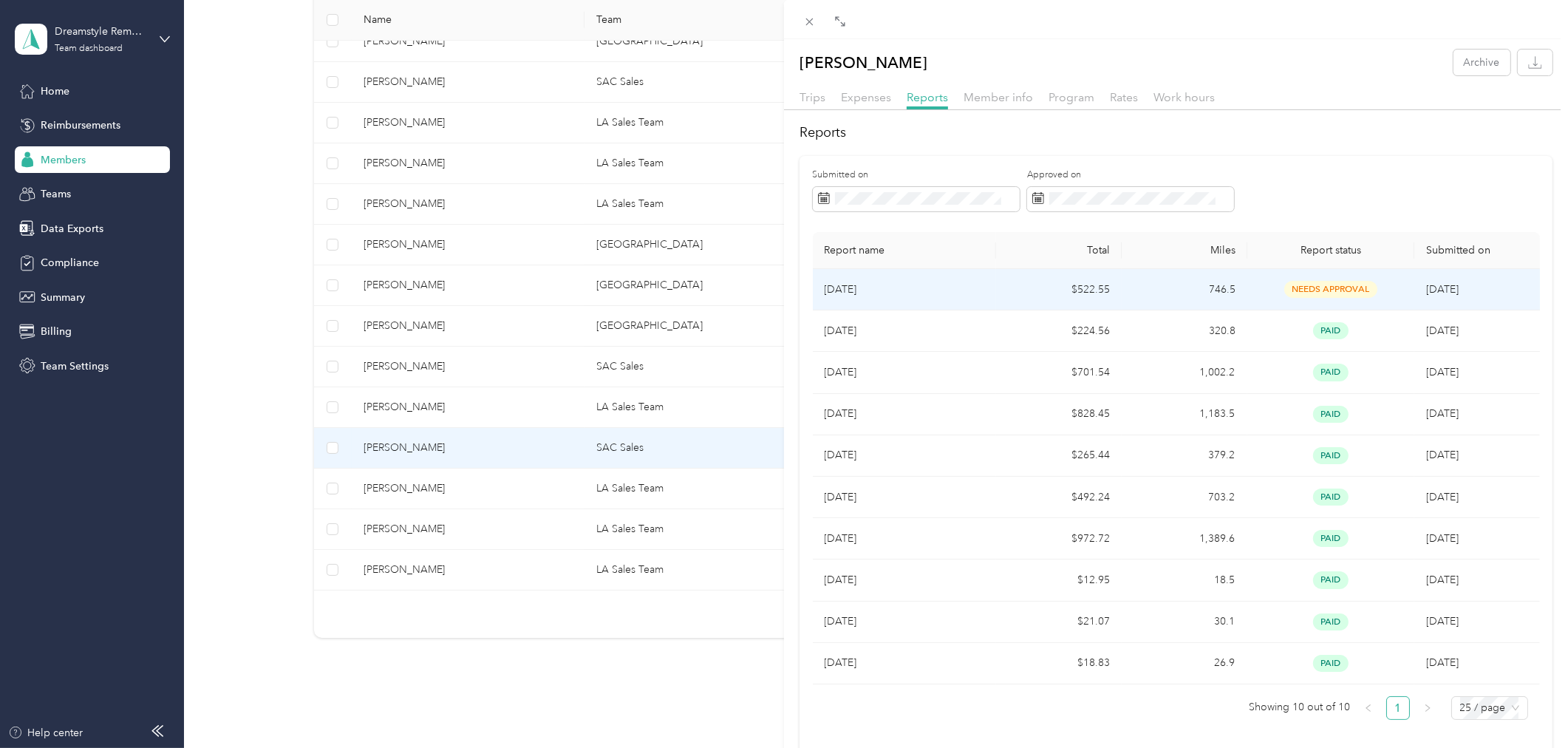
click at [972, 292] on p "Aug 2025" at bounding box center [905, 290] width 160 height 16
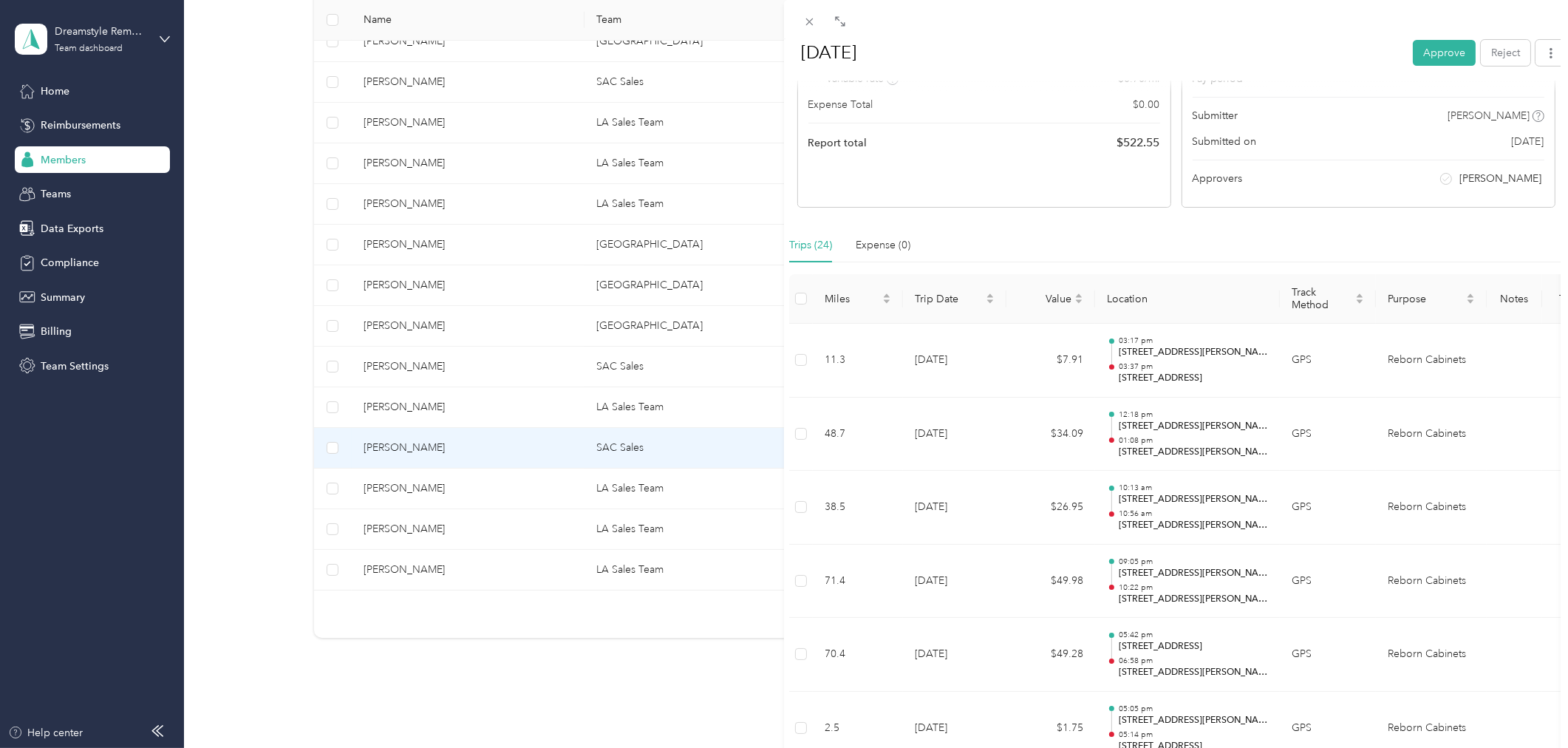
scroll to position [194, 0]
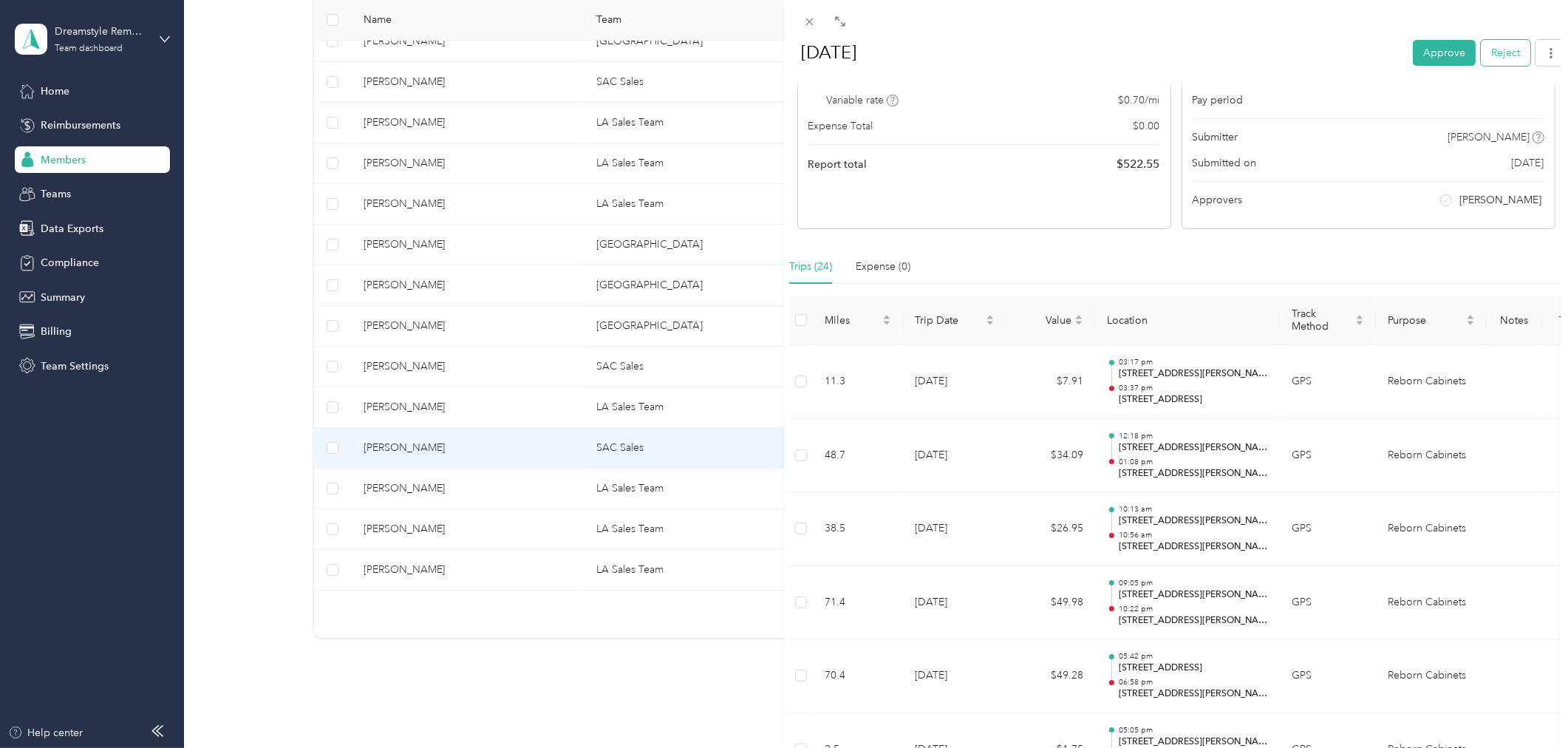
click at [1497, 48] on button "Reject" at bounding box center [1505, 52] width 49 height 26
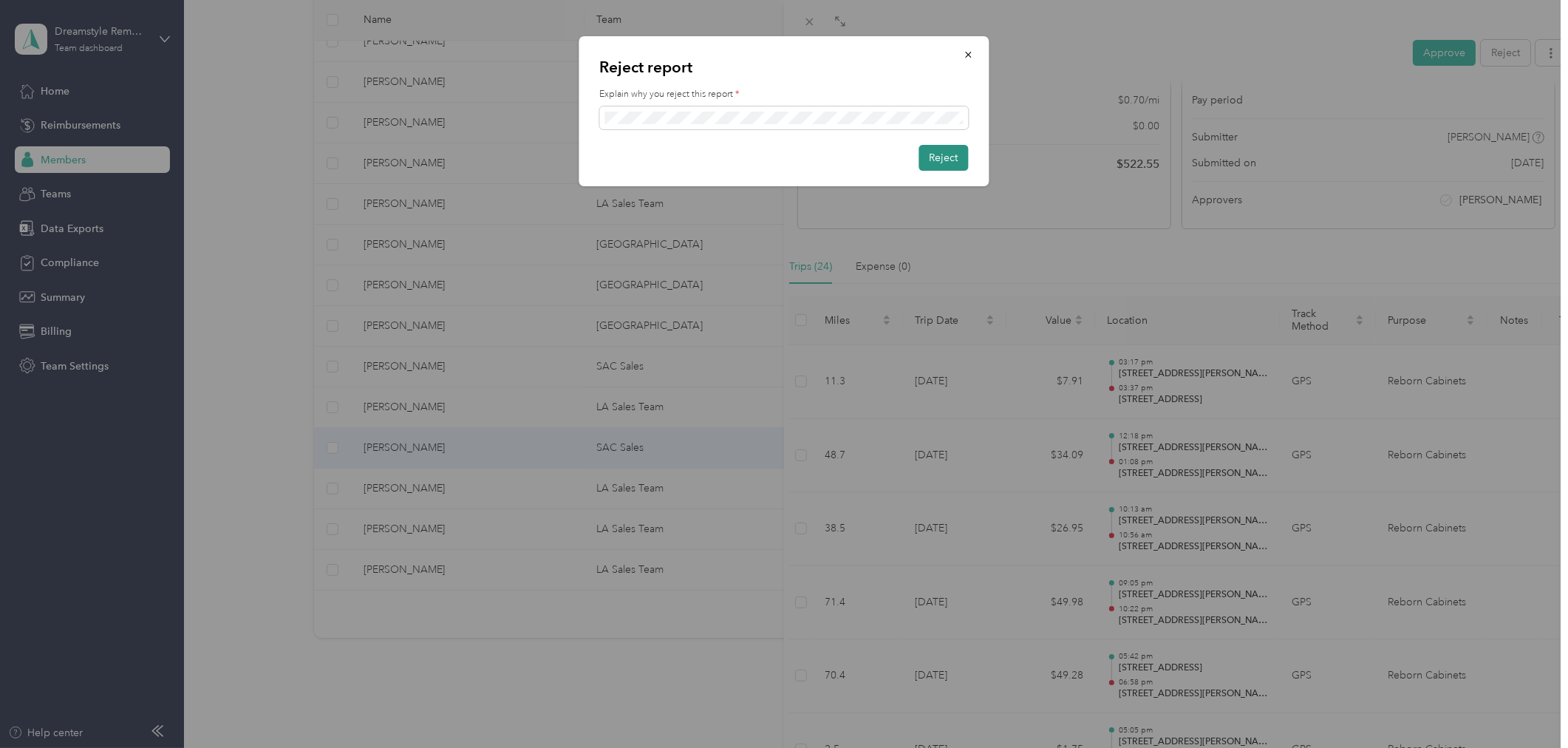
click at [952, 154] on button "Reject" at bounding box center [944, 157] width 49 height 26
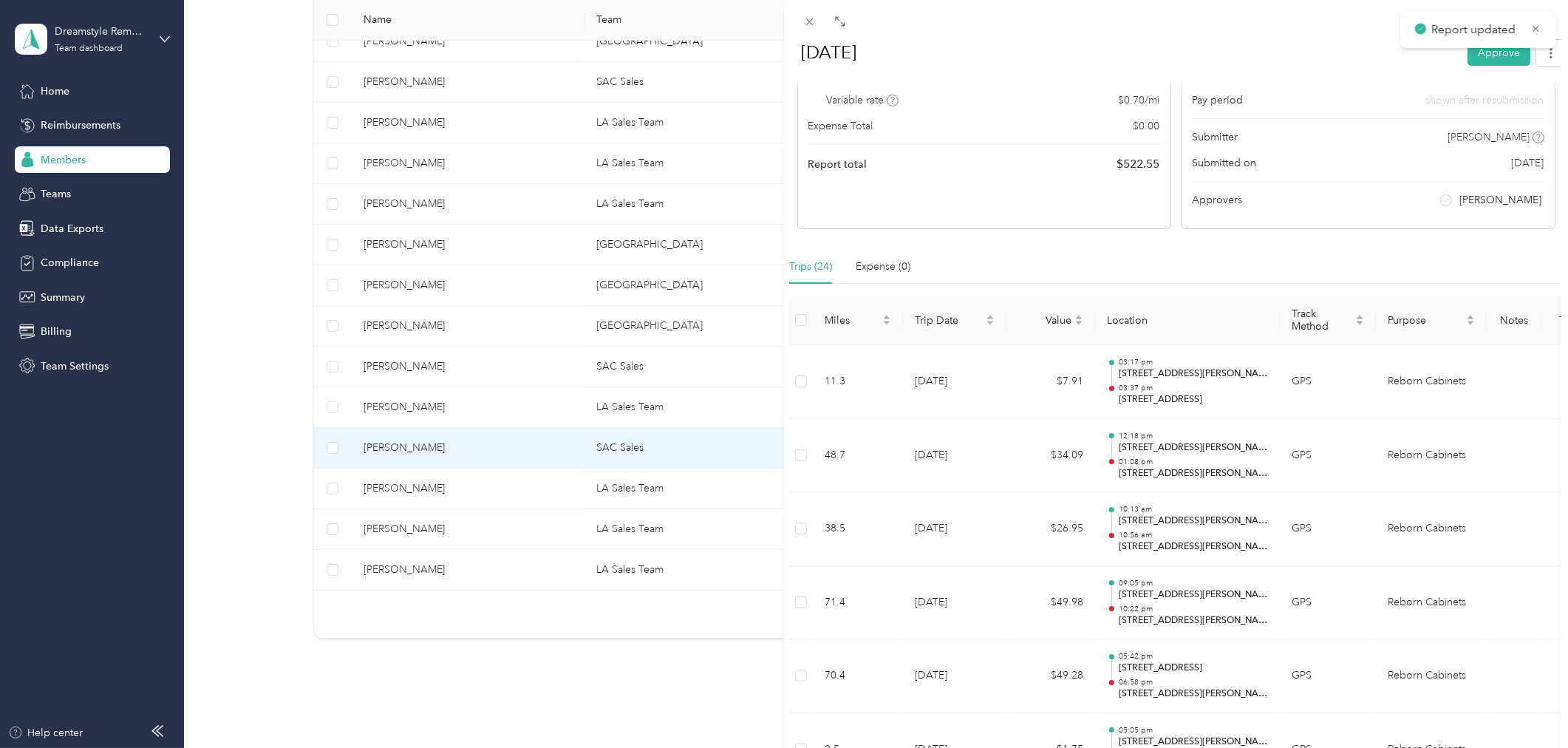
click at [564, 477] on div "BACK Starlyn Mendez Perez Reports Aug 2025 Aug 2025 Approve Rejected Awaiting o…" at bounding box center [784, 374] width 1568 height 748
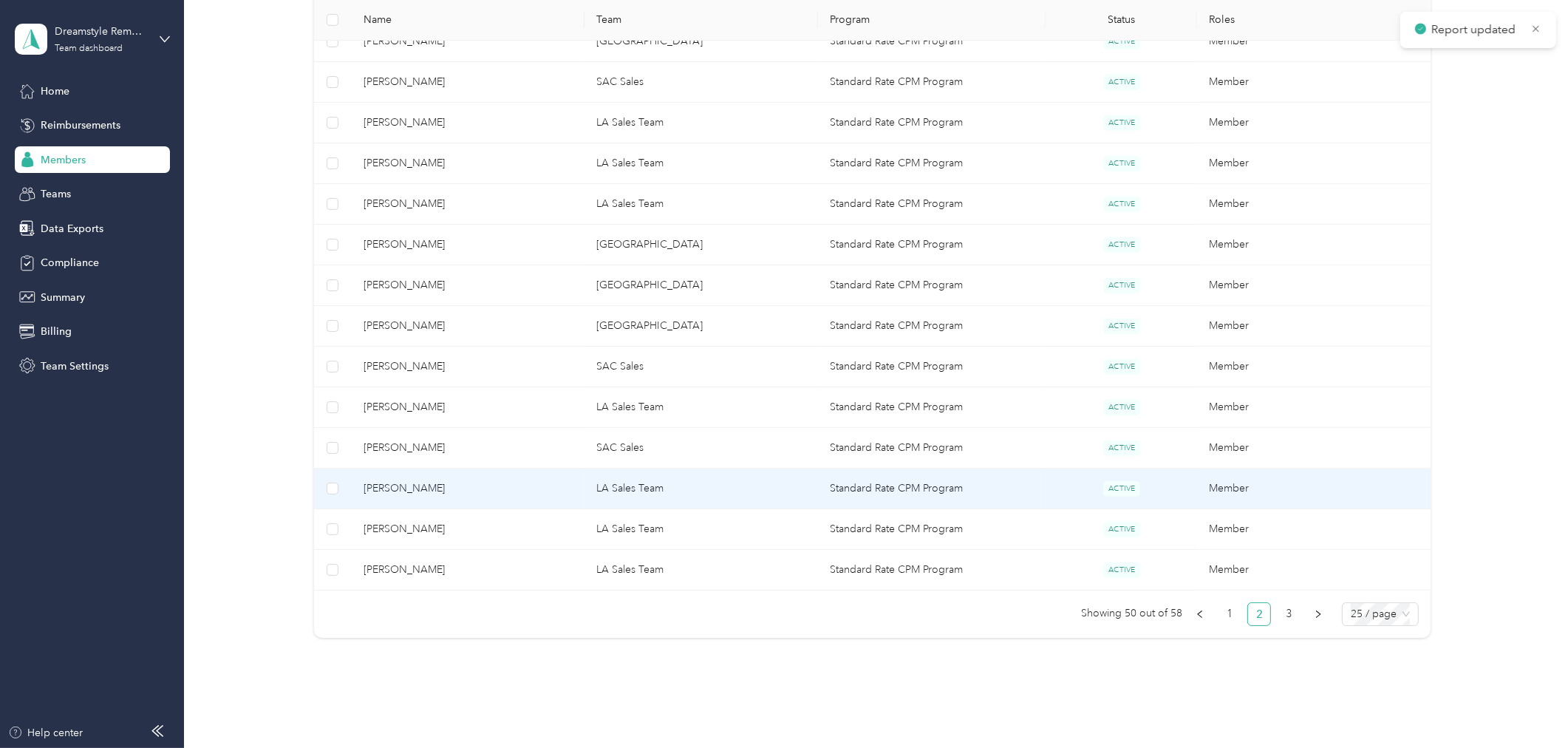
click at [399, 489] on span "Hector Diaz" at bounding box center [468, 488] width 210 height 16
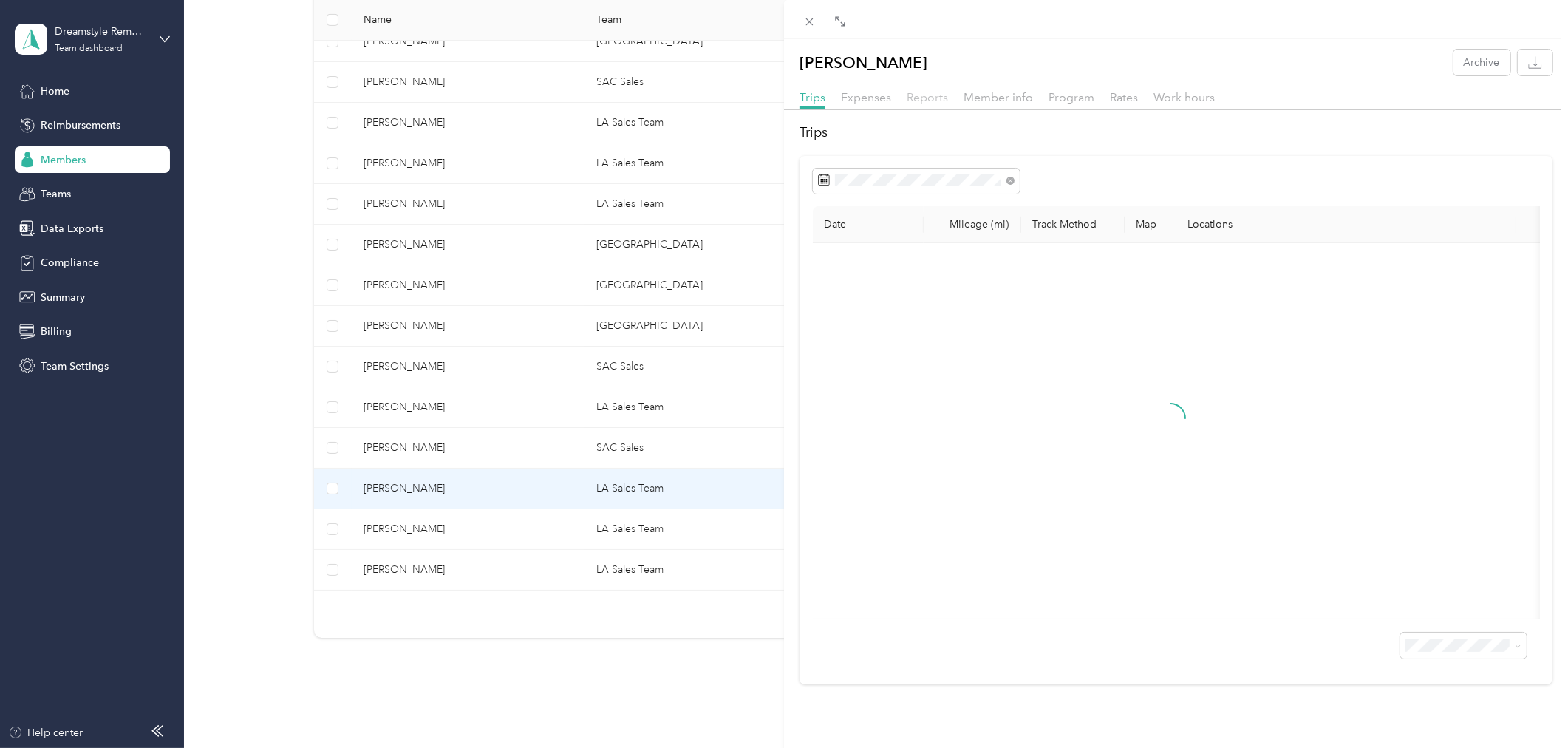
click at [917, 98] on span "Reports" at bounding box center [927, 97] width 42 height 14
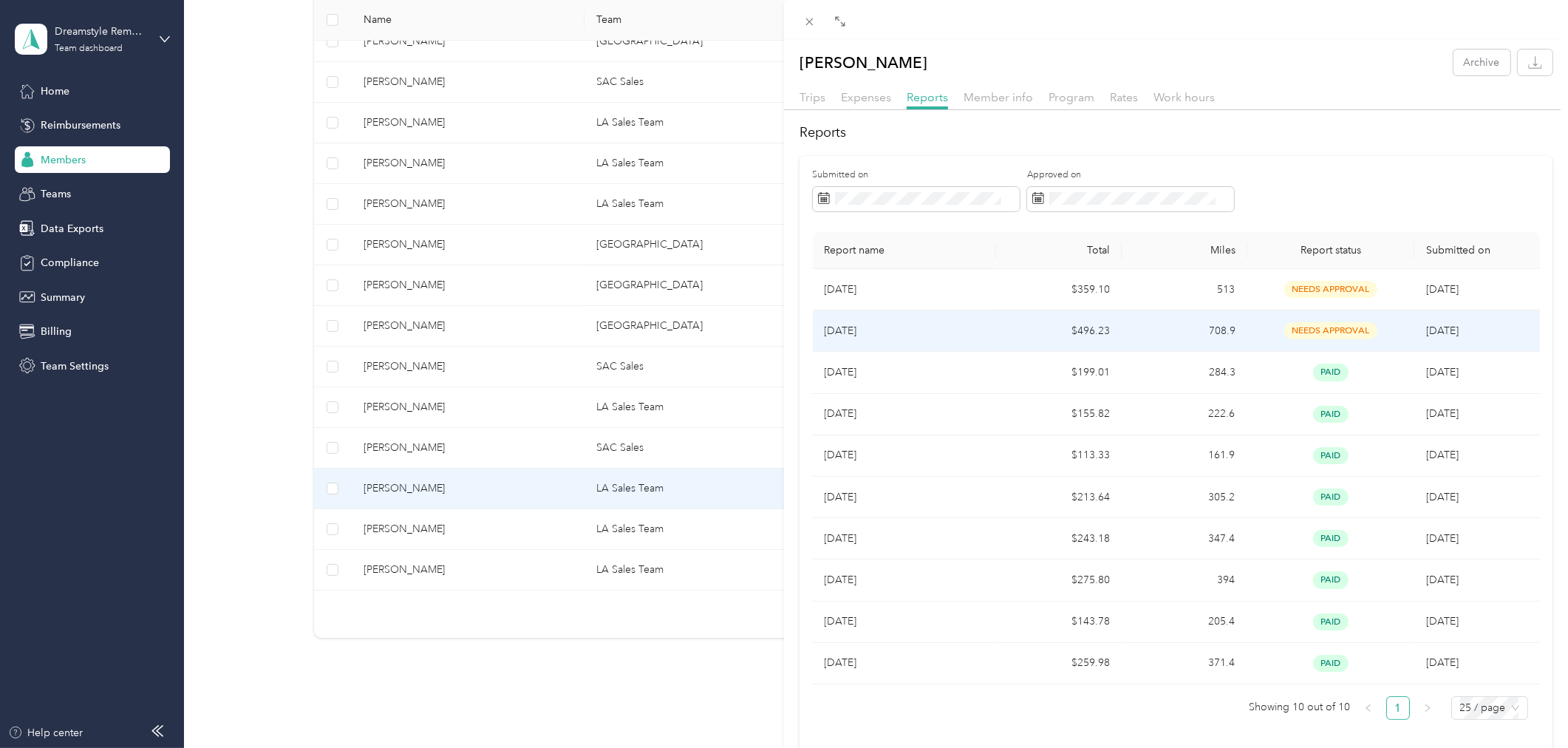
click at [1087, 338] on td "$496.23" at bounding box center [1059, 331] width 125 height 42
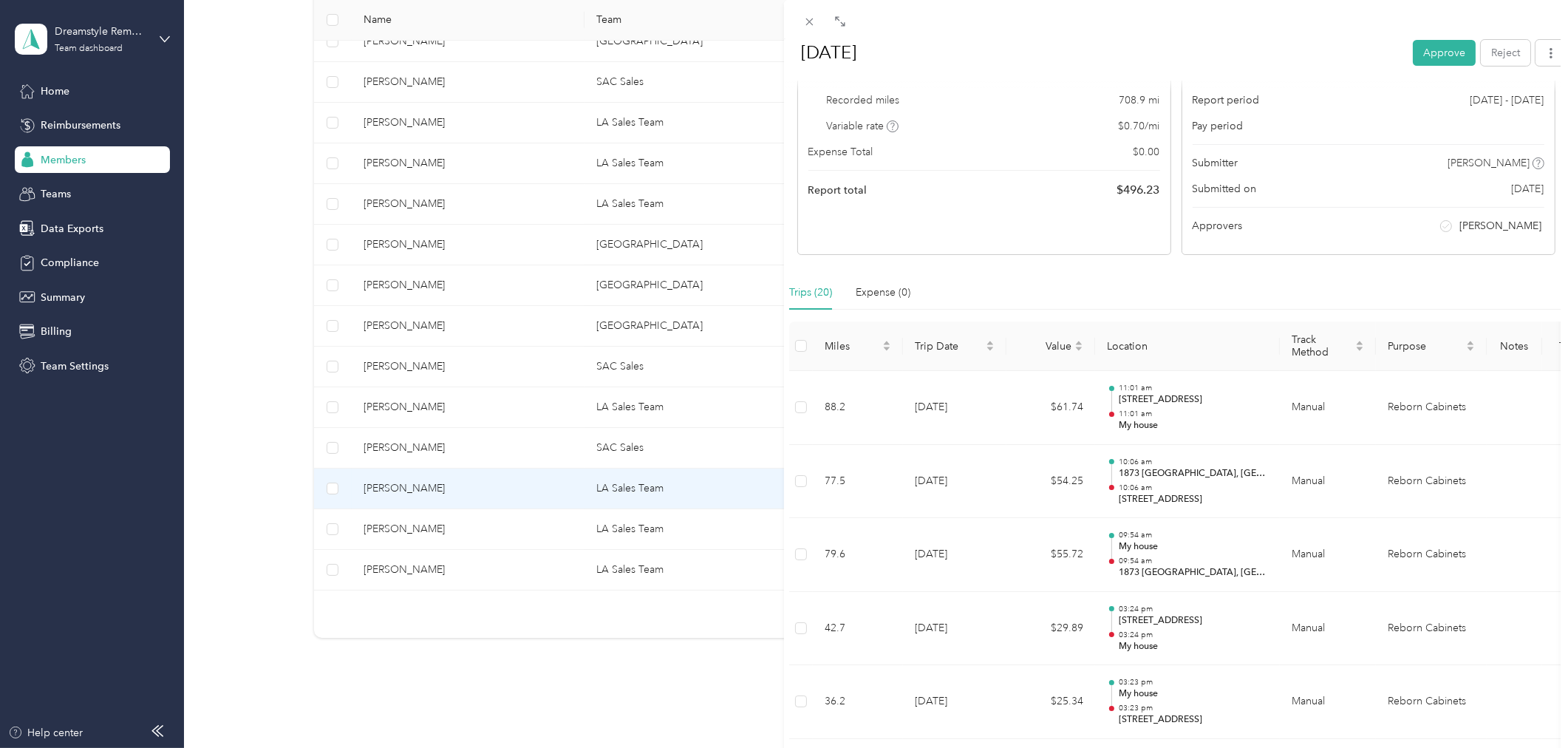
scroll to position [144, 0]
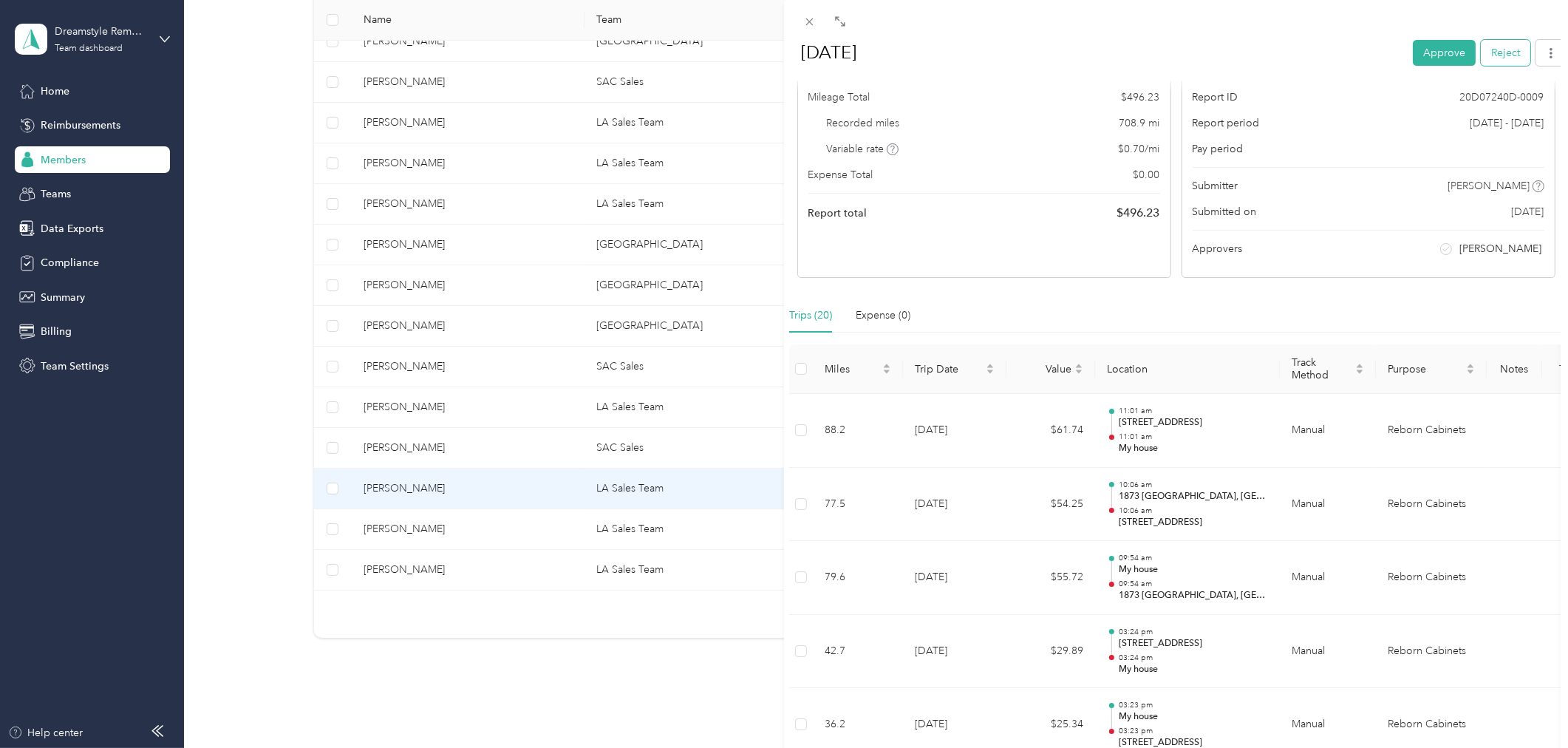
click at [1495, 54] on button "Reject" at bounding box center [1505, 52] width 49 height 26
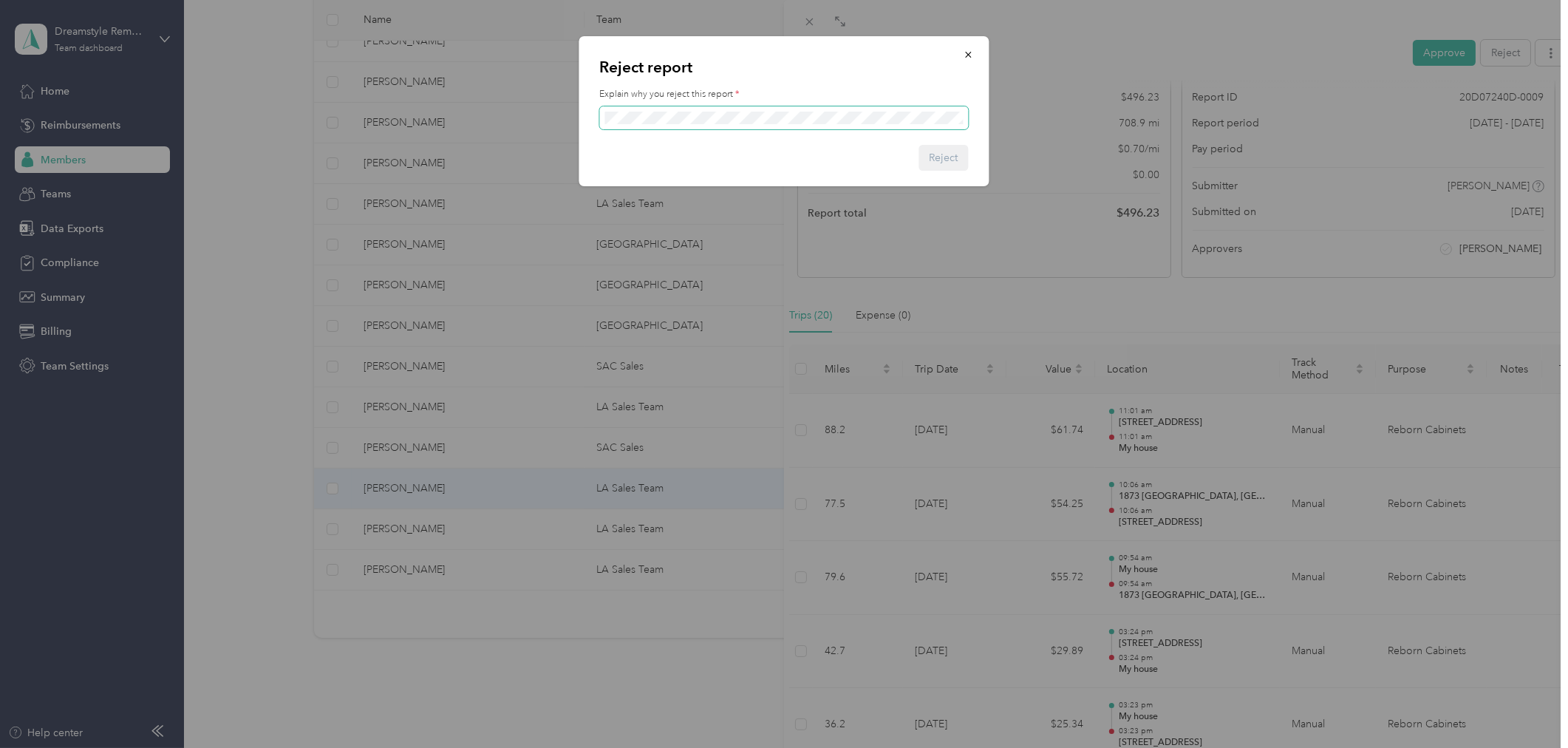
click at [767, 106] on span at bounding box center [784, 118] width 368 height 22
click at [943, 156] on button "Reject" at bounding box center [944, 157] width 49 height 26
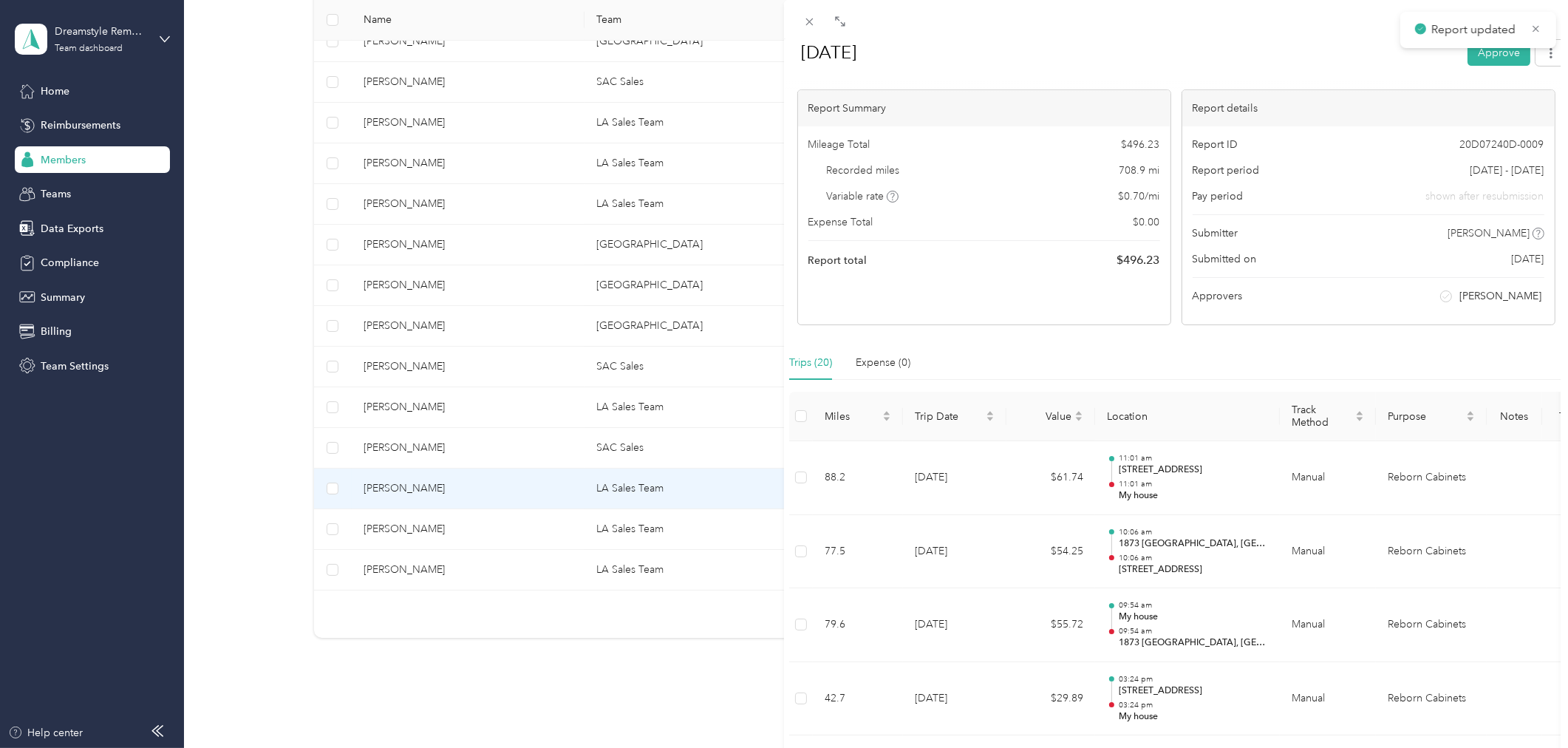
scroll to position [0, 0]
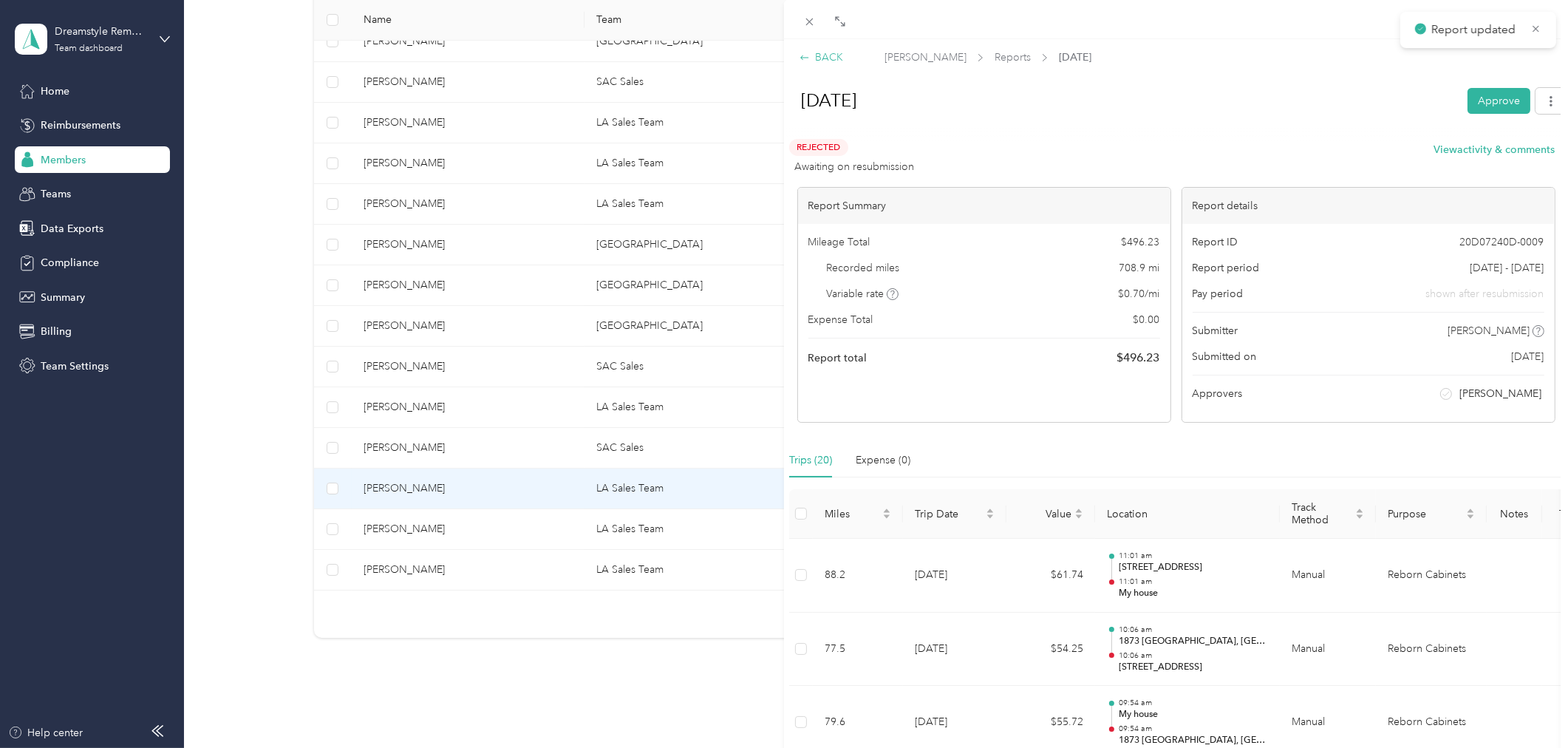
click at [822, 56] on div "BACK" at bounding box center [822, 57] width 43 height 16
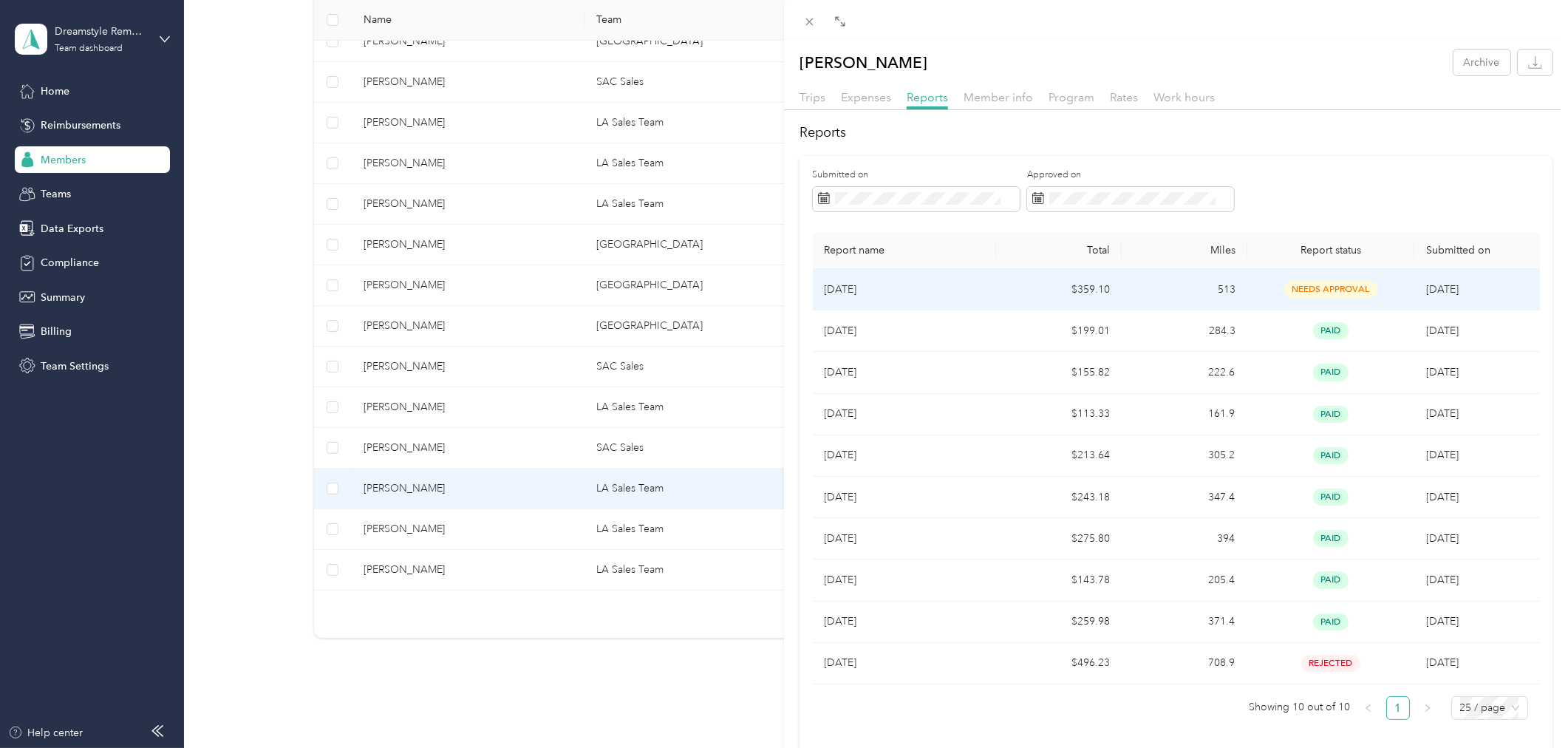
click at [1069, 298] on td "$359.10" at bounding box center [1059, 290] width 125 height 42
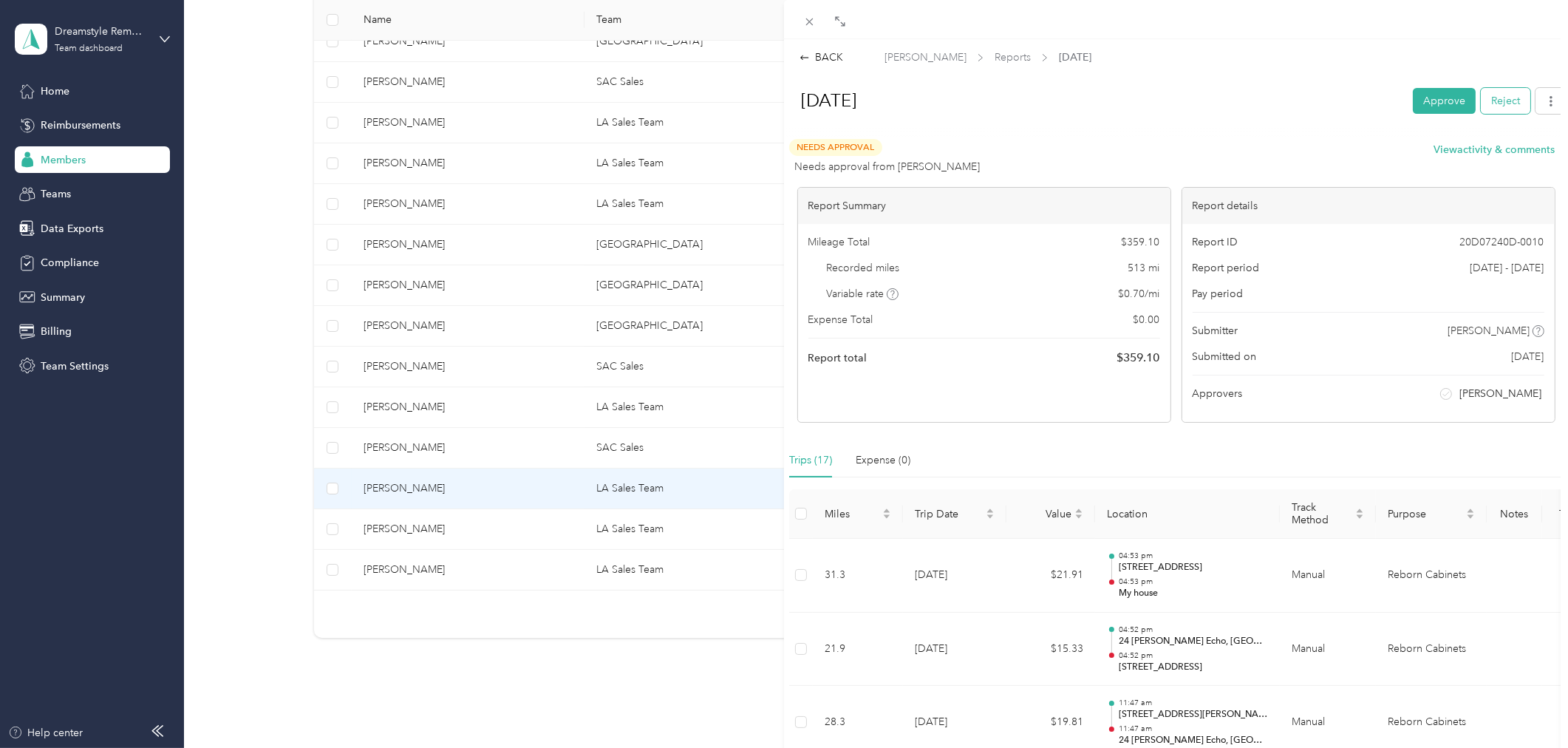
click at [1493, 96] on button "Reject" at bounding box center [1505, 101] width 49 height 26
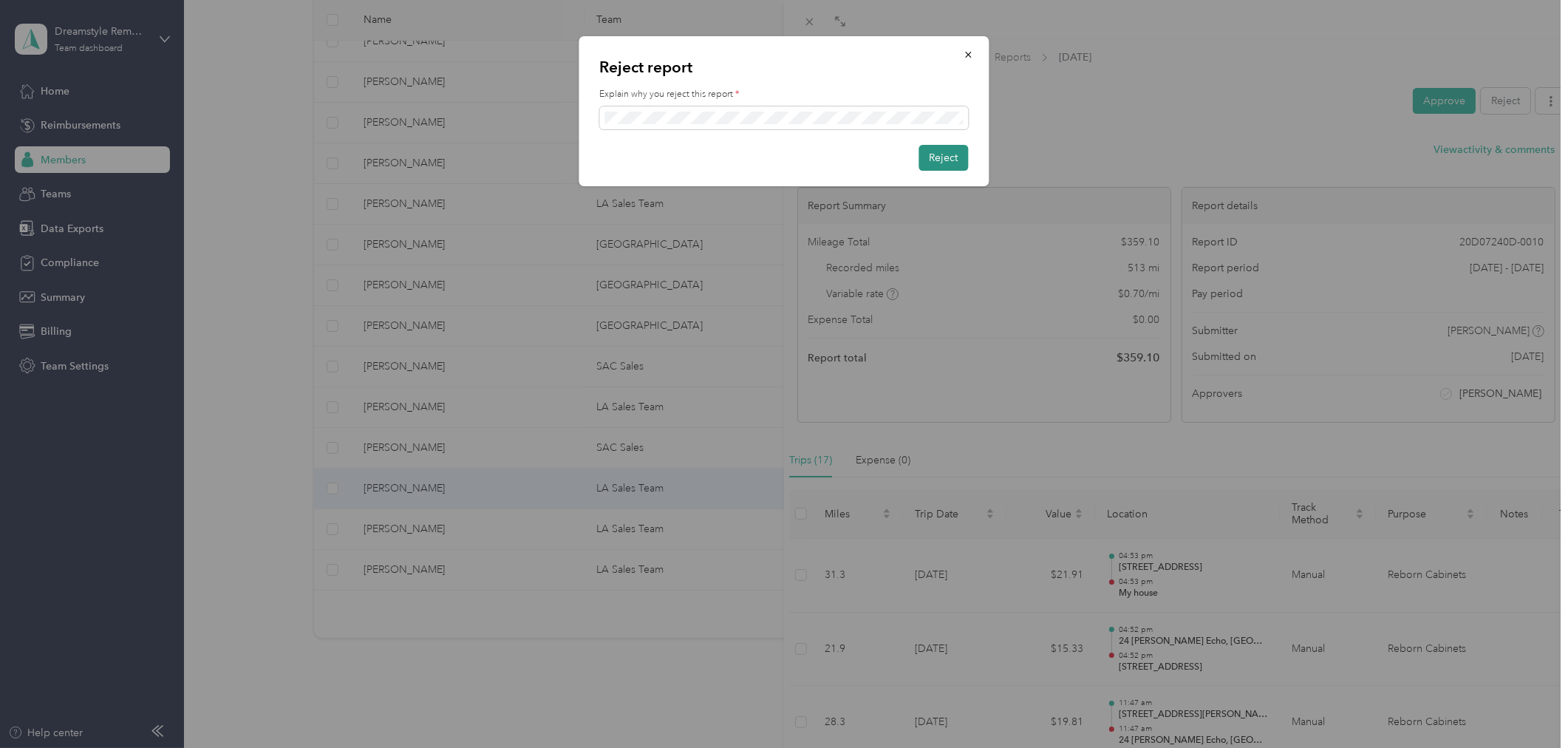
click at [943, 163] on button "Reject" at bounding box center [944, 157] width 49 height 26
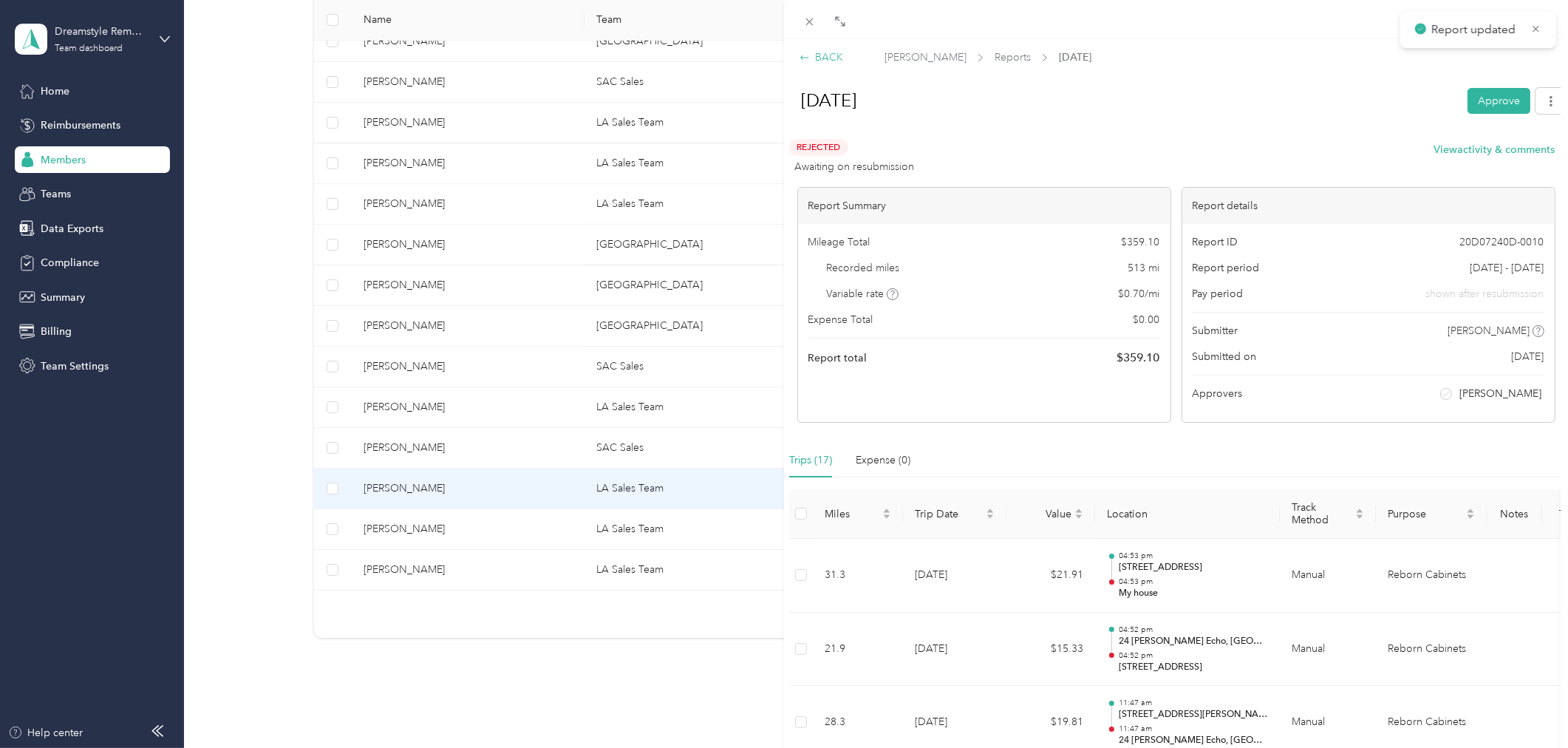
click at [821, 62] on div "BACK" at bounding box center [822, 57] width 43 height 16
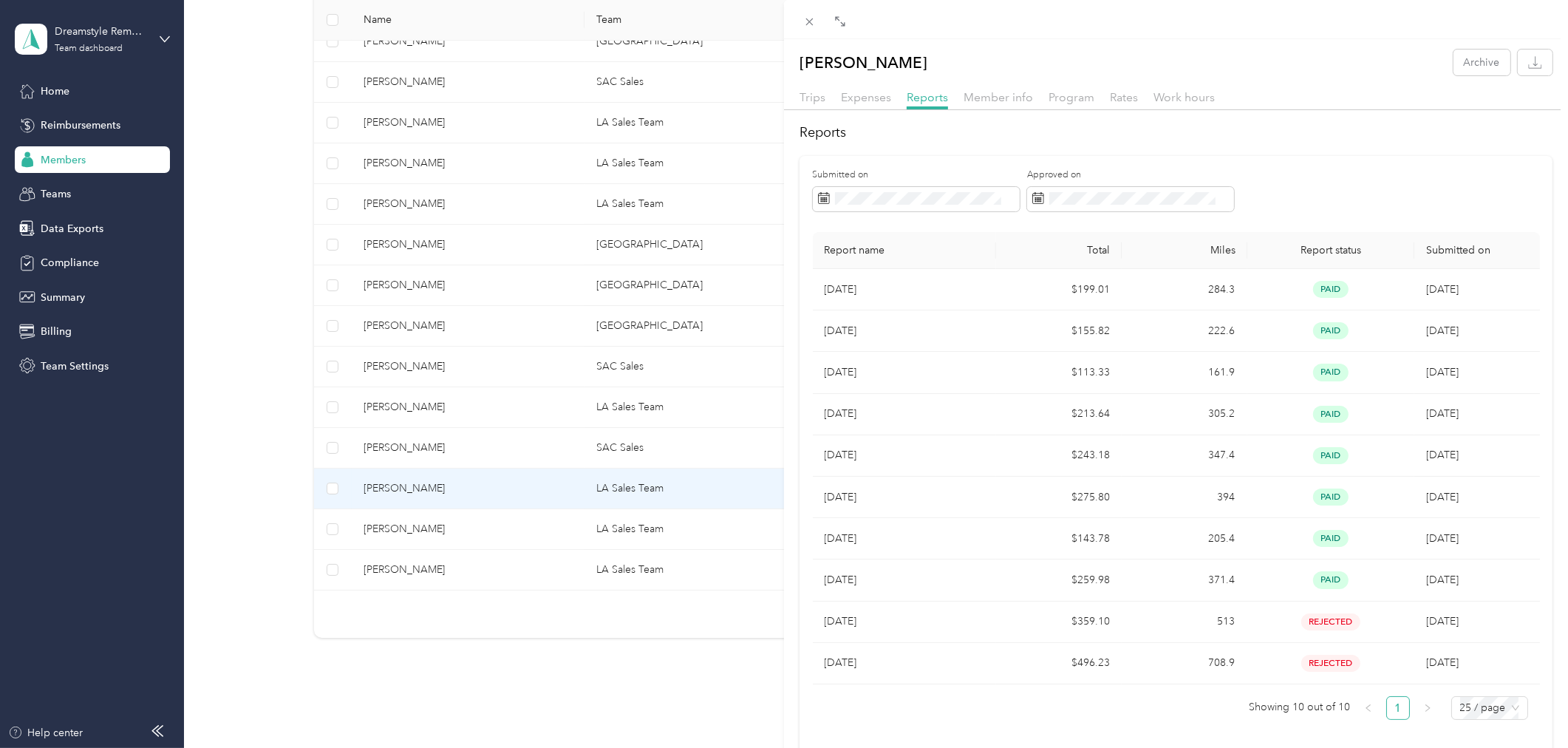
click at [586, 532] on div "Hector Diaz Archive Trips Expenses Reports Member info Program Rates Work hours…" at bounding box center [784, 374] width 1568 height 748
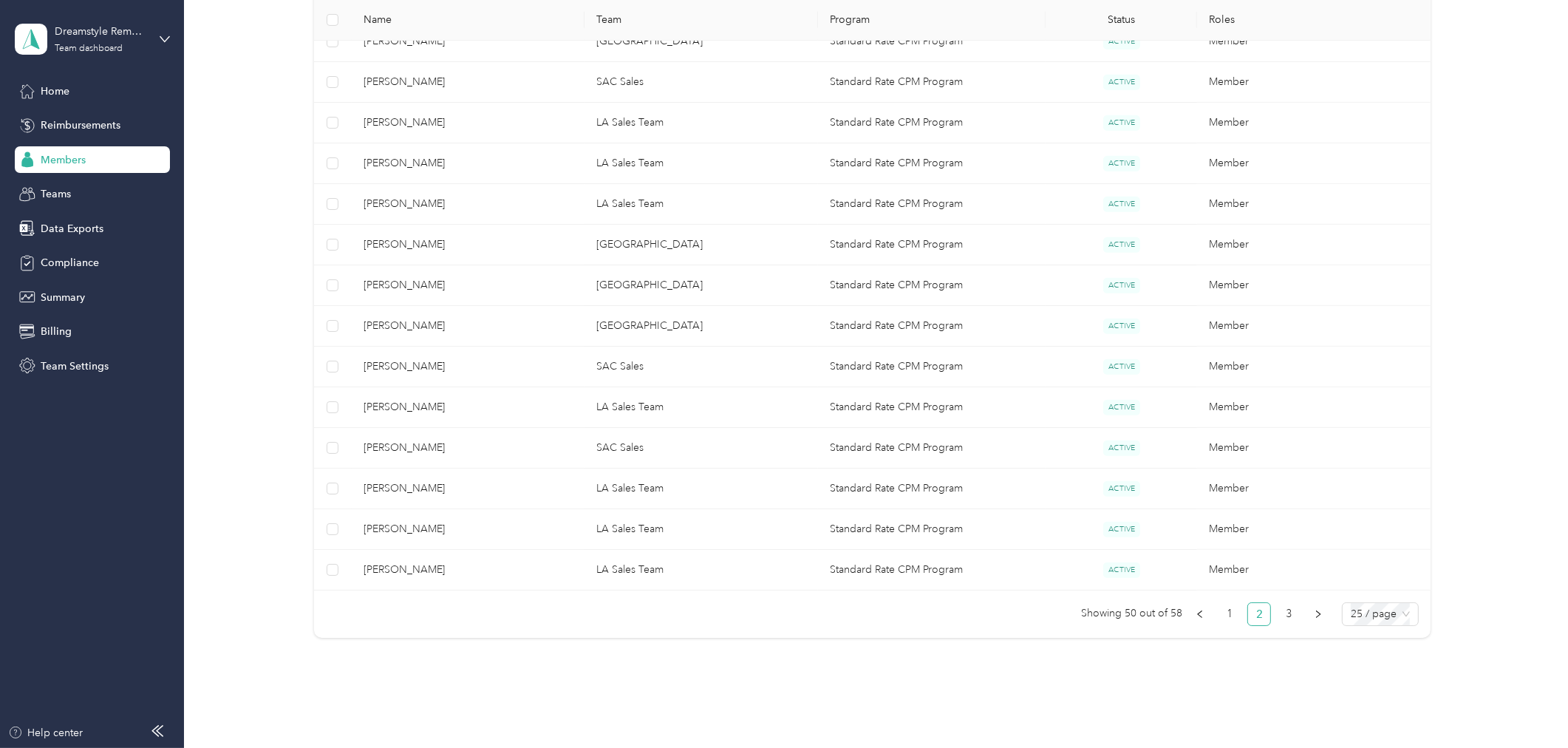
click at [418, 534] on div at bounding box center [784, 374] width 1568 height 748
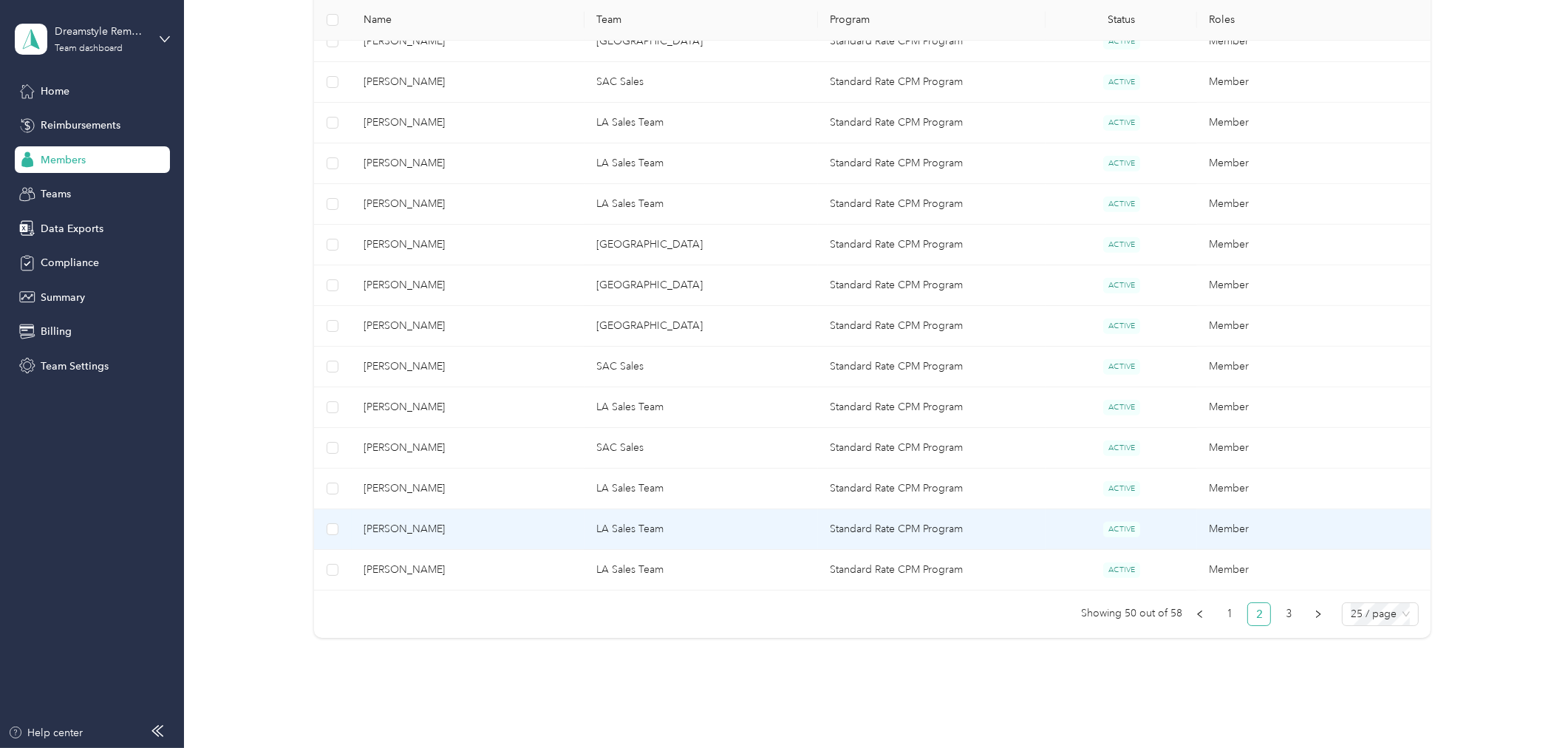
click at [419, 534] on span "William Anderson" at bounding box center [468, 528] width 210 height 16
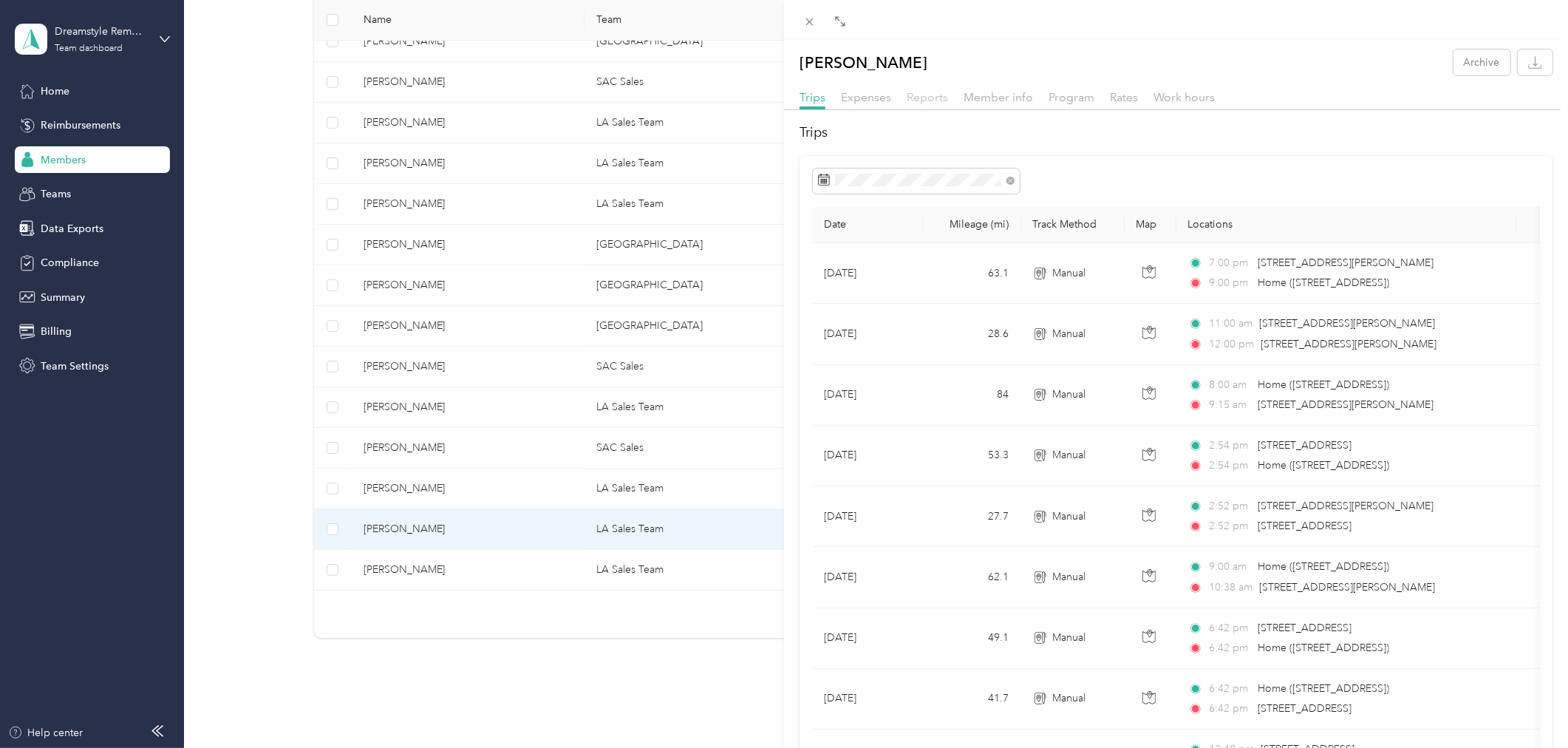
click at [931, 97] on span "Reports" at bounding box center [927, 97] width 42 height 14
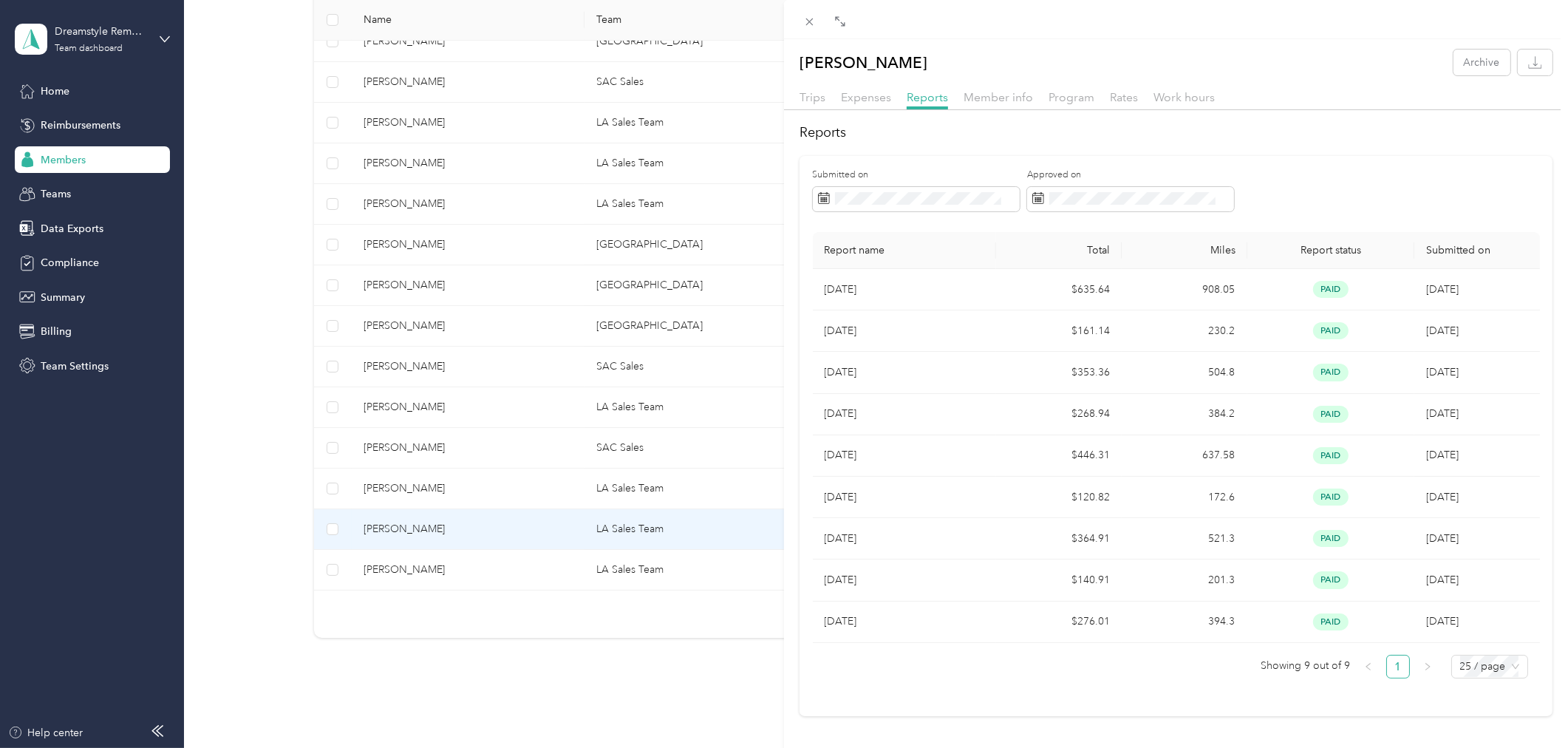
click at [410, 585] on div "William Anderson Archive Trips Expenses Reports Member info Program Rates Work …" at bounding box center [784, 374] width 1568 height 748
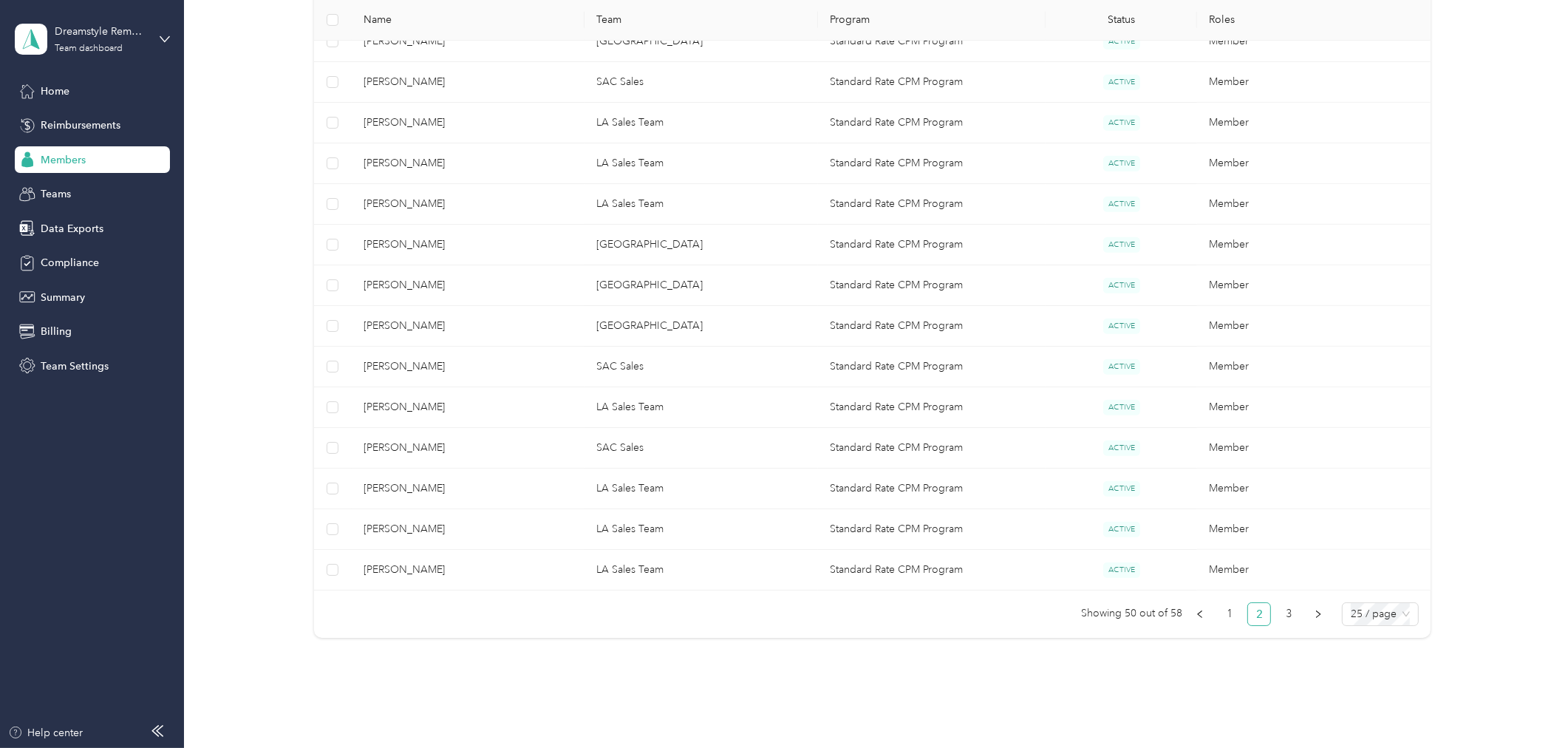
click at [403, 574] on div at bounding box center [784, 374] width 1568 height 748
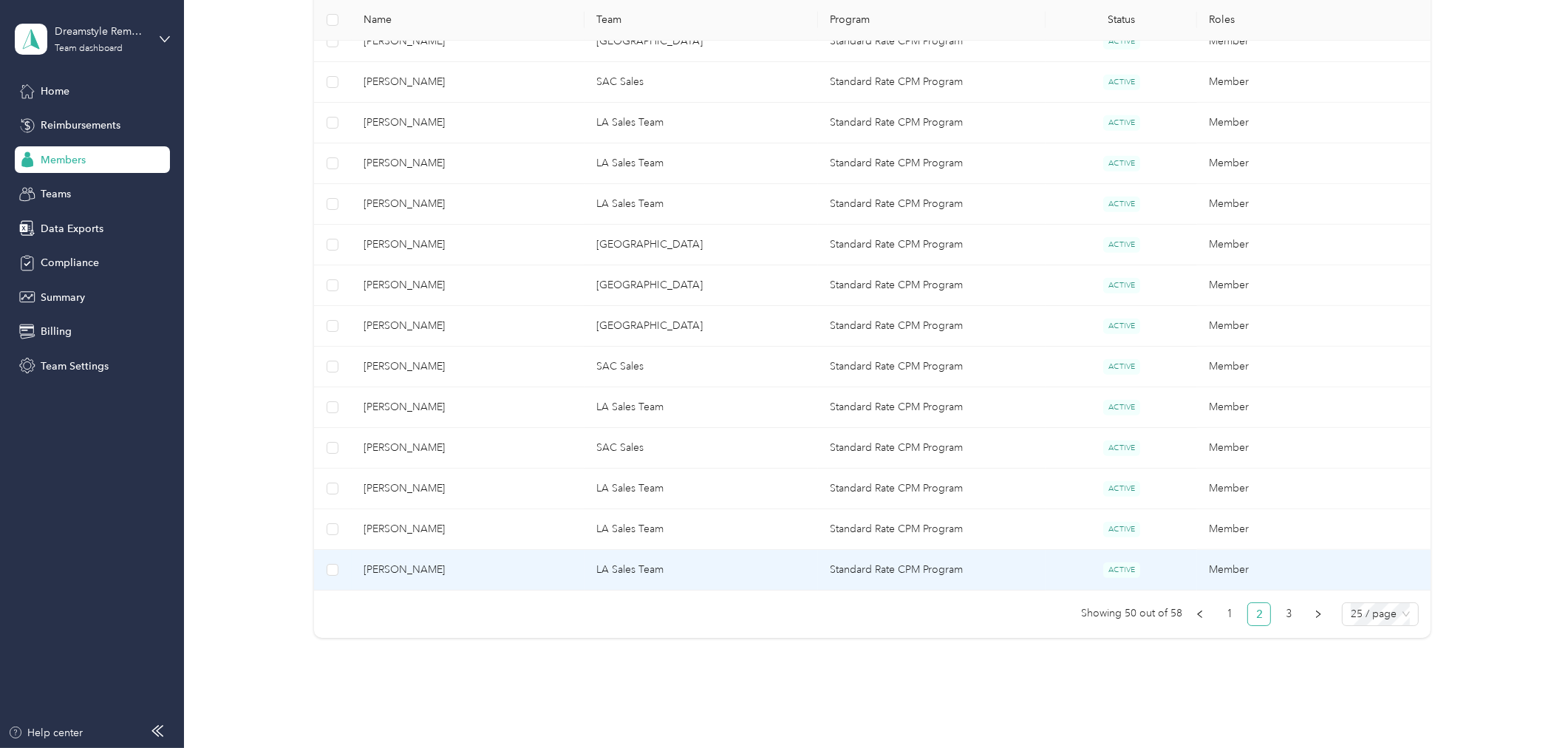
click at [408, 569] on span "Bryan Barcus" at bounding box center [468, 569] width 210 height 16
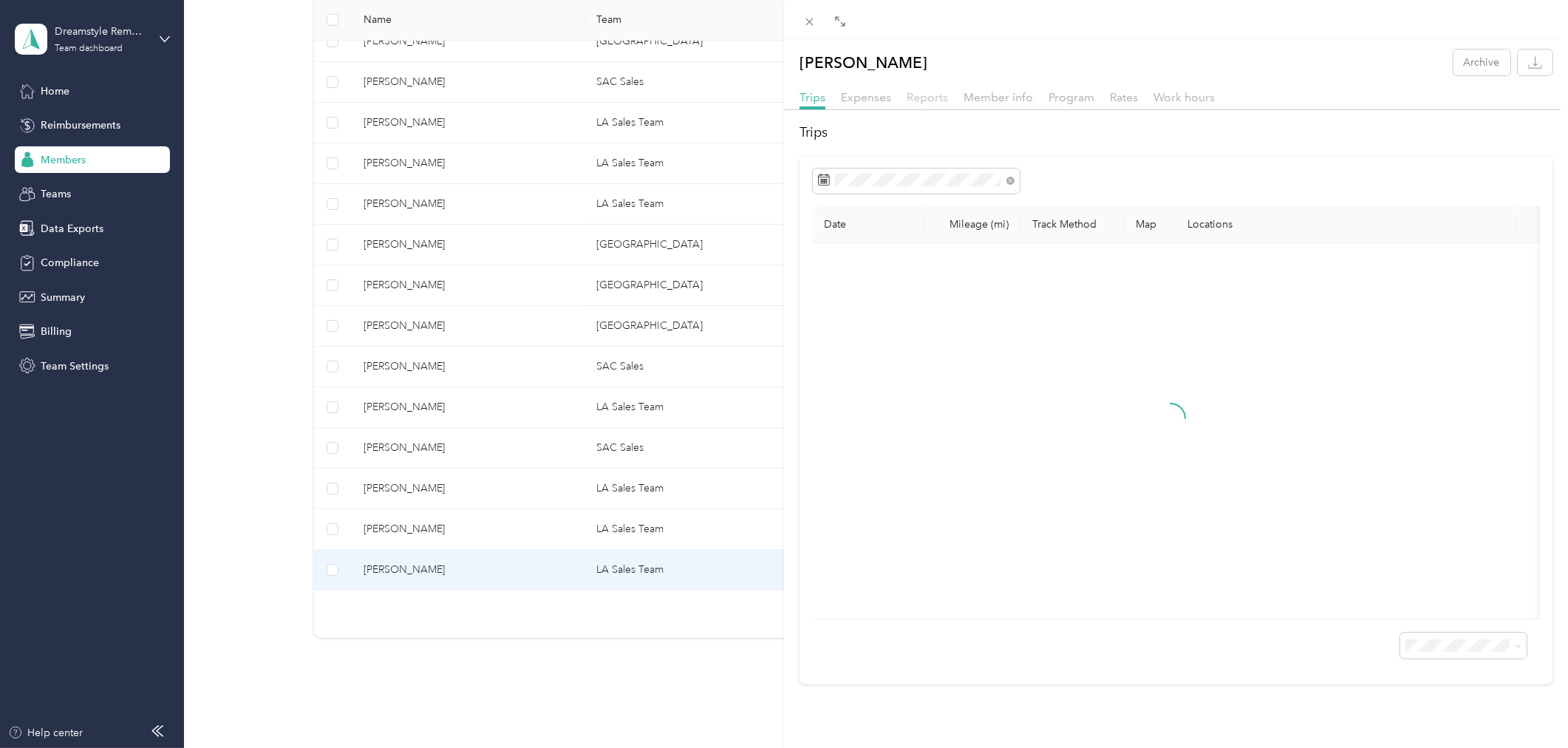
click at [926, 100] on span "Reports" at bounding box center [927, 97] width 42 height 14
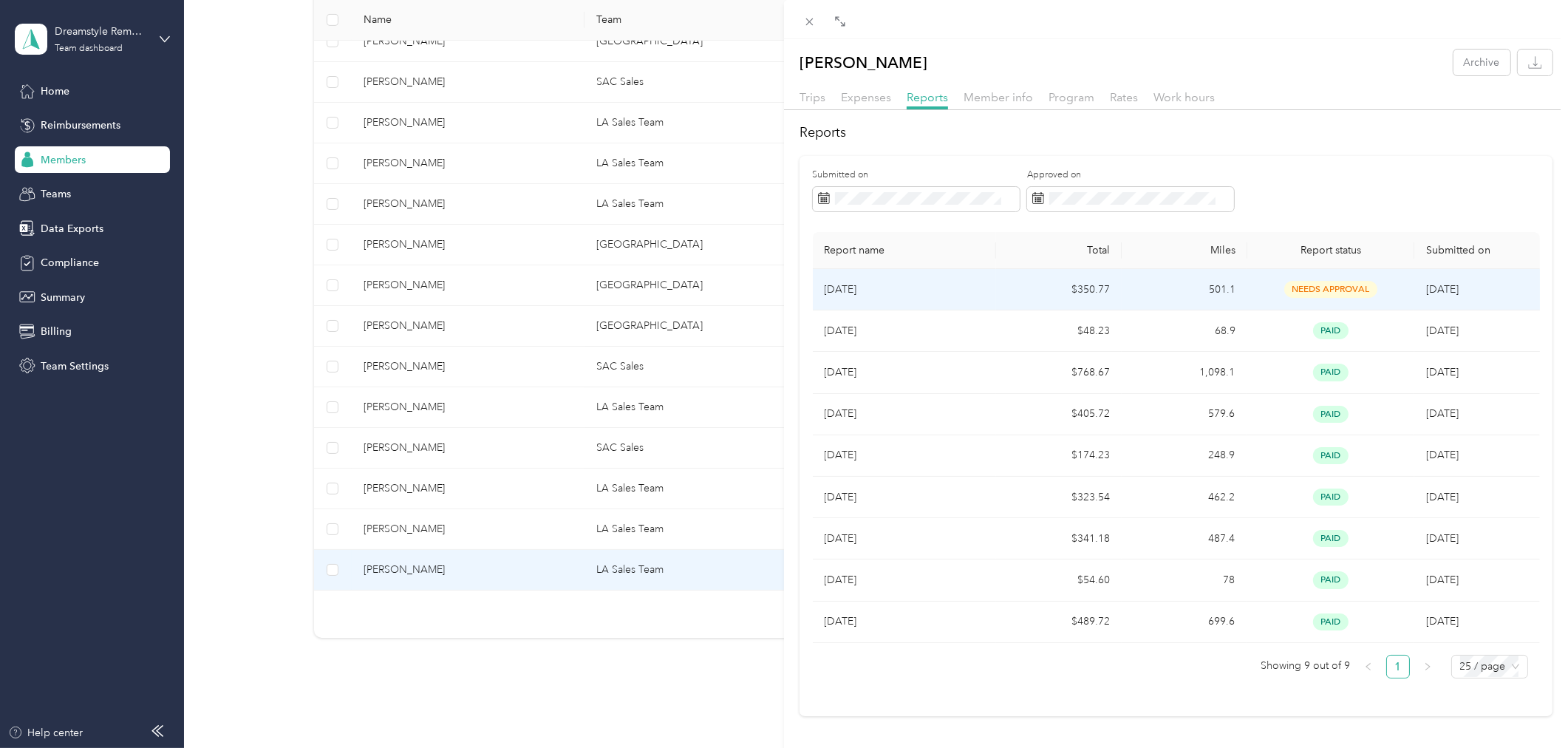
click at [851, 291] on p "Aug 2025" at bounding box center [905, 290] width 160 height 16
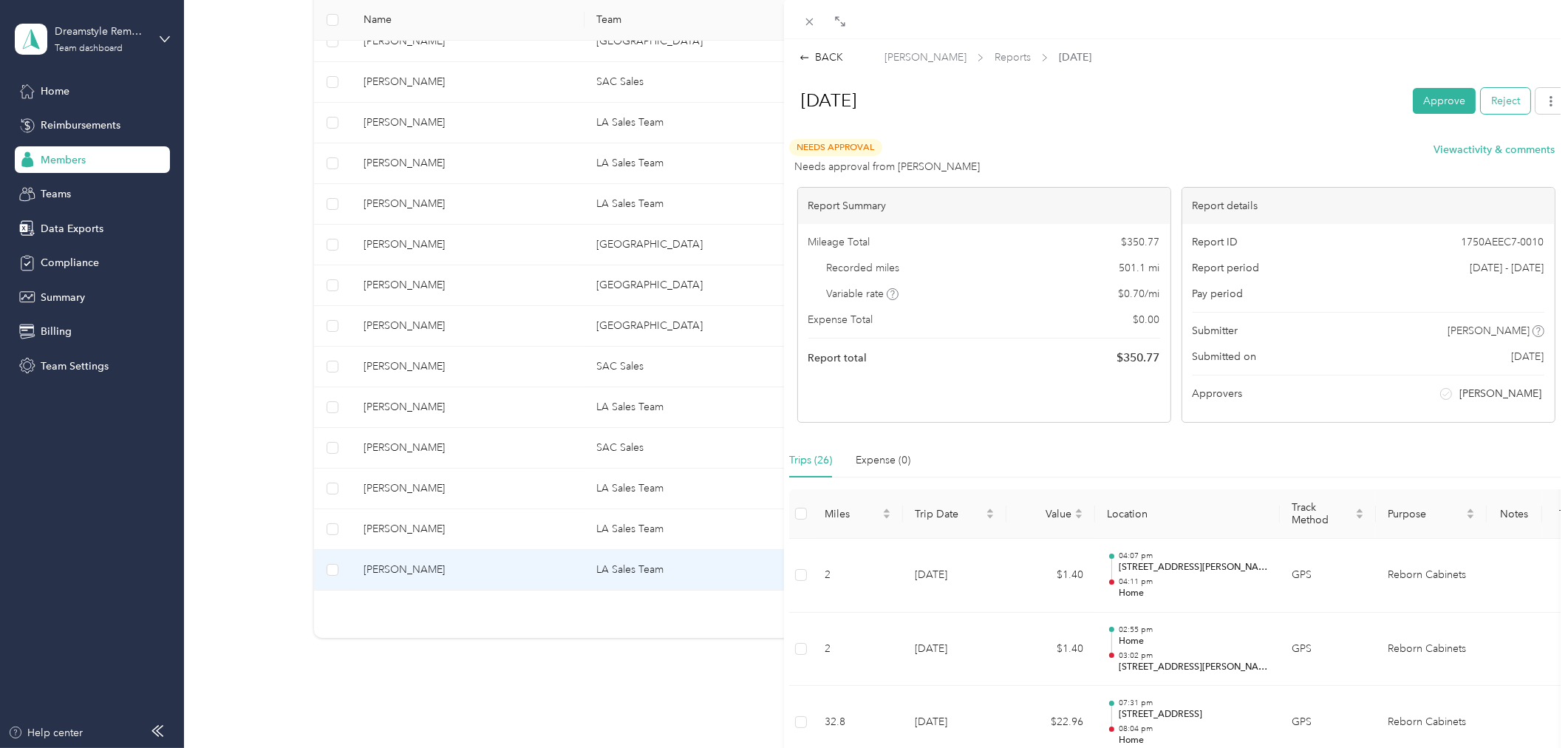
click at [1497, 99] on button "Reject" at bounding box center [1505, 101] width 49 height 26
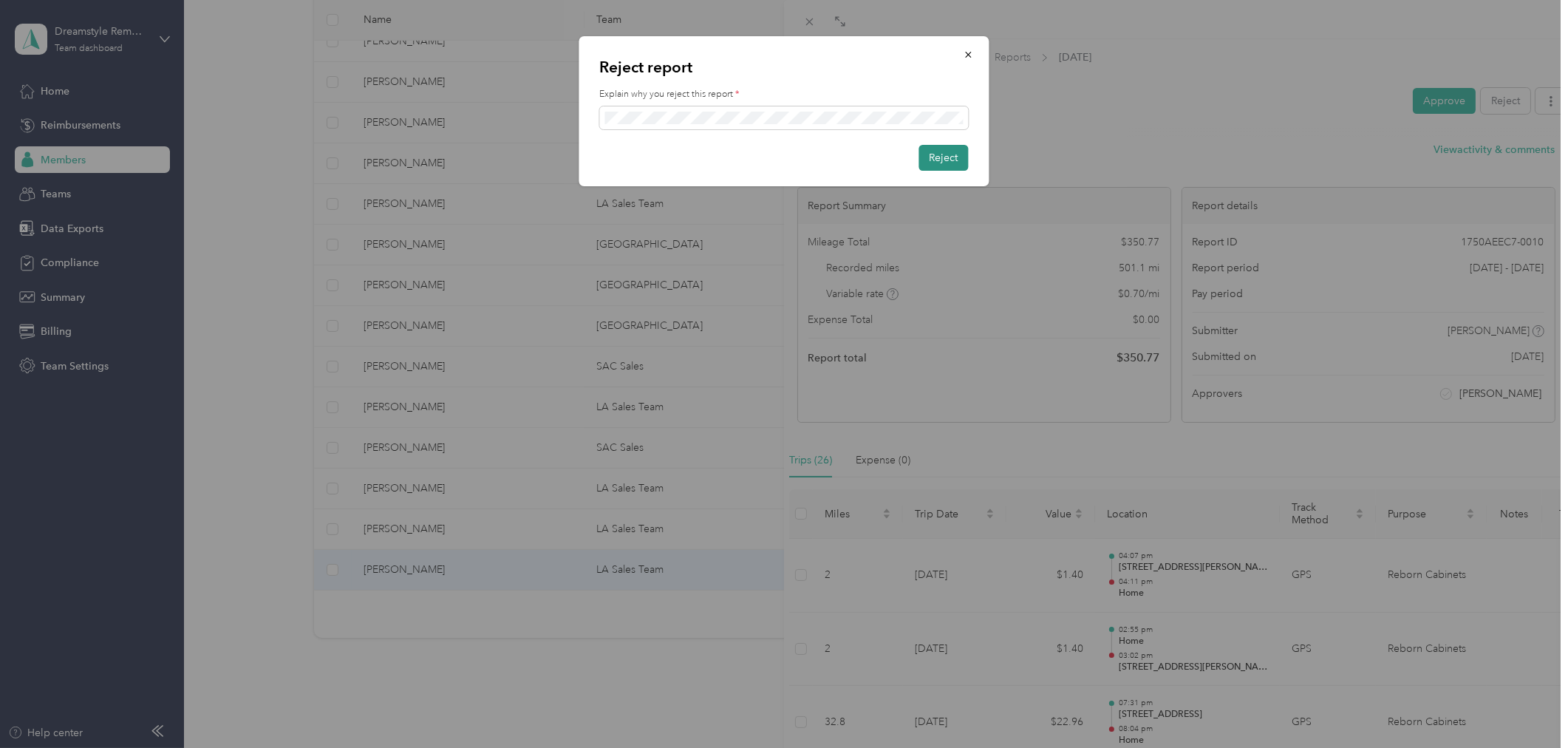
click at [952, 158] on button "Reject" at bounding box center [944, 157] width 49 height 26
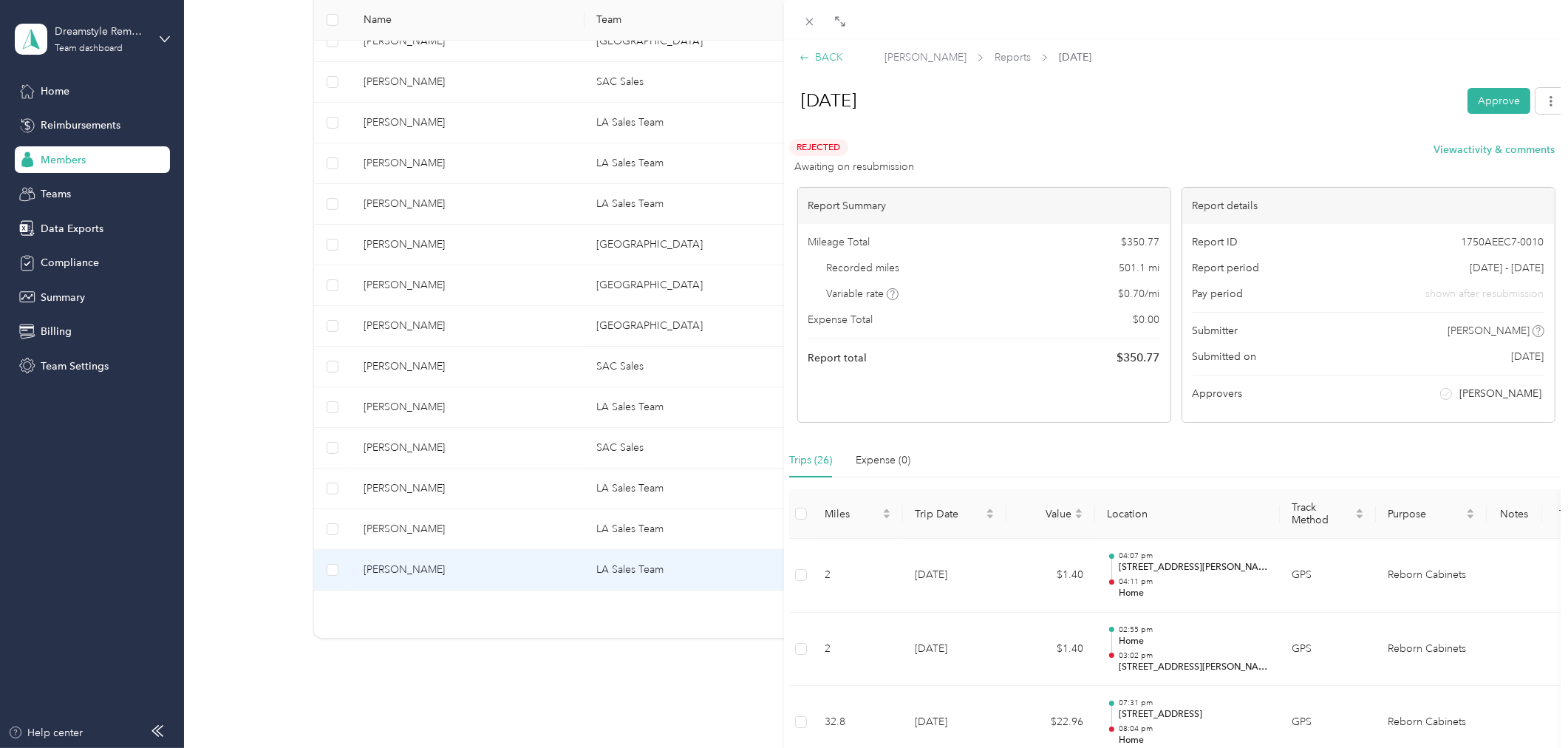
click at [837, 55] on div "BACK" at bounding box center [822, 57] width 43 height 16
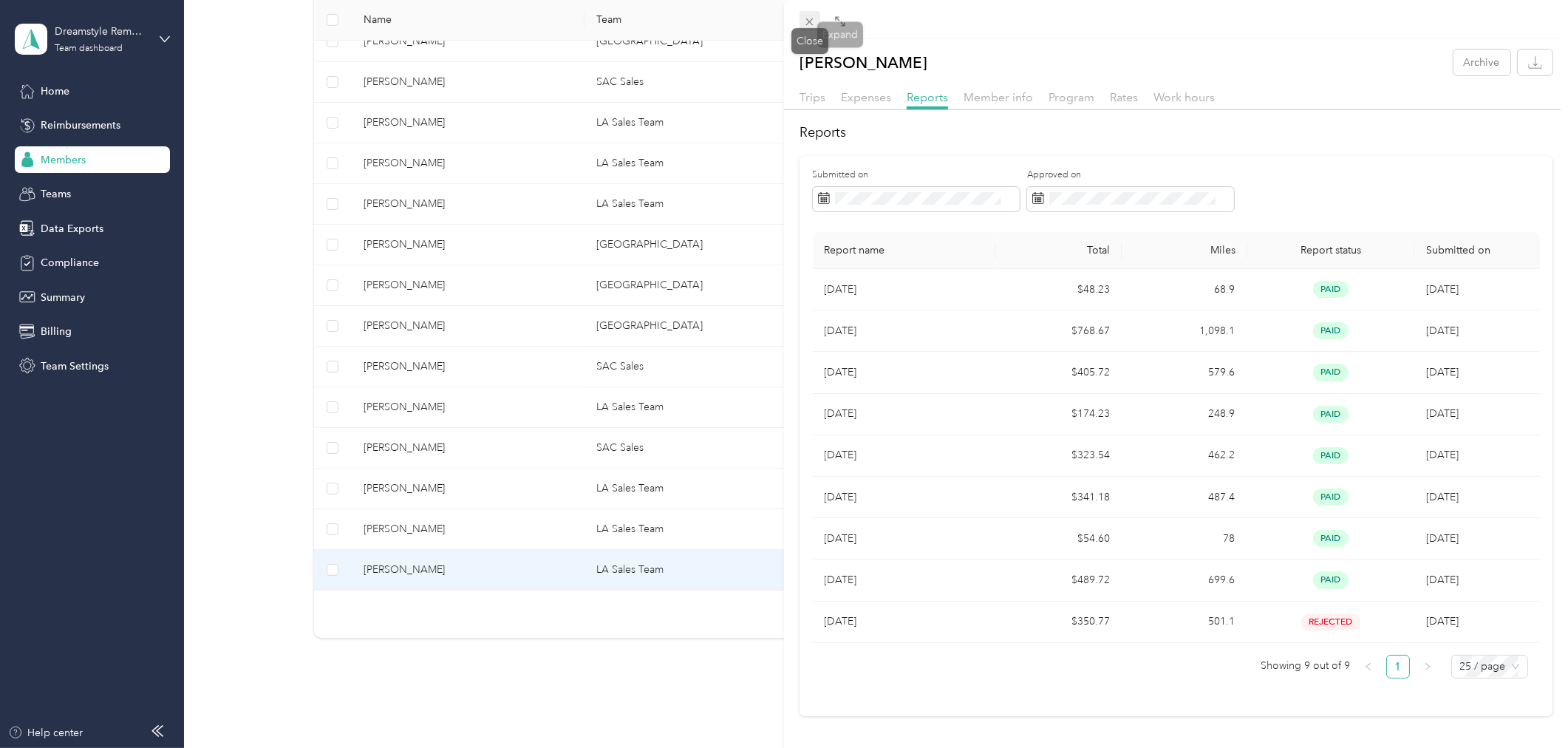
click at [811, 24] on icon at bounding box center [810, 22] width 8 height 8
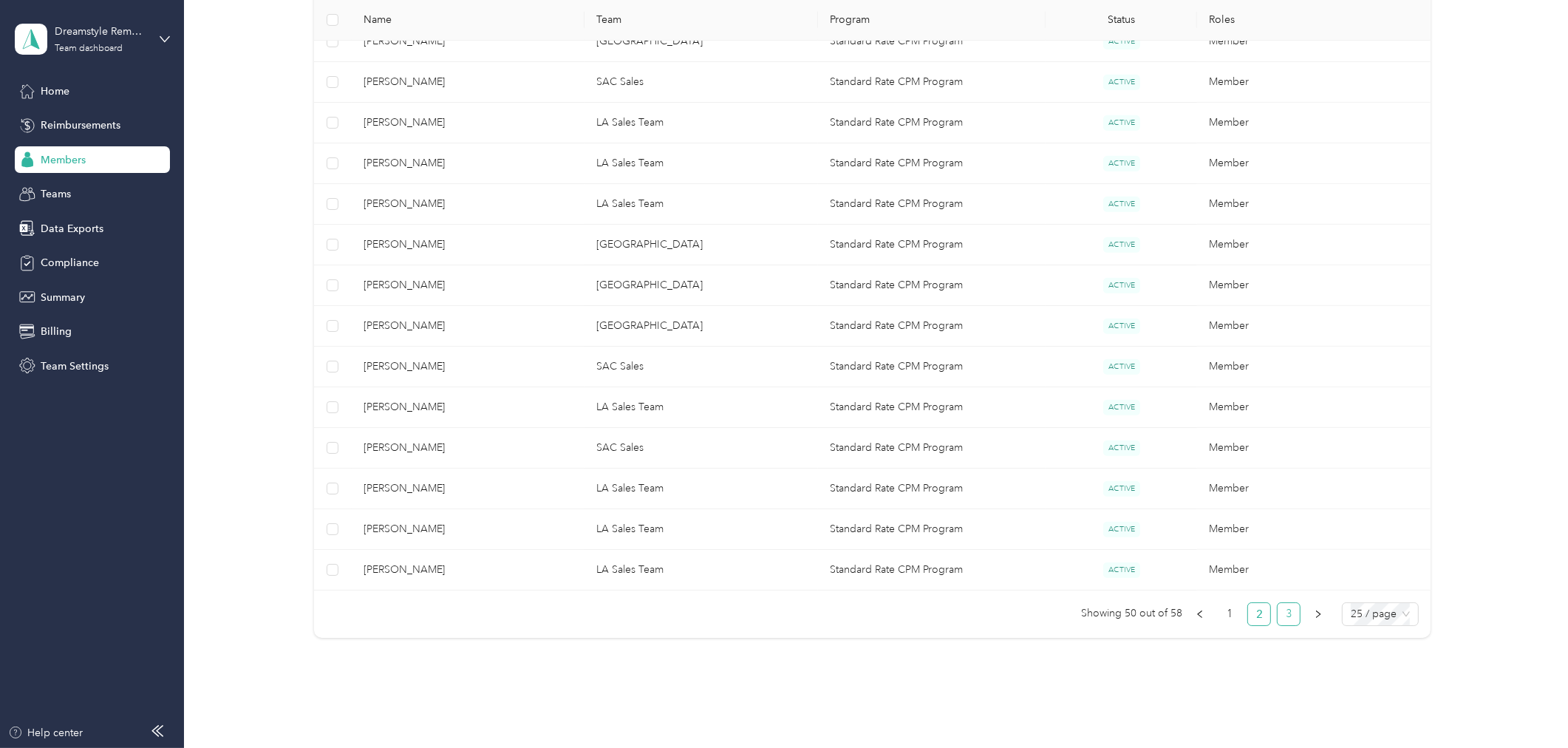
click at [1280, 610] on link "3" at bounding box center [1289, 614] width 22 height 22
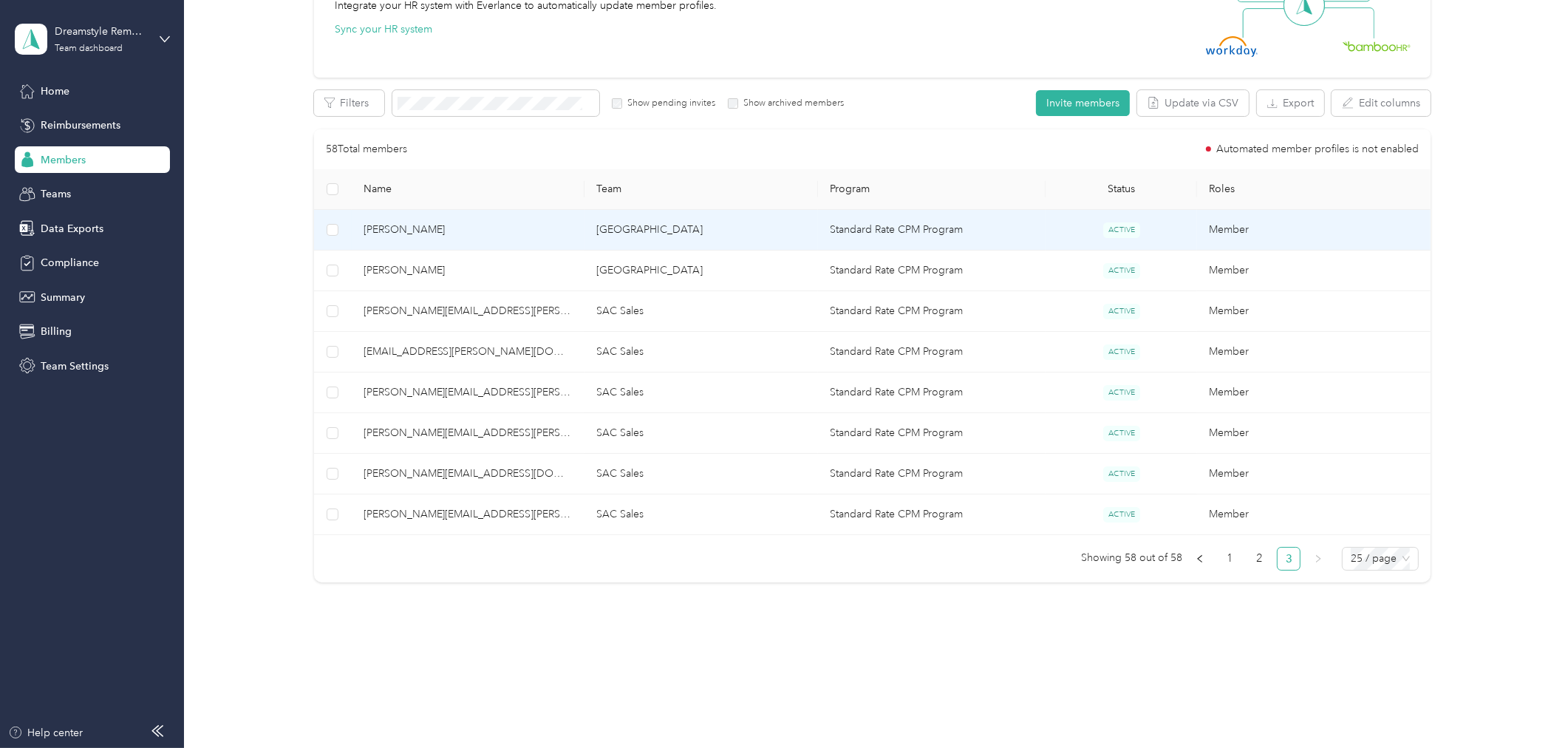
click at [422, 229] on span "Jorge Lopez" at bounding box center [468, 229] width 210 height 16
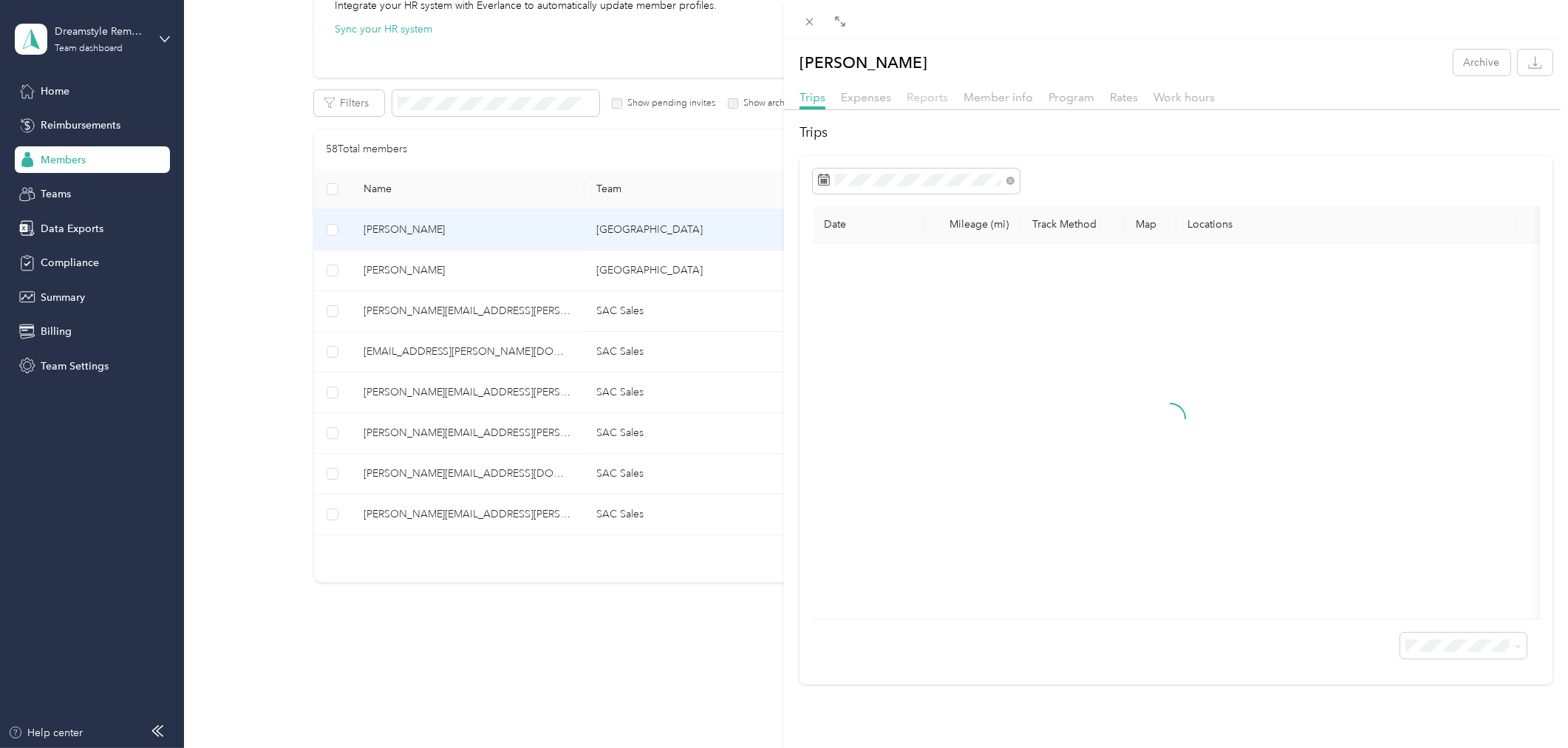
click at [939, 94] on span "Reports" at bounding box center [927, 97] width 42 height 14
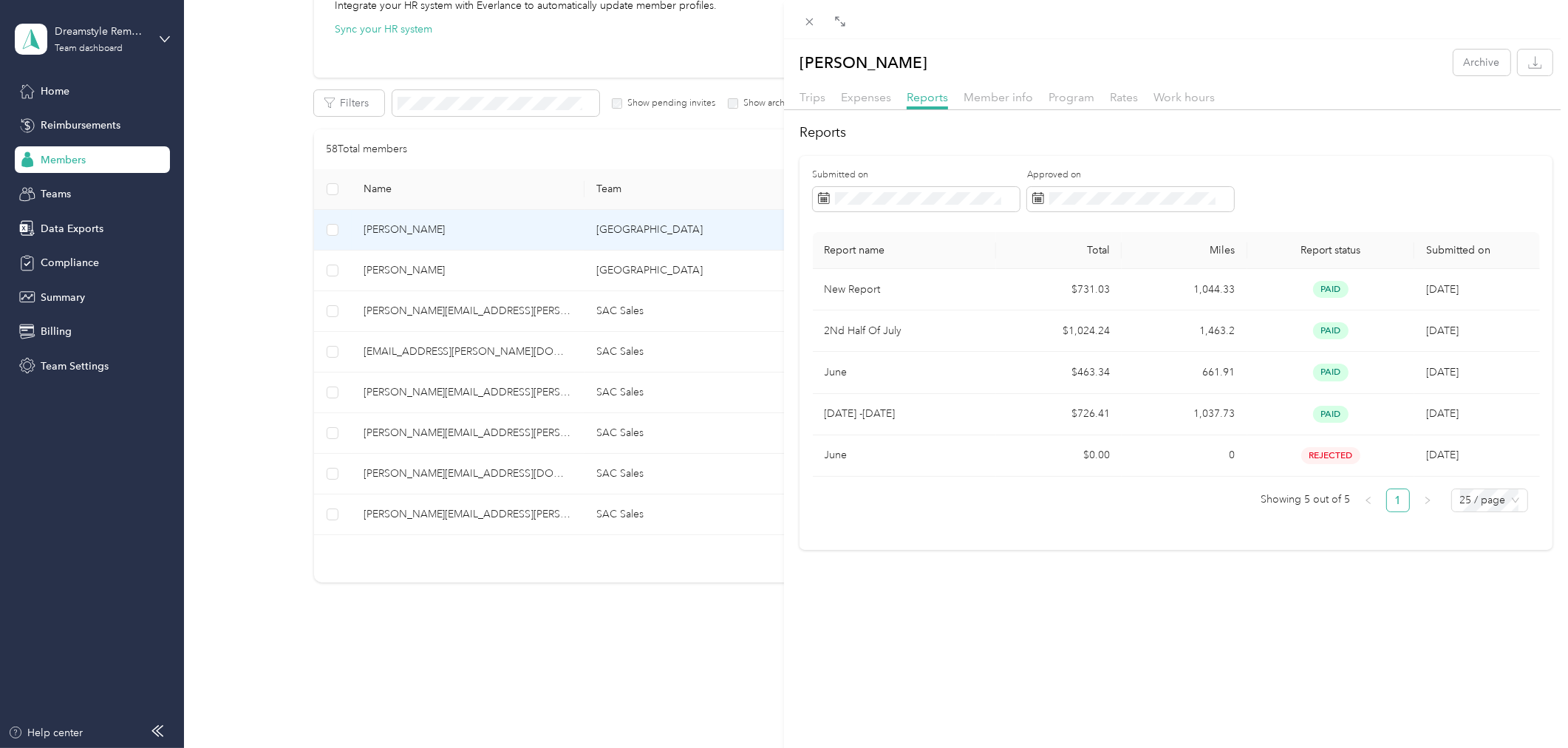
click at [613, 264] on div "Jorge Lopez Archive Trips Expenses Reports Member info Program Rates Work hours…" at bounding box center [784, 374] width 1568 height 748
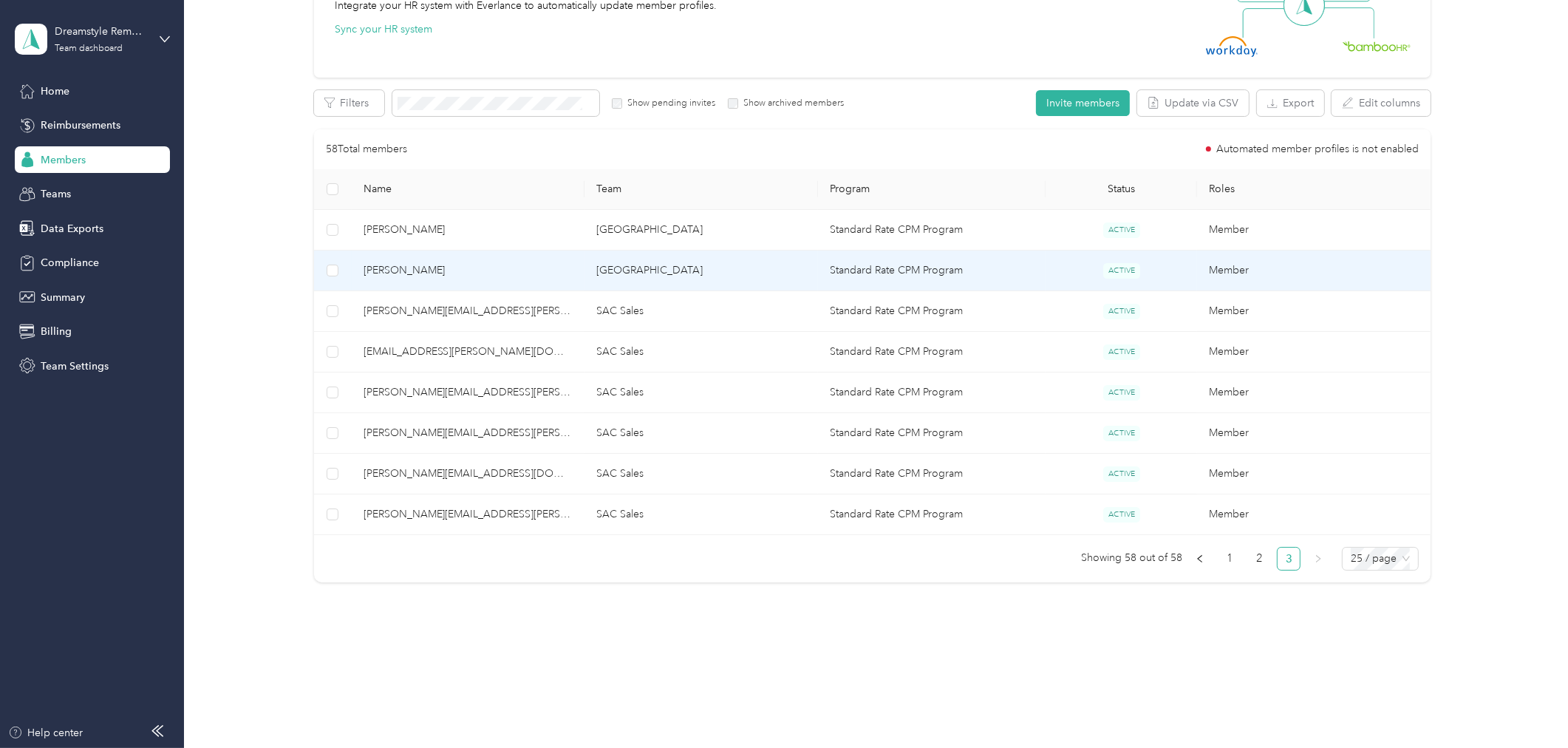
click at [607, 273] on td "San Diego" at bounding box center [701, 271] width 234 height 41
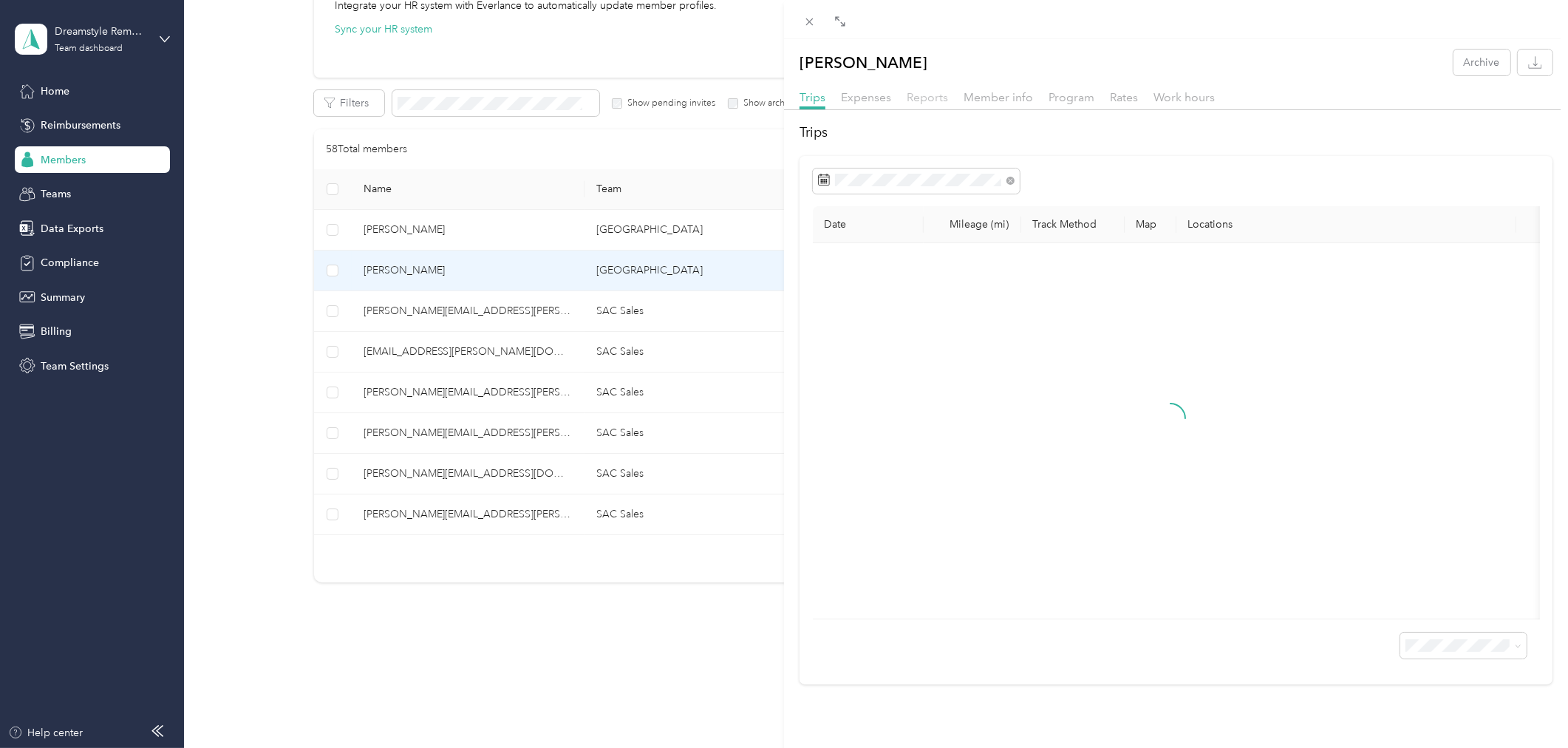
click at [918, 94] on span "Reports" at bounding box center [927, 97] width 42 height 14
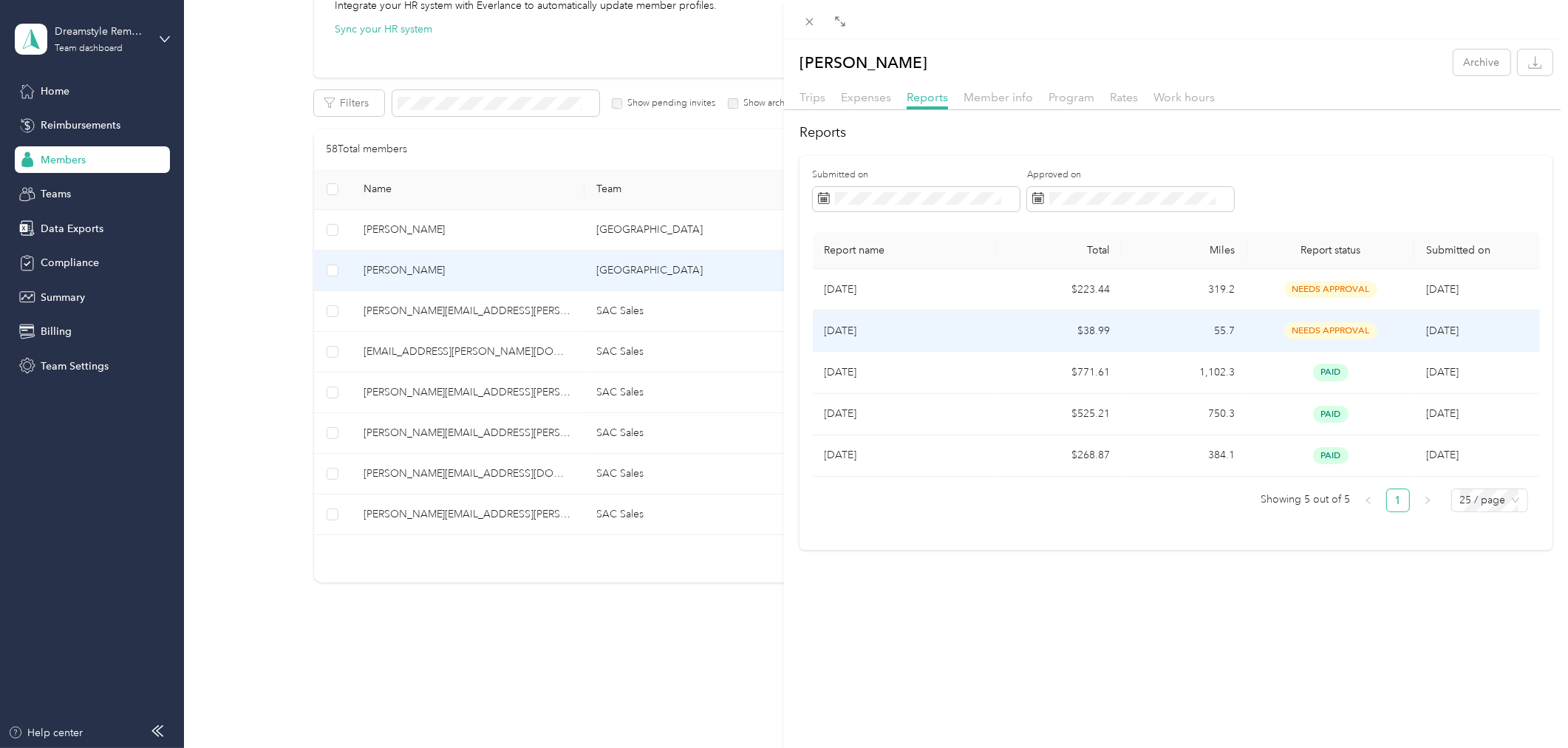
click at [846, 333] on p "[DATE]" at bounding box center [905, 330] width 160 height 16
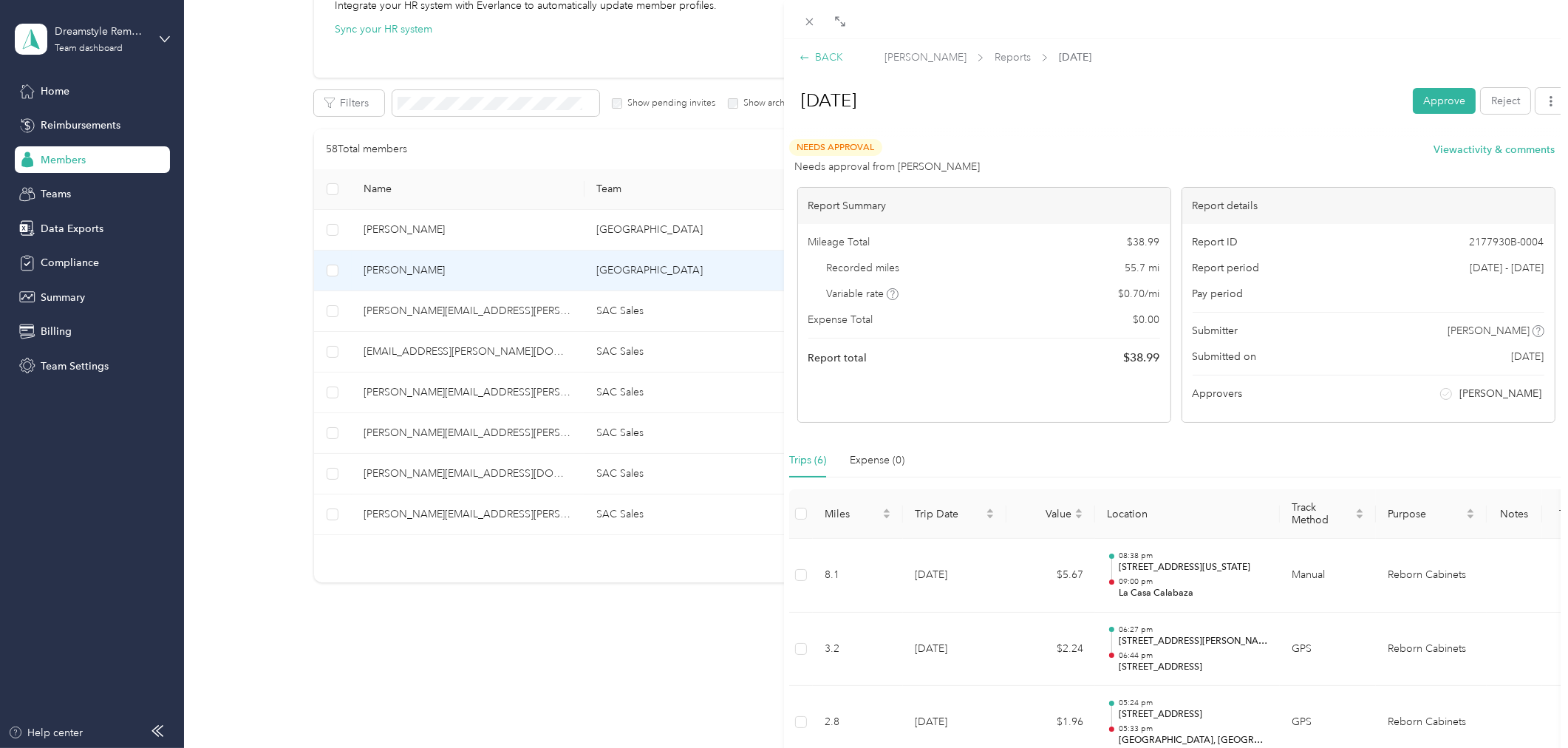
click at [826, 56] on div "BACK" at bounding box center [822, 57] width 43 height 16
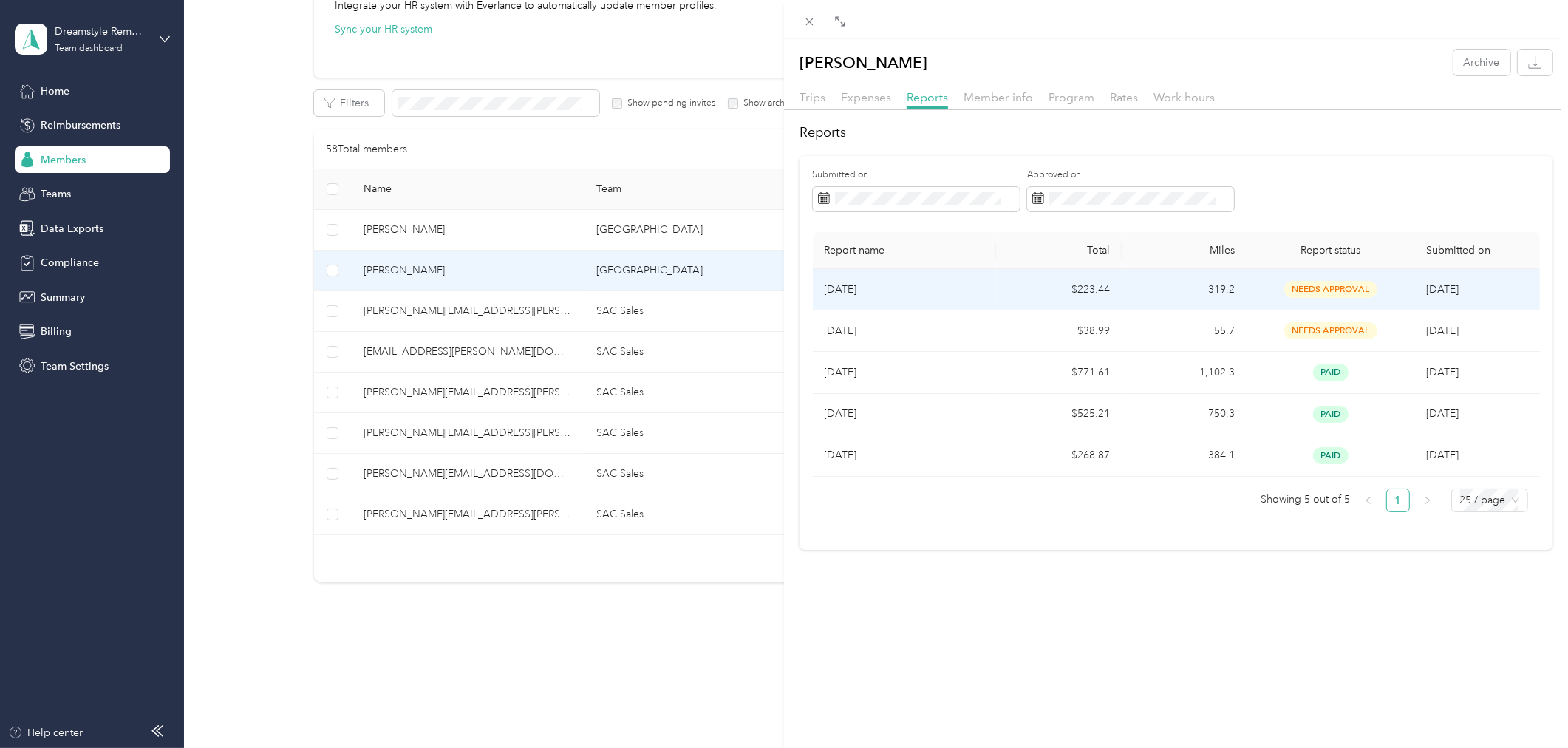
click at [1247, 283] on td "needs approval" at bounding box center [1330, 290] width 167 height 42
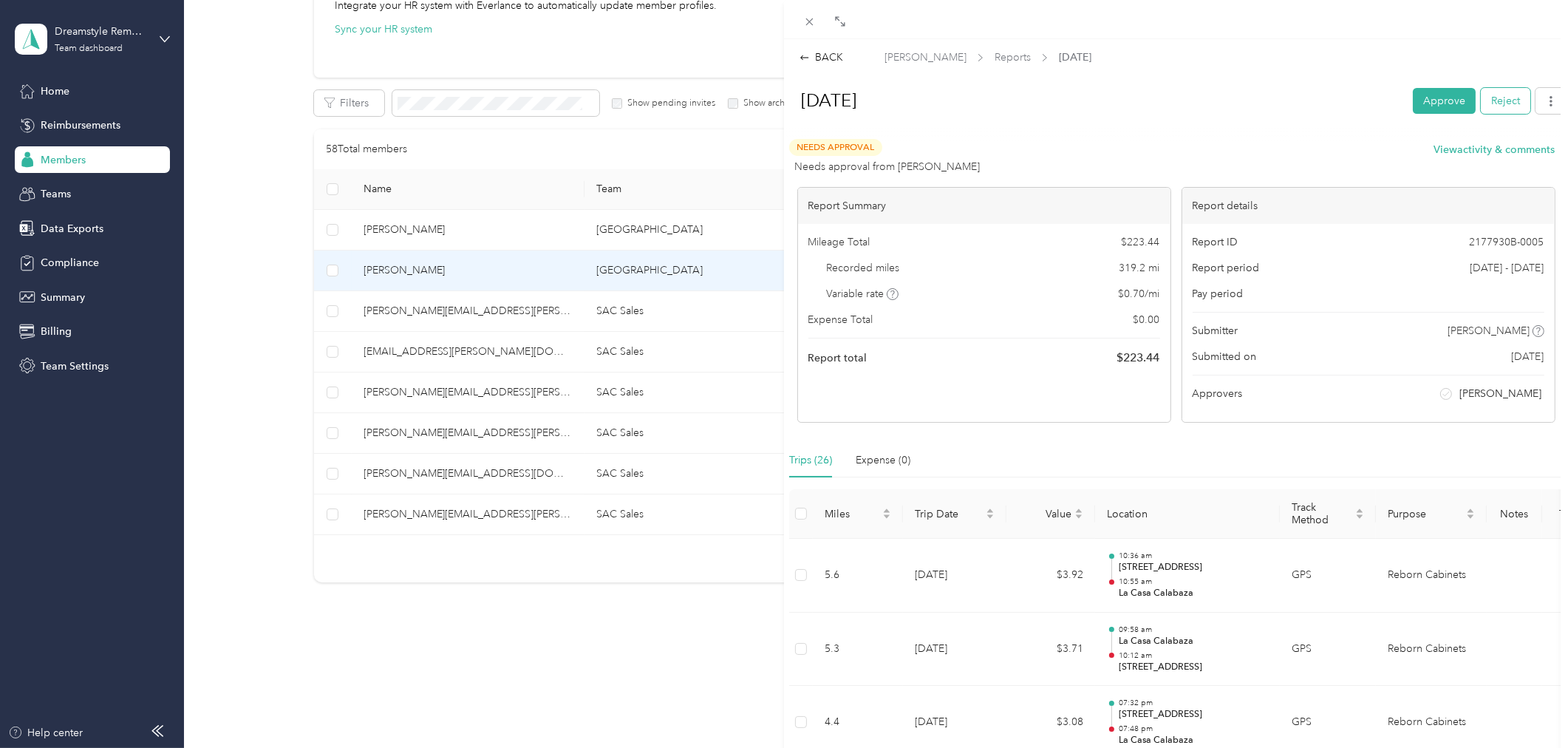
click at [1488, 93] on button "Reject" at bounding box center [1505, 101] width 49 height 26
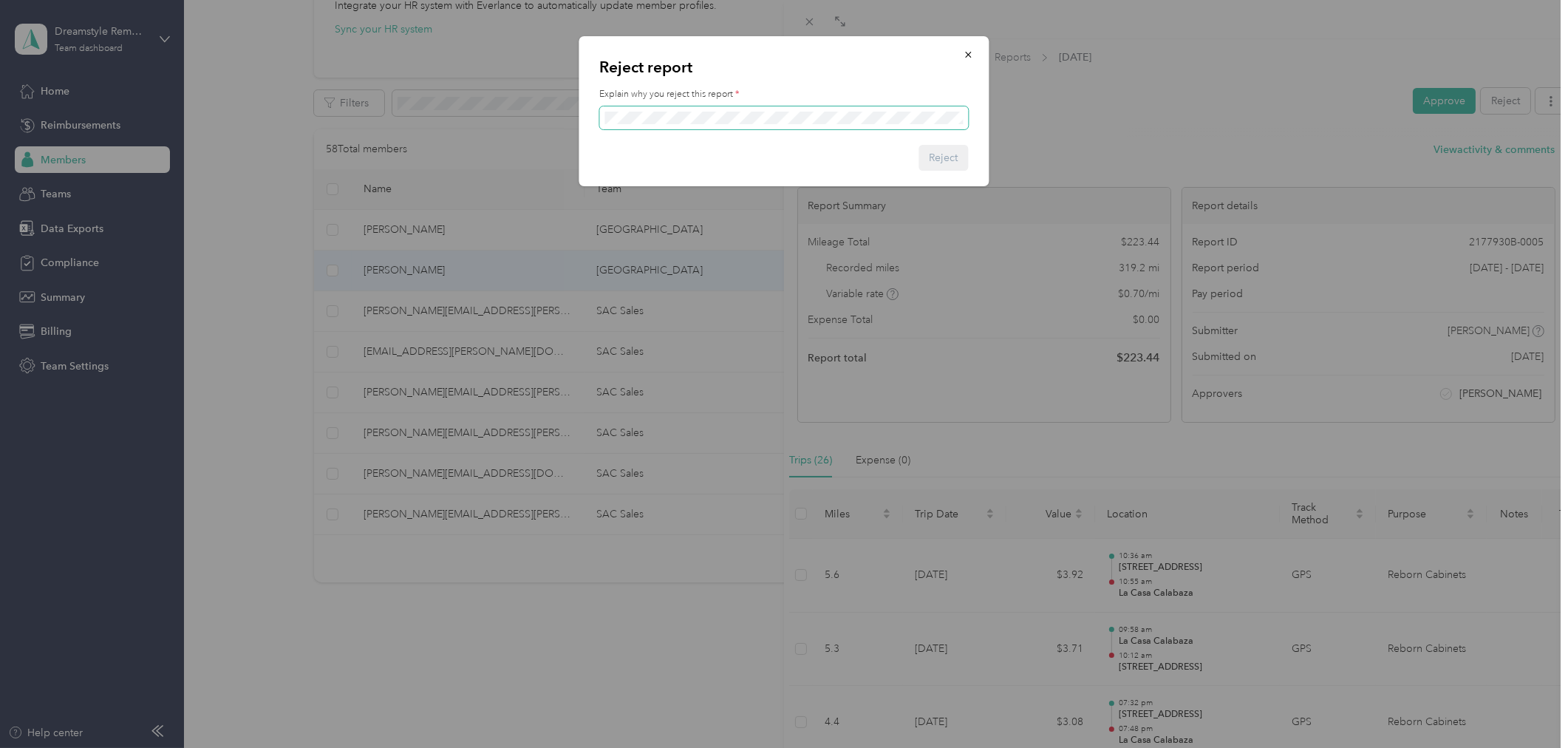
click at [683, 107] on span at bounding box center [784, 118] width 368 height 22
click at [935, 158] on button "Reject" at bounding box center [944, 157] width 49 height 26
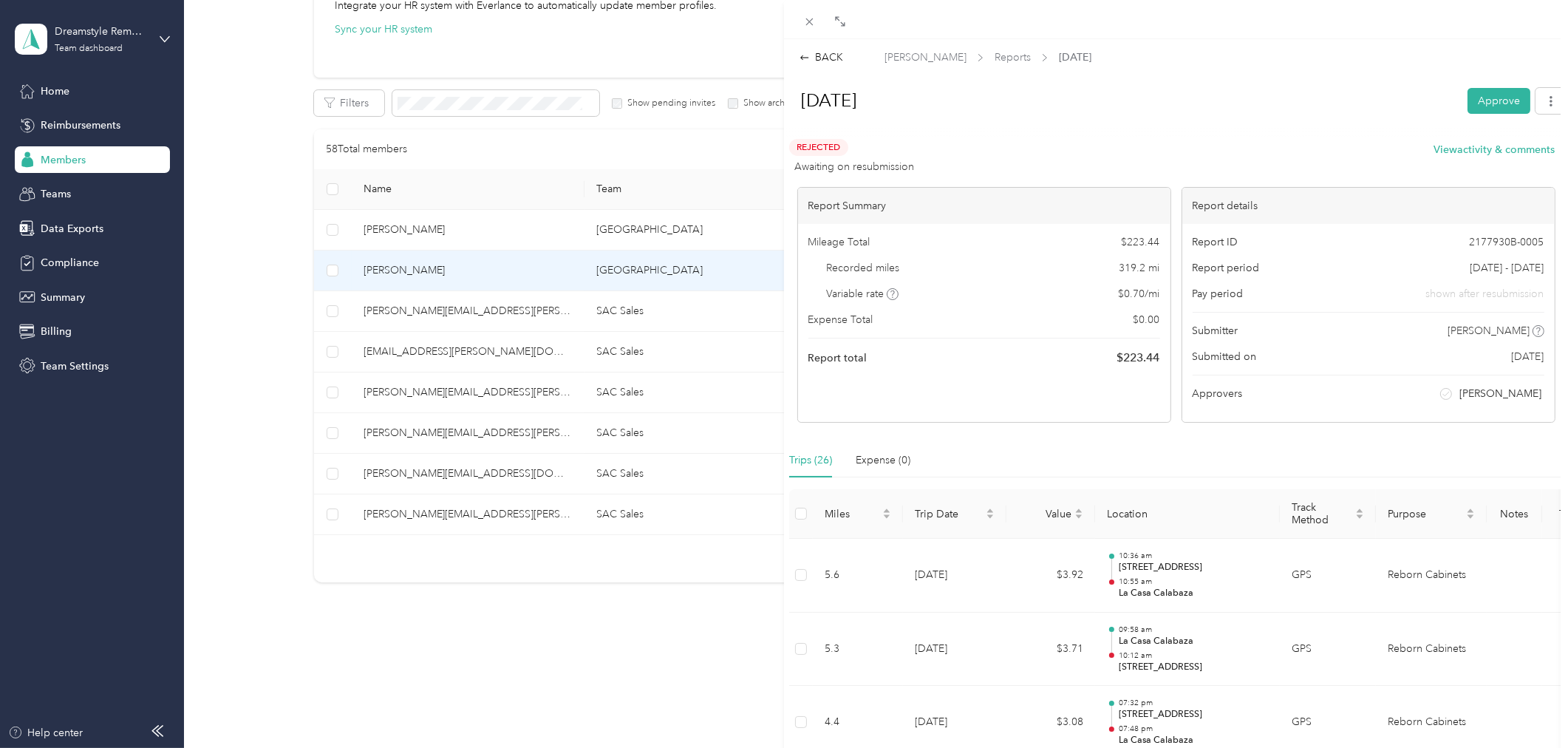
click at [586, 319] on div "BACK Jose Maravilla Reports Aug 2025 Aug 2025 Approve Rejected Awaiting on resu…" at bounding box center [784, 374] width 1568 height 748
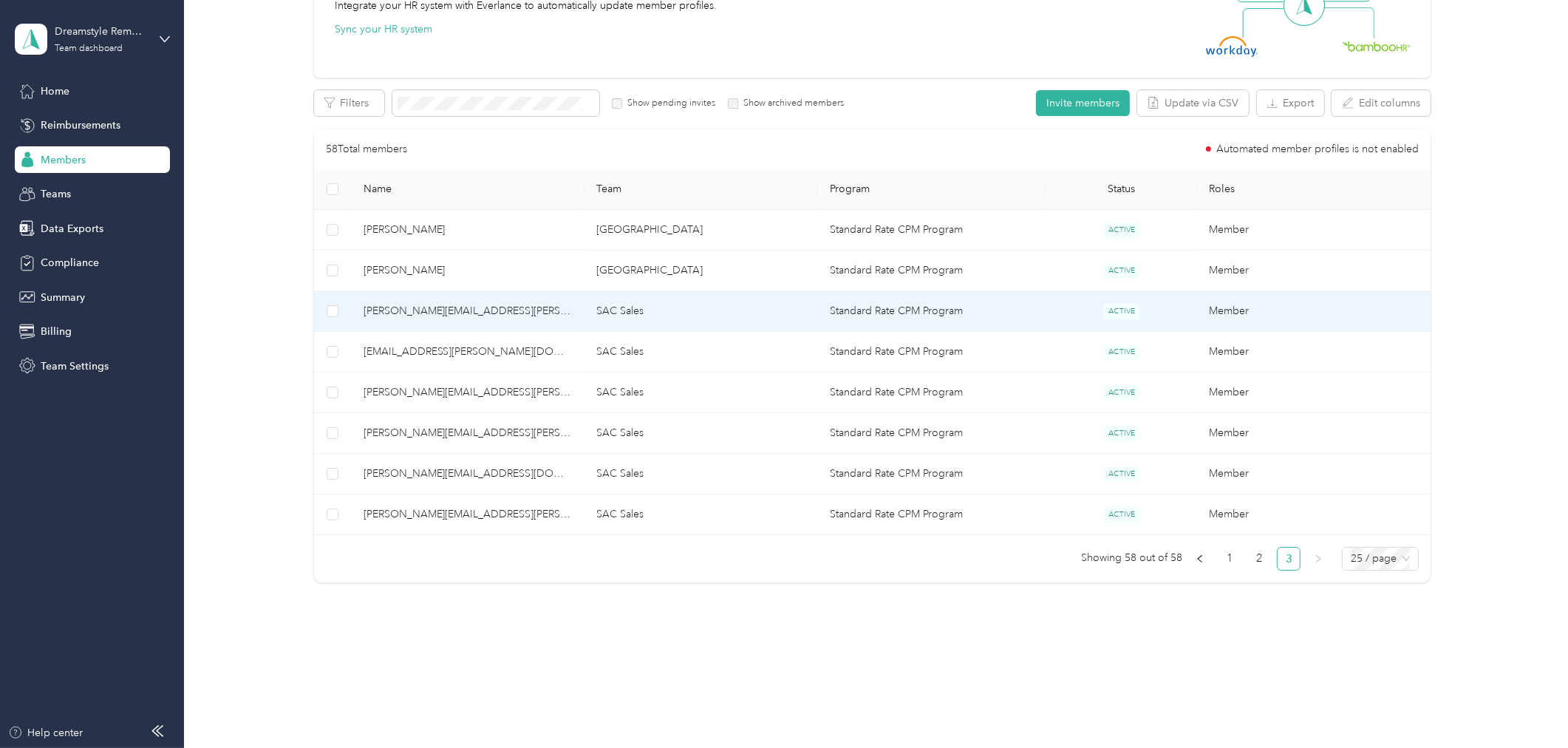
click at [580, 314] on td "kristopher.lashchuk@dreamstyleus.com" at bounding box center [469, 311] width 234 height 41
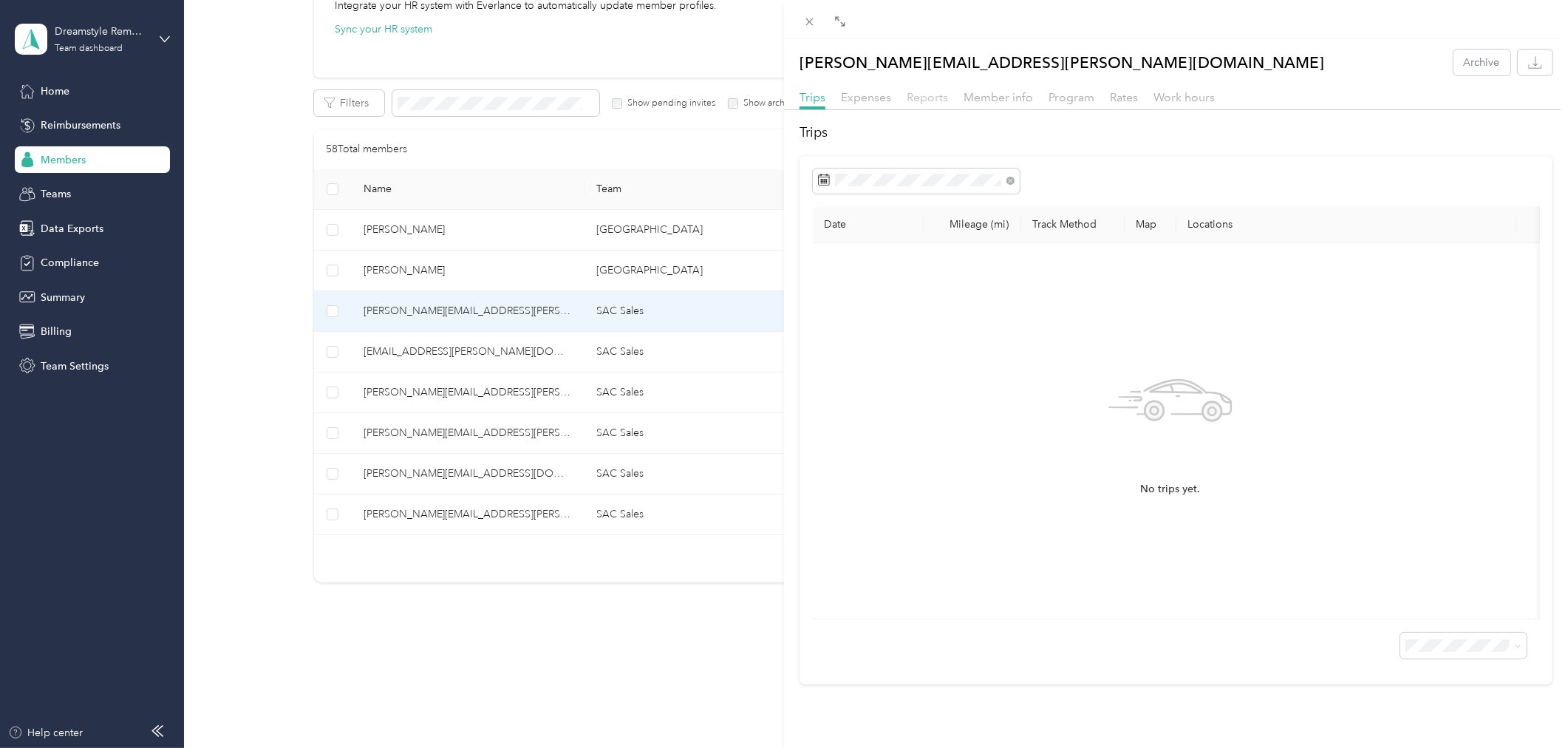
click at [919, 99] on span "Reports" at bounding box center [927, 97] width 42 height 14
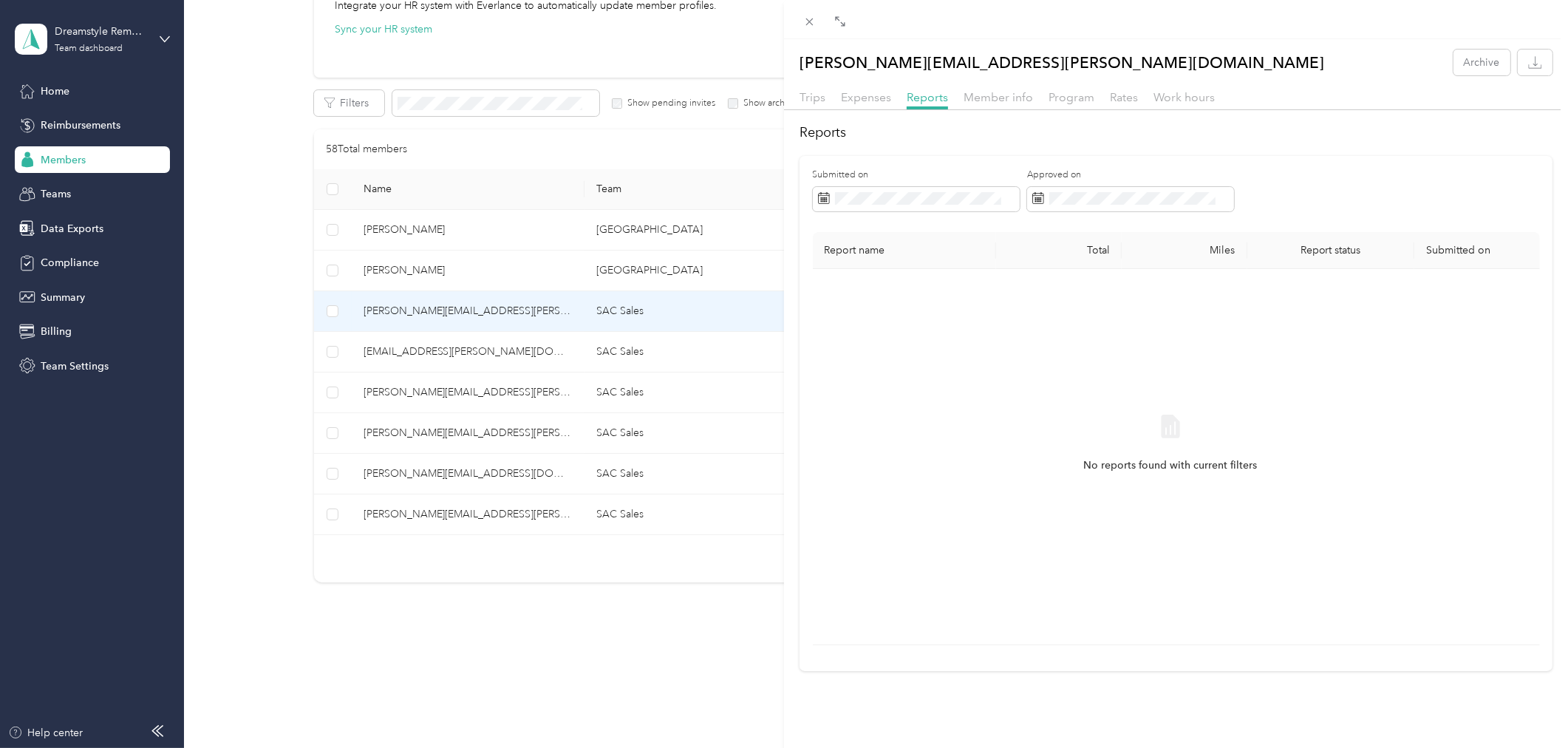
click at [513, 348] on div "kristopher.lashchuk@dreamstyleus.com Archive Trips Expenses Reports Member info…" at bounding box center [784, 374] width 1568 height 748
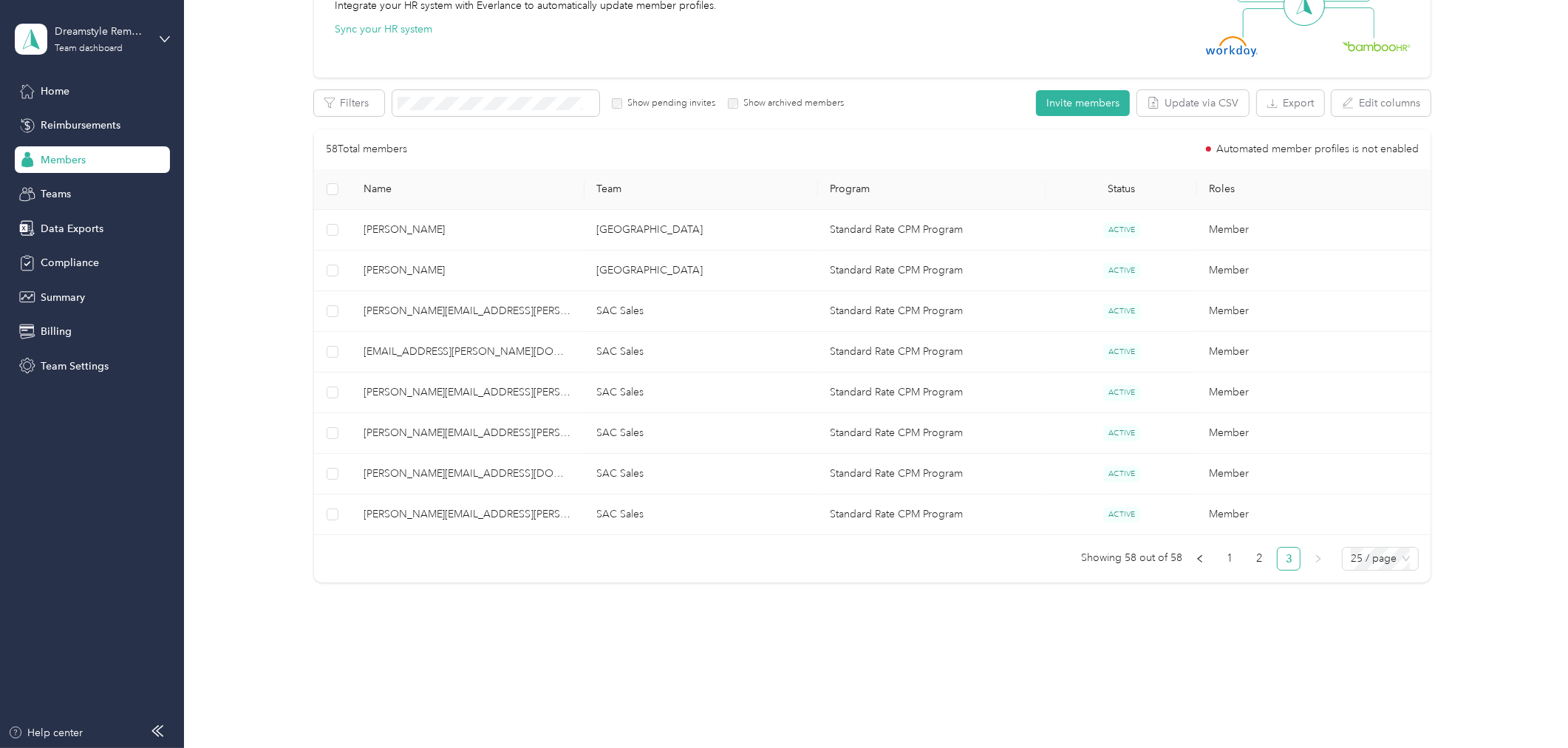
click at [535, 356] on div at bounding box center [784, 374] width 1568 height 748
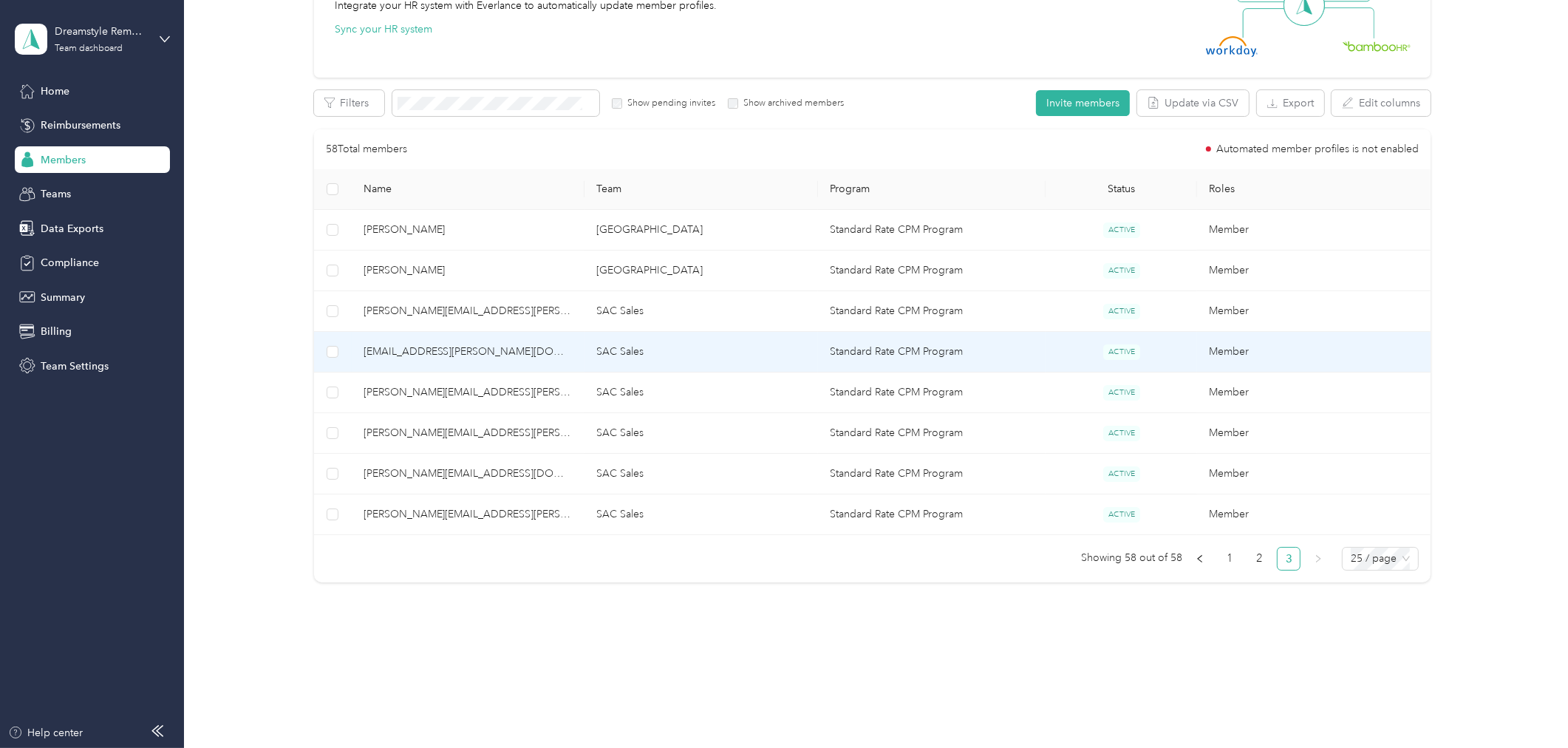
click at [526, 358] on span "eve.mitchell@dreamstyleus.com" at bounding box center [468, 351] width 210 height 16
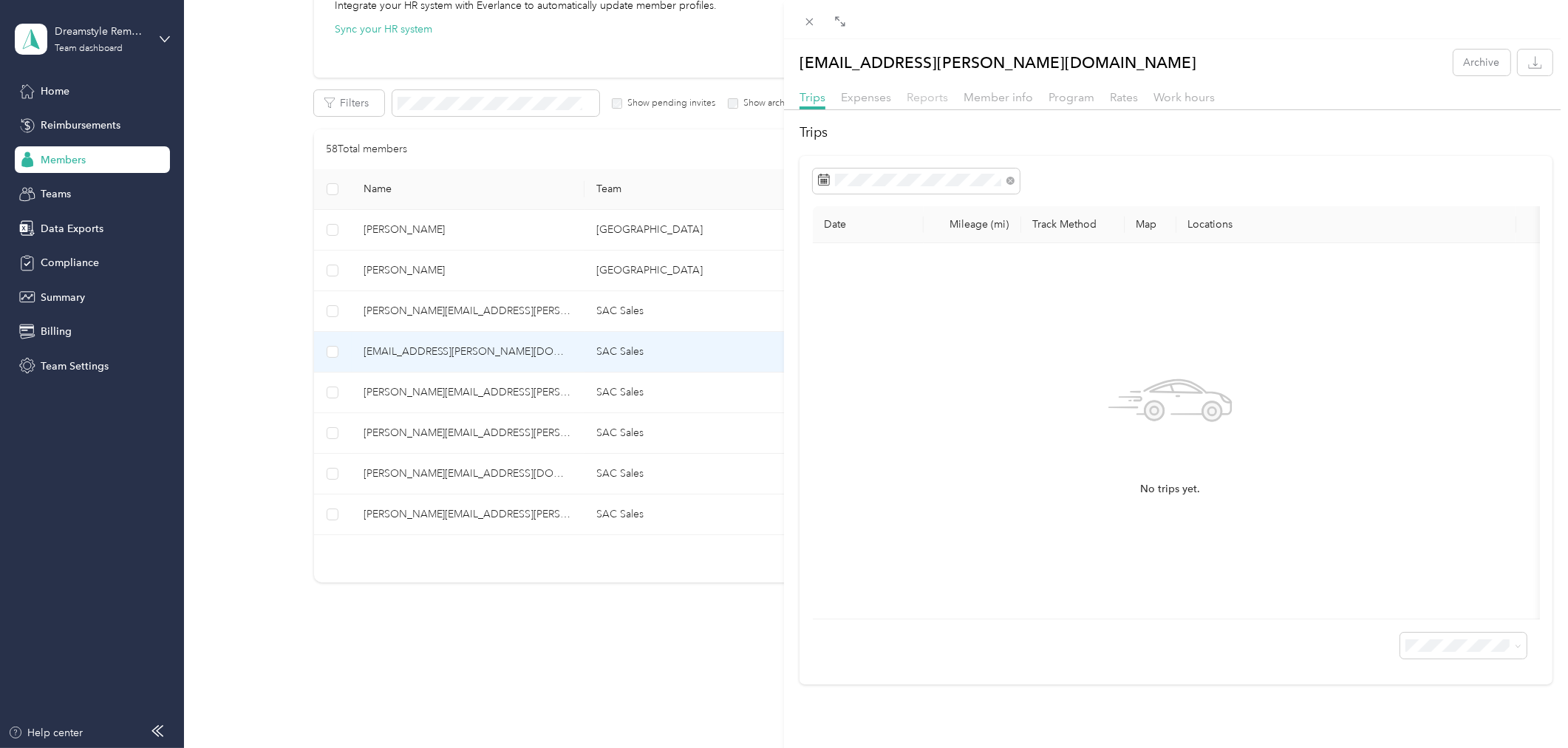
click at [919, 100] on span "Reports" at bounding box center [927, 97] width 42 height 14
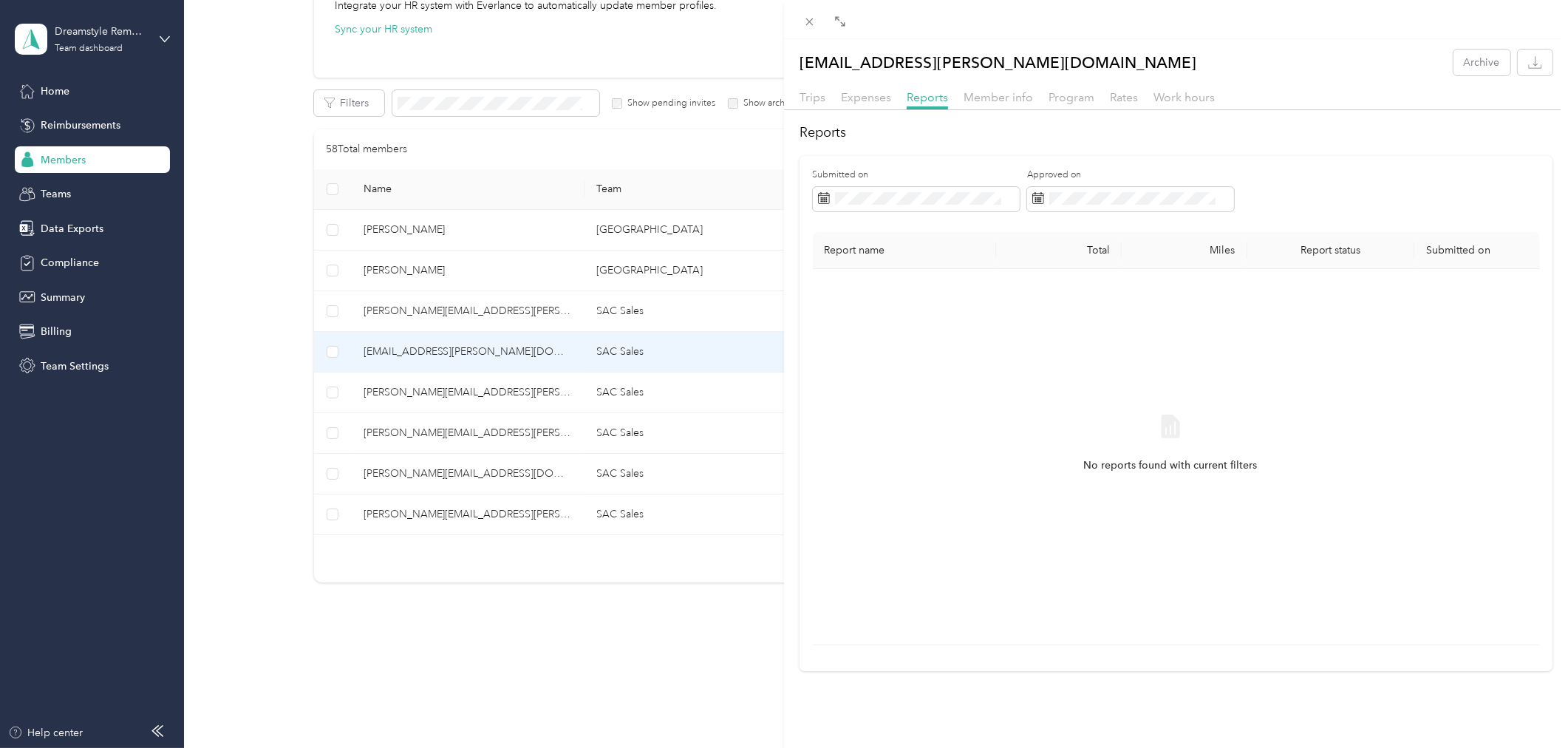
click at [534, 387] on div "eve.mitchell@dreamstyleus.com Archive Trips Expenses Reports Member info Progra…" at bounding box center [784, 374] width 1568 height 748
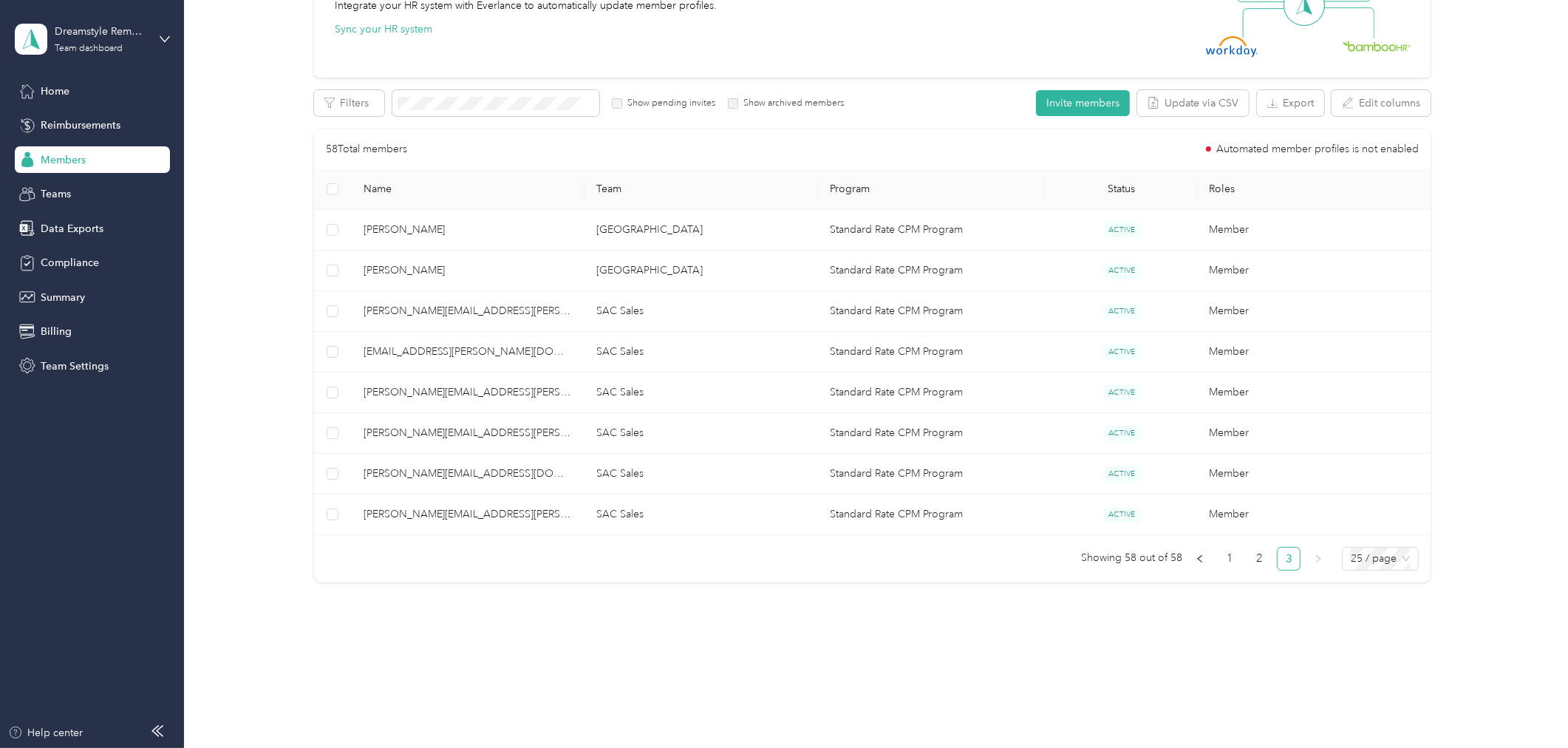
click at [538, 395] on div at bounding box center [784, 374] width 1568 height 748
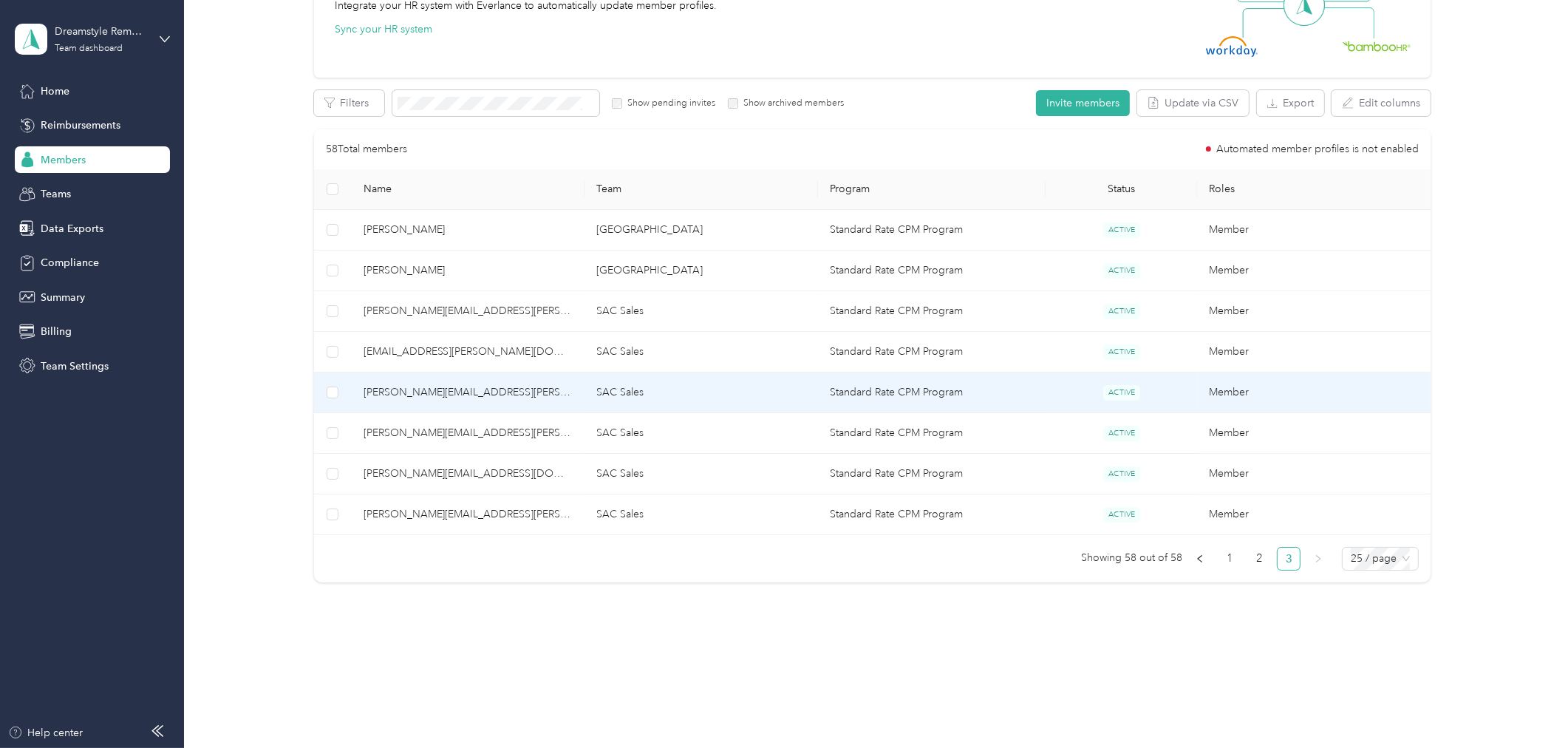
click at [538, 390] on span "dustin.ward@dreamstyleus.com" at bounding box center [468, 392] width 210 height 16
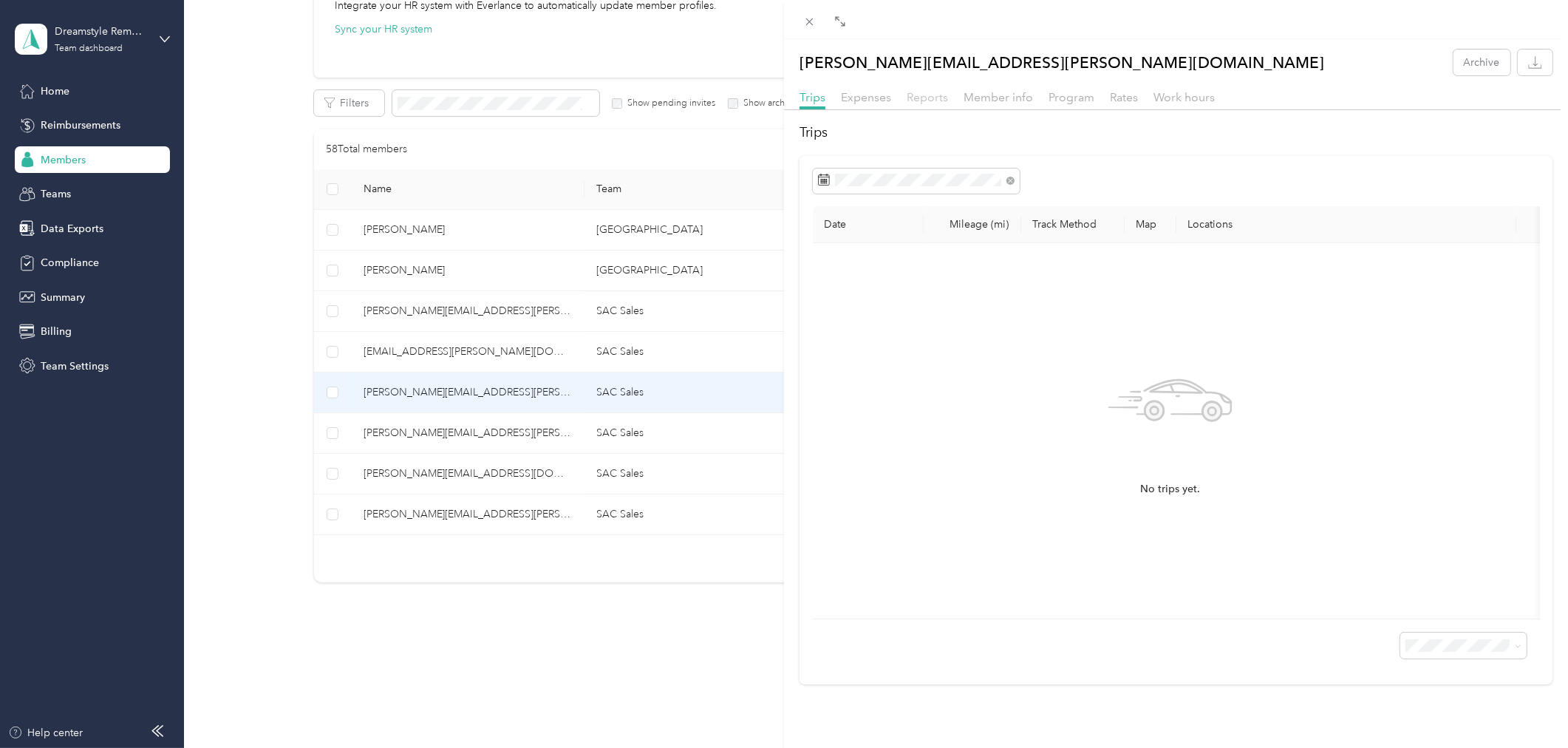
click at [928, 100] on span "Reports" at bounding box center [927, 97] width 42 height 14
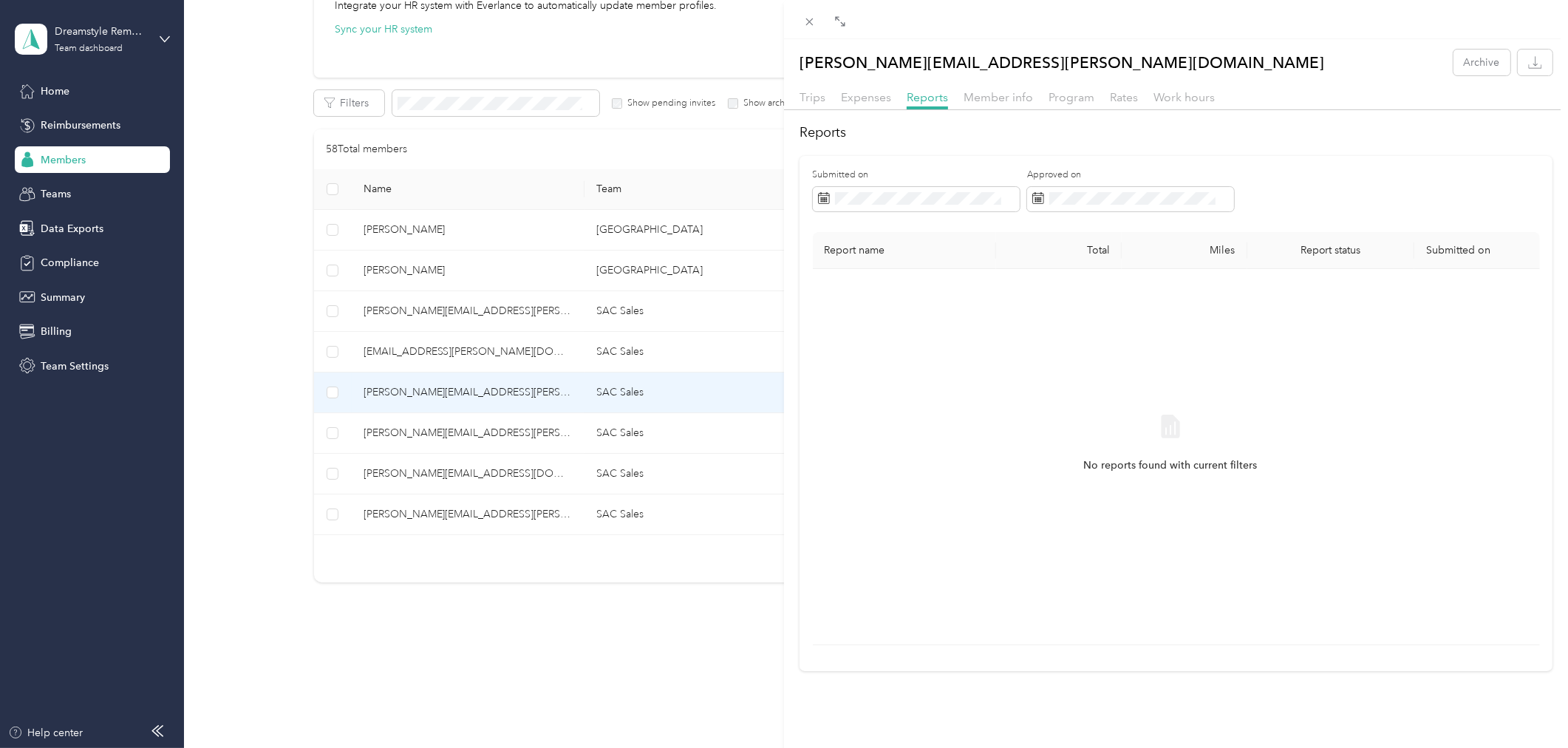
click at [475, 436] on div "dustin.ward@dreamstyleus.com Archive Trips Expenses Reports Member info Program…" at bounding box center [784, 374] width 1568 height 748
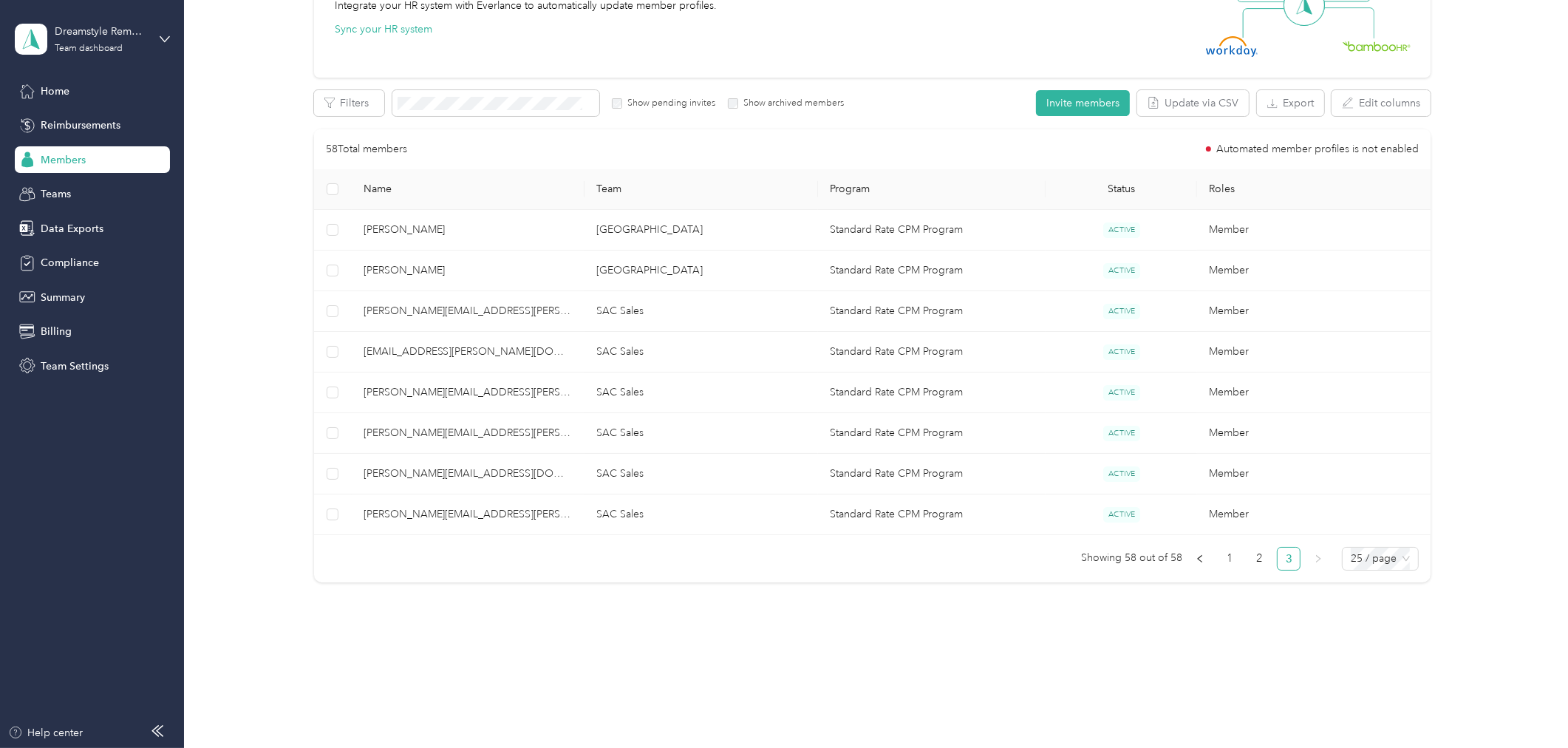
click at [503, 433] on div at bounding box center [784, 374] width 1568 height 748
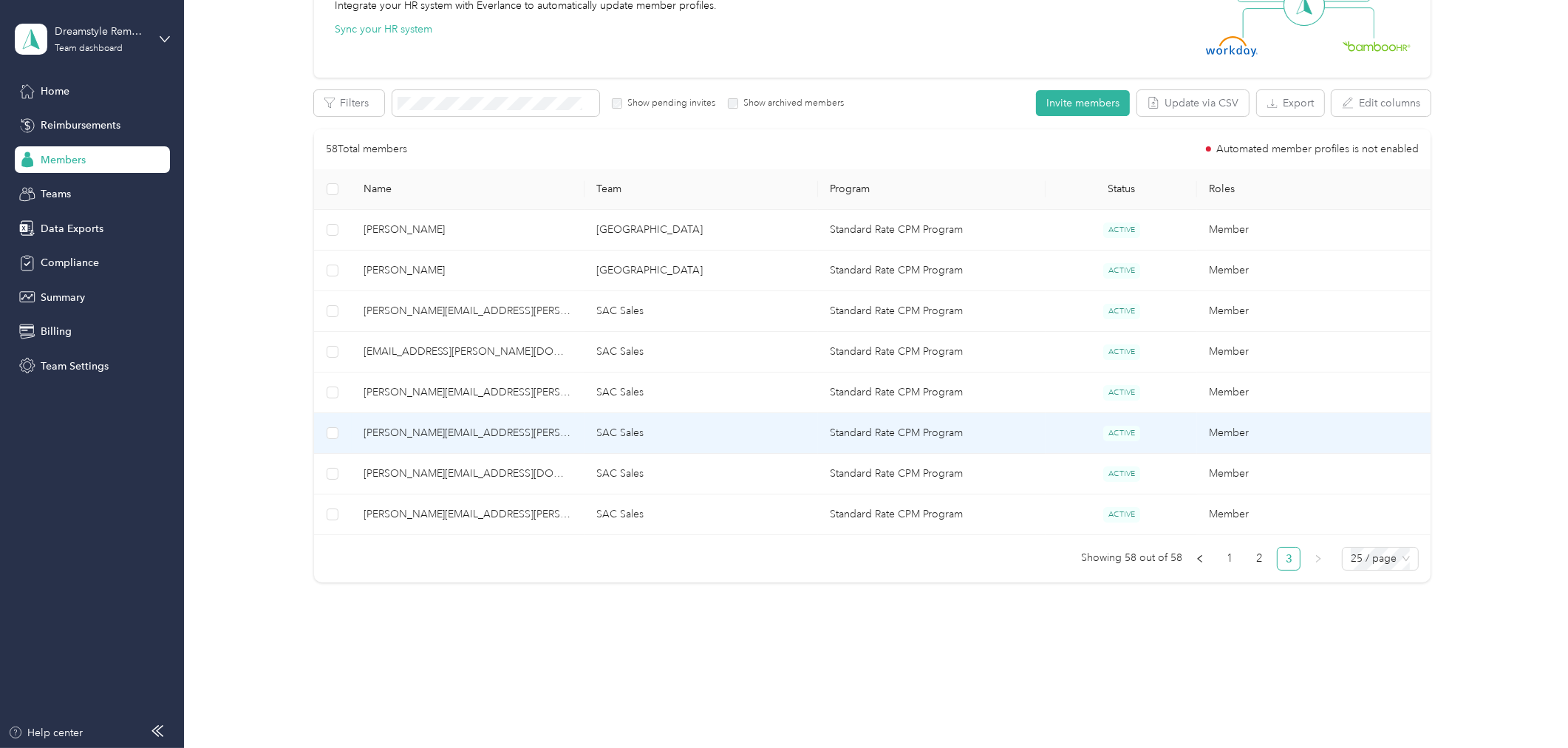
click at [503, 437] on span "mike.lor@dreamstyleus.com" at bounding box center [468, 432] width 210 height 16
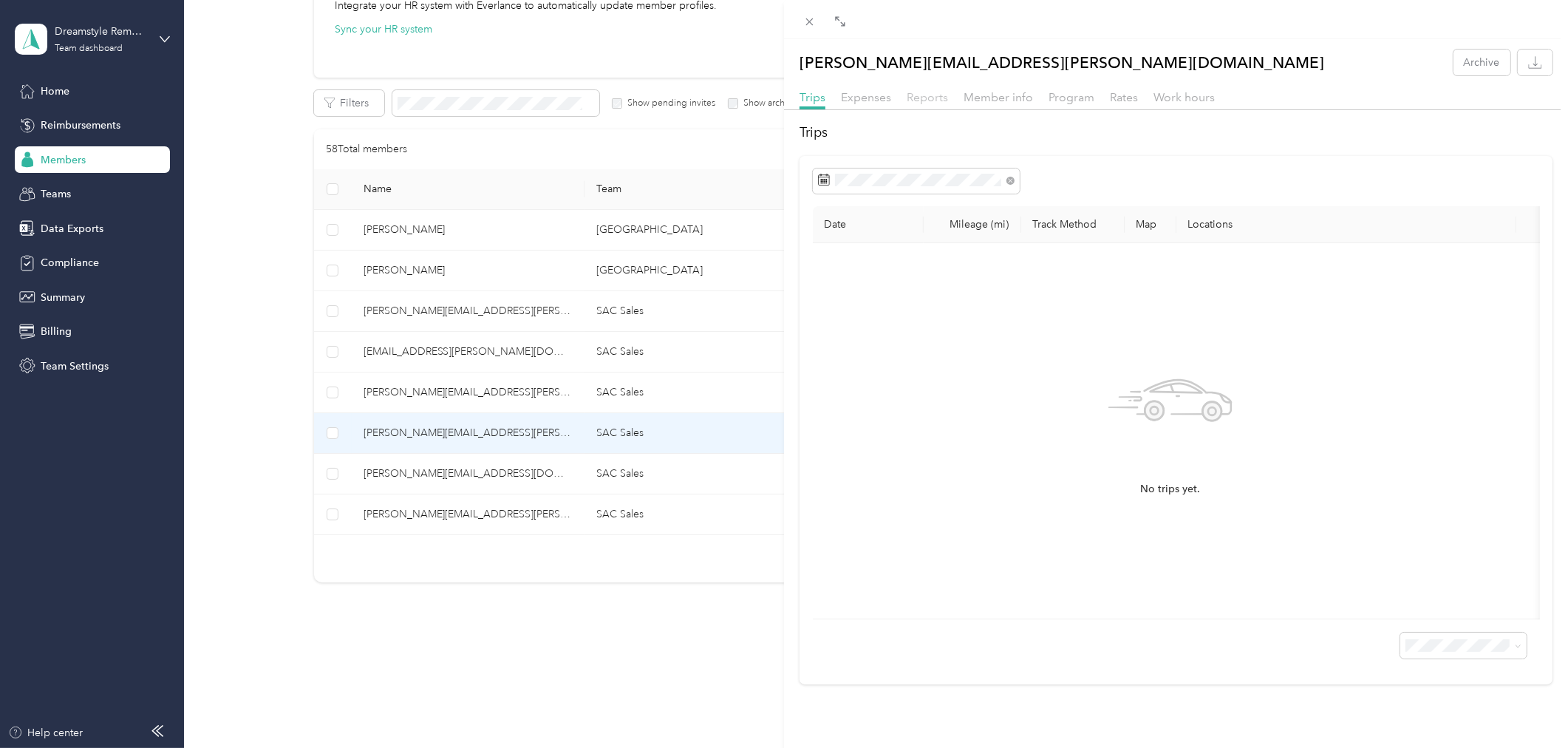
click at [935, 96] on span "Reports" at bounding box center [927, 97] width 42 height 14
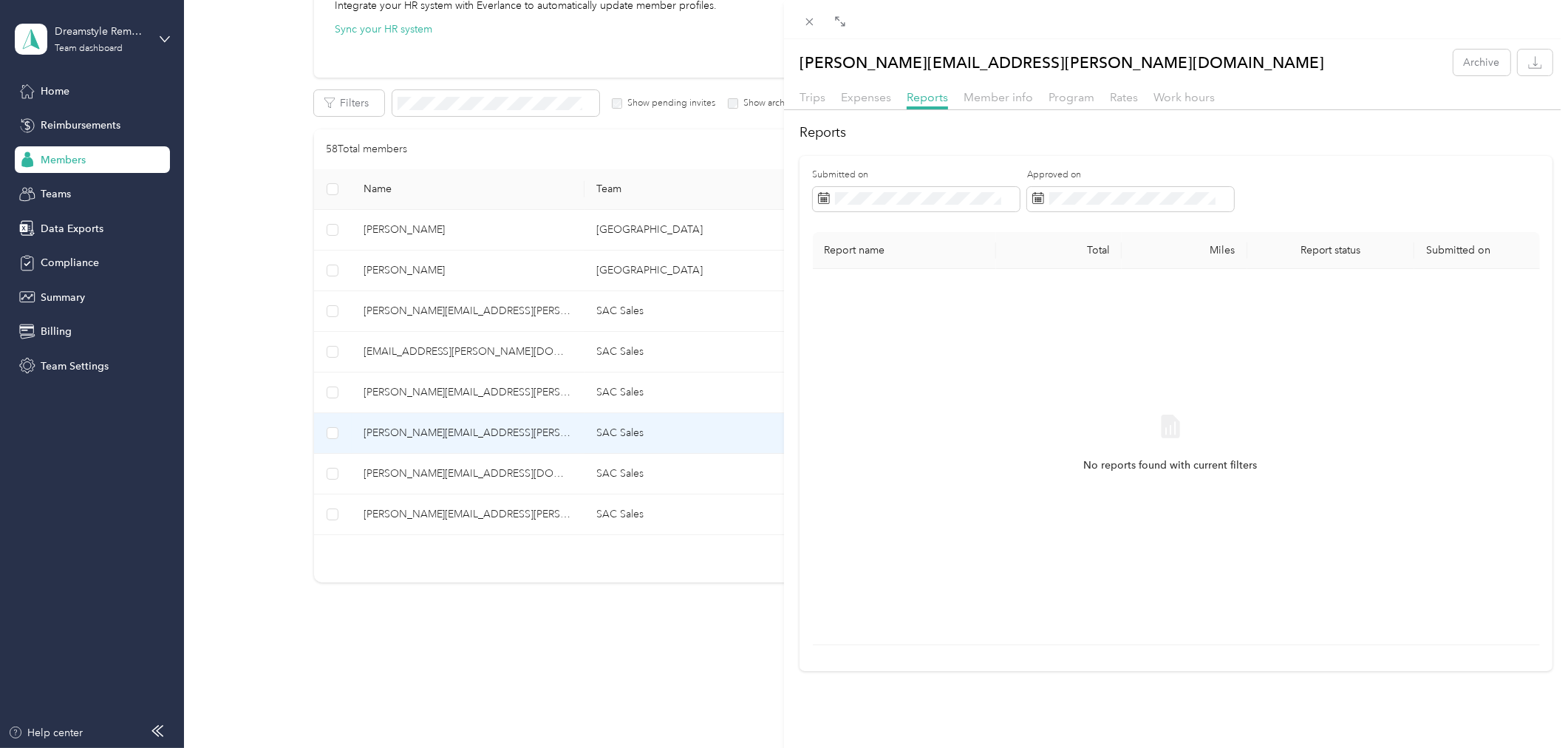
click at [564, 459] on div "mike.lor@dreamstyleus.com Archive Trips Expenses Reports Member info Program Ra…" at bounding box center [784, 374] width 1568 height 748
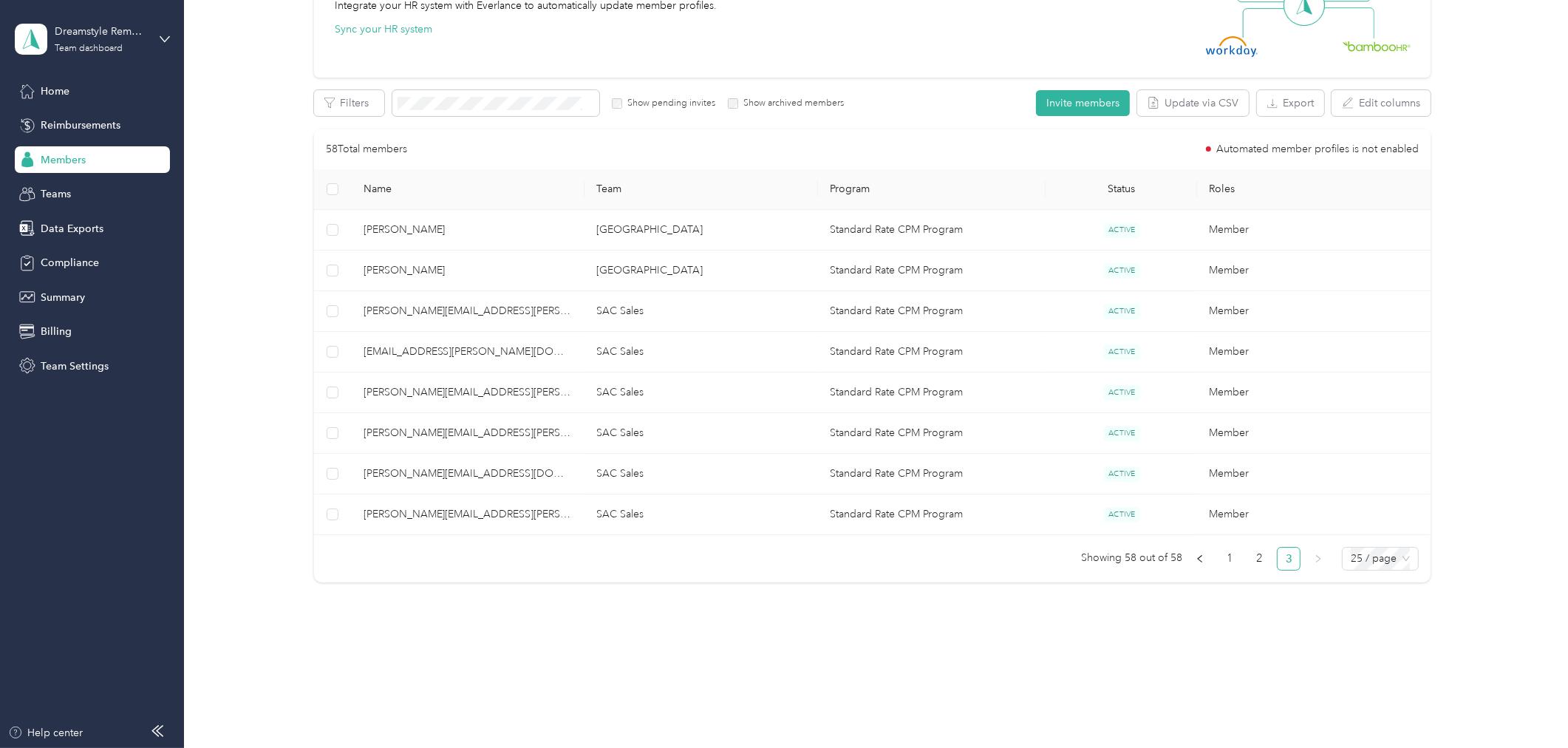
click at [551, 479] on div at bounding box center [784, 374] width 1568 height 748
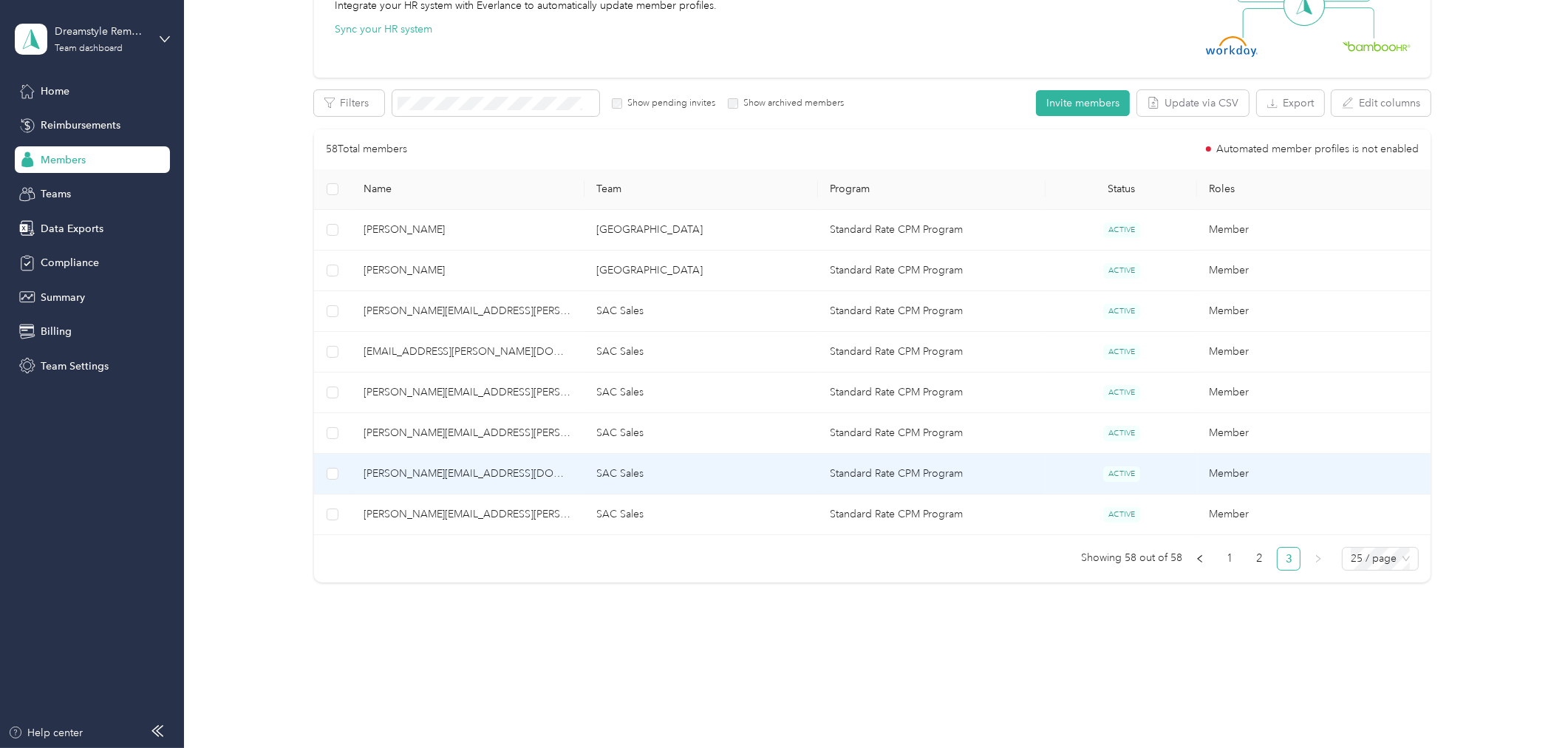
click at [546, 471] on span "forrest.tieseler@dreamstyleus.com" at bounding box center [468, 473] width 210 height 16
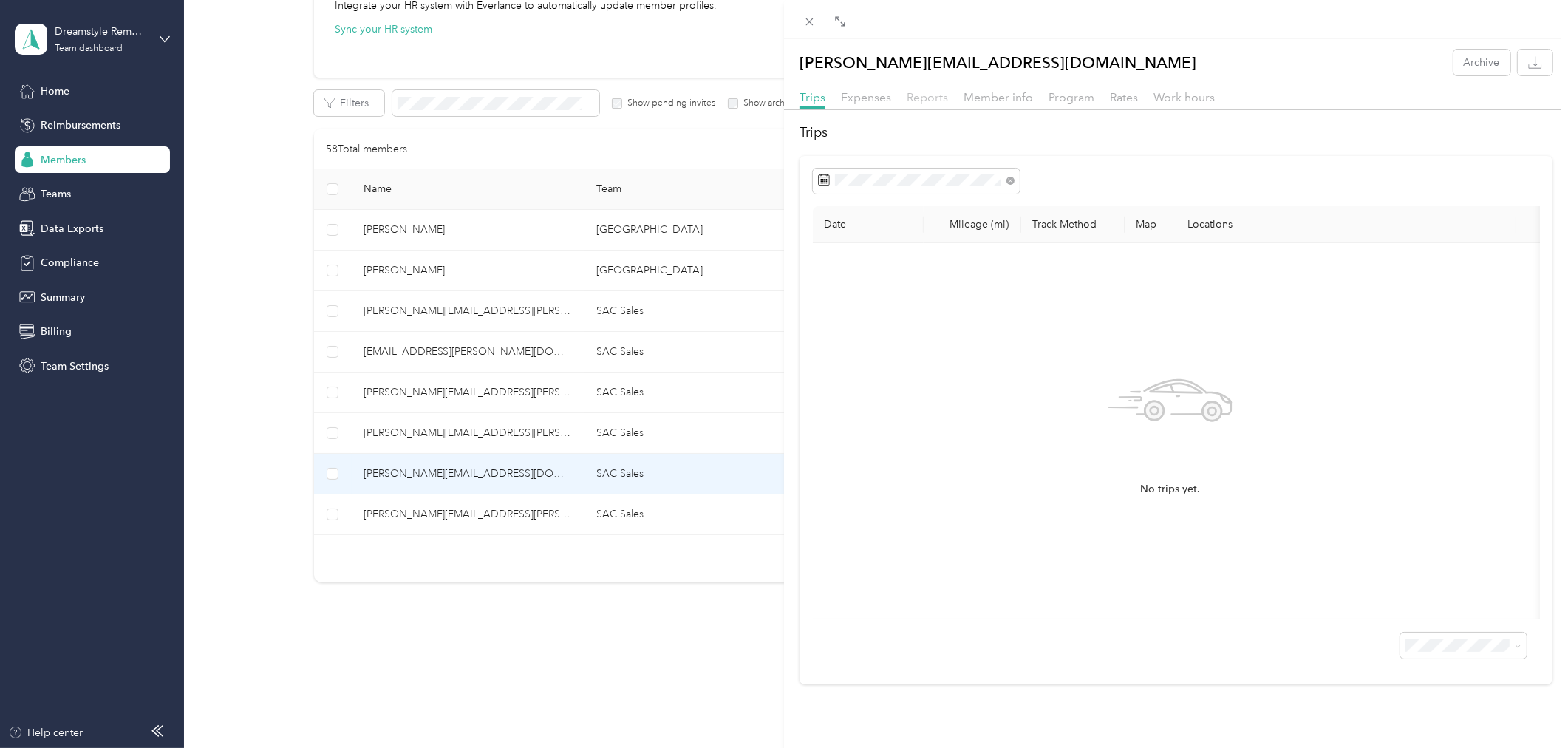
click at [931, 99] on span "Reports" at bounding box center [927, 97] width 42 height 14
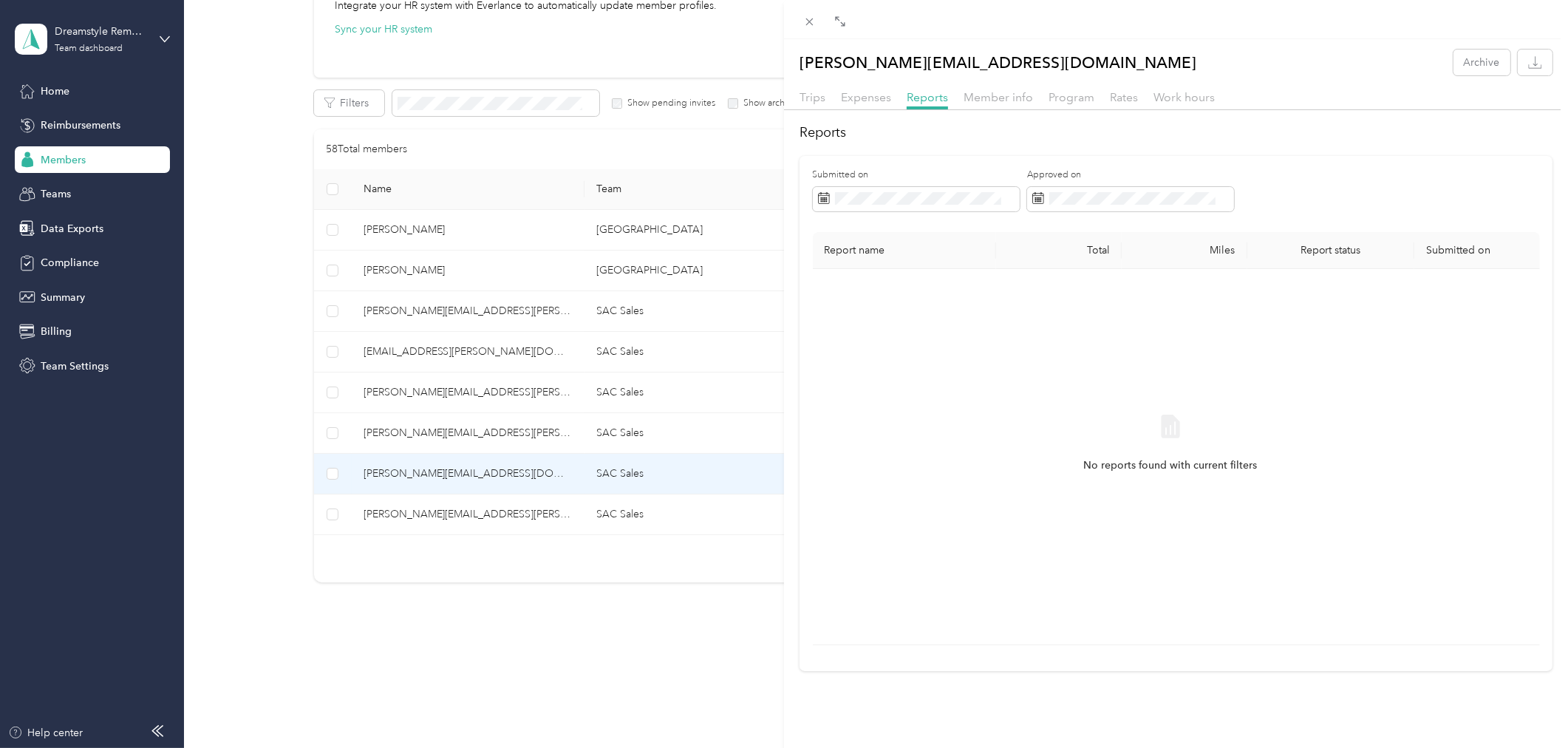
click at [548, 519] on div "forrest.tieseler@dreamstyleus.com Archive Trips Expenses Reports Member info Pr…" at bounding box center [784, 374] width 1568 height 748
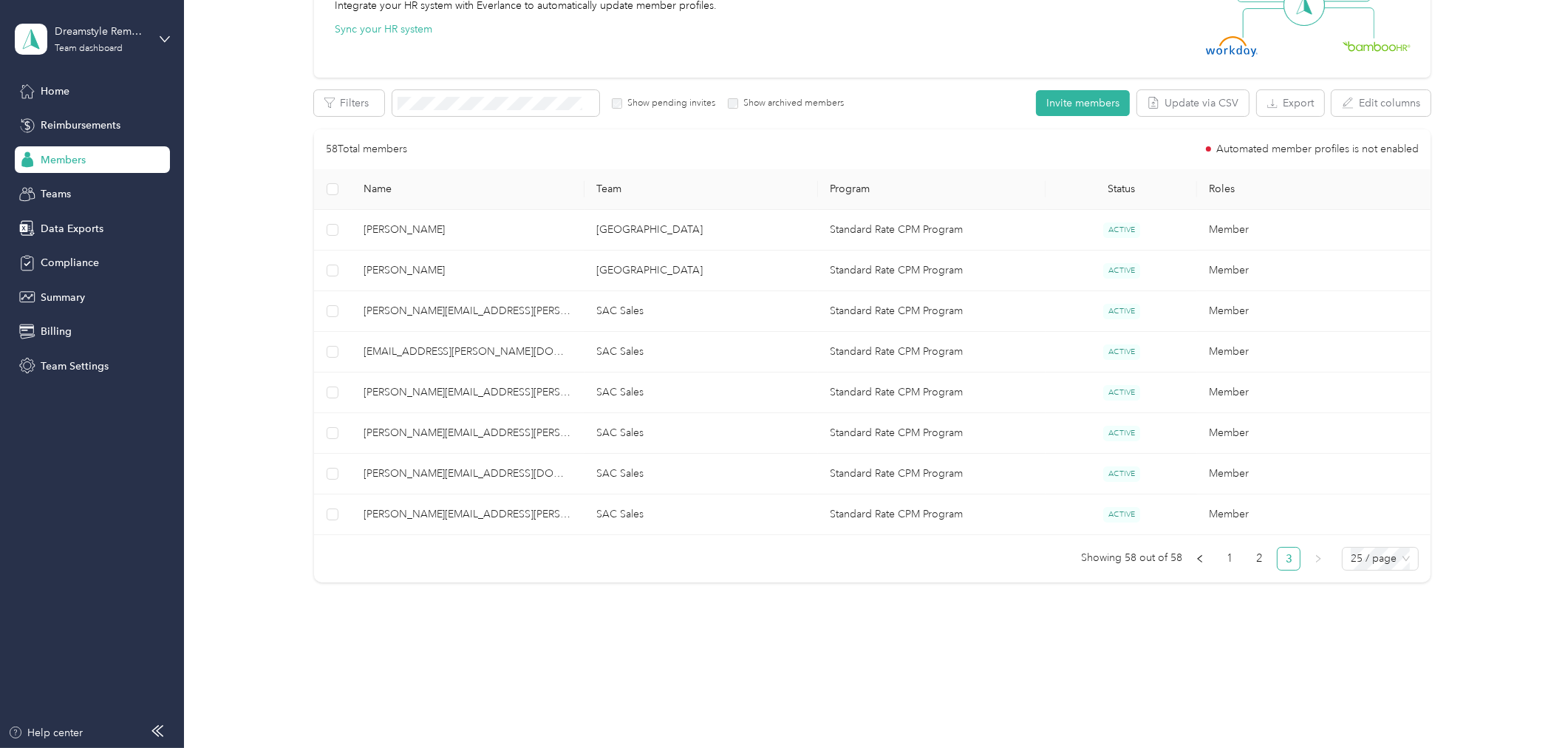
click at [551, 513] on div at bounding box center [784, 374] width 1568 height 748
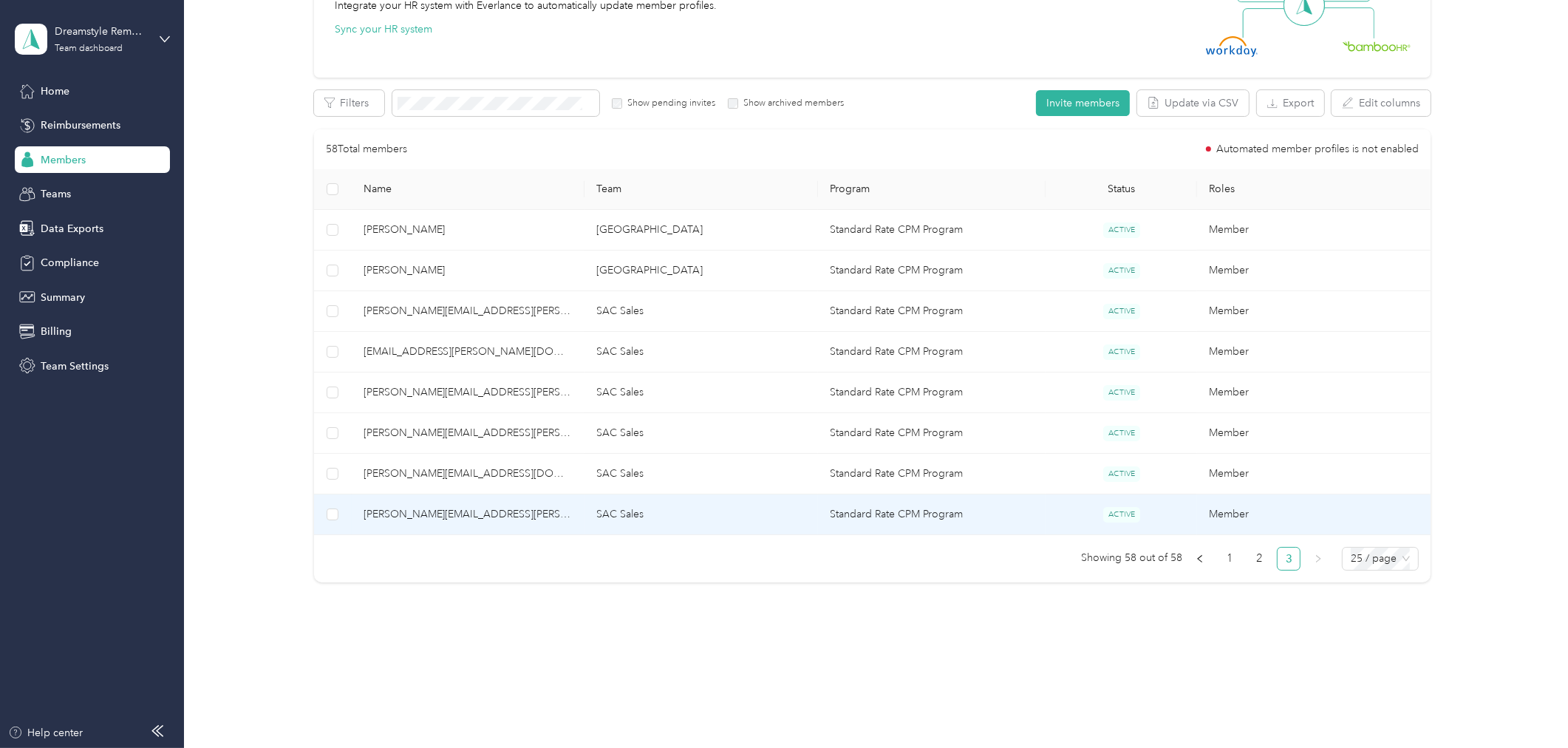
click at [545, 521] on span "anthony.cisneros@dreamstyleus.com" at bounding box center [468, 514] width 210 height 16
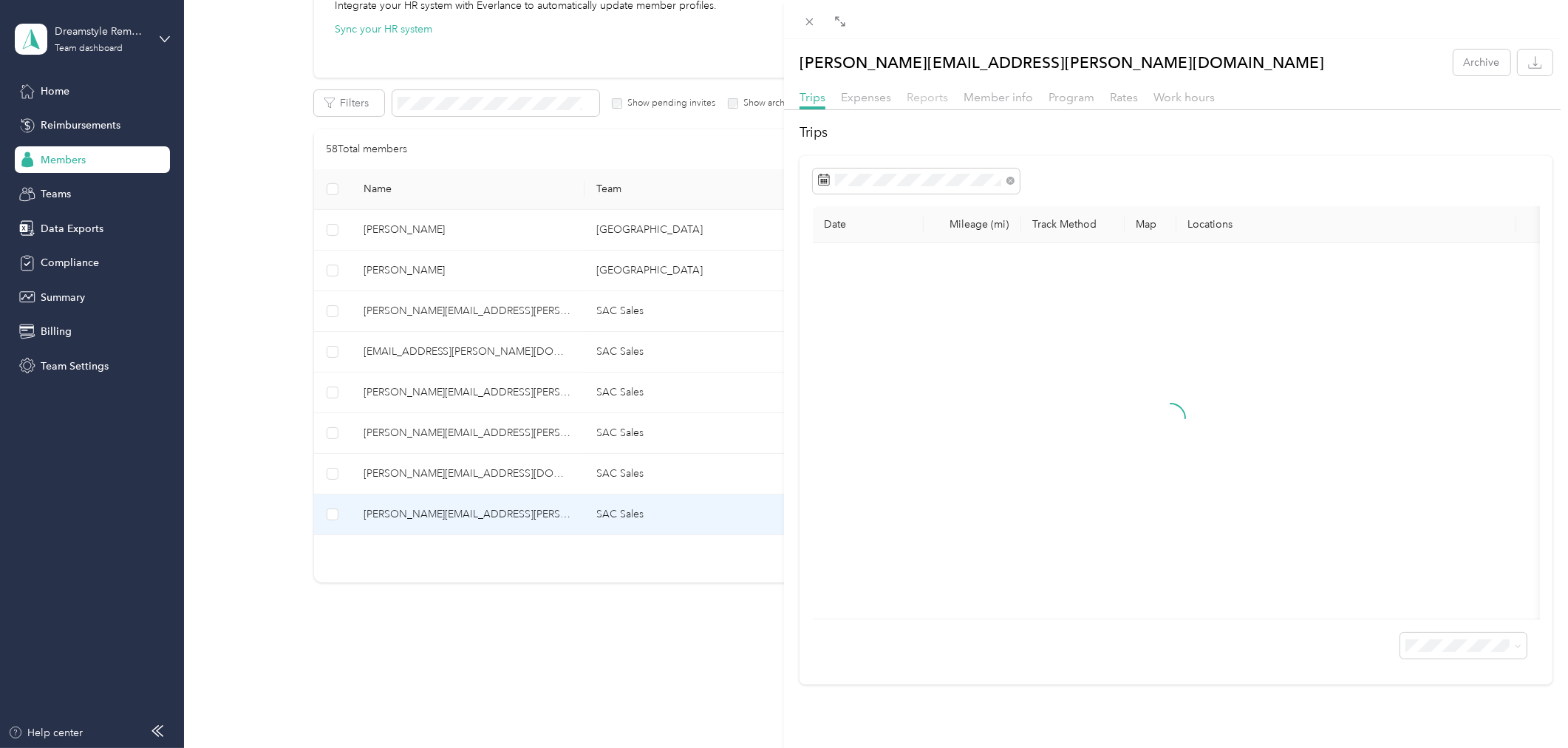
click at [918, 99] on span "Reports" at bounding box center [927, 97] width 42 height 14
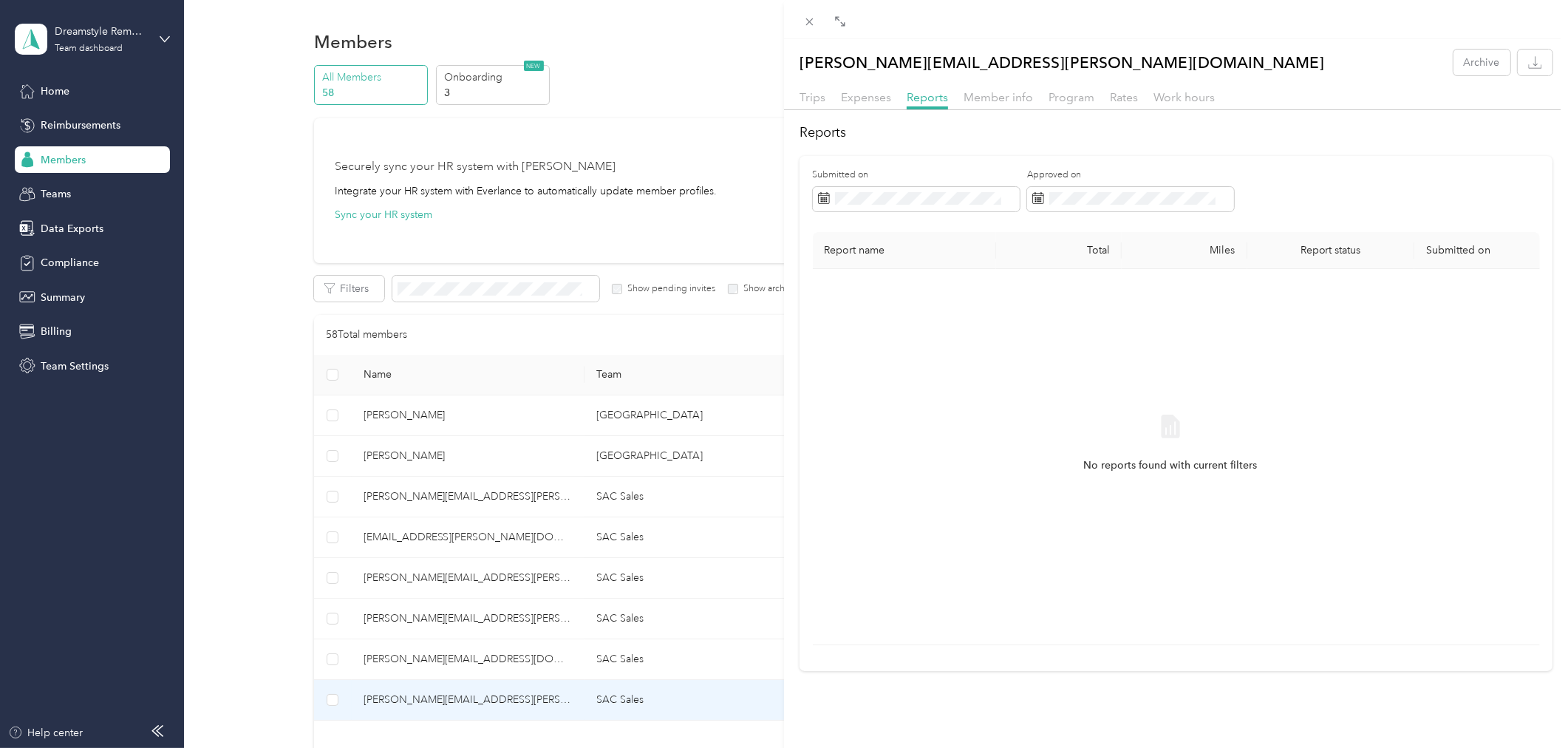
scroll to position [185, 0]
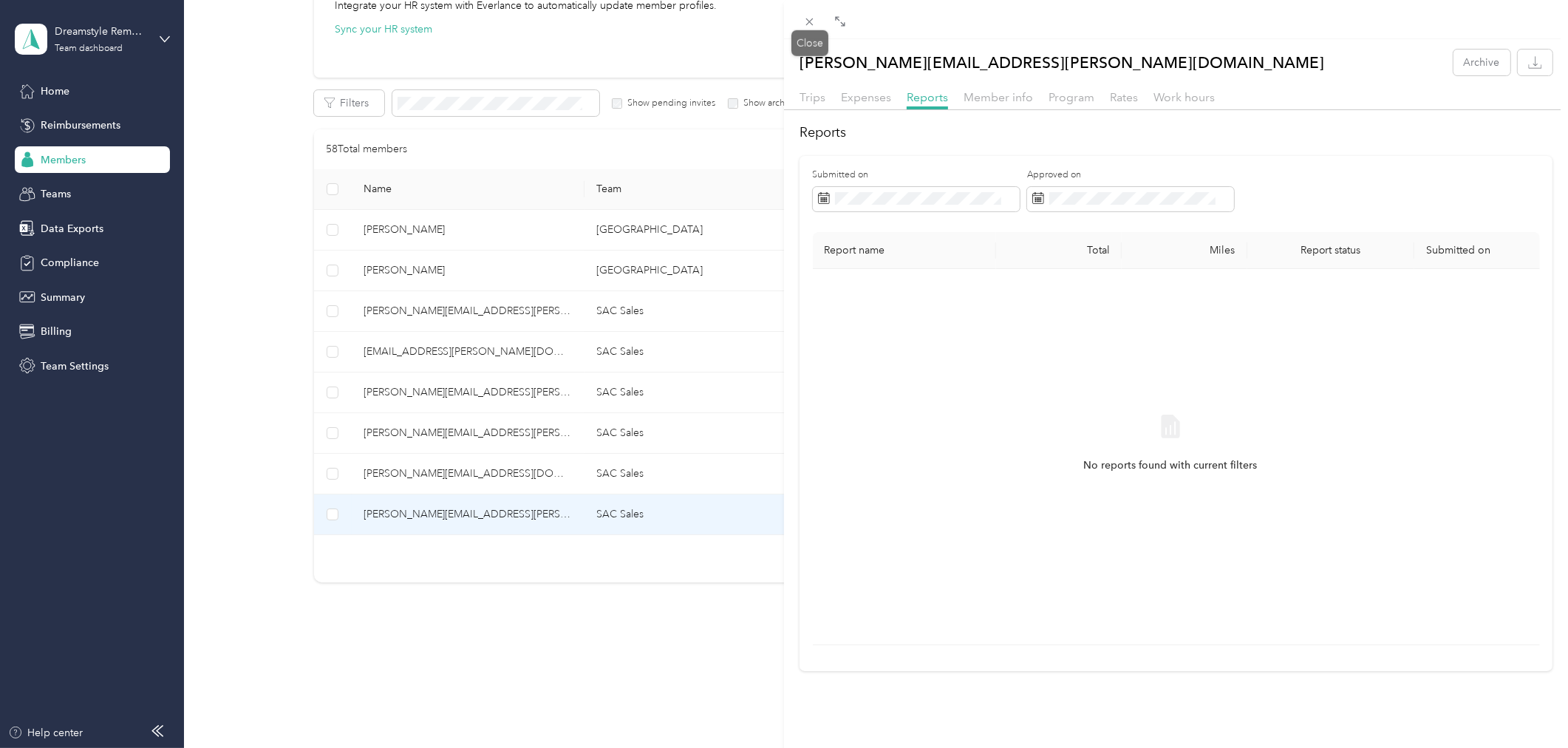
drag, startPoint x: 819, startPoint y: 27, endPoint x: 833, endPoint y: 54, distance: 30.4
click at [810, 24] on icon at bounding box center [810, 22] width 13 height 13
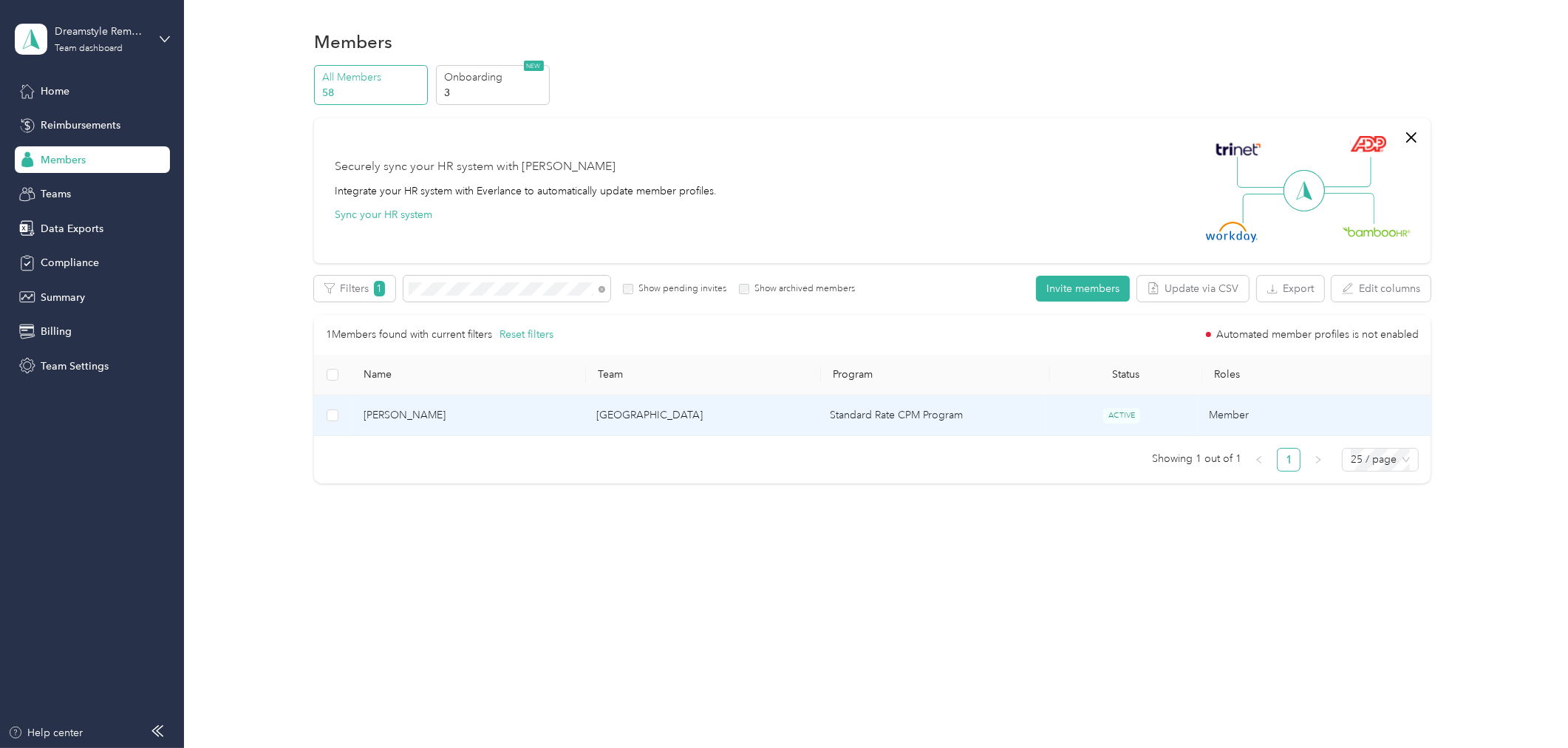
click at [431, 414] on span "[PERSON_NAME]" at bounding box center [468, 415] width 210 height 16
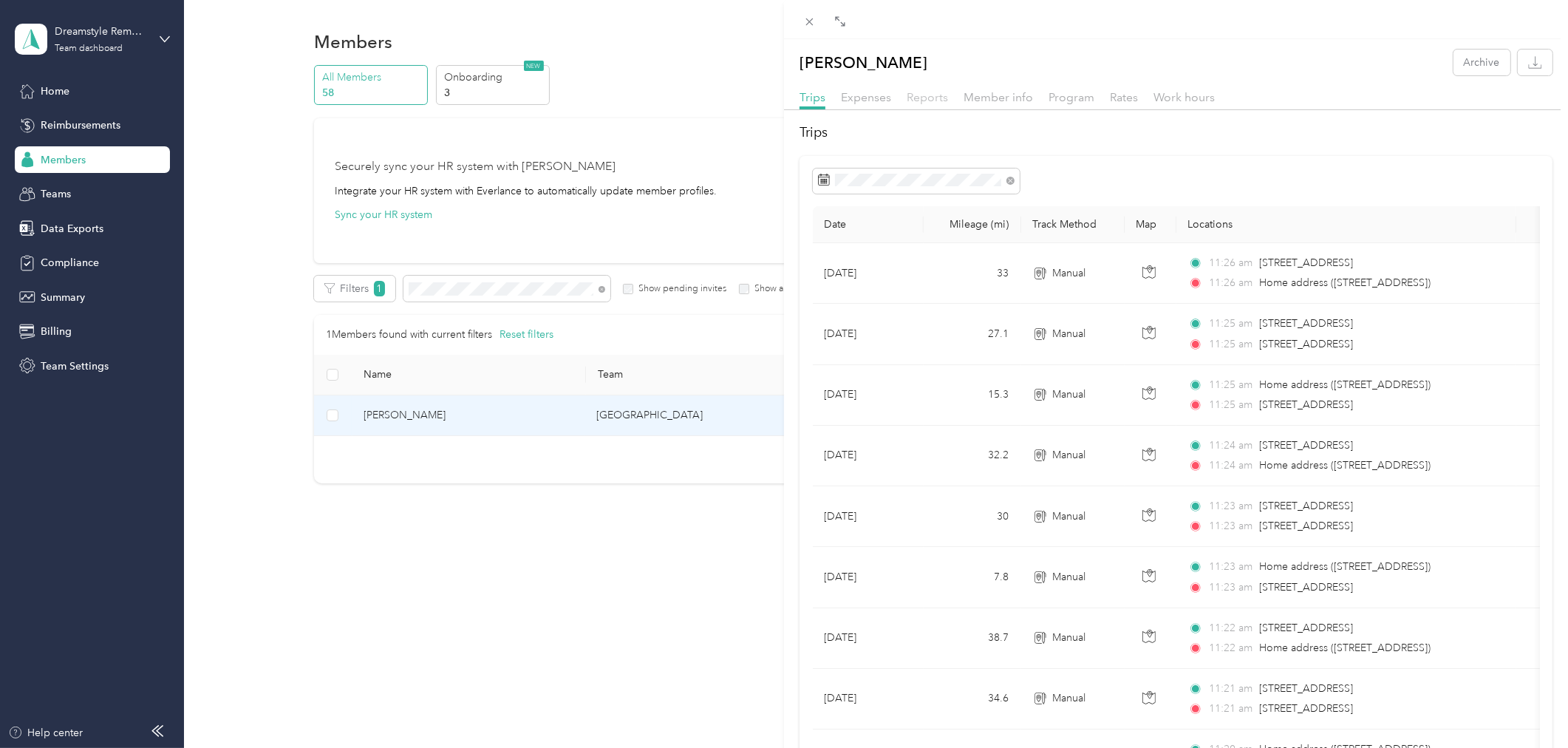
click at [926, 92] on span "Reports" at bounding box center [927, 97] width 42 height 14
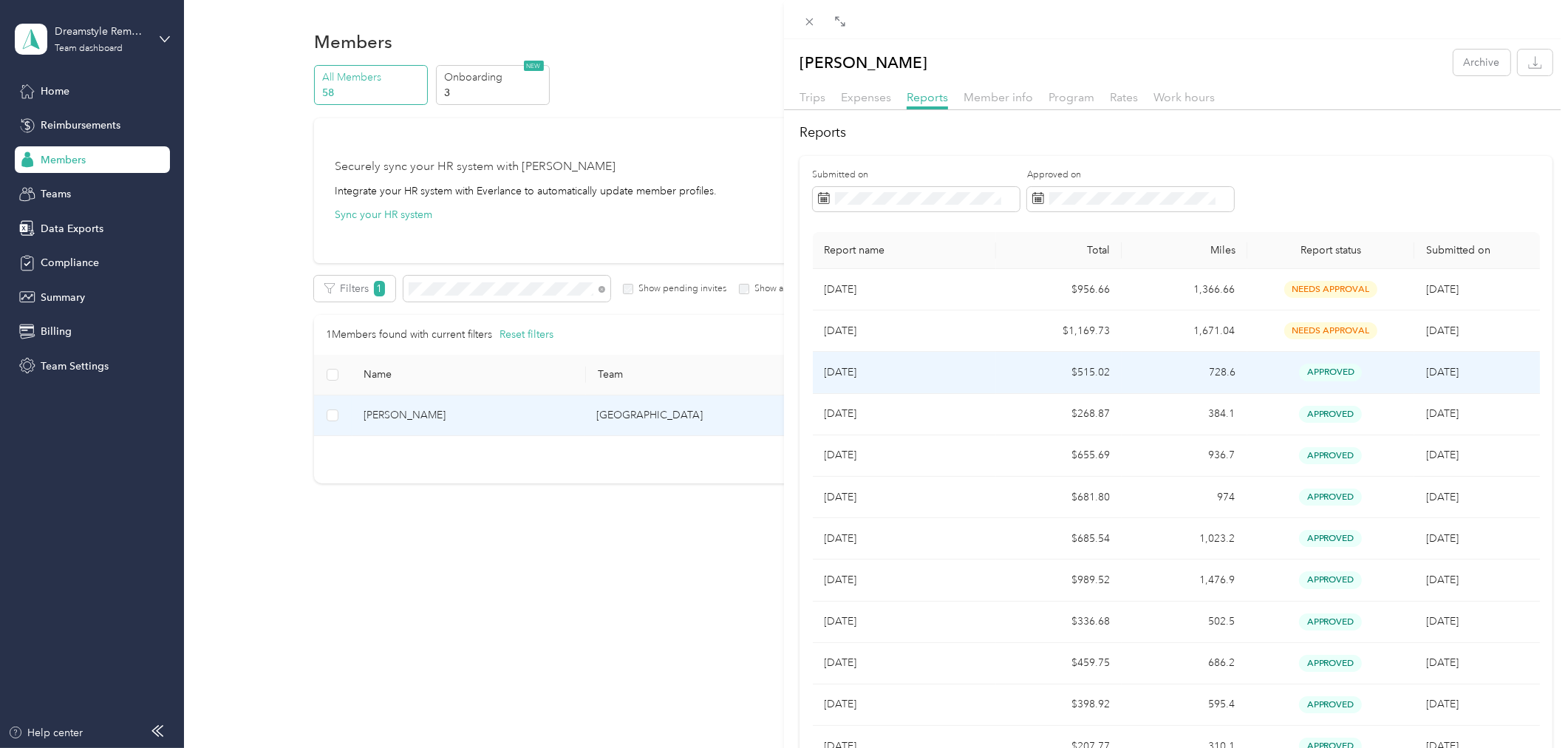
click at [947, 369] on td "[DATE]" at bounding box center [905, 373] width 184 height 42
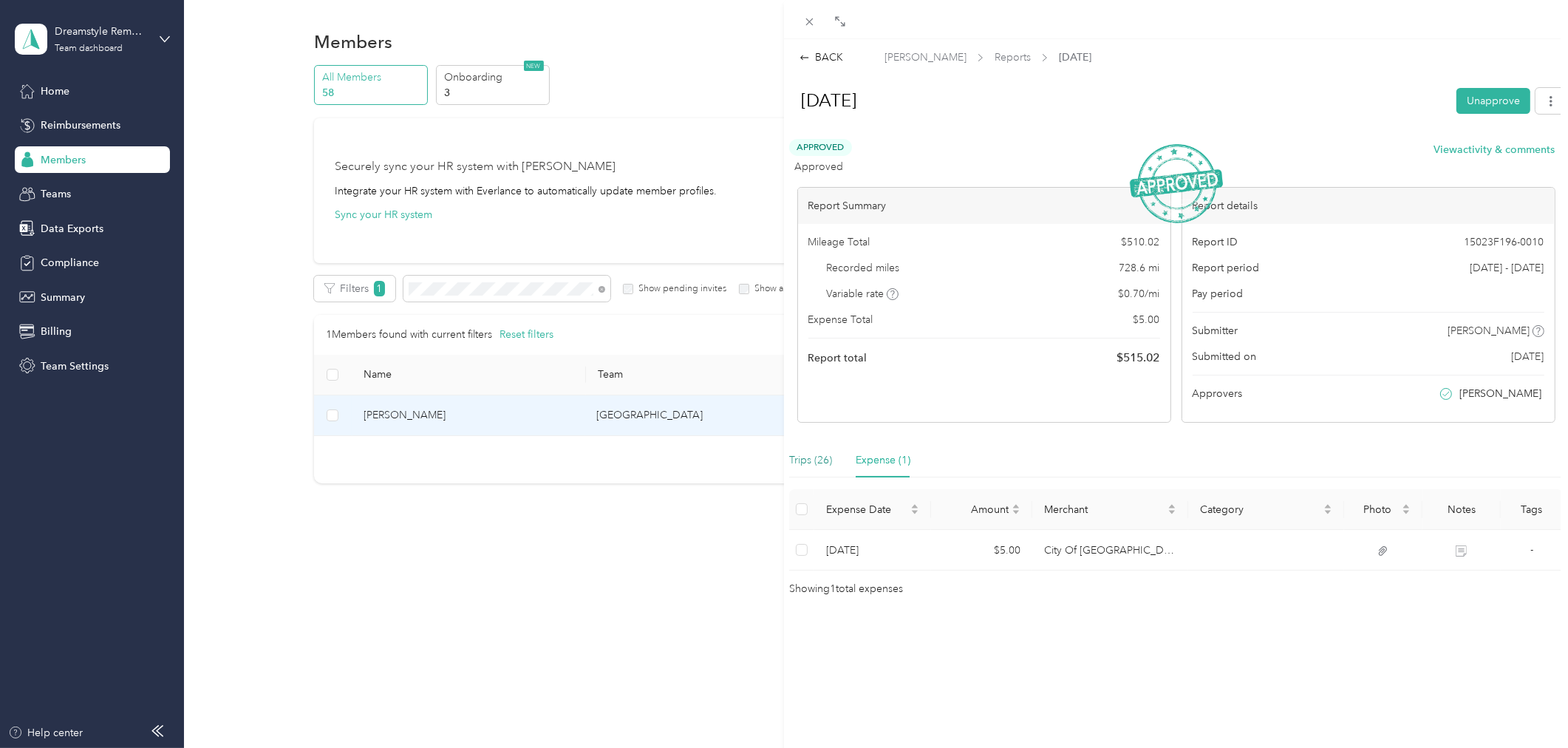
click at [816, 459] on div "Trips (26)" at bounding box center [811, 460] width 43 height 16
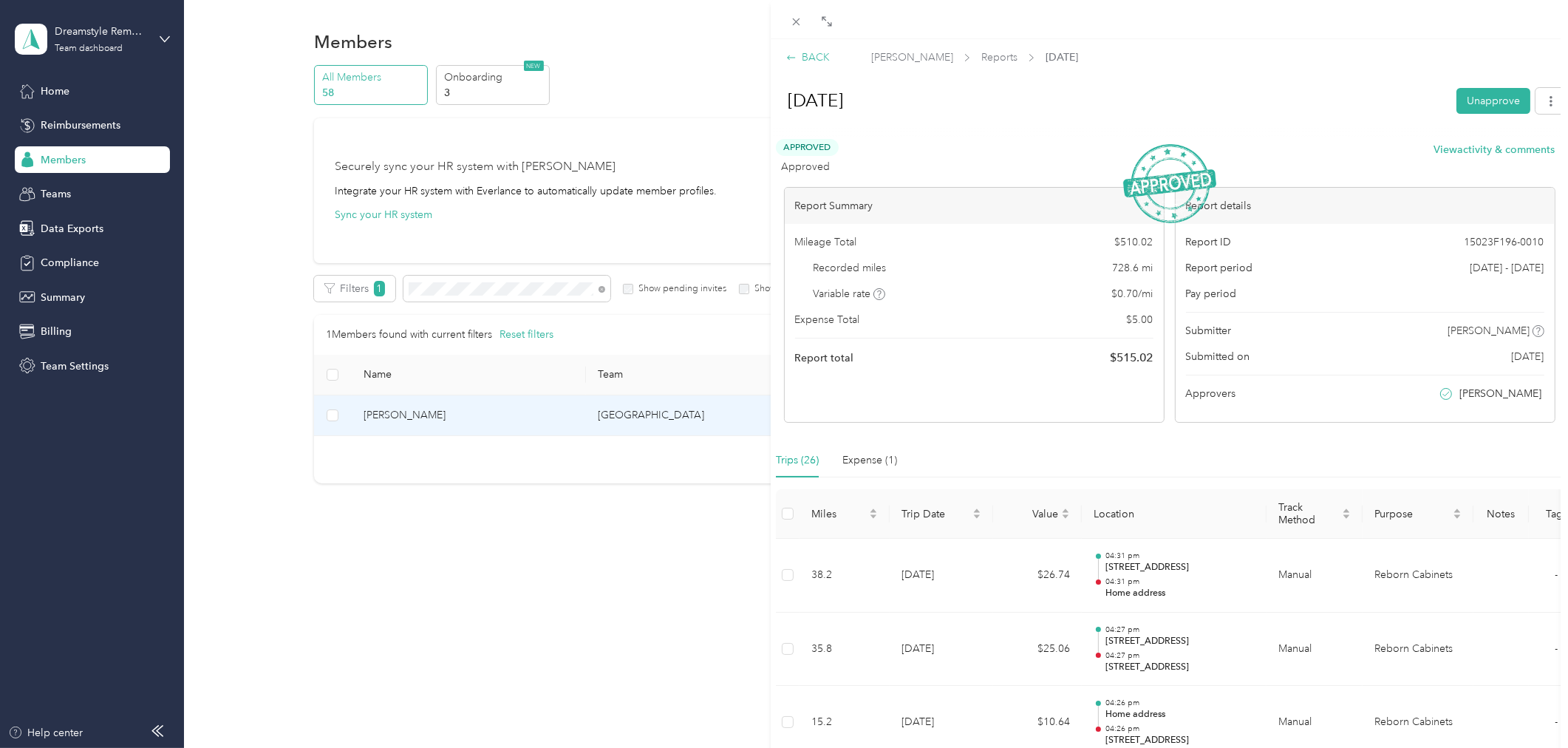
click at [814, 61] on div "BACK" at bounding box center [808, 57] width 43 height 16
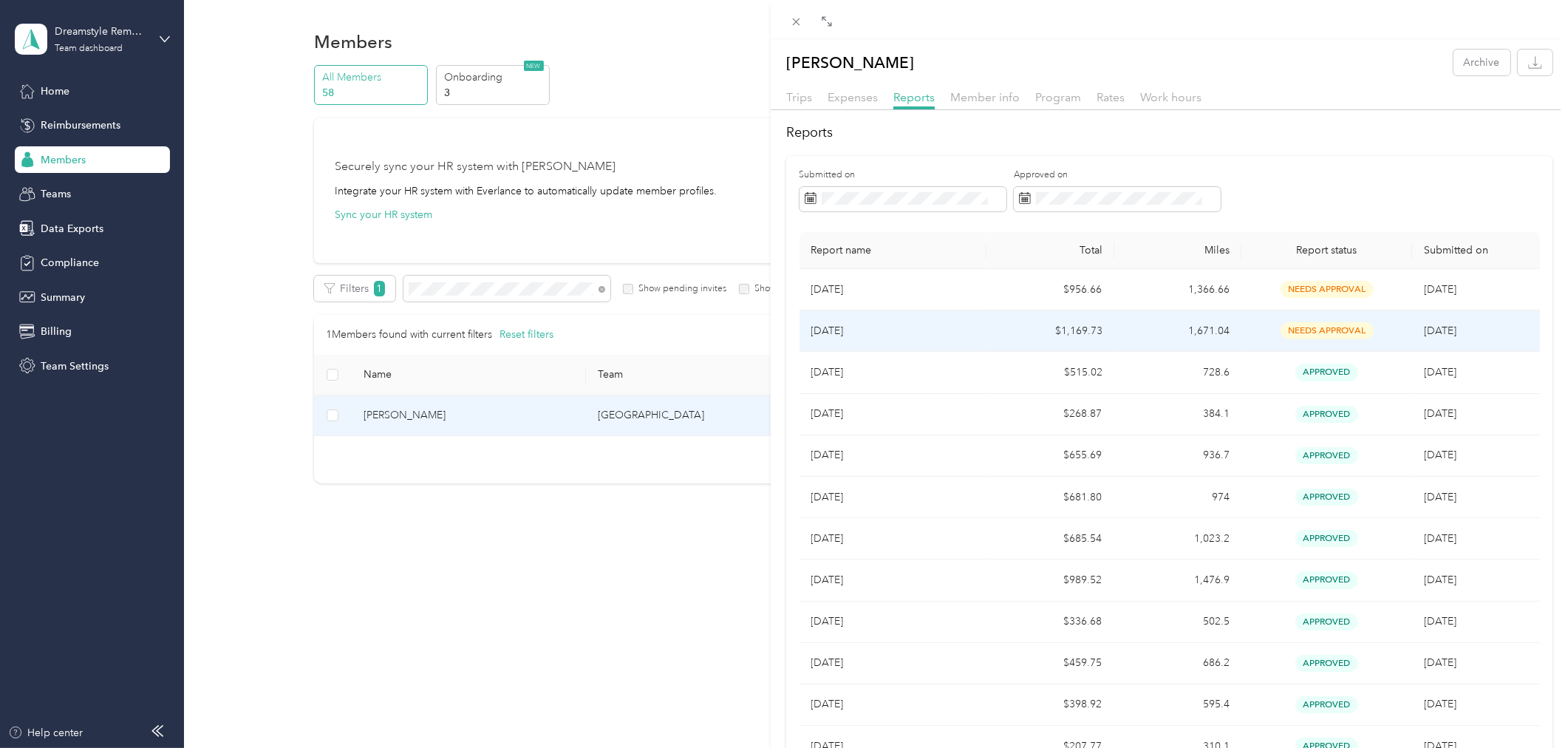
click at [927, 329] on p "[DATE]" at bounding box center [893, 330] width 163 height 16
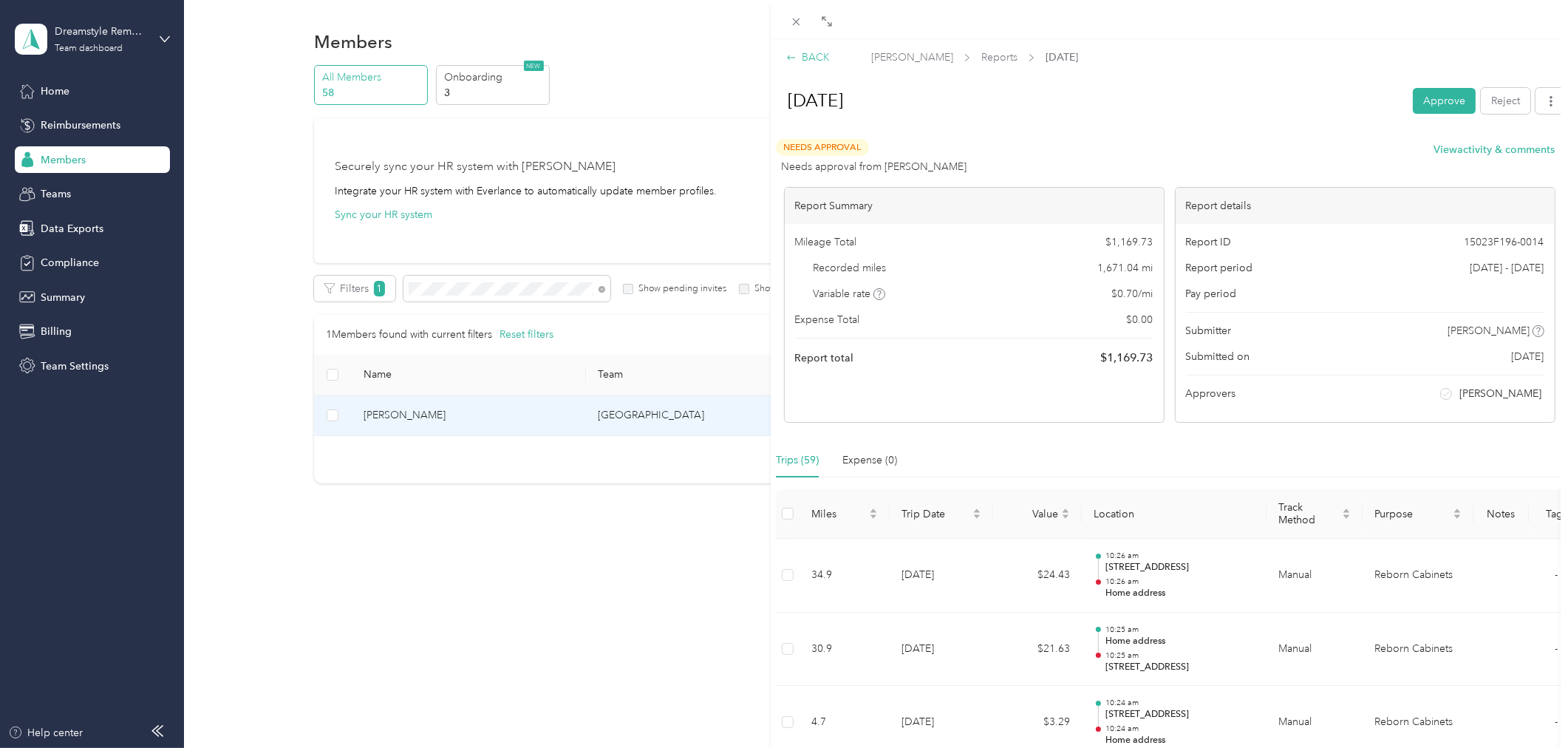
click at [809, 54] on div "BACK" at bounding box center [808, 57] width 43 height 16
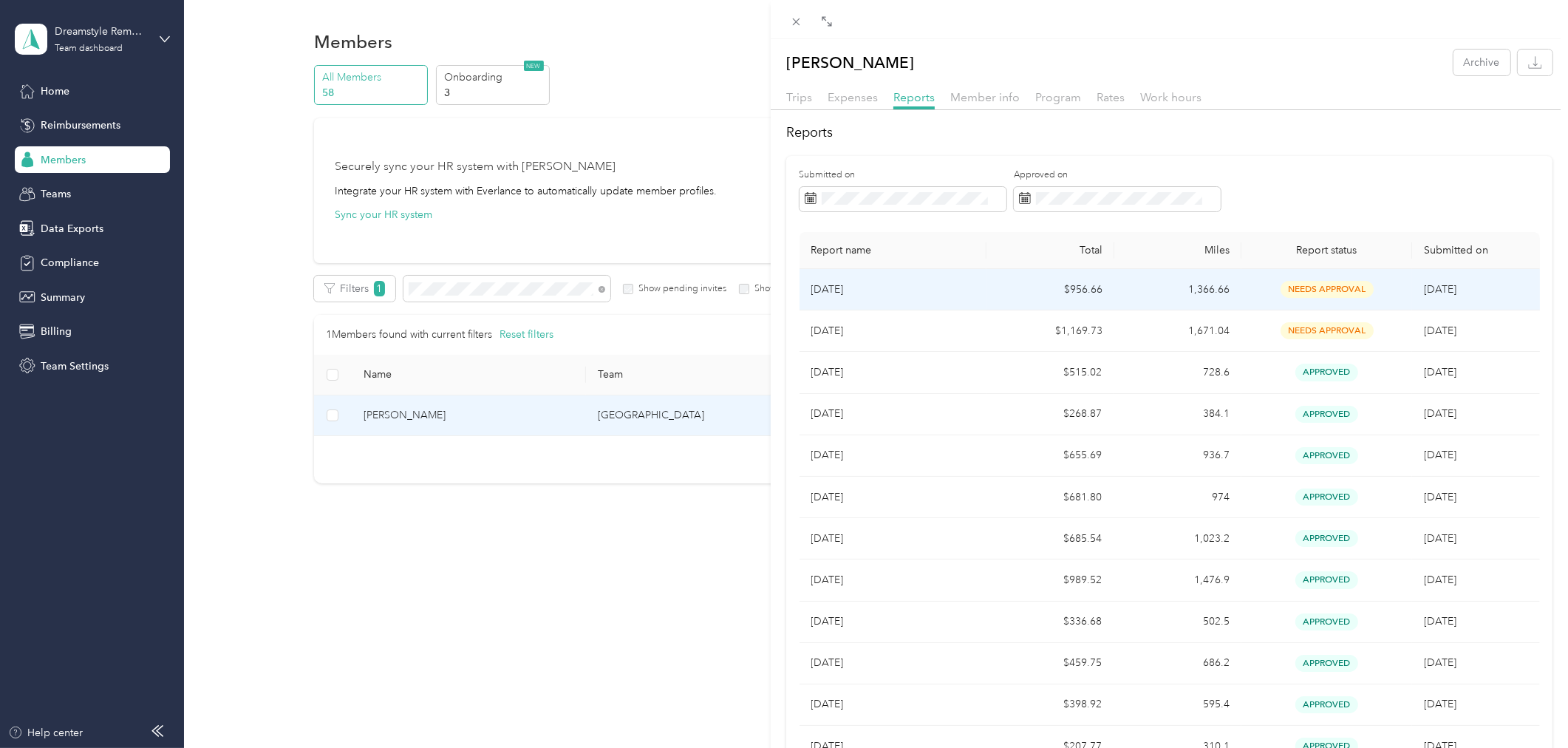
click at [952, 291] on p "[DATE]" at bounding box center [893, 290] width 163 height 16
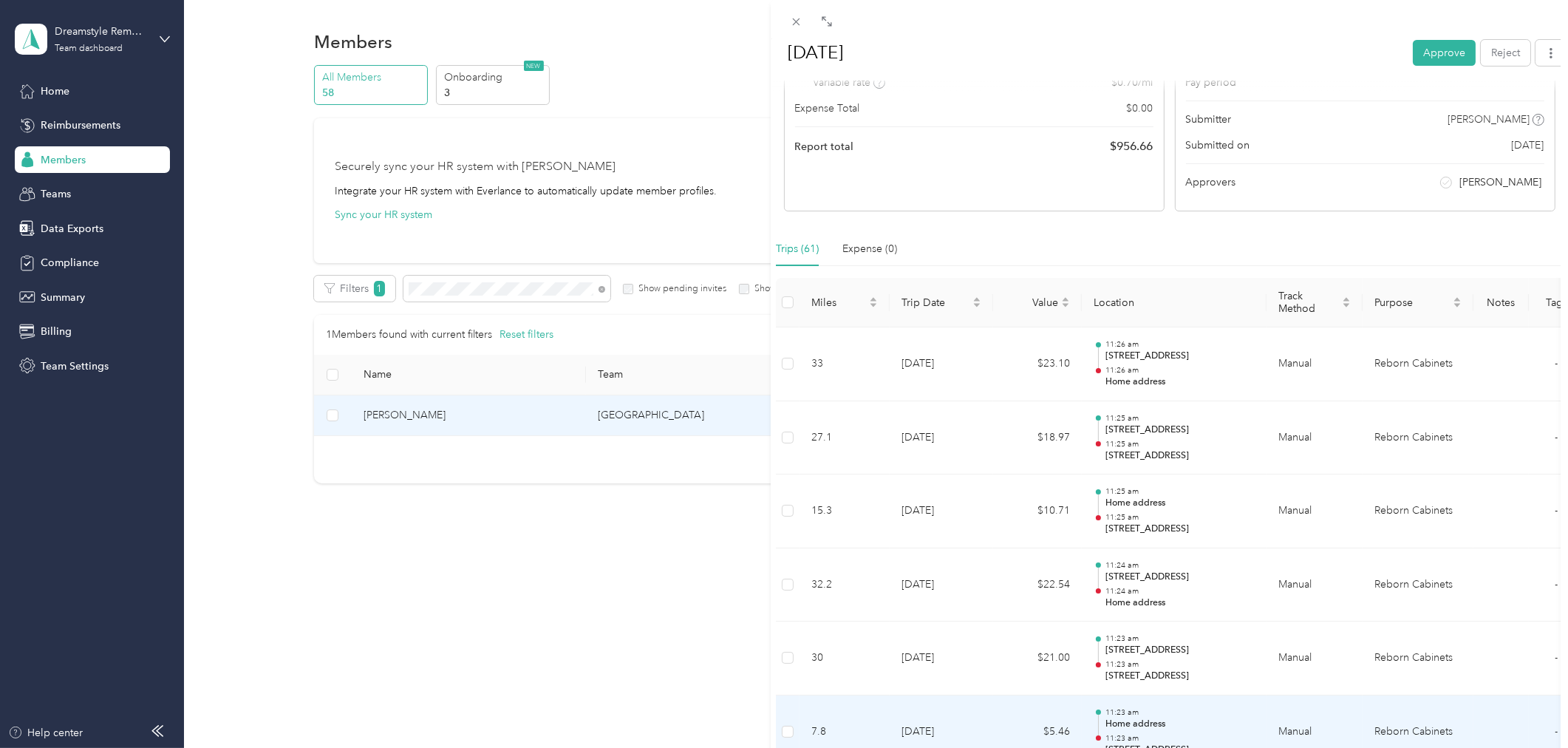
scroll to position [206, 0]
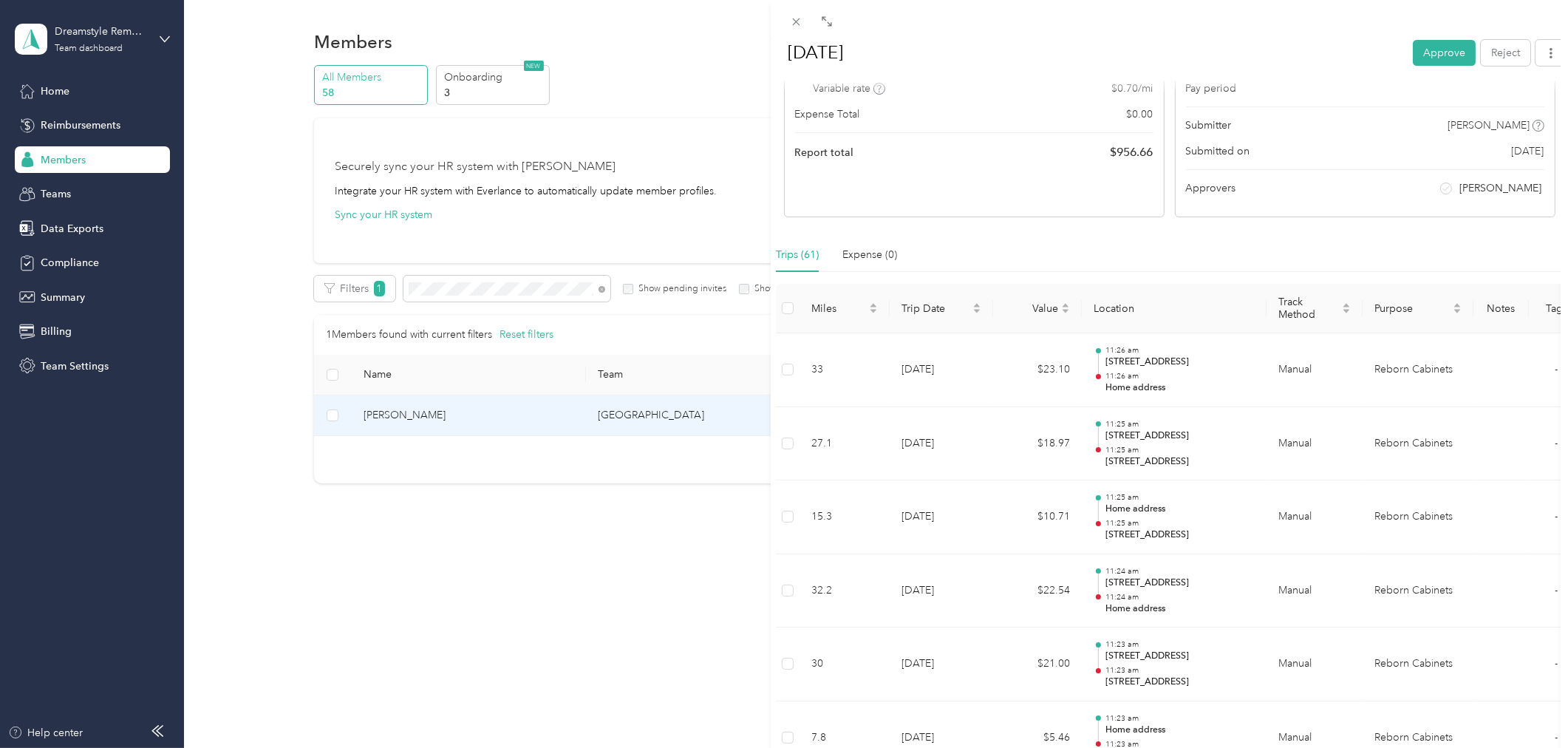
drag, startPoint x: 792, startPoint y: 22, endPoint x: 795, endPoint y: 48, distance: 26.2
click at [793, 22] on icon at bounding box center [796, 22] width 13 height 13
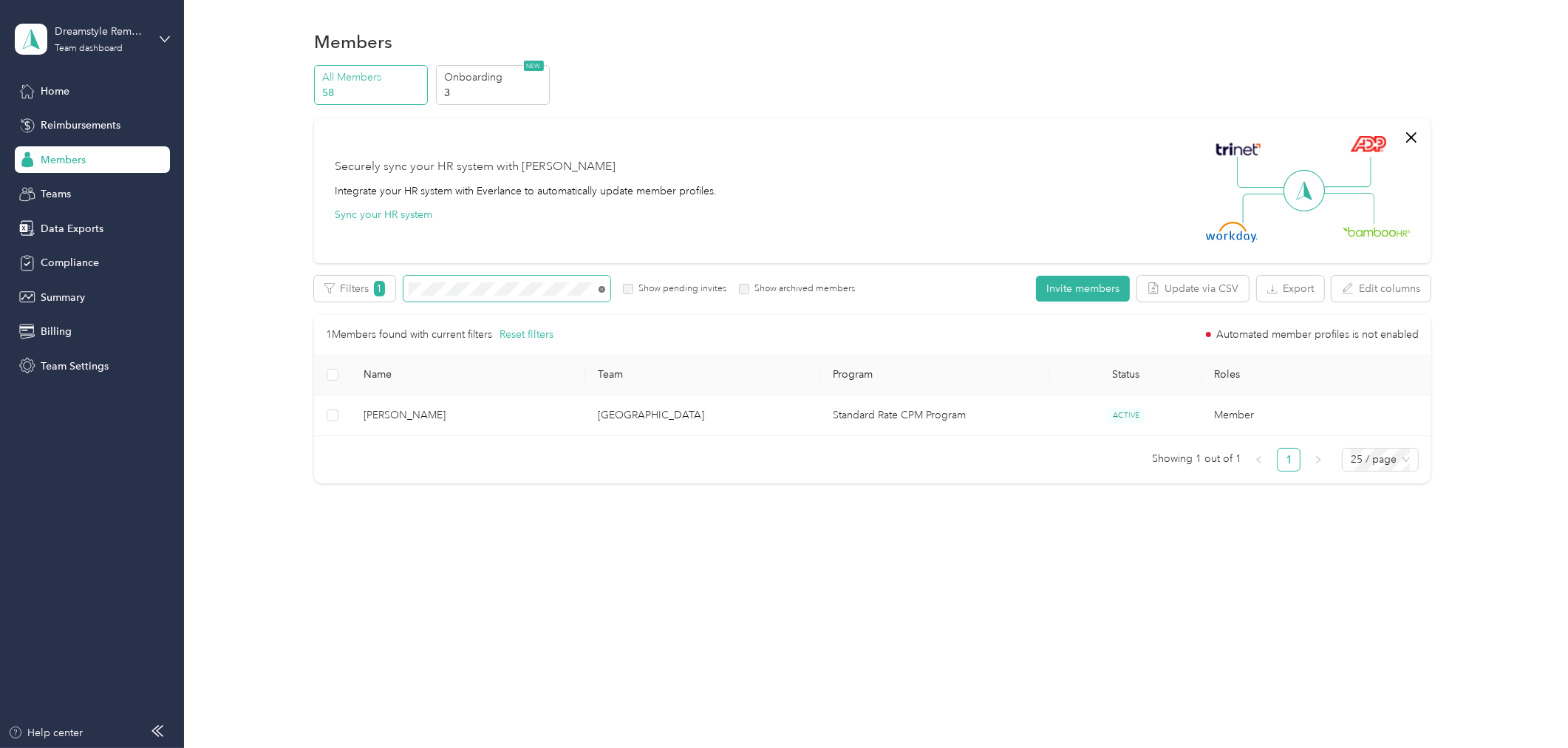
click at [605, 288] on icon at bounding box center [602, 290] width 7 height 7
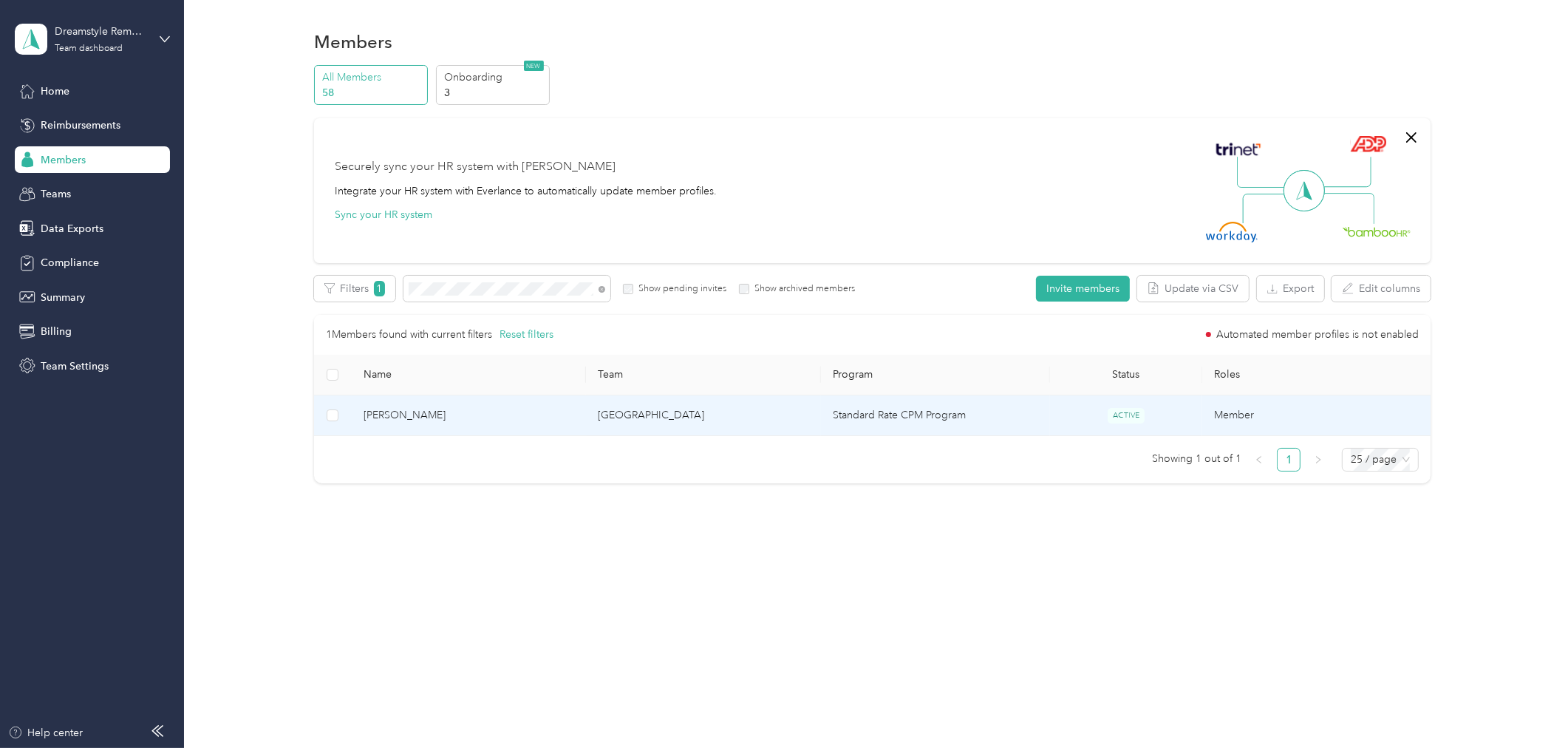
click at [515, 424] on td "[PERSON_NAME]" at bounding box center [470, 415] width 235 height 41
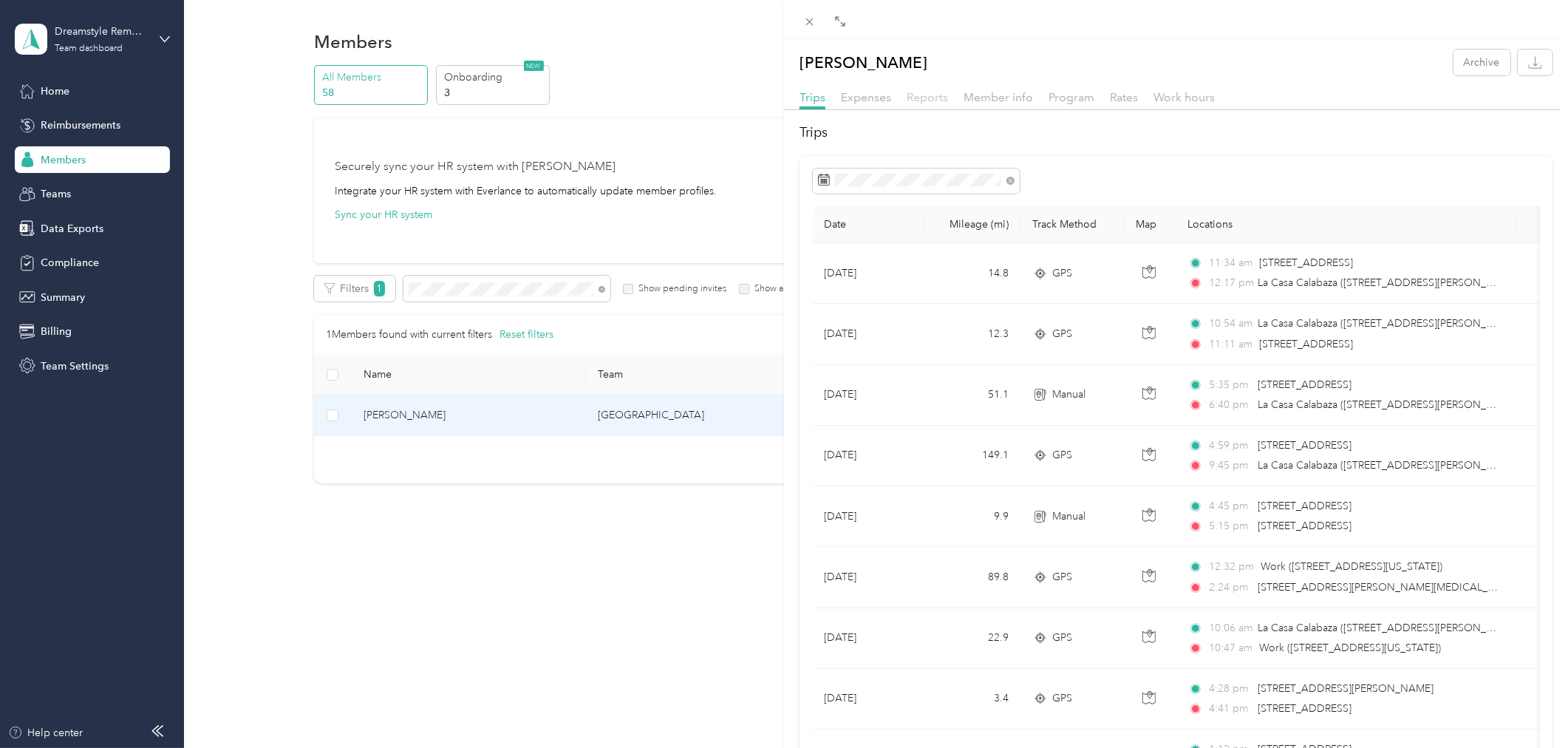
click at [922, 100] on span "Reports" at bounding box center [927, 97] width 42 height 14
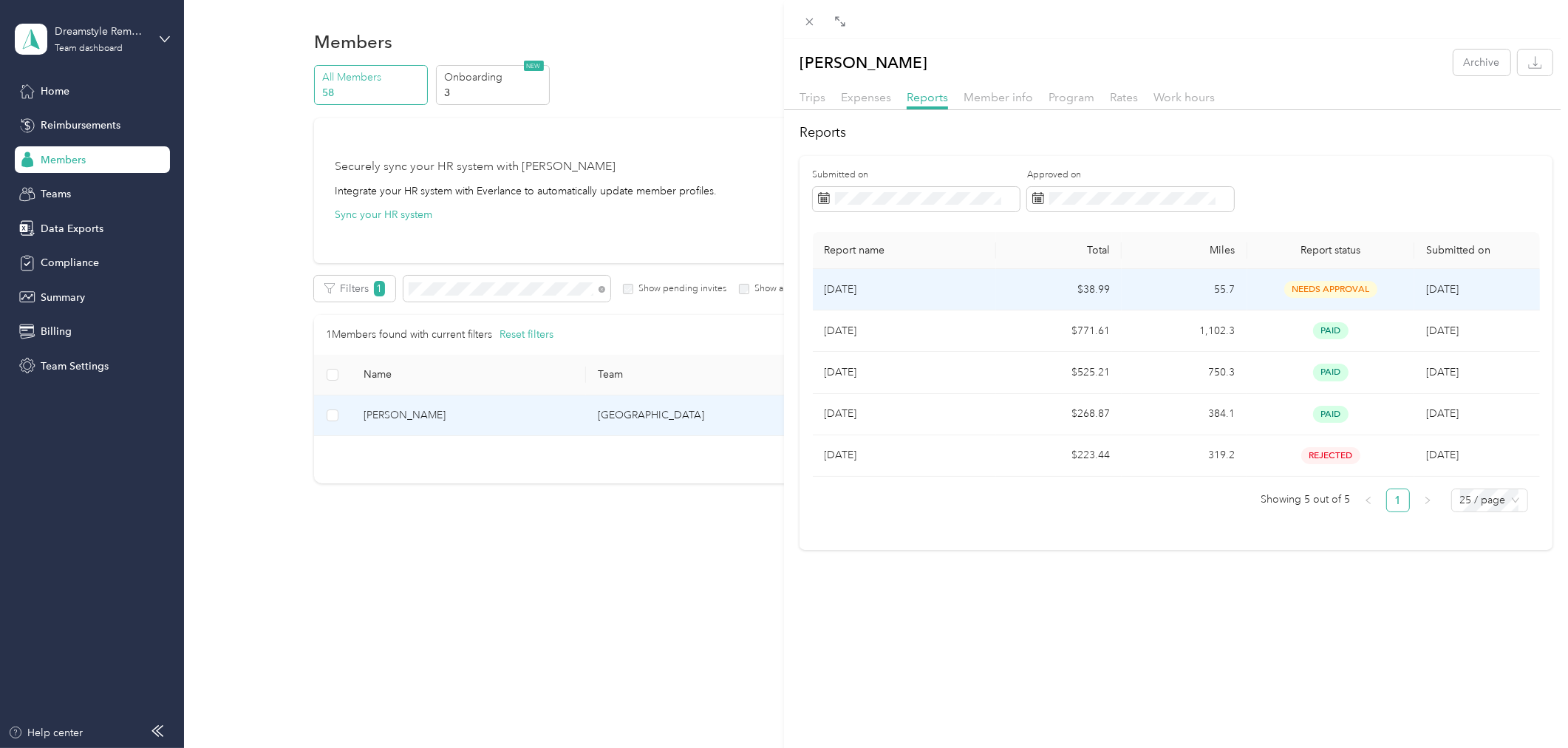
click at [1031, 297] on td "$38.99" at bounding box center [1059, 290] width 125 height 42
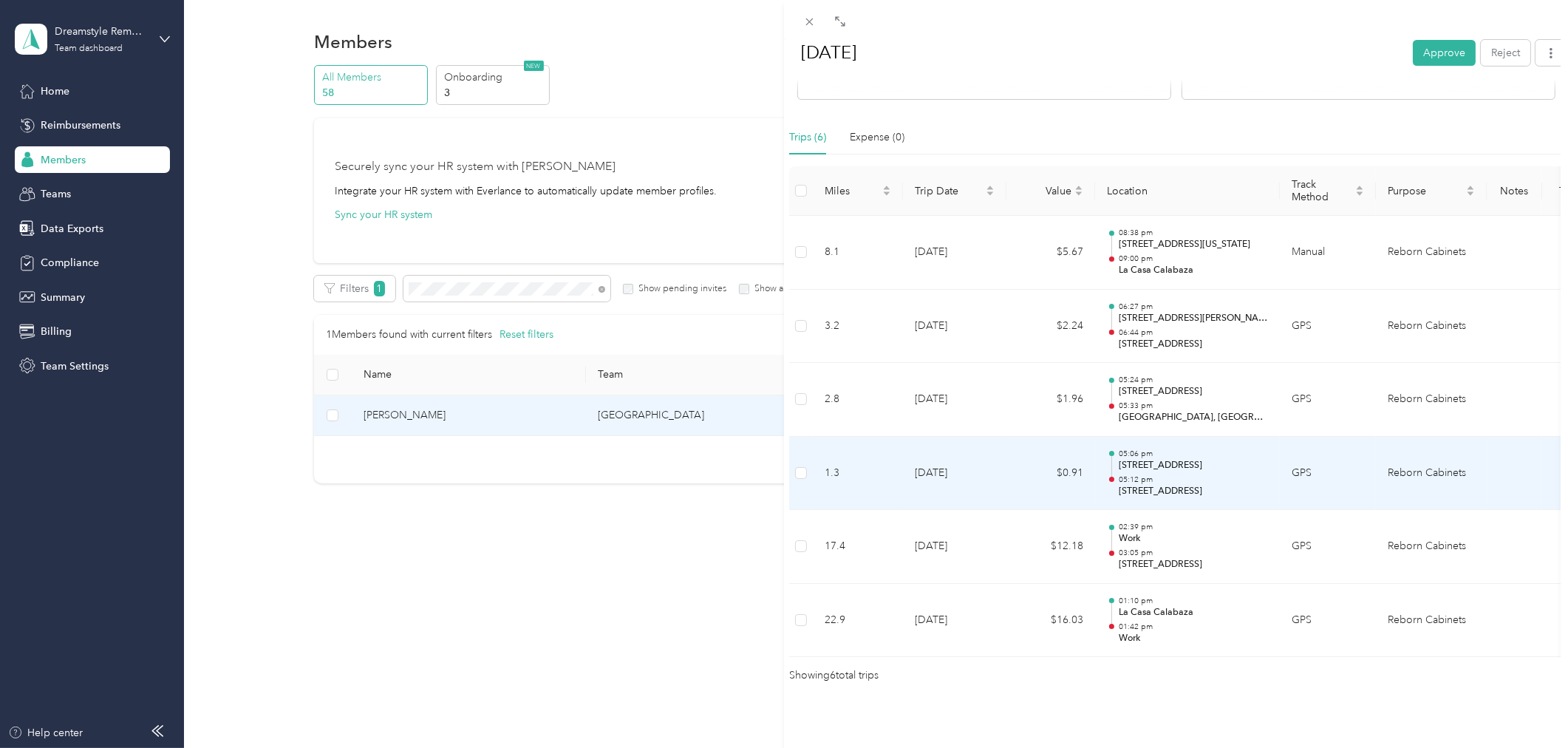
scroll to position [348, 0]
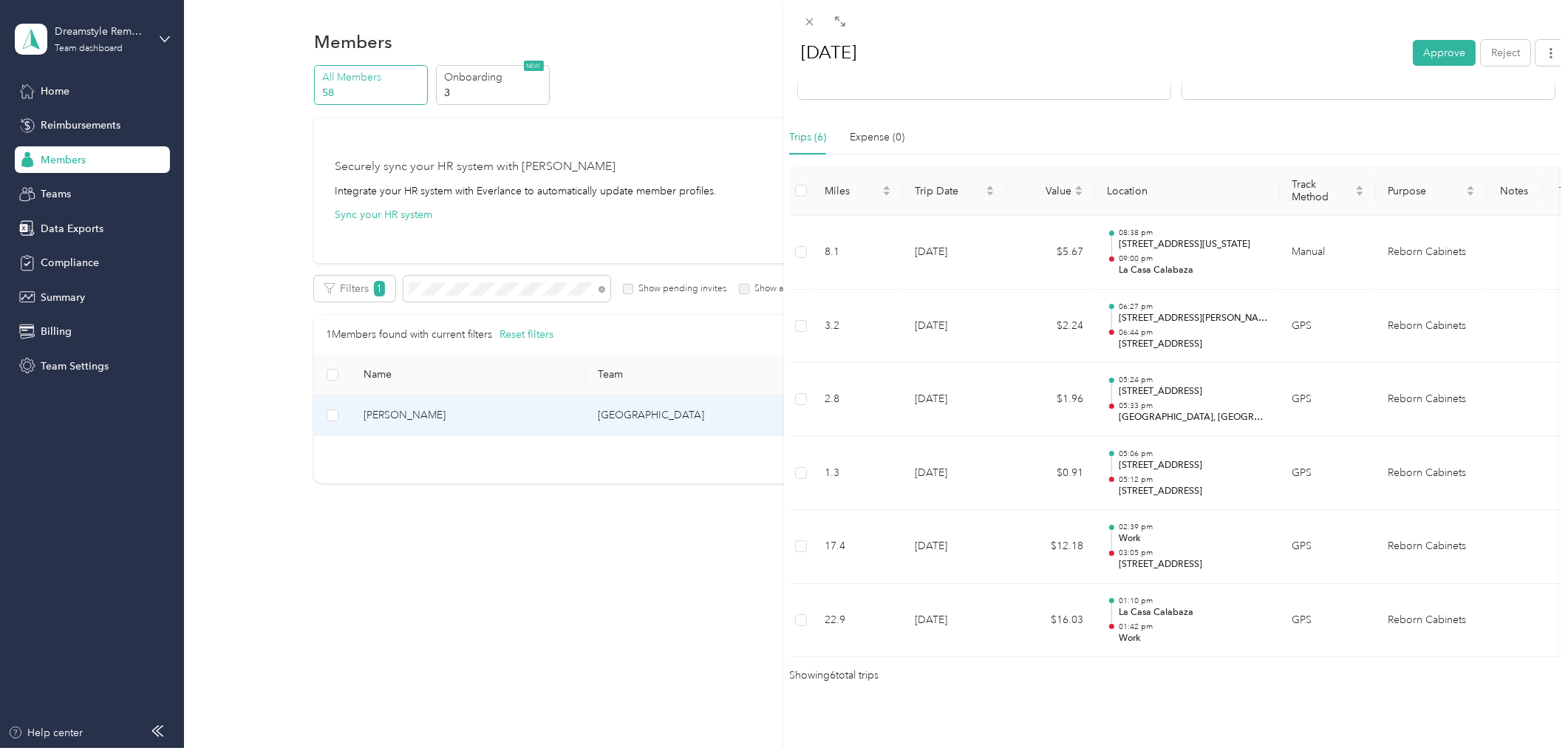
click at [612, 560] on div "BACK Jose Maravilla Reports Jul 2025 Jul 2025 Approve Reject Needs Approval Nee…" at bounding box center [784, 374] width 1568 height 748
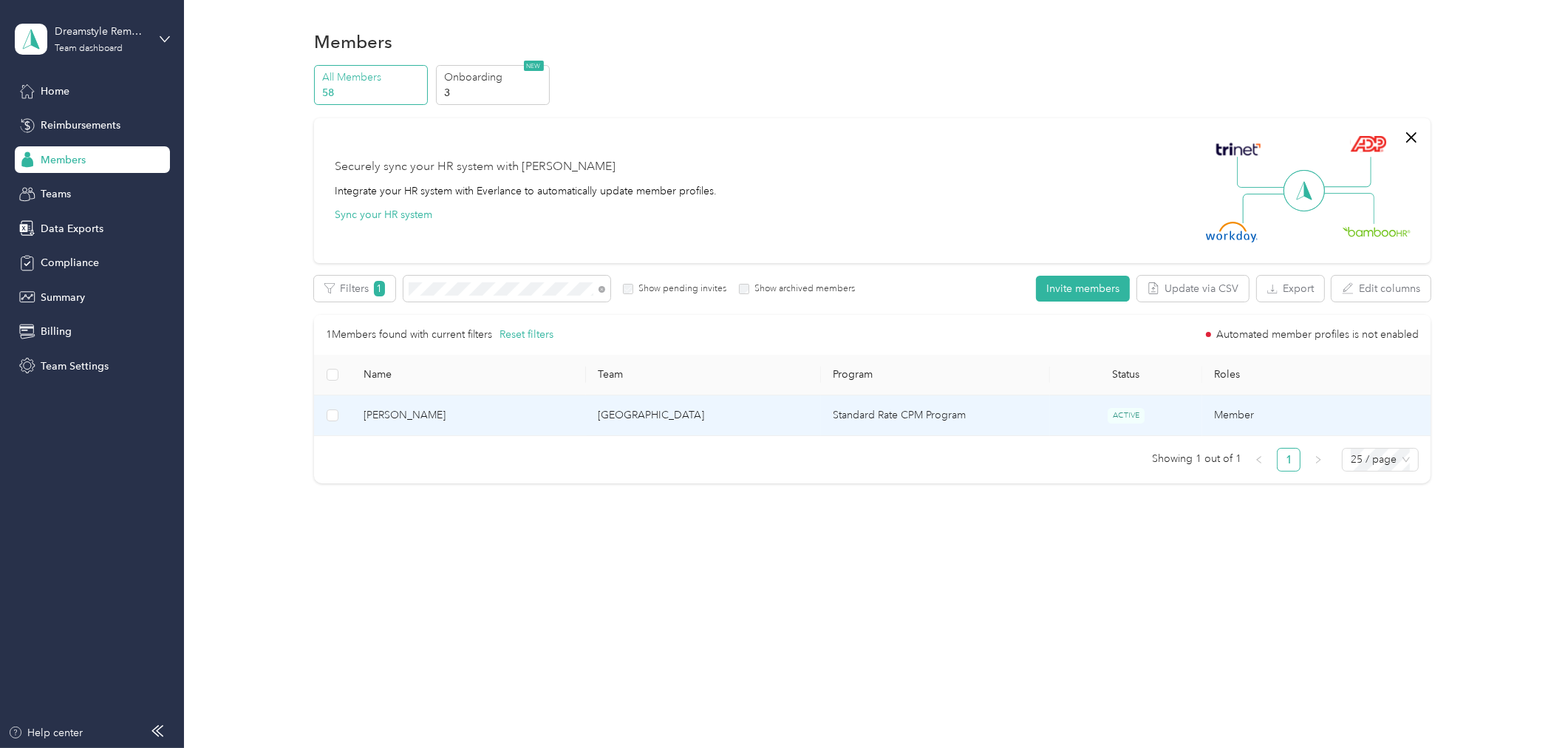
click at [700, 426] on td "San Diego" at bounding box center [704, 415] width 235 height 41
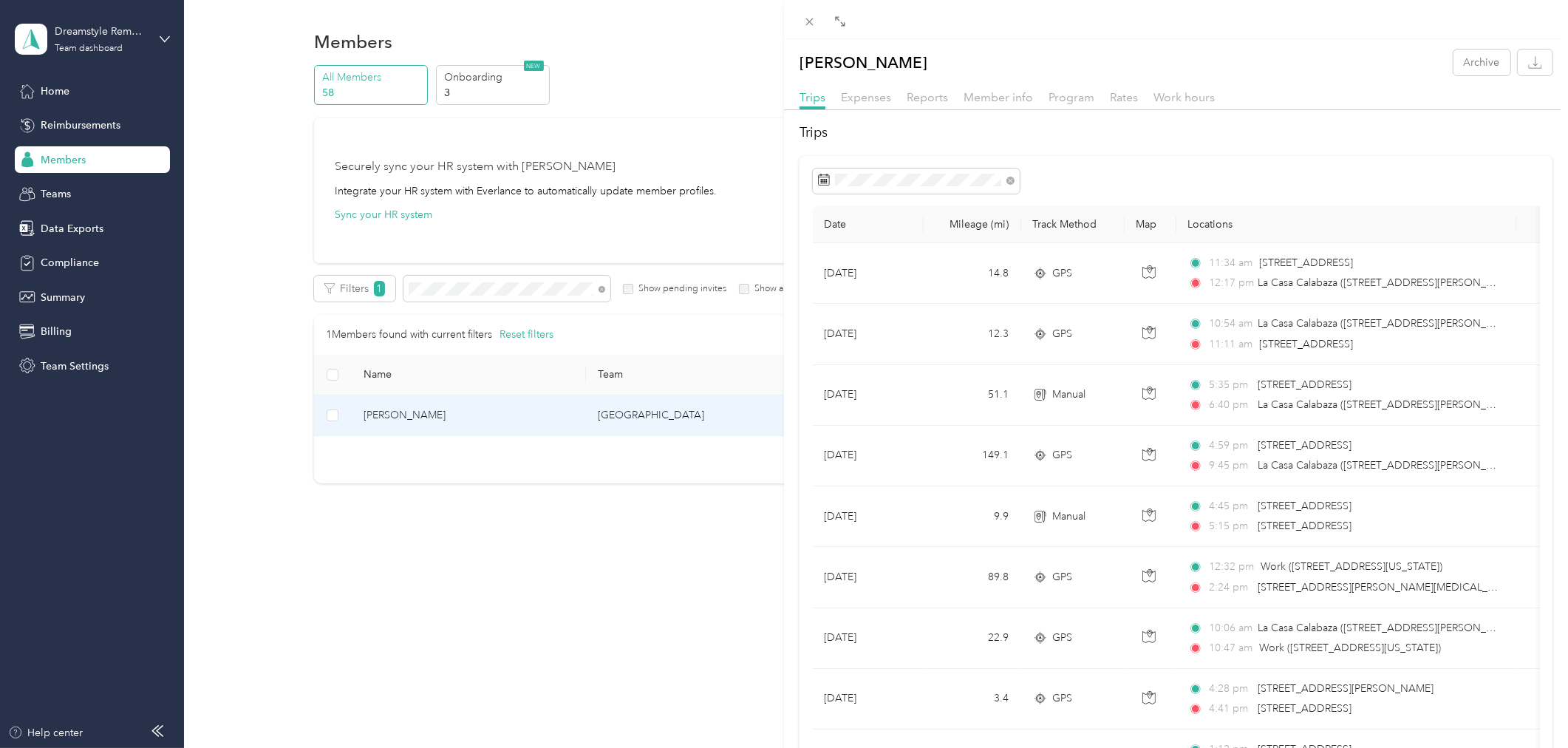
click at [925, 96] on span "Reports" at bounding box center [927, 97] width 42 height 14
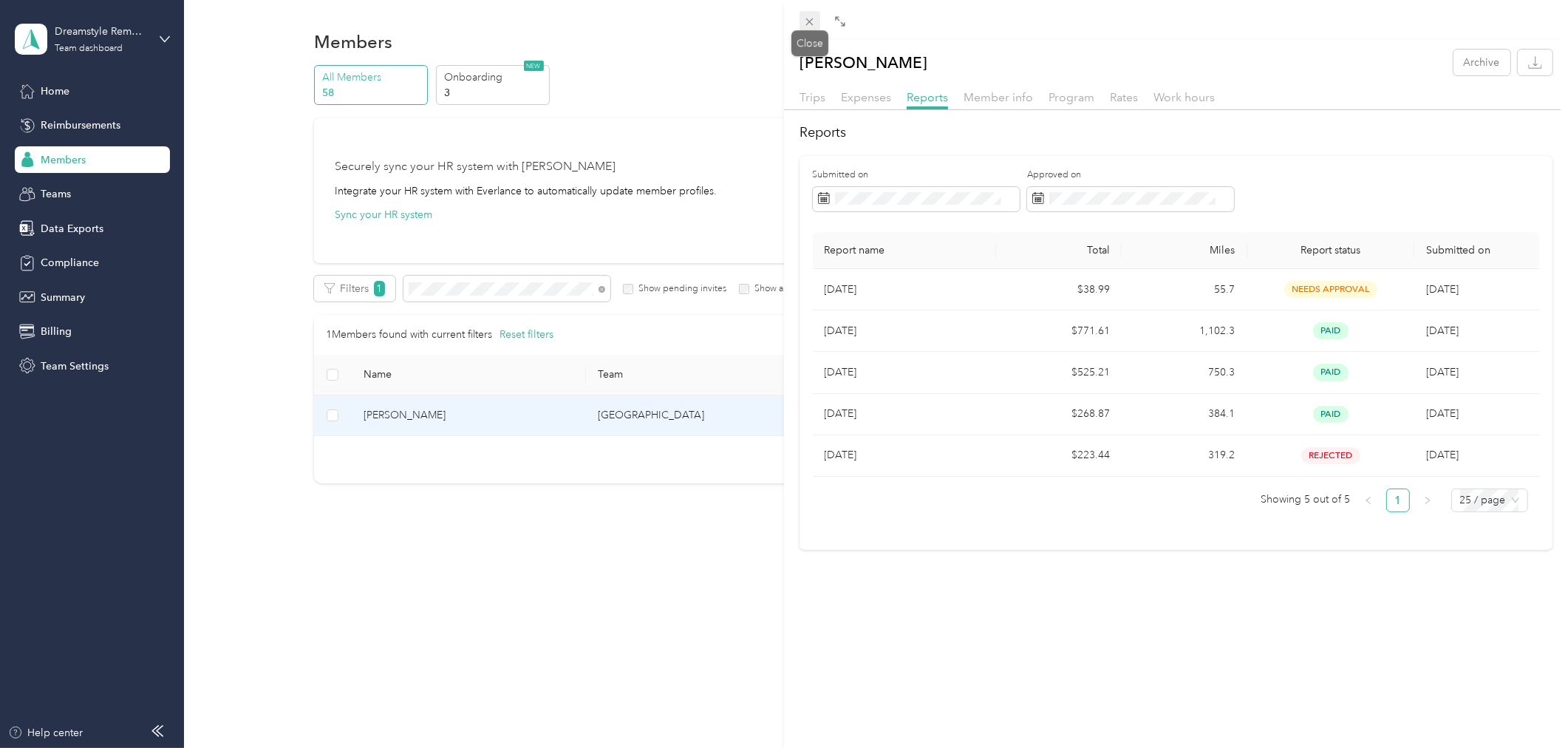
click at [809, 21] on icon at bounding box center [810, 22] width 8 height 8
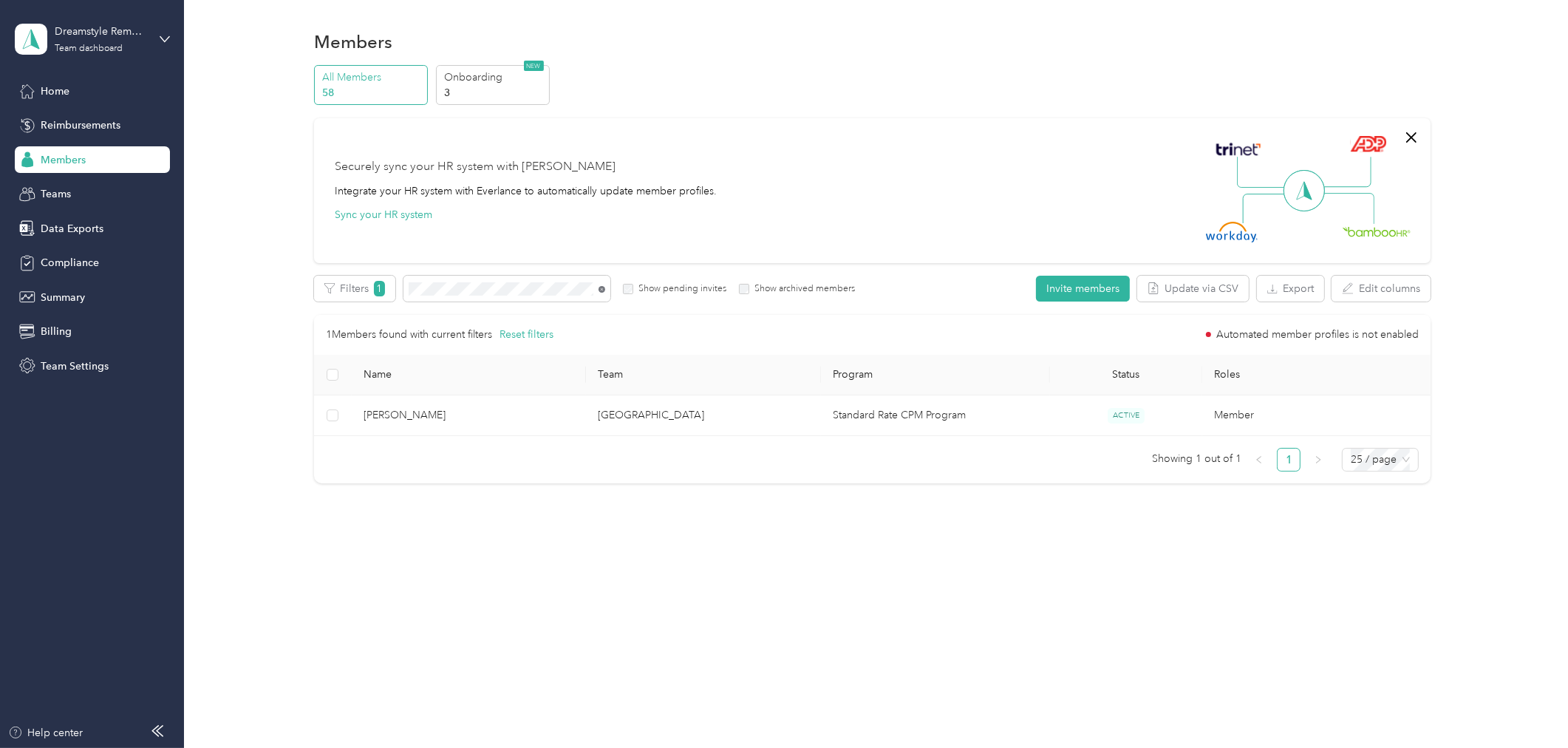
click at [604, 286] on icon at bounding box center [602, 290] width 7 height 7
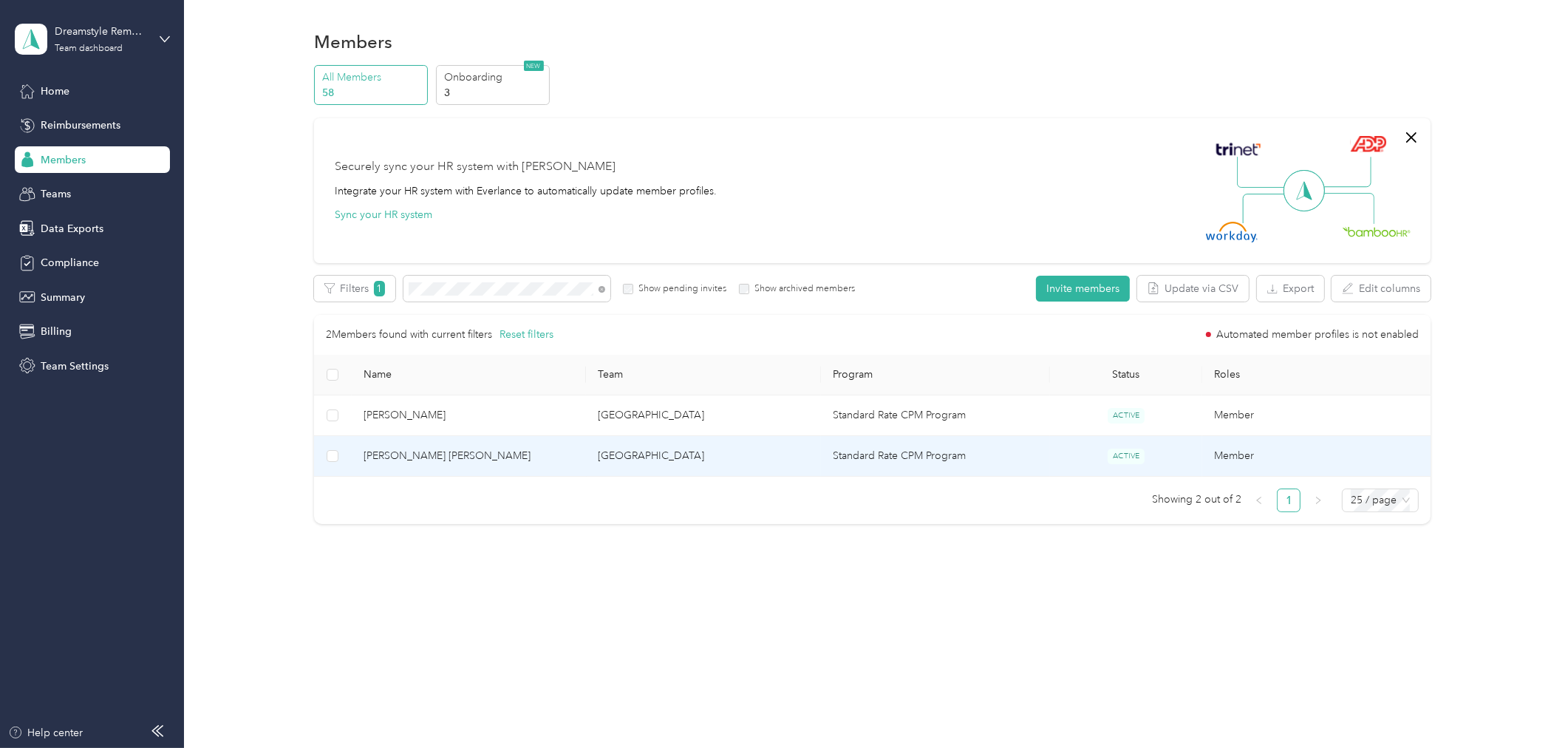
click at [457, 458] on span "[PERSON_NAME] [PERSON_NAME]" at bounding box center [469, 456] width 211 height 16
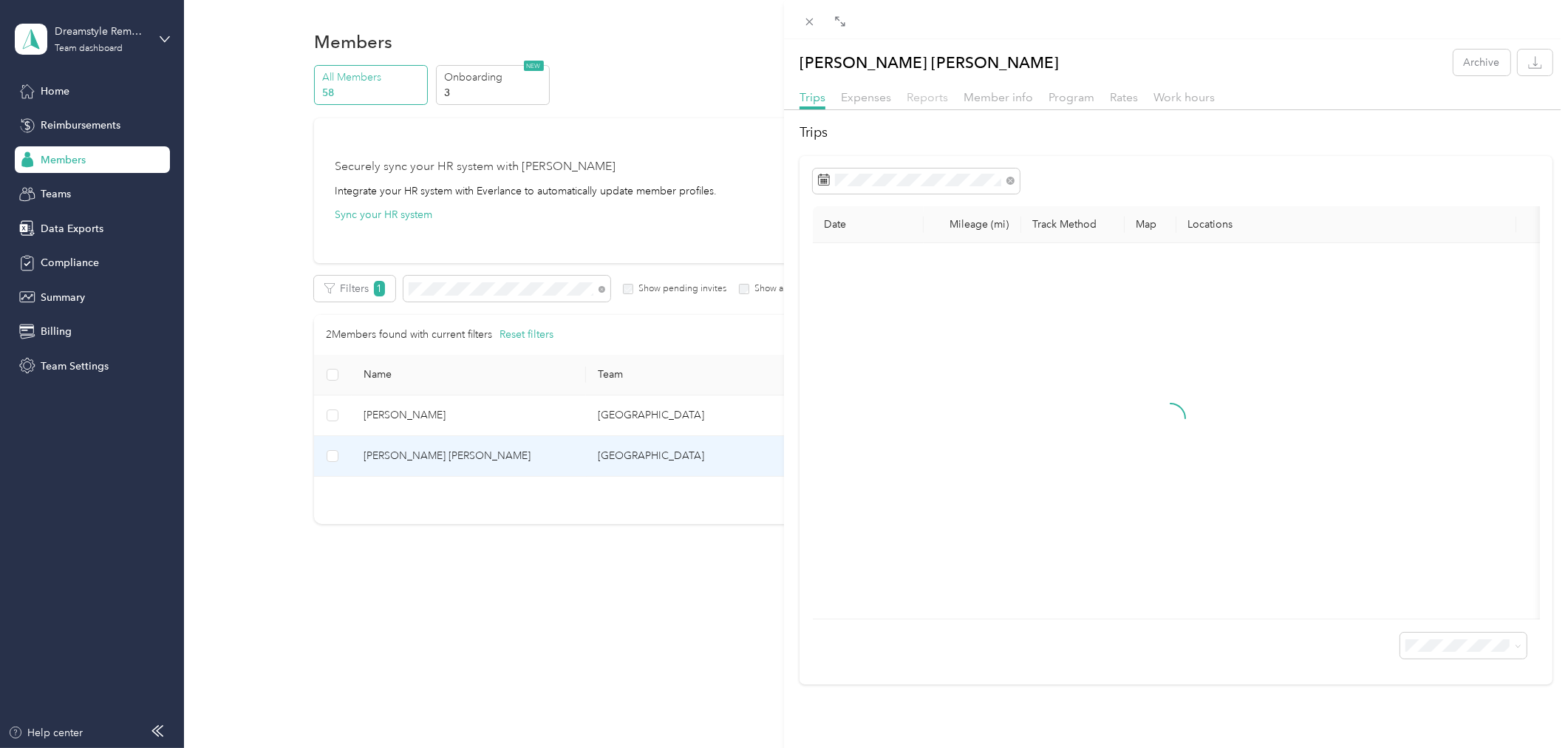
click at [937, 93] on span "Reports" at bounding box center [927, 97] width 42 height 14
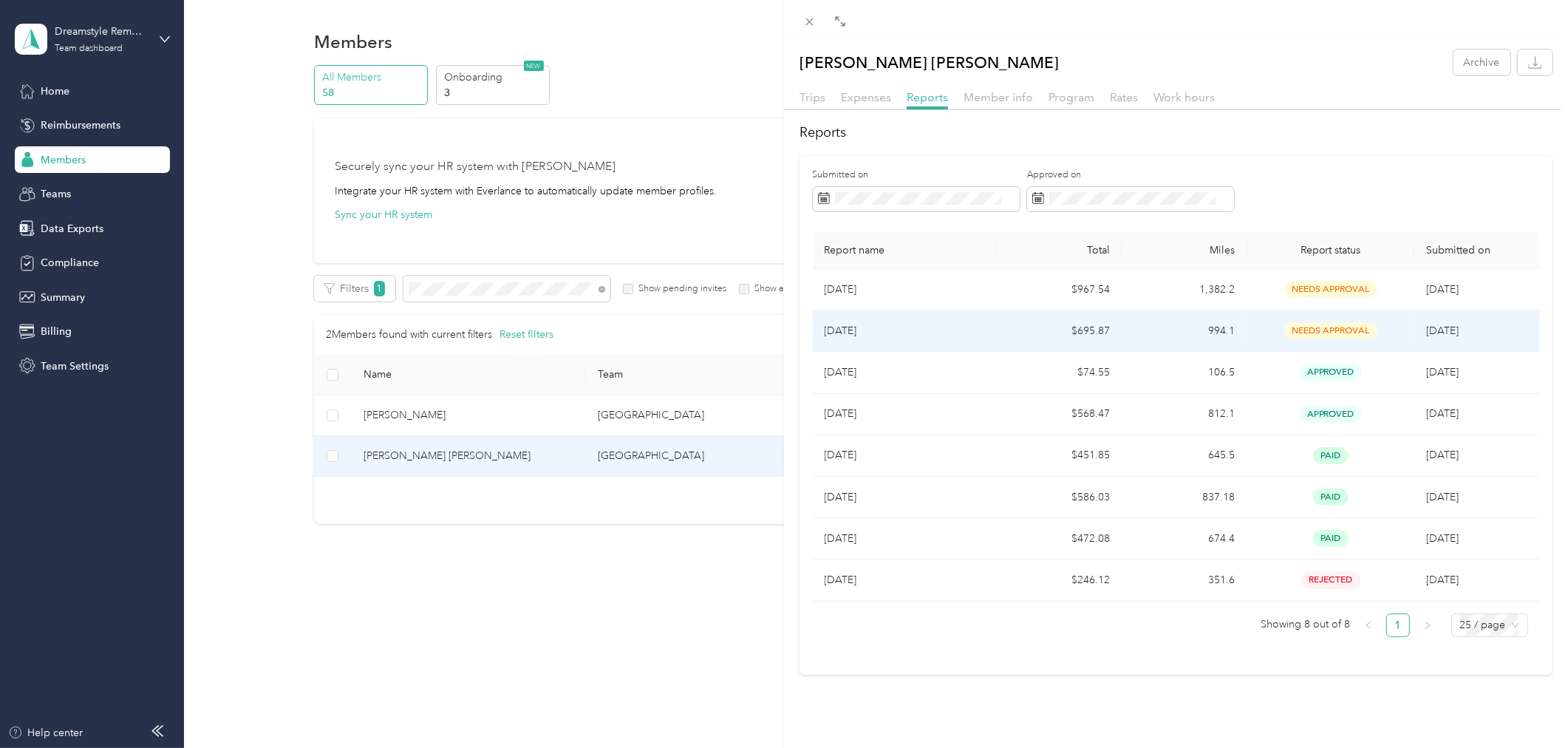
click at [853, 336] on p "[DATE]" at bounding box center [905, 330] width 160 height 16
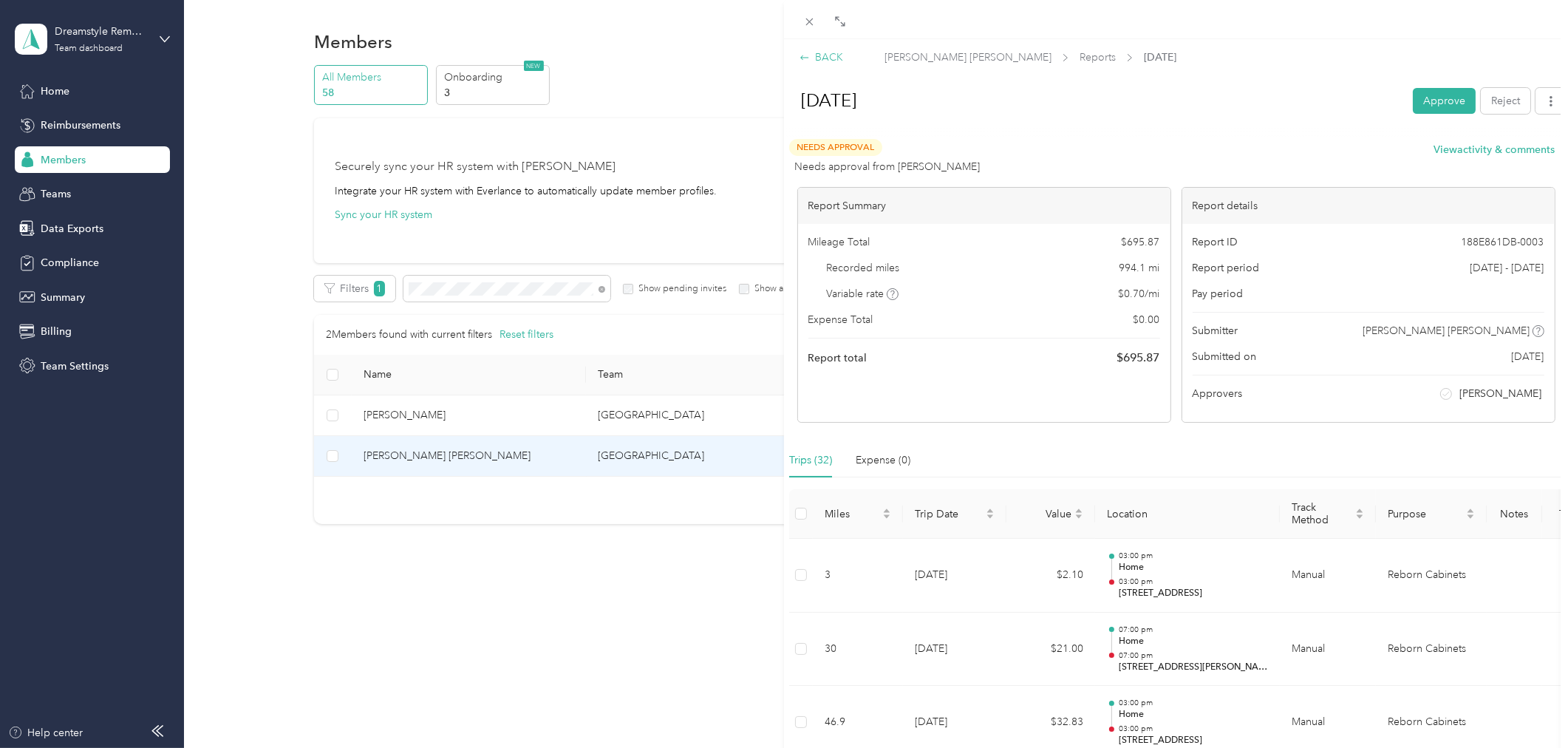
click at [821, 59] on div "BACK" at bounding box center [822, 57] width 43 height 16
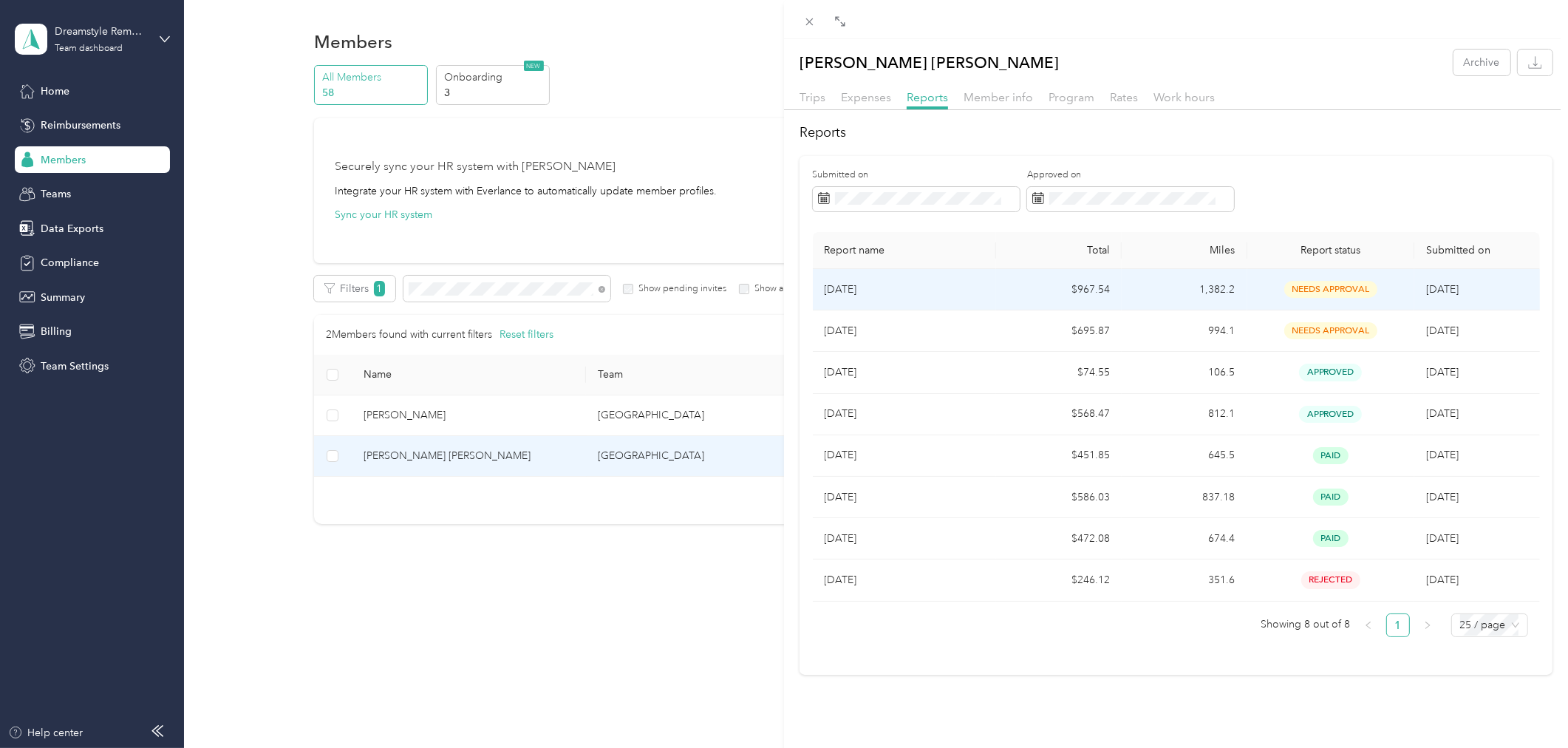
click at [885, 290] on p "[DATE]" at bounding box center [905, 290] width 160 height 16
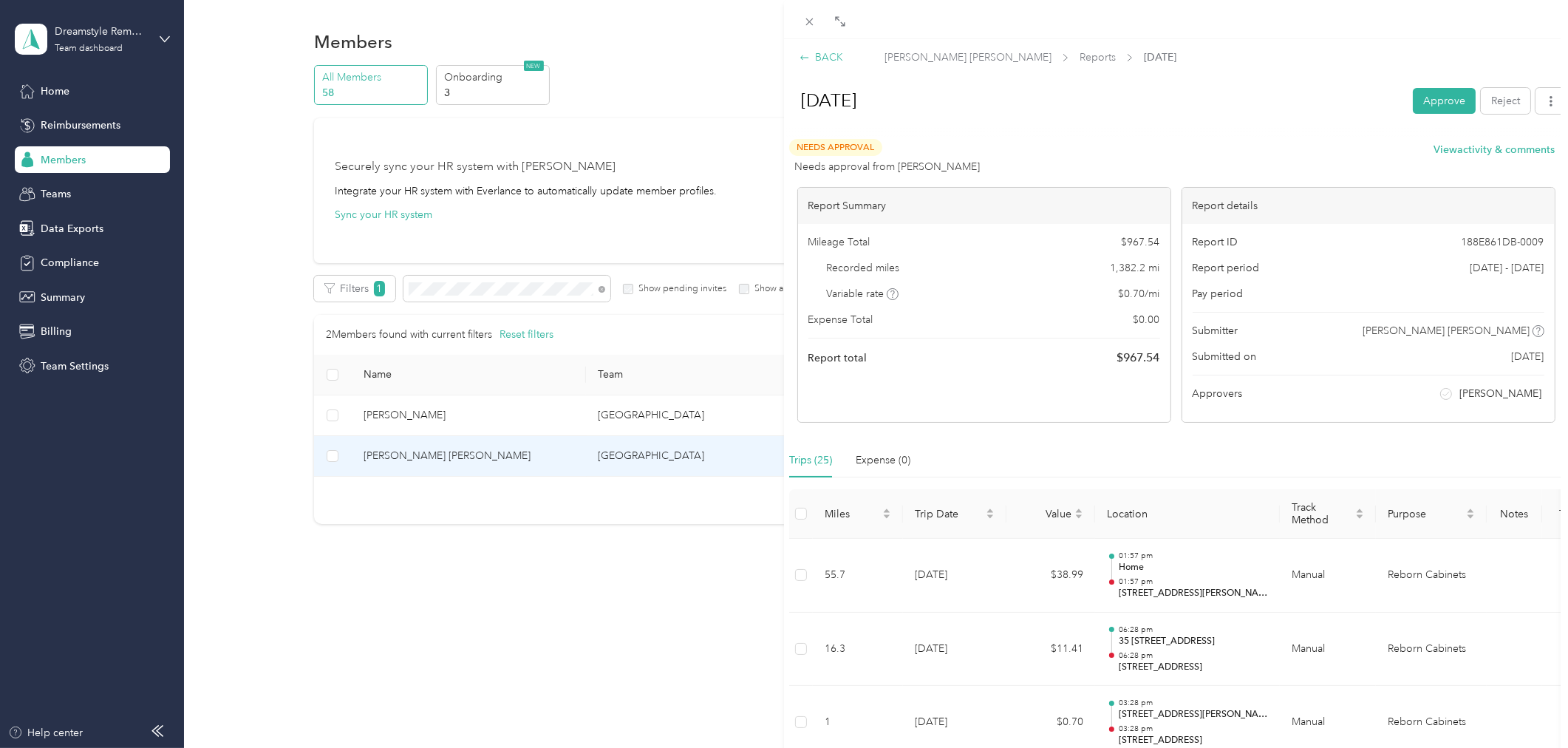
click at [817, 53] on div "BACK" at bounding box center [822, 57] width 43 height 16
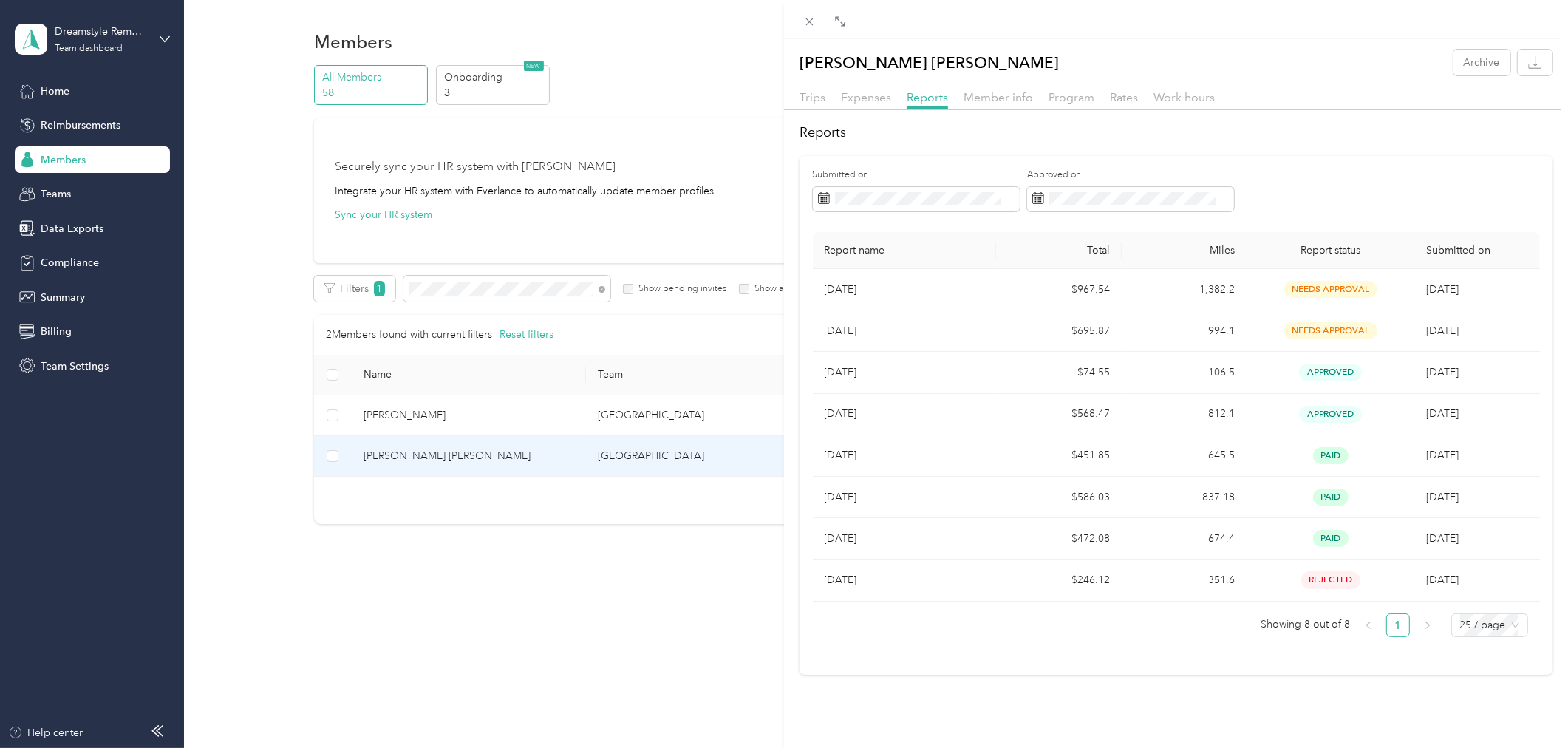
click at [605, 292] on div "Francisco Reyes Lopez Archive Trips Expenses Reports Member info Program Rates …" at bounding box center [784, 374] width 1568 height 748
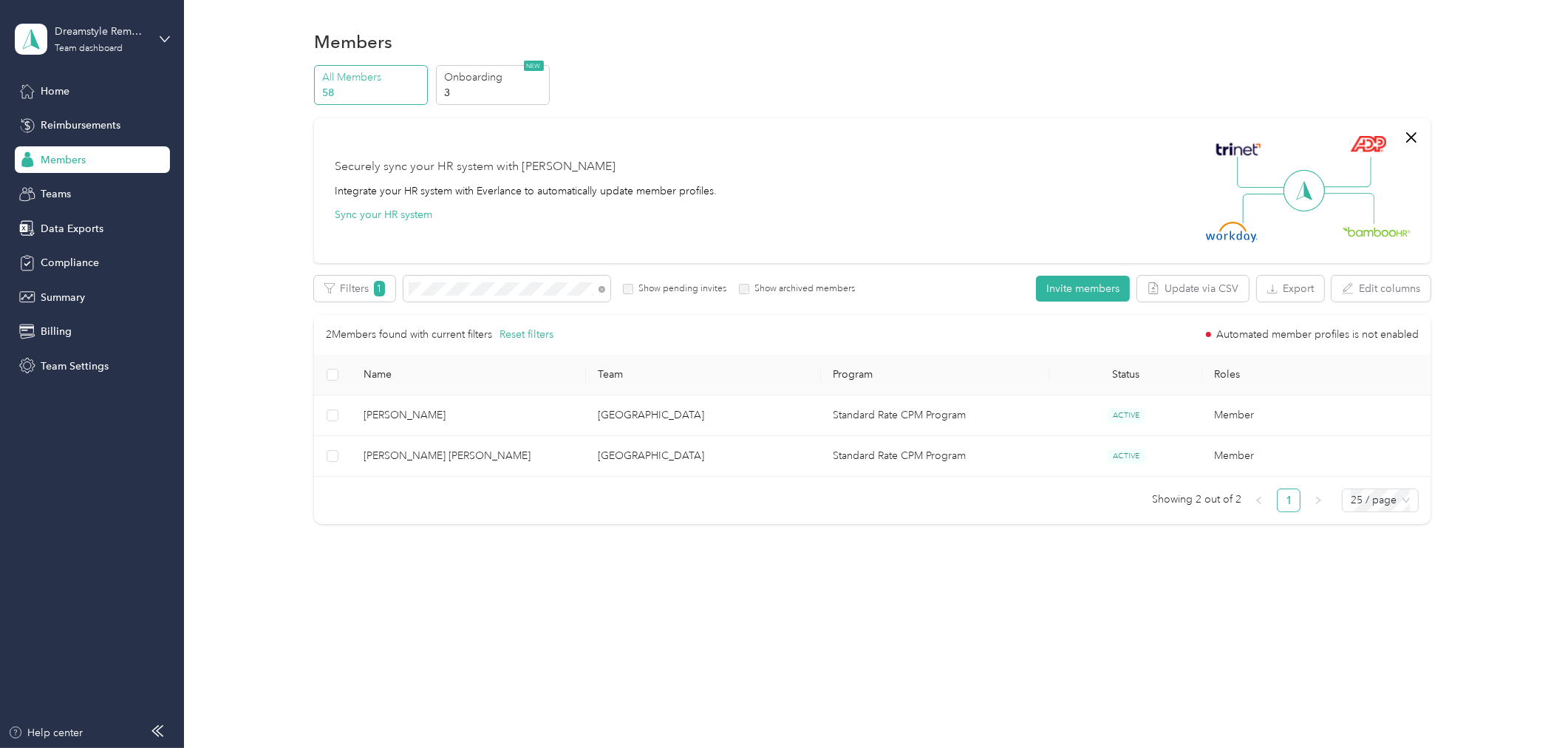
click at [602, 287] on div at bounding box center [784, 374] width 1568 height 748
click at [605, 291] on span at bounding box center [599, 289] width 12 height 16
click at [602, 289] on icon at bounding box center [601, 289] width 3 height 3
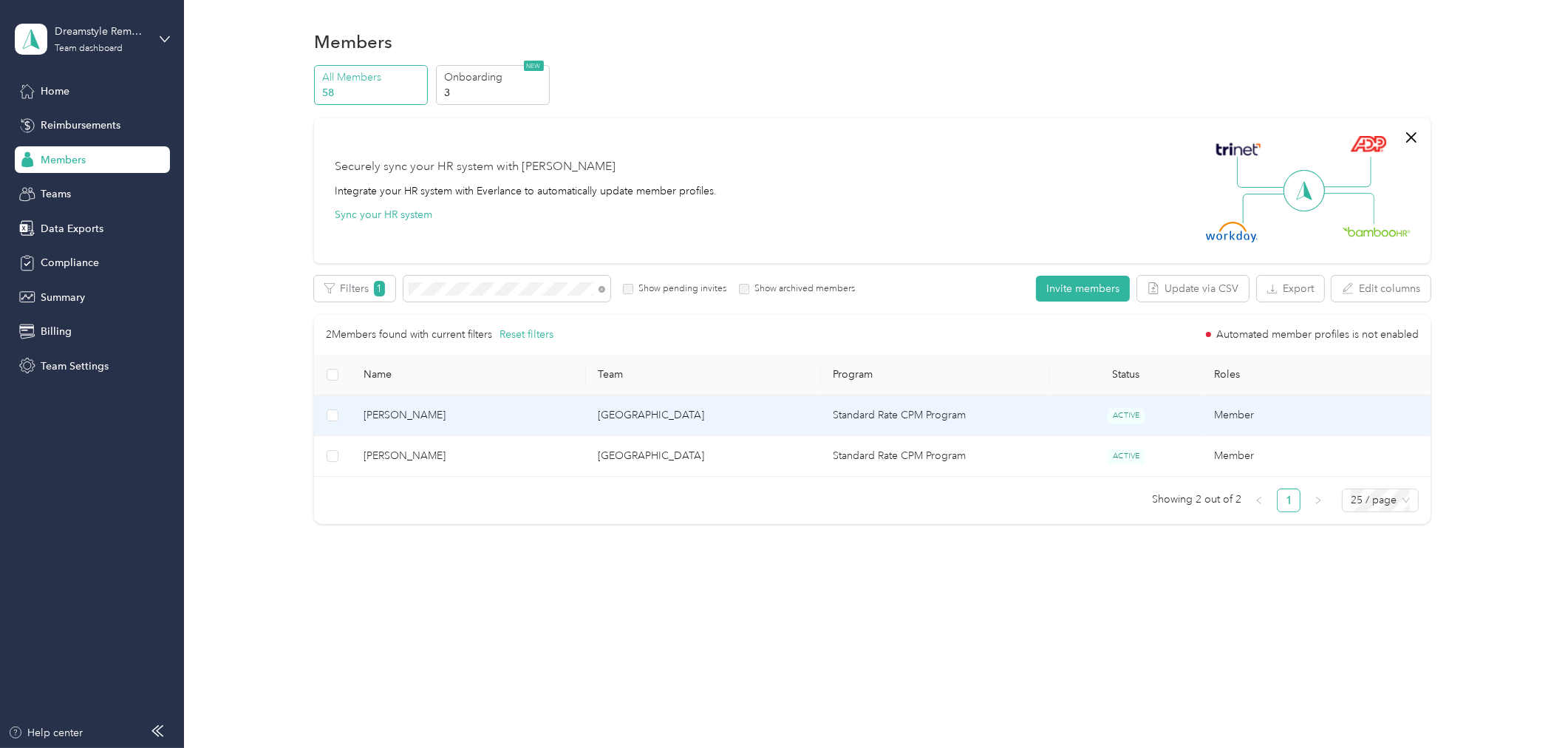
click at [469, 410] on span "Matthew Silva" at bounding box center [469, 415] width 211 height 16
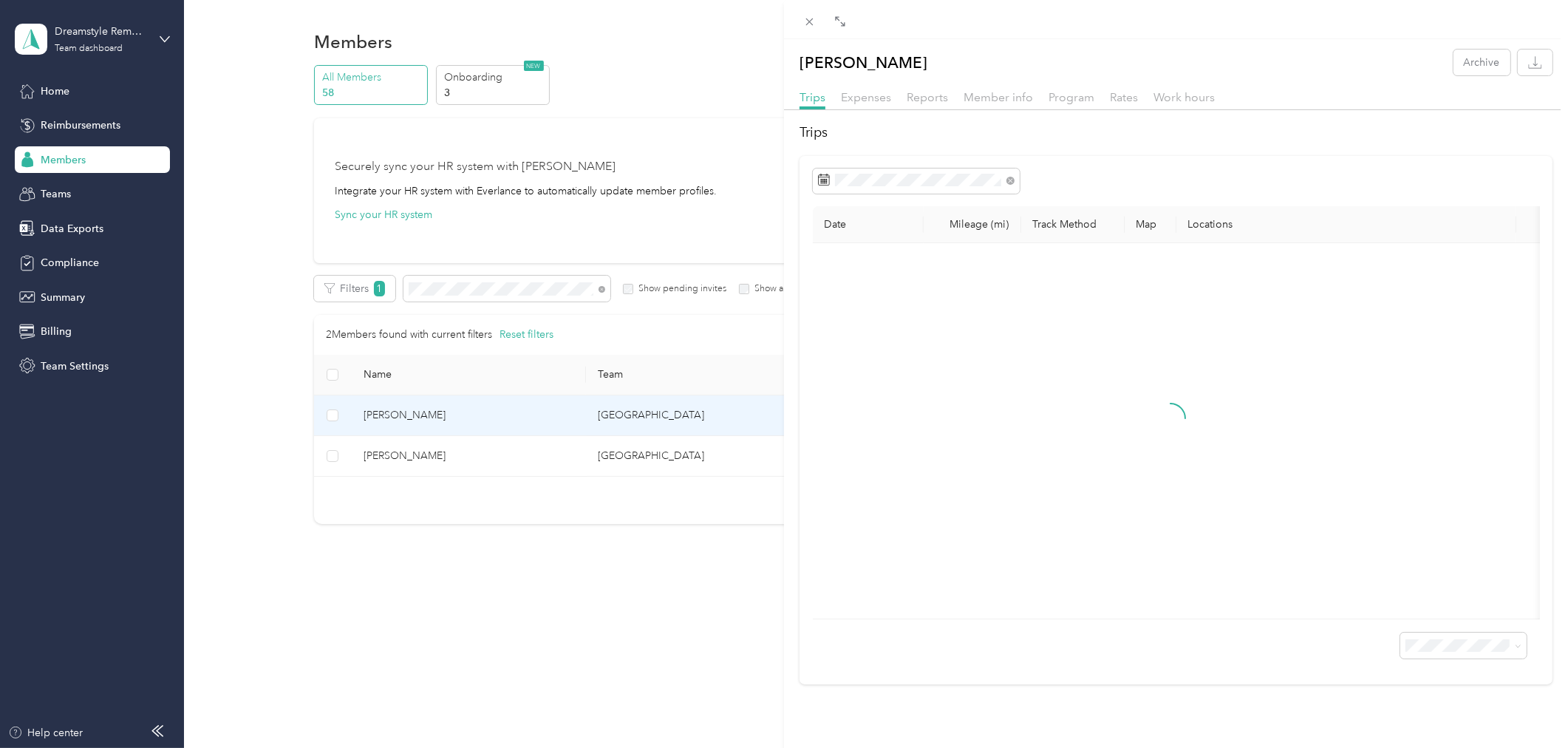
click at [927, 104] on div "Reports" at bounding box center [927, 98] width 42 height 18
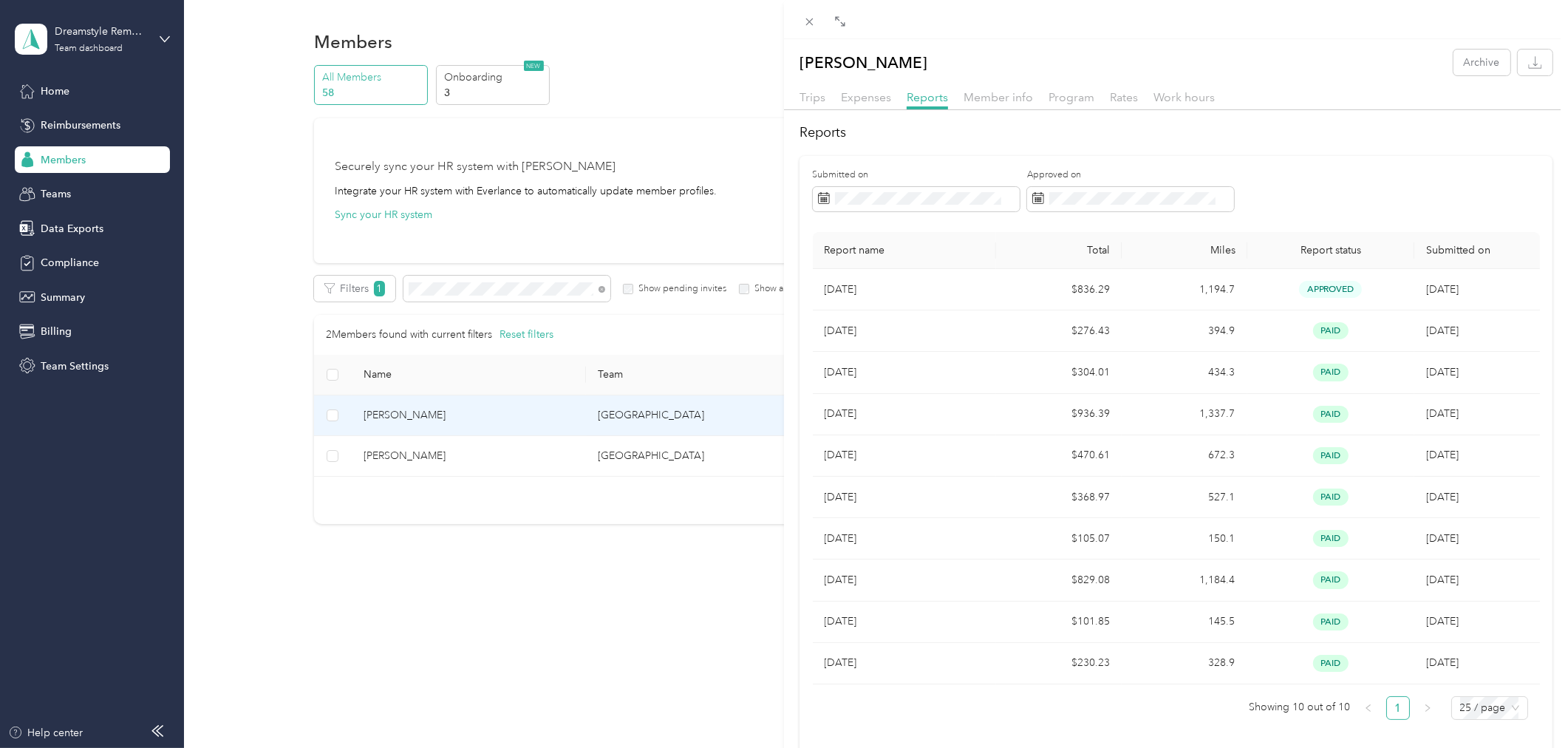
click at [603, 287] on div "Matthew Silva Archive Trips Expenses Reports Member info Program Rates Work hou…" at bounding box center [784, 374] width 1568 height 748
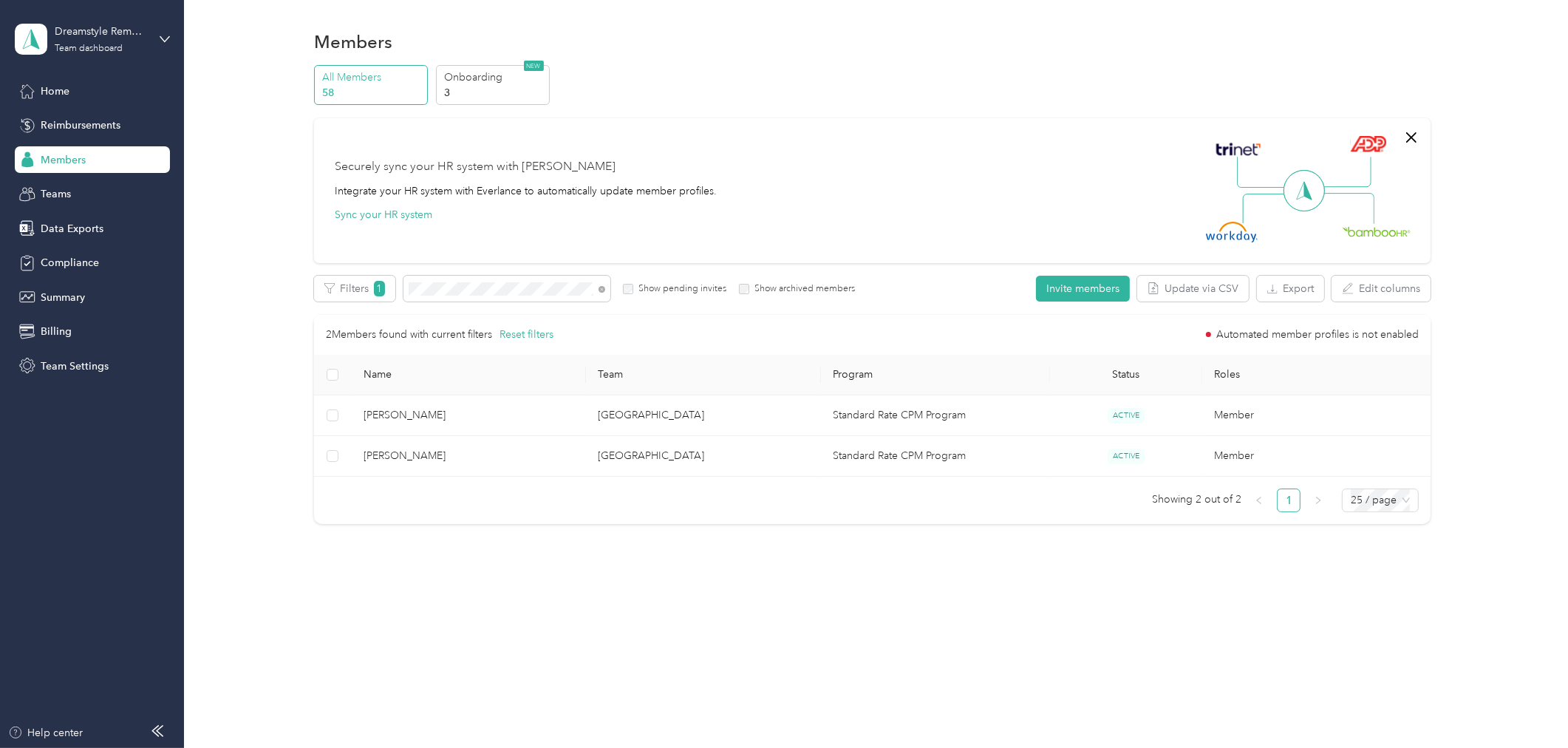
click at [600, 292] on div at bounding box center [784, 374] width 1568 height 748
click at [601, 291] on icon at bounding box center [602, 290] width 7 height 7
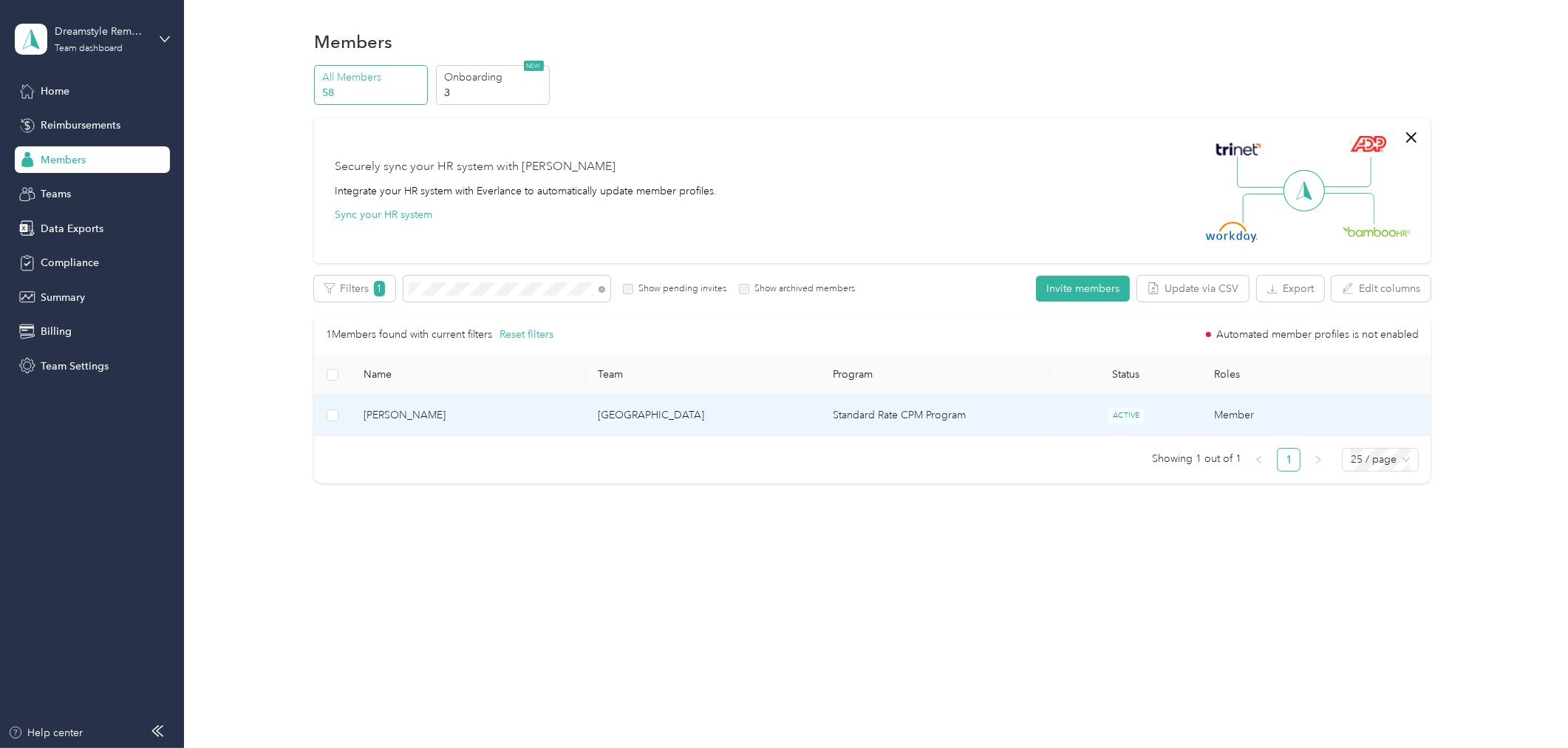
click at [518, 414] on span "[PERSON_NAME]" at bounding box center [469, 415] width 211 height 16
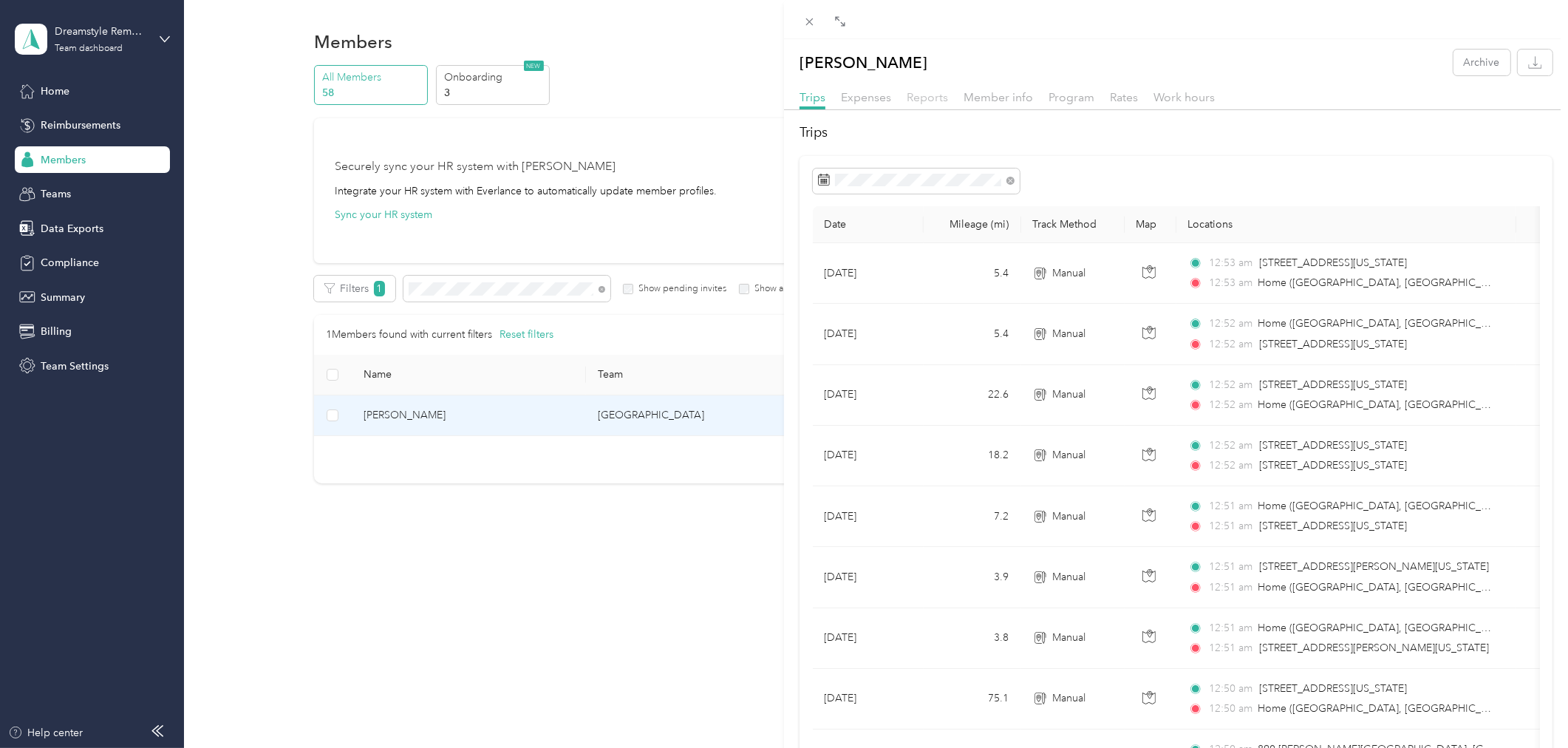
click at [919, 94] on span "Reports" at bounding box center [927, 97] width 42 height 14
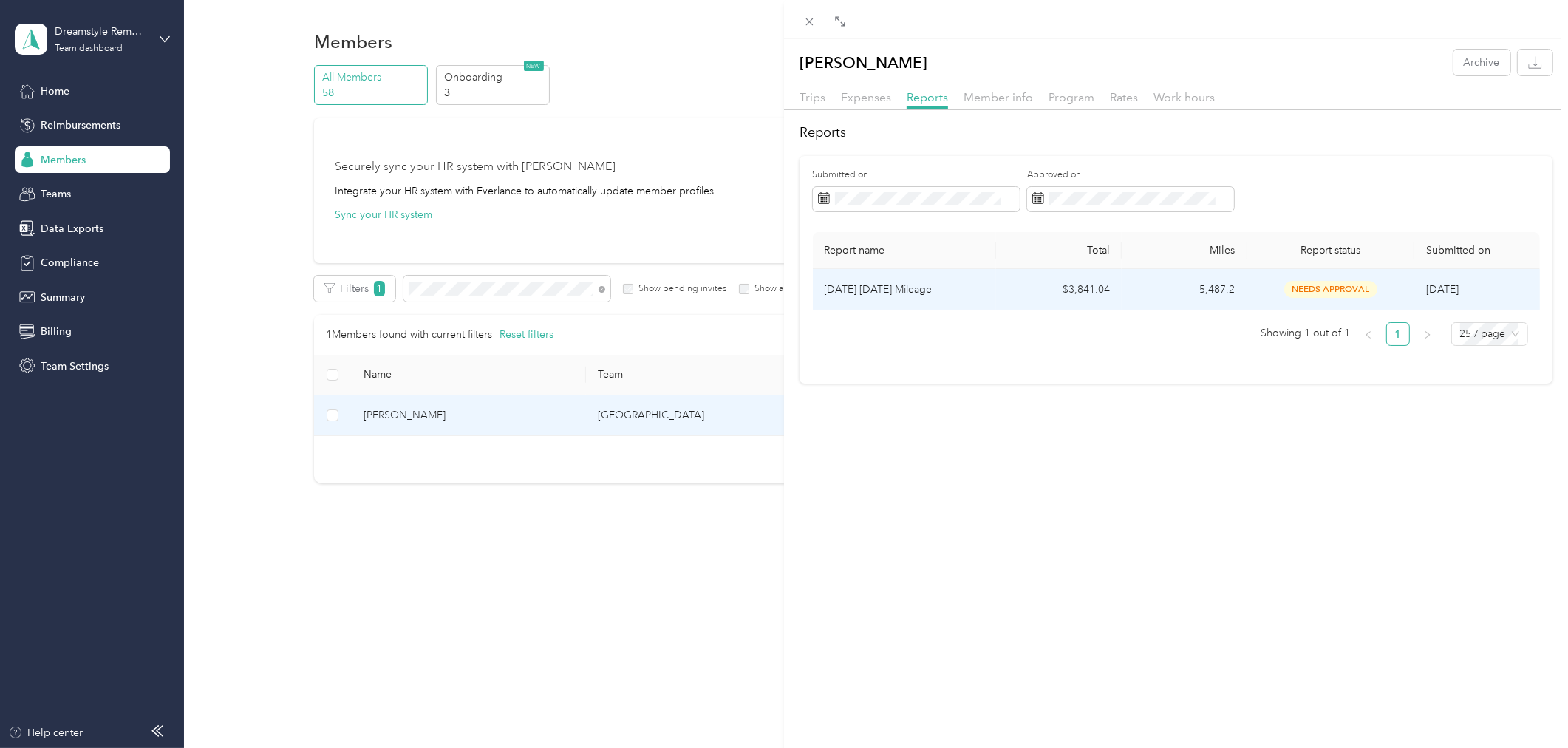
click at [924, 285] on p "[DATE]-[DATE] Mileage" at bounding box center [905, 290] width 160 height 16
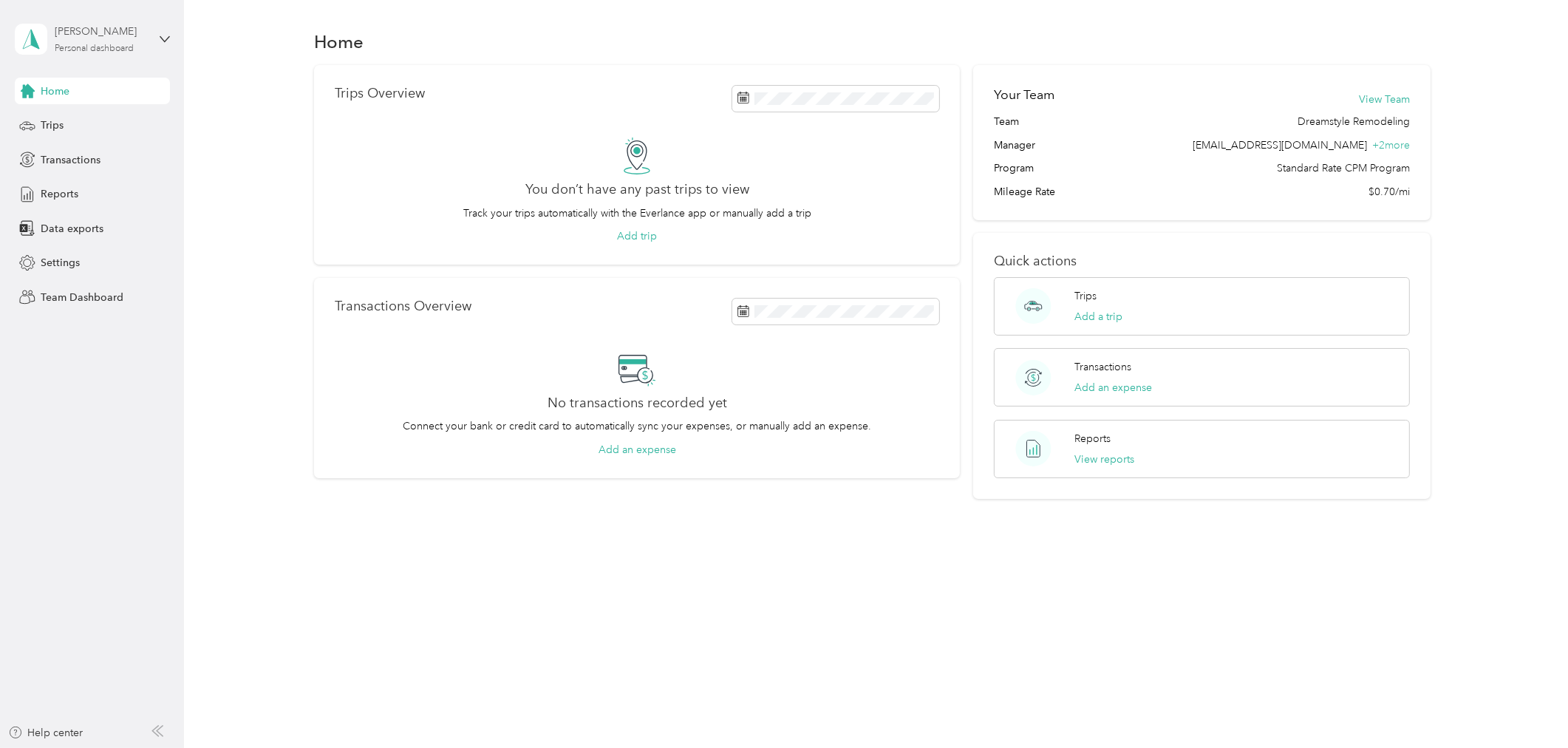
click at [106, 44] on div "Personal dashboard" at bounding box center [93, 48] width 79 height 9
click at [85, 119] on div "Team dashboard" at bounding box center [67, 121] width 79 height 16
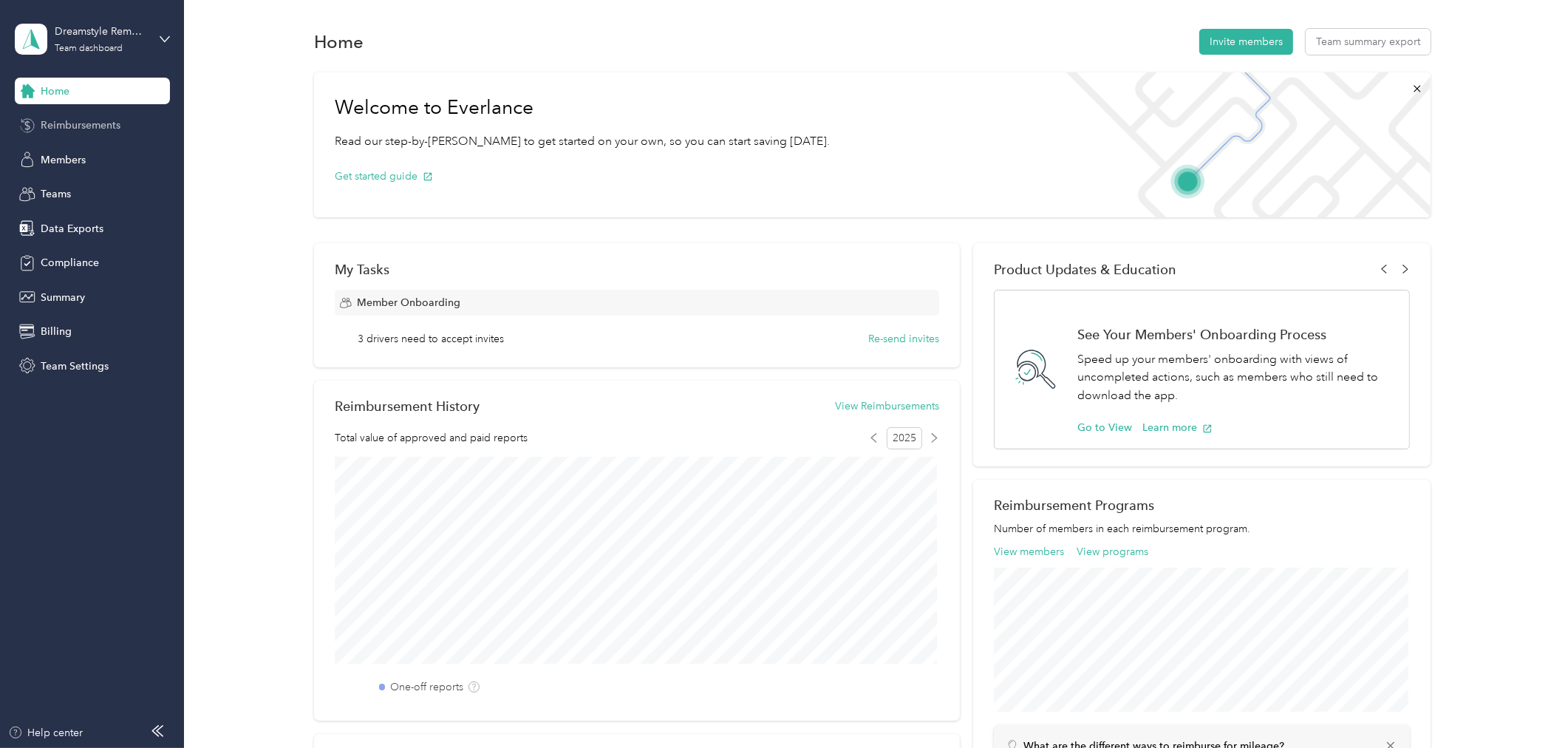
click at [86, 130] on span "Reimbursements" at bounding box center [80, 125] width 80 height 16
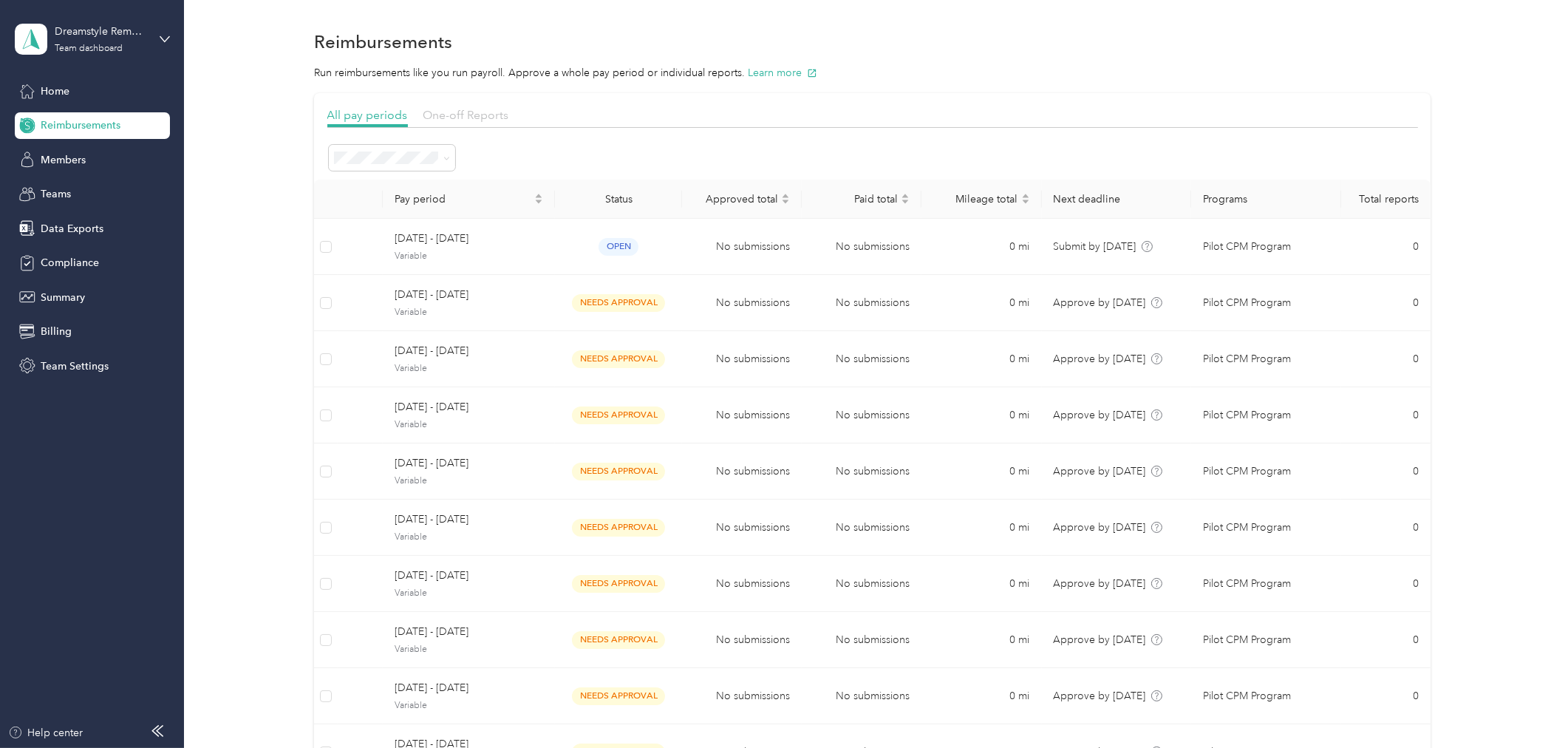
click at [448, 114] on span "One-off Reports" at bounding box center [466, 115] width 86 height 14
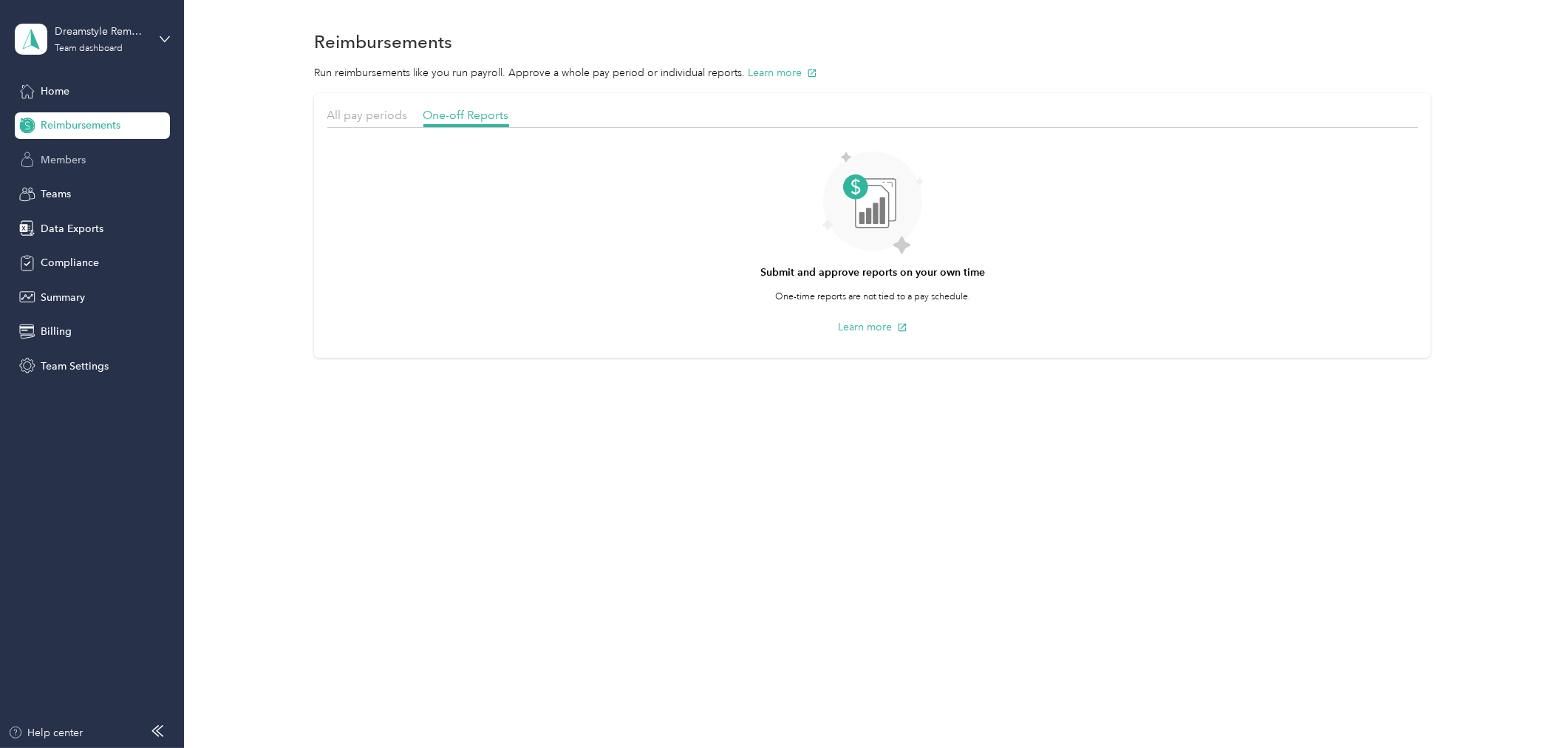
click at [76, 163] on span "Members" at bounding box center [63, 160] width 45 height 16
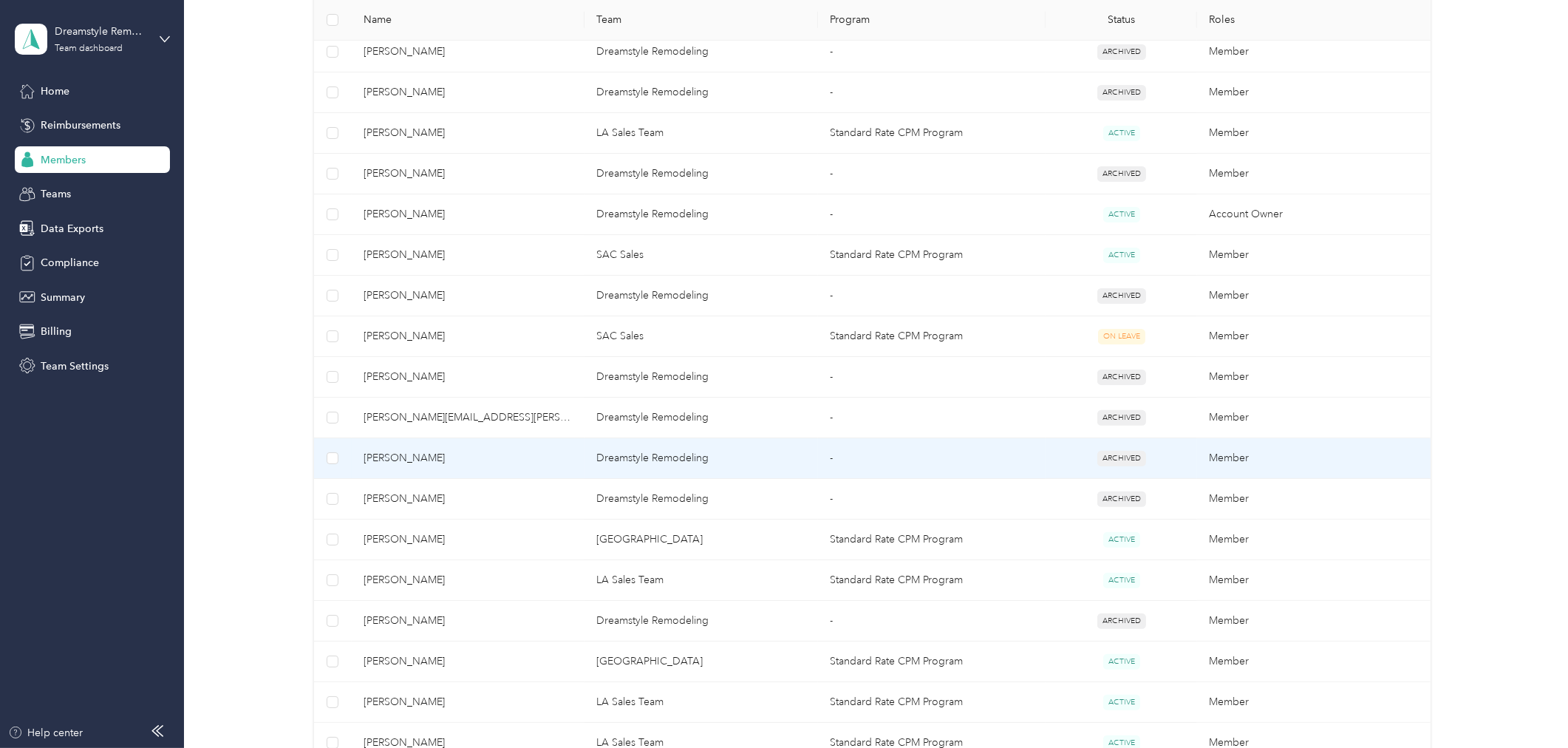
scroll to position [492, 0]
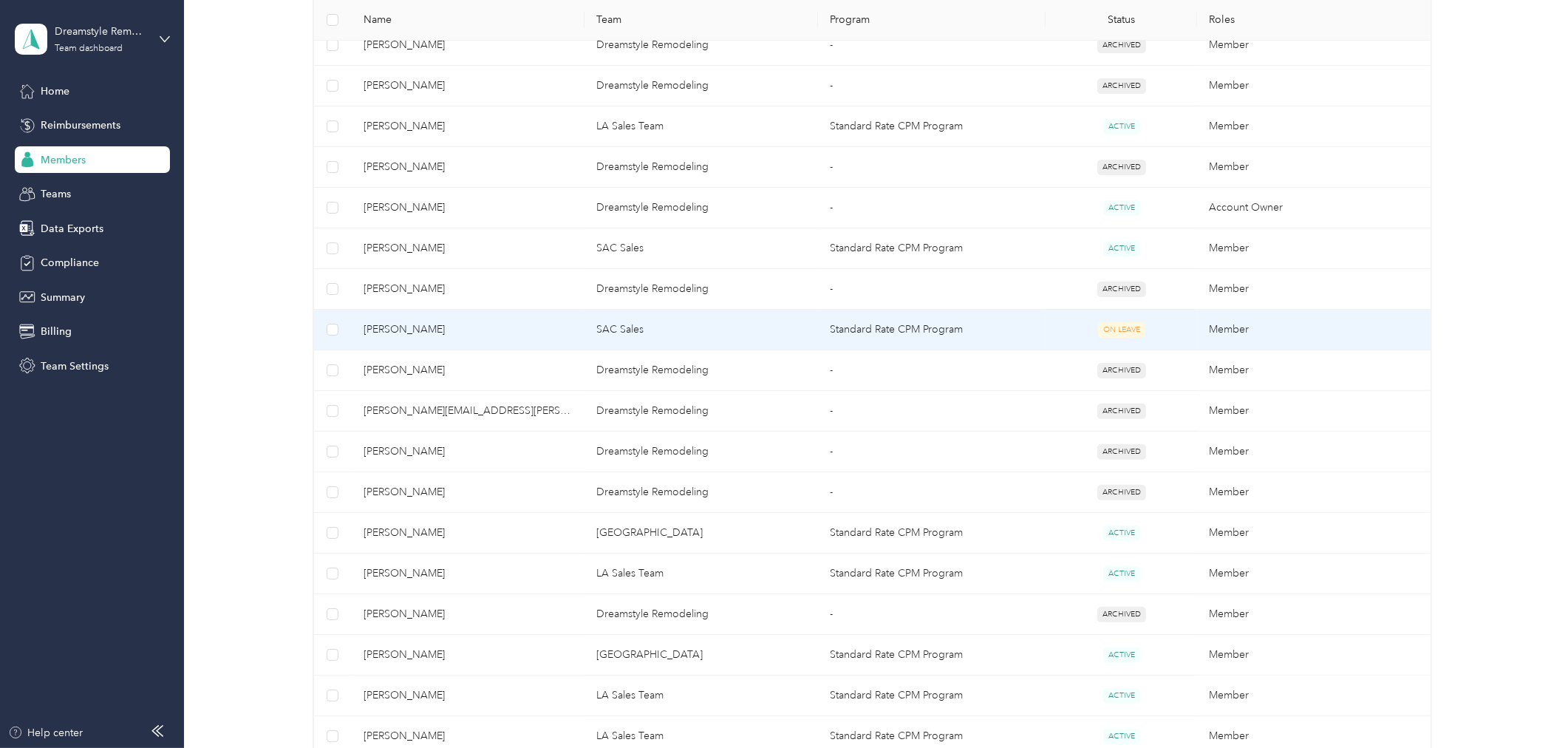
click at [913, 333] on td "Standard Rate CPM Program" at bounding box center [931, 329] width 227 height 41
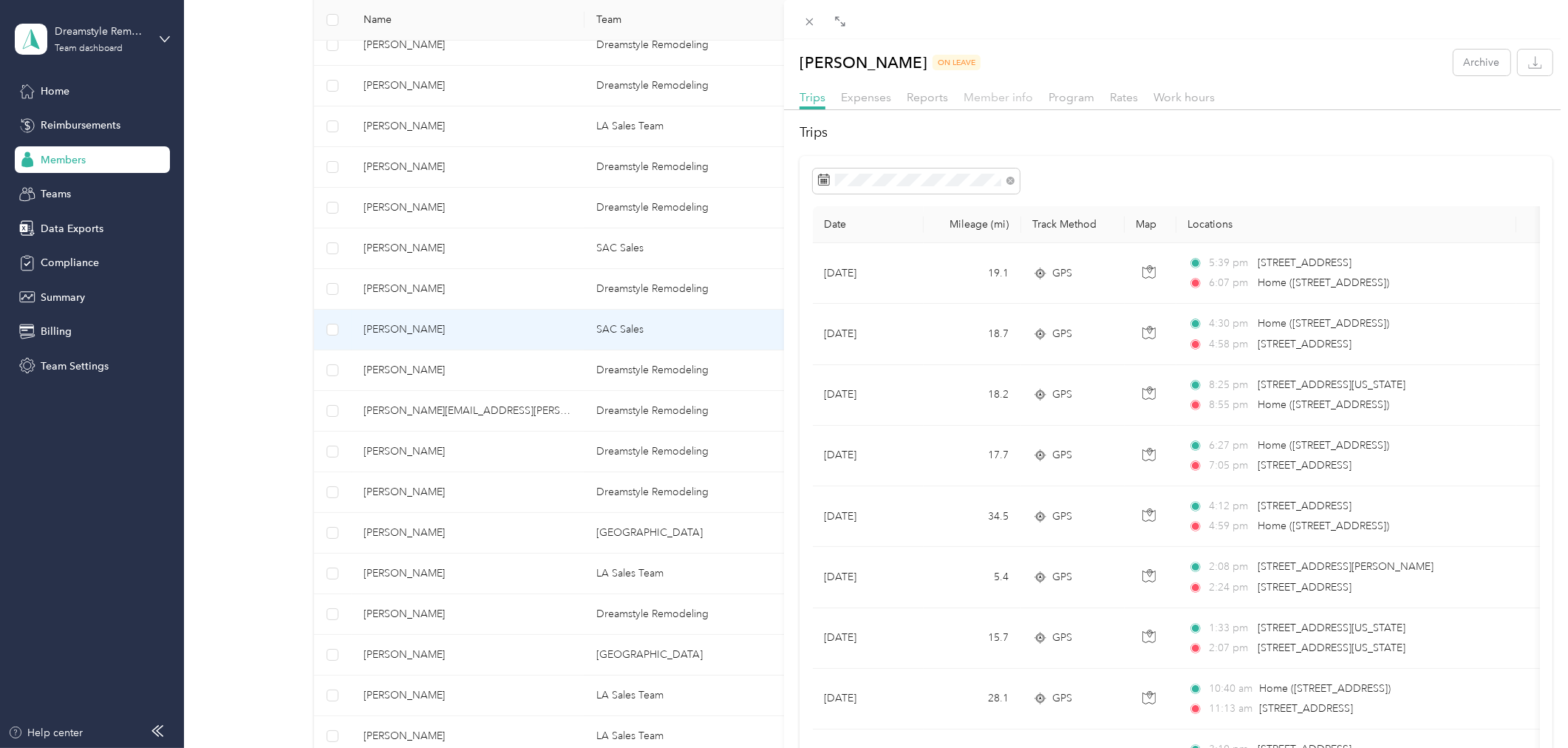
click at [986, 97] on span "Member info" at bounding box center [998, 97] width 69 height 14
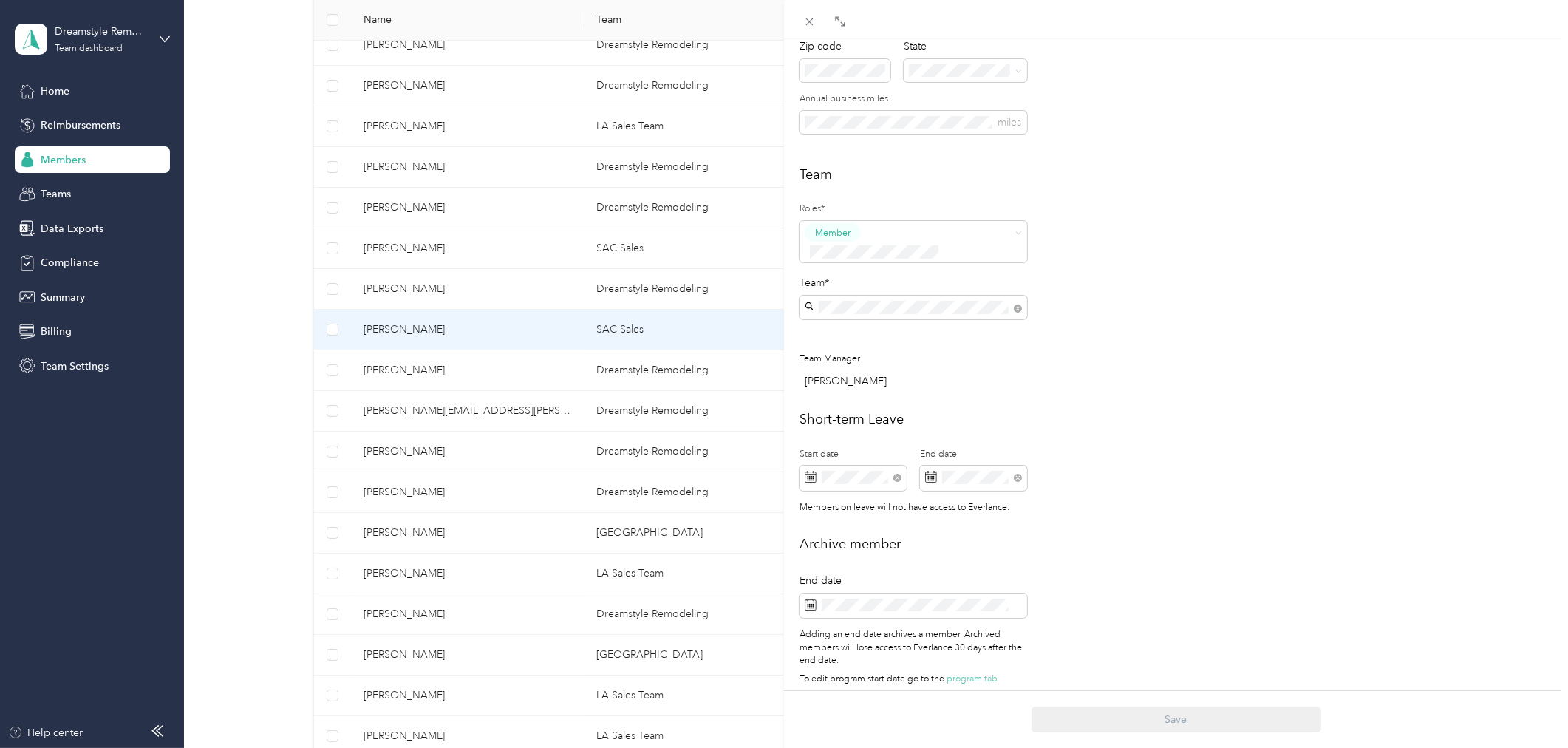
scroll to position [289, 0]
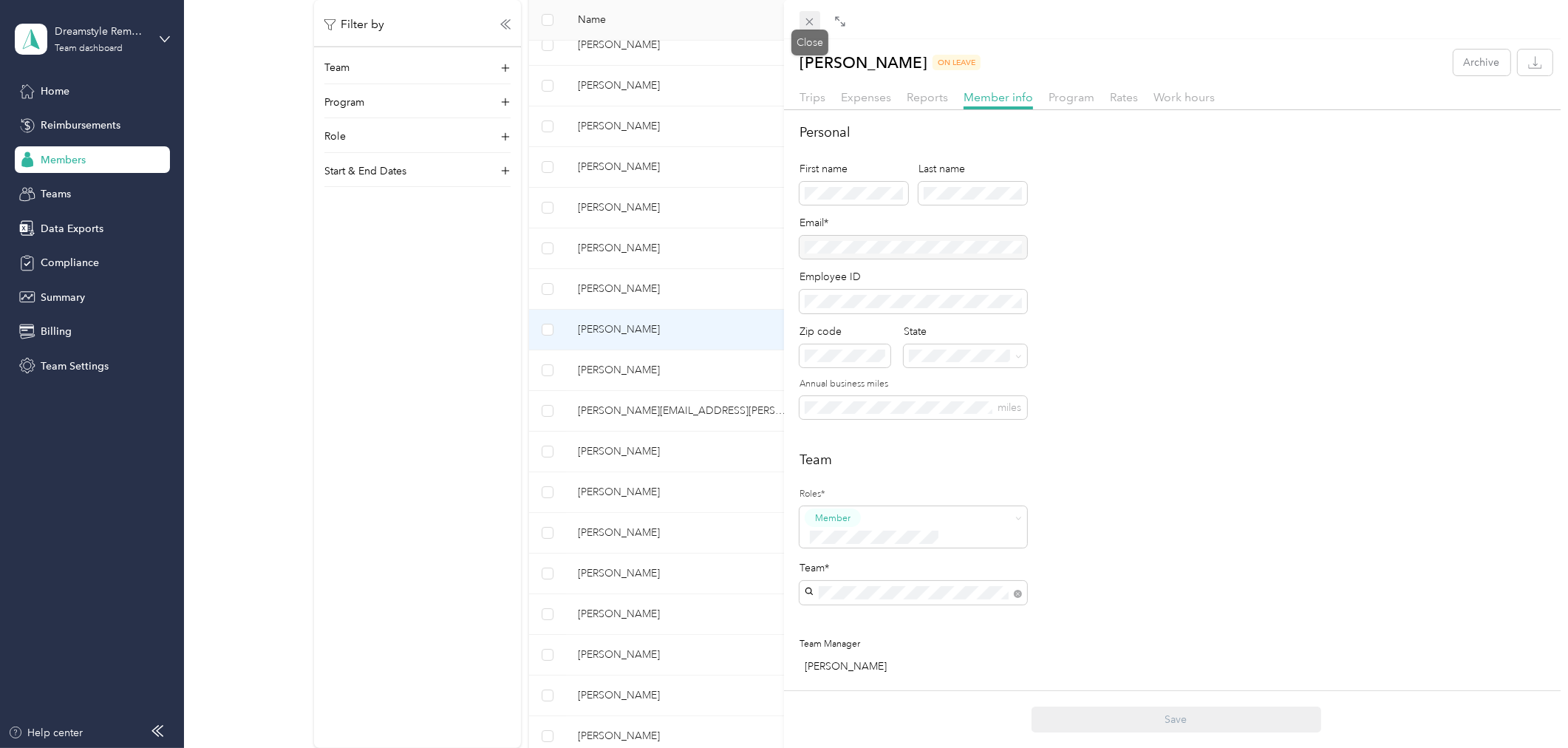
click at [806, 25] on icon at bounding box center [810, 22] width 13 height 13
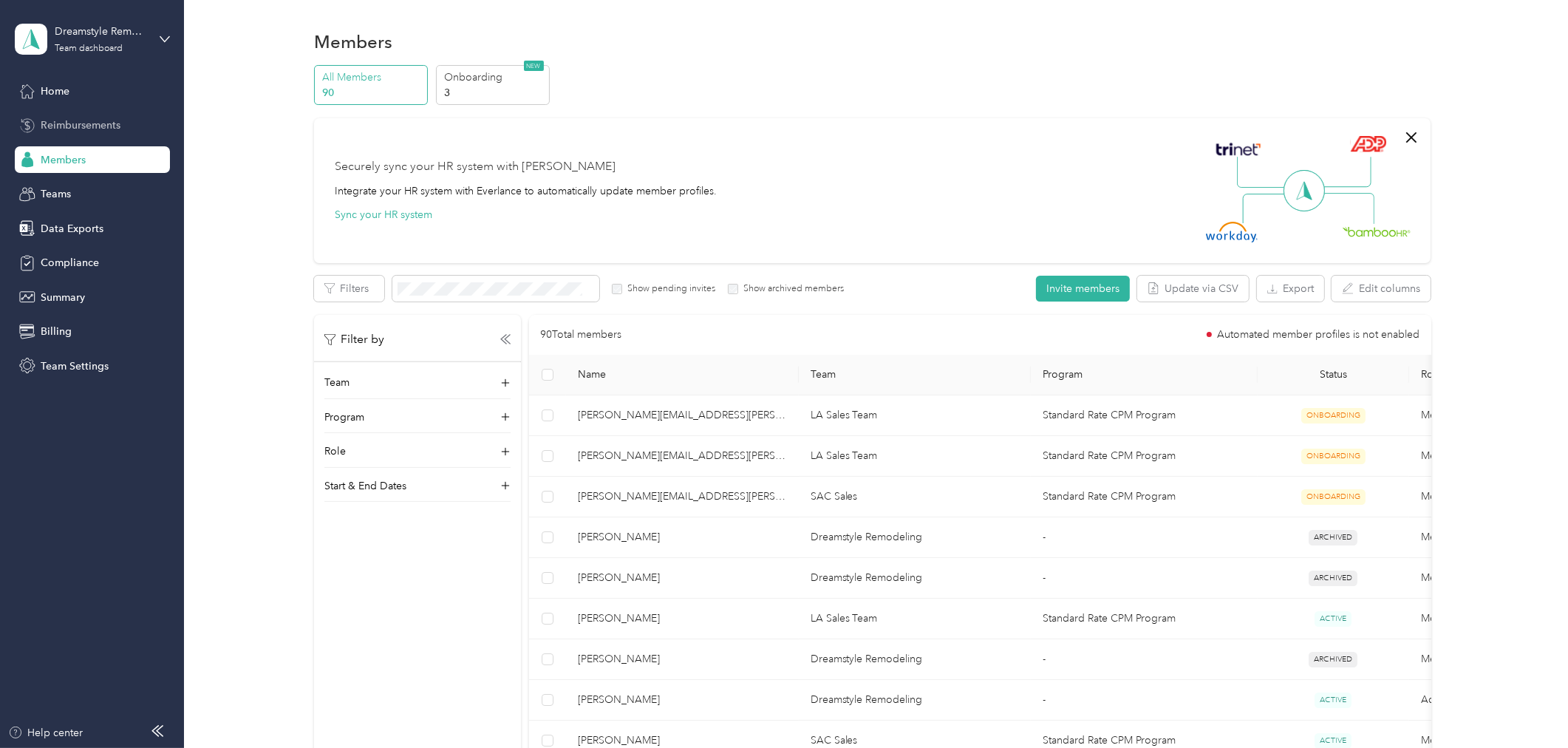
click at [104, 129] on span "Reimbursements" at bounding box center [80, 125] width 80 height 16
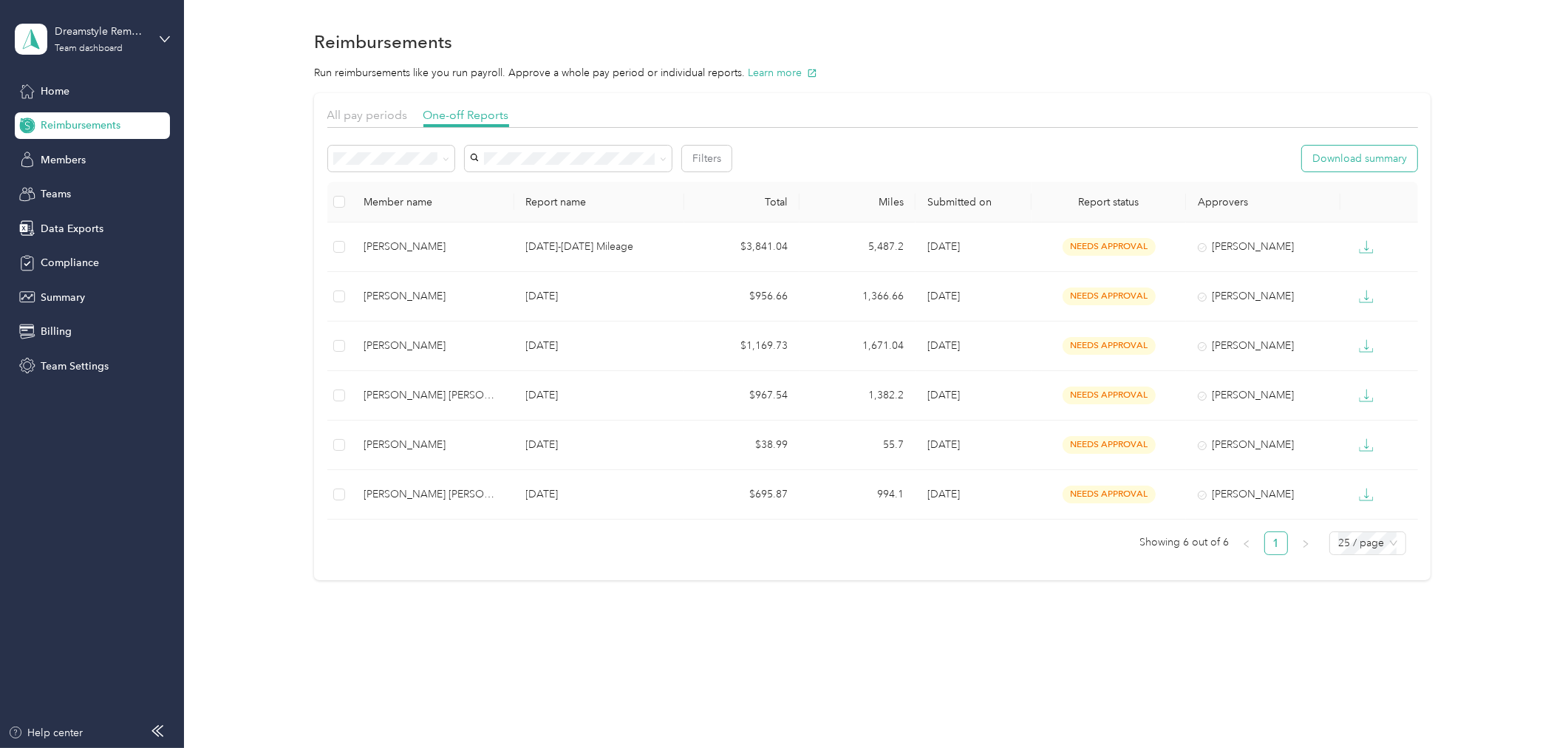
click at [1369, 151] on button "Download summary" at bounding box center [1360, 158] width 115 height 26
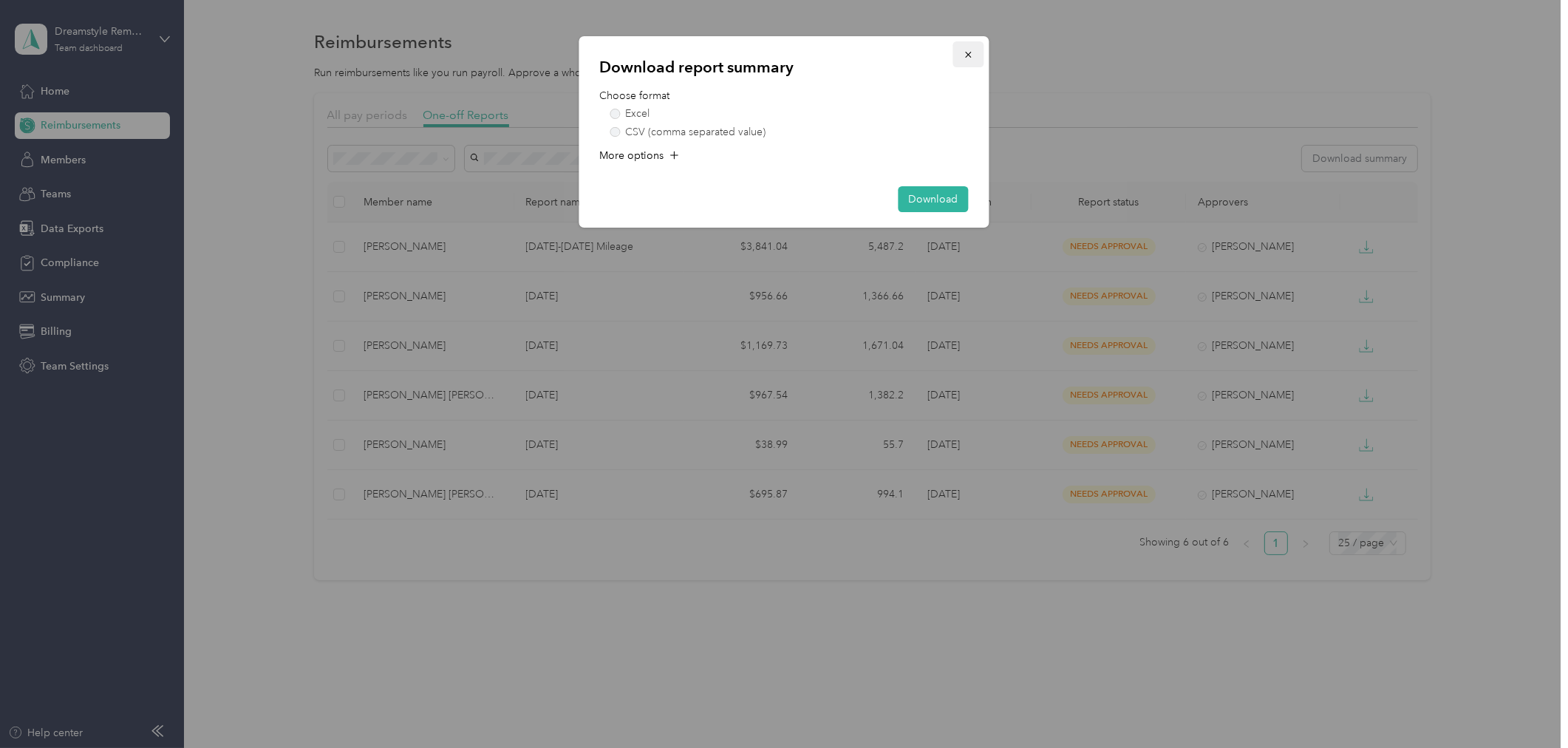
click at [963, 53] on icon "button" at bounding box center [969, 54] width 10 height 10
